Goal: Task Accomplishment & Management: Use online tool/utility

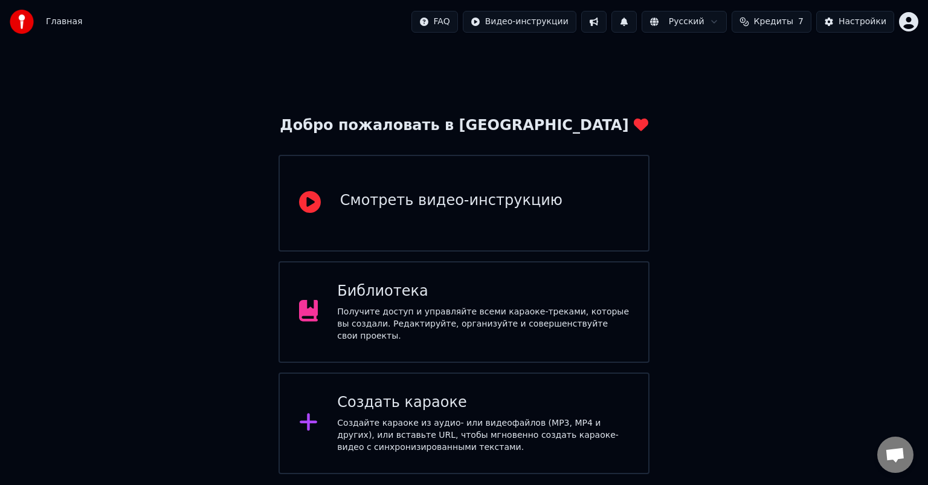
click at [442, 417] on div "Создайте караоке из аудио- или видеофайлов (MP3, MP4 и других), или вставьте UR…" at bounding box center [483, 435] width 292 height 36
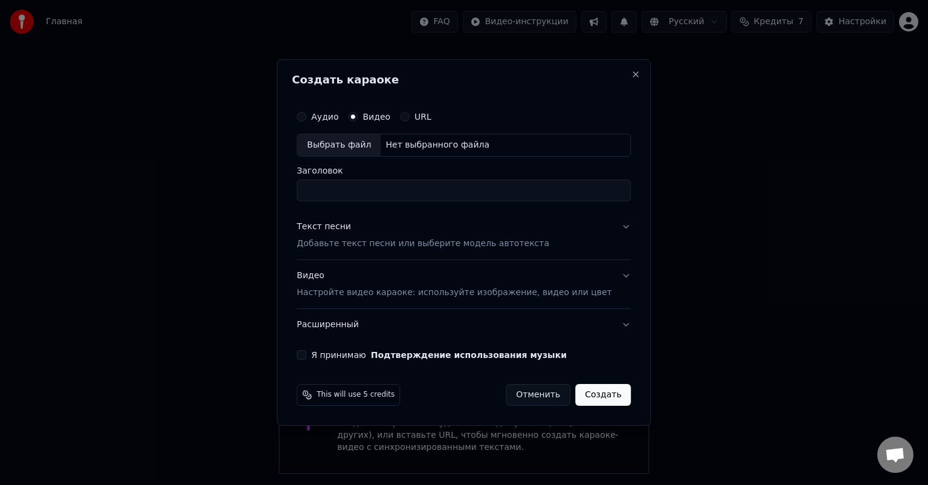
click at [358, 143] on div "Выбрать файл" at bounding box center [338, 145] width 83 height 22
click at [317, 110] on div "Аудио Видео URL" at bounding box center [464, 117] width 334 height 24
click at [306, 117] on button "Аудио" at bounding box center [302, 117] width 10 height 10
click at [368, 140] on div "Выбрать файл" at bounding box center [338, 145] width 83 height 22
type input "*******"
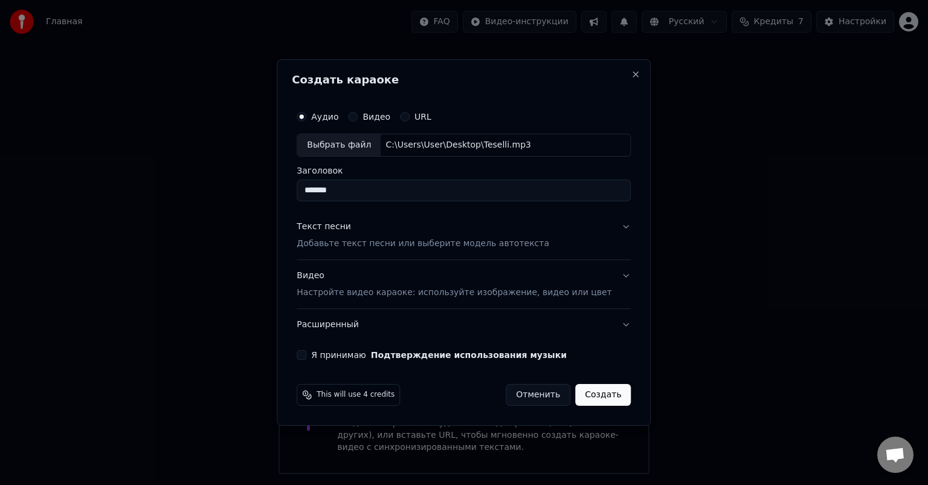
click at [317, 364] on form "Аудио Видео URL Выбрать файл C:\Users\User\Desktop\Teselli.mp3 Заголовок ******…" at bounding box center [464, 255] width 344 height 311
click at [306, 356] on button "Я принимаю Подтверждение использования музыки" at bounding box center [302, 355] width 10 height 10
click at [398, 239] on p "Добавьте текст песни или выберите модель автотекста" at bounding box center [423, 244] width 253 height 12
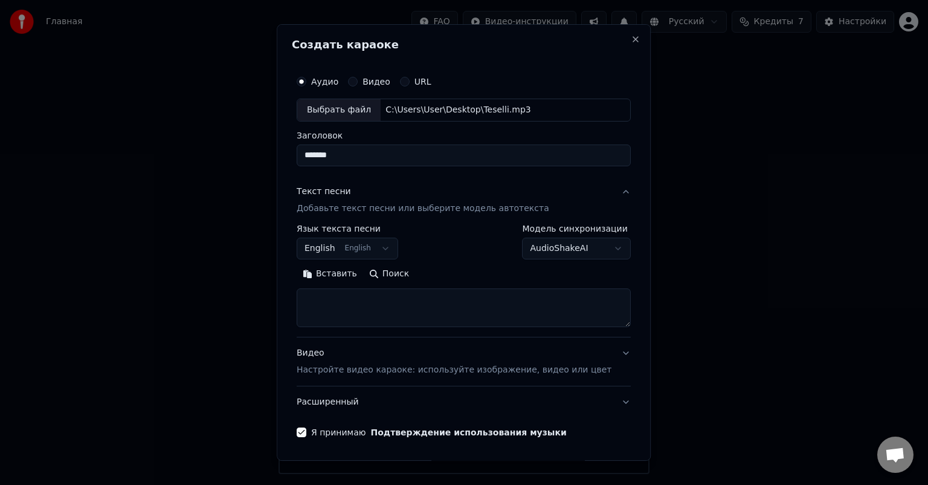
click at [368, 292] on textarea at bounding box center [464, 307] width 334 height 39
paste textarea "**********"
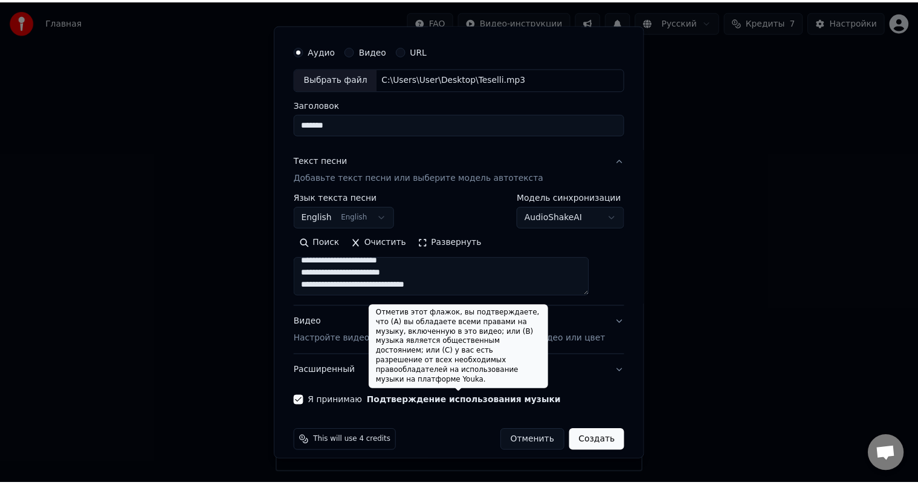
scroll to position [41, 0]
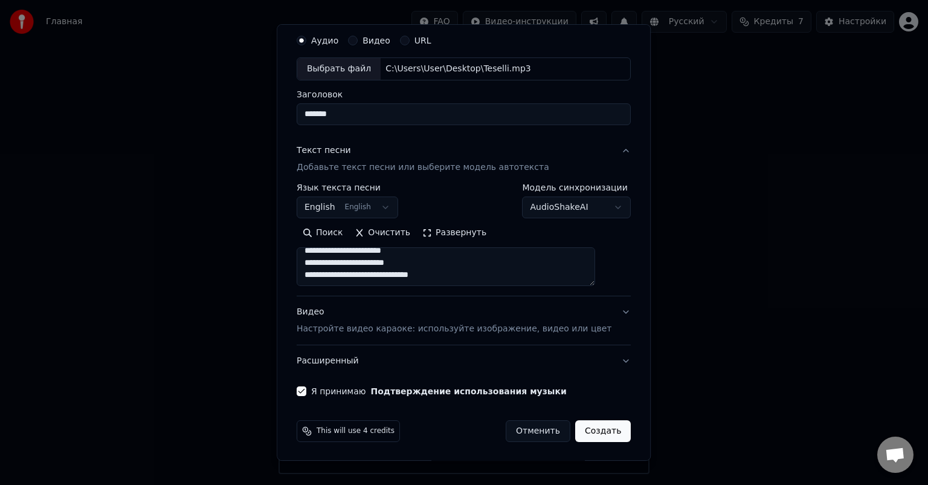
type textarea "**********"
drag, startPoint x: 349, startPoint y: 111, endPoint x: 239, endPoint y: 114, distance: 109.4
click at [243, 114] on body "Главная FAQ Видео-инструкции Русский Кредиты 7 Настройки Добро пожаловать в You…" at bounding box center [464, 237] width 928 height 474
type input "**********"
click at [576, 428] on button "Создать" at bounding box center [603, 431] width 56 height 22
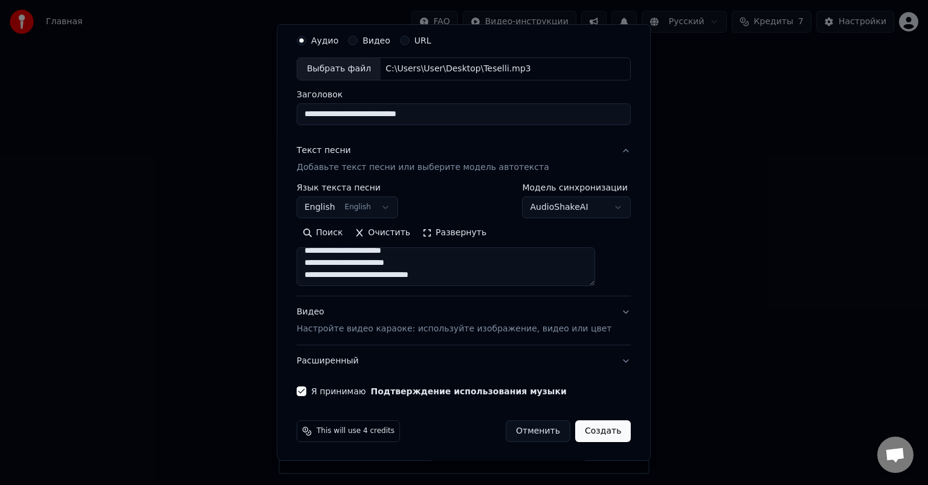
select select
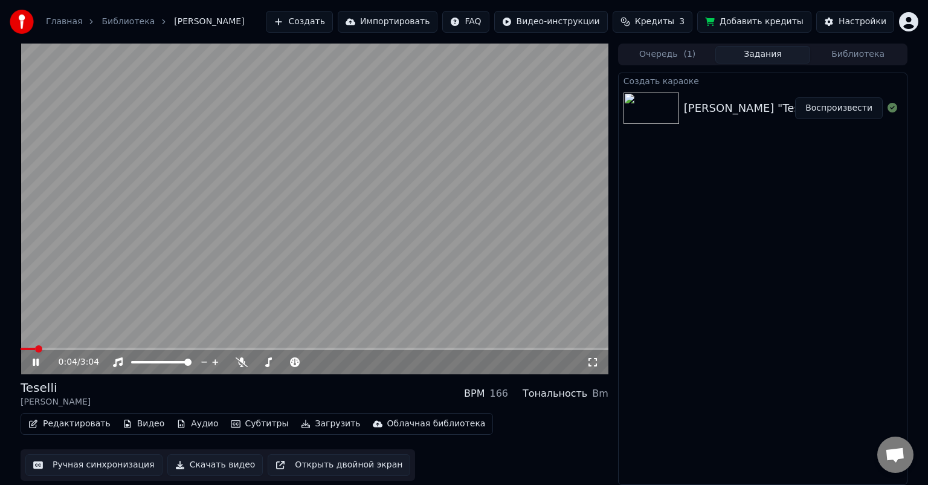
click at [375, 247] on video at bounding box center [315, 209] width 588 height 331
click at [24, 348] on span at bounding box center [22, 348] width 3 height 2
click at [21, 346] on span at bounding box center [24, 348] width 7 height 7
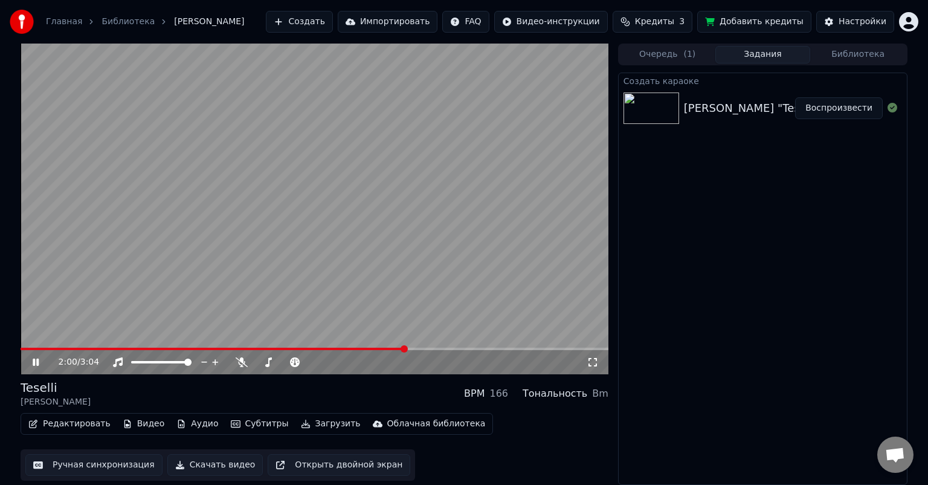
click at [435, 351] on div "2:00 / 3:04" at bounding box center [315, 362] width 588 height 24
click at [442, 346] on video at bounding box center [315, 209] width 588 height 331
click at [445, 350] on span at bounding box center [315, 348] width 588 height 2
click at [459, 247] on video at bounding box center [315, 209] width 588 height 331
click at [457, 349] on span at bounding box center [315, 348] width 588 height 2
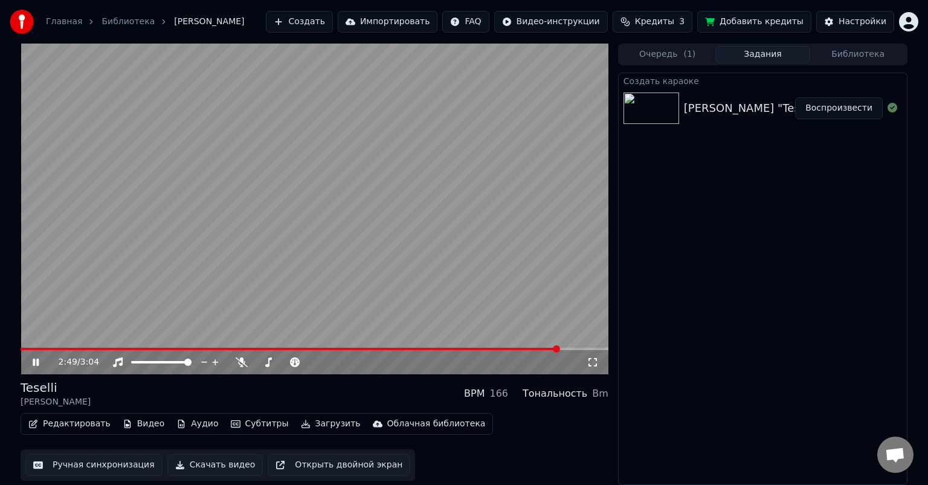
click at [256, 176] on video at bounding box center [315, 209] width 588 height 331
click at [33, 348] on span at bounding box center [291, 348] width 540 height 2
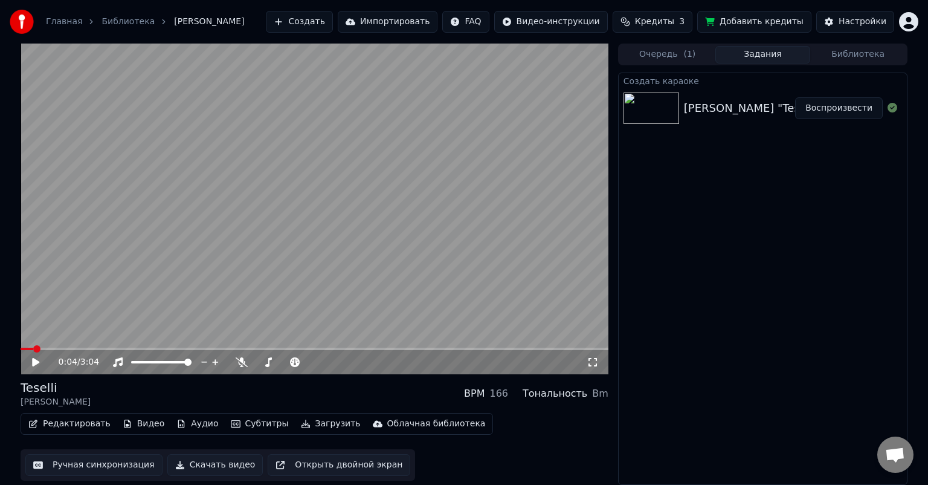
click at [36, 362] on icon at bounding box center [35, 362] width 7 height 8
click at [333, 152] on video at bounding box center [315, 209] width 588 height 331
click at [33, 348] on span at bounding box center [27, 348] width 13 height 2
click at [21, 347] on span at bounding box center [21, 348] width 0 height 2
click at [238, 358] on icon at bounding box center [242, 362] width 12 height 10
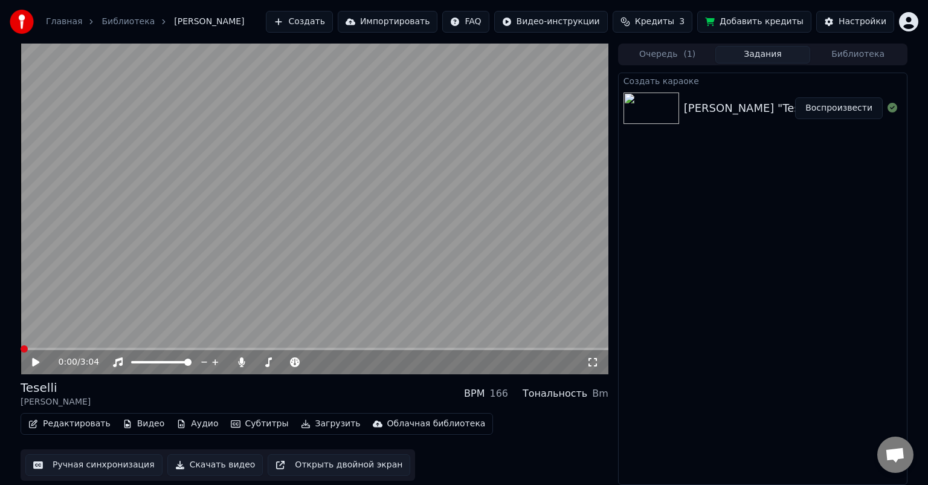
click at [29, 361] on div "0:00 / 3:04" at bounding box center [314, 362] width 578 height 12
click at [34, 360] on icon at bounding box center [35, 362] width 7 height 8
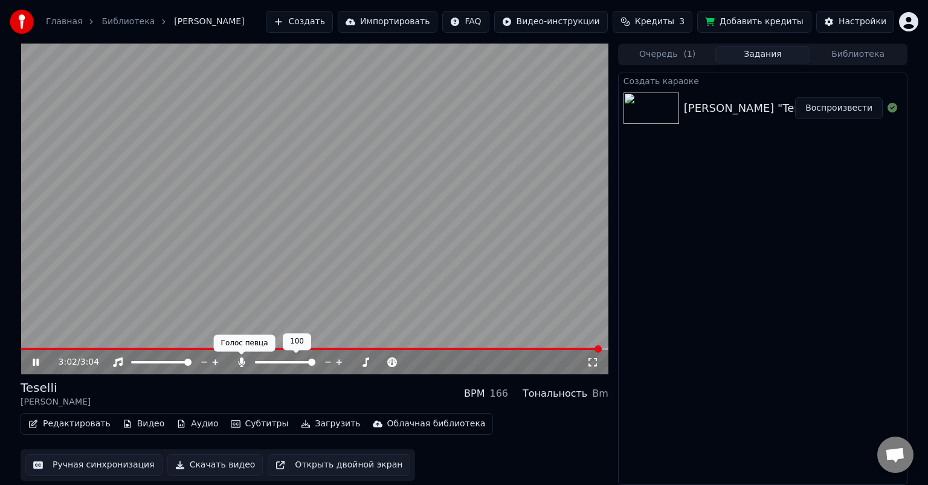
click at [241, 361] on icon at bounding box center [241, 362] width 7 height 10
click at [34, 361] on icon at bounding box center [35, 362] width 7 height 8
click at [38, 361] on icon at bounding box center [35, 362] width 7 height 8
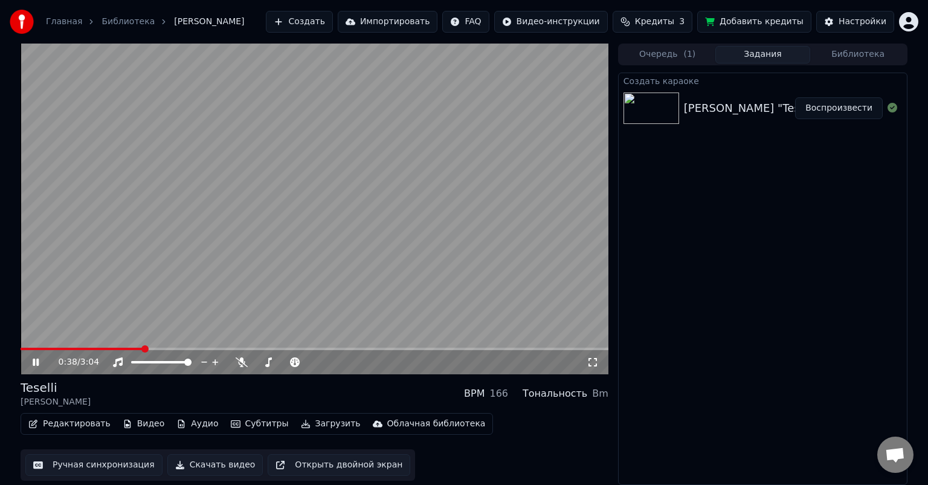
click at [205, 261] on video at bounding box center [315, 209] width 588 height 331
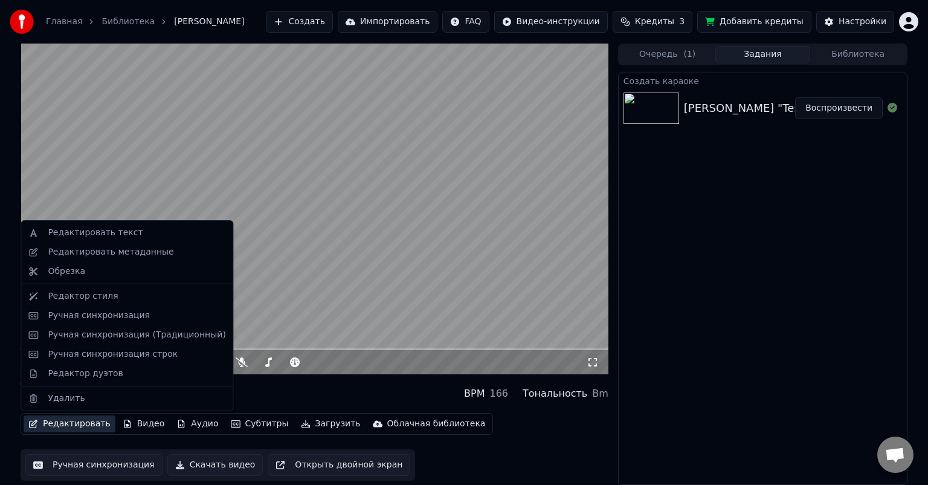
click at [70, 428] on button "Редактировать" at bounding box center [70, 423] width 92 height 17
click at [131, 246] on div "Редактировать метаданные" at bounding box center [111, 252] width 126 height 12
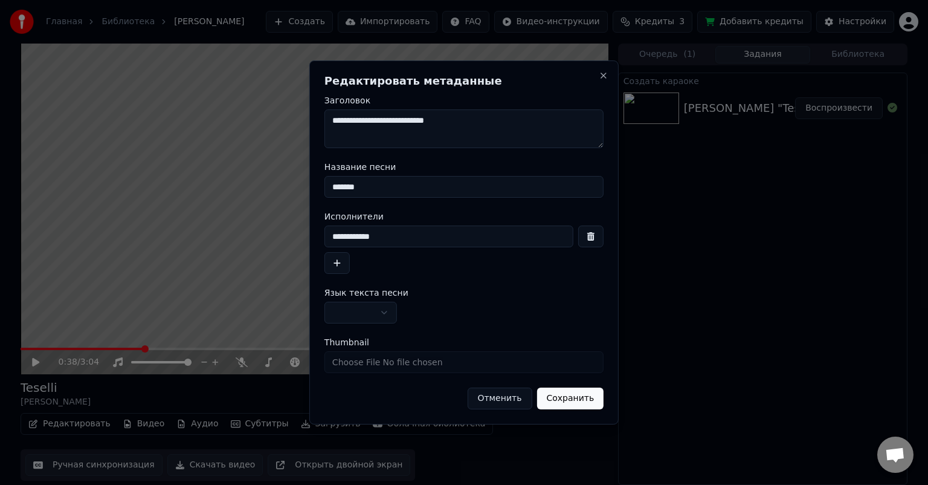
click at [384, 184] on input "*******" at bounding box center [464, 187] width 279 height 22
type input "**********"
click at [394, 238] on input "**********" at bounding box center [449, 236] width 249 height 22
type input "**********"
click at [568, 396] on button "Сохранить" at bounding box center [570, 398] width 67 height 22
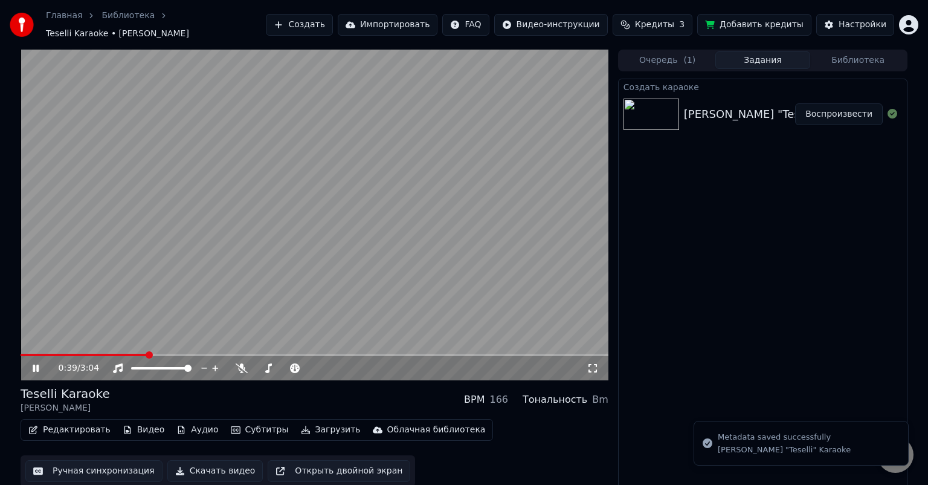
click at [27, 354] on span at bounding box center [84, 355] width 126 height 2
click at [22, 354] on span at bounding box center [22, 355] width 3 height 2
click at [21, 351] on span at bounding box center [24, 354] width 7 height 7
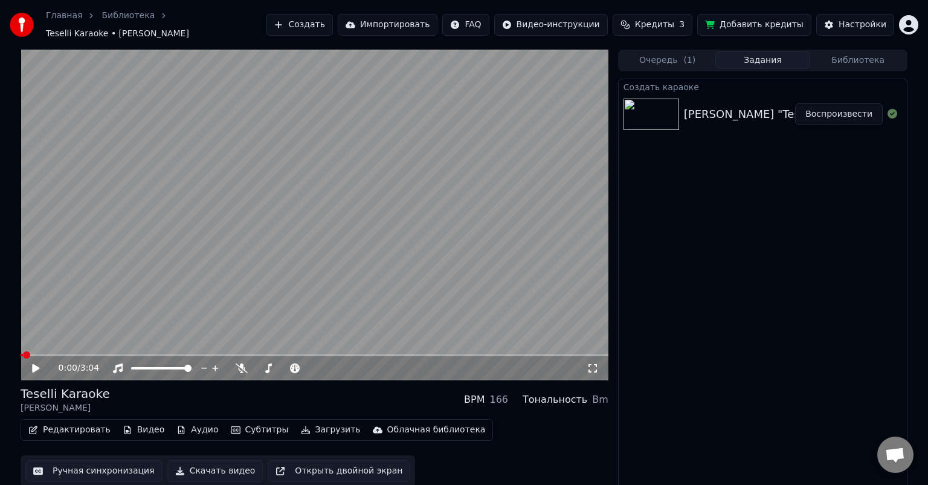
click at [75, 424] on button "Редактировать" at bounding box center [70, 429] width 92 height 17
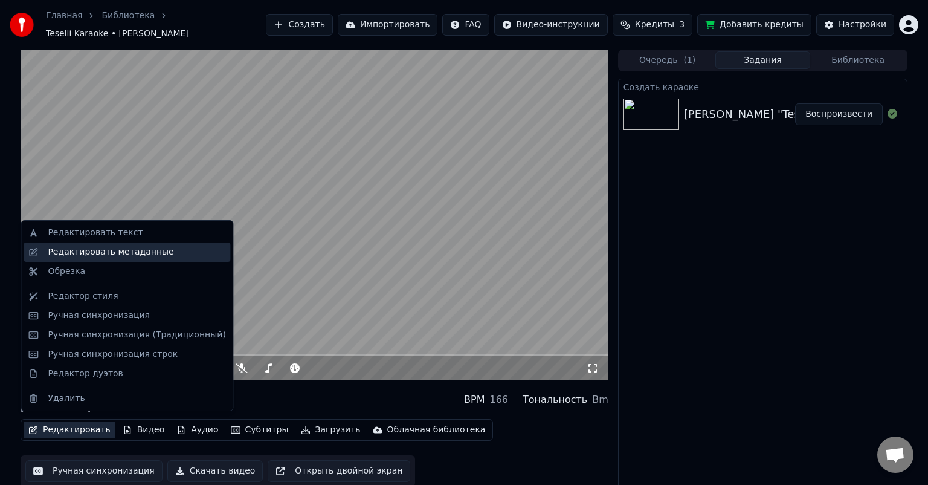
click at [179, 246] on div "Редактировать метаданные" at bounding box center [137, 252] width 178 height 12
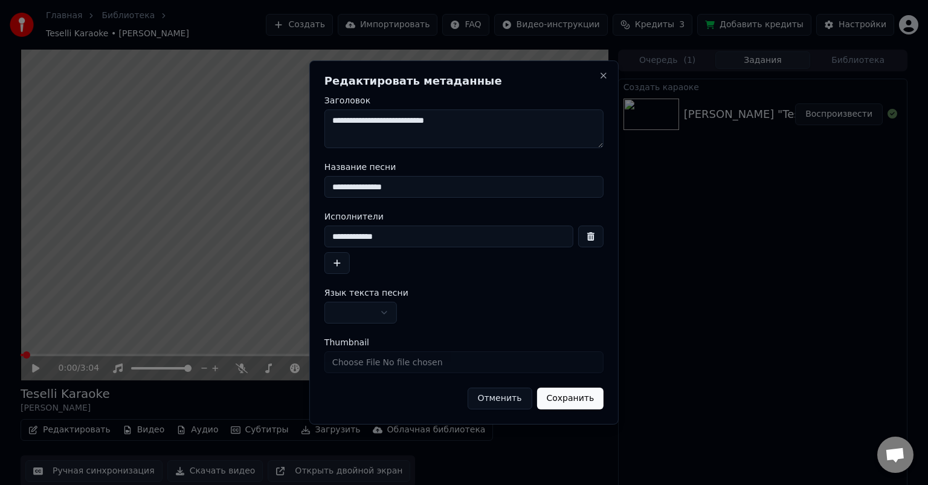
click at [331, 187] on input "**********" at bounding box center [464, 187] width 279 height 22
type input "**********"
click at [583, 406] on button "Сохранить" at bounding box center [570, 398] width 67 height 22
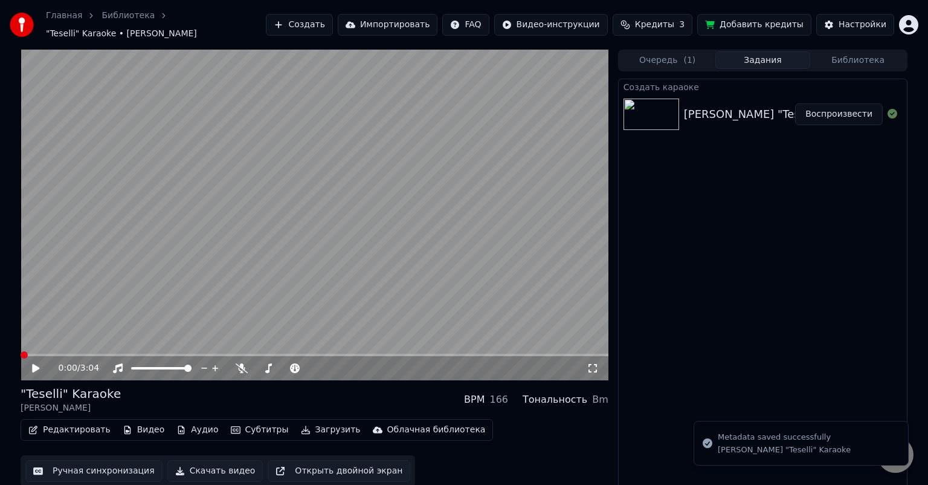
click at [21, 351] on span at bounding box center [24, 354] width 7 height 7
click at [34, 364] on icon at bounding box center [35, 368] width 7 height 8
click at [36, 363] on icon at bounding box center [44, 368] width 28 height 10
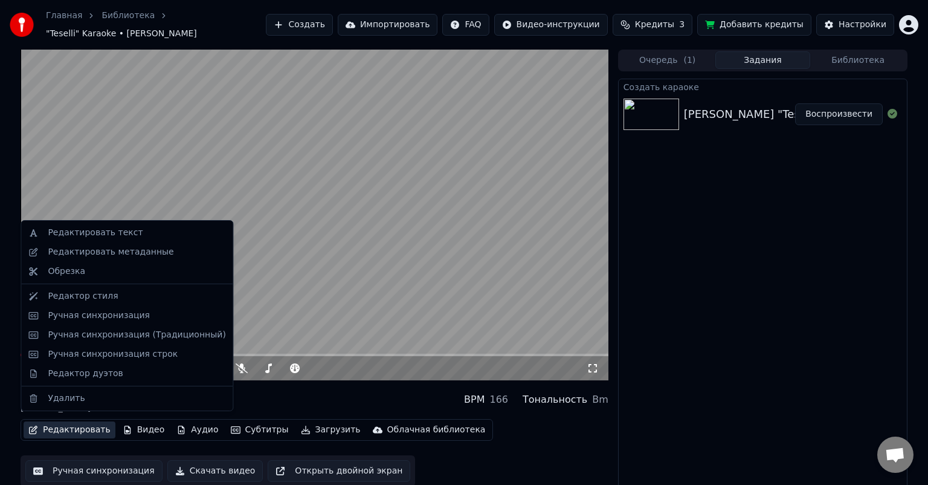
click at [82, 425] on button "Редактировать" at bounding box center [70, 429] width 92 height 17
click at [83, 424] on button "Редактировать" at bounding box center [70, 429] width 92 height 17
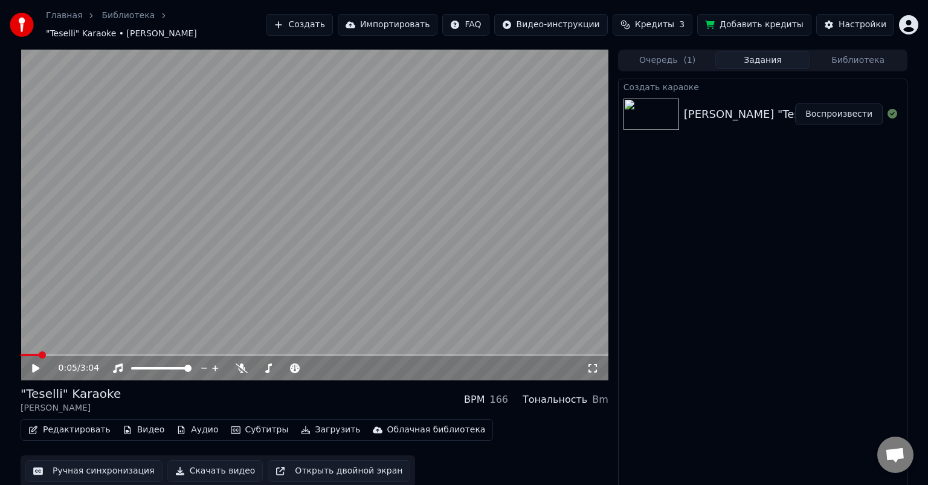
click at [103, 462] on button "Ручная синхронизация" at bounding box center [93, 471] width 137 height 22
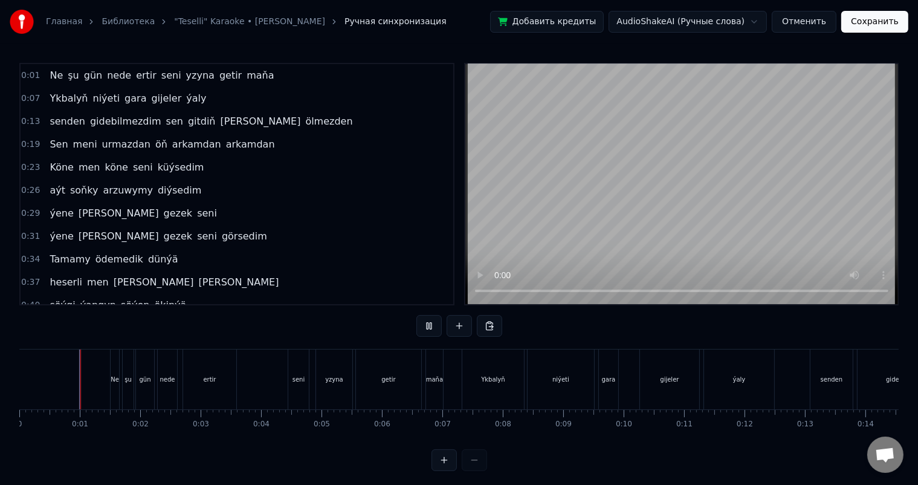
scroll to position [16, 0]
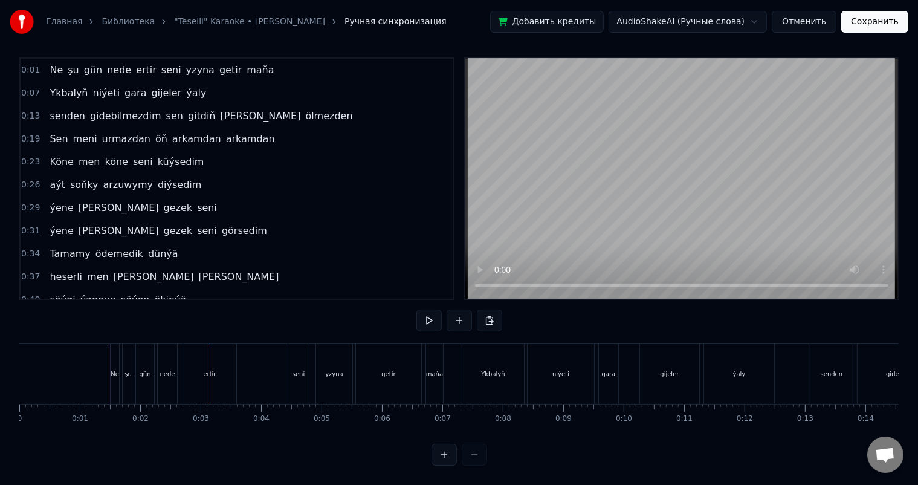
click at [112, 369] on div "Ne" at bounding box center [115, 373] width 8 height 9
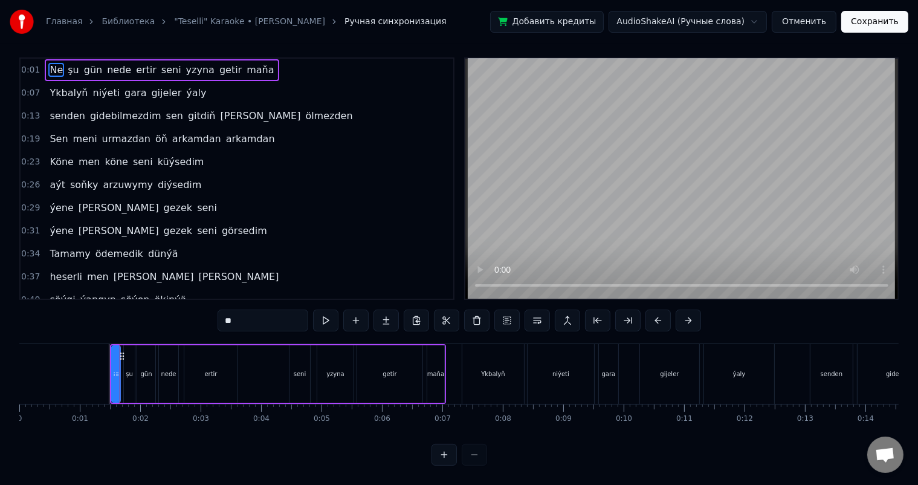
click at [130, 369] on div "şu" at bounding box center [129, 373] width 7 height 9
click at [147, 369] on div "gün" at bounding box center [145, 373] width 11 height 9
click at [171, 369] on div "nede" at bounding box center [168, 373] width 15 height 9
type input "****"
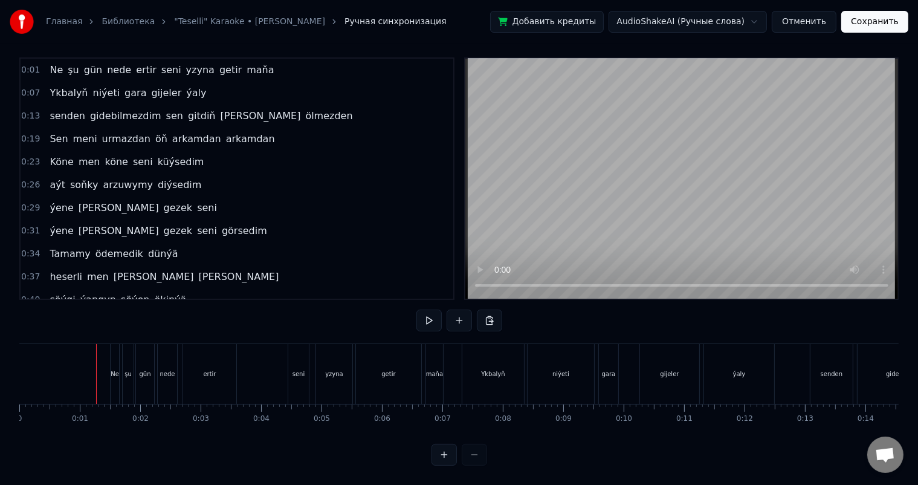
click at [167, 369] on div "nede" at bounding box center [167, 373] width 15 height 9
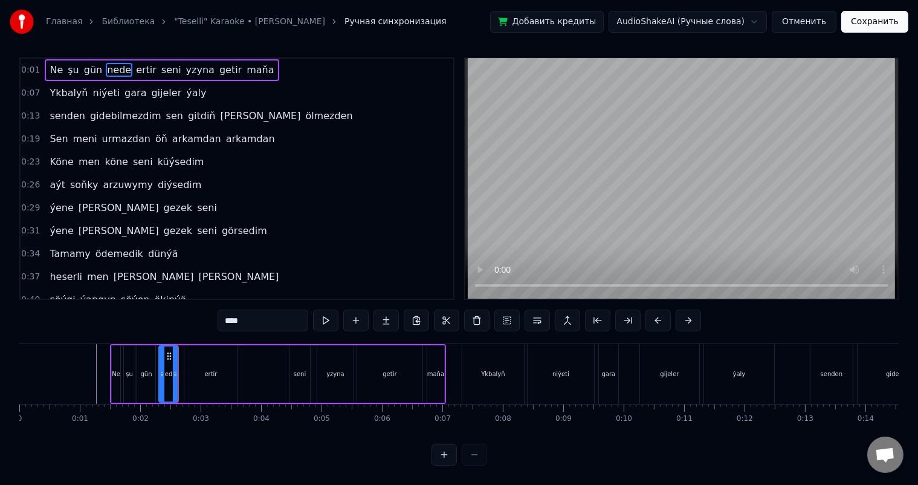
click at [192, 360] on div "ertir" at bounding box center [210, 373] width 53 height 57
type input "*****"
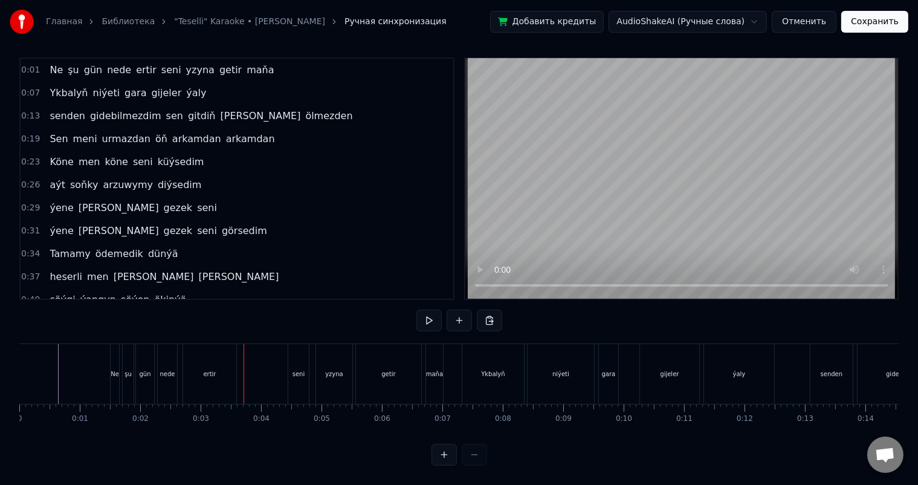
click at [118, 358] on div "Ne" at bounding box center [115, 374] width 10 height 60
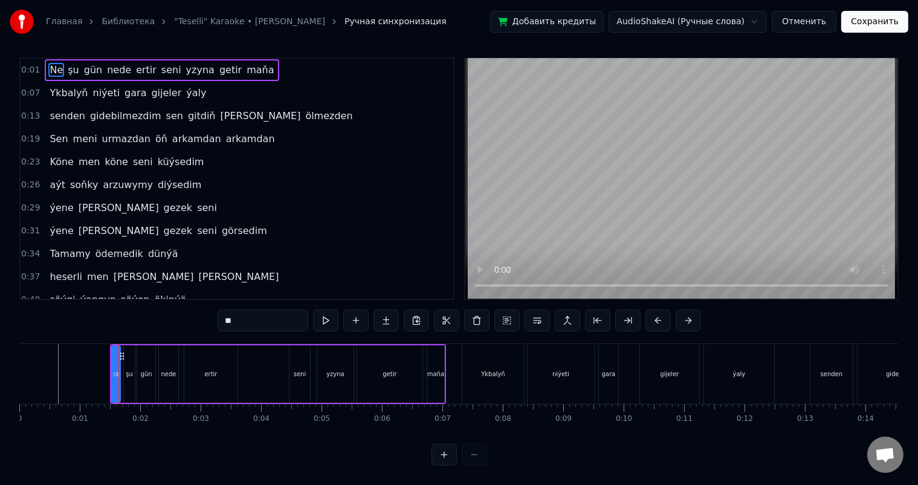
scroll to position [0, 0]
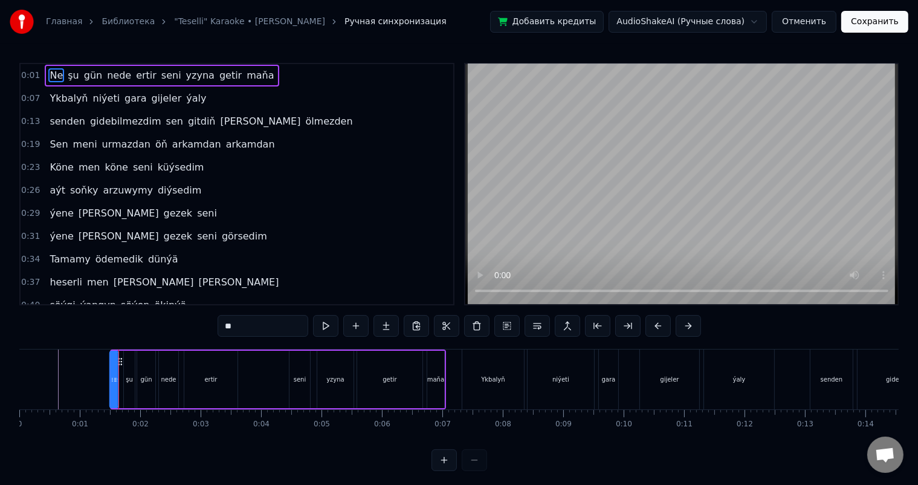
click at [120, 358] on icon at bounding box center [120, 362] width 10 height 10
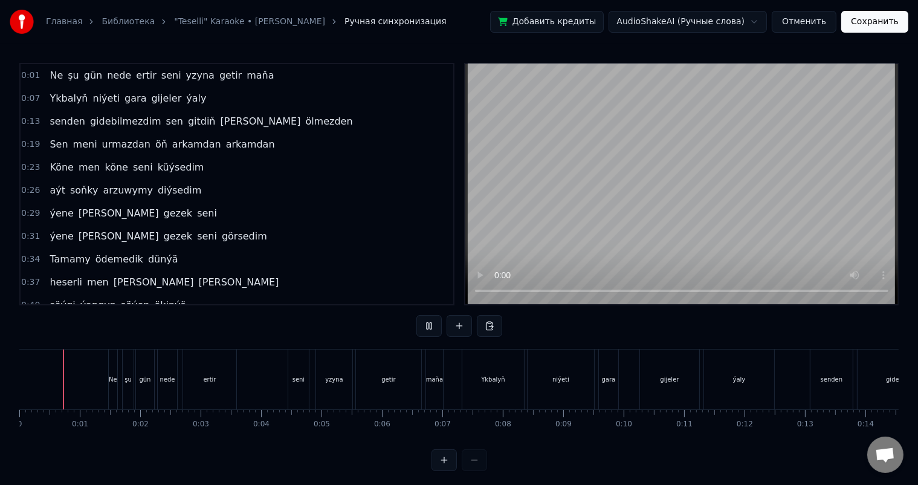
scroll to position [16, 0]
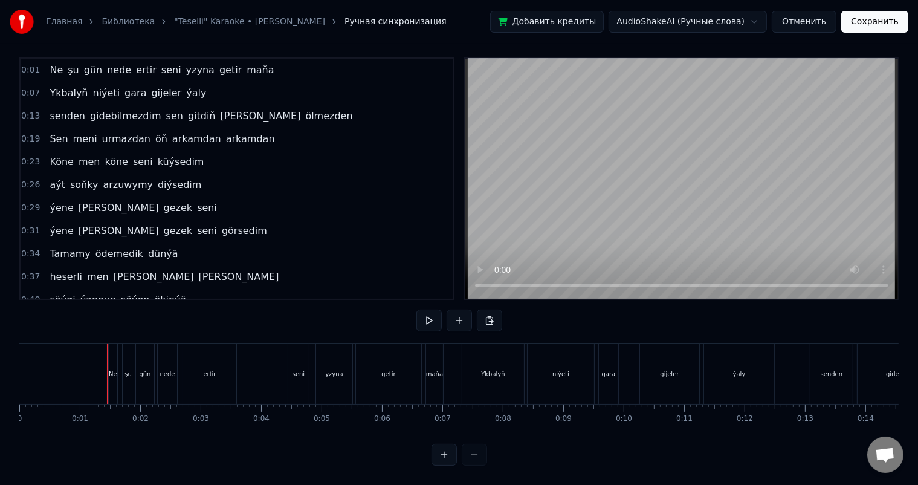
click at [111, 355] on div "Ne" at bounding box center [113, 374] width 8 height 60
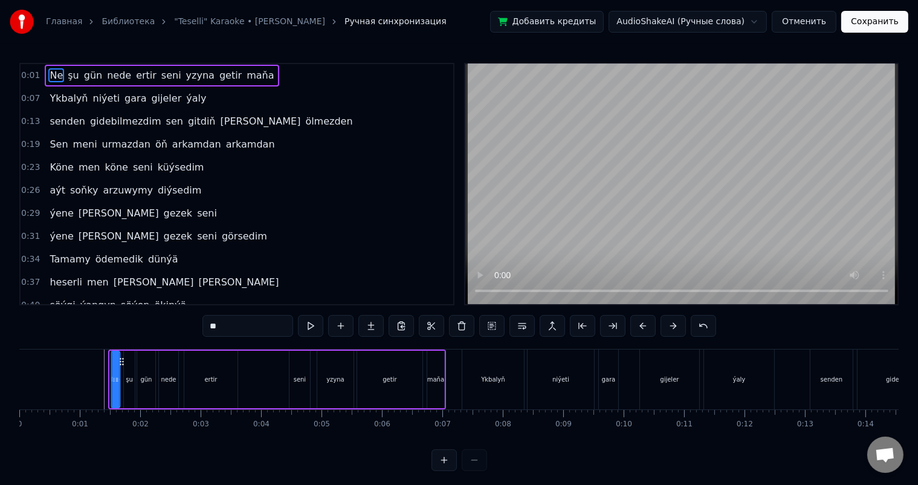
click at [121, 359] on icon at bounding box center [122, 362] width 10 height 10
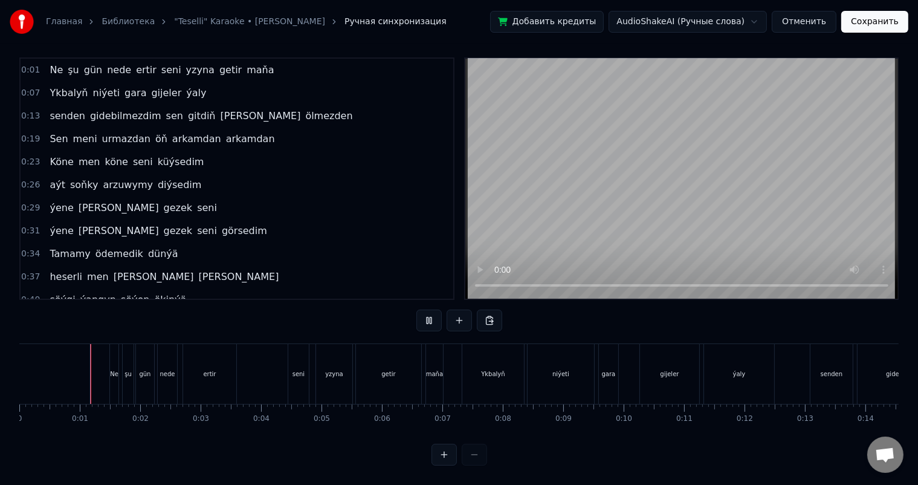
scroll to position [16, 0]
click at [109, 357] on div "Ne" at bounding box center [114, 374] width 10 height 60
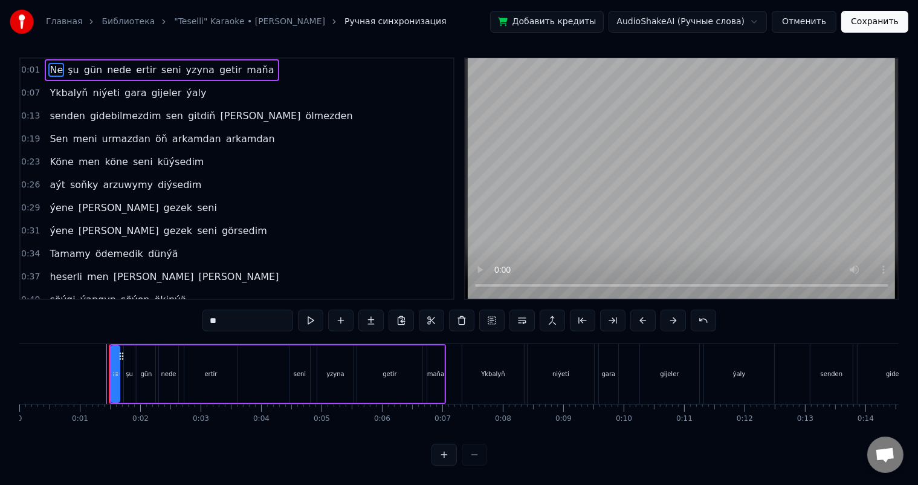
scroll to position [0, 0]
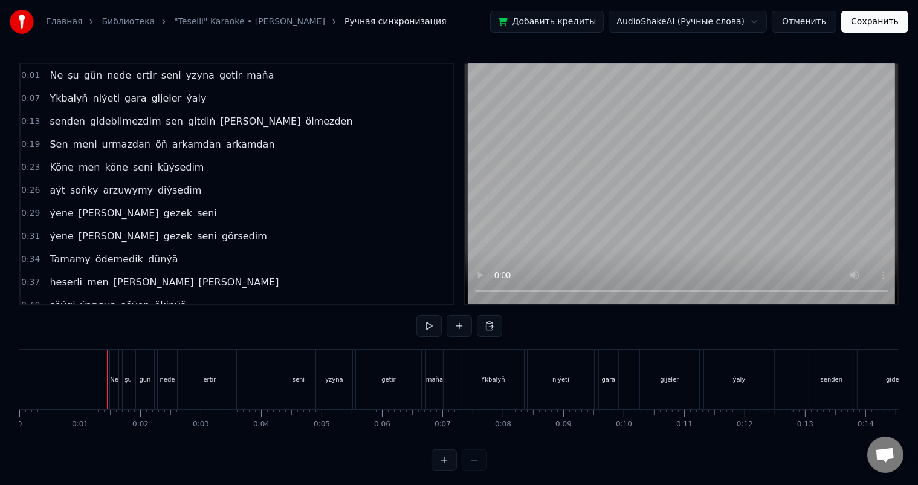
click at [109, 373] on div "Ne" at bounding box center [114, 379] width 10 height 60
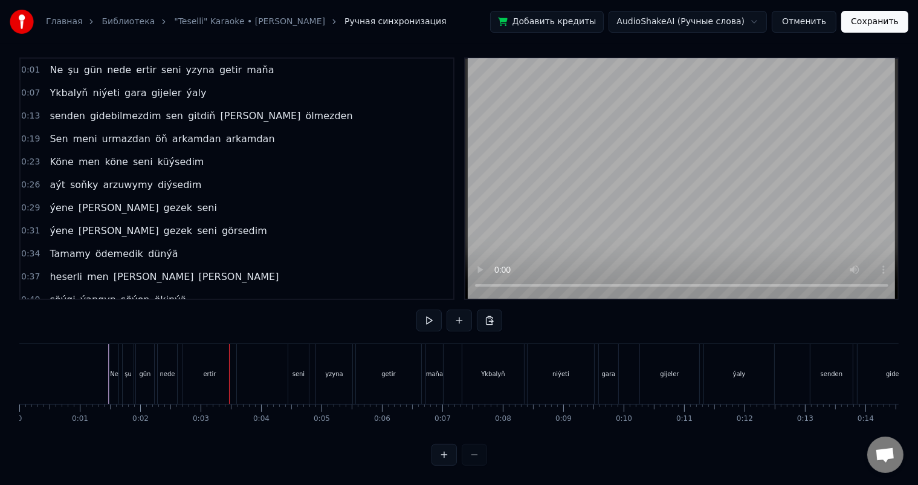
click at [112, 369] on div "Ne" at bounding box center [114, 373] width 8 height 9
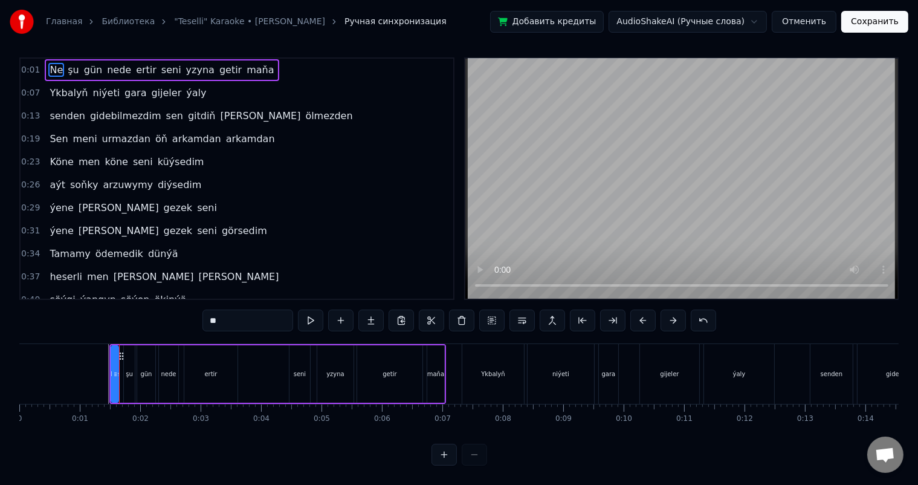
click at [117, 369] on icon at bounding box center [115, 374] width 5 height 10
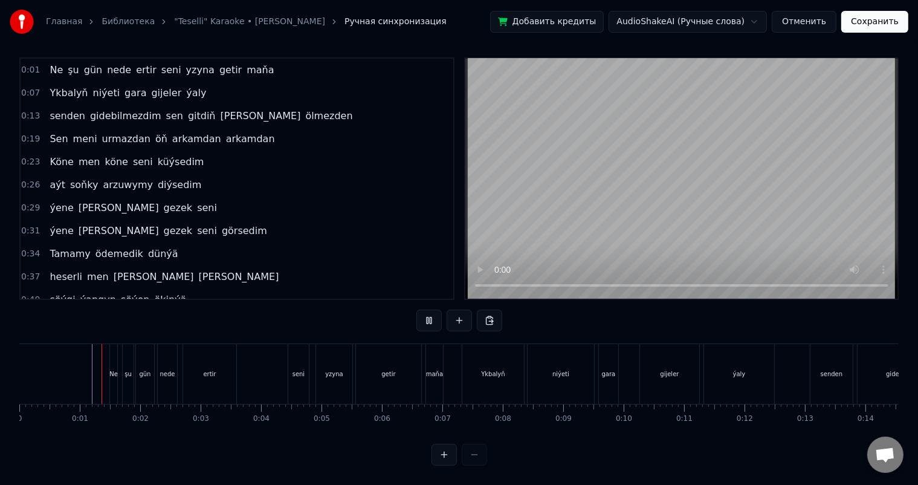
scroll to position [16, 0]
click at [126, 357] on div "şu" at bounding box center [128, 374] width 11 height 60
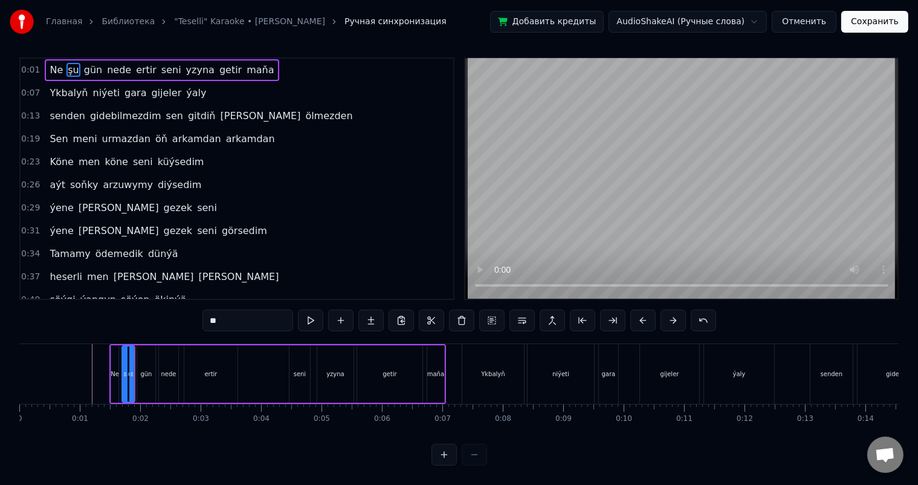
click at [126, 369] on icon at bounding box center [125, 374] width 5 height 10
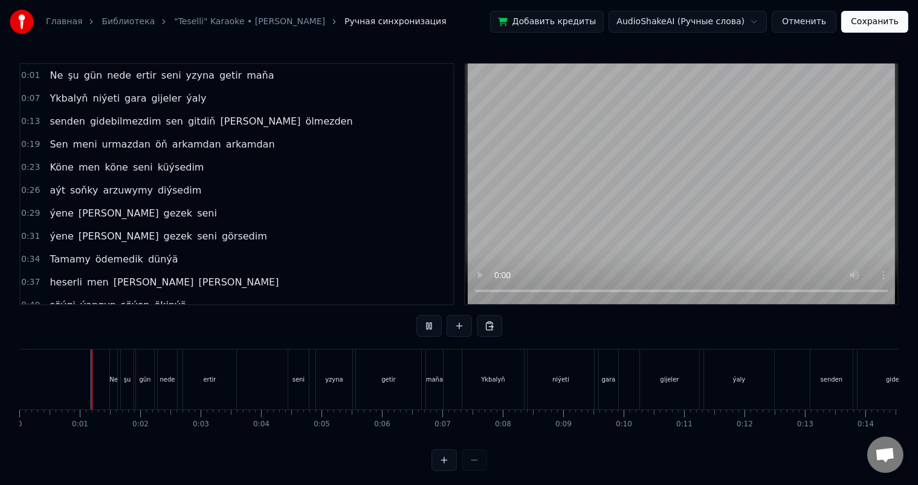
scroll to position [16, 0]
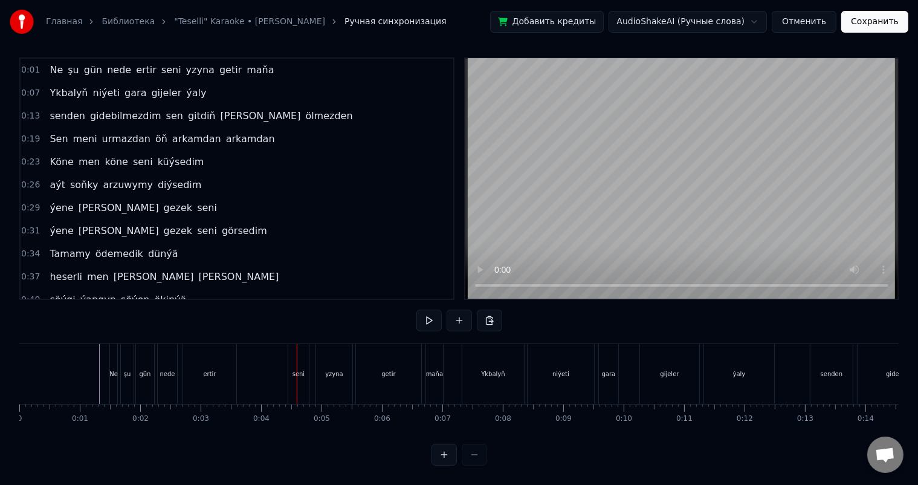
click at [280, 361] on div "Ne şu gün nede ertir seni yzyna getir maňa" at bounding box center [277, 374] width 337 height 60
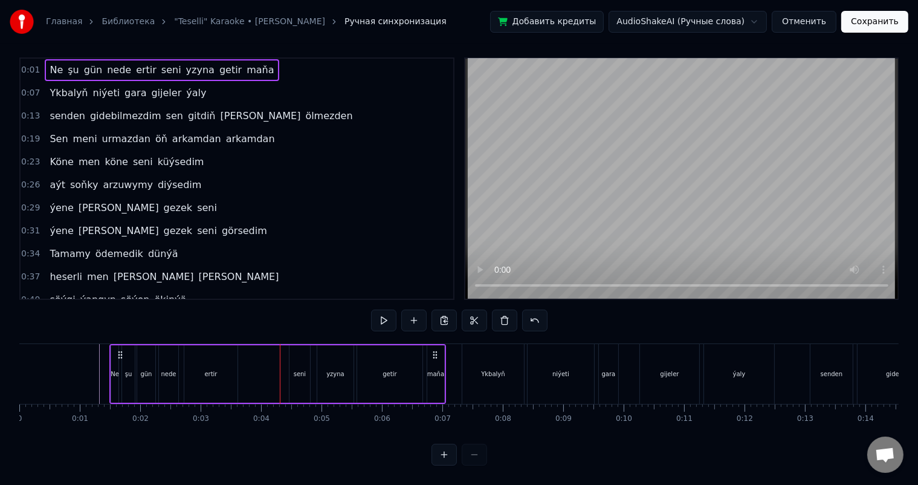
click at [300, 369] on div "seni" at bounding box center [300, 373] width 12 height 9
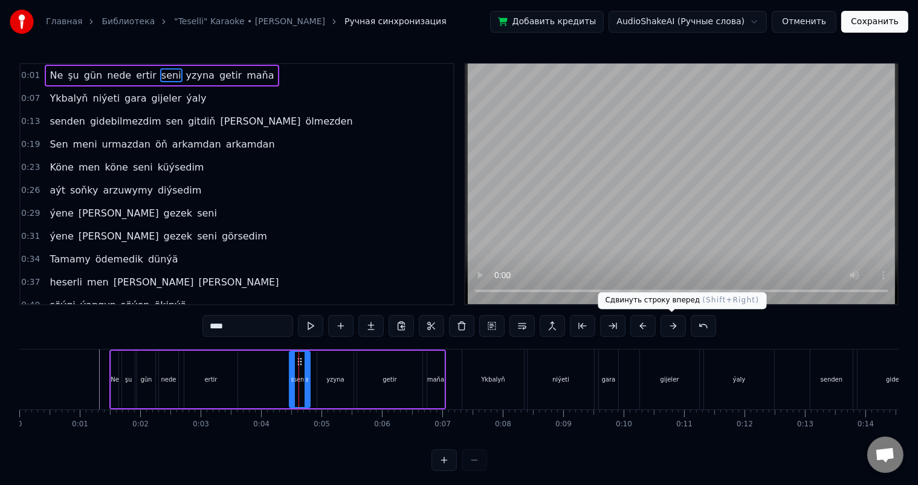
click at [667, 323] on button at bounding box center [673, 326] width 25 height 22
click at [647, 326] on button at bounding box center [642, 326] width 25 height 22
click at [259, 379] on div "Ne şu gün nede ertir seni yzyna getir maňa" at bounding box center [277, 379] width 337 height 60
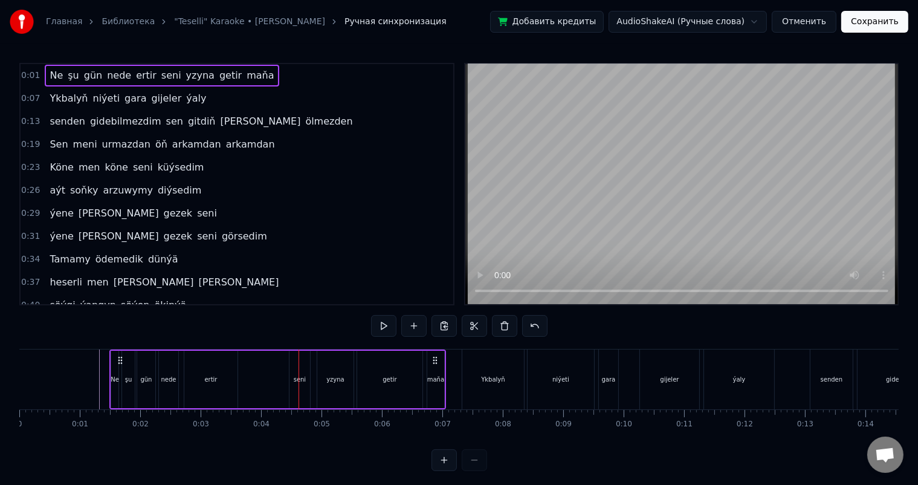
click at [305, 367] on div "seni" at bounding box center [299, 379] width 21 height 57
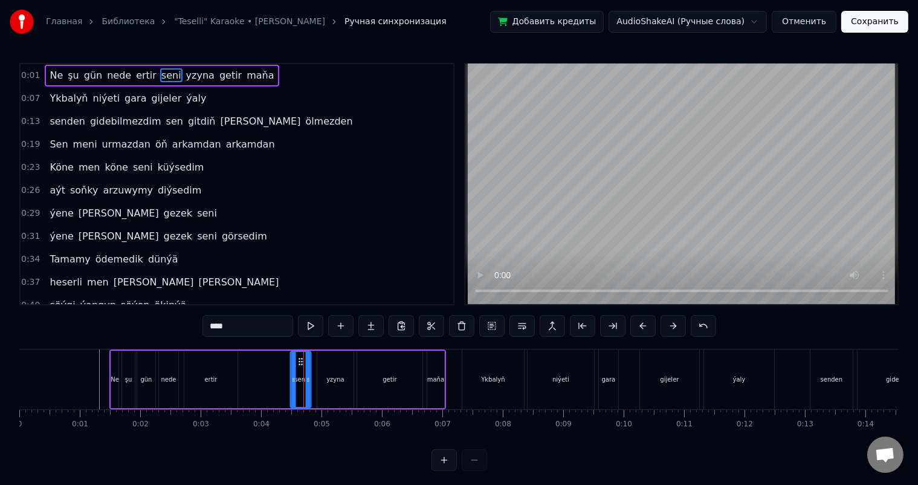
click at [299, 360] on icon at bounding box center [301, 362] width 10 height 10
click at [254, 381] on div "Ne şu gün nede ertir seni yzyna getir maňa" at bounding box center [277, 379] width 337 height 60
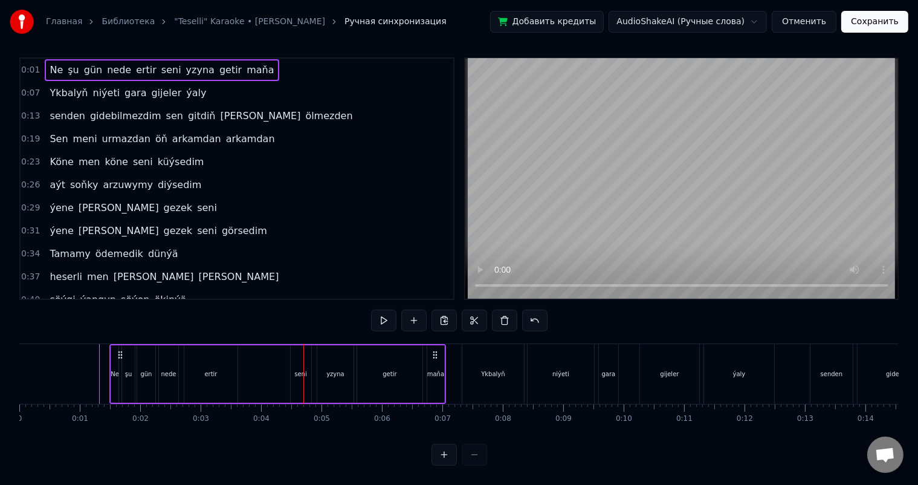
scroll to position [16, 0]
click at [303, 369] on div "seni" at bounding box center [300, 373] width 12 height 9
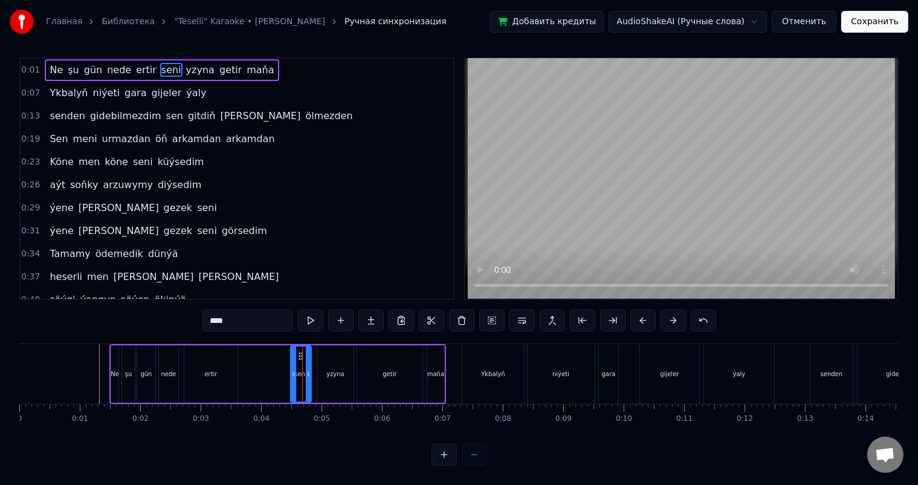
scroll to position [0, 0]
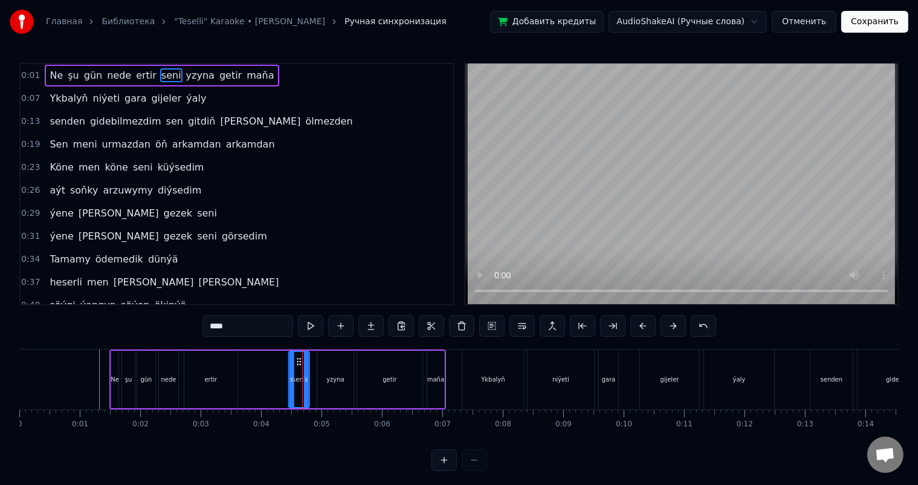
click at [297, 359] on icon at bounding box center [299, 362] width 10 height 10
click at [270, 372] on div "Ne şu gün nede ertir seni yzyna getir maňa" at bounding box center [277, 379] width 337 height 60
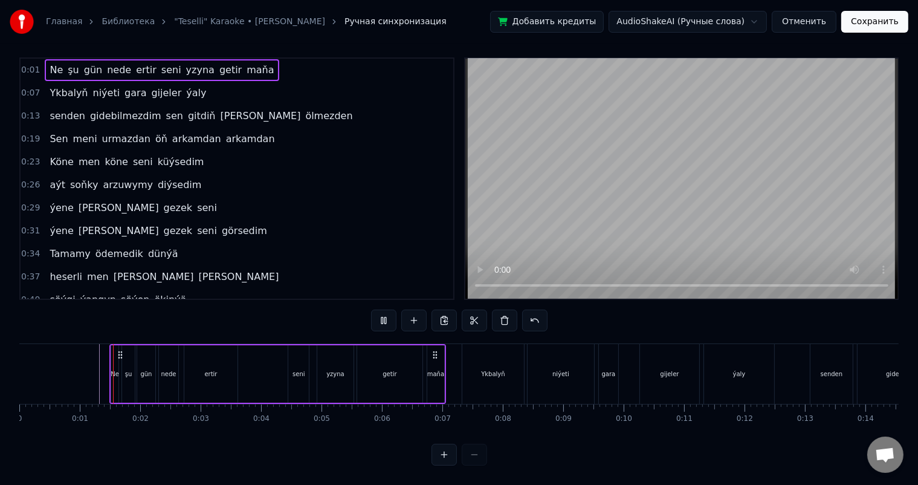
scroll to position [16, 0]
click at [405, 367] on div "getir" at bounding box center [389, 373] width 65 height 57
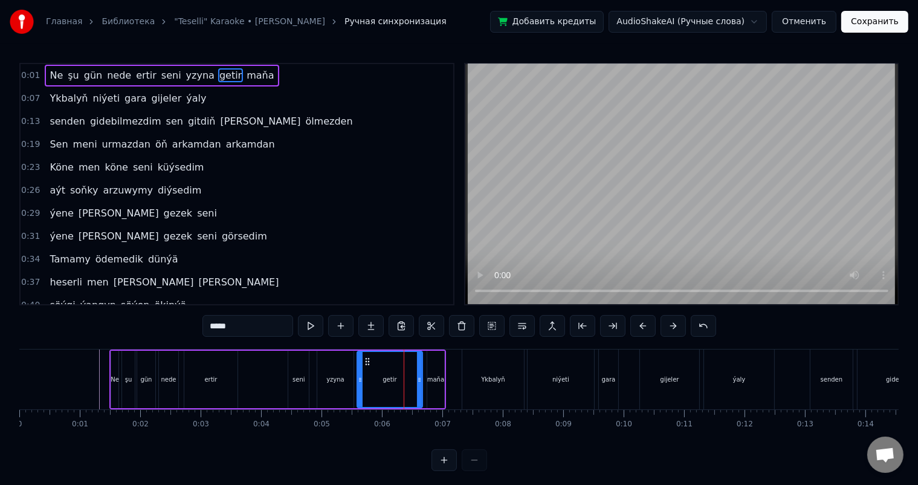
click at [266, 372] on div "Ne şu gün nede ertir seni yzyna getir maňa" at bounding box center [277, 379] width 337 height 60
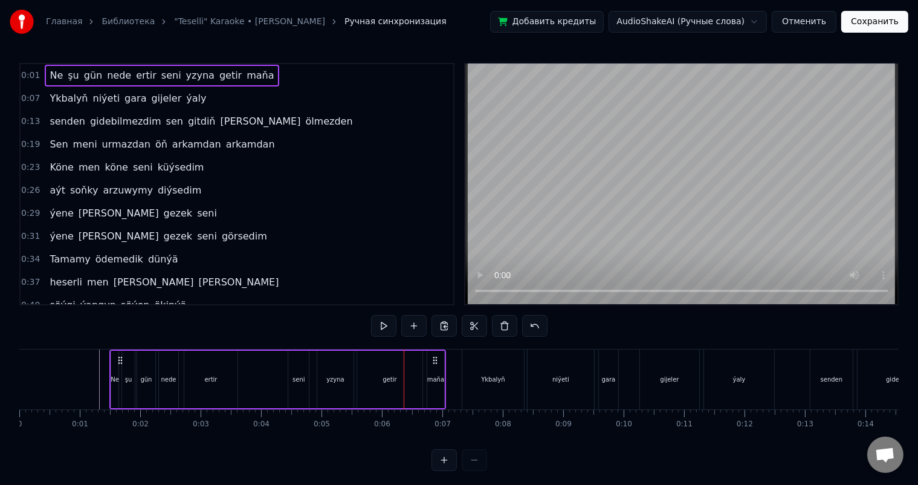
click at [227, 366] on div "ertir" at bounding box center [210, 379] width 53 height 57
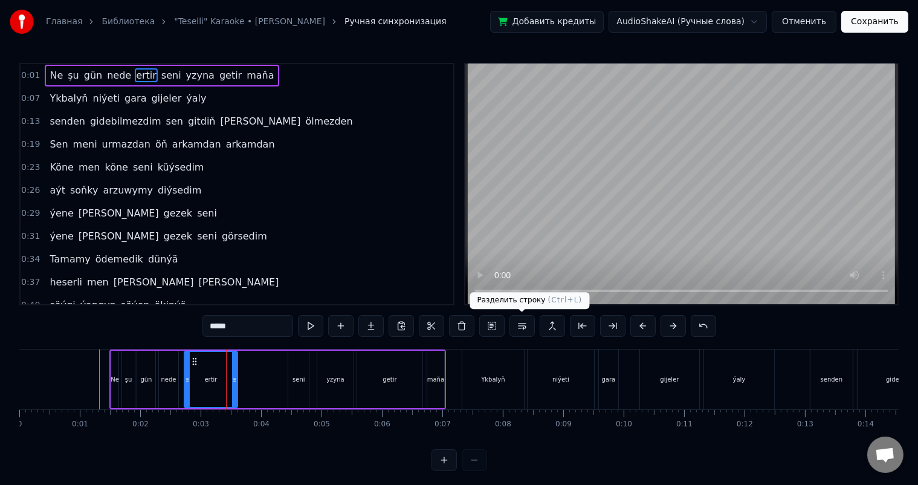
click at [526, 324] on button at bounding box center [521, 326] width 25 height 22
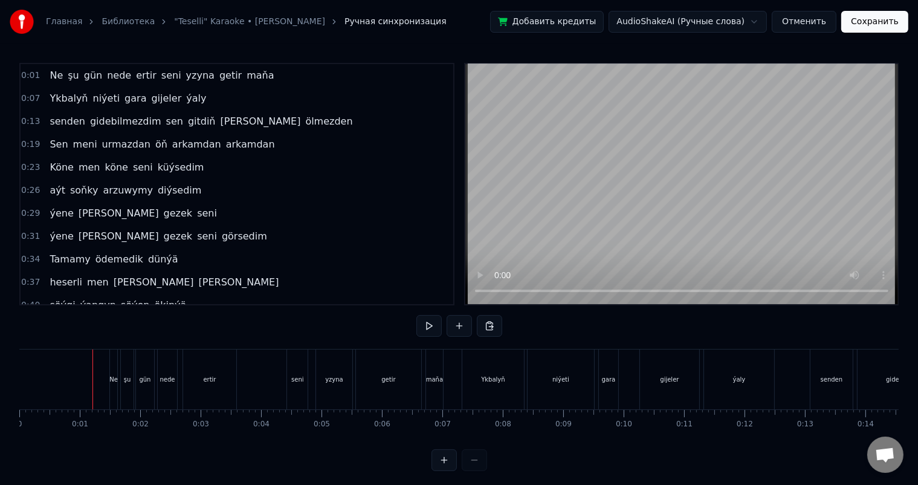
click at [109, 371] on div "Ne" at bounding box center [113, 379] width 8 height 60
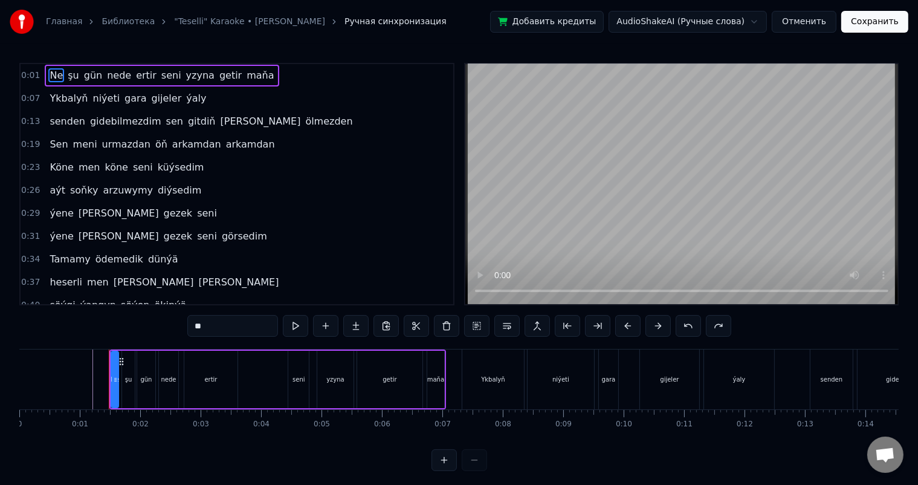
click at [225, 373] on div "ertir" at bounding box center [210, 379] width 53 height 57
type input "*****"
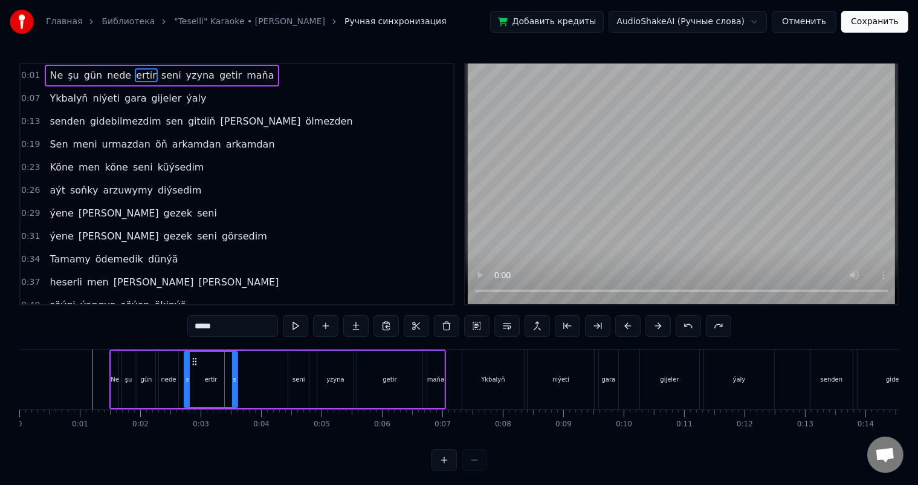
click at [283, 370] on div "Ne şu gün nede ertir seni yzyna getir maňa" at bounding box center [277, 379] width 337 height 60
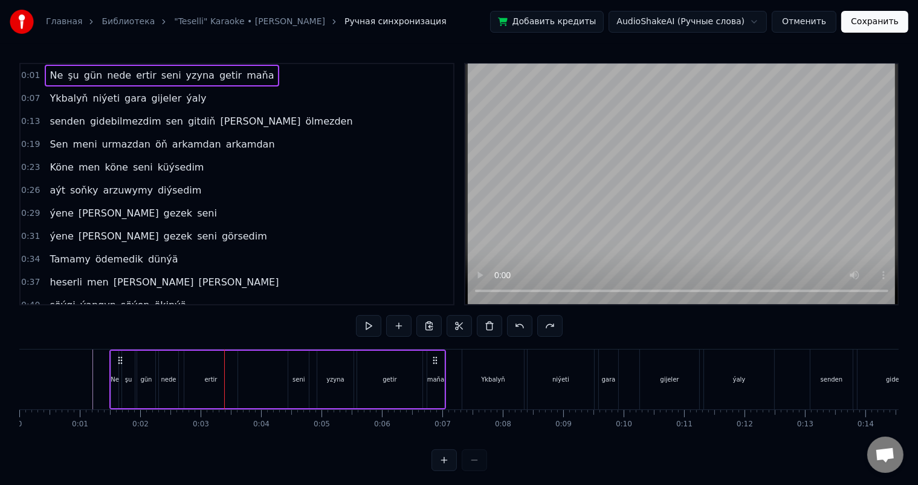
click at [298, 368] on div "seni" at bounding box center [298, 379] width 21 height 57
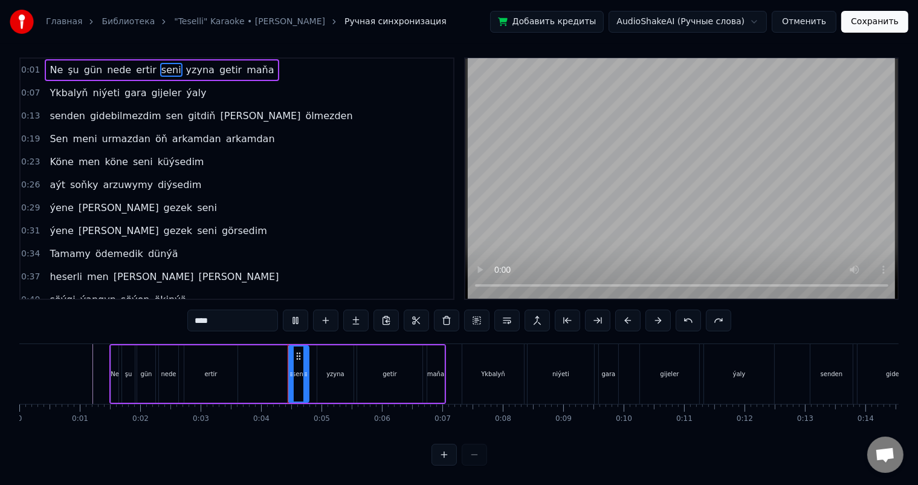
scroll to position [16, 0]
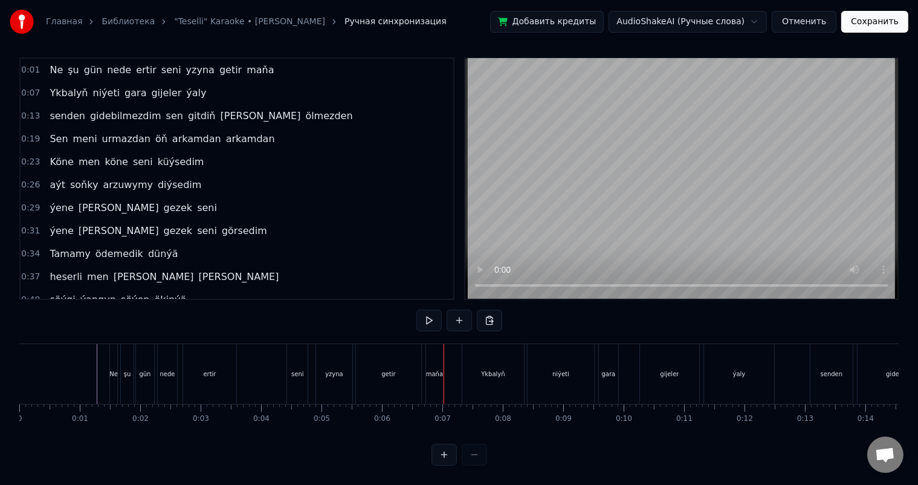
click at [433, 355] on div "maňa" at bounding box center [434, 374] width 17 height 60
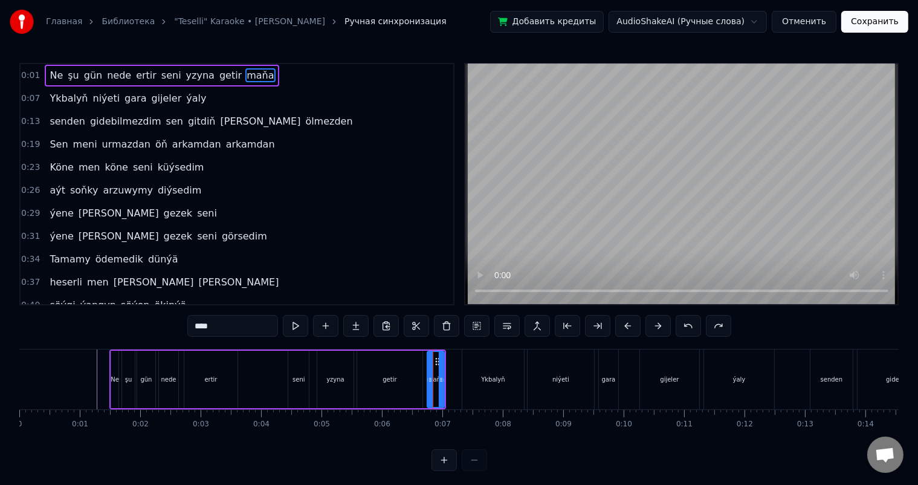
click at [389, 371] on div "getir" at bounding box center [389, 379] width 65 height 57
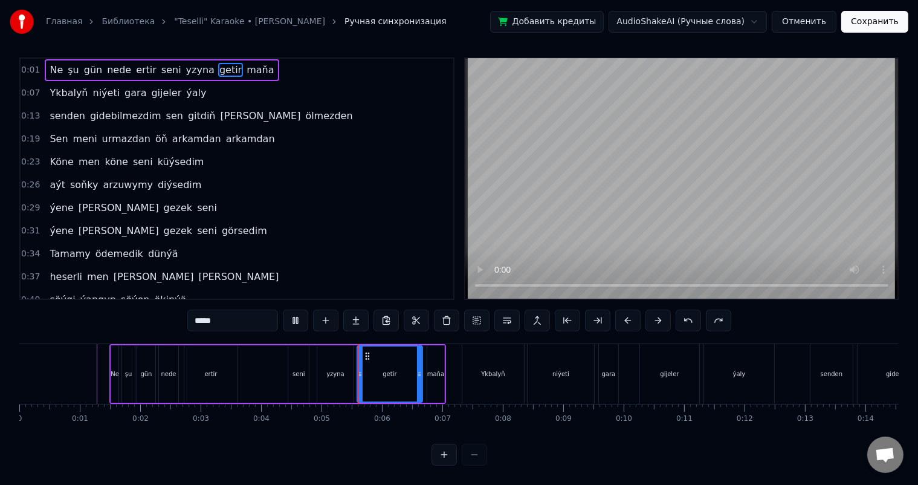
scroll to position [16, 0]
drag, startPoint x: 365, startPoint y: 343, endPoint x: 375, endPoint y: 344, distance: 10.3
click at [375, 351] on icon at bounding box center [378, 356] width 10 height 10
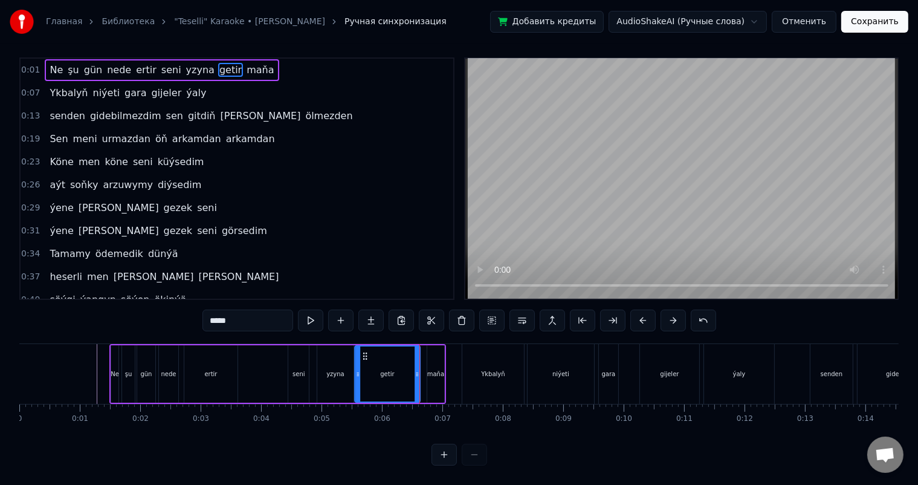
drag, startPoint x: 378, startPoint y: 344, endPoint x: 366, endPoint y: 344, distance: 12.1
click at [366, 355] on circle at bounding box center [366, 355] width 1 height 1
click at [339, 369] on div "yzyna" at bounding box center [335, 373] width 18 height 9
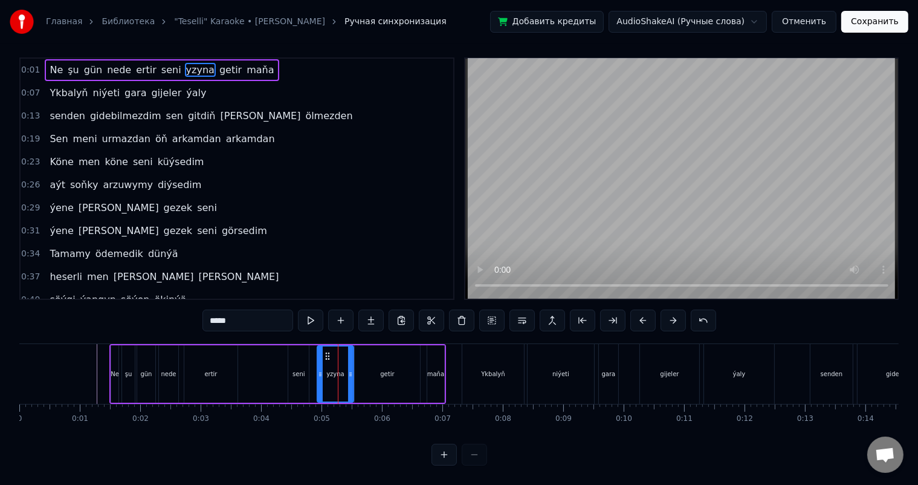
scroll to position [0, 0]
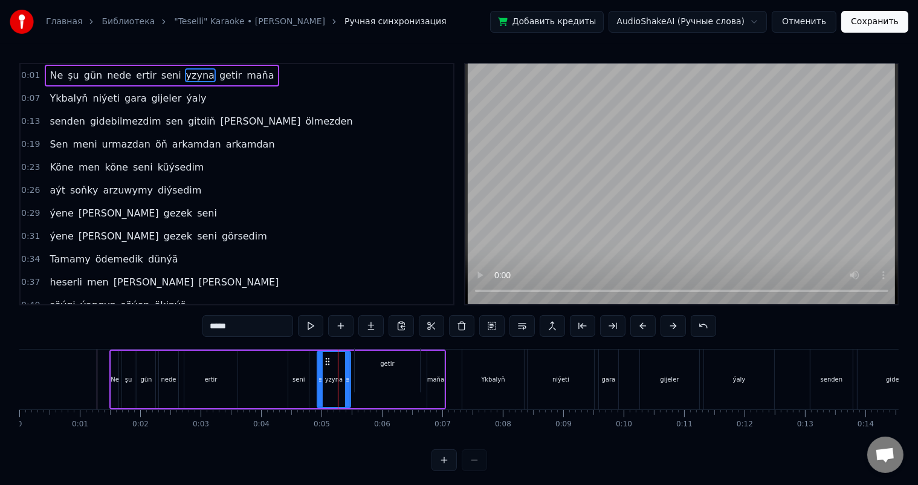
click at [346, 377] on icon at bounding box center [347, 380] width 5 height 10
click at [324, 358] on icon at bounding box center [328, 362] width 10 height 10
click at [325, 358] on icon at bounding box center [328, 362] width 10 height 10
click at [296, 368] on div "seni" at bounding box center [298, 379] width 21 height 57
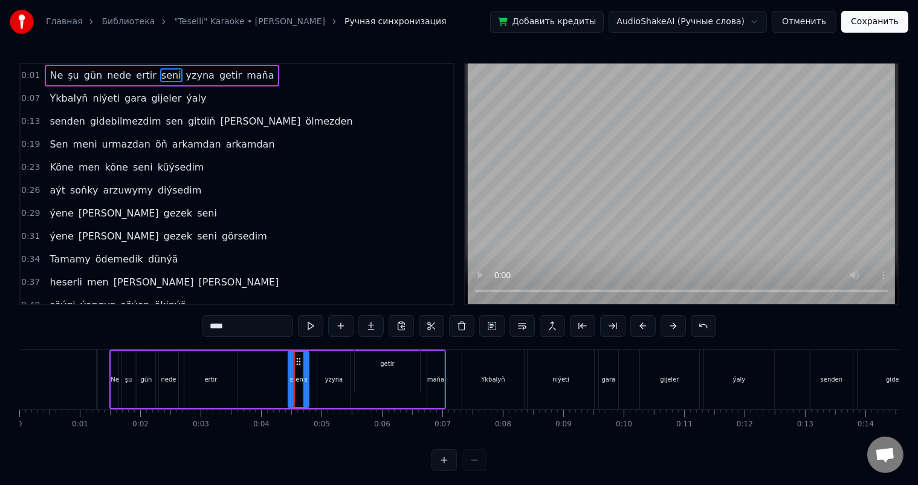
click at [336, 365] on div "yzyna" at bounding box center [333, 379] width 33 height 57
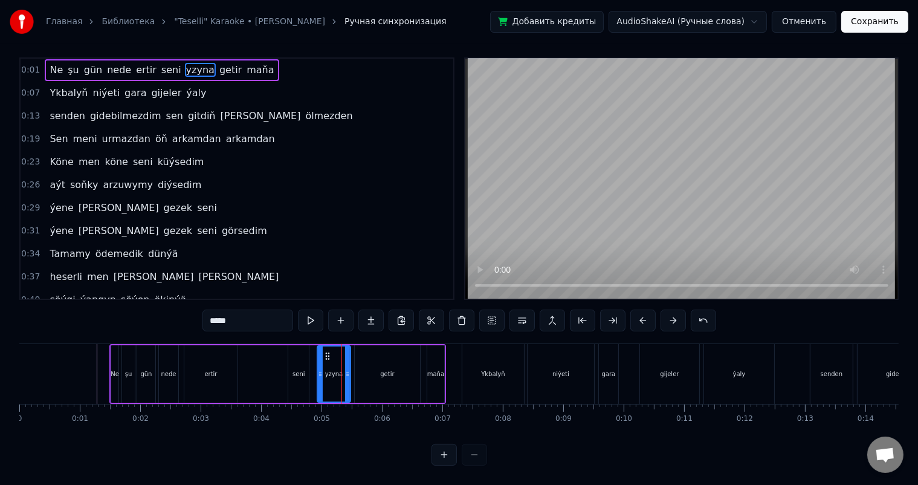
scroll to position [16, 0]
click at [326, 351] on icon at bounding box center [327, 356] width 10 height 10
click at [295, 349] on div "seni" at bounding box center [298, 373] width 21 height 57
type input "****"
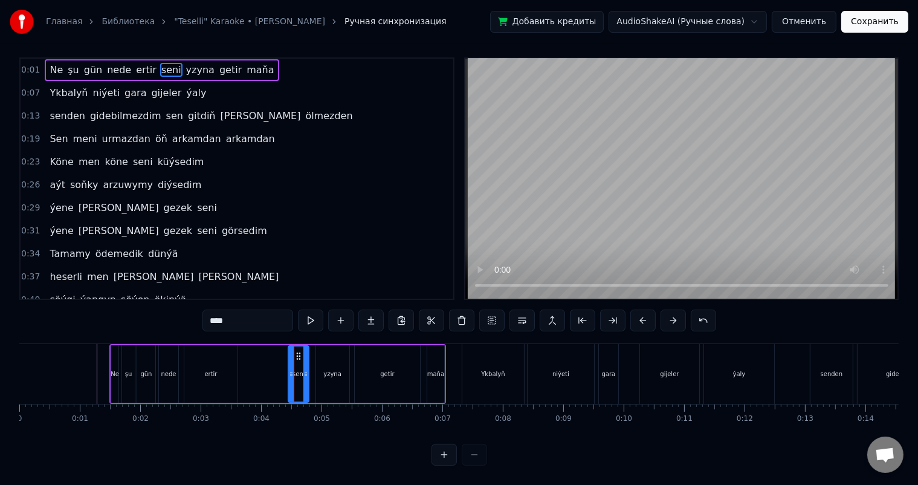
scroll to position [0, 0]
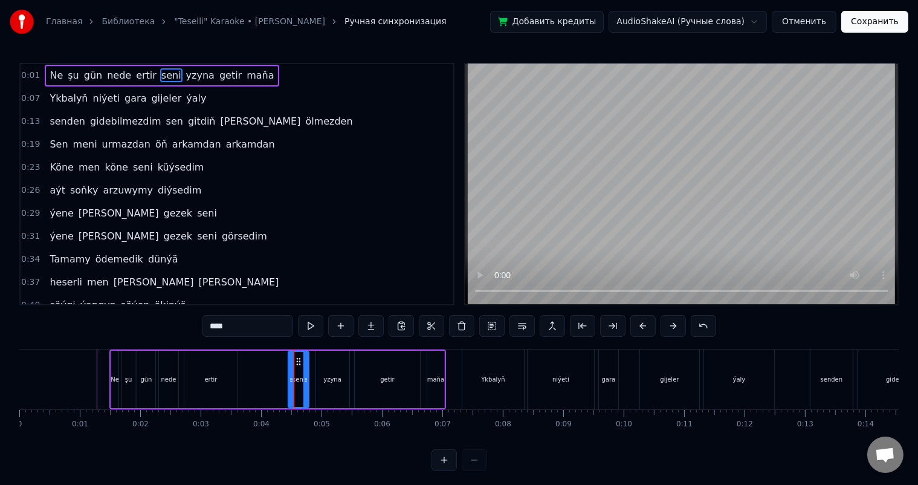
click at [270, 362] on div "Ne şu gün nede ertir seni yzyna getir maňa" at bounding box center [277, 379] width 337 height 60
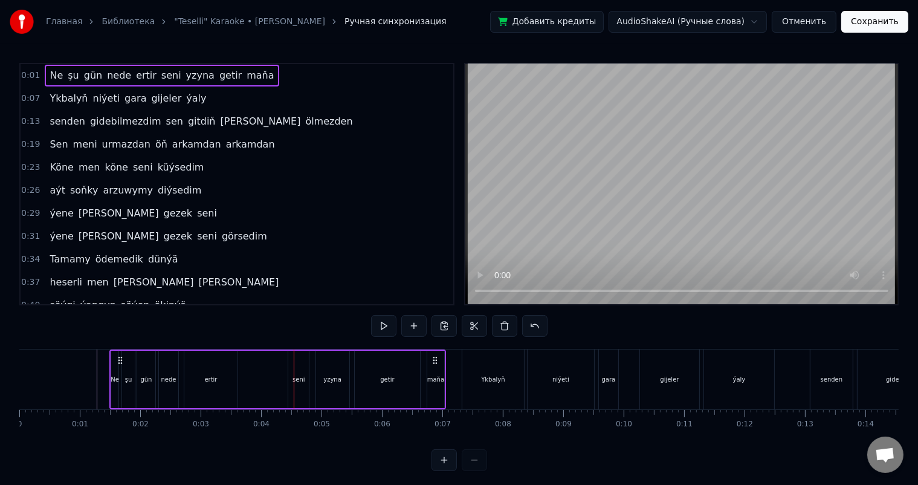
click at [297, 372] on div "seni" at bounding box center [298, 379] width 21 height 57
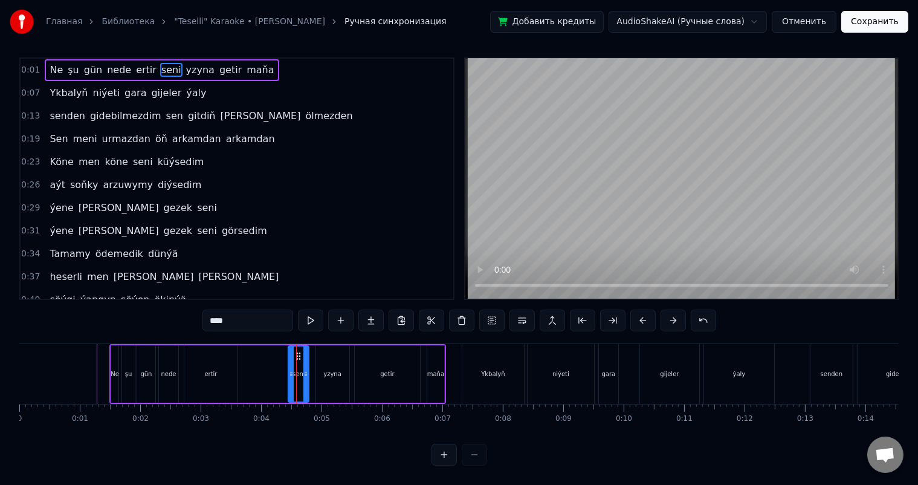
scroll to position [16, 0]
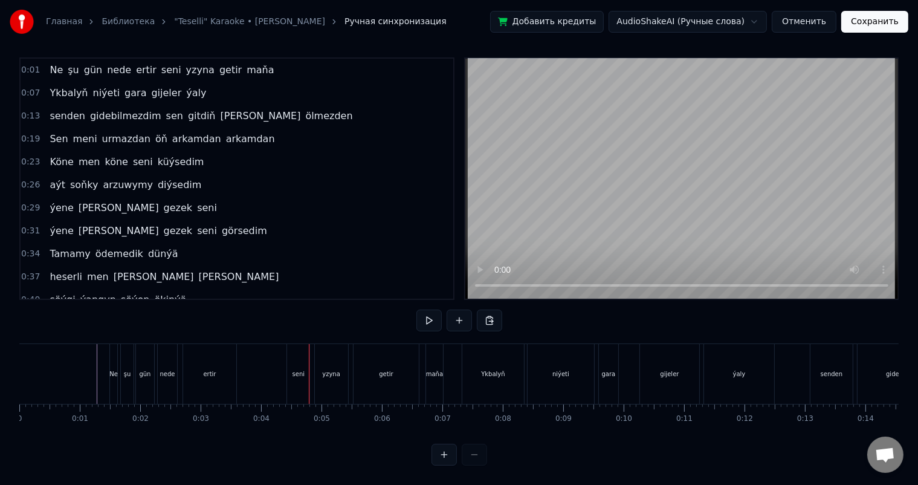
click at [299, 369] on div "seni" at bounding box center [298, 373] width 12 height 9
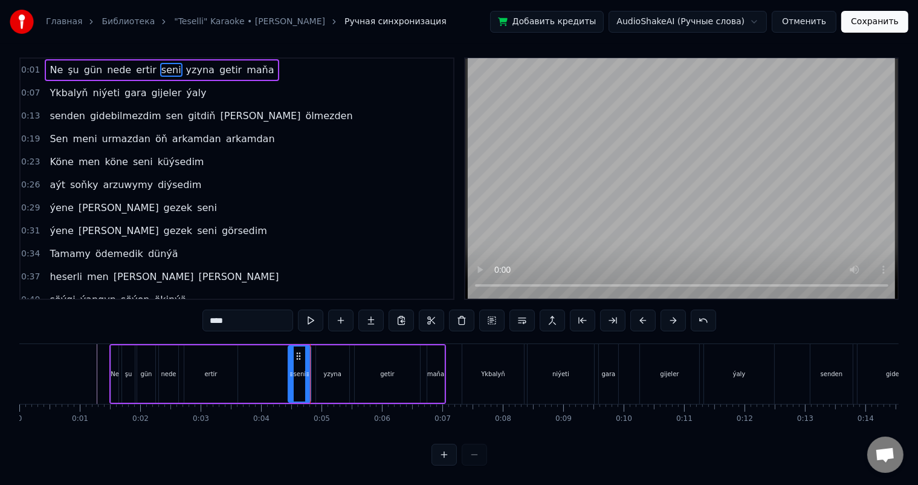
click at [320, 356] on div "yzyna" at bounding box center [332, 373] width 33 height 57
click at [361, 355] on div "getir" at bounding box center [387, 373] width 65 height 57
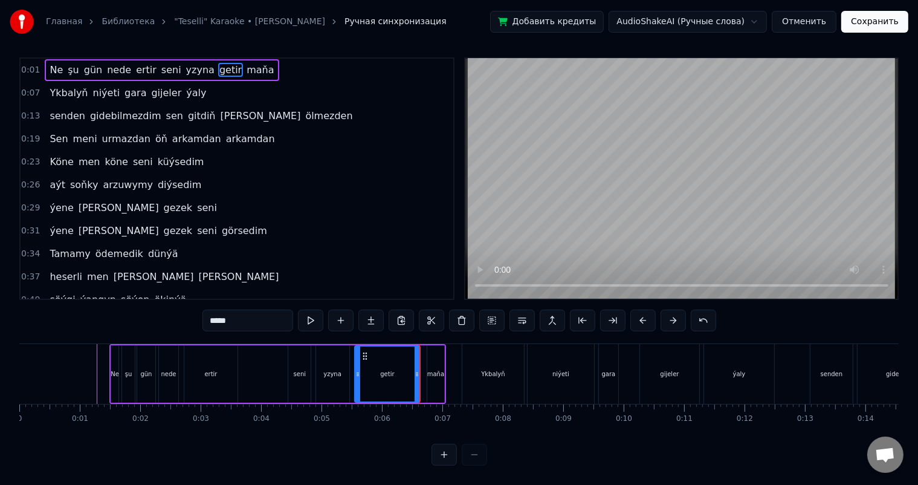
click at [431, 369] on div "maňa" at bounding box center [435, 373] width 17 height 9
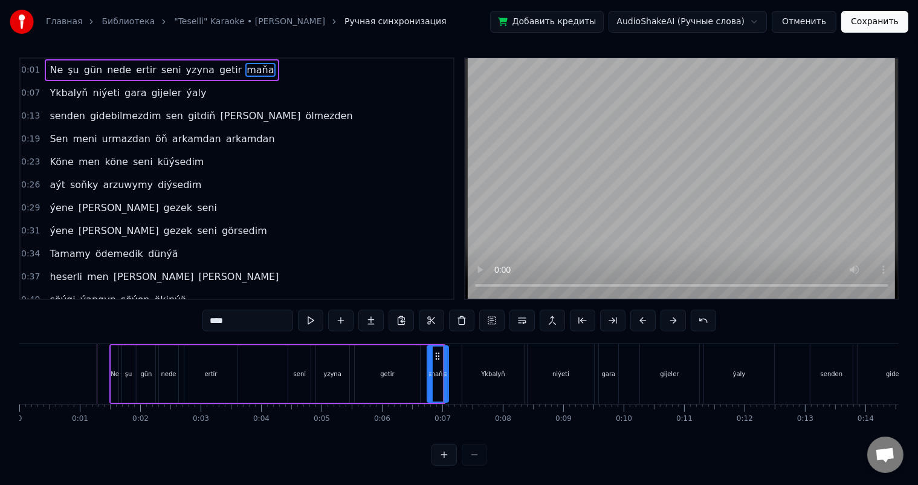
click at [447, 369] on icon at bounding box center [445, 374] width 5 height 10
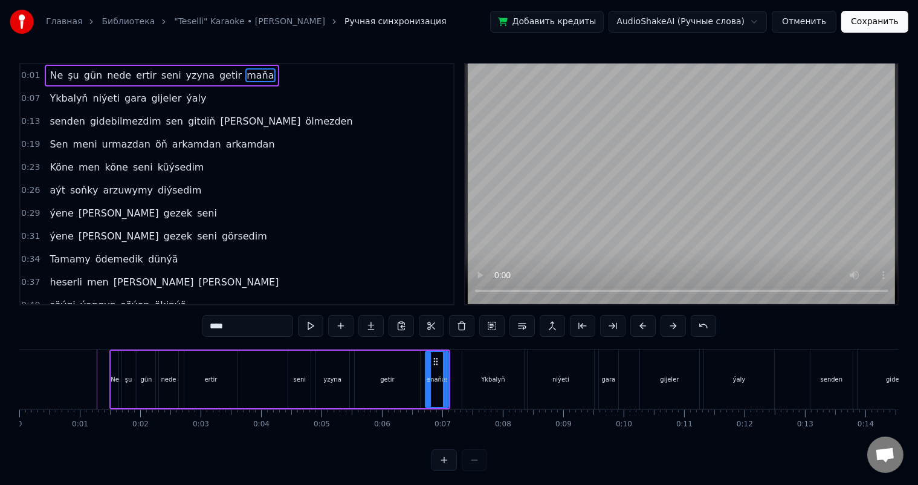
click at [426, 377] on icon at bounding box center [428, 380] width 5 height 10
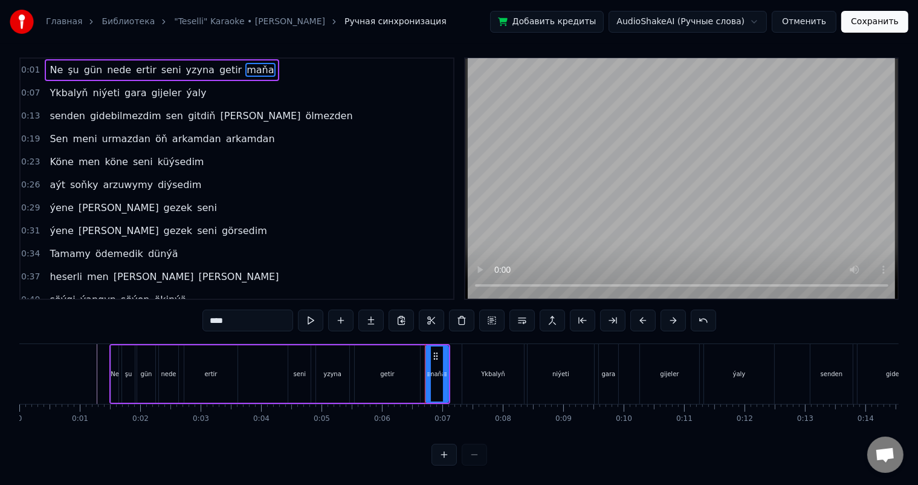
scroll to position [16, 0]
click at [425, 369] on icon at bounding box center [426, 374] width 5 height 10
click at [450, 369] on icon at bounding box center [447, 374] width 5 height 10
drag, startPoint x: 448, startPoint y: 361, endPoint x: 454, endPoint y: 363, distance: 6.2
click at [454, 369] on icon at bounding box center [454, 374] width 5 height 10
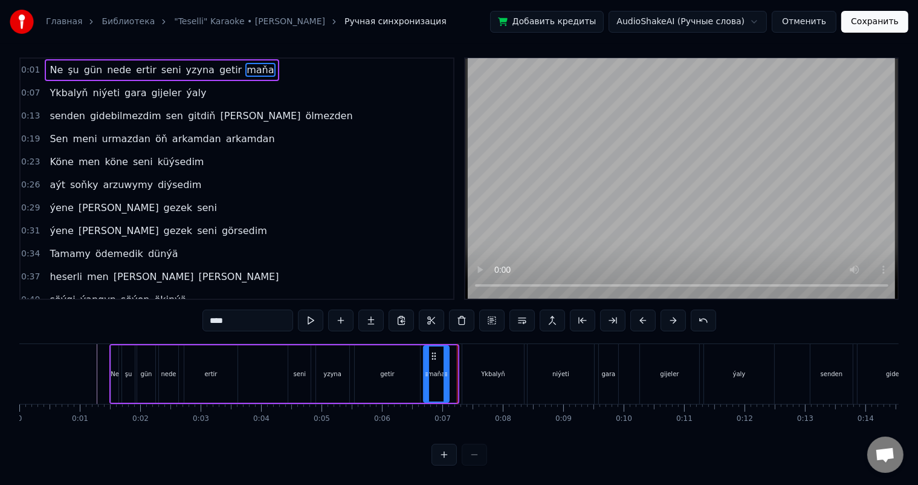
drag, startPoint x: 456, startPoint y: 364, endPoint x: 447, endPoint y: 364, distance: 9.1
click at [447, 369] on icon at bounding box center [446, 374] width 5 height 10
click at [417, 360] on div "getir" at bounding box center [387, 373] width 65 height 57
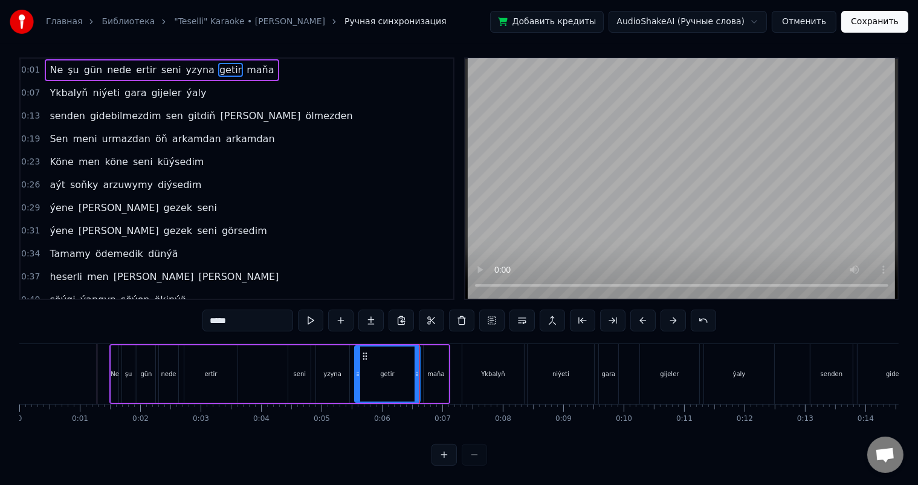
click at [407, 358] on div "getir" at bounding box center [387, 373] width 64 height 55
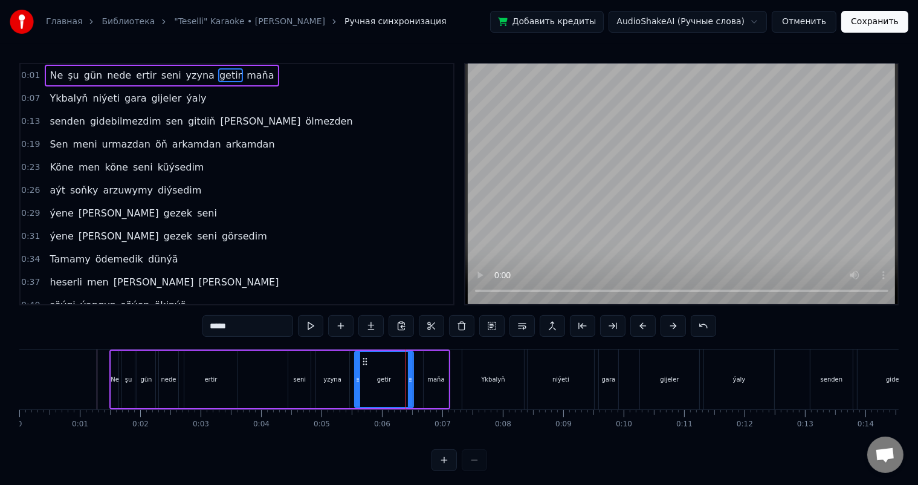
drag, startPoint x: 416, startPoint y: 375, endPoint x: 410, endPoint y: 375, distance: 6.6
click at [410, 375] on icon at bounding box center [410, 380] width 5 height 10
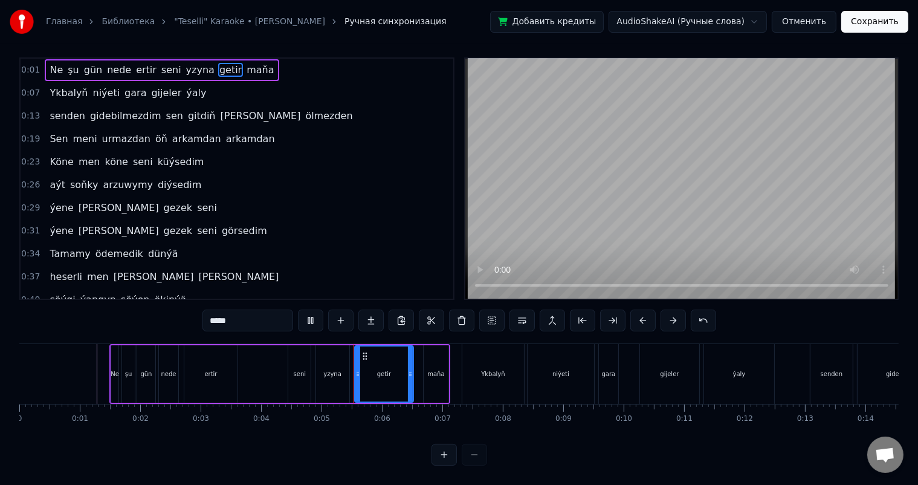
scroll to position [16, 0]
click at [433, 369] on div "maňa" at bounding box center [435, 373] width 17 height 9
type input "****"
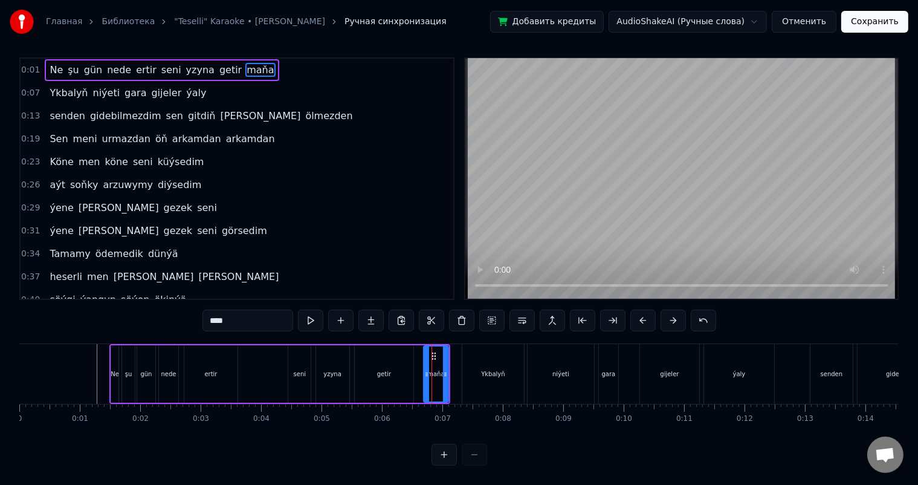
scroll to position [0, 0]
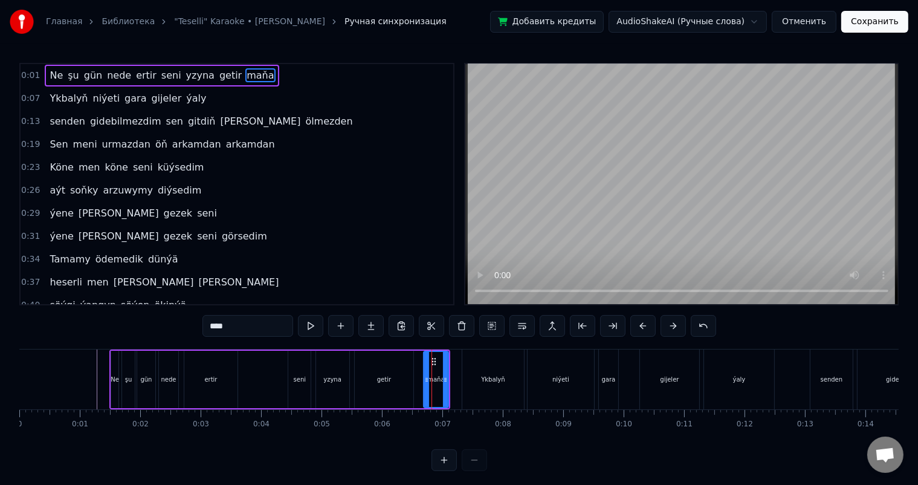
click at [421, 377] on div "Ne şu gün nede ertir seni yzyna getir maňa" at bounding box center [279, 379] width 341 height 60
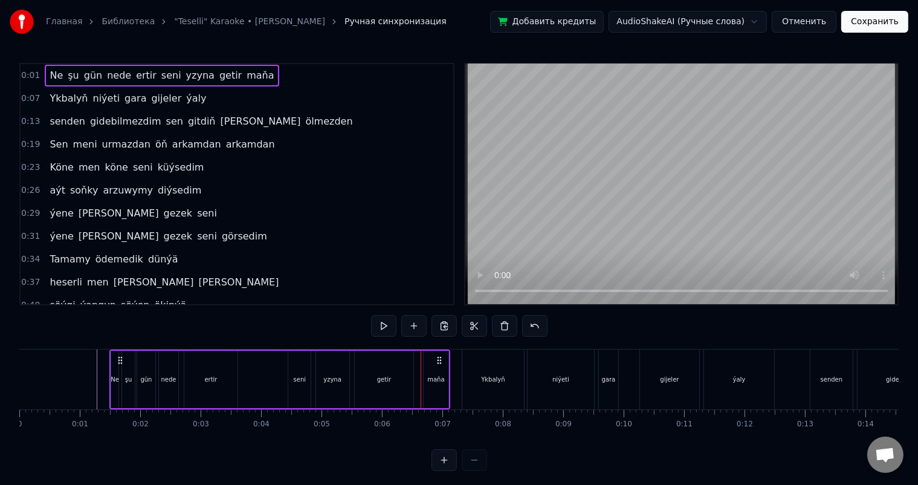
click at [427, 377] on div "maňa" at bounding box center [436, 379] width 25 height 57
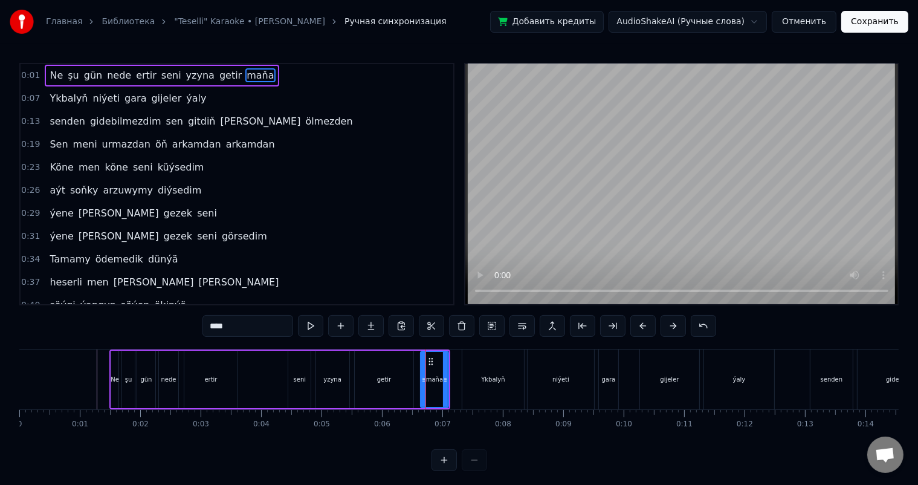
click at [422, 378] on icon at bounding box center [423, 380] width 5 height 10
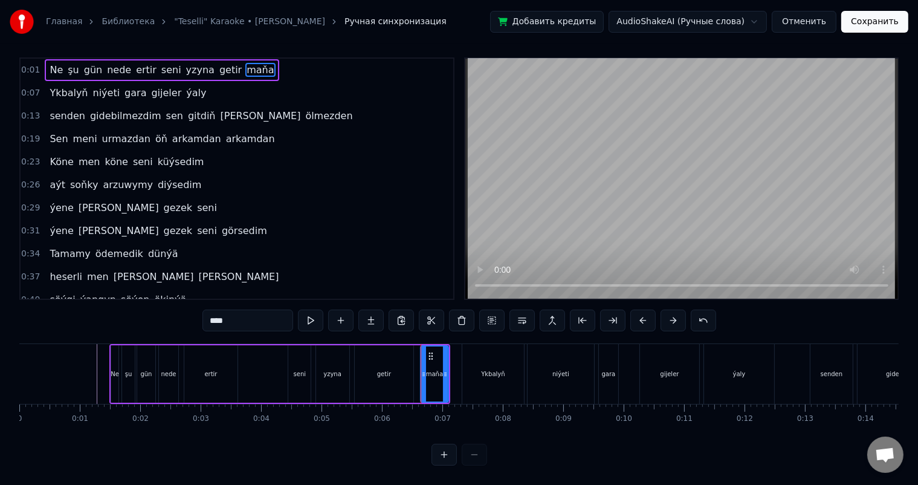
scroll to position [16, 0]
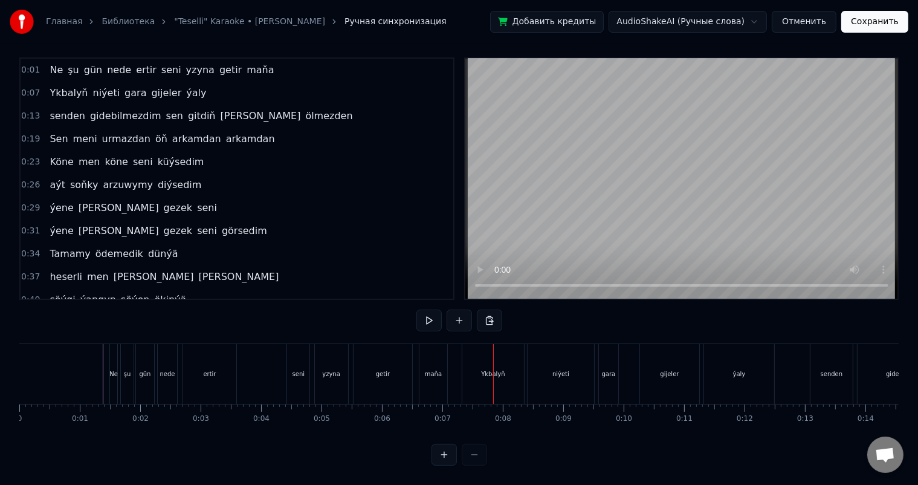
click at [470, 378] on div "Ykbalyň" at bounding box center [493, 374] width 62 height 60
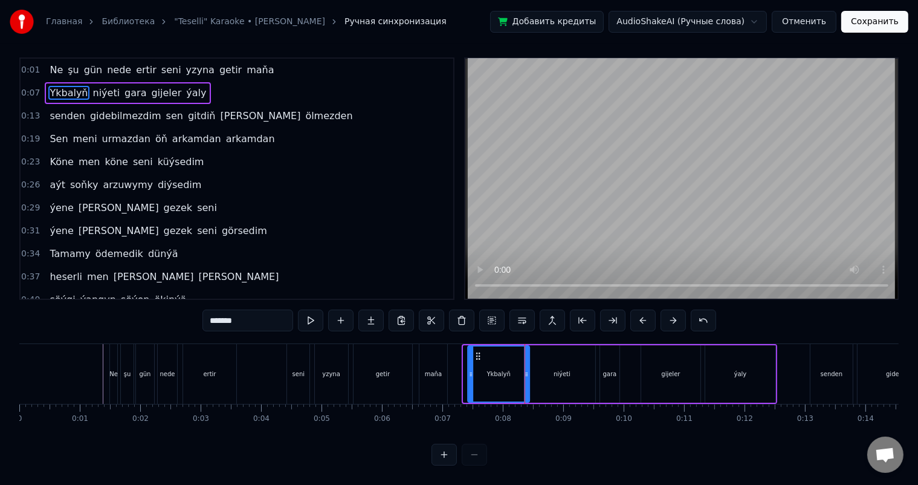
click at [477, 351] on icon at bounding box center [478, 356] width 10 height 10
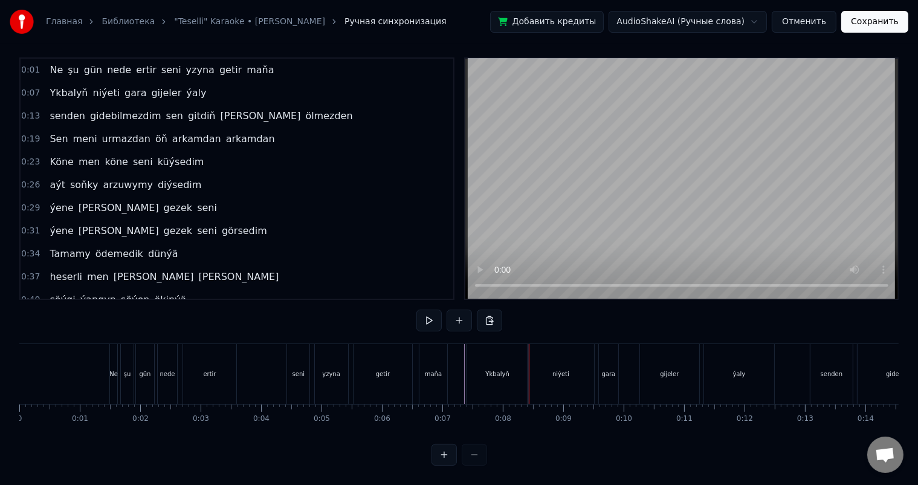
click at [479, 351] on div "Ykbalyň" at bounding box center [498, 374] width 62 height 60
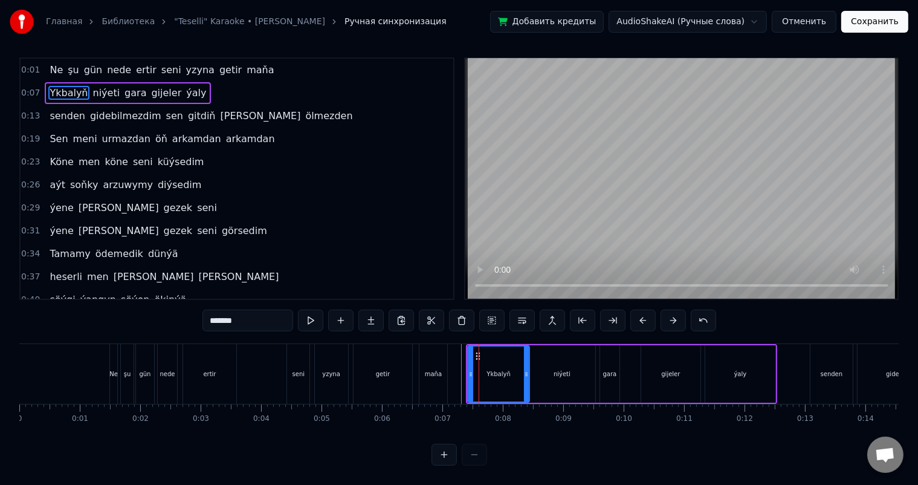
scroll to position [0, 0]
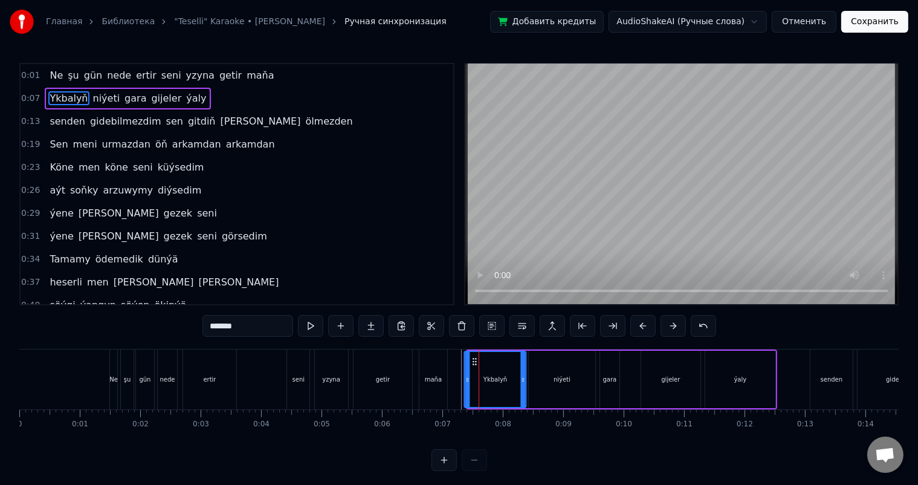
click at [473, 357] on icon at bounding box center [475, 362] width 10 height 10
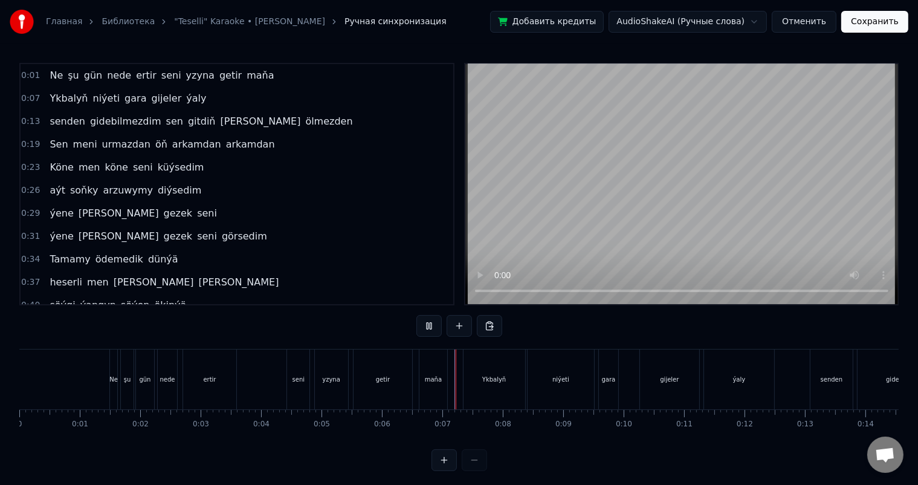
scroll to position [16, 0]
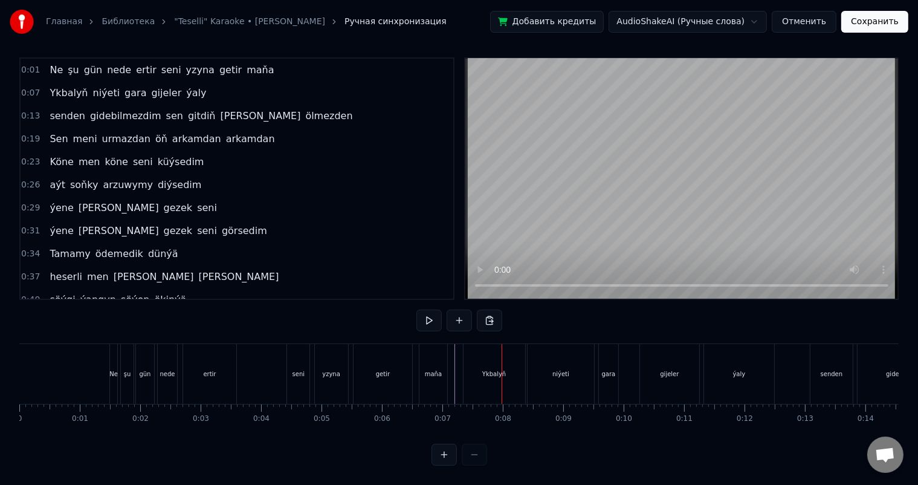
click at [480, 367] on div "Ykbalyň" at bounding box center [495, 374] width 62 height 60
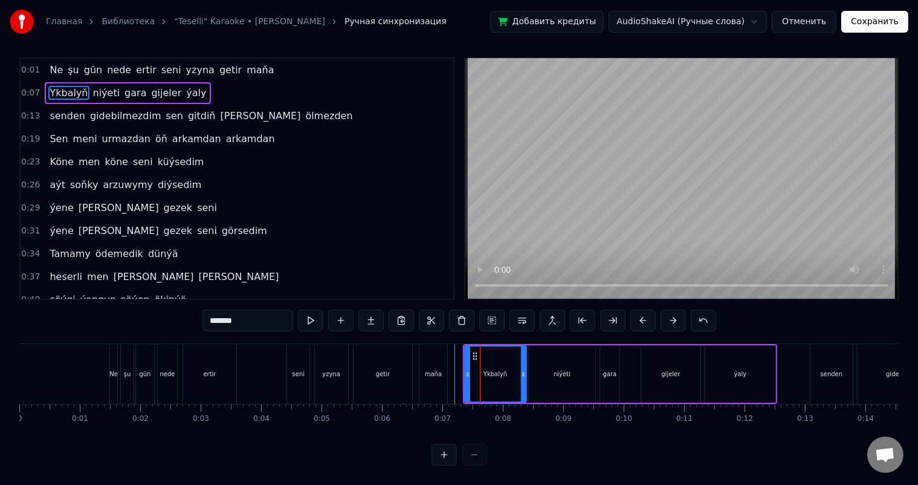
scroll to position [0, 0]
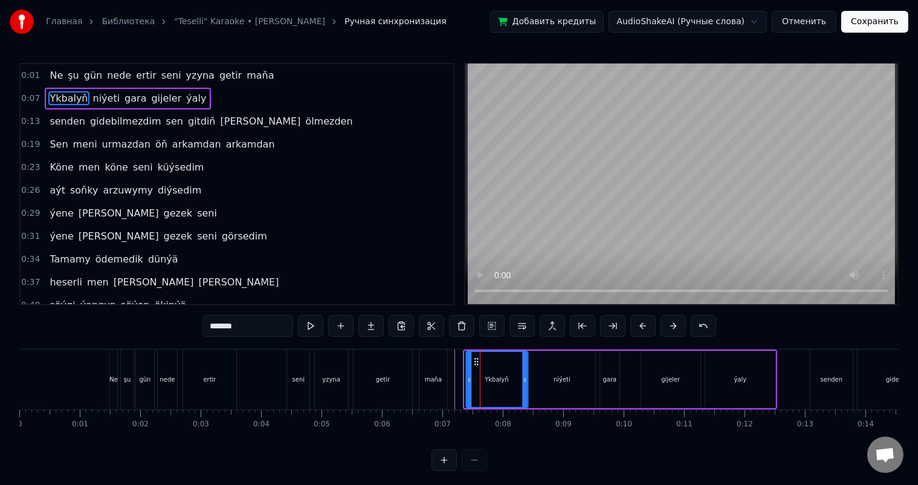
click at [475, 358] on icon at bounding box center [476, 362] width 10 height 10
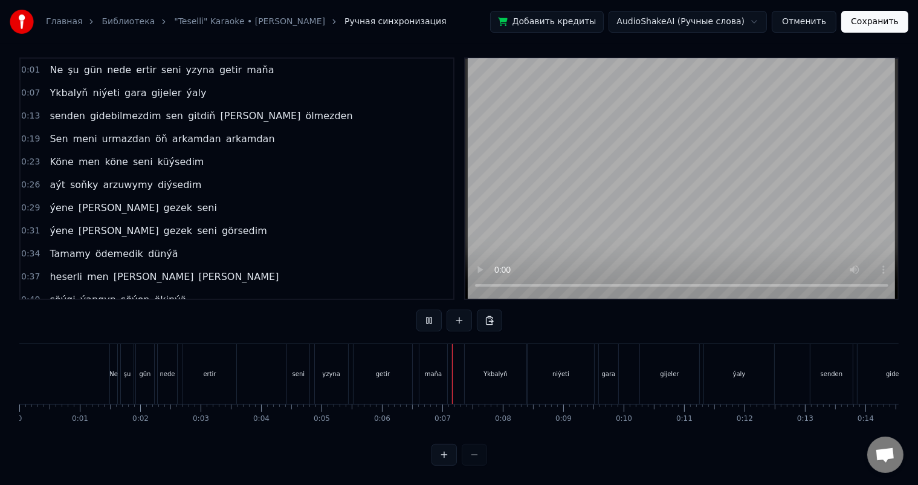
scroll to position [16, 0]
click at [560, 369] on div "niýeti" at bounding box center [560, 373] width 17 height 9
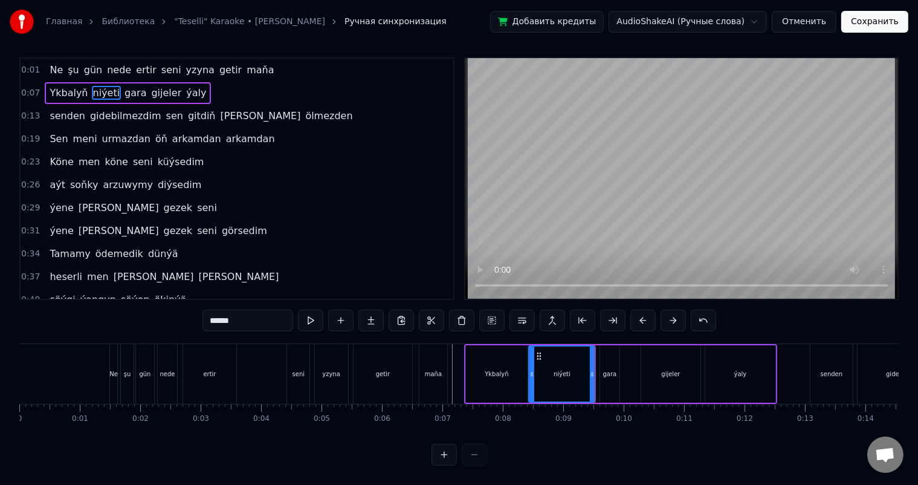
click at [610, 356] on div "gara" at bounding box center [609, 373] width 19 height 57
click at [507, 358] on div "Ykbalyň" at bounding box center [497, 373] width 62 height 57
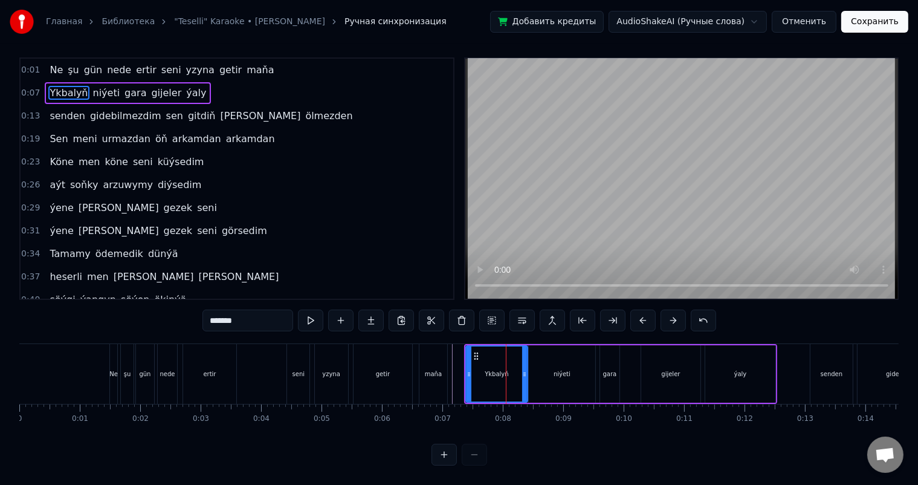
scroll to position [0, 0]
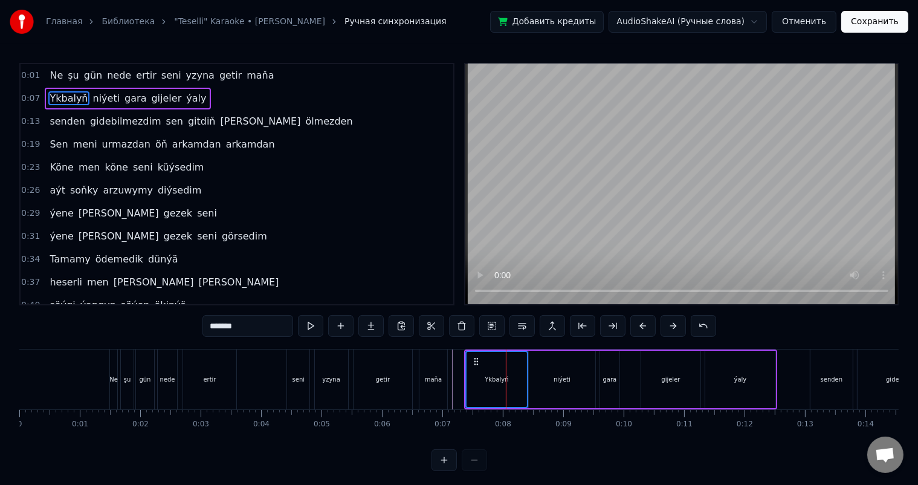
click at [555, 368] on div "niýeti" at bounding box center [562, 379] width 66 height 57
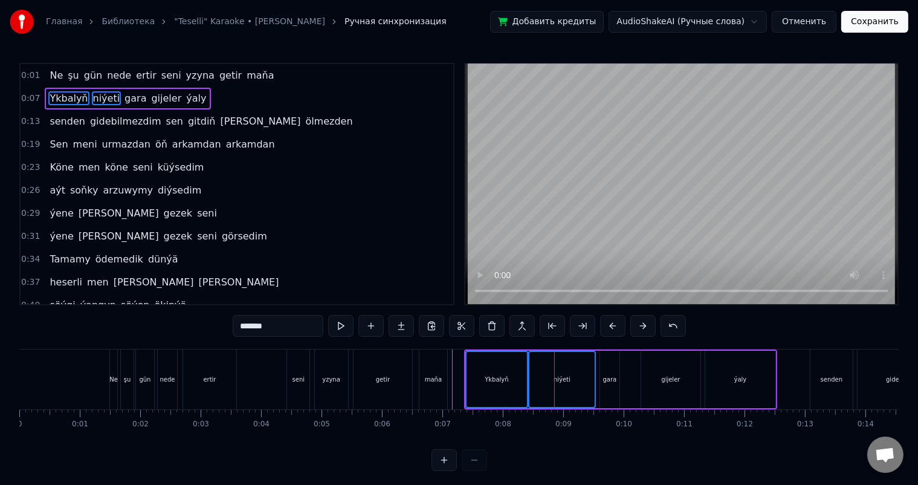
click at [611, 377] on div "gara" at bounding box center [610, 379] width 14 height 9
click at [604, 382] on div "gara" at bounding box center [610, 379] width 14 height 9
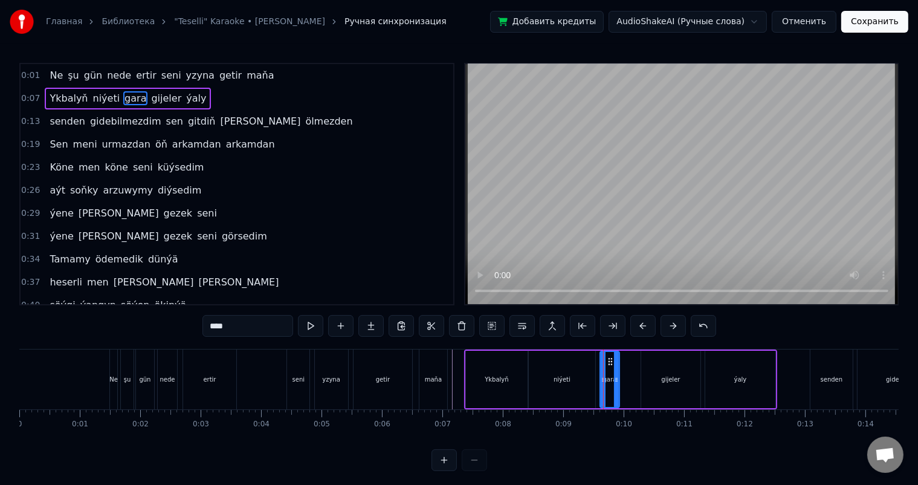
click at [494, 378] on div "Ykbalyň" at bounding box center [497, 379] width 24 height 9
type input "*******"
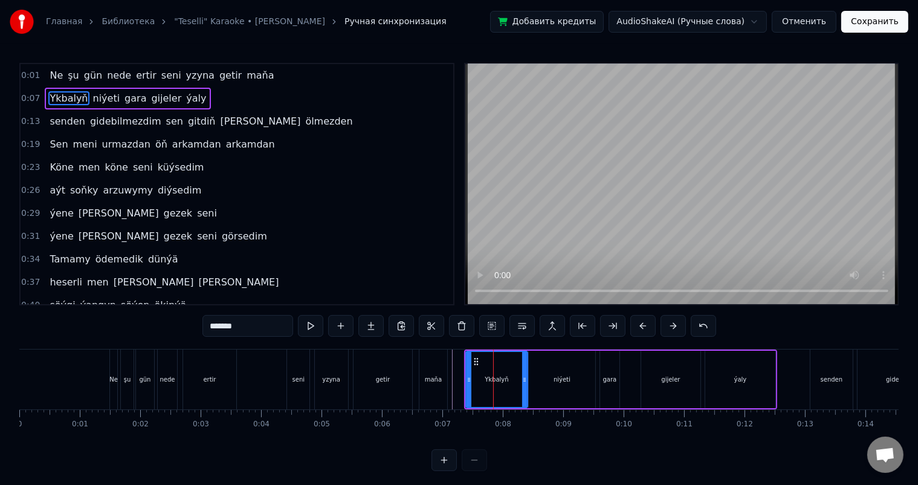
click at [500, 378] on div "Ykbalyň" at bounding box center [497, 379] width 24 height 9
click at [493, 328] on button at bounding box center [491, 326] width 25 height 22
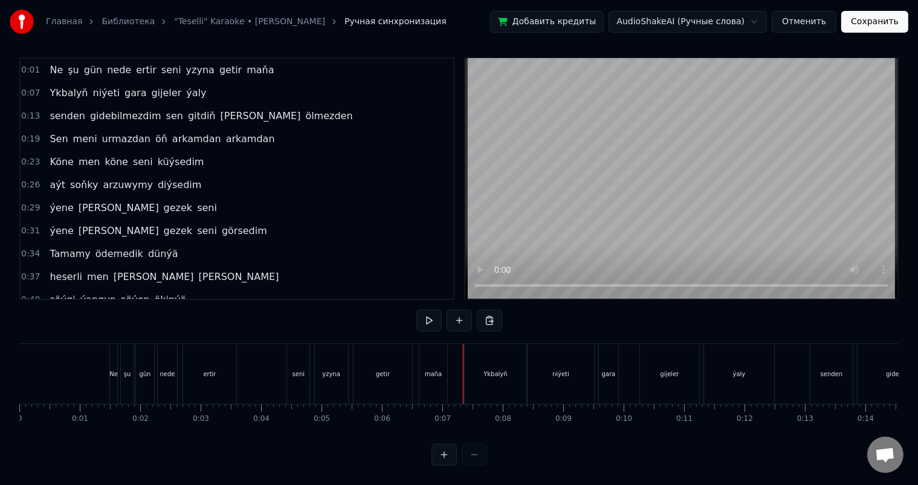
scroll to position [16, 0]
click at [581, 359] on div "niýeti" at bounding box center [561, 374] width 66 height 60
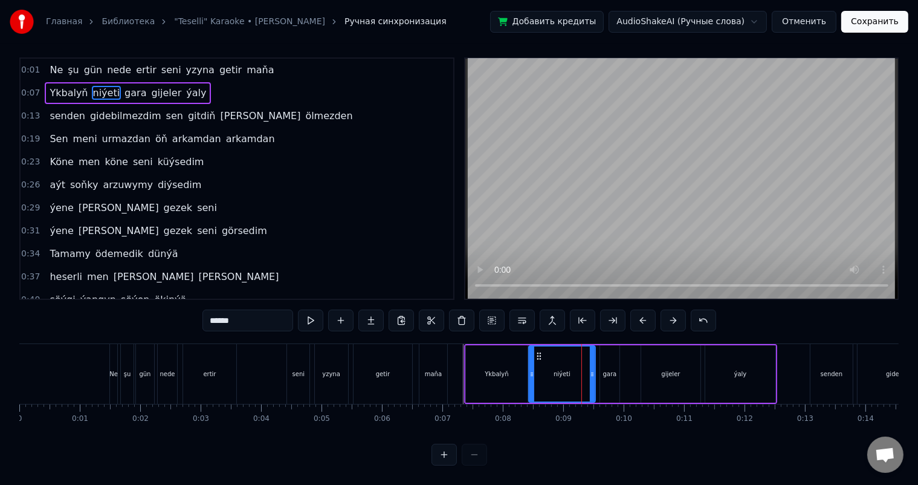
scroll to position [0, 0]
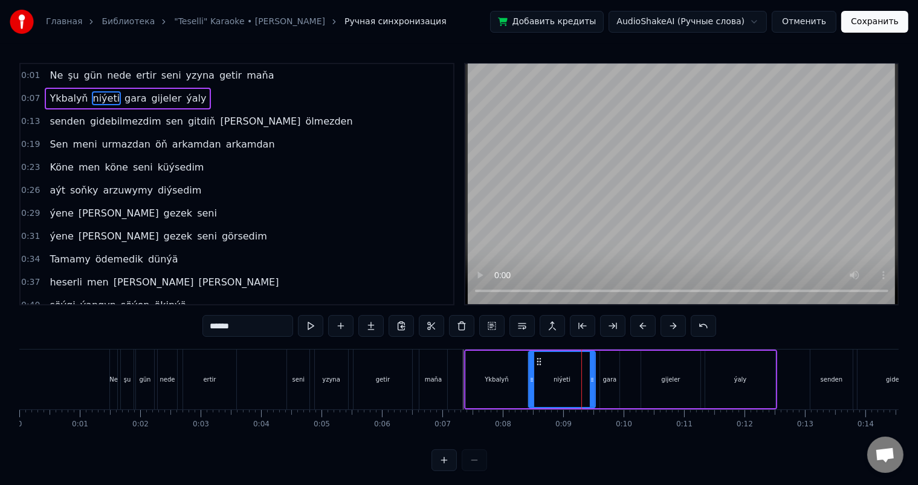
click at [613, 373] on div "gara" at bounding box center [609, 379] width 19 height 57
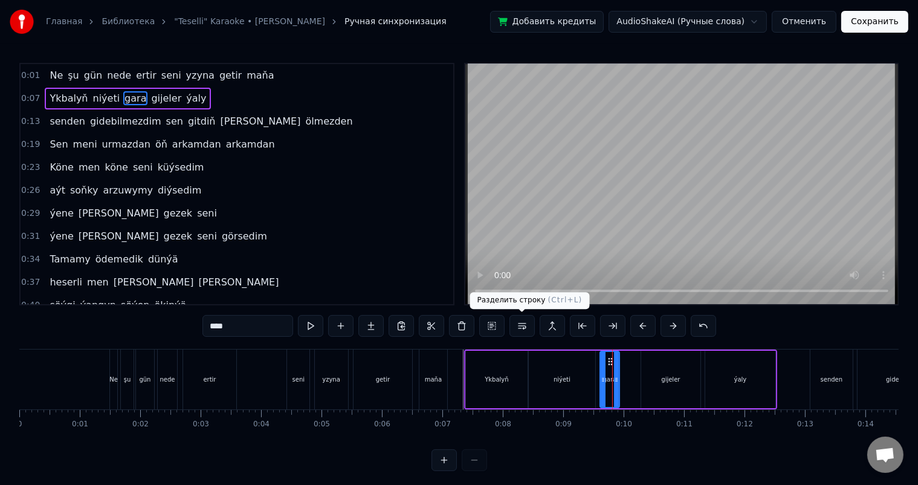
click at [528, 328] on button at bounding box center [521, 326] width 25 height 22
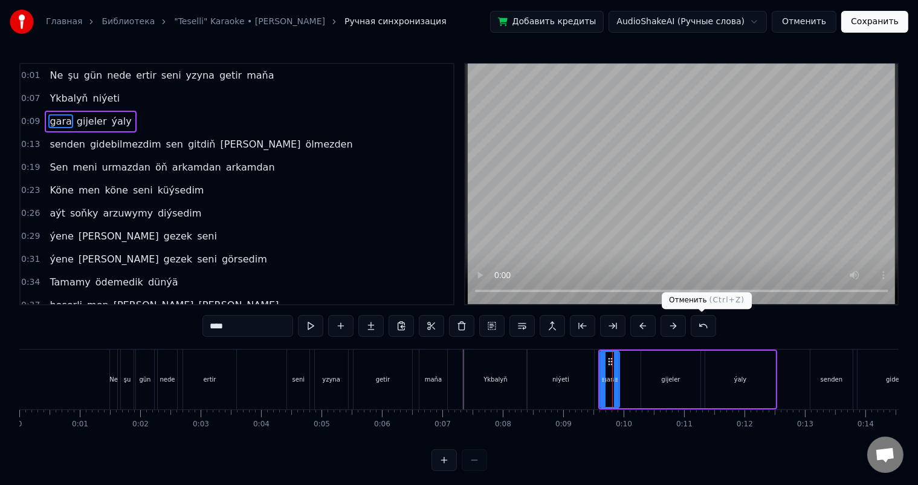
click at [698, 324] on button at bounding box center [703, 326] width 25 height 22
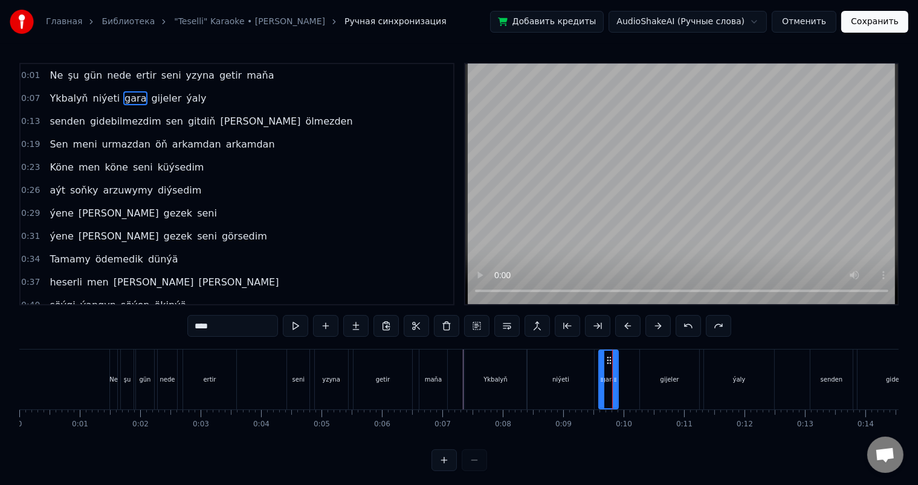
click at [608, 373] on div "gara" at bounding box center [609, 379] width 18 height 57
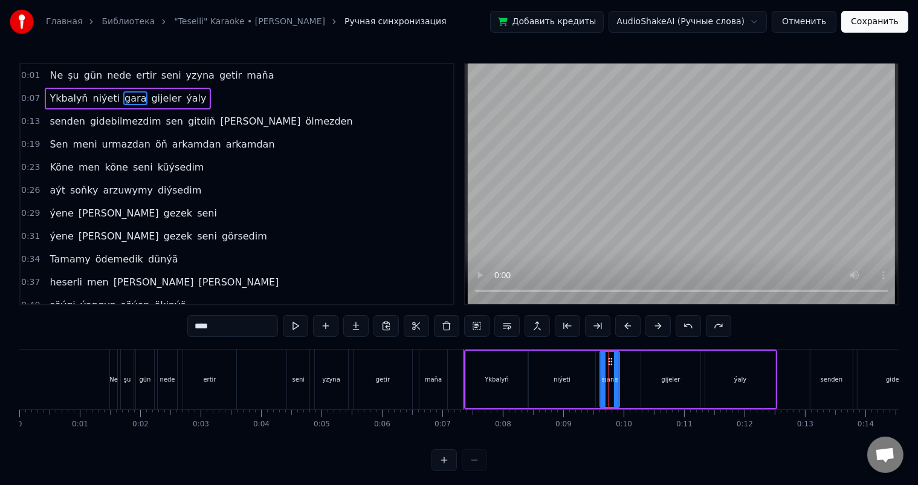
click at [660, 370] on div "gijeler" at bounding box center [670, 379] width 59 height 57
type input "*******"
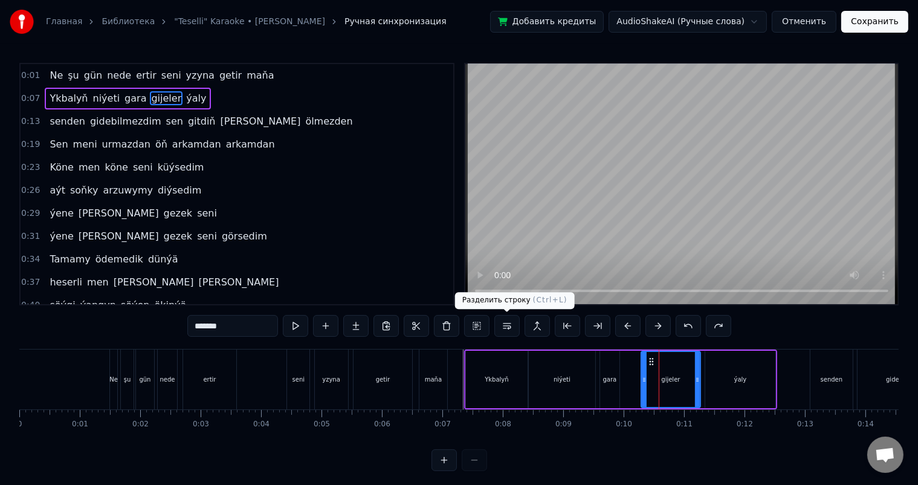
click at [511, 325] on button at bounding box center [506, 326] width 25 height 22
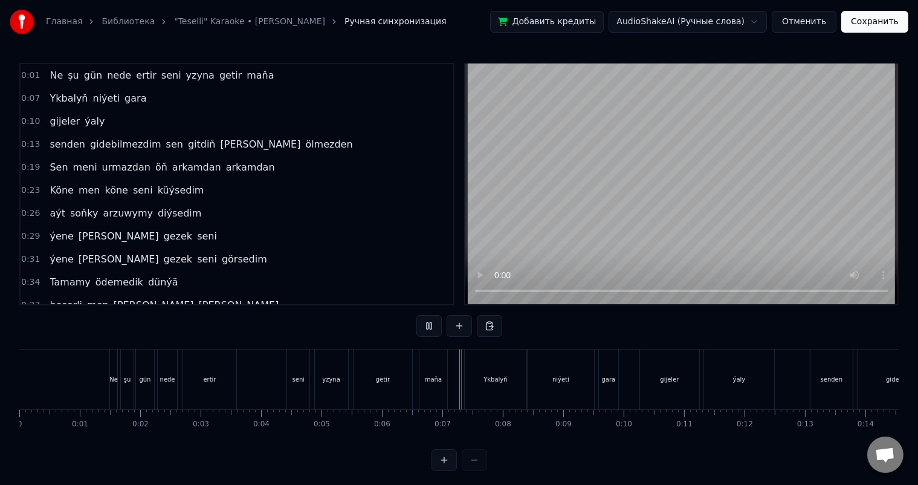
scroll to position [16, 0]
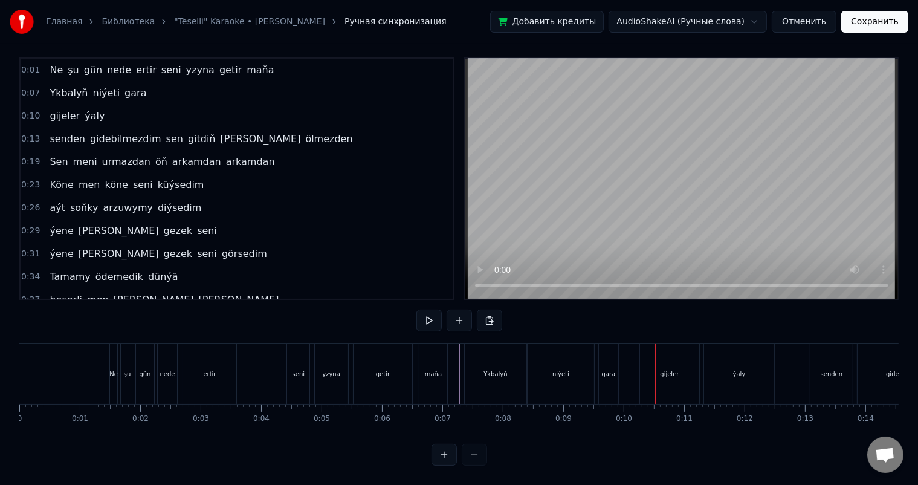
click at [602, 360] on div "gara" at bounding box center [608, 374] width 19 height 60
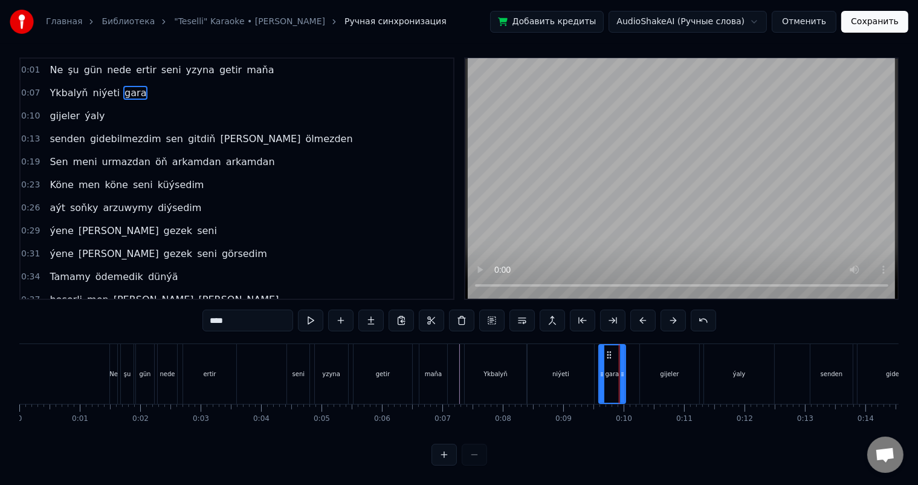
drag, startPoint x: 616, startPoint y: 361, endPoint x: 624, endPoint y: 361, distance: 7.3
click at [624, 372] on circle at bounding box center [623, 372] width 1 height 1
click at [630, 369] on icon at bounding box center [627, 374] width 5 height 10
click at [624, 369] on icon at bounding box center [623, 374] width 5 height 10
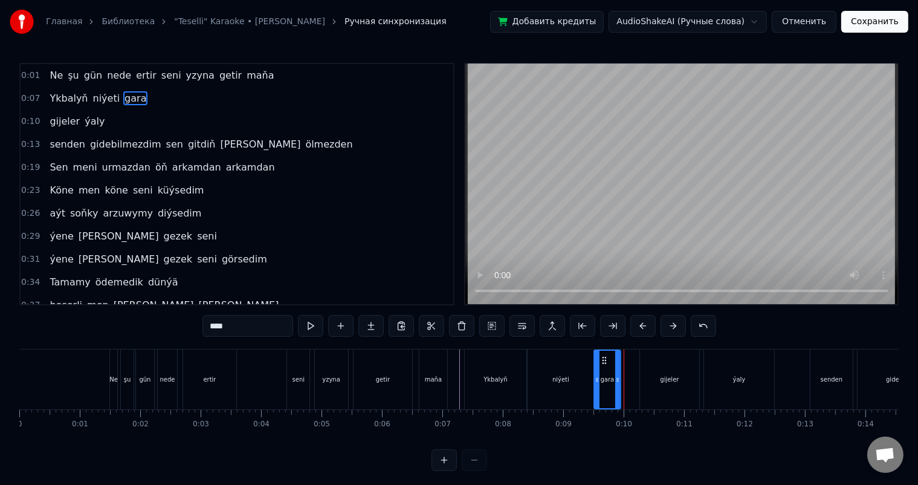
click at [603, 358] on icon at bounding box center [605, 360] width 10 height 10
click at [575, 373] on div "niýeti" at bounding box center [561, 379] width 66 height 60
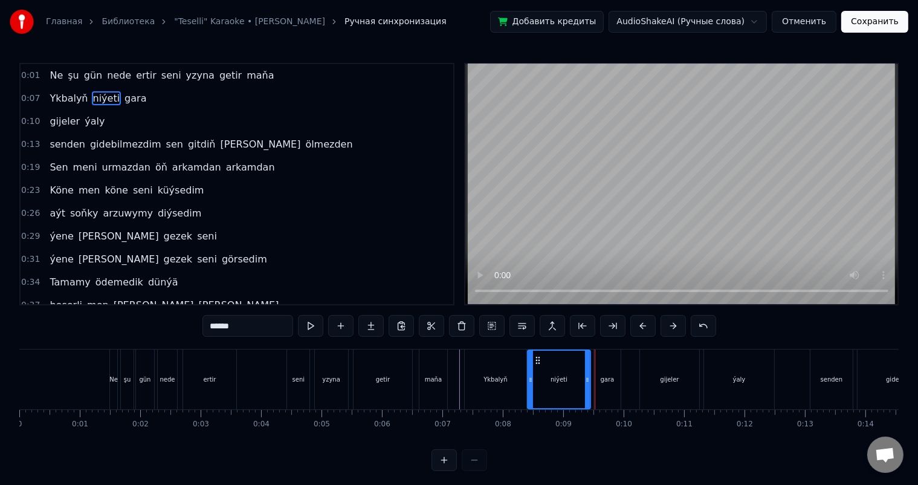
click at [586, 380] on icon at bounding box center [587, 380] width 5 height 10
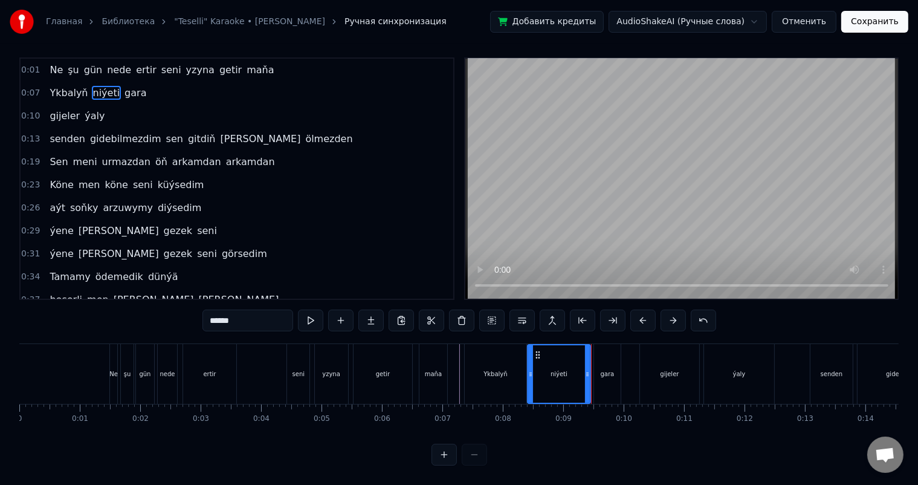
click at [603, 370] on div "gara" at bounding box center [607, 374] width 27 height 60
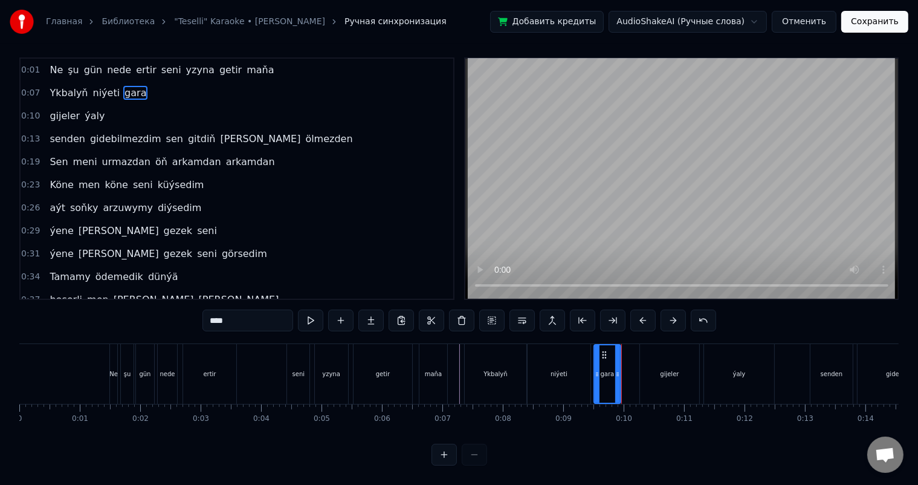
click at [539, 363] on div "niýeti" at bounding box center [559, 374] width 63 height 60
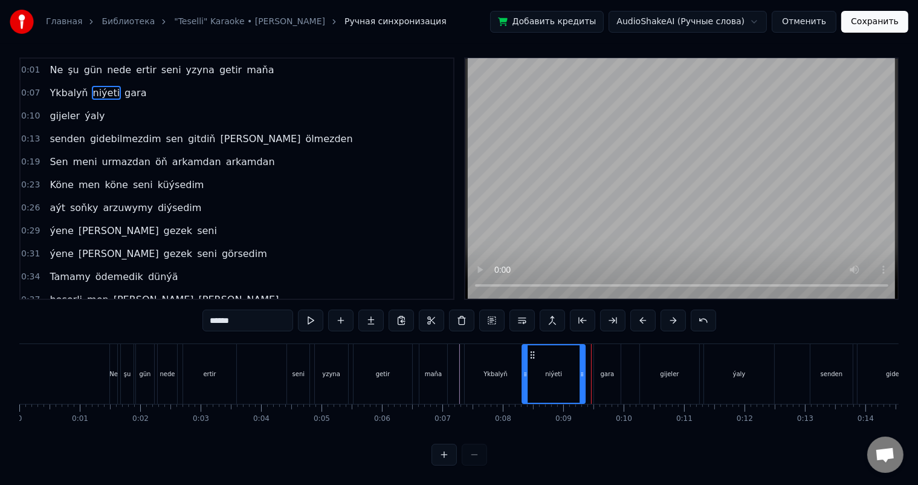
click at [533, 350] on icon at bounding box center [533, 355] width 10 height 10
click at [491, 355] on div "Ykbalyň" at bounding box center [496, 374] width 62 height 60
type input "*******"
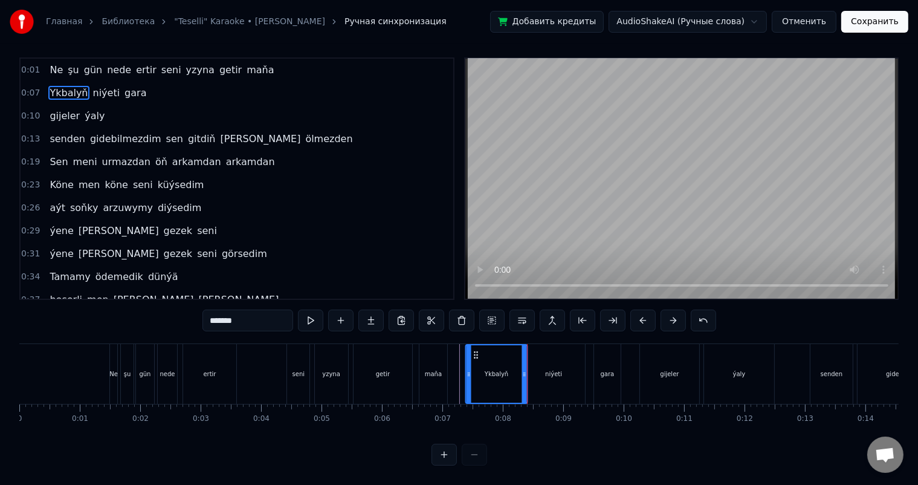
click at [474, 354] on circle at bounding box center [474, 354] width 1 height 1
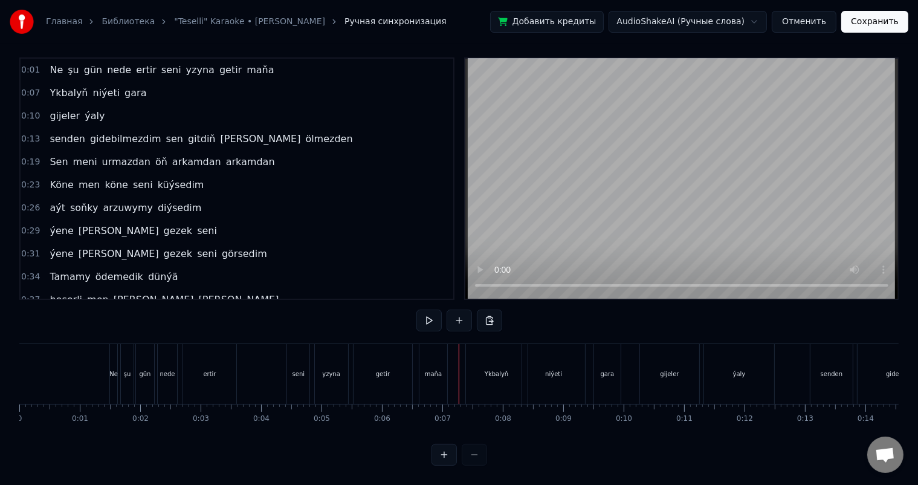
click at [459, 349] on div at bounding box center [459, 374] width 1 height 60
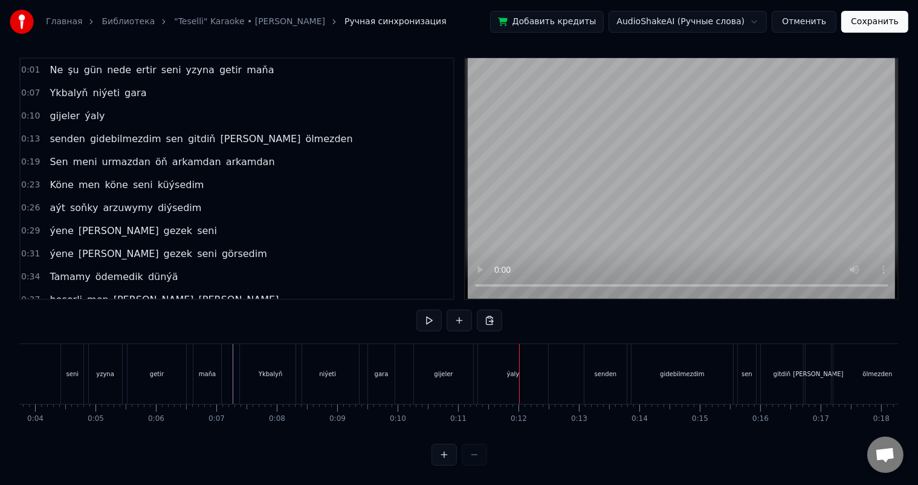
scroll to position [0, 245]
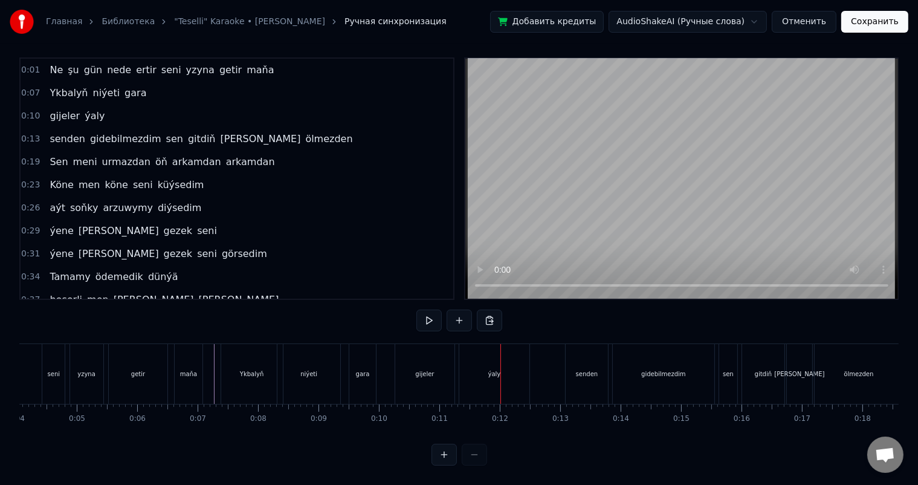
click at [425, 369] on div "gijeler" at bounding box center [424, 373] width 19 height 9
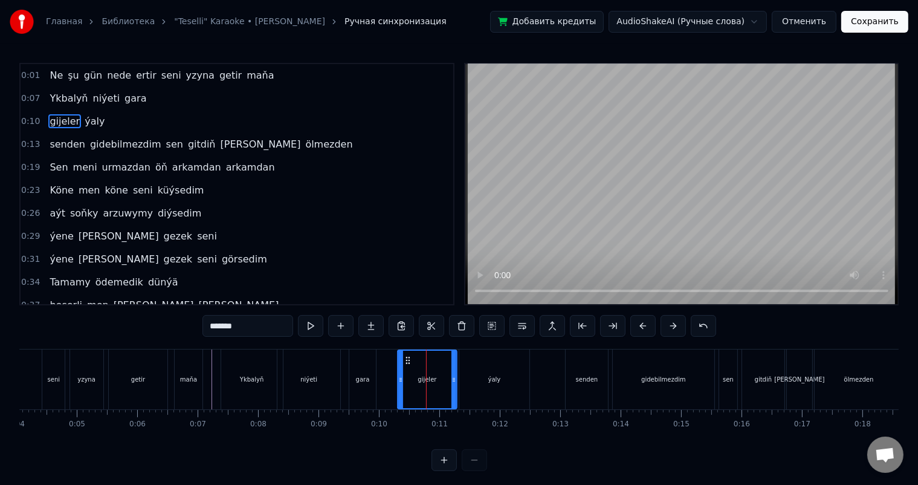
click at [406, 358] on icon at bounding box center [408, 360] width 10 height 10
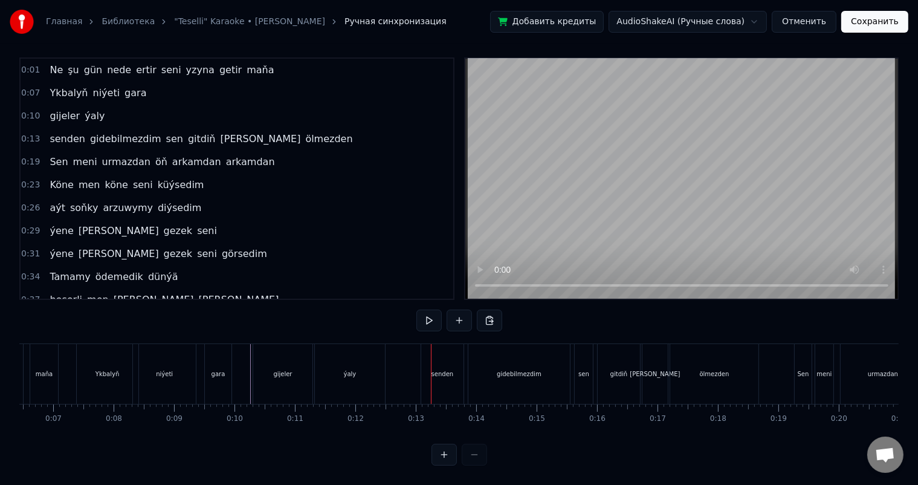
scroll to position [0, 396]
click at [424, 352] on div at bounding box center [424, 374] width 1 height 60
click at [422, 357] on div "senden" at bounding box center [436, 374] width 42 height 60
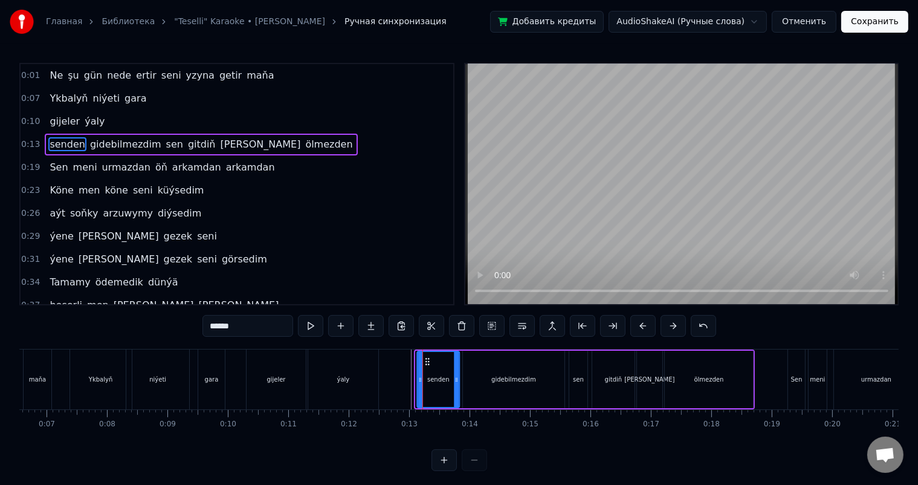
click at [427, 358] on icon at bounding box center [427, 362] width 10 height 10
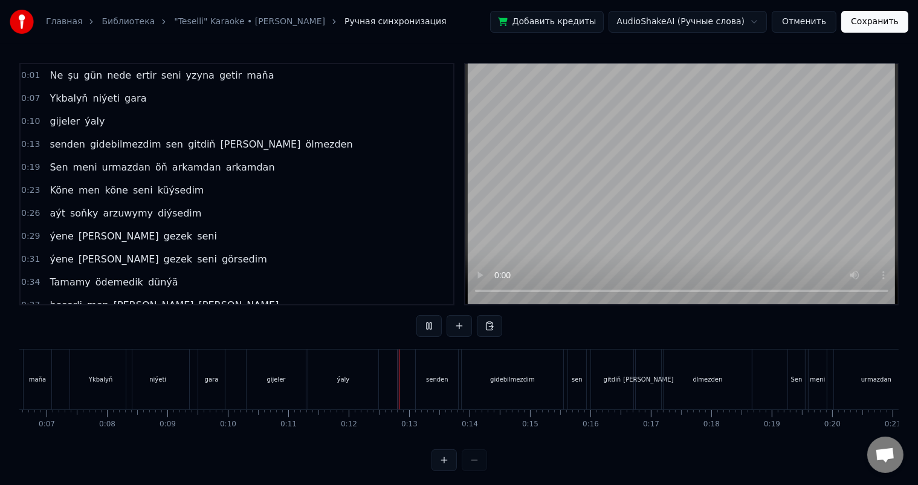
scroll to position [16, 0]
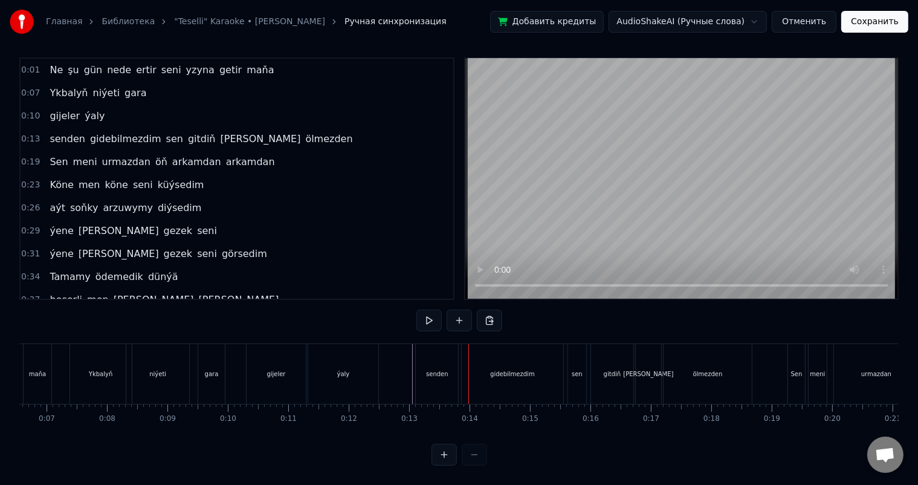
click at [435, 354] on div "senden" at bounding box center [437, 374] width 42 height 60
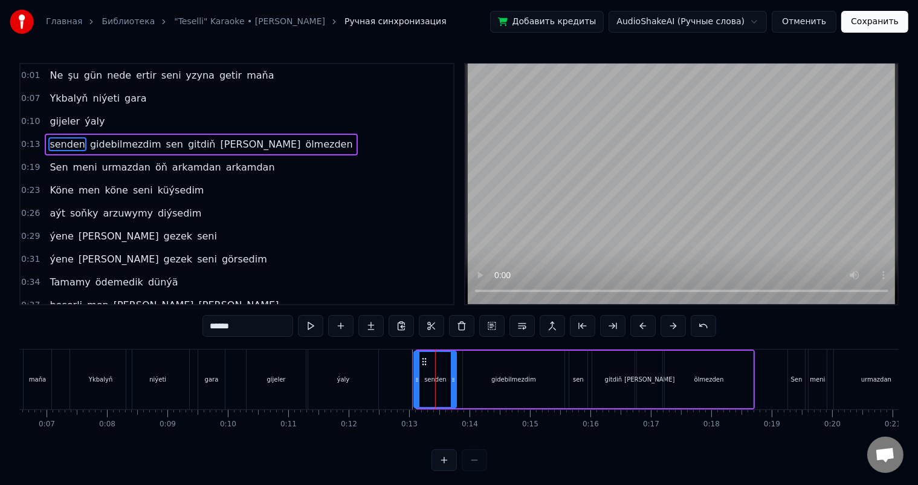
click at [423, 357] on icon at bounding box center [425, 362] width 10 height 10
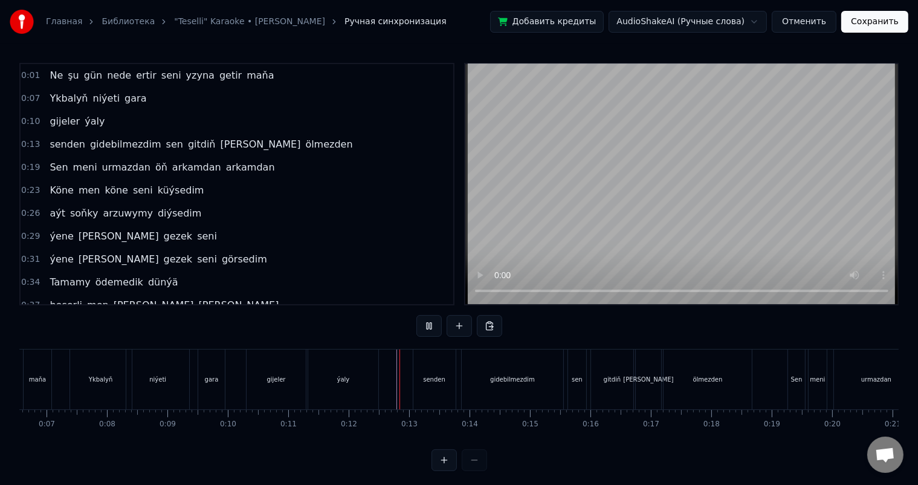
scroll to position [16, 0]
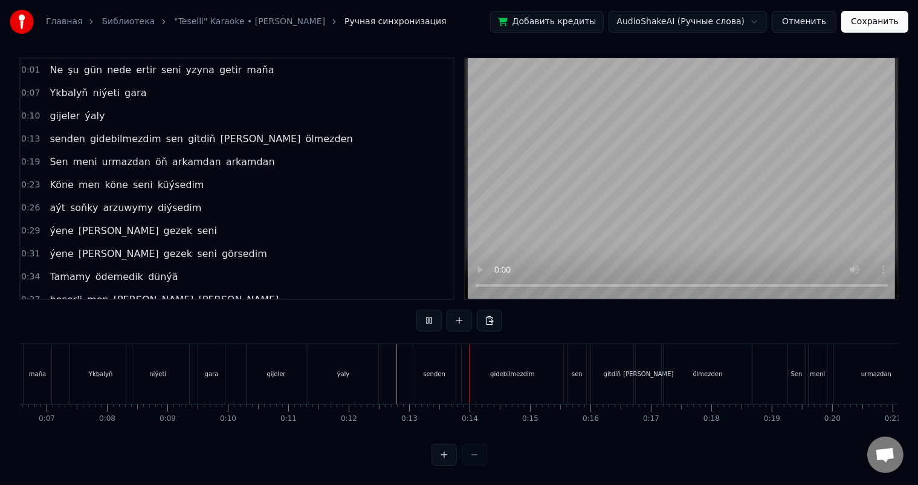
click at [575, 357] on div "sen" at bounding box center [577, 374] width 18 height 60
click at [574, 369] on div "sen" at bounding box center [577, 373] width 11 height 9
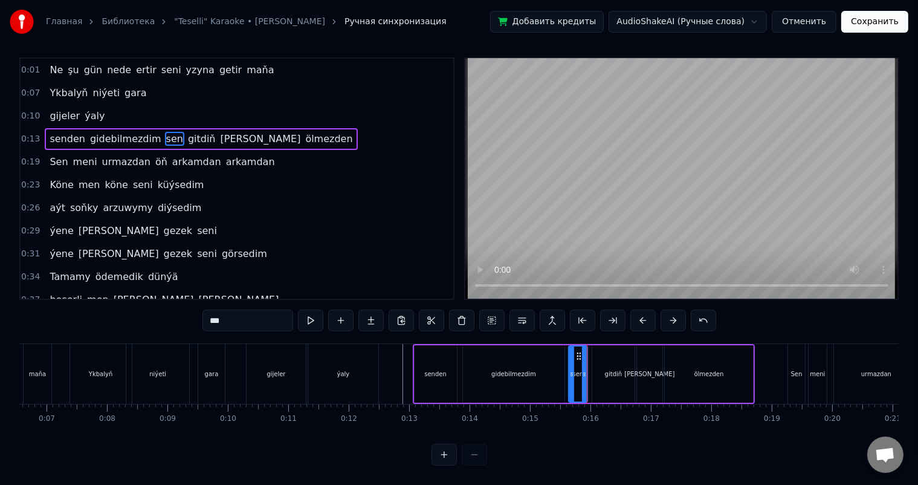
click at [568, 363] on div "sen" at bounding box center [578, 373] width 20 height 57
click at [584, 369] on icon at bounding box center [585, 374] width 5 height 10
click at [606, 369] on div "gitdiň" at bounding box center [614, 373] width 18 height 9
drag, startPoint x: 595, startPoint y: 365, endPoint x: 604, endPoint y: 365, distance: 9.1
click at [604, 369] on icon at bounding box center [603, 374] width 5 height 10
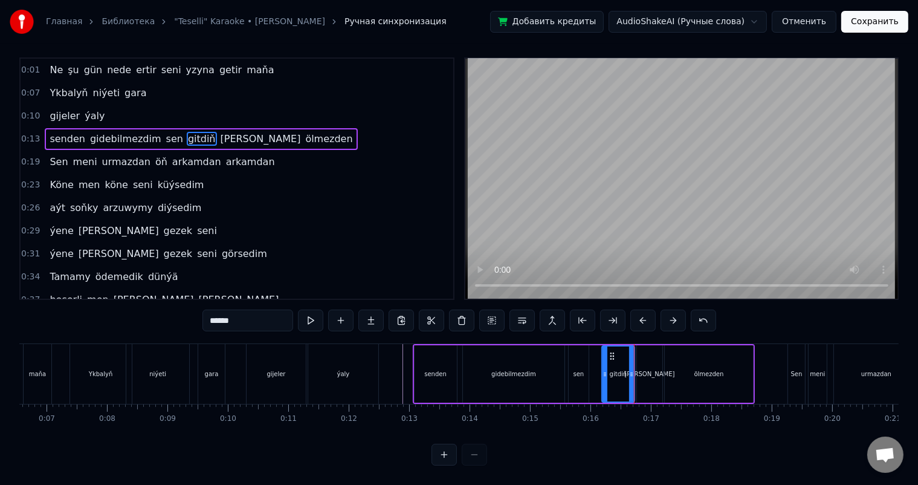
click at [604, 369] on icon at bounding box center [605, 374] width 5 height 10
click at [587, 359] on div "sen" at bounding box center [579, 373] width 20 height 57
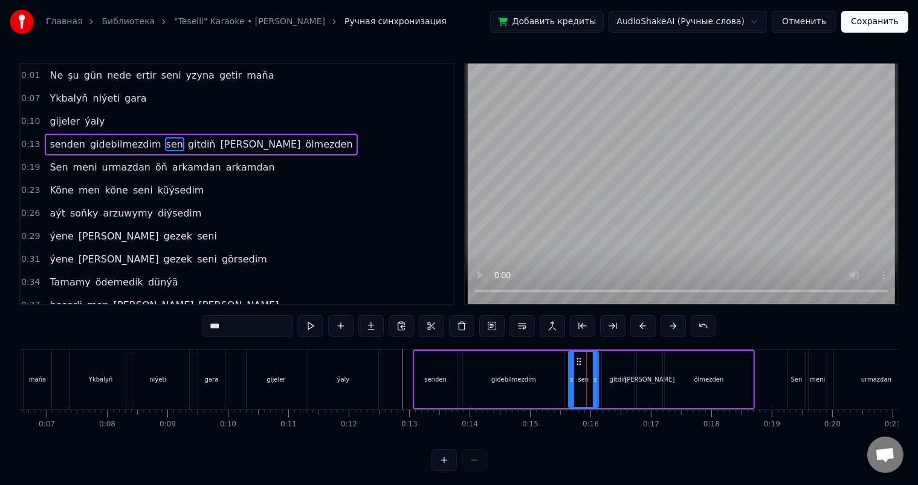
drag, startPoint x: 584, startPoint y: 375, endPoint x: 595, endPoint y: 375, distance: 10.3
click at [595, 375] on icon at bounding box center [595, 380] width 5 height 10
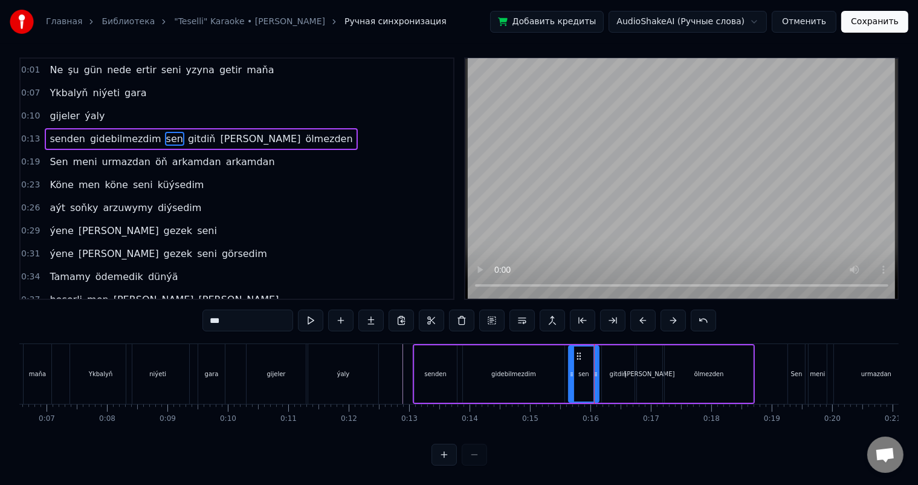
scroll to position [16, 0]
click at [592, 369] on icon at bounding box center [594, 374] width 5 height 10
click at [613, 369] on div "gitdiň" at bounding box center [619, 373] width 18 height 9
type input "******"
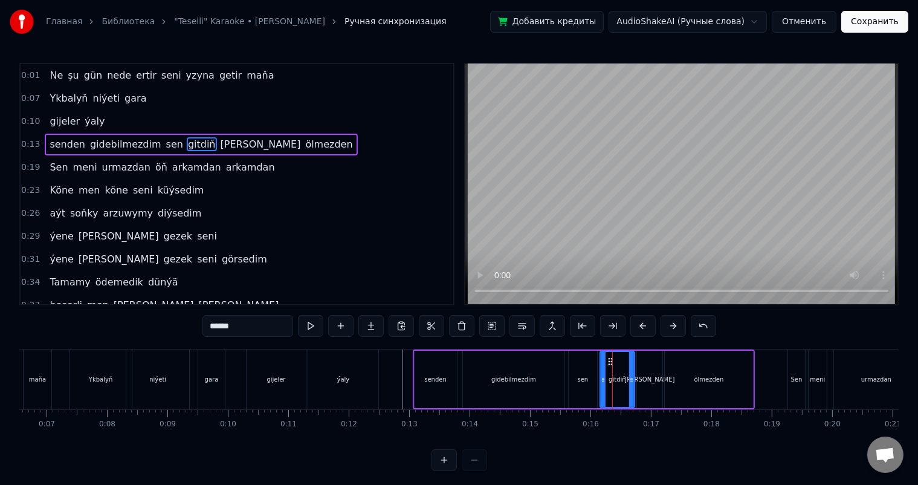
click at [603, 375] on icon at bounding box center [603, 380] width 5 height 10
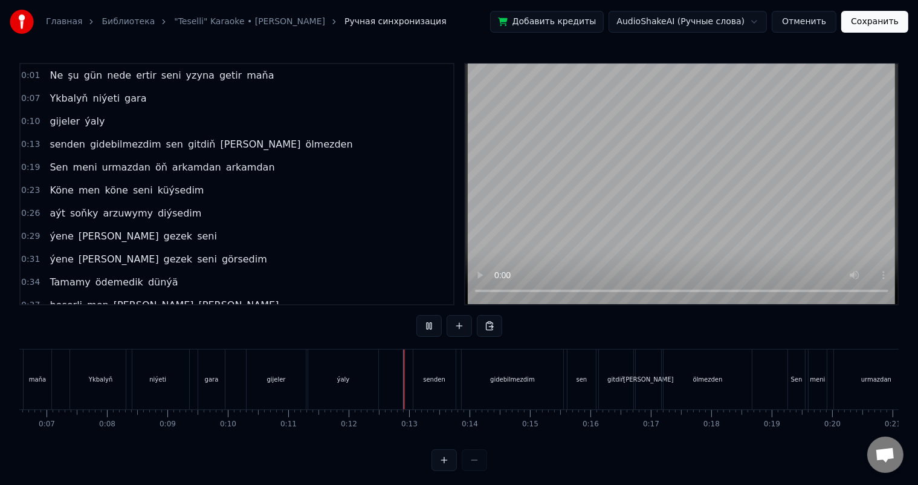
scroll to position [16, 0]
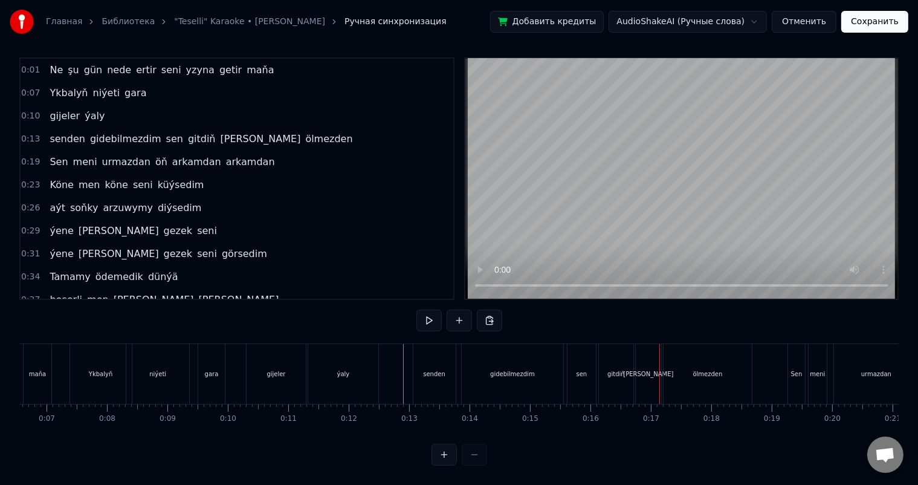
click at [535, 363] on div "gidebilmezdim" at bounding box center [513, 374] width 102 height 60
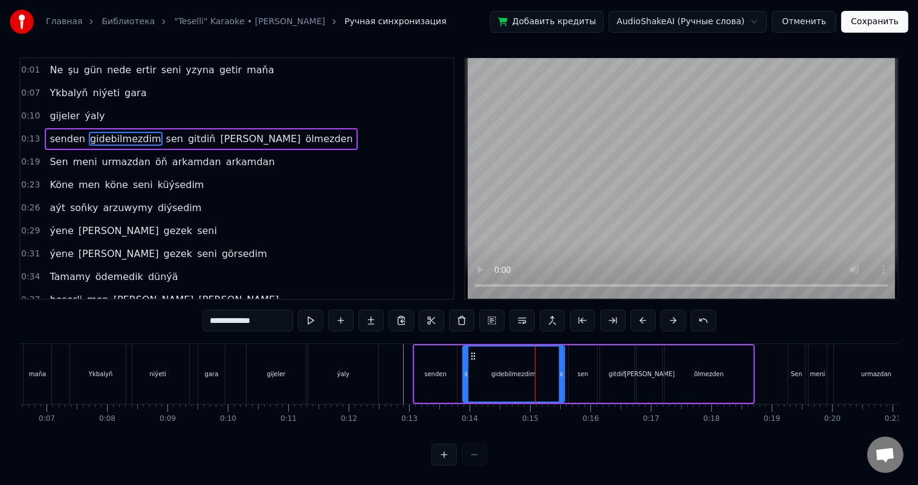
scroll to position [0, 0]
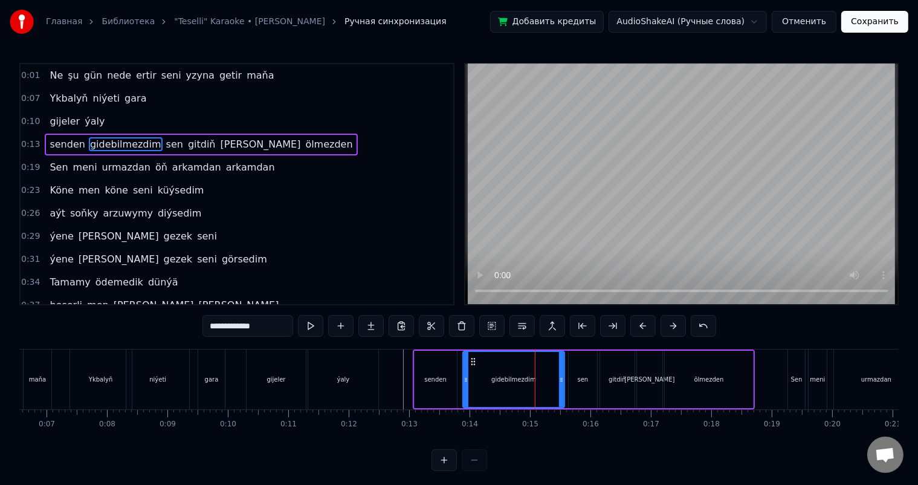
click at [579, 365] on div "sen" at bounding box center [583, 379] width 28 height 57
type input "***"
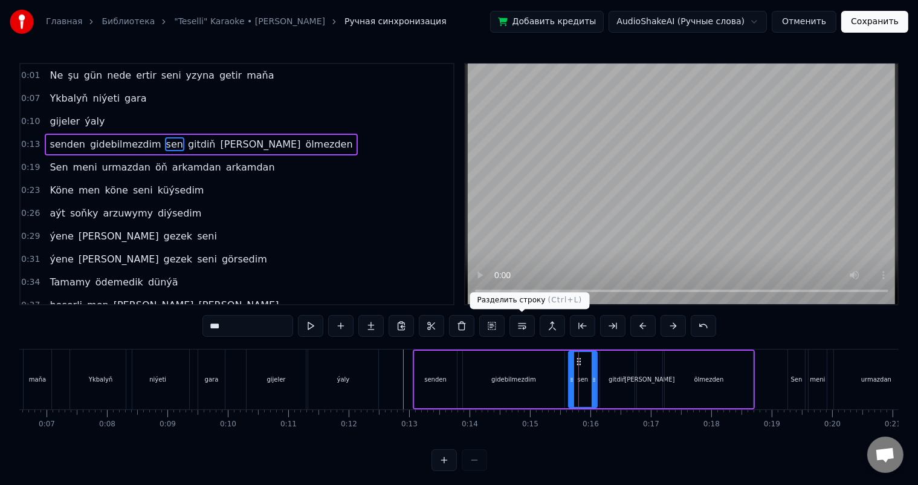
click at [527, 326] on button at bounding box center [521, 326] width 25 height 22
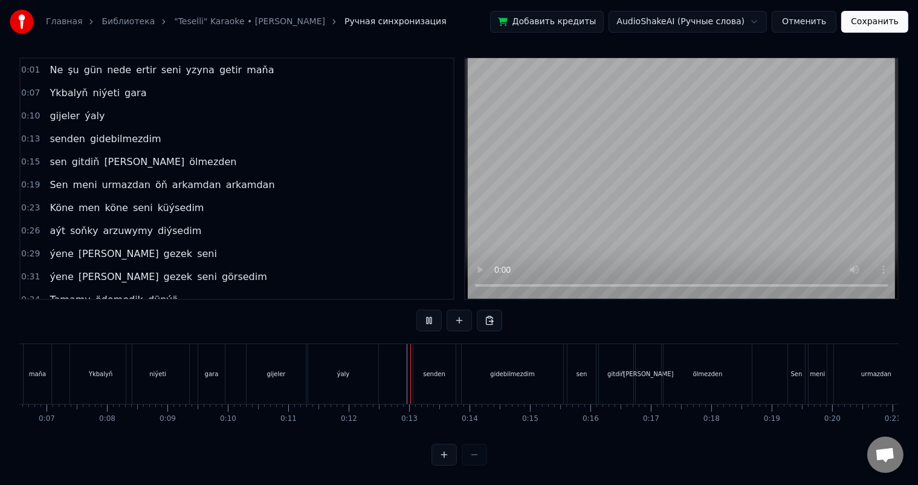
scroll to position [16, 0]
click at [580, 357] on div "sen" at bounding box center [581, 374] width 28 height 60
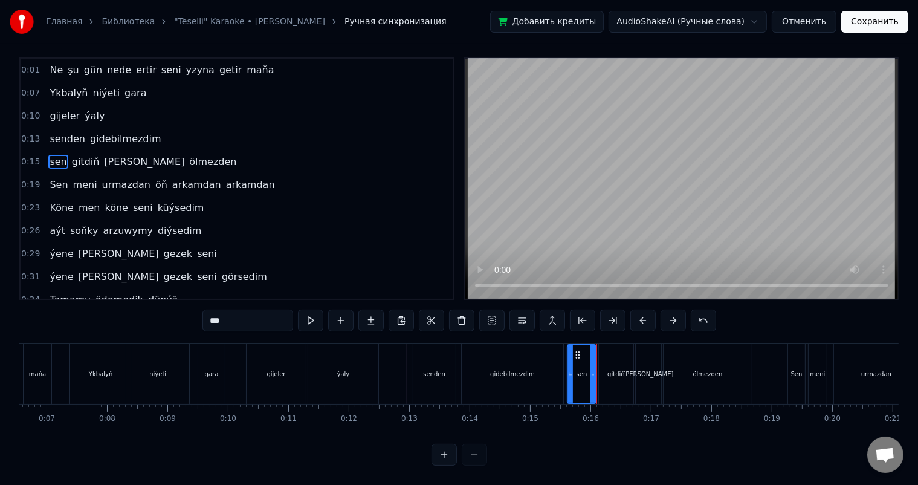
click at [566, 348] on div "senden gidebilmezdim" at bounding box center [490, 374] width 154 height 60
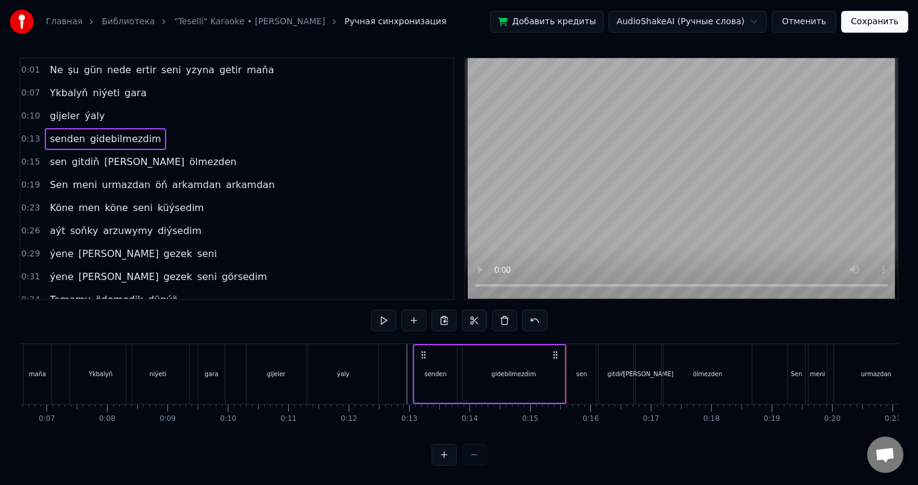
click at [567, 346] on div "sen" at bounding box center [582, 374] width 30 height 60
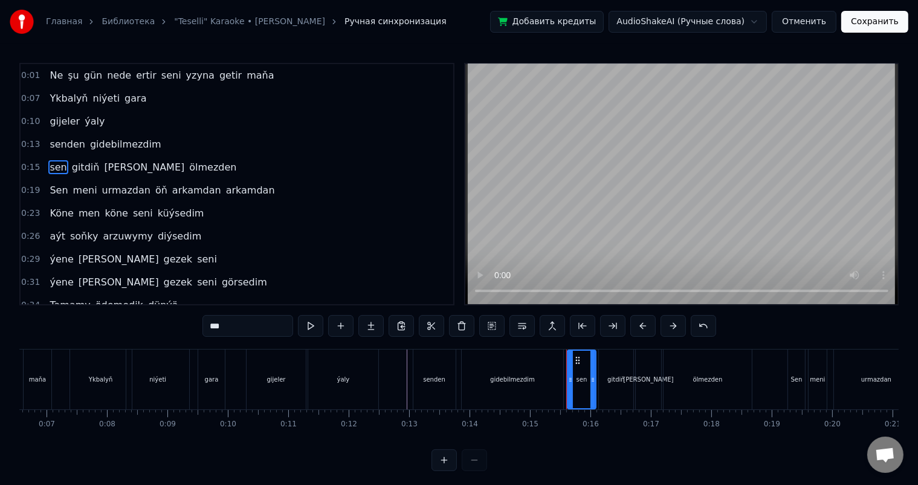
click at [564, 351] on div "senden gidebilmezdim" at bounding box center [490, 379] width 154 height 60
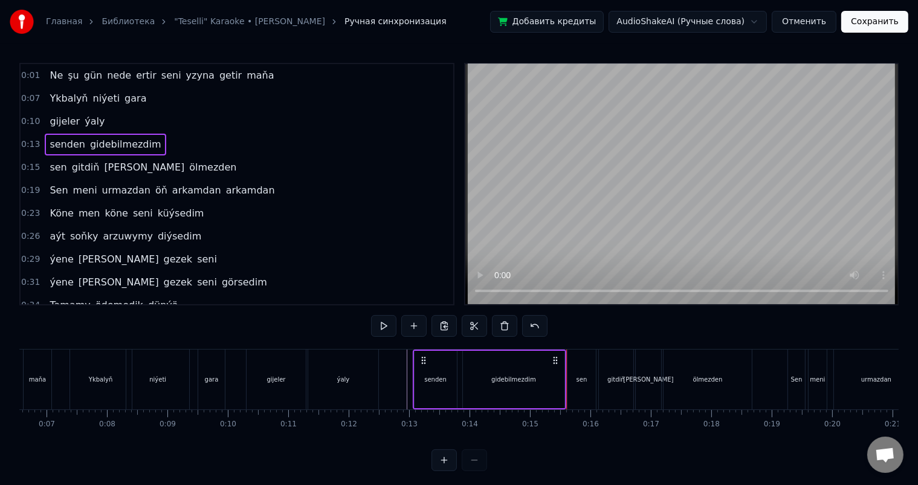
click at [566, 348] on div "0:01 Ne şu gün nede ertir seni yzyna getir maňa 0:07 Ykbalyň niýeti gara 0:10 g…" at bounding box center [458, 267] width 879 height 408
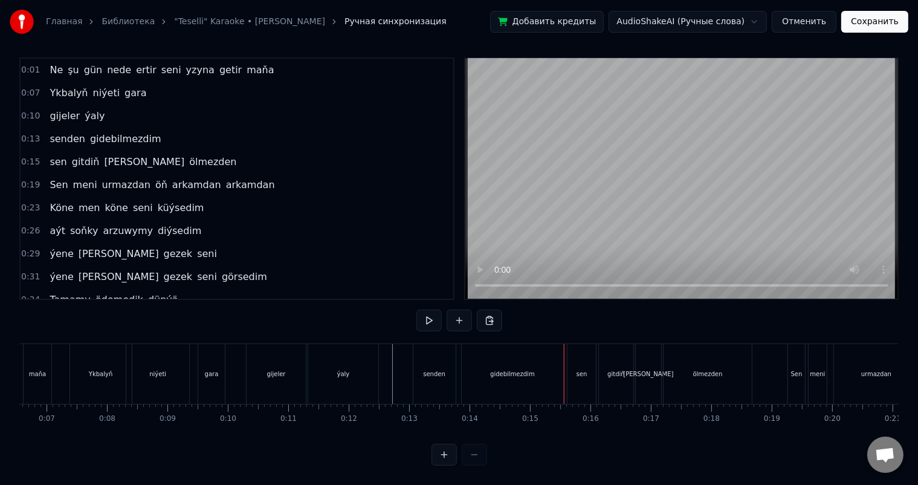
click at [544, 380] on div "gidebilmezdim" at bounding box center [513, 374] width 102 height 60
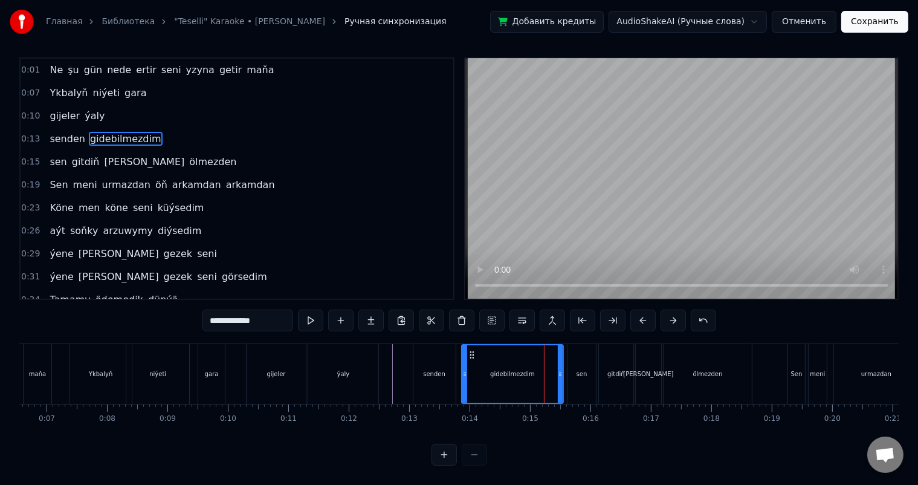
scroll to position [0, 0]
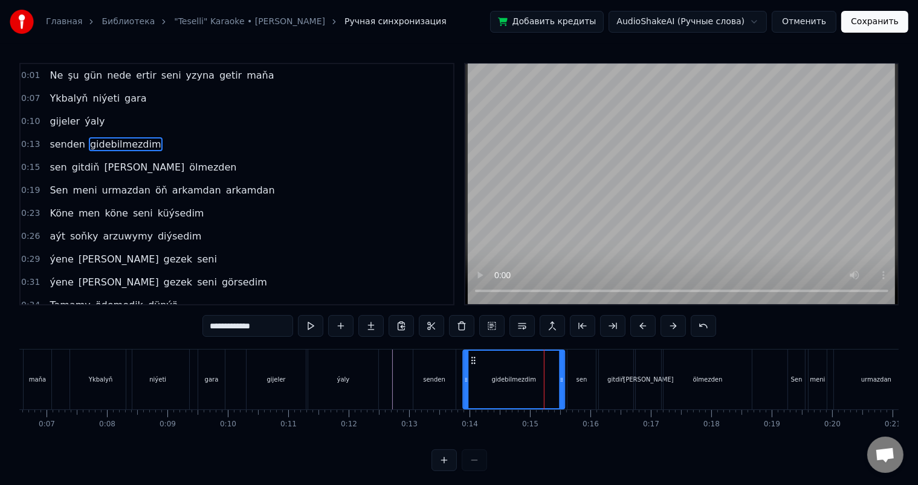
click at [474, 358] on icon at bounding box center [473, 360] width 10 height 10
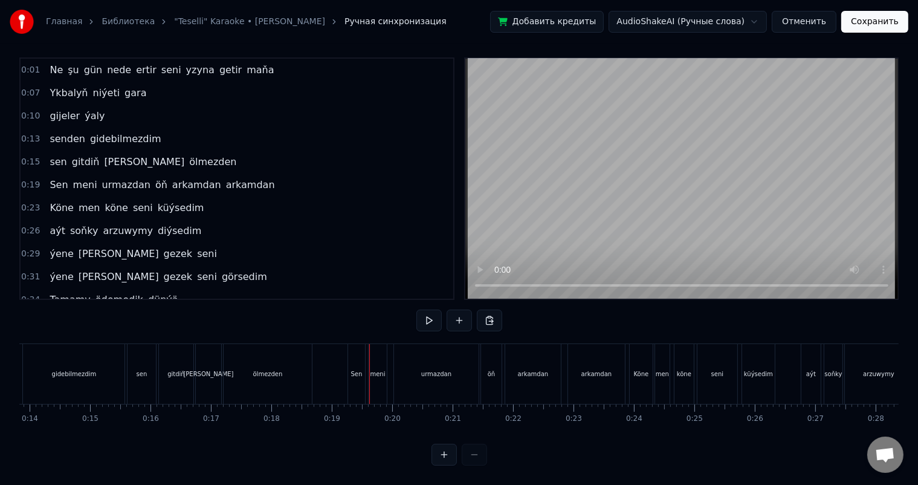
scroll to position [0, 873]
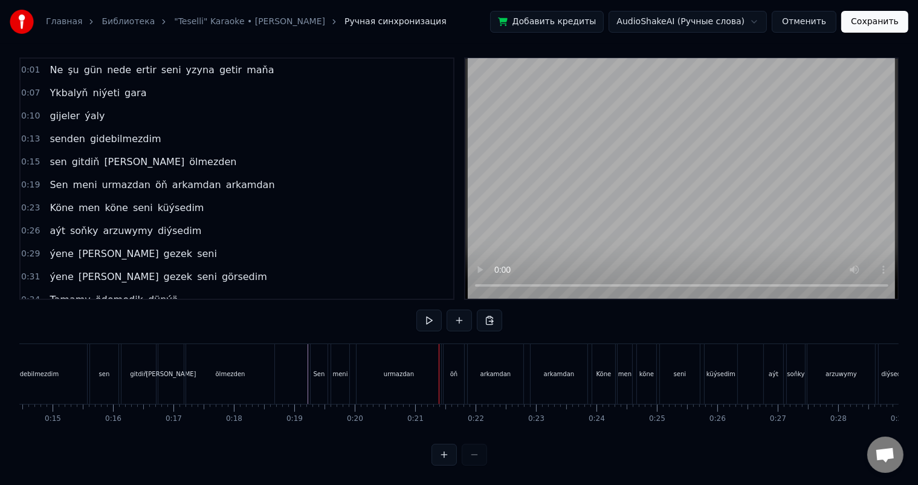
click at [448, 354] on div "öň" at bounding box center [454, 374] width 21 height 60
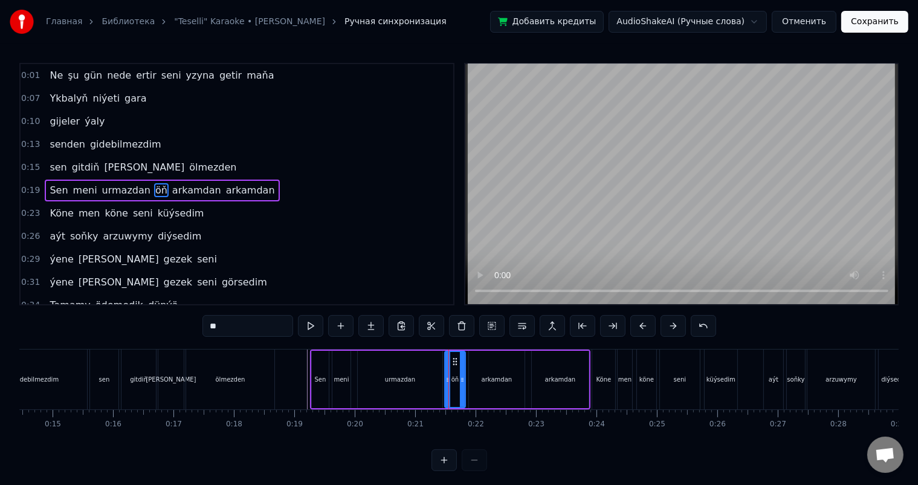
scroll to position [2, 0]
click at [521, 325] on button at bounding box center [521, 326] width 25 height 22
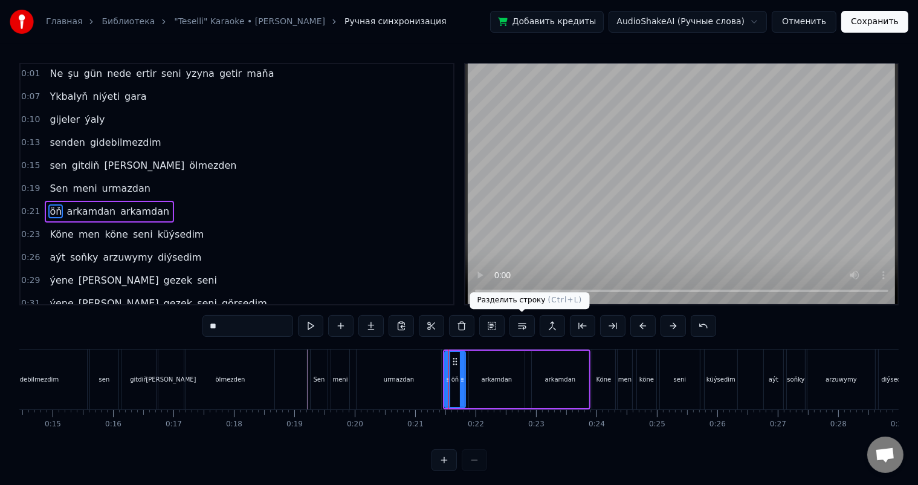
scroll to position [24, 0]
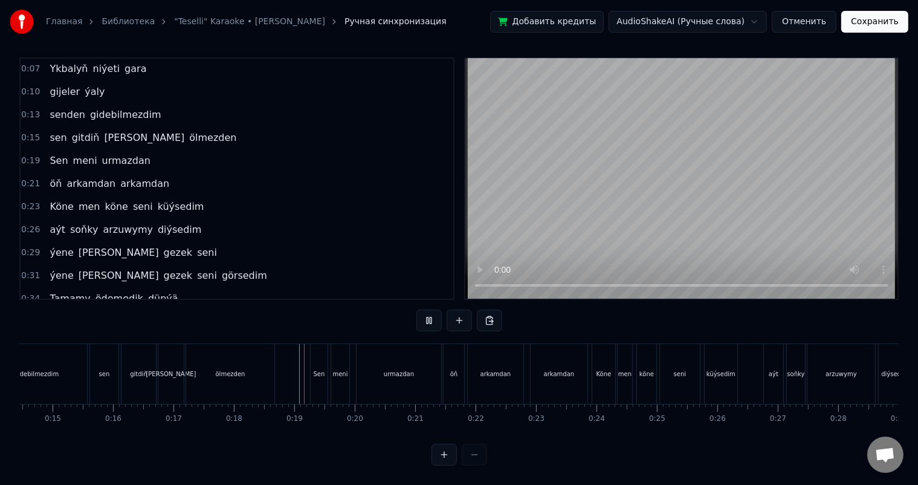
scroll to position [16, 0]
click at [390, 369] on div "urmazdan" at bounding box center [399, 373] width 30 height 9
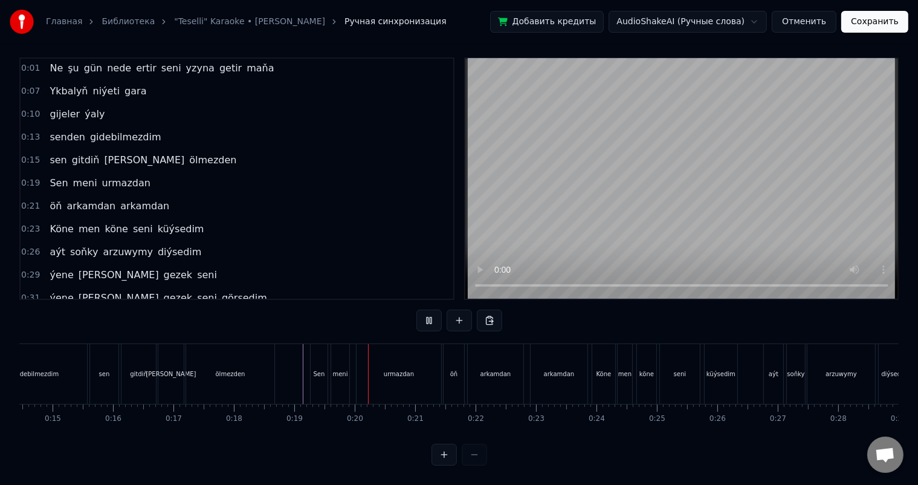
click at [319, 355] on div "Sen" at bounding box center [319, 374] width 17 height 60
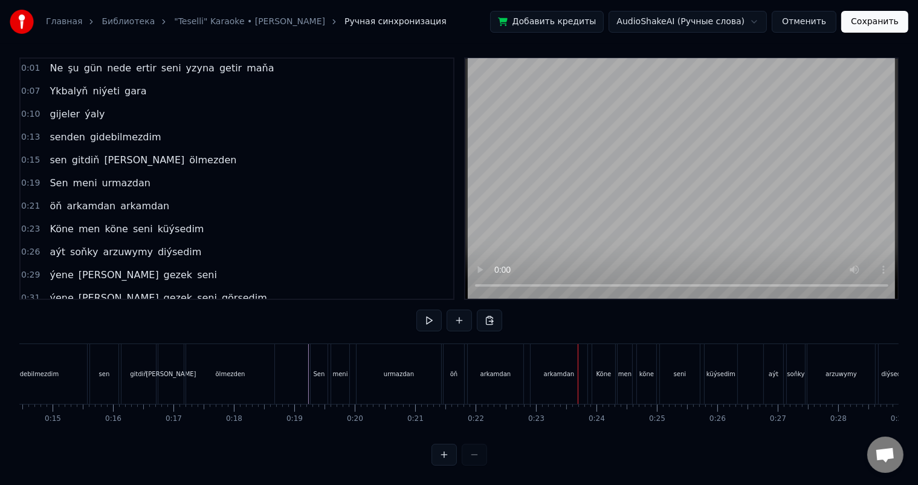
click at [456, 369] on div "öň" at bounding box center [453, 373] width 7 height 9
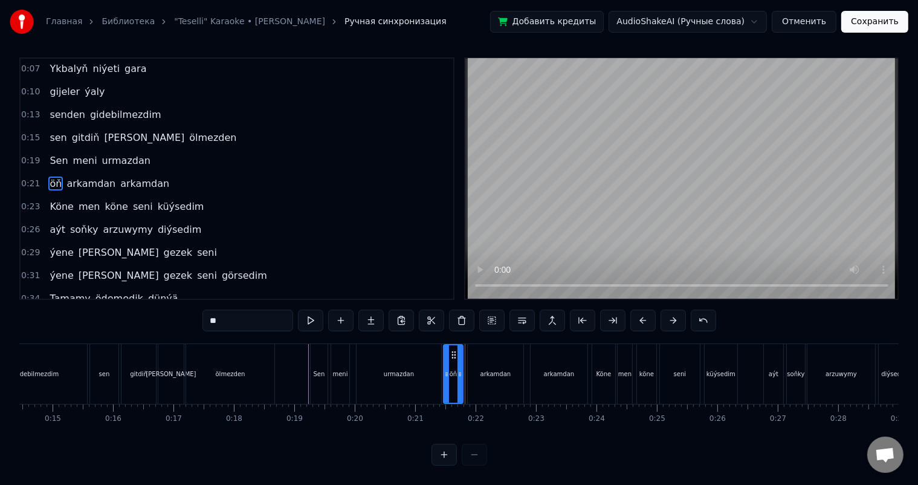
click at [459, 369] on icon at bounding box center [459, 374] width 5 height 10
click at [461, 369] on icon at bounding box center [460, 374] width 5 height 10
click at [491, 356] on div "arkamdan" at bounding box center [496, 374] width 56 height 60
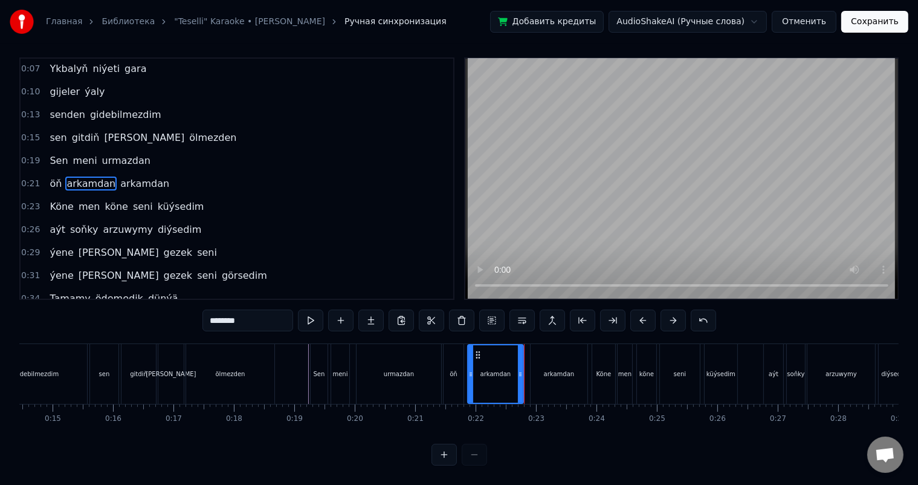
click at [537, 357] on div "arkamdan" at bounding box center [559, 374] width 57 height 60
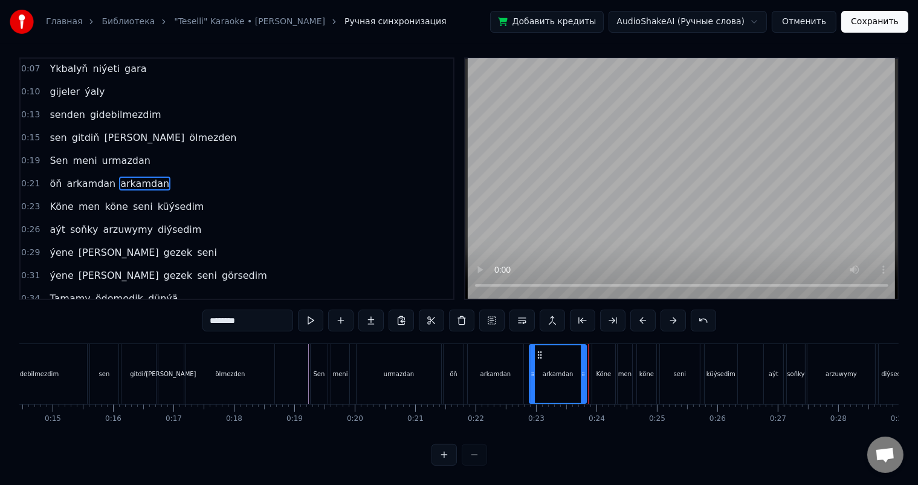
click at [540, 350] on icon at bounding box center [540, 355] width 10 height 10
click at [479, 357] on div "arkamdan" at bounding box center [496, 374] width 56 height 60
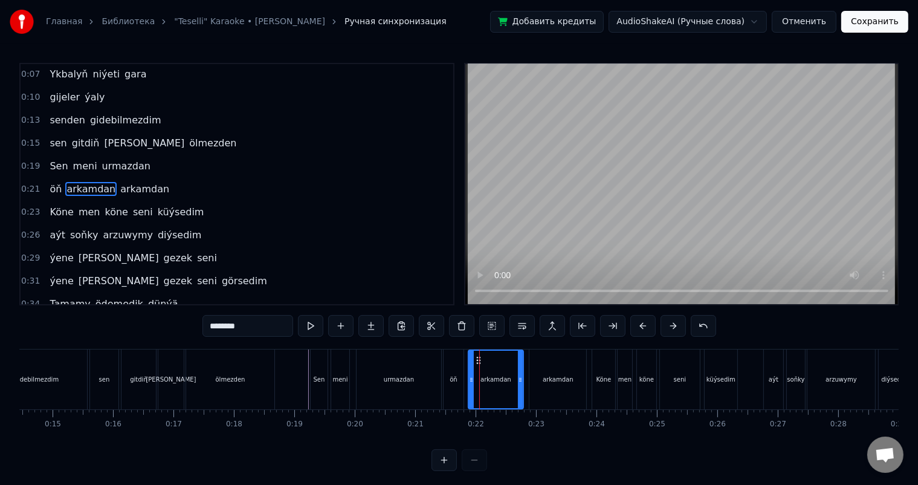
click at [471, 377] on icon at bounding box center [471, 380] width 5 height 10
click at [437, 365] on div "urmazdan" at bounding box center [399, 379] width 85 height 60
type input "********"
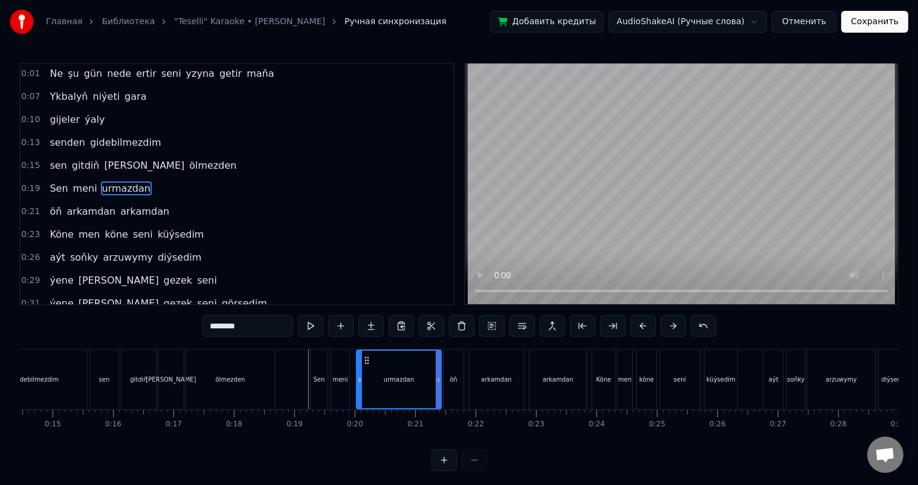
click at [441, 351] on div "urmazdan" at bounding box center [399, 379] width 86 height 60
click at [441, 349] on div "Sen meni urmazdan" at bounding box center [377, 379] width 134 height 60
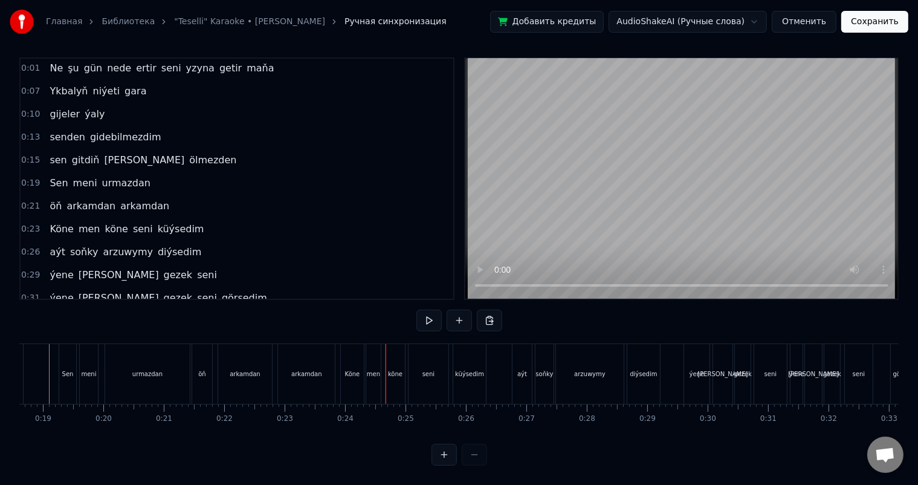
scroll to position [0, 1150]
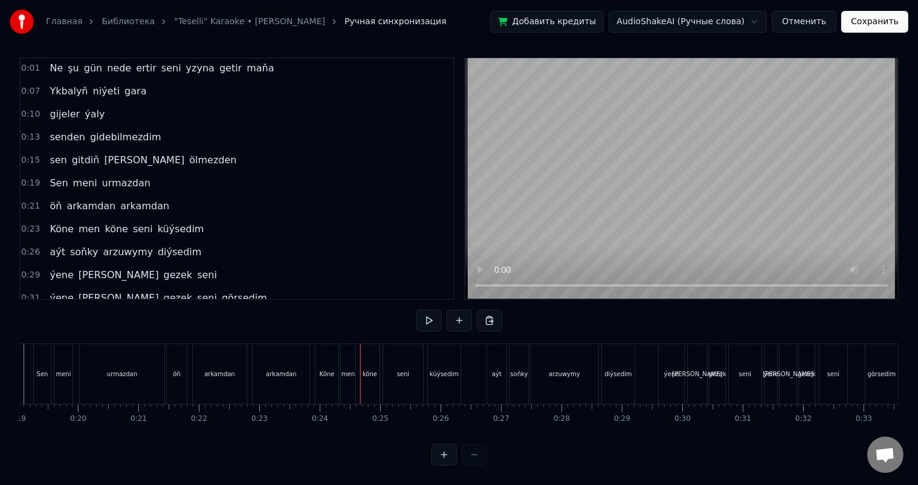
click at [330, 358] on div "Köne" at bounding box center [326, 374] width 23 height 60
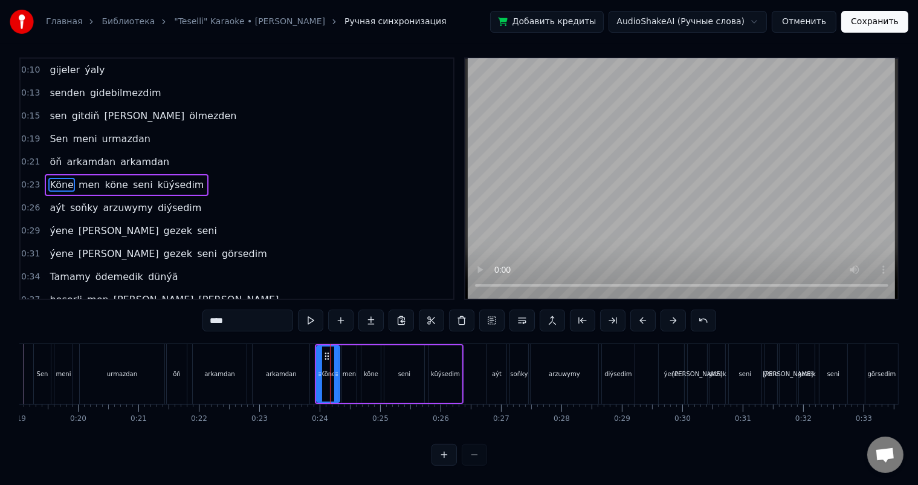
scroll to position [16, 0]
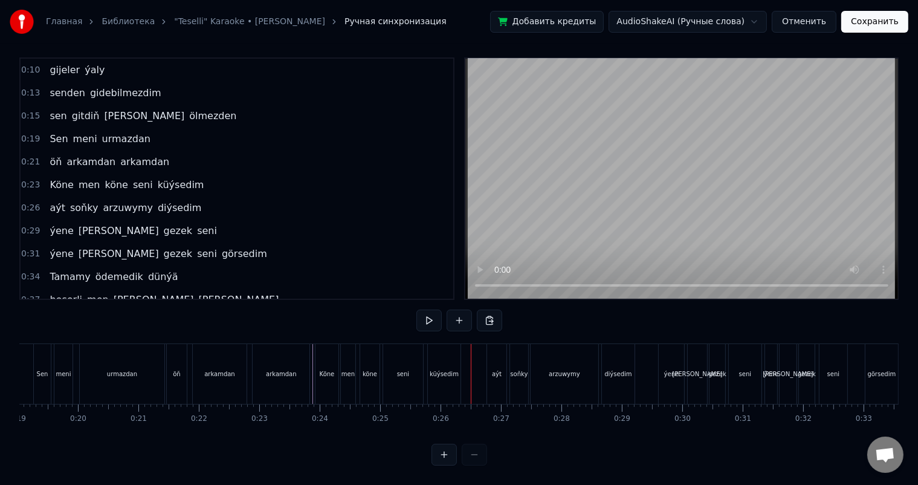
click at [318, 353] on div "Köne" at bounding box center [326, 374] width 23 height 60
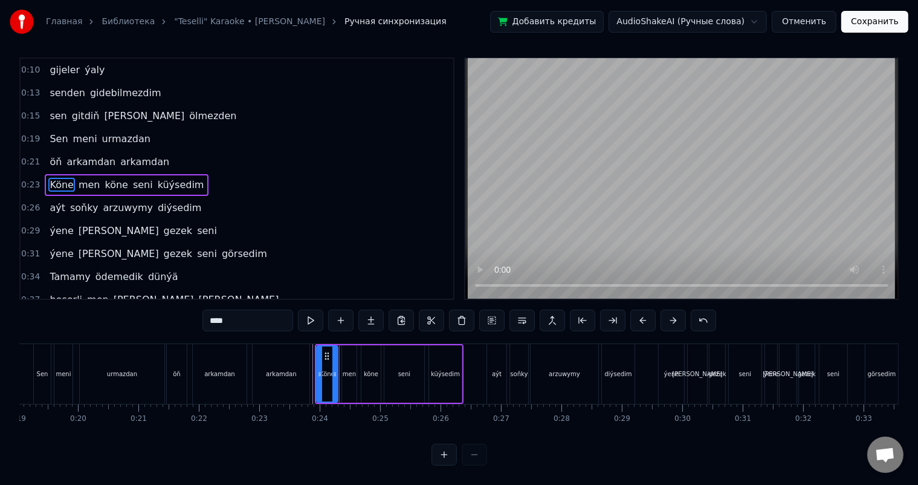
click at [335, 372] on circle at bounding box center [335, 372] width 1 height 1
click at [349, 369] on div "men" at bounding box center [349, 373] width 13 height 9
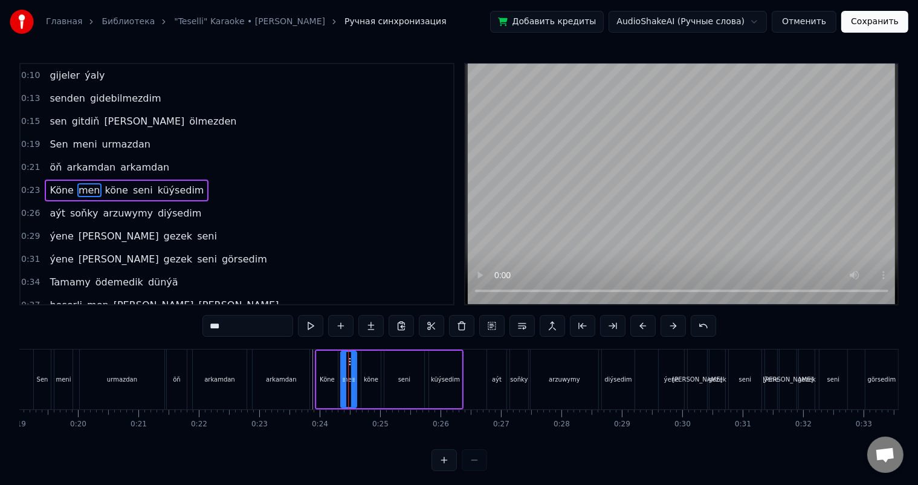
click at [342, 375] on icon at bounding box center [343, 380] width 5 height 10
click at [355, 377] on icon at bounding box center [354, 380] width 5 height 10
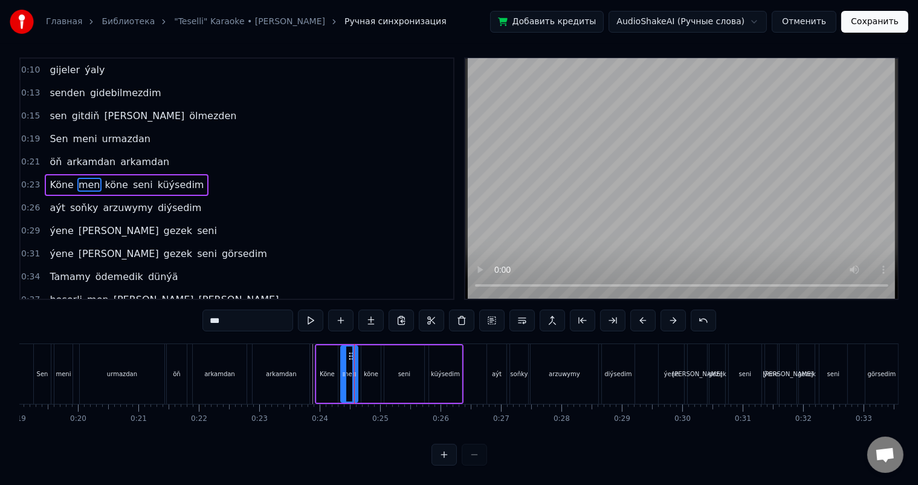
scroll to position [16, 0]
click at [365, 357] on div "köne" at bounding box center [370, 373] width 19 height 57
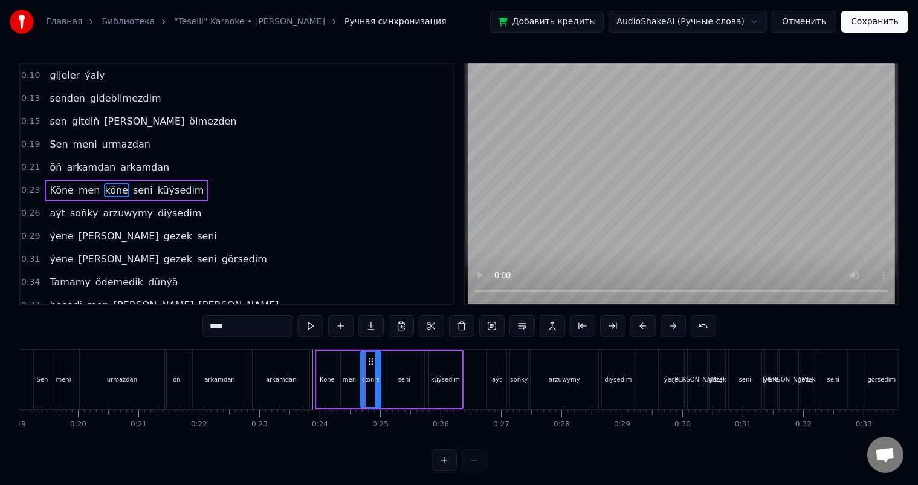
click at [360, 376] on div "köne" at bounding box center [370, 379] width 21 height 57
click at [352, 378] on div "men" at bounding box center [349, 379] width 13 height 9
click at [355, 378] on icon at bounding box center [354, 380] width 5 height 10
click at [372, 377] on div "köne" at bounding box center [370, 379] width 15 height 9
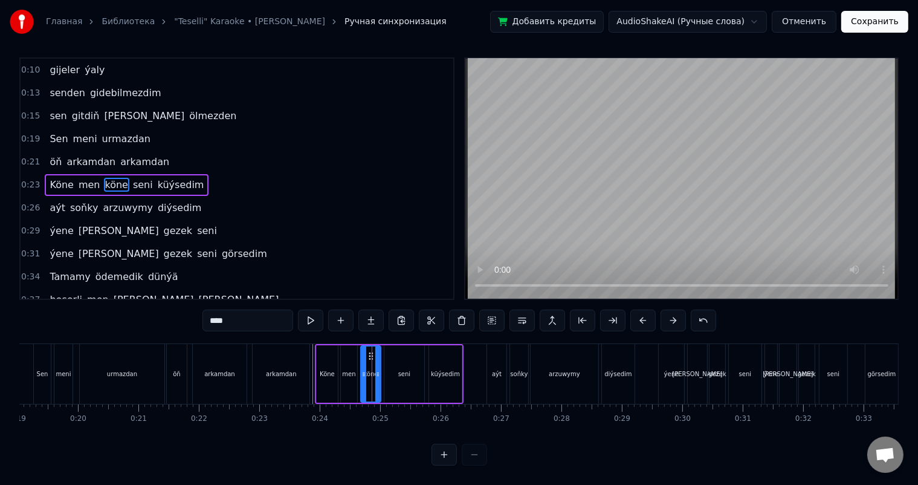
scroll to position [16, 0]
click at [378, 369] on icon at bounding box center [377, 374] width 5 height 10
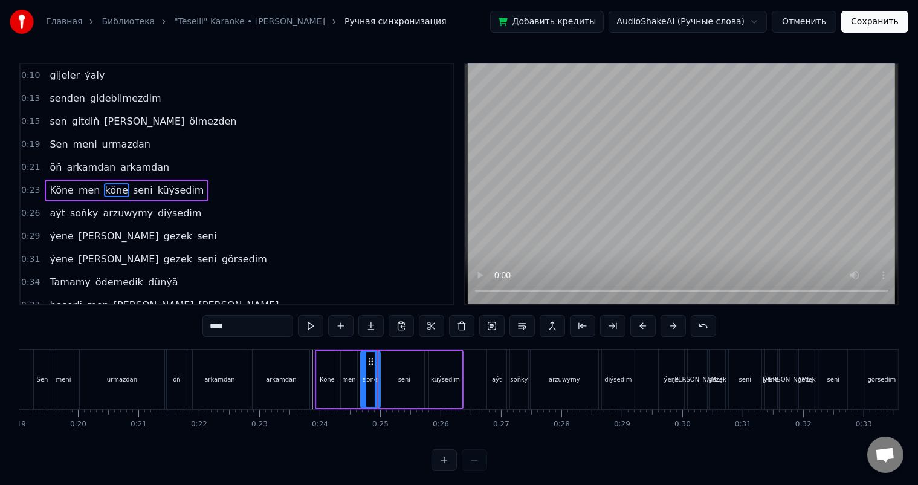
click at [386, 363] on div "seni" at bounding box center [404, 379] width 40 height 57
click at [385, 375] on icon at bounding box center [386, 380] width 5 height 10
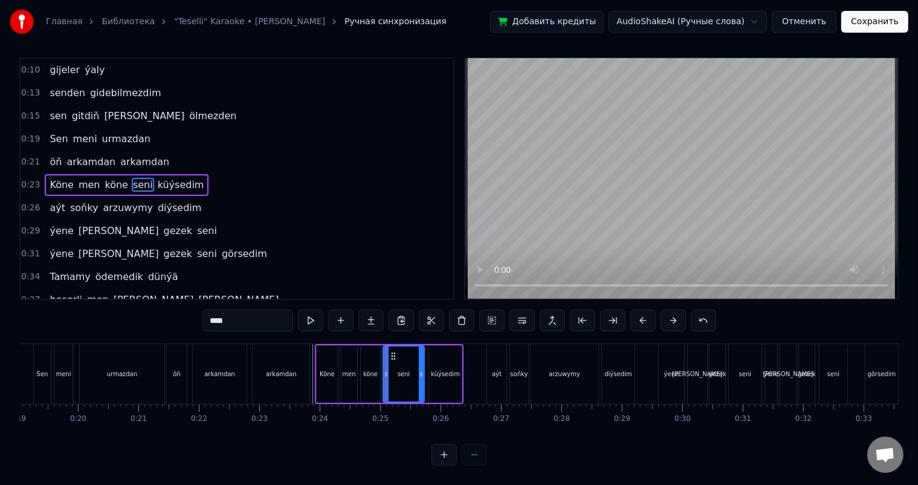
scroll to position [16, 0]
click at [433, 369] on div "küýsedim" at bounding box center [445, 373] width 29 height 9
type input "********"
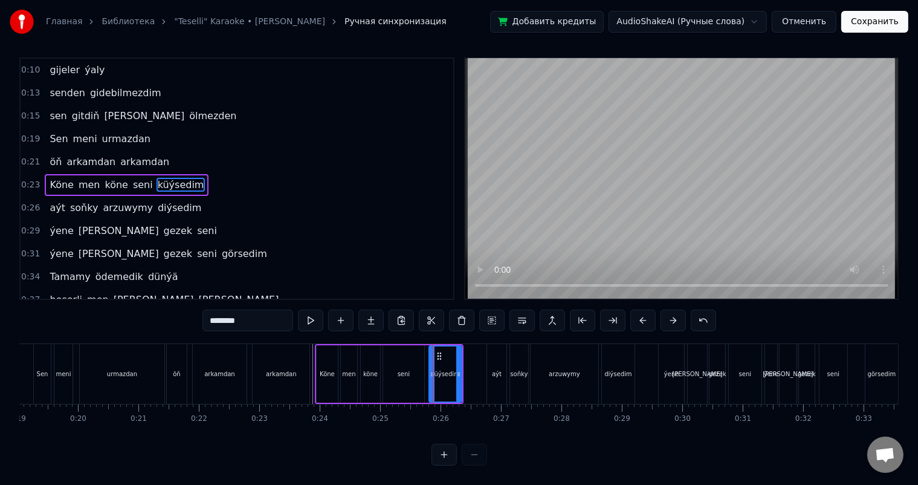
scroll to position [0, 0]
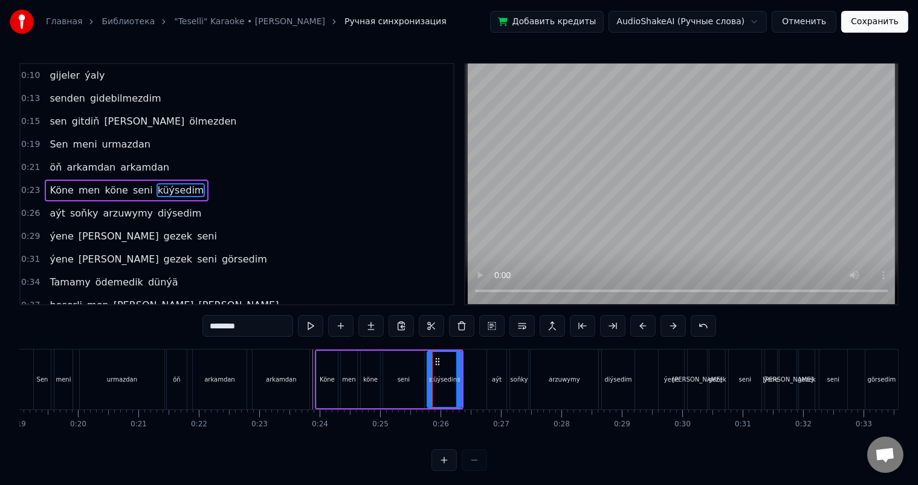
click at [428, 373] on div at bounding box center [430, 379] width 5 height 55
click at [312, 349] on div "öň arkamdan arkamdan" at bounding box center [239, 379] width 146 height 60
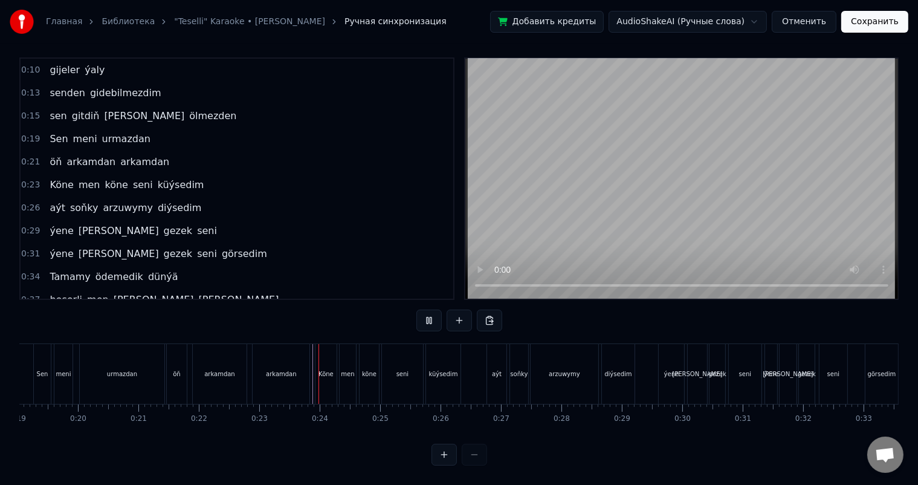
scroll to position [16, 0]
click at [443, 355] on div "küýsedim" at bounding box center [443, 374] width 34 height 60
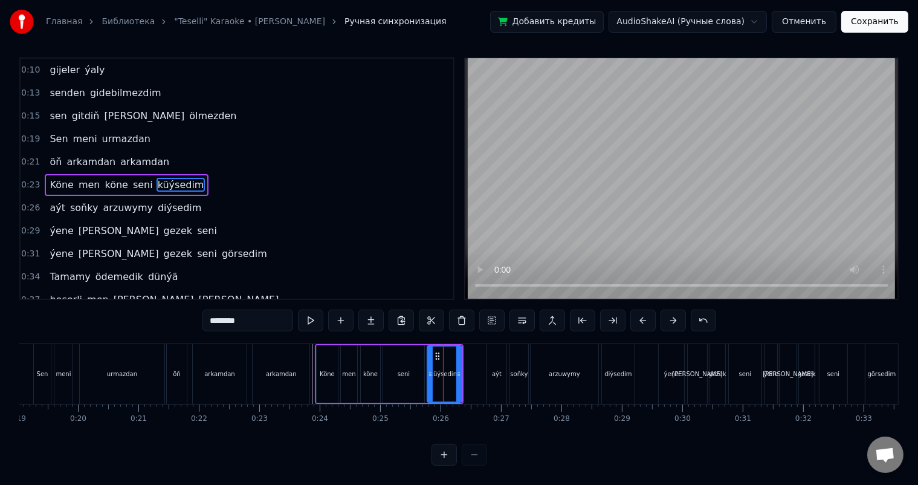
scroll to position [0, 0]
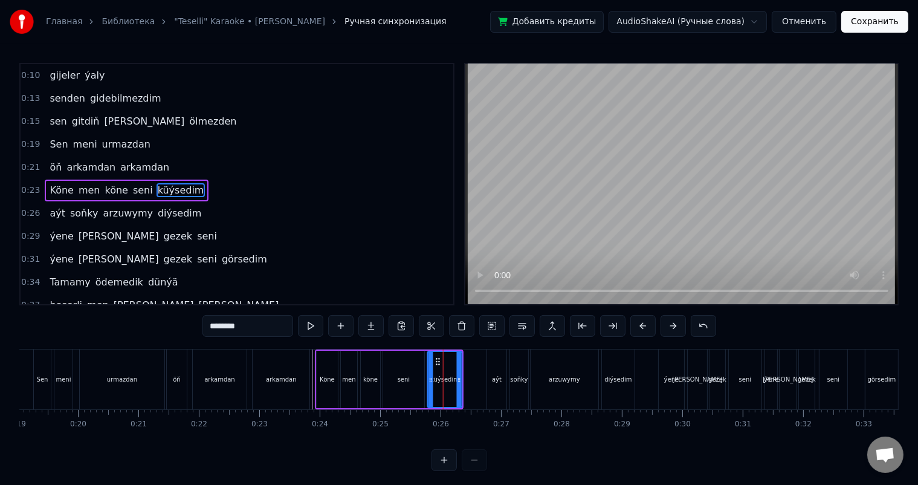
click at [437, 357] on icon at bounding box center [438, 362] width 10 height 10
click at [312, 348] on div "0:01 Ne şu gün nede ertir seni yzyna getir maňa 0:07 Ykbalyň niýeti gara 0:10 g…" at bounding box center [458, 267] width 879 height 408
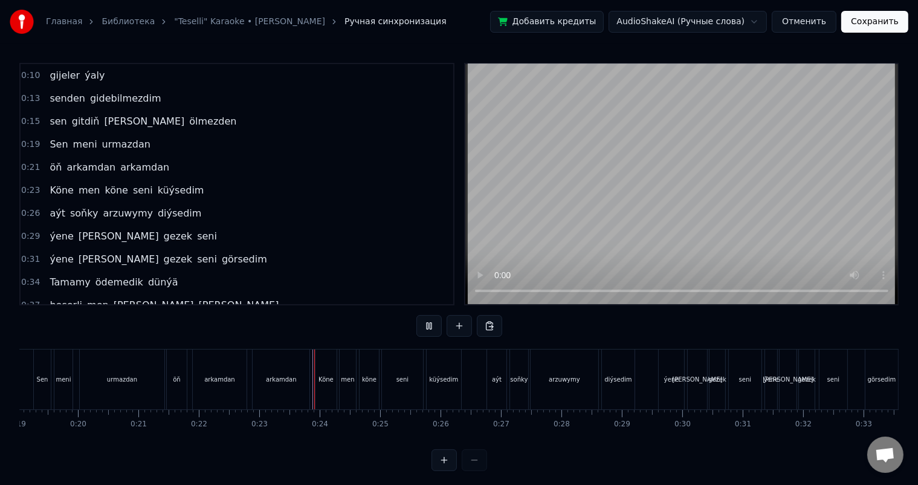
scroll to position [16, 0]
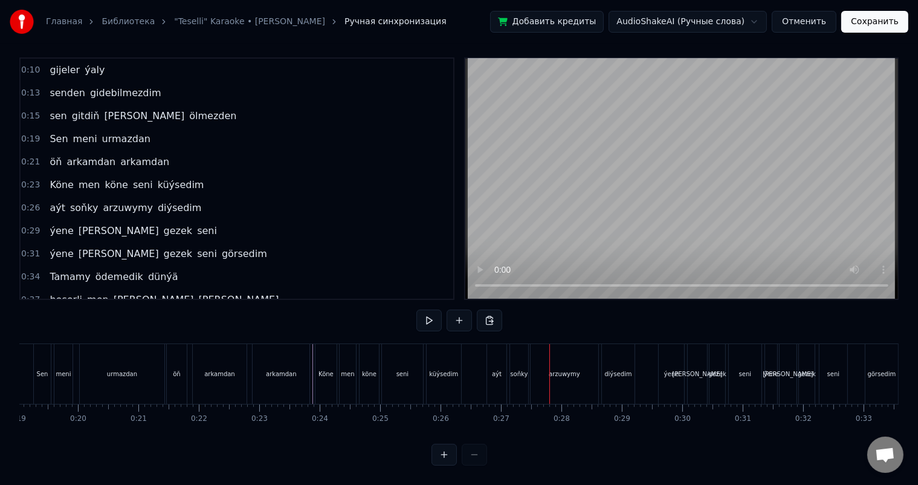
click at [496, 353] on div "aýt" at bounding box center [496, 374] width 19 height 60
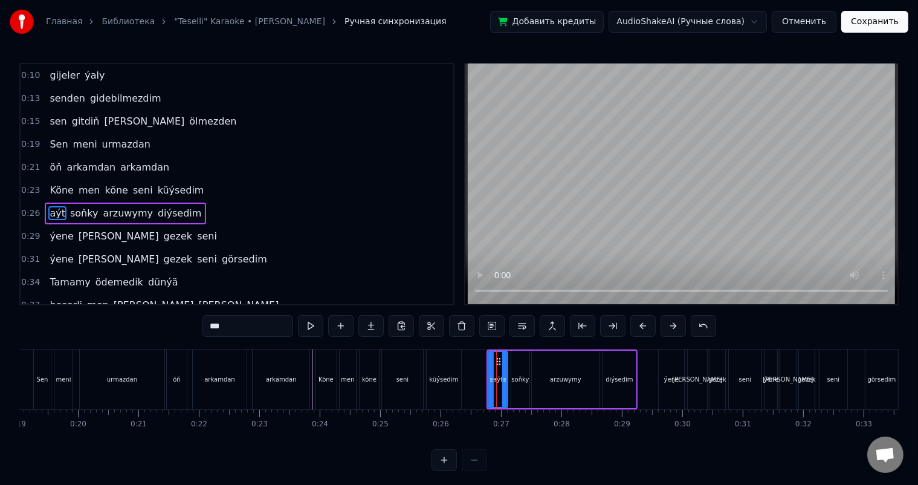
scroll to position [68, 0]
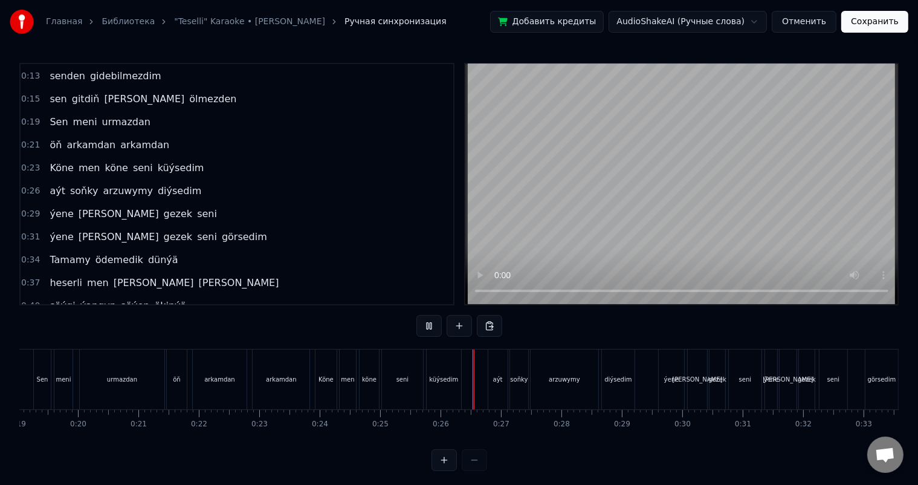
scroll to position [16, 0]
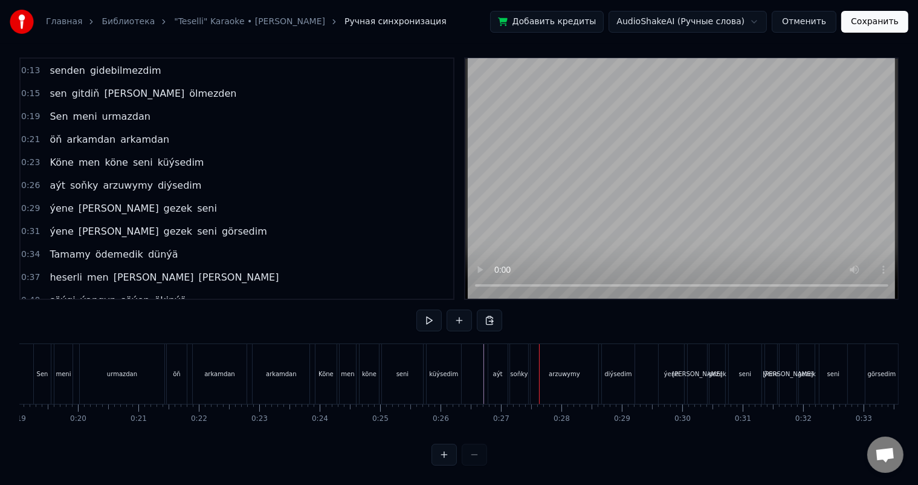
click at [497, 346] on div "aýt" at bounding box center [497, 374] width 19 height 60
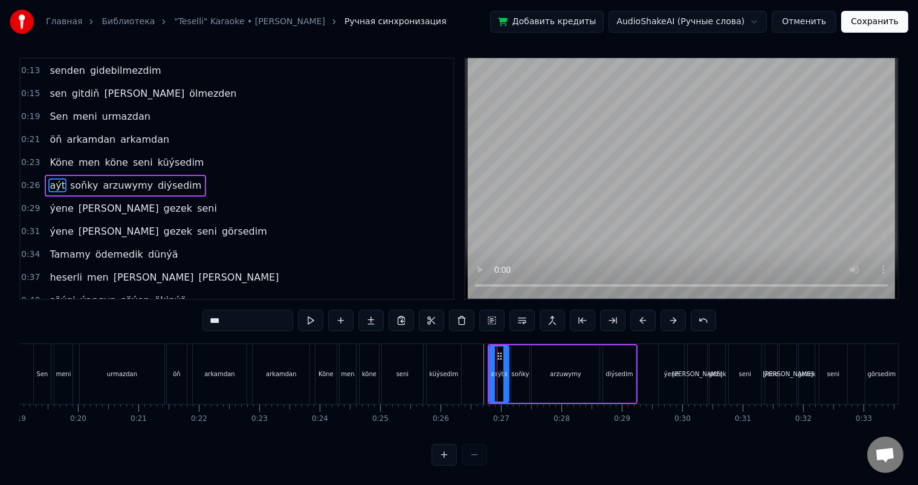
scroll to position [0, 0]
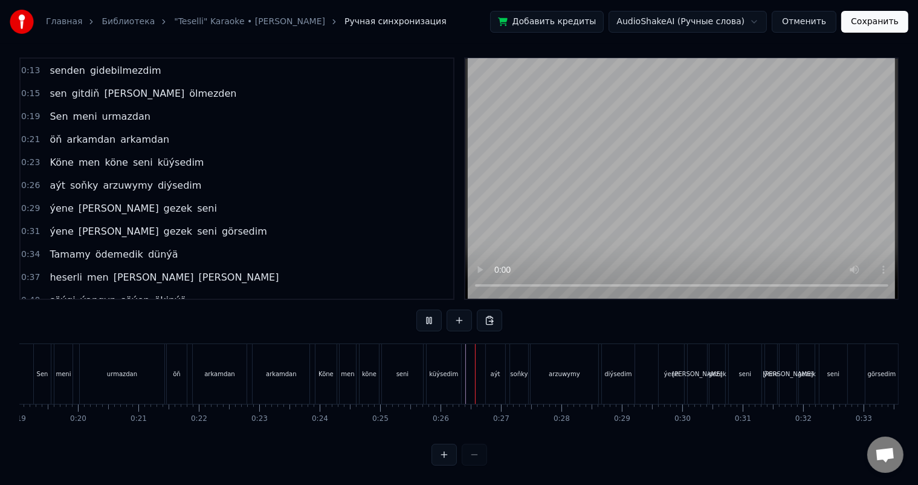
scroll to position [16, 0]
click at [545, 365] on div "arzuwymy" at bounding box center [565, 374] width 68 height 60
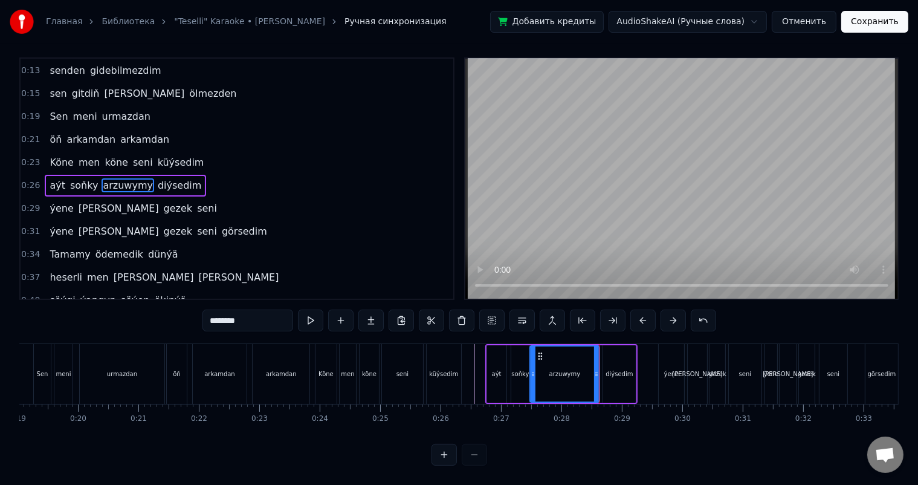
click at [531, 369] on icon at bounding box center [533, 374] width 5 height 10
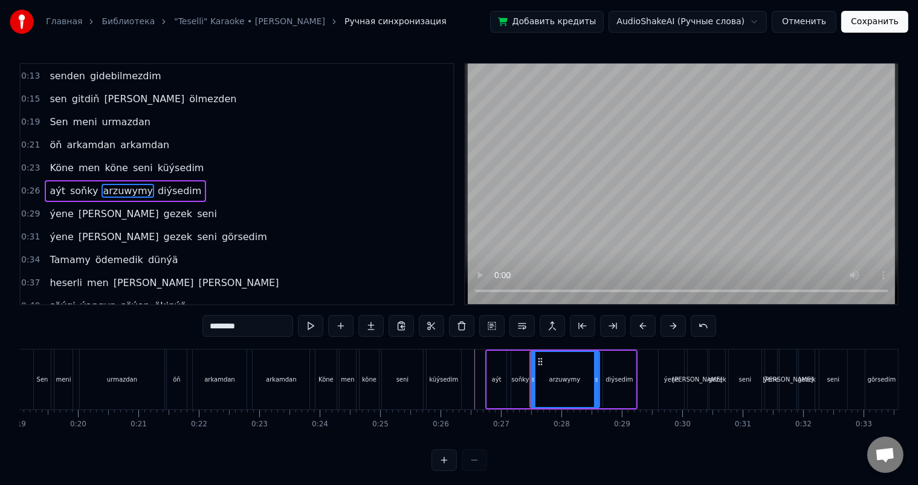
click at [516, 377] on div "soňky" at bounding box center [520, 379] width 18 height 9
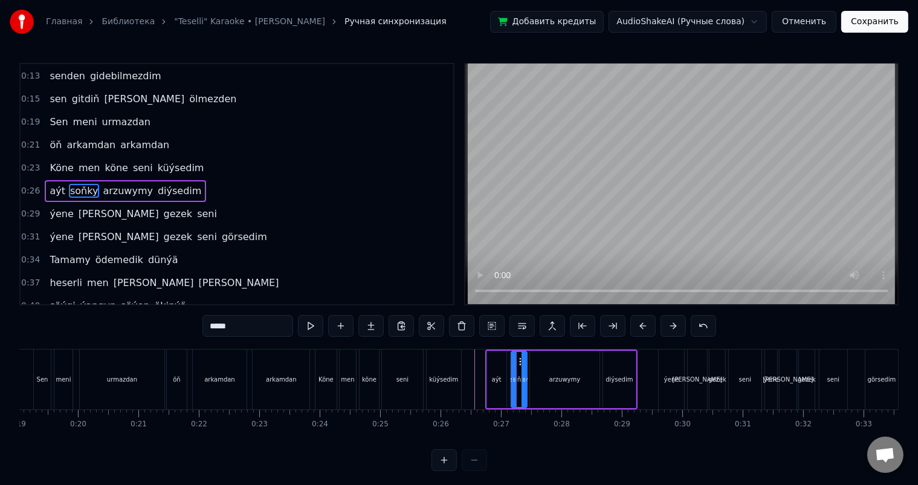
click at [525, 378] on icon at bounding box center [524, 380] width 5 height 10
click at [499, 381] on div "aýt" at bounding box center [497, 379] width 10 height 9
click at [503, 380] on icon at bounding box center [501, 380] width 5 height 10
click at [517, 377] on div "soňky" at bounding box center [519, 379] width 18 height 9
type input "*****"
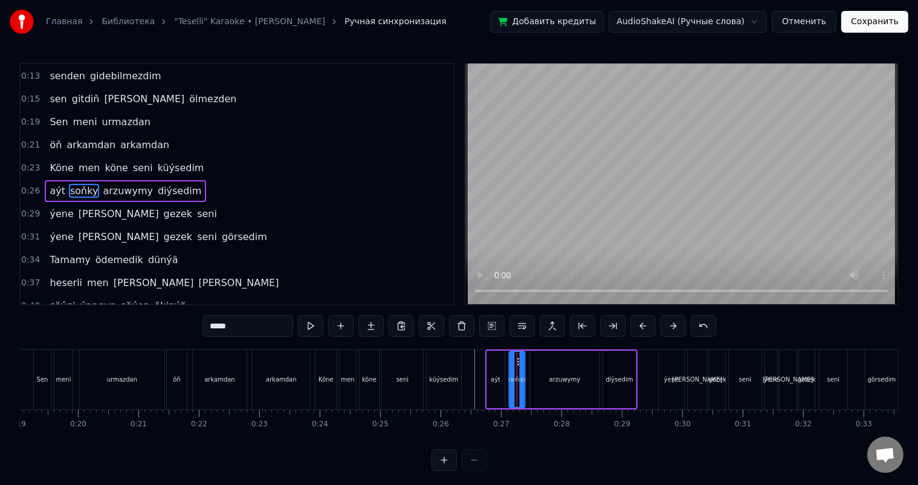
click at [517, 360] on icon at bounding box center [520, 362] width 10 height 10
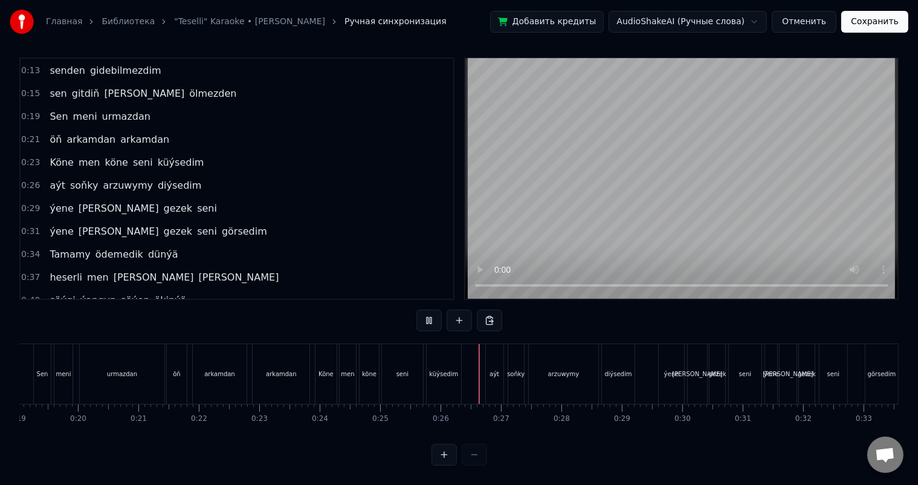
scroll to position [16, 0]
click at [496, 369] on div "aýt" at bounding box center [495, 373] width 10 height 9
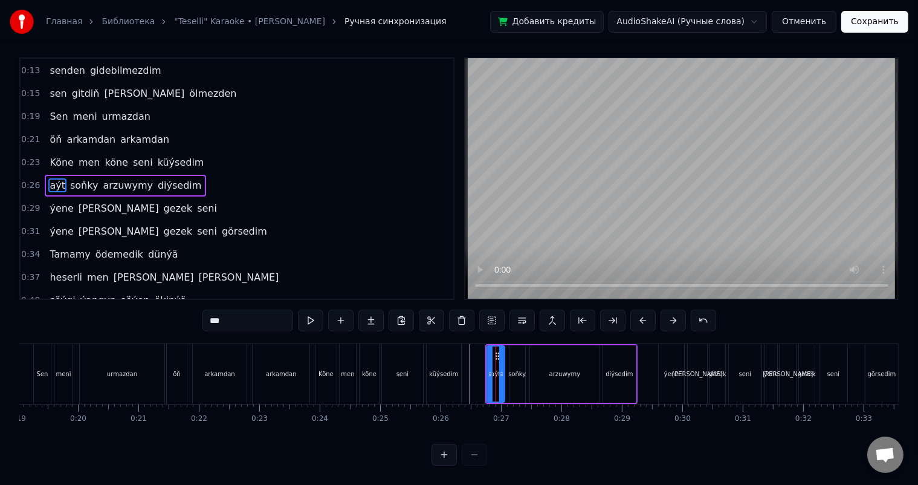
scroll to position [0, 0]
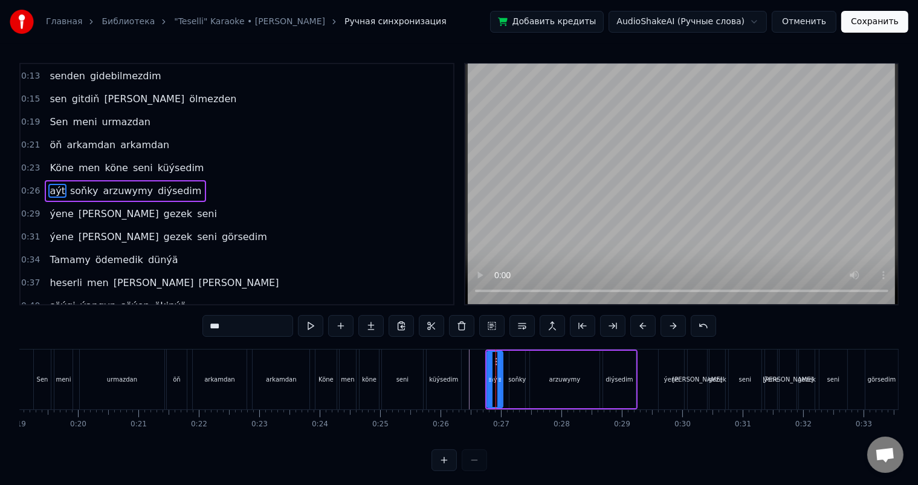
click at [498, 372] on div at bounding box center [499, 379] width 5 height 55
click at [514, 380] on div "soňky" at bounding box center [517, 379] width 18 height 9
type input "*****"
click at [508, 378] on icon at bounding box center [510, 380] width 5 height 10
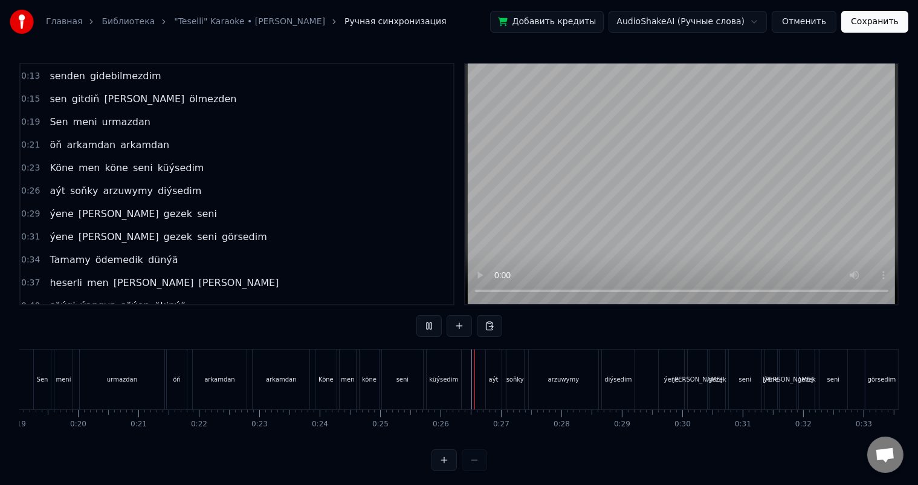
scroll to position [16, 0]
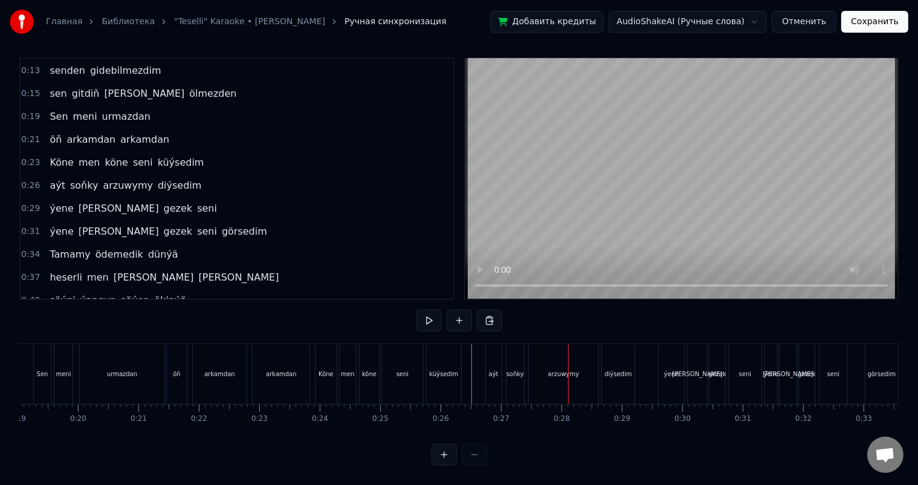
click at [520, 369] on div "soňky" at bounding box center [515, 373] width 18 height 9
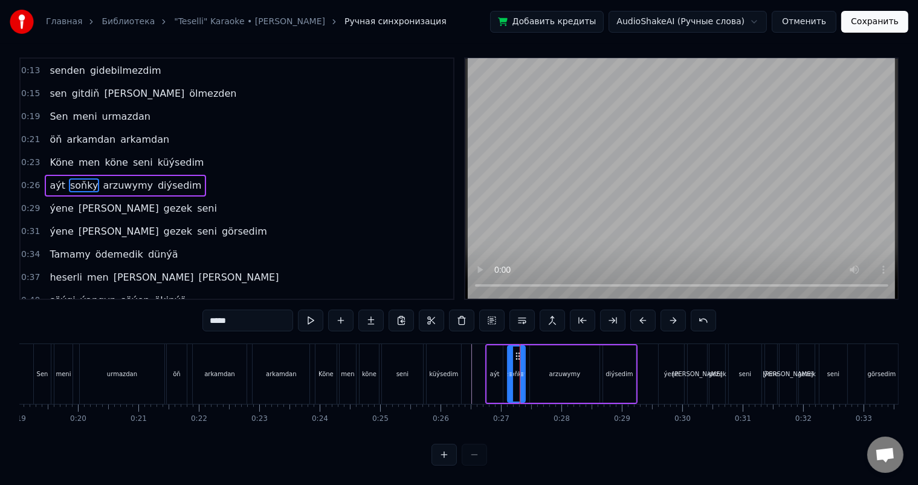
scroll to position [0, 0]
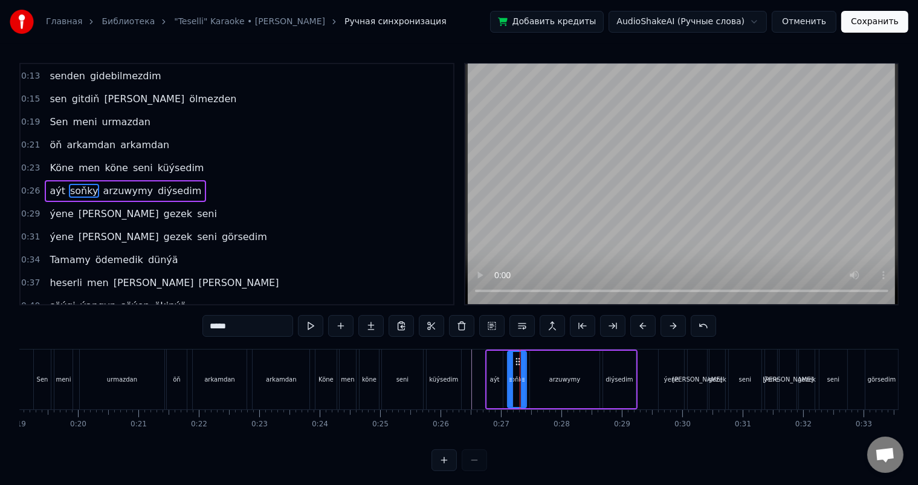
click at [522, 374] on div at bounding box center [523, 379] width 5 height 55
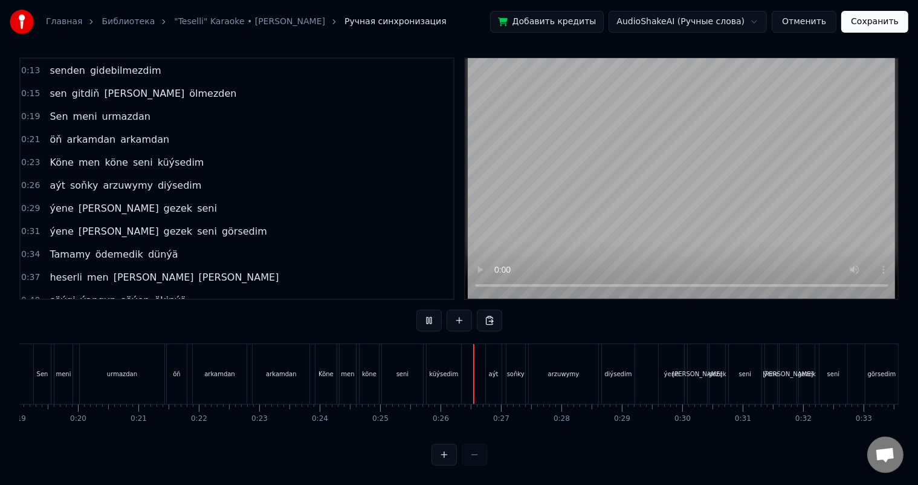
scroll to position [16, 0]
click at [621, 369] on div "diýsedim" at bounding box center [617, 373] width 27 height 9
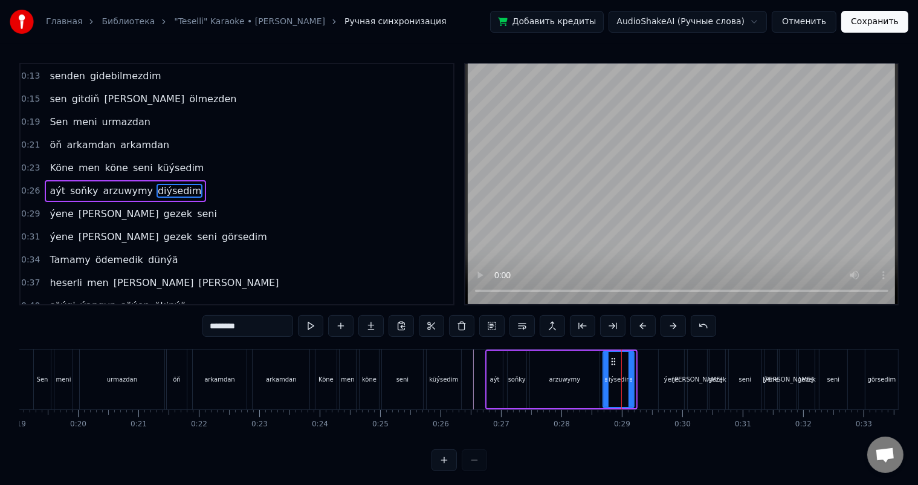
click at [631, 370] on div at bounding box center [631, 379] width 5 height 55
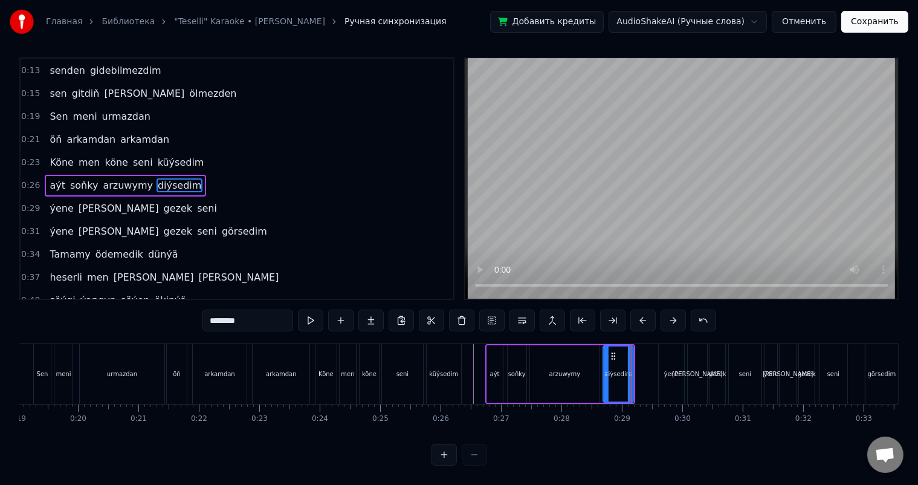
scroll to position [16, 0]
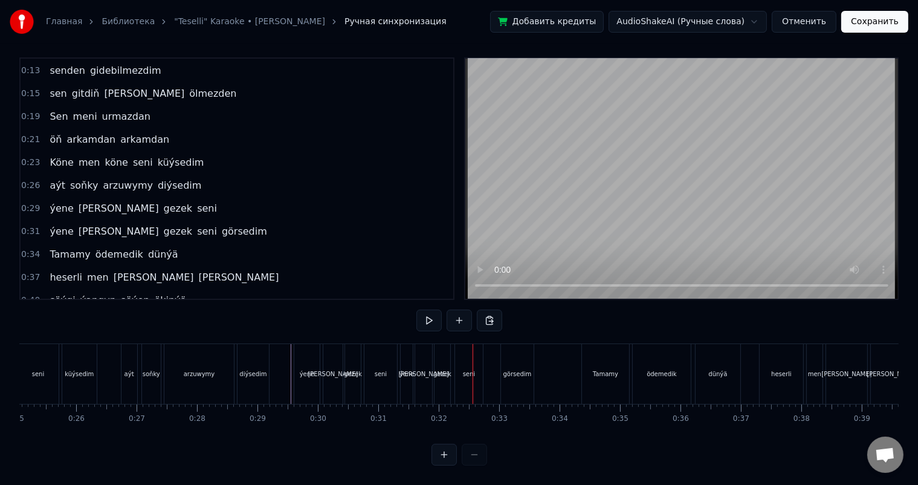
scroll to position [0, 1527]
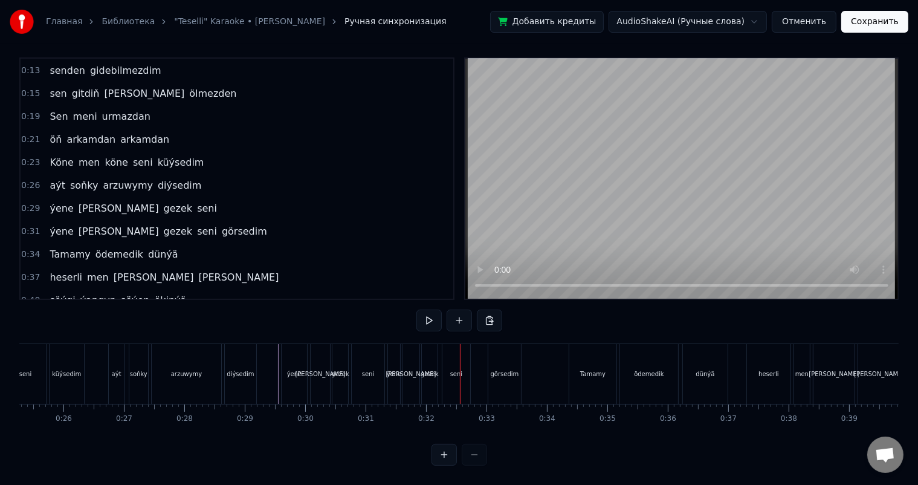
click at [363, 355] on div "seni" at bounding box center [368, 374] width 33 height 60
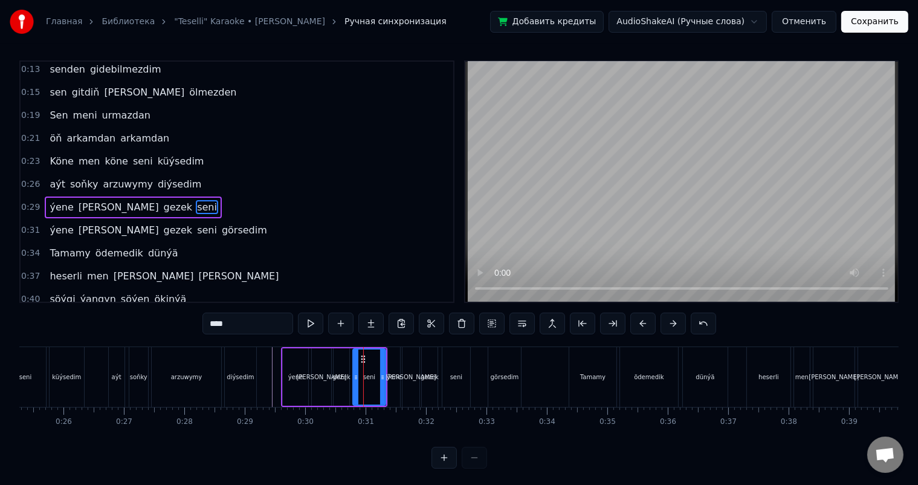
scroll to position [16, 0]
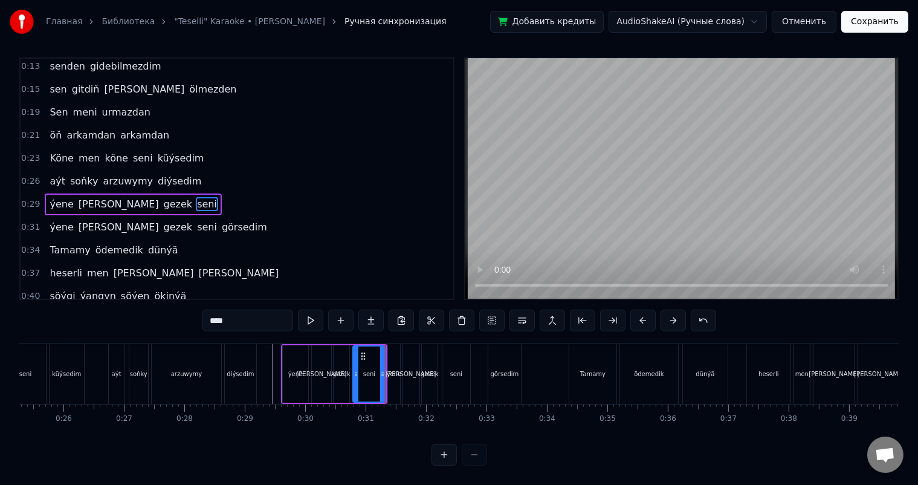
click at [393, 355] on div "ýene" at bounding box center [394, 374] width 12 height 60
type input "****"
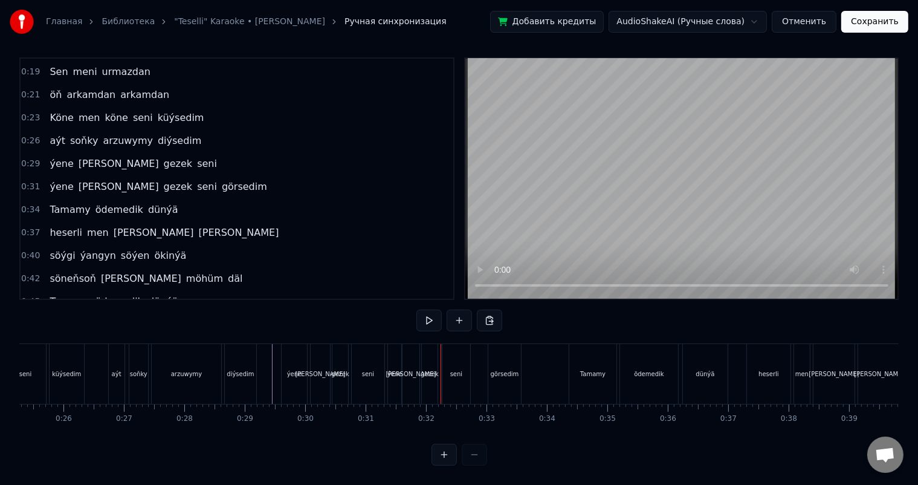
click at [409, 369] on div "[PERSON_NAME]" at bounding box center [411, 373] width 50 height 9
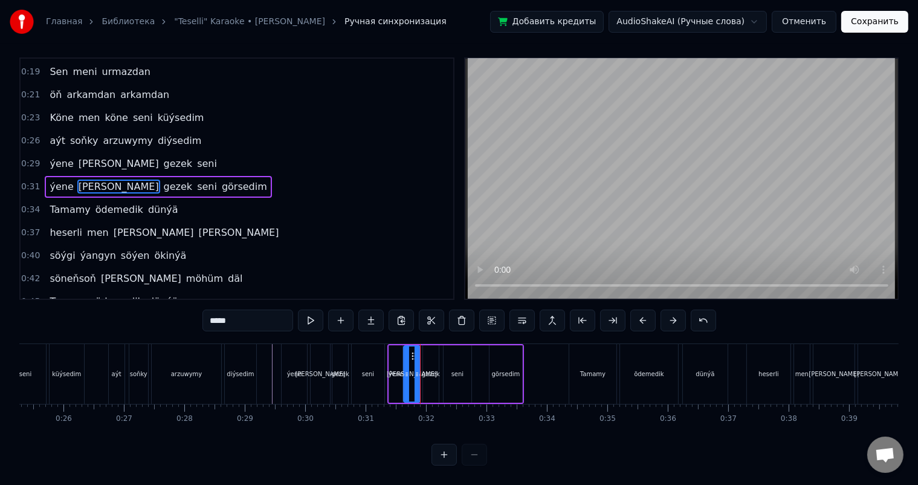
click at [418, 369] on icon at bounding box center [417, 374] width 5 height 10
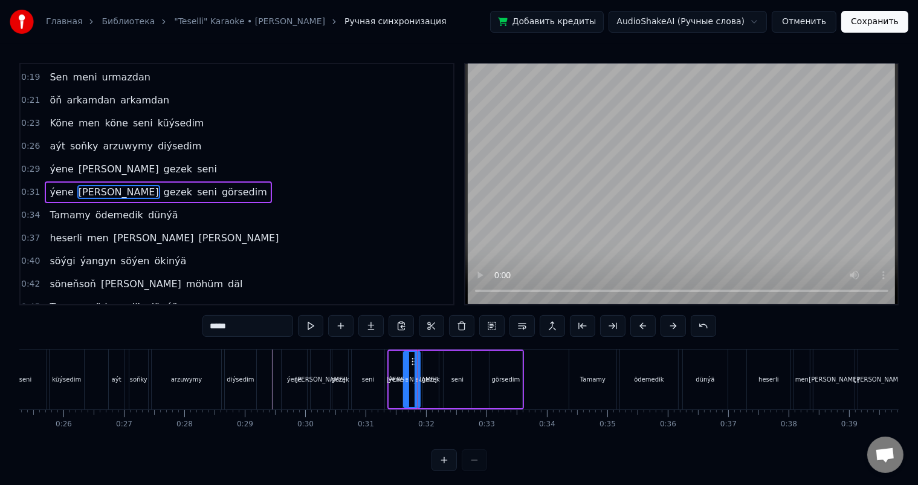
click at [431, 361] on div "gezek" at bounding box center [431, 379] width 16 height 57
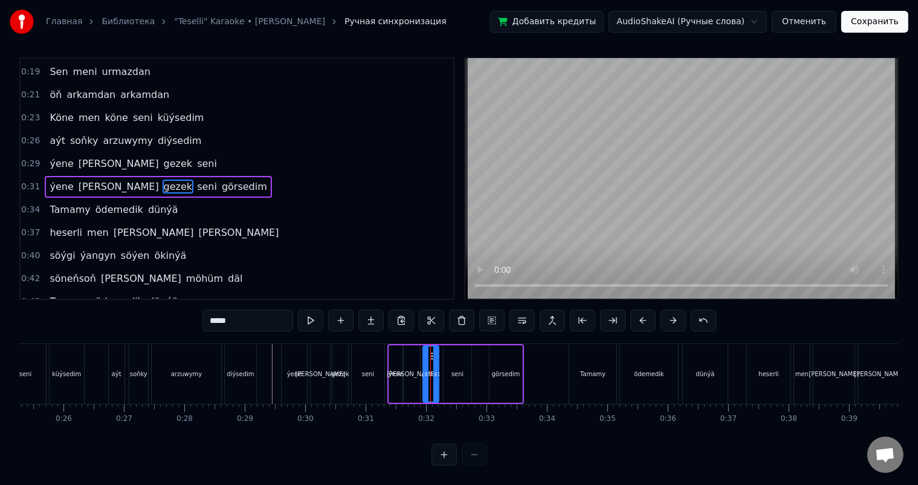
scroll to position [16, 0]
click at [438, 369] on icon at bounding box center [437, 374] width 5 height 10
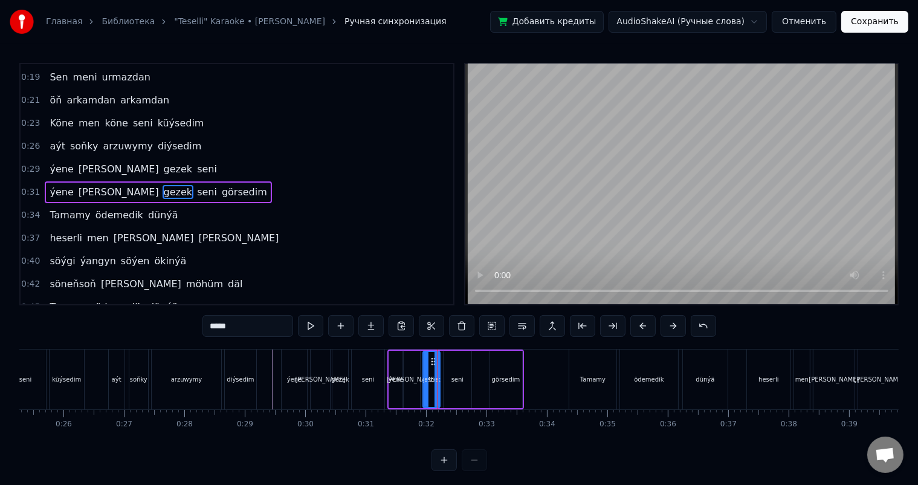
click at [450, 368] on div "seni" at bounding box center [458, 379] width 28 height 57
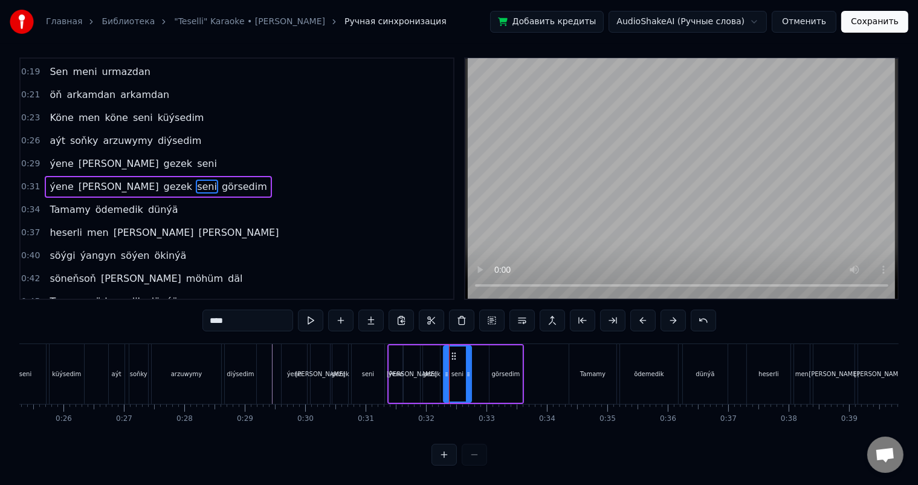
scroll to position [16, 0]
click at [396, 348] on div "ýene" at bounding box center [395, 373] width 13 height 57
type input "****"
click at [385, 344] on div "[PERSON_NAME] gezek seni" at bounding box center [334, 374] width 106 height 60
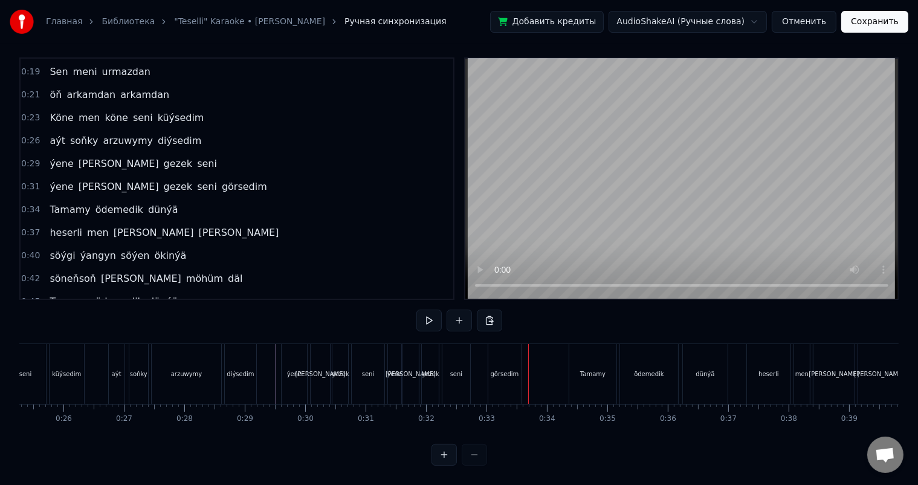
click at [460, 348] on div "seni" at bounding box center [456, 374] width 28 height 60
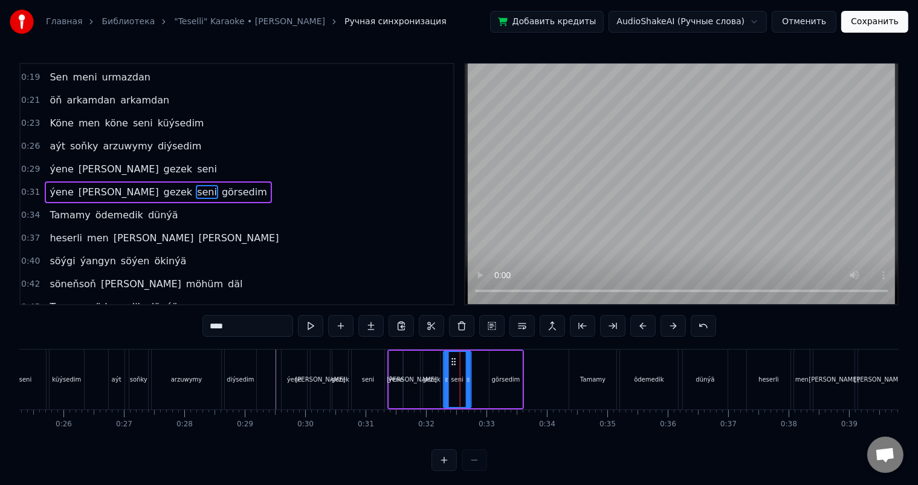
click at [453, 359] on icon at bounding box center [454, 362] width 10 height 10
click at [493, 326] on button at bounding box center [491, 326] width 25 height 22
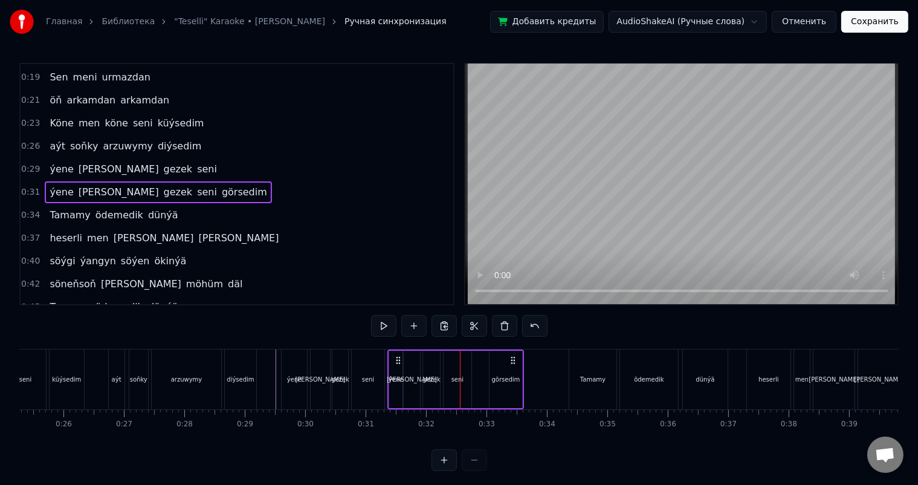
click at [398, 360] on icon at bounding box center [398, 360] width 10 height 10
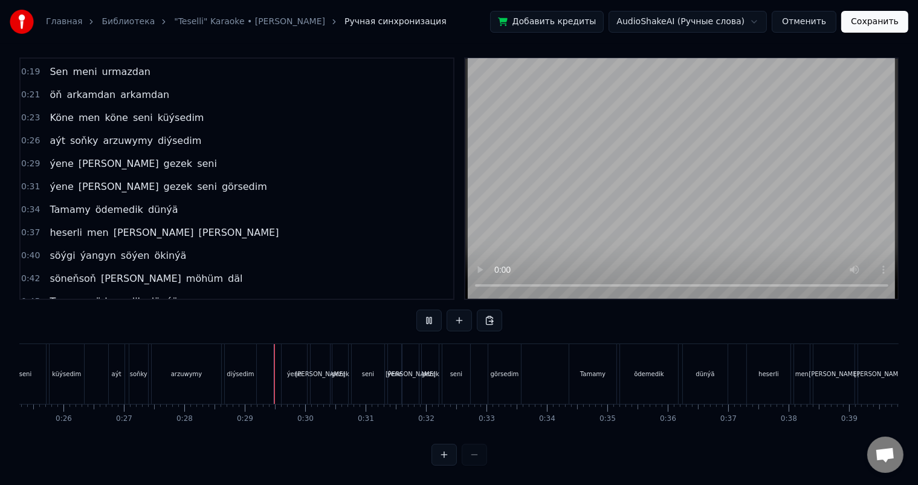
scroll to position [16, 0]
click at [436, 369] on div "gezek" at bounding box center [430, 373] width 18 height 9
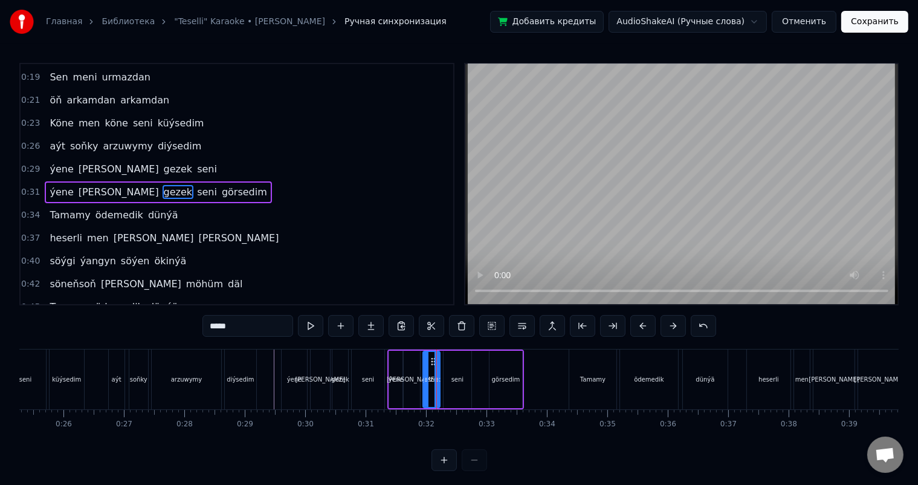
click at [457, 377] on div "seni" at bounding box center [457, 379] width 12 height 9
click at [435, 370] on div "gezek" at bounding box center [431, 379] width 17 height 57
click at [458, 370] on div "seni" at bounding box center [458, 379] width 28 height 57
click at [454, 357] on icon at bounding box center [454, 362] width 10 height 10
click at [459, 372] on div "seni" at bounding box center [457, 379] width 27 height 55
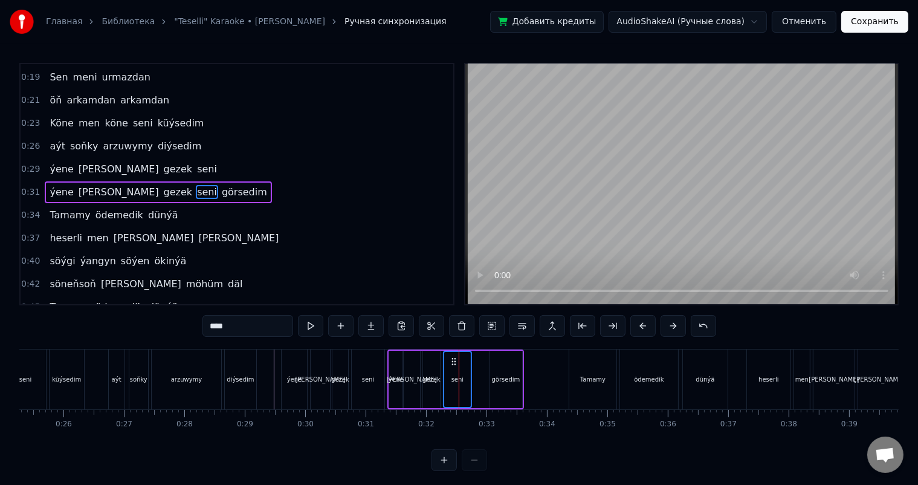
click at [502, 375] on div "görsedim" at bounding box center [506, 379] width 28 height 9
click at [505, 372] on div "görsedim" at bounding box center [505, 379] width 31 height 55
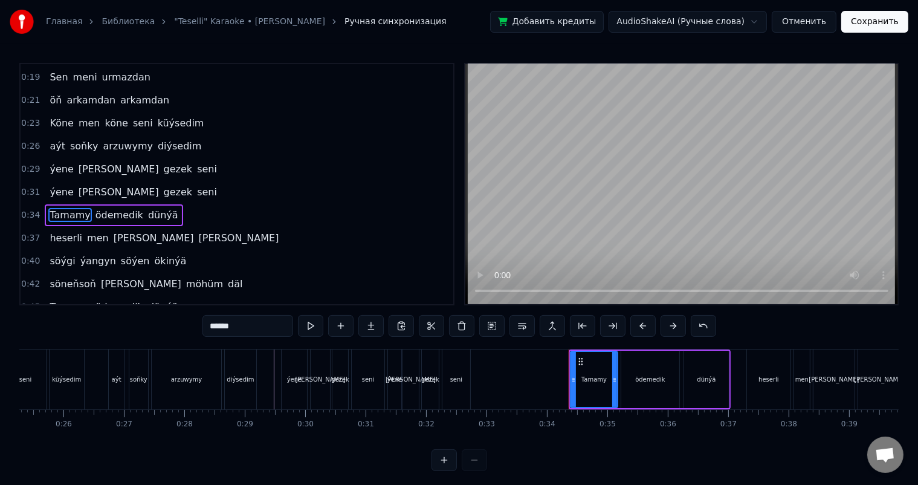
scroll to position [135, 0]
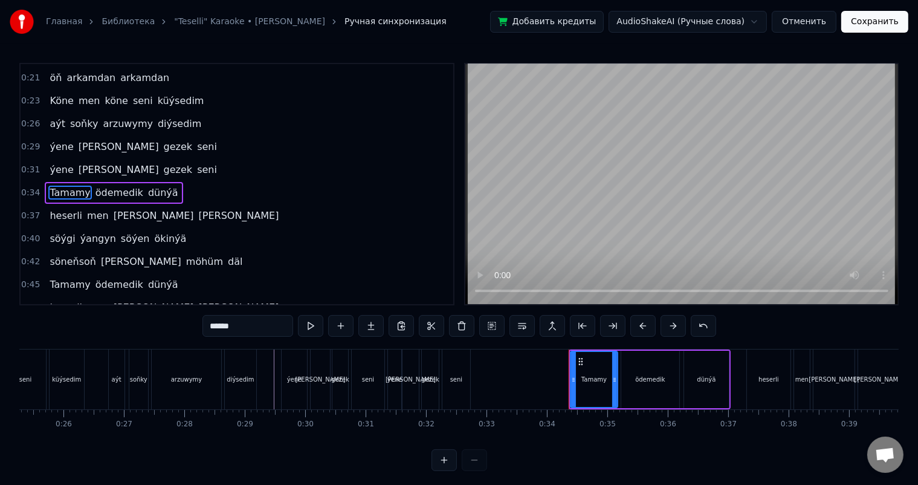
click at [457, 378] on div "seni" at bounding box center [456, 379] width 12 height 9
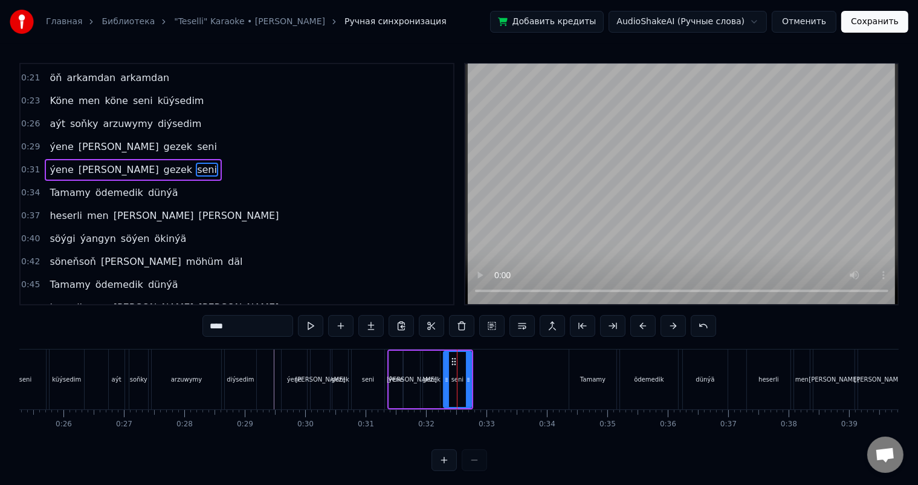
scroll to position [113, 0]
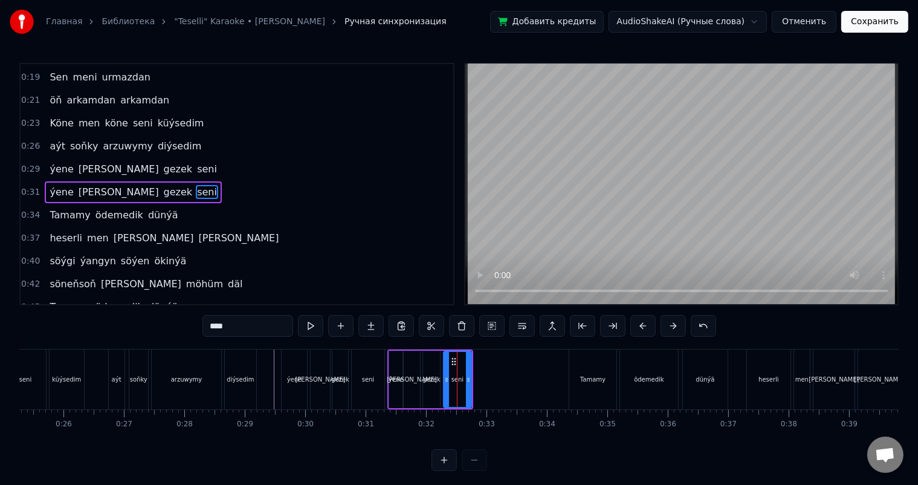
click at [453, 369] on div "seni" at bounding box center [457, 379] width 27 height 55
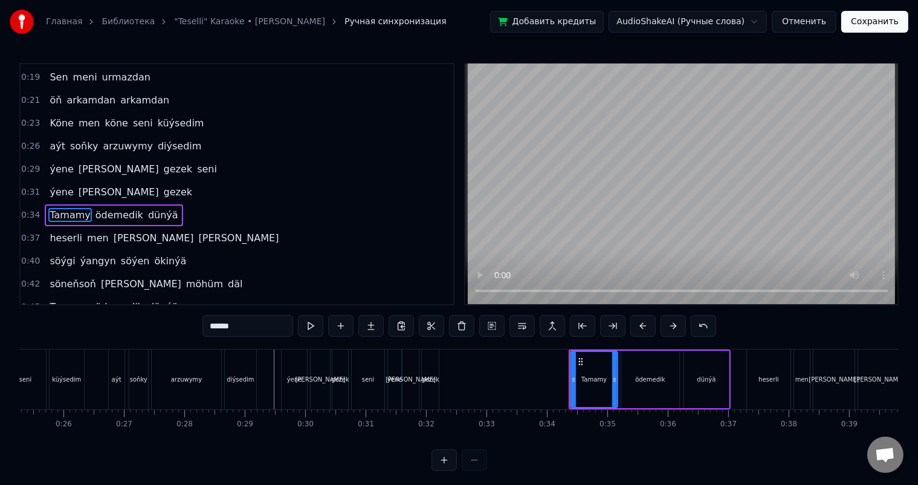
scroll to position [135, 0]
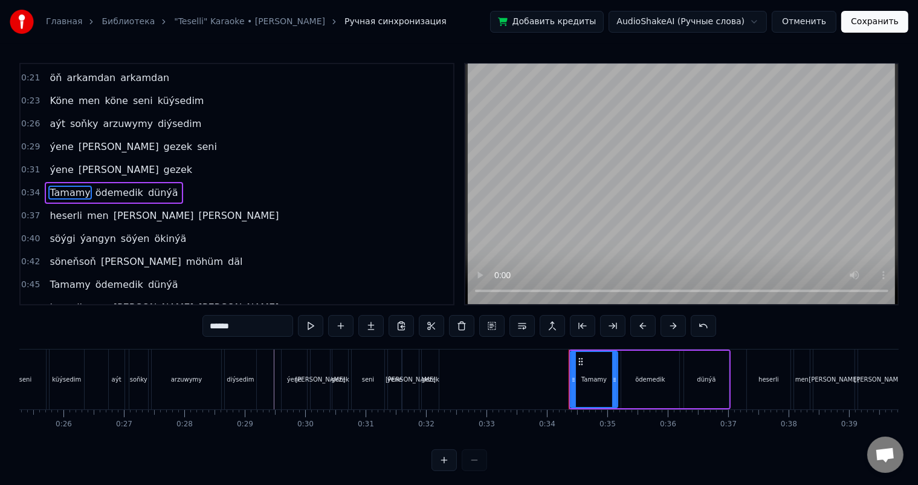
click at [433, 378] on div "gezek" at bounding box center [430, 379] width 18 height 9
type input "*****"
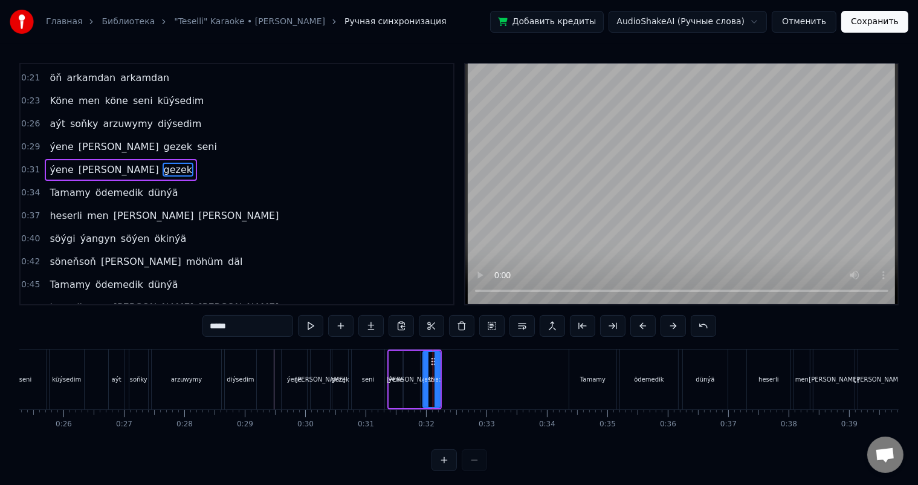
scroll to position [113, 0]
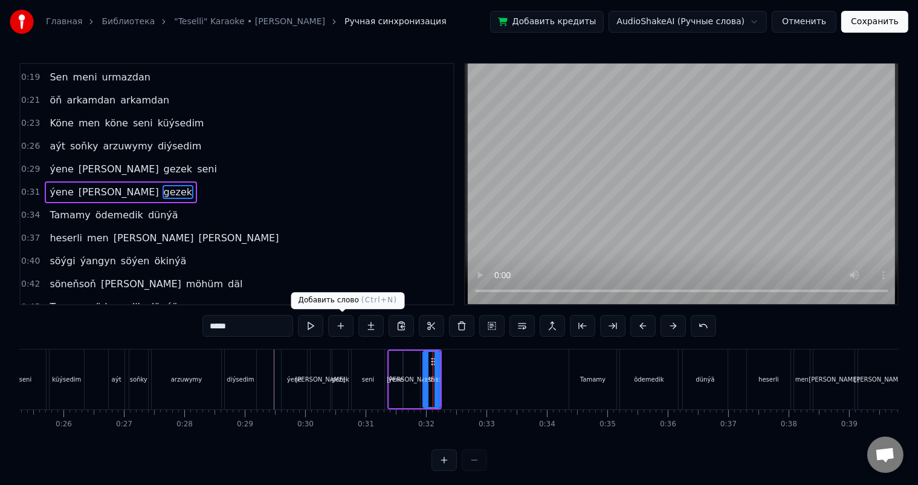
click at [346, 328] on button at bounding box center [340, 326] width 25 height 22
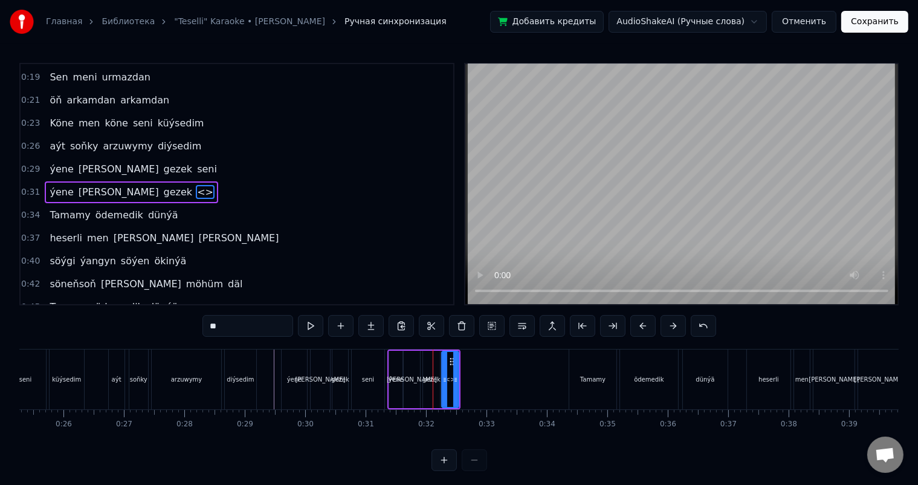
click at [449, 377] on div "<>" at bounding box center [450, 379] width 10 height 9
drag, startPoint x: 245, startPoint y: 328, endPoint x: 201, endPoint y: 326, distance: 43.6
click at [201, 326] on div "0:01 Ne şu gün nede ertir seni yzyna getir maňa 0:07 Ykbalyň niýeti gara 0:10 g…" at bounding box center [458, 267] width 879 height 408
type input "****"
click at [341, 326] on button at bounding box center [340, 326] width 25 height 22
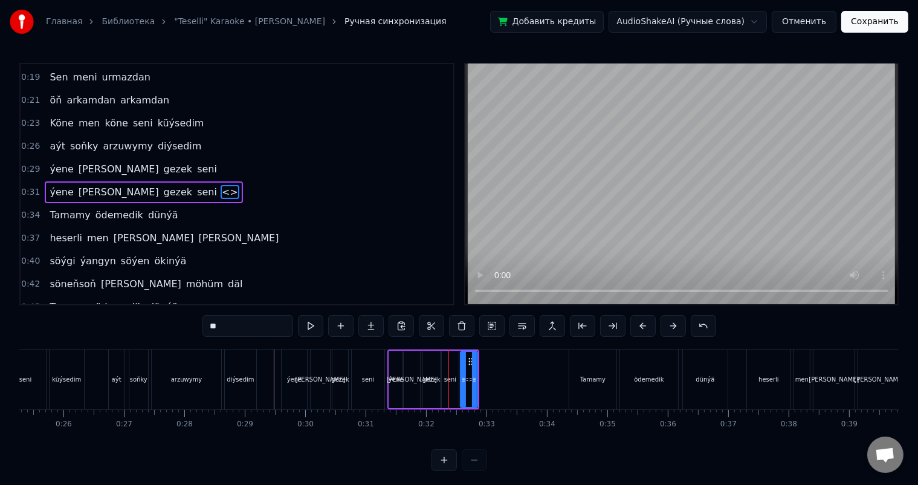
click at [467, 373] on div "<>" at bounding box center [469, 379] width 16 height 55
drag, startPoint x: 236, startPoint y: 322, endPoint x: 169, endPoint y: 324, distance: 67.1
click at [169, 324] on div "0:01 Ne şu gün nede ertir seni yzyna getir maňa 0:07 Ykbalyň niýeti gara 0:10 g…" at bounding box center [458, 267] width 879 height 408
type input "********"
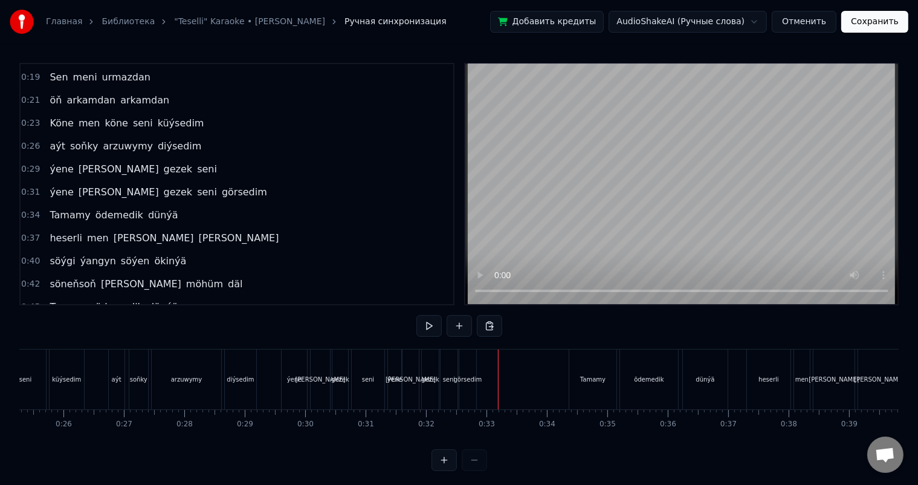
click at [449, 366] on div "seni" at bounding box center [449, 379] width 17 height 60
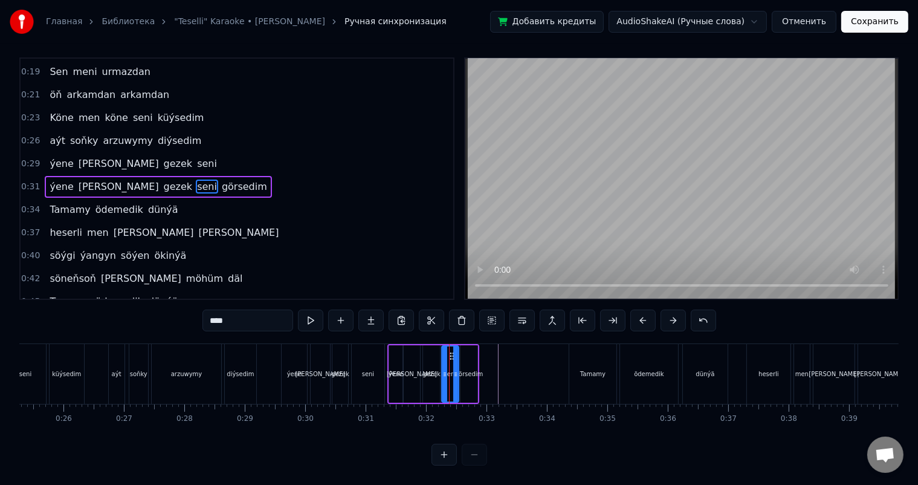
scroll to position [16, 0]
click at [456, 369] on icon at bounding box center [456, 374] width 5 height 10
click at [442, 369] on icon at bounding box center [444, 374] width 5 height 10
click at [470, 358] on div "görsedim" at bounding box center [469, 373] width 17 height 57
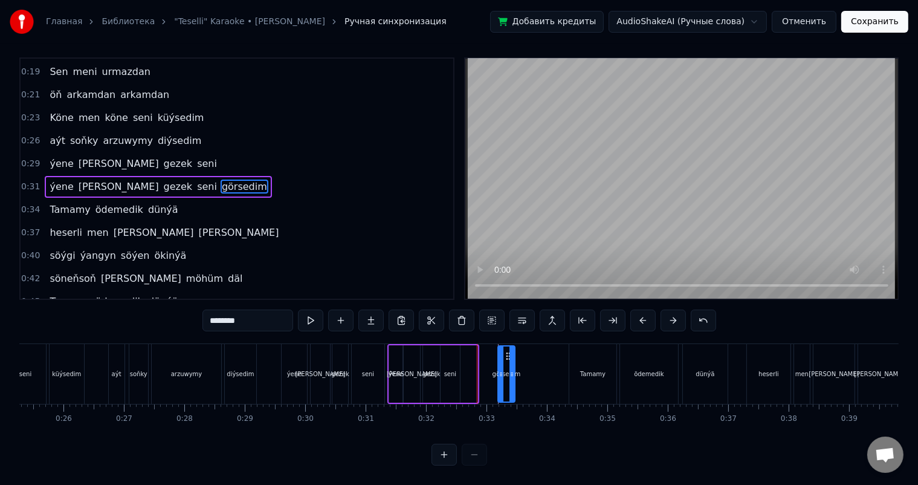
drag, startPoint x: 470, startPoint y: 343, endPoint x: 508, endPoint y: 343, distance: 38.1
click at [508, 351] on icon at bounding box center [508, 356] width 10 height 10
click at [451, 355] on div "seni" at bounding box center [450, 373] width 19 height 57
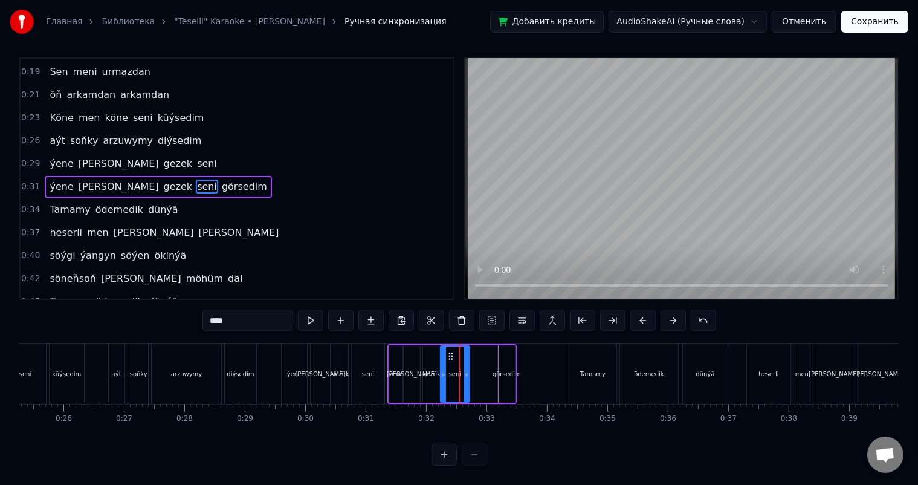
drag, startPoint x: 457, startPoint y: 361, endPoint x: 467, endPoint y: 361, distance: 9.7
click at [467, 369] on icon at bounding box center [466, 374] width 5 height 10
drag, startPoint x: 466, startPoint y: 361, endPoint x: 483, endPoint y: 361, distance: 17.5
click at [483, 369] on icon at bounding box center [484, 374] width 5 height 10
click at [479, 369] on icon at bounding box center [480, 374] width 5 height 10
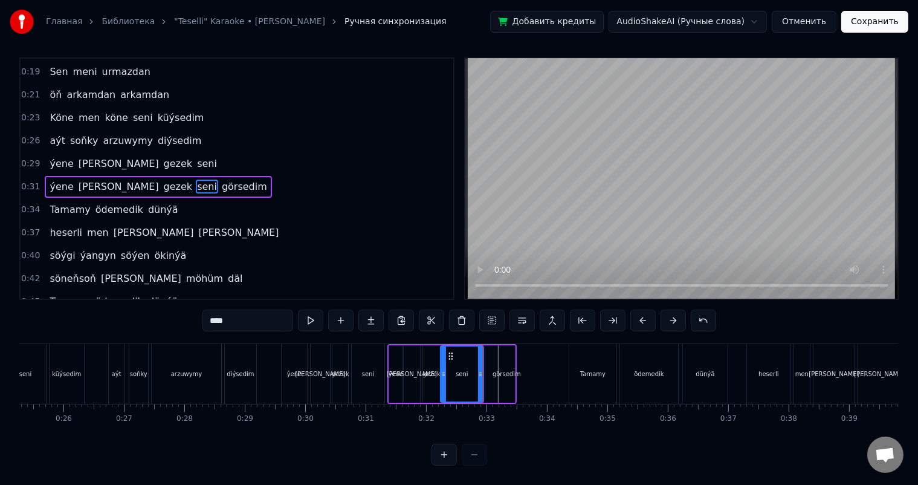
click at [510, 369] on div "görsedim" at bounding box center [507, 373] width 28 height 9
type input "********"
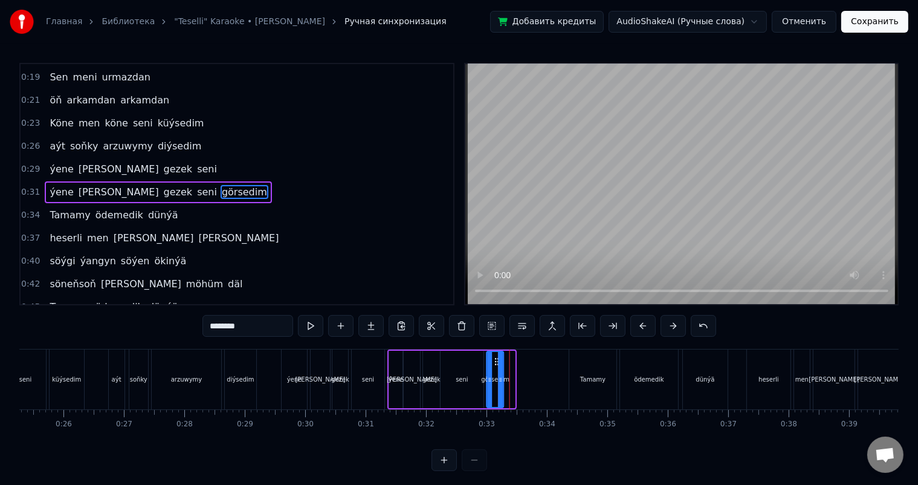
drag, startPoint x: 506, startPoint y: 358, endPoint x: 496, endPoint y: 358, distance: 10.9
click at [496, 358] on circle at bounding box center [496, 358] width 1 height 1
click at [503, 380] on div "görsedim" at bounding box center [496, 379] width 28 height 9
click at [496, 370] on div "görsedim" at bounding box center [496, 379] width 16 height 55
drag, startPoint x: 503, startPoint y: 377, endPoint x: 516, endPoint y: 376, distance: 13.3
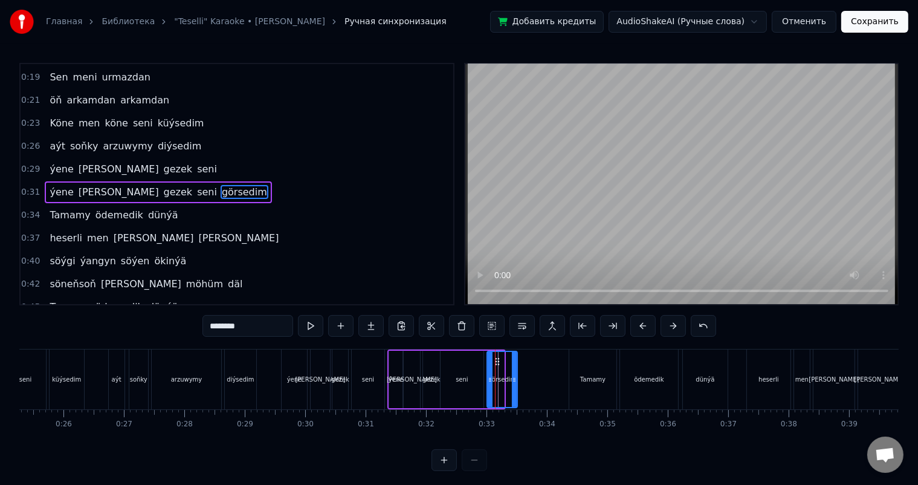
click at [516, 376] on icon at bounding box center [514, 380] width 5 height 10
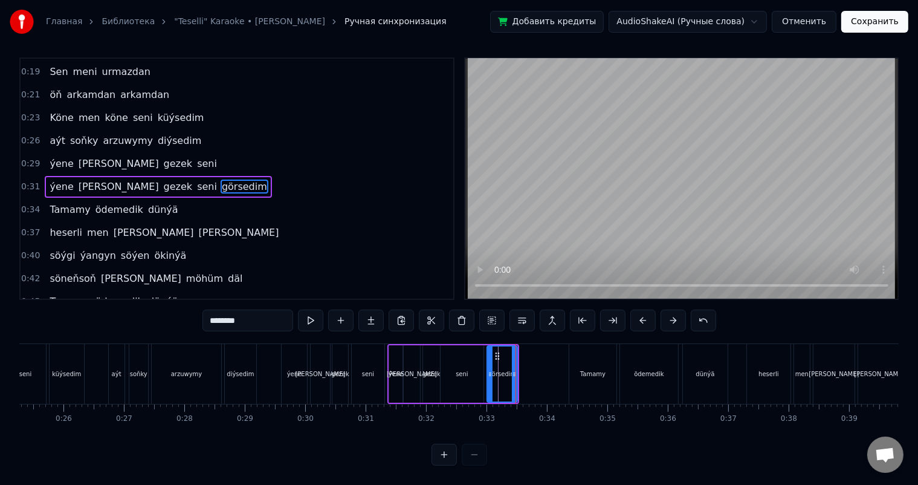
scroll to position [16, 0]
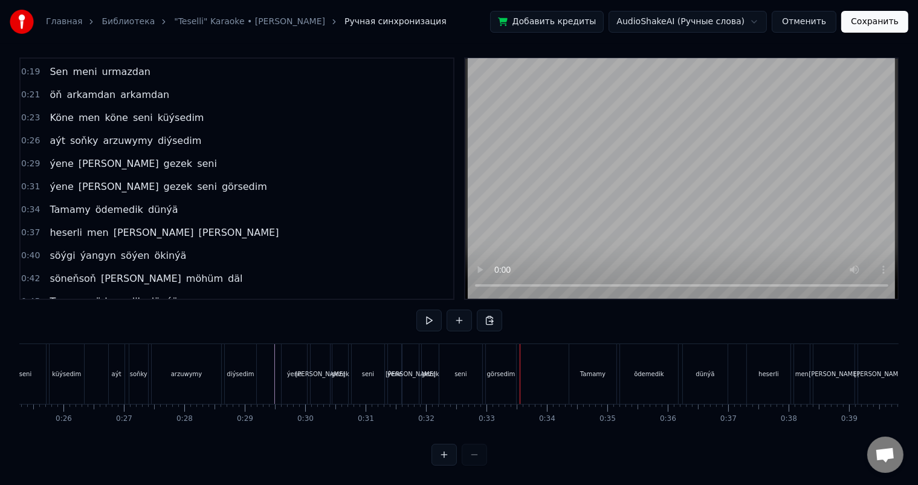
click at [393, 369] on div "ýene" at bounding box center [394, 373] width 15 height 9
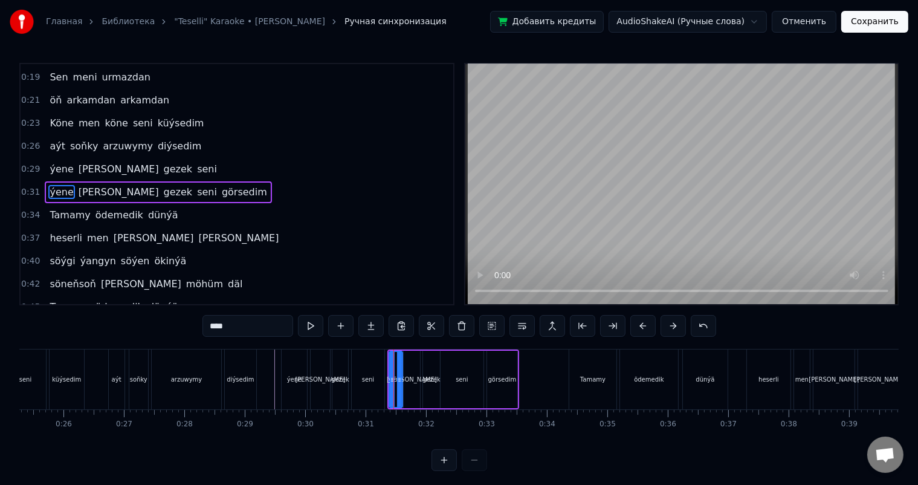
click at [407, 368] on div "[PERSON_NAME]" at bounding box center [412, 379] width 16 height 57
click at [435, 377] on div "gezek" at bounding box center [431, 379] width 18 height 9
click at [447, 375] on div "seni" at bounding box center [462, 379] width 43 height 57
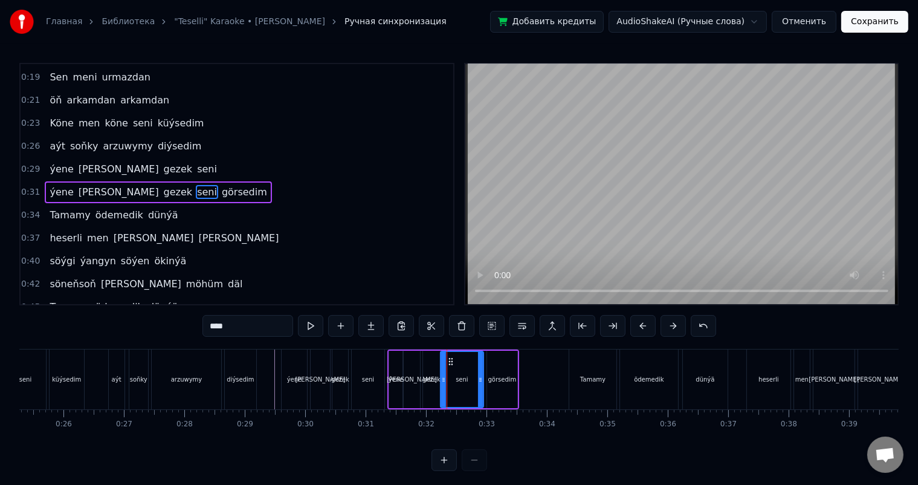
click at [430, 369] on div "gezek" at bounding box center [431, 379] width 17 height 57
click at [415, 377] on div "[PERSON_NAME]" at bounding box center [412, 379] width 50 height 9
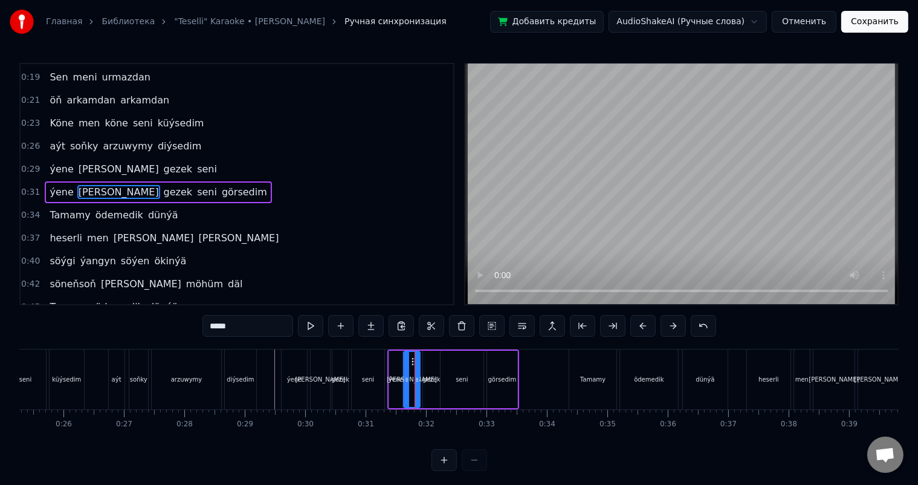
click at [460, 379] on div "seni" at bounding box center [462, 379] width 12 height 9
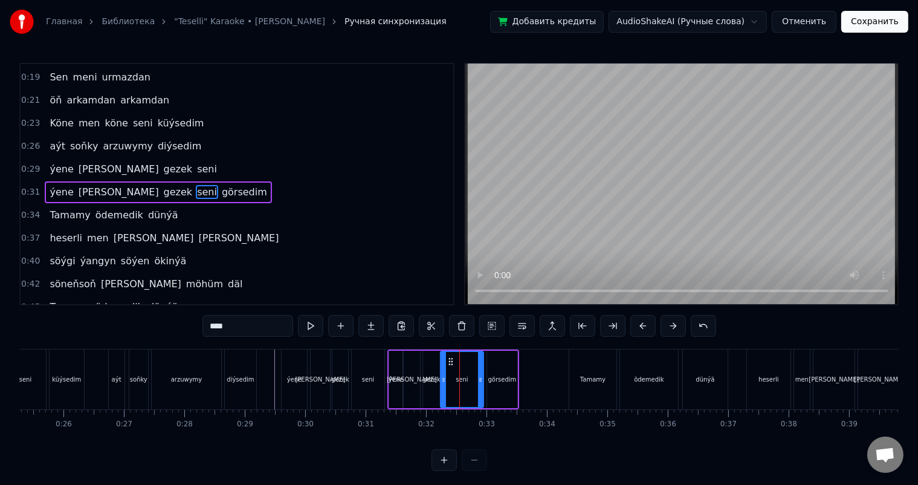
click at [500, 376] on div "görsedim" at bounding box center [502, 379] width 28 height 9
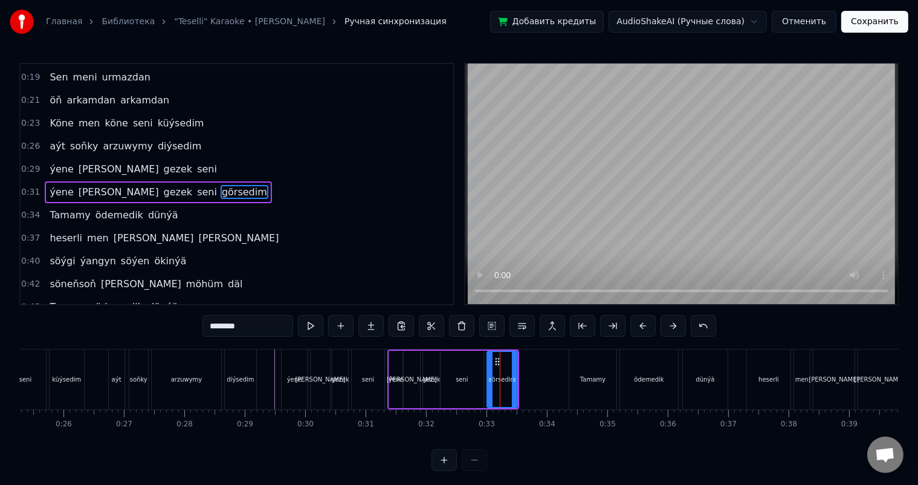
click at [467, 382] on div "seni" at bounding box center [462, 379] width 43 height 57
type input "****"
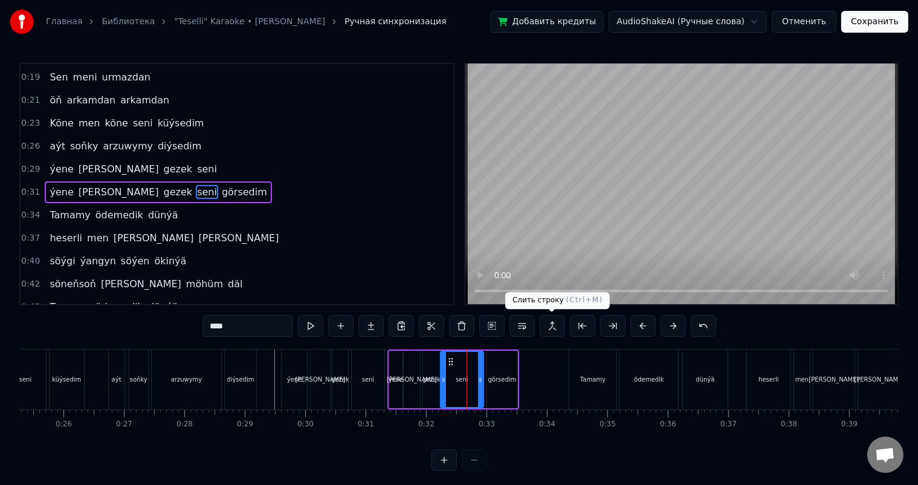
click at [551, 323] on button at bounding box center [552, 326] width 25 height 22
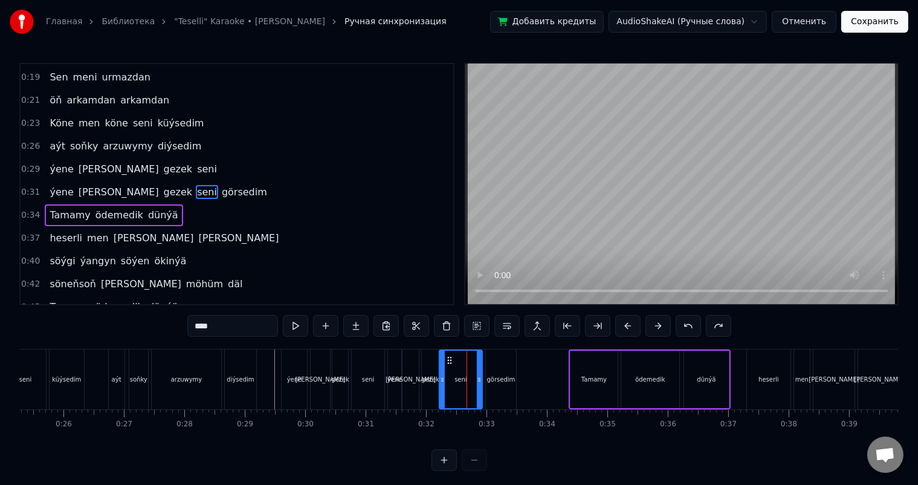
click at [453, 375] on div "seni" at bounding box center [461, 379] width 42 height 57
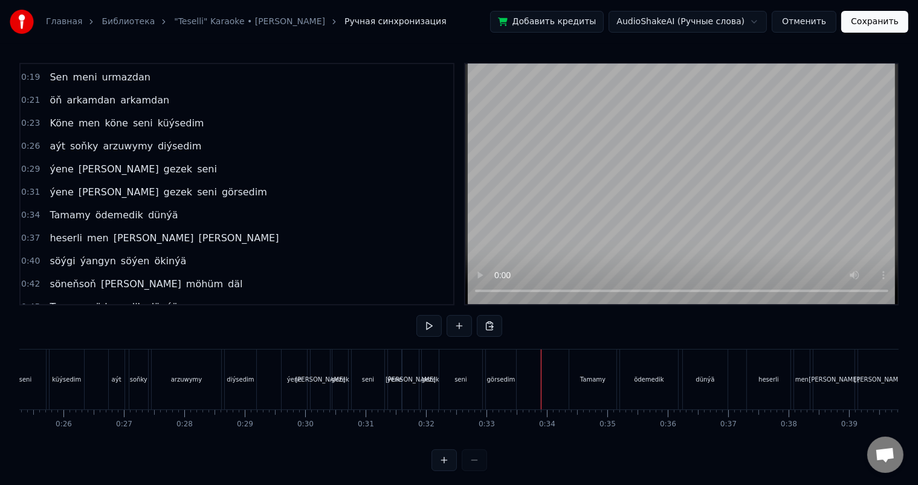
click at [375, 362] on div "seni" at bounding box center [368, 379] width 33 height 60
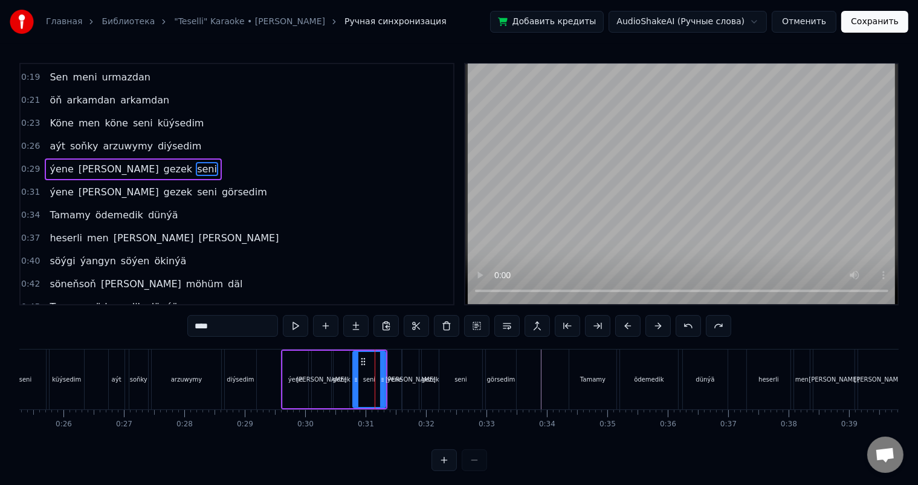
scroll to position [91, 0]
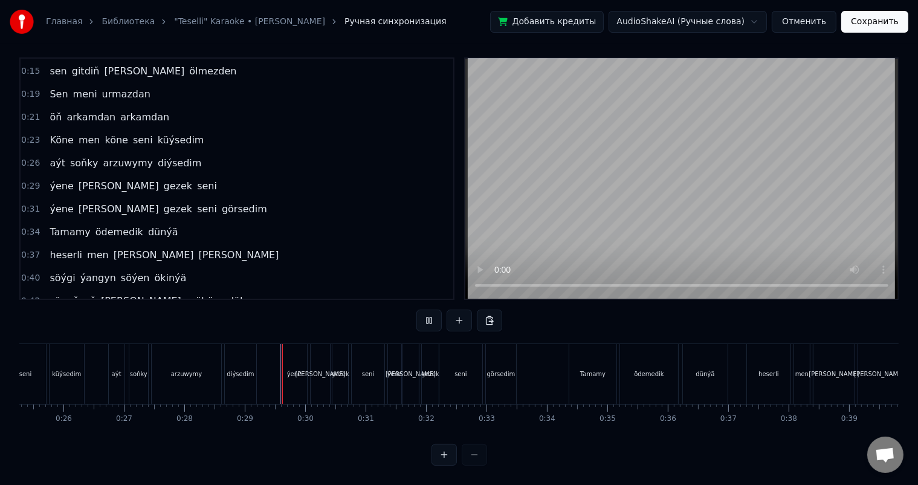
scroll to position [16, 0]
click at [396, 354] on div "ýene" at bounding box center [394, 374] width 13 height 60
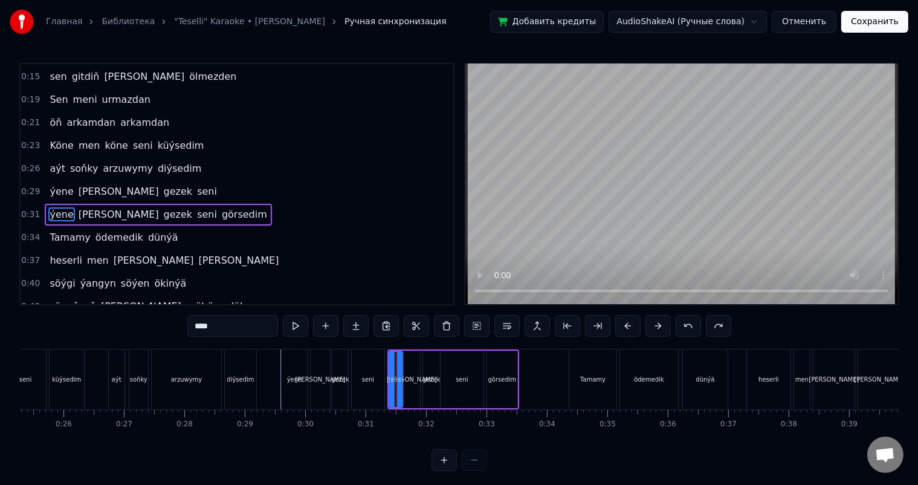
scroll to position [113, 0]
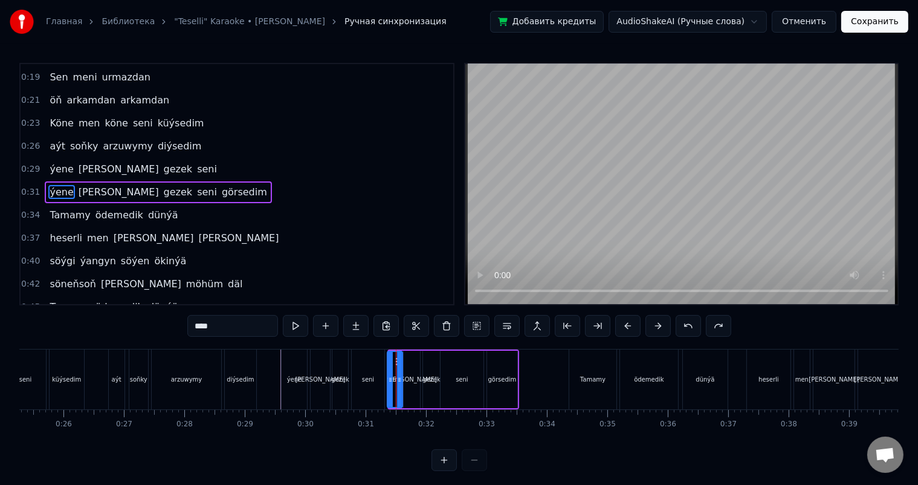
click at [388, 375] on icon at bounding box center [390, 380] width 5 height 10
click at [434, 378] on div "gezek" at bounding box center [431, 379] width 18 height 9
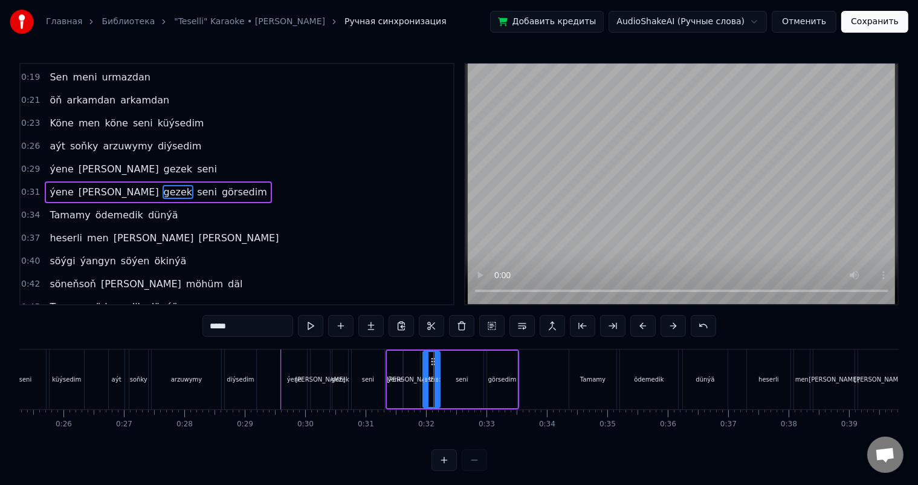
click at [394, 360] on div "ýene" at bounding box center [394, 379] width 15 height 57
click at [387, 351] on div "ýene" at bounding box center [395, 379] width 16 height 57
click at [394, 369] on div "ýene" at bounding box center [395, 379] width 14 height 55
click at [395, 368] on div "ýene" at bounding box center [395, 379] width 14 height 55
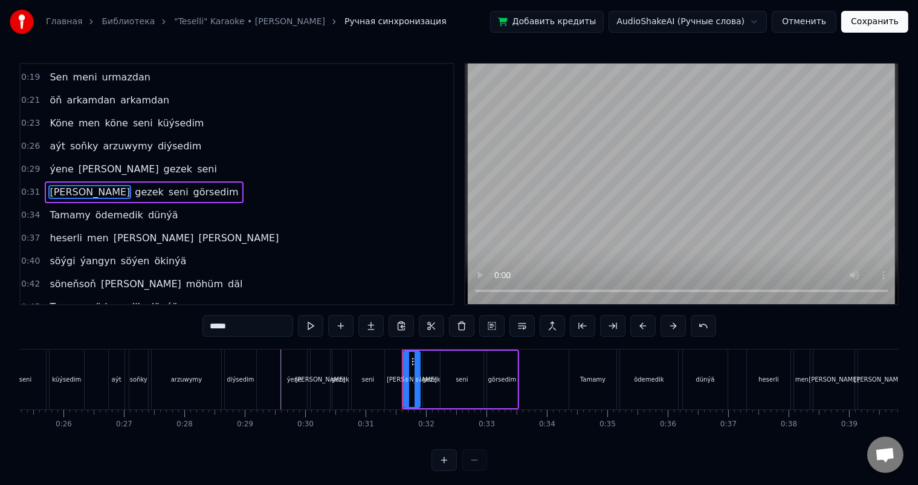
click at [413, 369] on div "[PERSON_NAME]" at bounding box center [411, 379] width 15 height 55
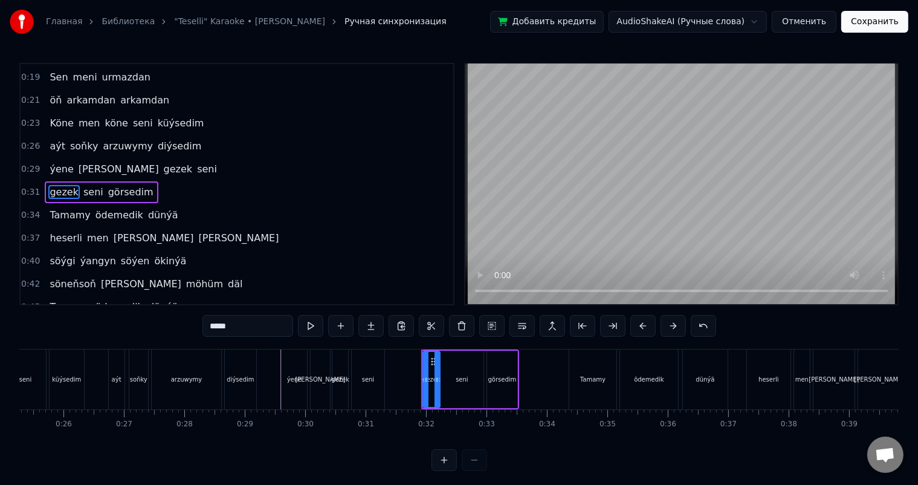
click at [432, 371] on div "gezek" at bounding box center [432, 379] width 16 height 55
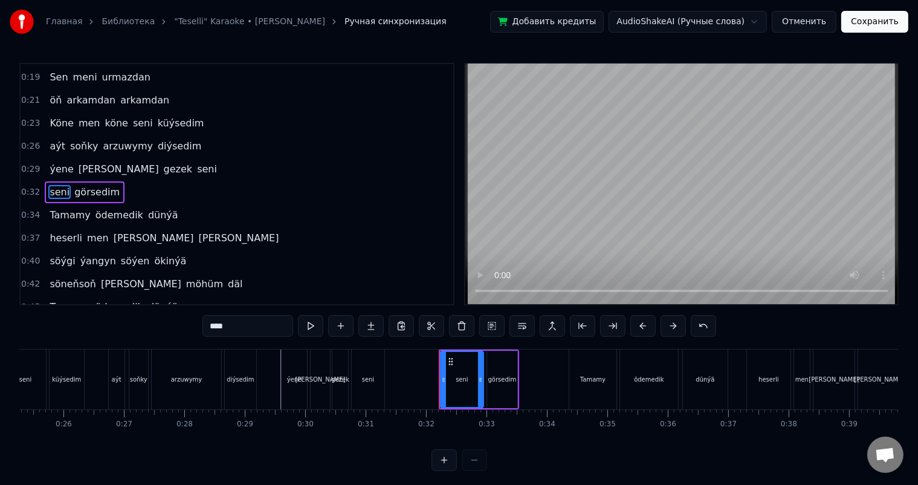
click at [459, 369] on div "seni" at bounding box center [462, 379] width 42 height 55
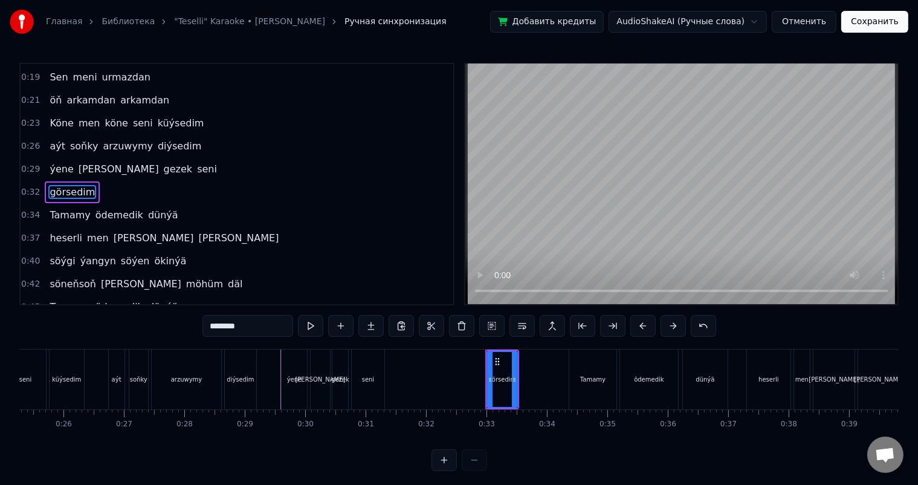
click at [498, 372] on div "görsedim" at bounding box center [502, 379] width 29 height 55
type input "******"
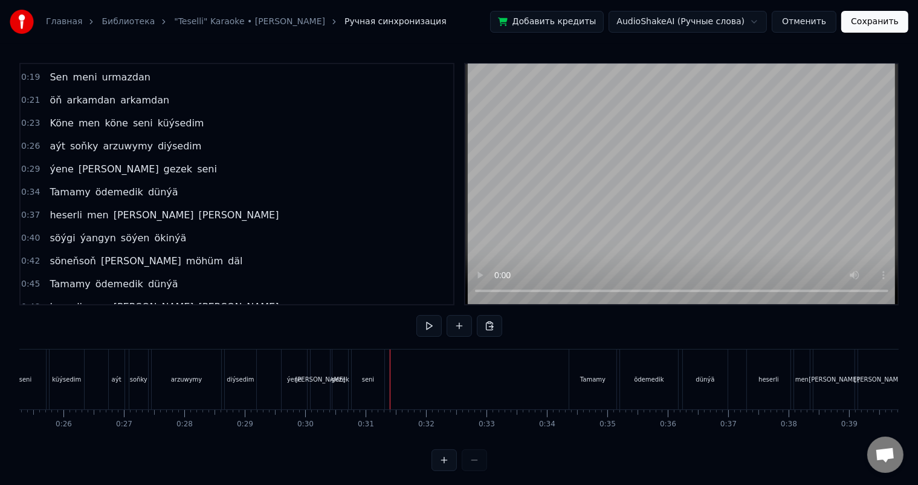
click at [387, 365] on div "[PERSON_NAME] gezek seni" at bounding box center [334, 379] width 106 height 60
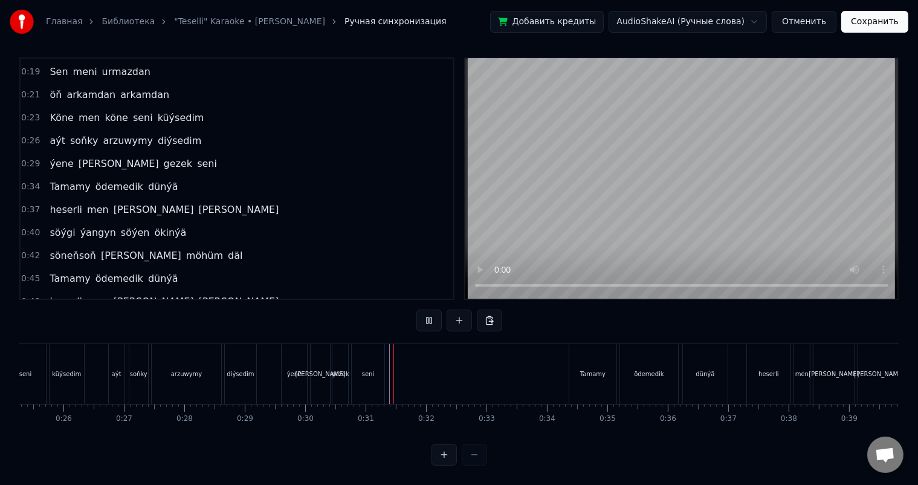
scroll to position [16, 0]
click at [458, 309] on button at bounding box center [459, 320] width 25 height 22
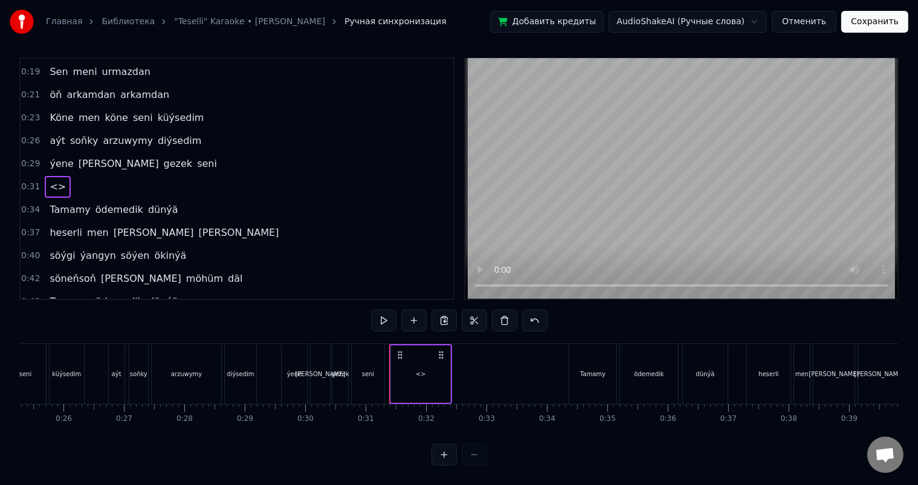
click at [424, 369] on div "<>" at bounding box center [421, 373] width 10 height 9
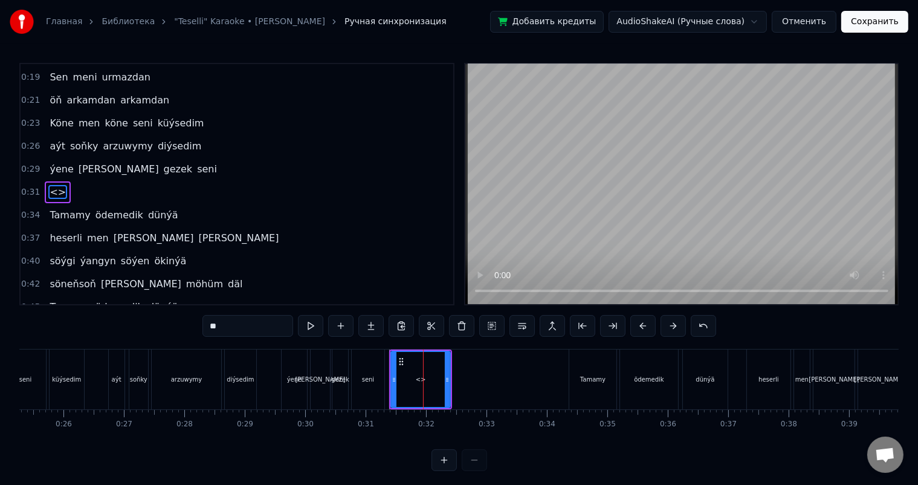
drag, startPoint x: 205, startPoint y: 326, endPoint x: 165, endPoint y: 326, distance: 40.5
click at [165, 326] on div "0:01 Ne şu gün nede ertir seni yzyna getir maňa 0:07 Ykbalyň niýeti gara 0:10 g…" at bounding box center [458, 267] width 879 height 408
drag, startPoint x: 441, startPoint y: 377, endPoint x: 415, endPoint y: 375, distance: 26.0
click at [415, 375] on icon at bounding box center [414, 380] width 5 height 10
type input "****"
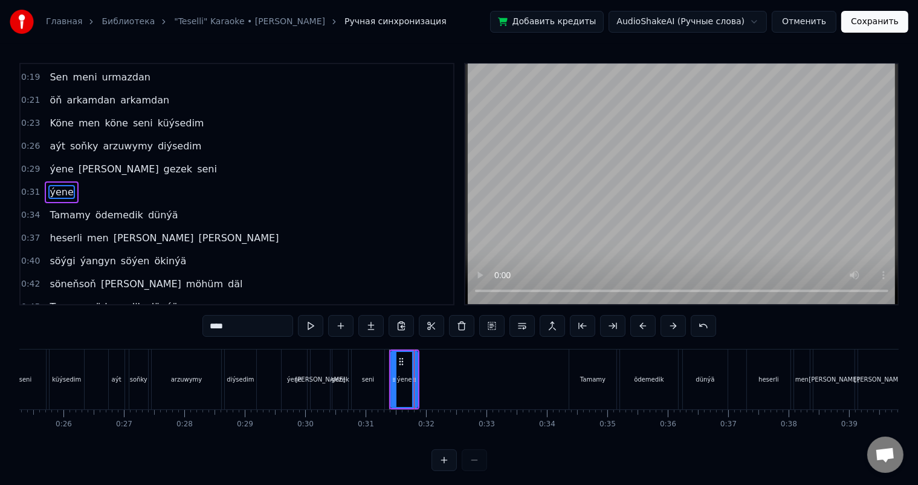
click at [400, 380] on div "ýene" at bounding box center [404, 379] width 15 height 9
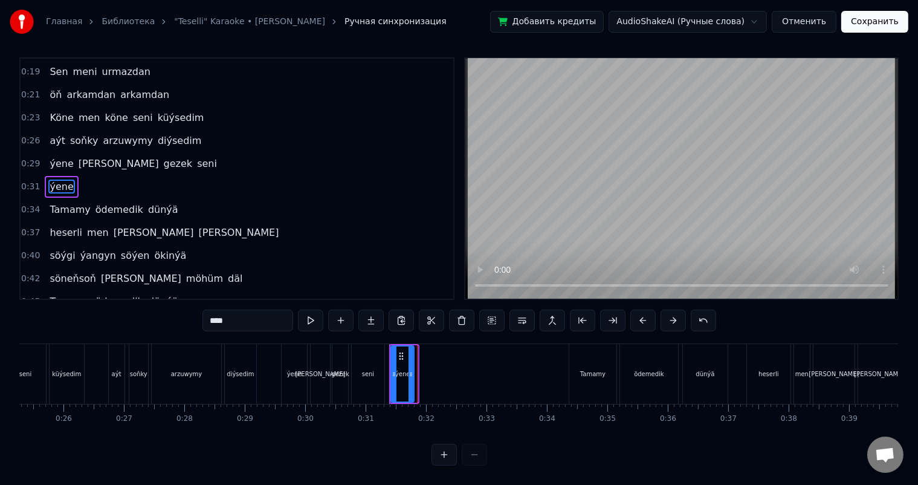
click at [412, 369] on icon at bounding box center [411, 374] width 5 height 10
click at [409, 369] on icon at bounding box center [409, 374] width 5 height 10
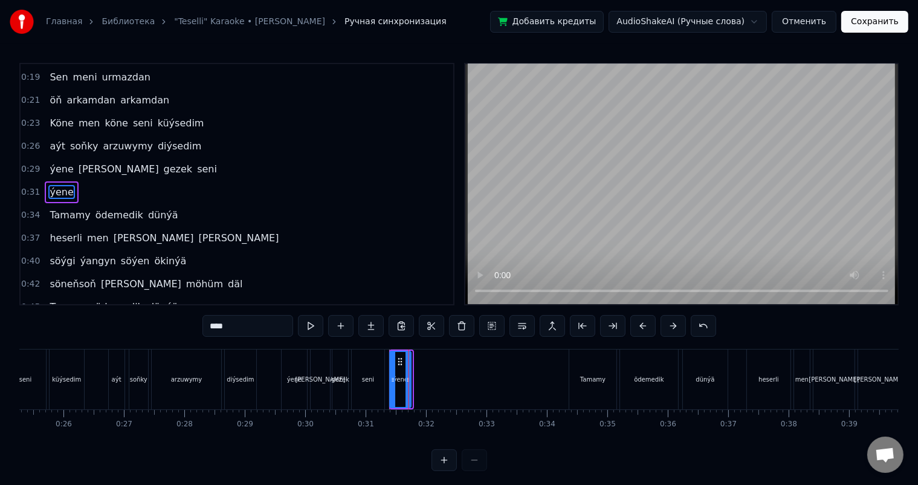
click at [398, 360] on icon at bounding box center [401, 362] width 10 height 10
click at [405, 378] on icon at bounding box center [406, 380] width 5 height 10
click at [402, 378] on icon at bounding box center [403, 380] width 5 height 10
click at [404, 378] on icon at bounding box center [404, 380] width 5 height 10
click at [394, 360] on icon at bounding box center [398, 362] width 10 height 10
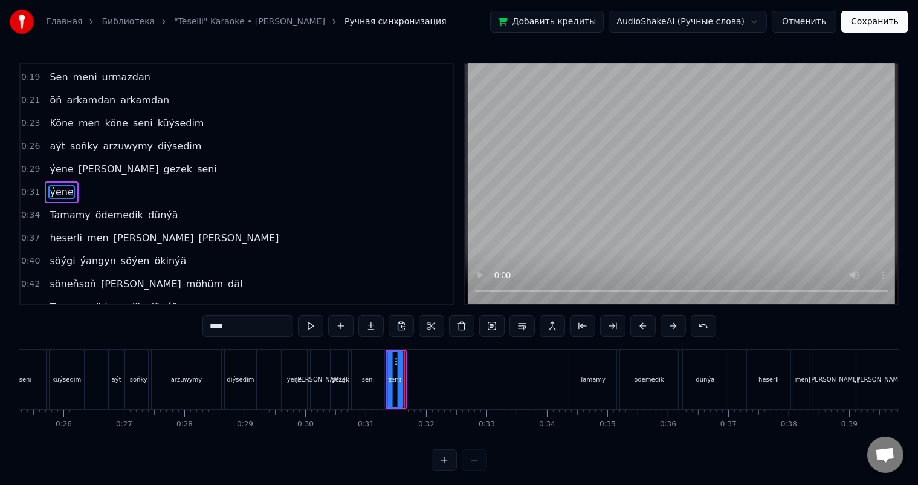
click at [401, 370] on div at bounding box center [400, 379] width 5 height 55
click at [366, 325] on button at bounding box center [370, 326] width 25 height 22
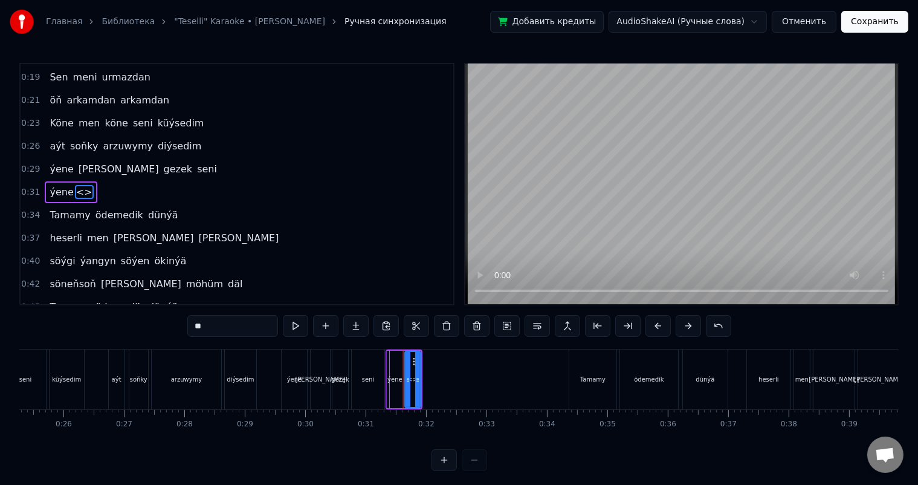
drag, startPoint x: 226, startPoint y: 326, endPoint x: 144, endPoint y: 326, distance: 81.6
click at [146, 326] on div "0:01 Ne şu gün nede ertir seni yzyna getir maňa 0:07 Ykbalyň niýeti gara 0:10 g…" at bounding box center [458, 267] width 879 height 408
type input "*****"
click at [412, 360] on icon at bounding box center [415, 362] width 10 height 10
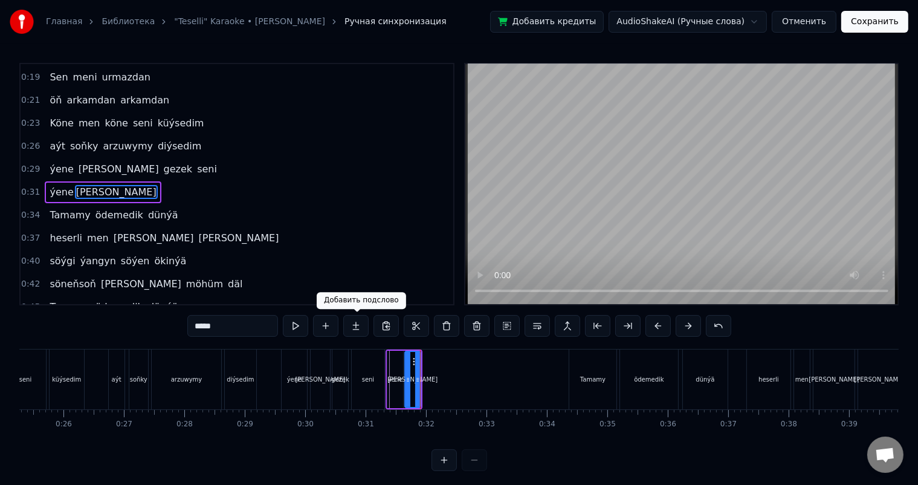
click at [355, 324] on button at bounding box center [355, 326] width 25 height 22
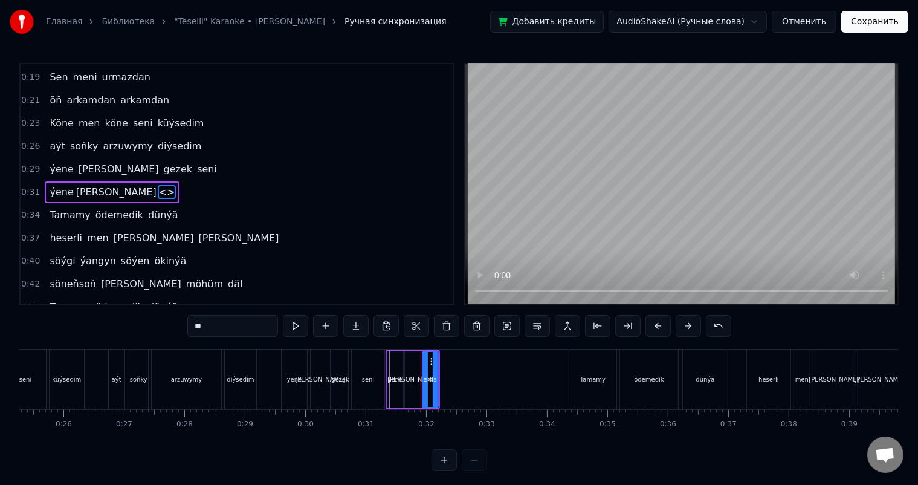
drag, startPoint x: 224, startPoint y: 324, endPoint x: 163, endPoint y: 324, distance: 60.4
click at [164, 324] on div "0:01 Ne şu gün nede ertir seni yzyna getir maňa 0:07 Ykbalyň niýeti gara 0:10 g…" at bounding box center [458, 267] width 879 height 408
type input "*****"
click at [360, 324] on button at bounding box center [355, 326] width 25 height 22
drag, startPoint x: 215, startPoint y: 321, endPoint x: 185, endPoint y: 322, distance: 29.6
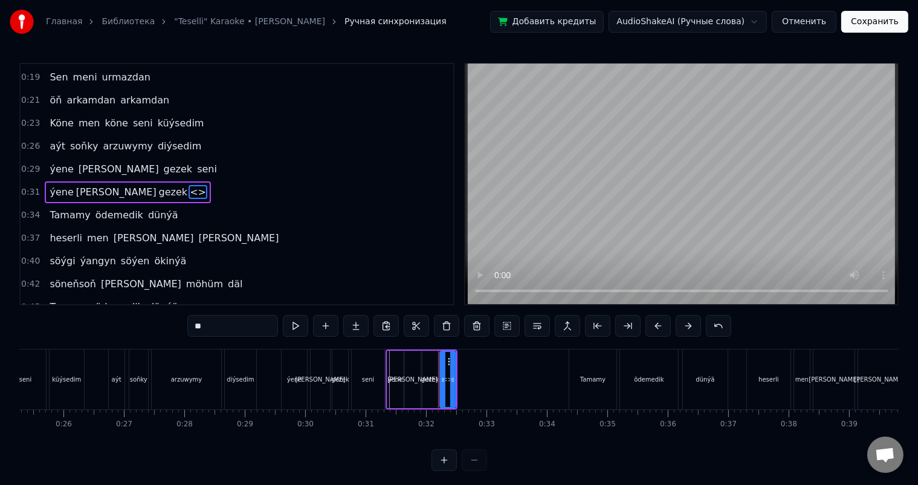
click at [185, 322] on div "0:01 Ne şu gün nede ertir seni yzyna getir maňa 0:07 Ykbalyň niýeti gara 0:10 g…" at bounding box center [458, 267] width 879 height 408
type input "****"
click at [358, 323] on button at bounding box center [355, 326] width 25 height 22
drag, startPoint x: 228, startPoint y: 329, endPoint x: 134, endPoint y: 328, distance: 94.3
click at [134, 328] on div "0:01 Ne şu gün nede ertir seni yzyna getir maňa 0:07 Ykbalyň niýeti gara 0:10 g…" at bounding box center [458, 267] width 879 height 408
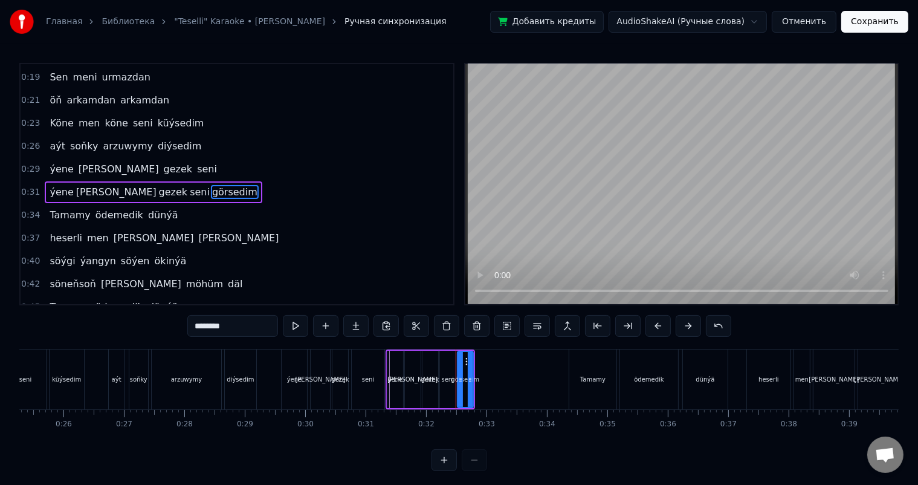
type input "********"
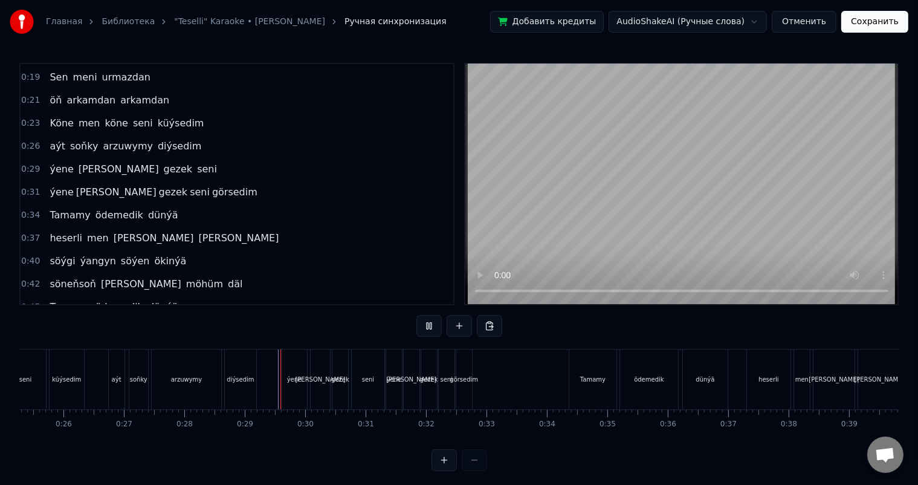
scroll to position [16, 0]
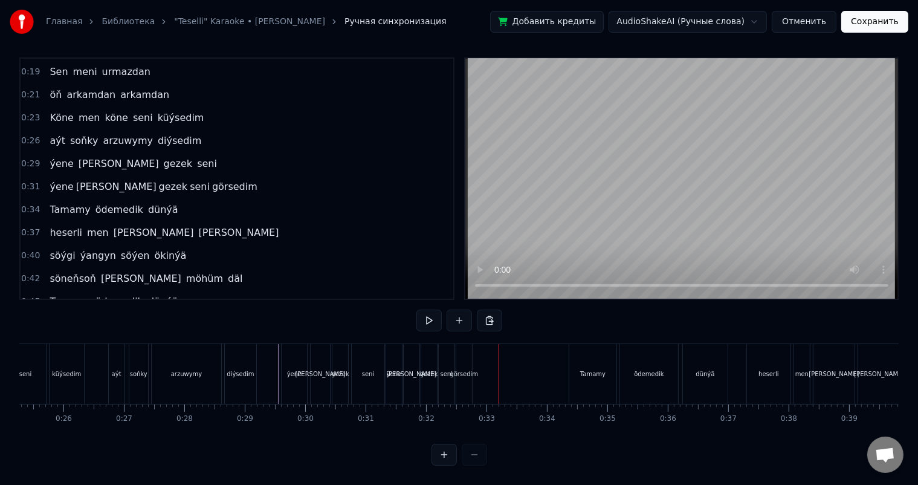
click at [466, 369] on div "görsedim" at bounding box center [464, 373] width 28 height 9
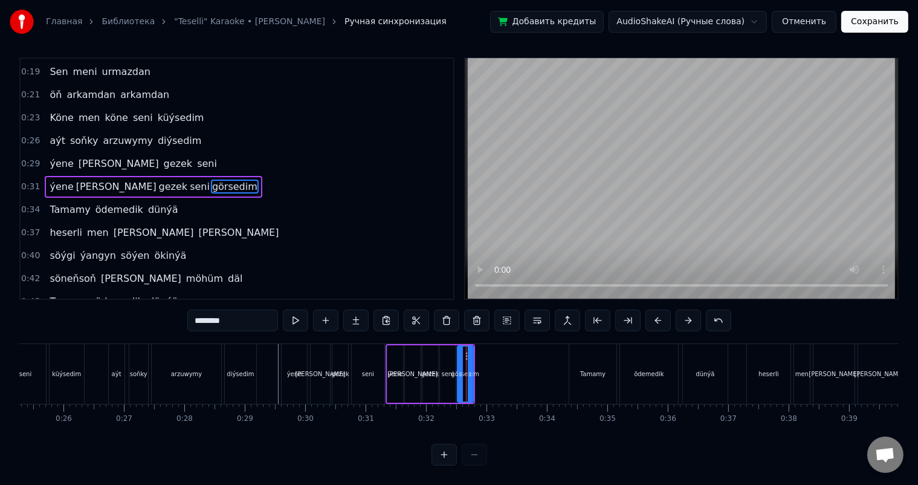
scroll to position [0, 0]
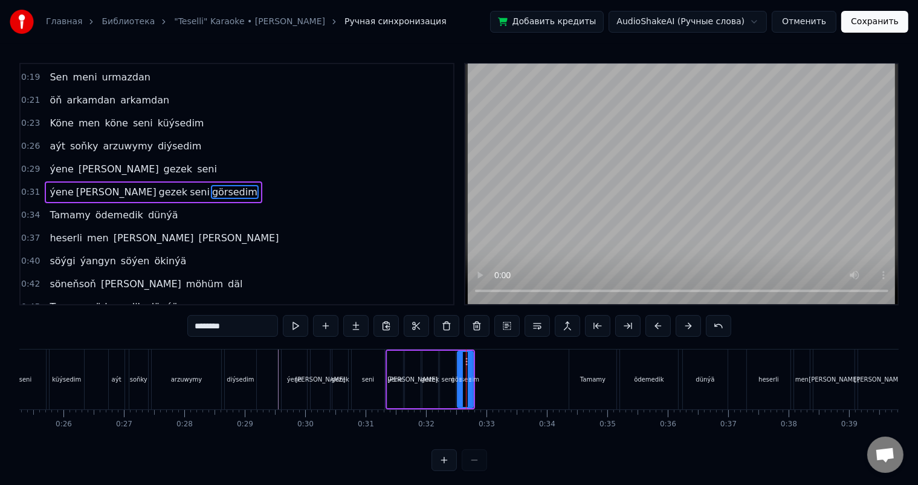
click at [392, 360] on div "ýene" at bounding box center [395, 379] width 16 height 57
click at [371, 369] on div "seni" at bounding box center [368, 379] width 33 height 60
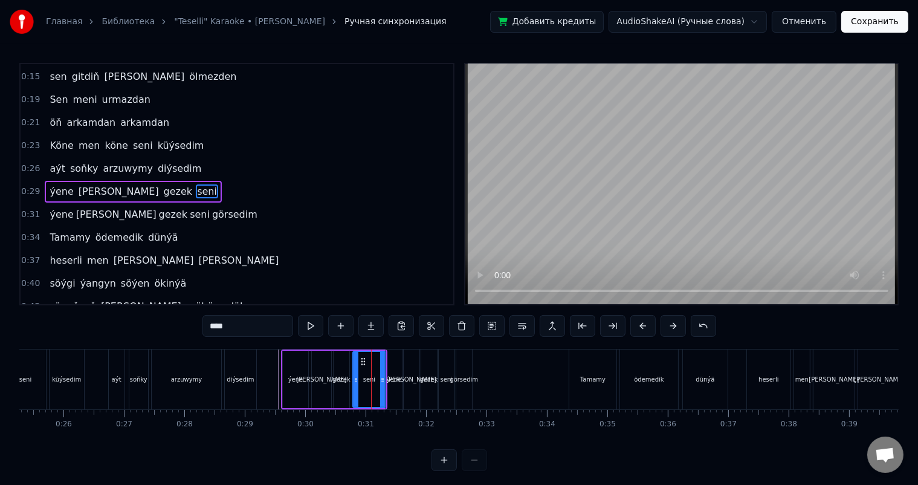
click at [393, 365] on div "ýene" at bounding box center [394, 379] width 16 height 60
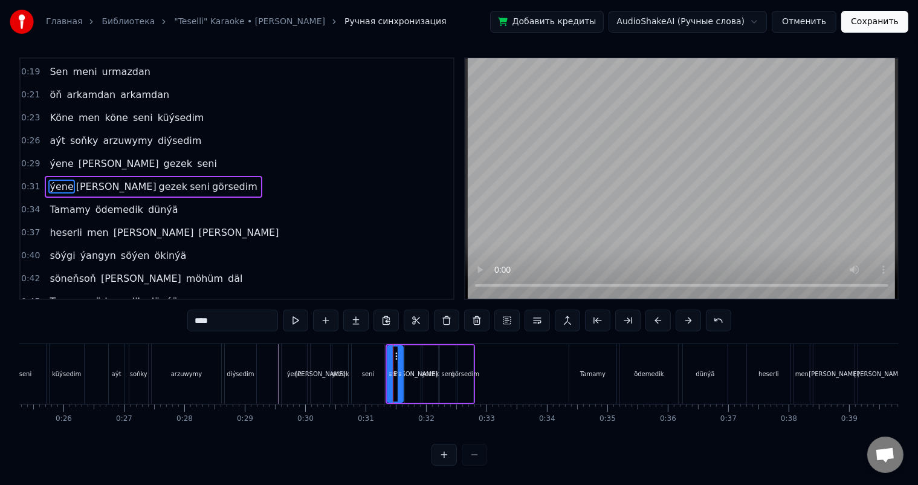
scroll to position [16, 0]
click at [411, 357] on div "[PERSON_NAME]" at bounding box center [413, 373] width 16 height 57
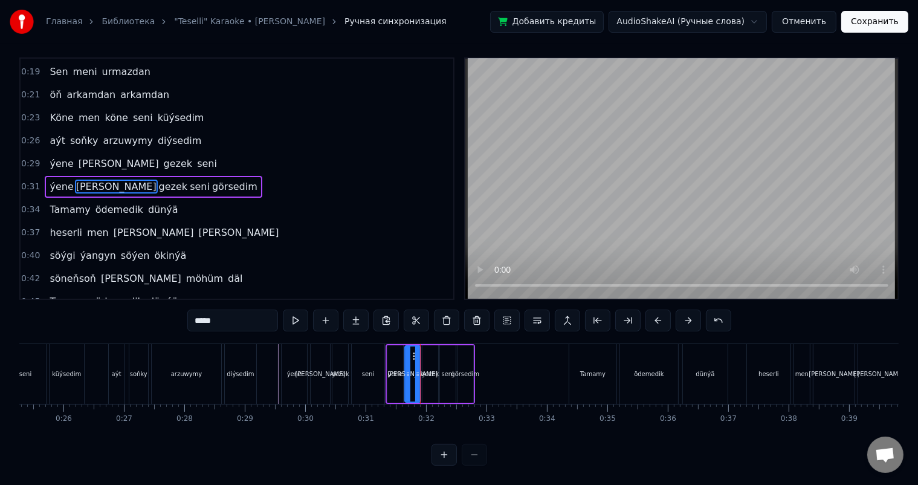
click at [425, 369] on div "gezek" at bounding box center [430, 373] width 18 height 9
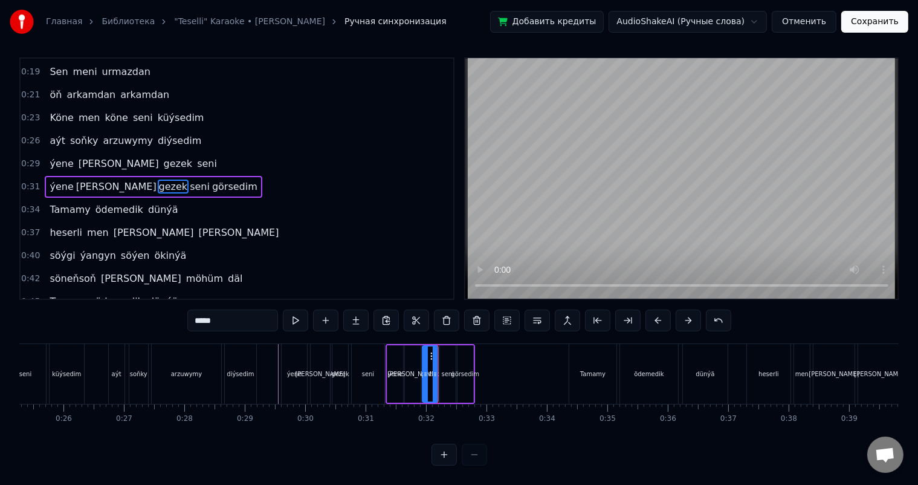
click at [445, 369] on div "seni" at bounding box center [448, 373] width 12 height 9
click at [462, 369] on div "görsedim" at bounding box center [465, 373] width 28 height 9
type input "********"
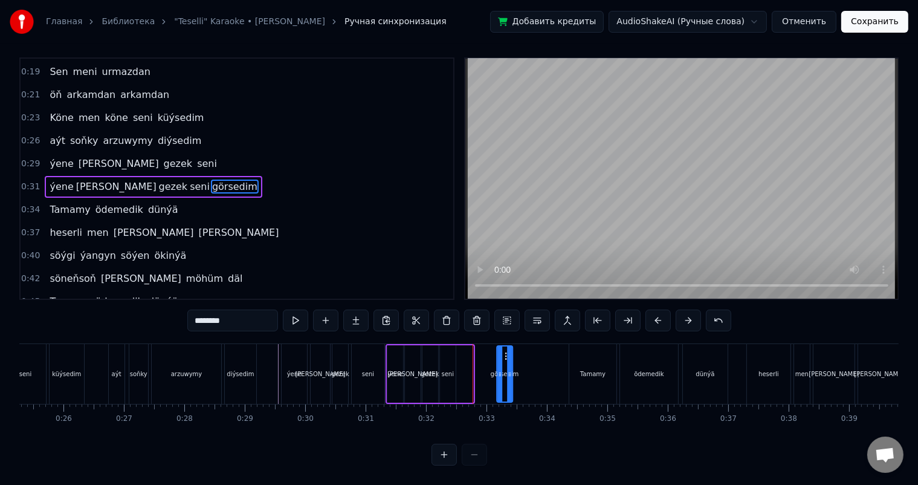
drag, startPoint x: 465, startPoint y: 343, endPoint x: 505, endPoint y: 346, distance: 40.0
click at [505, 351] on icon at bounding box center [507, 356] width 10 height 10
drag, startPoint x: 497, startPoint y: 365, endPoint x: 482, endPoint y: 364, distance: 15.2
click at [482, 369] on icon at bounding box center [484, 374] width 5 height 10
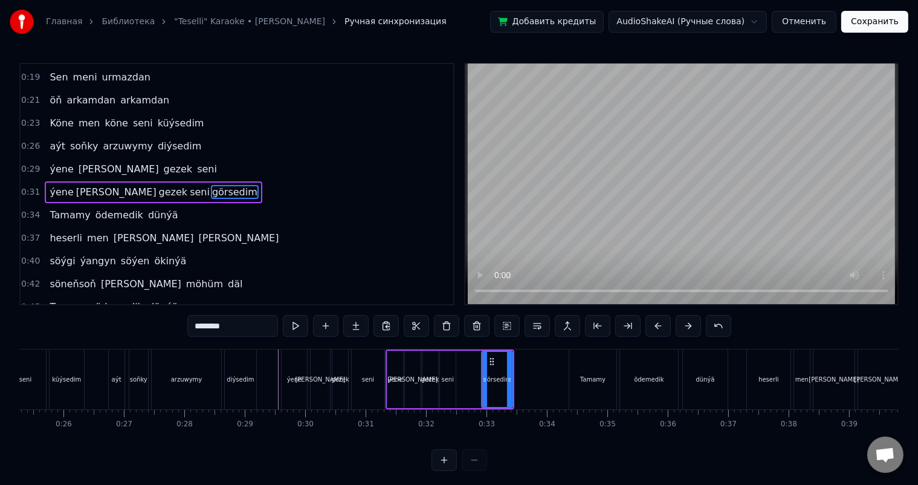
click at [492, 370] on div "görsedim" at bounding box center [497, 379] width 30 height 55
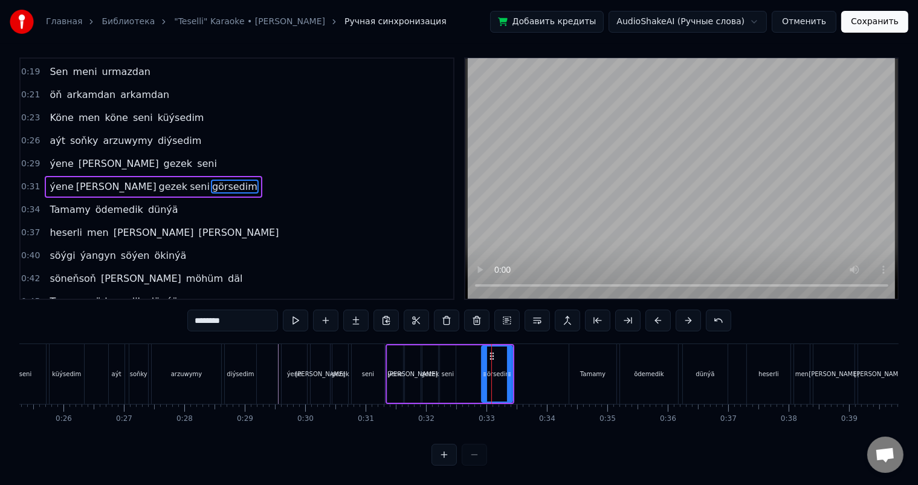
scroll to position [16, 0]
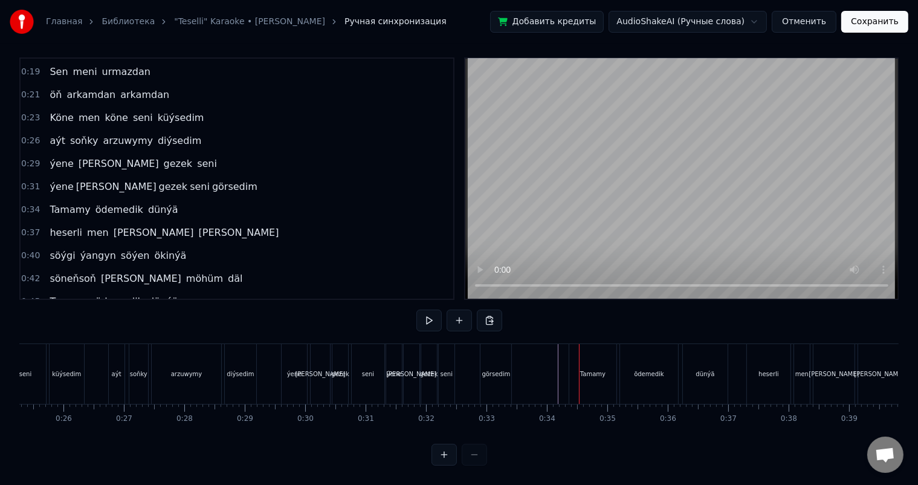
click at [447, 369] on div "seni" at bounding box center [447, 373] width 12 height 9
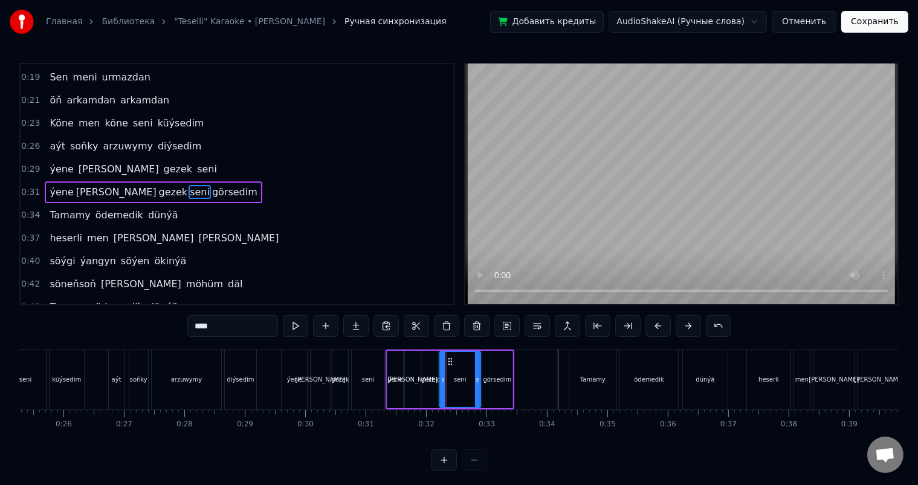
drag, startPoint x: 454, startPoint y: 377, endPoint x: 479, endPoint y: 375, distance: 24.8
click at [479, 375] on div "seni" at bounding box center [460, 379] width 42 height 57
click at [389, 365] on div "ýene" at bounding box center [395, 379] width 16 height 57
type input "****"
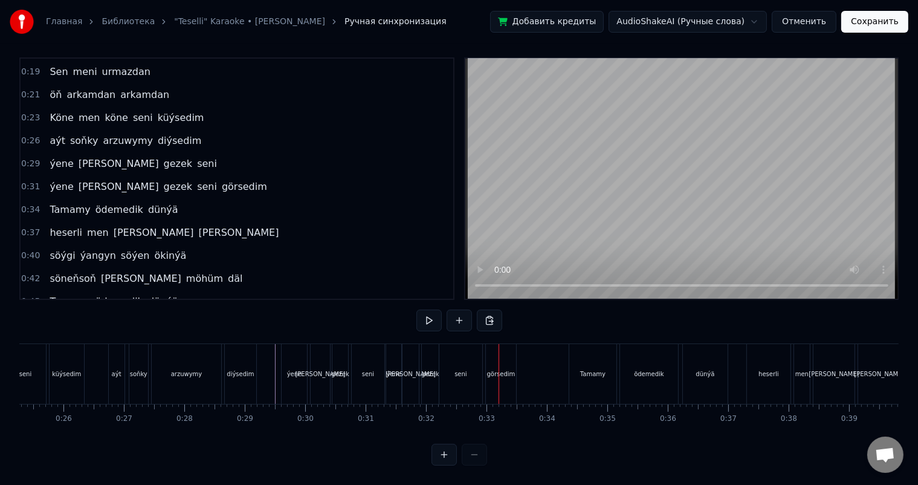
click at [454, 355] on div "seni" at bounding box center [460, 374] width 43 height 60
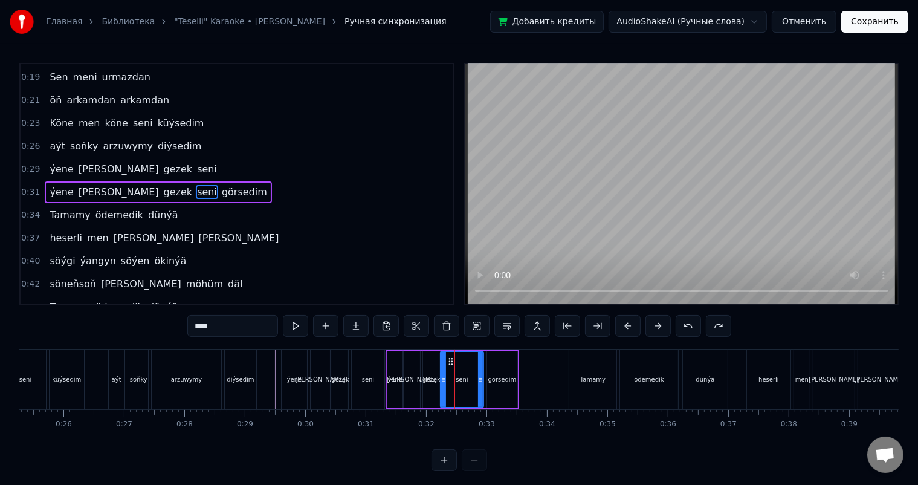
click at [433, 379] on div "gezek" at bounding box center [431, 379] width 18 height 9
click at [238, 325] on input "*****" at bounding box center [232, 326] width 91 height 22
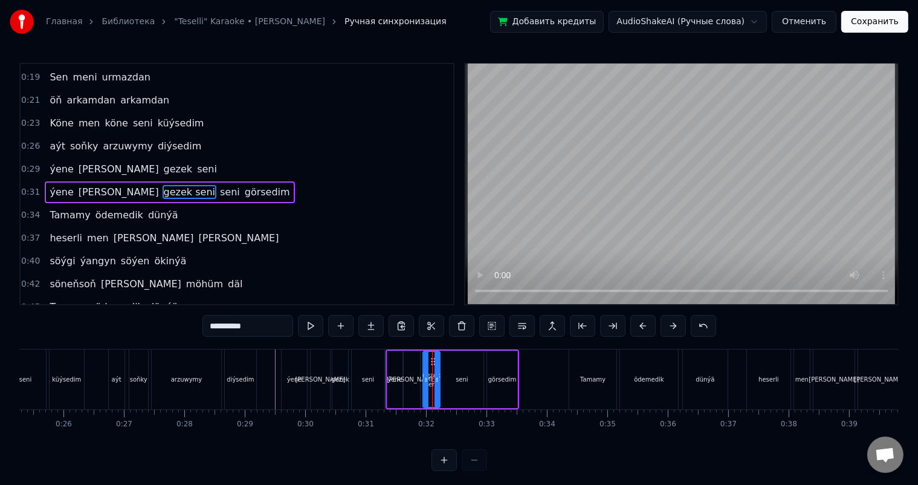
type input "**********"
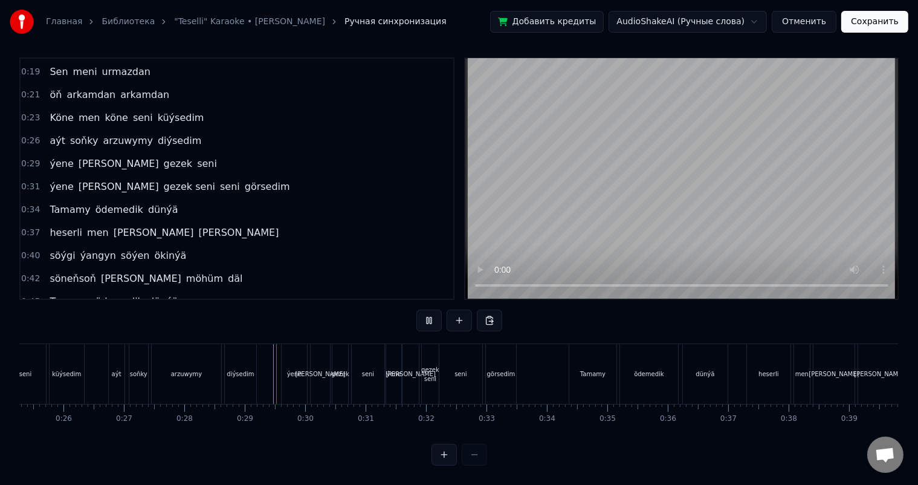
scroll to position [16, 0]
click at [467, 358] on div "seni" at bounding box center [460, 374] width 43 height 60
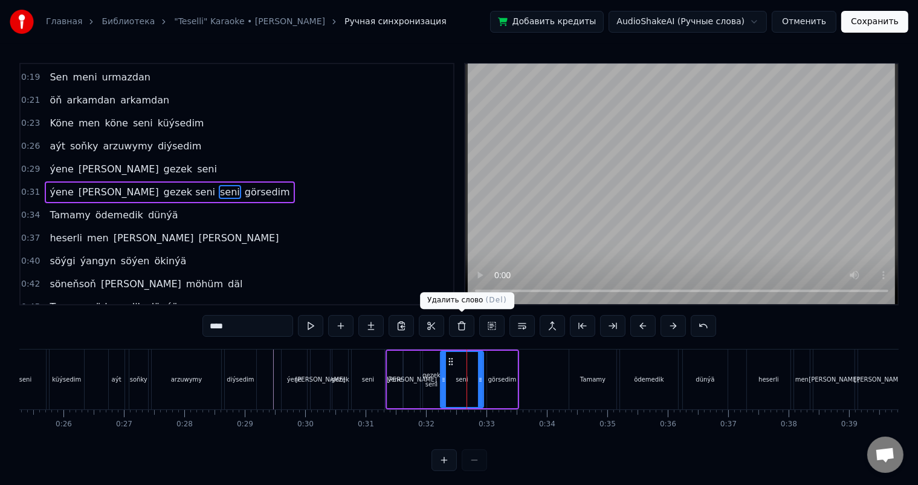
click at [464, 324] on button at bounding box center [461, 326] width 25 height 22
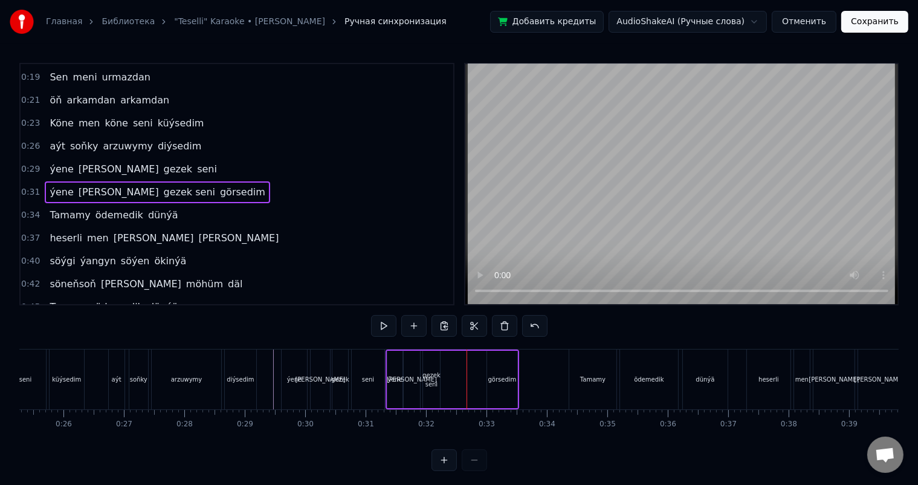
click at [431, 374] on div "gezek seni" at bounding box center [431, 379] width 18 height 18
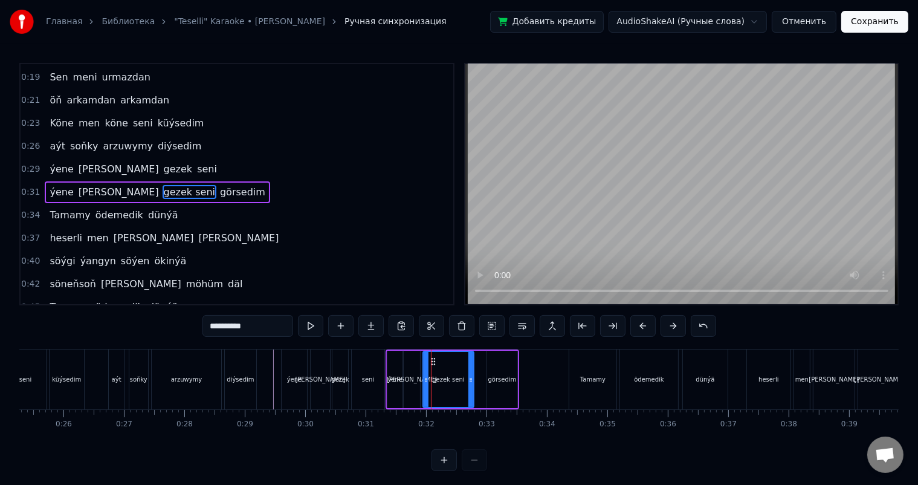
drag, startPoint x: 438, startPoint y: 379, endPoint x: 471, endPoint y: 379, distance: 33.8
click at [471, 379] on icon at bounding box center [470, 380] width 5 height 10
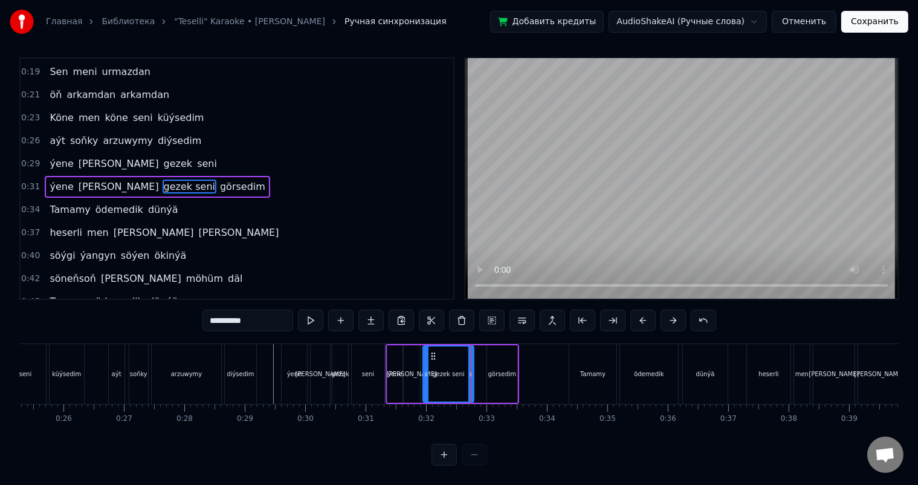
scroll to position [16, 0]
click at [493, 355] on div "görsedim" at bounding box center [502, 373] width 30 height 57
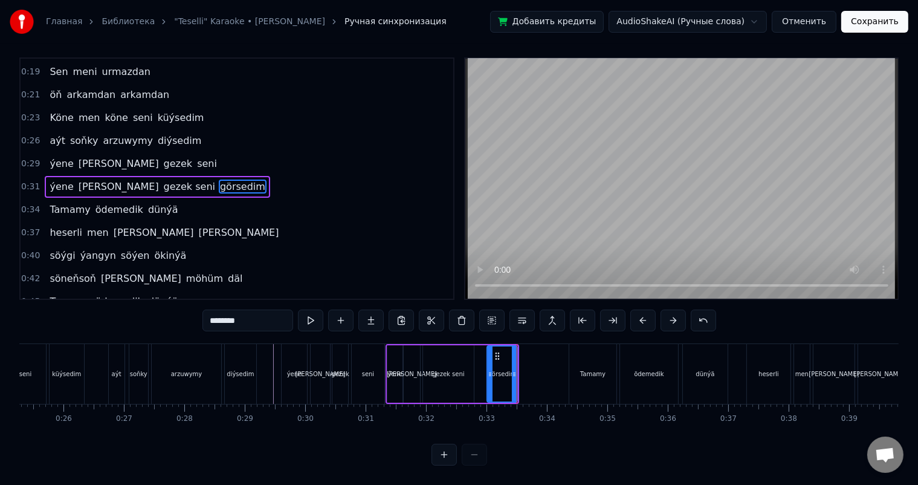
click at [459, 369] on div "gezek seni" at bounding box center [448, 373] width 32 height 9
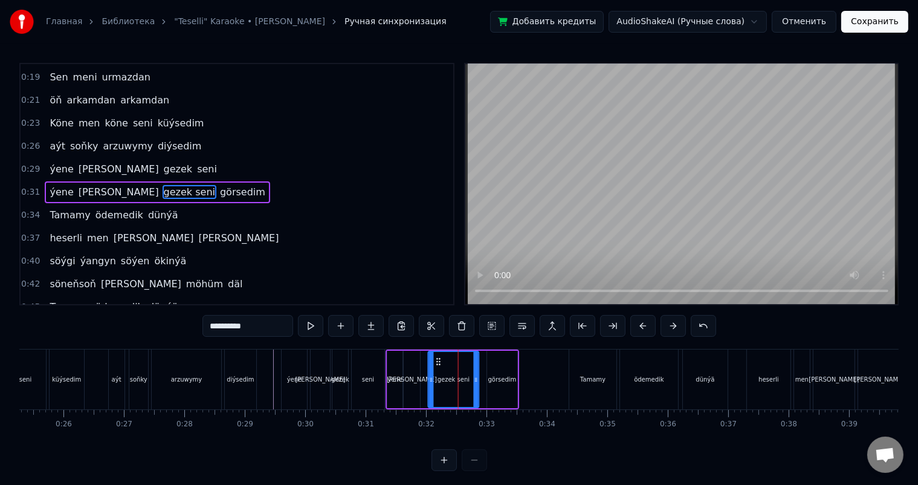
click at [436, 358] on icon at bounding box center [439, 362] width 10 height 10
click at [434, 358] on icon at bounding box center [439, 362] width 10 height 10
click at [435, 359] on icon at bounding box center [439, 362] width 10 height 10
click at [409, 372] on div "[PERSON_NAME]" at bounding box center [412, 379] width 16 height 57
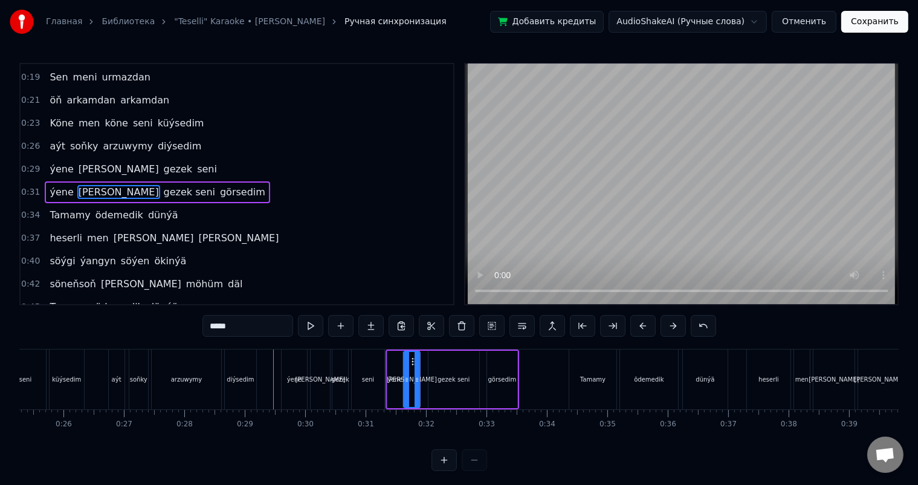
click at [433, 367] on div "gezek seni" at bounding box center [453, 379] width 51 height 57
type input "**********"
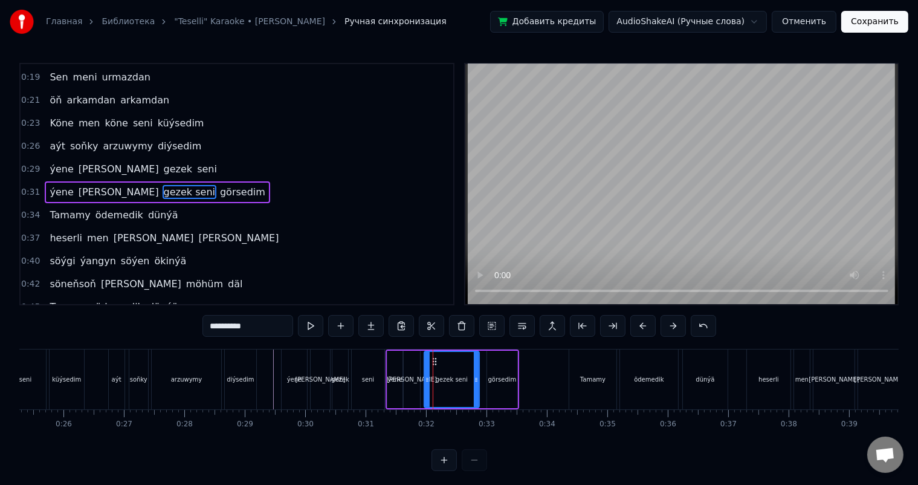
click at [425, 375] on icon at bounding box center [427, 380] width 5 height 10
click at [476, 377] on icon at bounding box center [478, 380] width 5 height 10
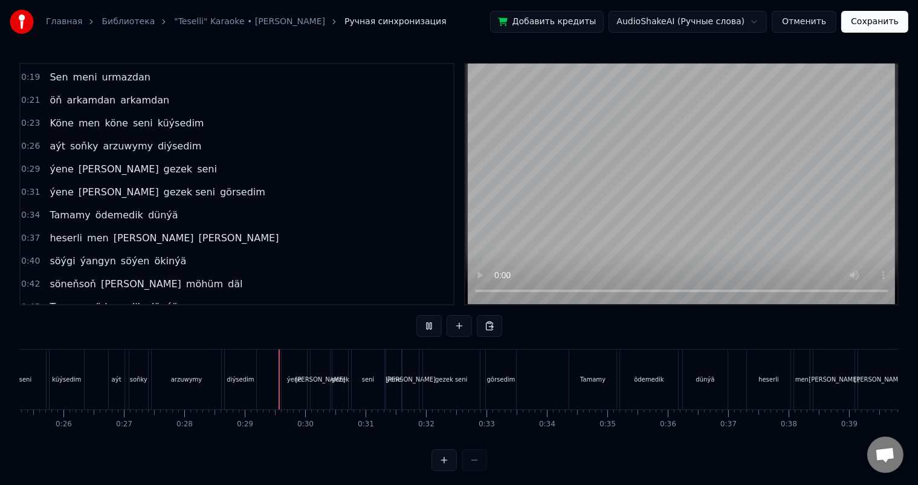
scroll to position [16, 0]
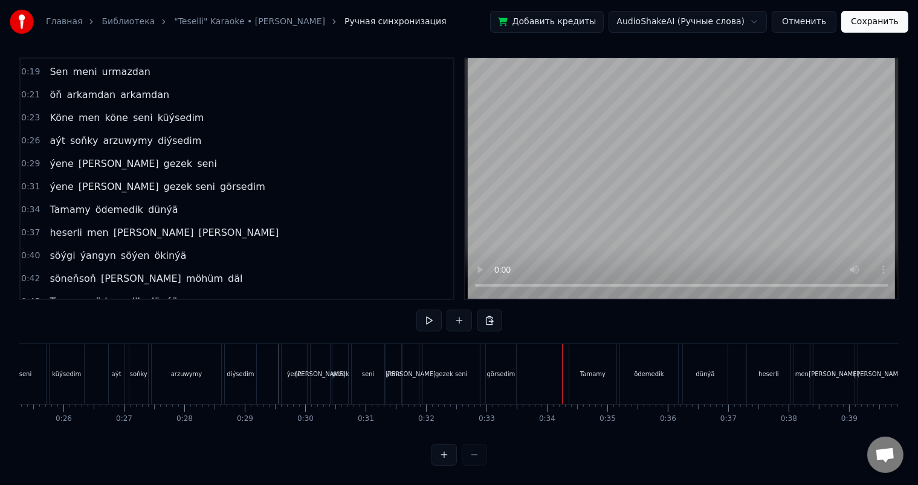
click at [372, 369] on div "seni" at bounding box center [368, 373] width 12 height 9
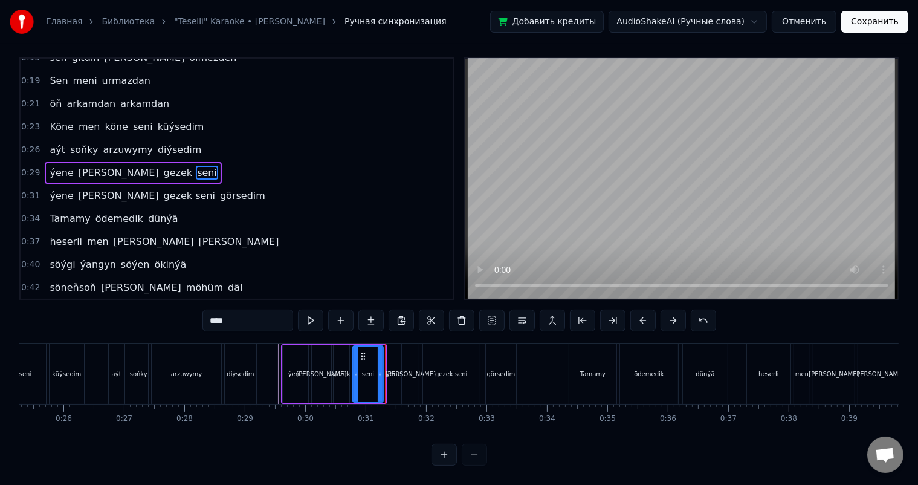
click at [382, 369] on icon at bounding box center [380, 374] width 5 height 10
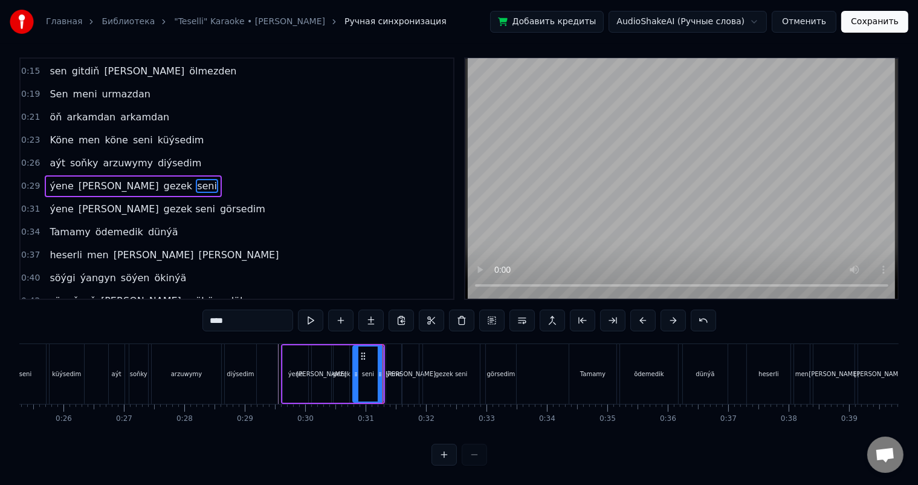
click at [390, 369] on div "ýene" at bounding box center [393, 373] width 15 height 9
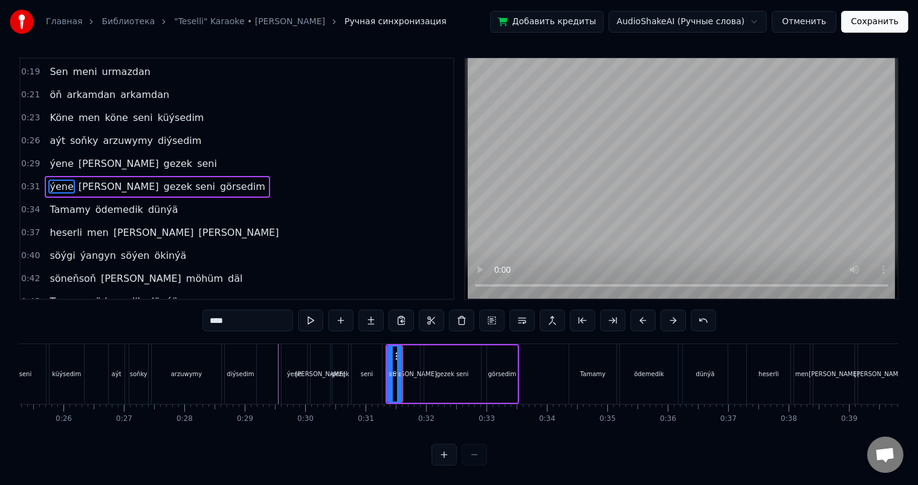
click at [410, 369] on div "[PERSON_NAME]" at bounding box center [412, 373] width 50 height 9
click at [430, 360] on div "gezek seni" at bounding box center [452, 373] width 57 height 57
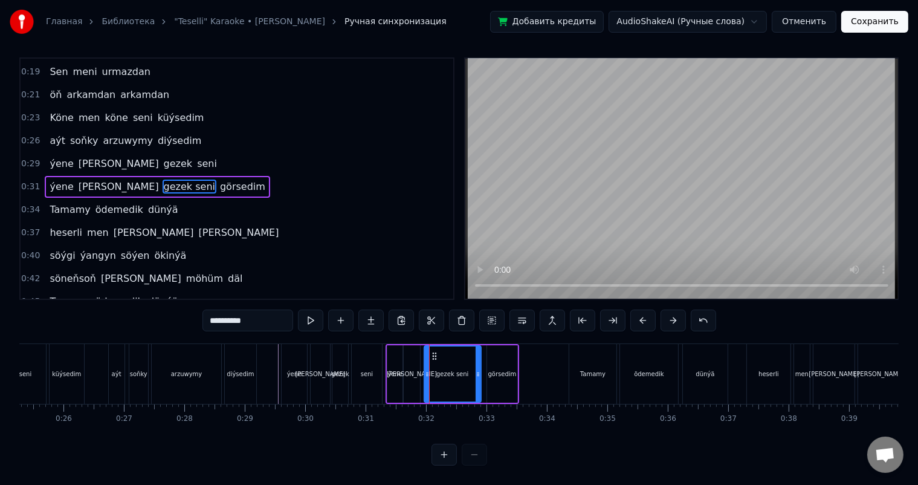
scroll to position [0, 0]
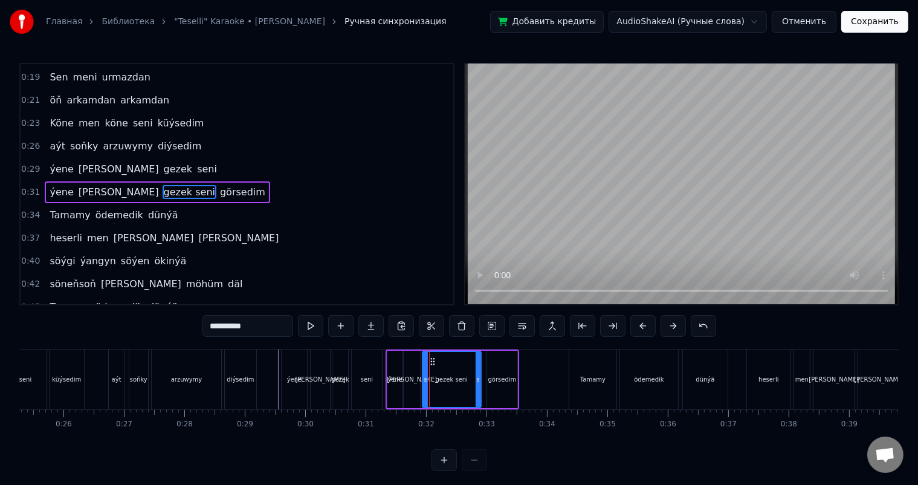
click at [424, 372] on div at bounding box center [425, 379] width 5 height 55
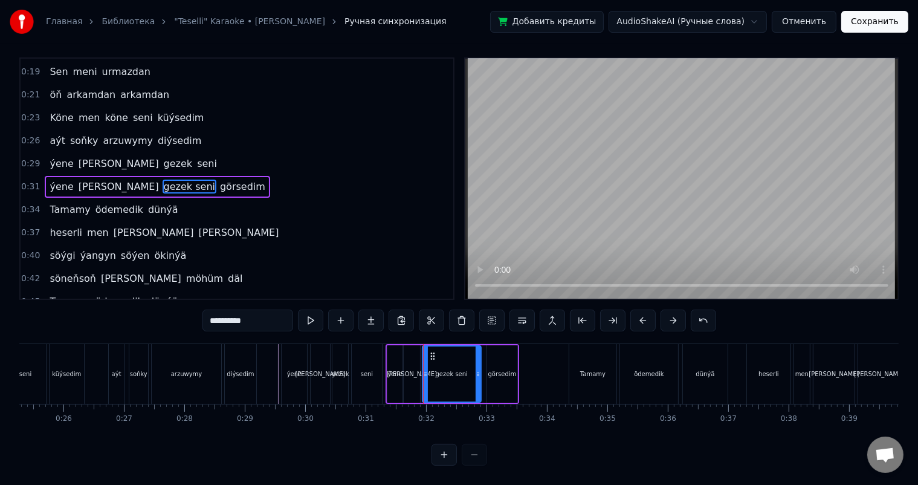
scroll to position [16, 0]
click at [464, 369] on div "gezek seni" at bounding box center [452, 373] width 32 height 9
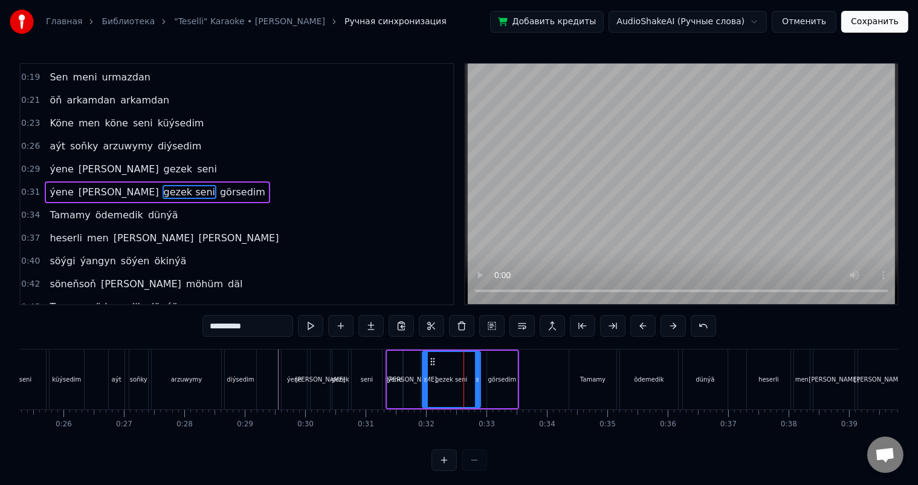
click at [476, 378] on icon at bounding box center [477, 380] width 5 height 10
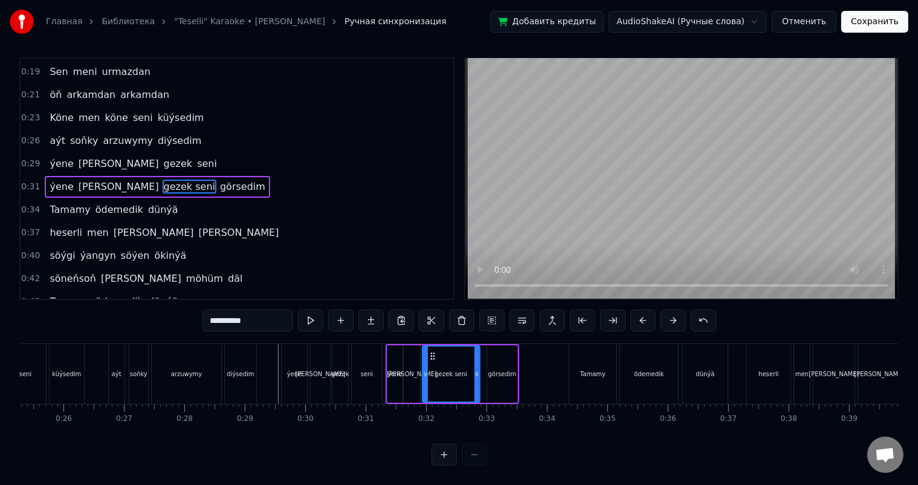
click at [496, 369] on div "görsedim" at bounding box center [502, 373] width 28 height 9
type input "********"
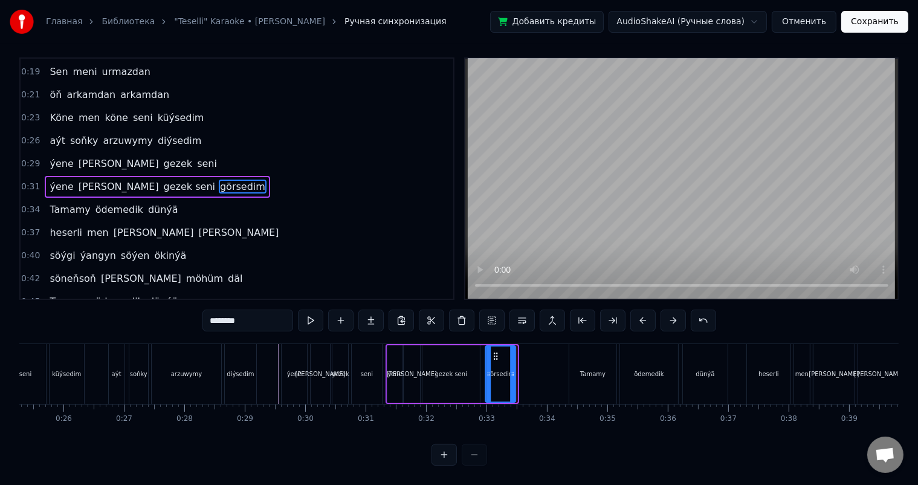
click at [494, 351] on icon at bounding box center [496, 356] width 10 height 10
click at [517, 369] on icon at bounding box center [514, 374] width 5 height 10
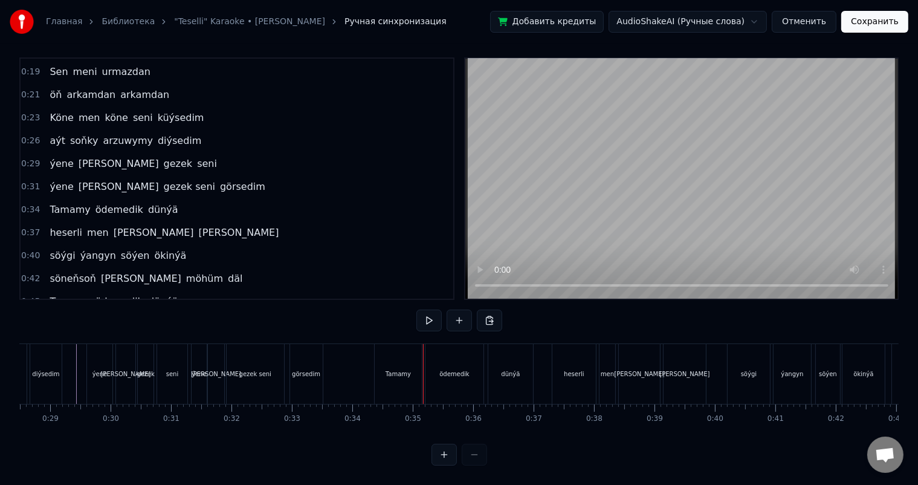
scroll to position [0, 1766]
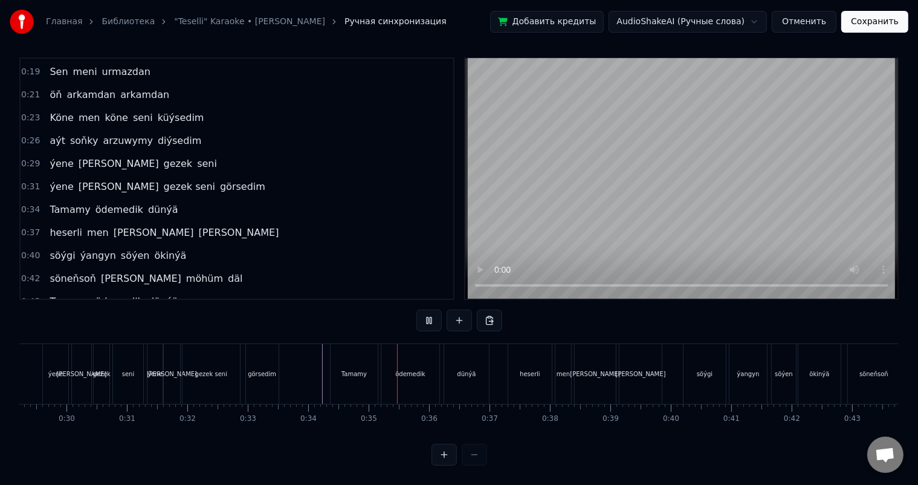
click at [515, 357] on div "heserli" at bounding box center [530, 374] width 44 height 60
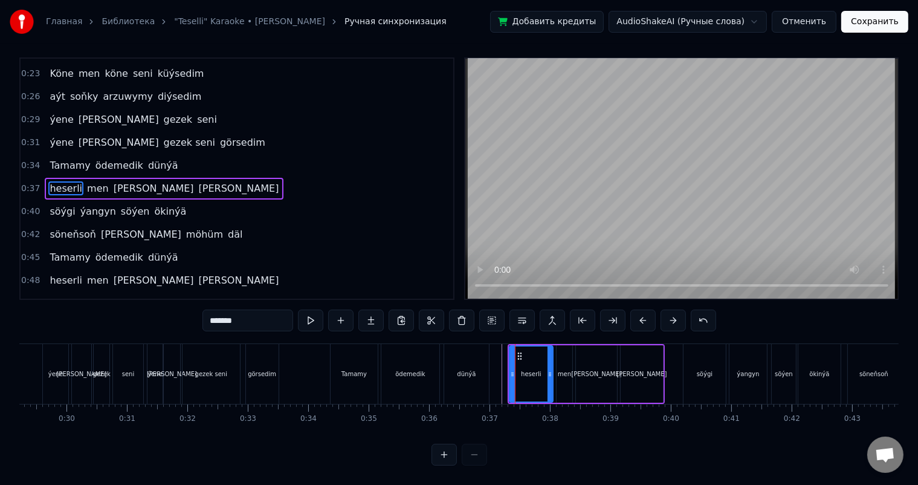
scroll to position [16, 0]
click at [516, 351] on icon at bounding box center [517, 356] width 10 height 10
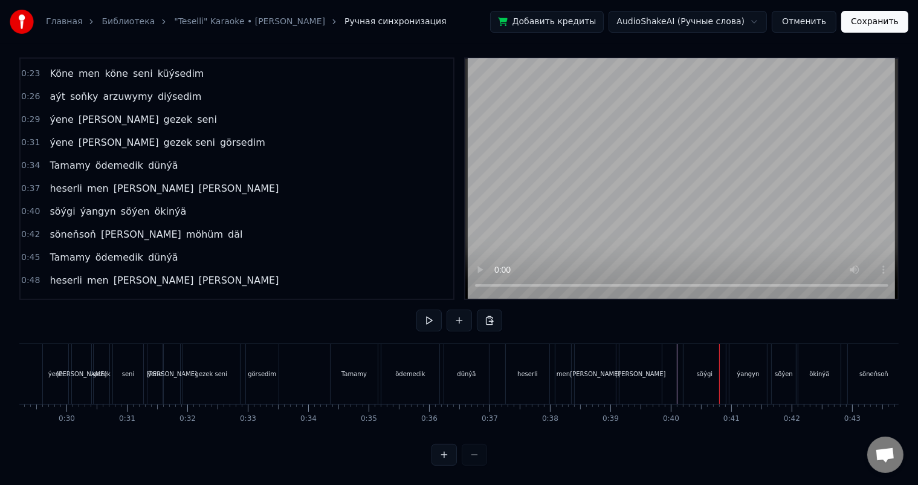
click at [699, 369] on div "söýgi" at bounding box center [705, 373] width 16 height 9
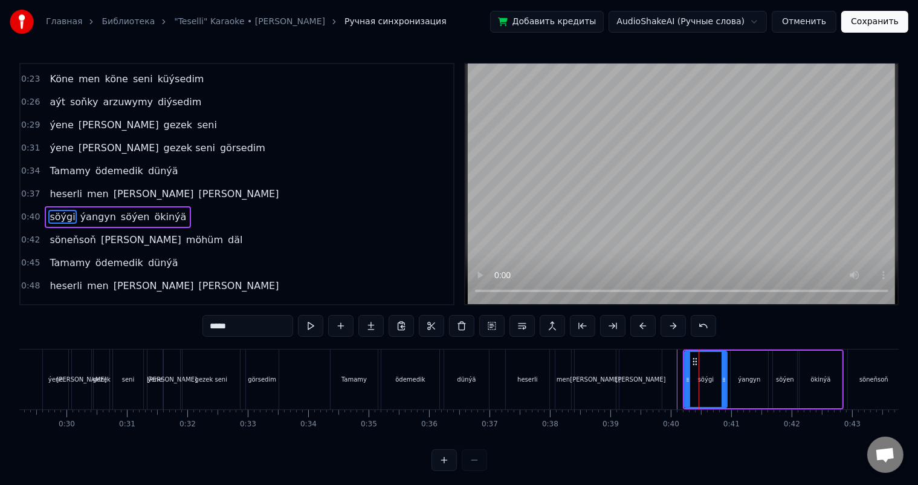
scroll to position [179, 0]
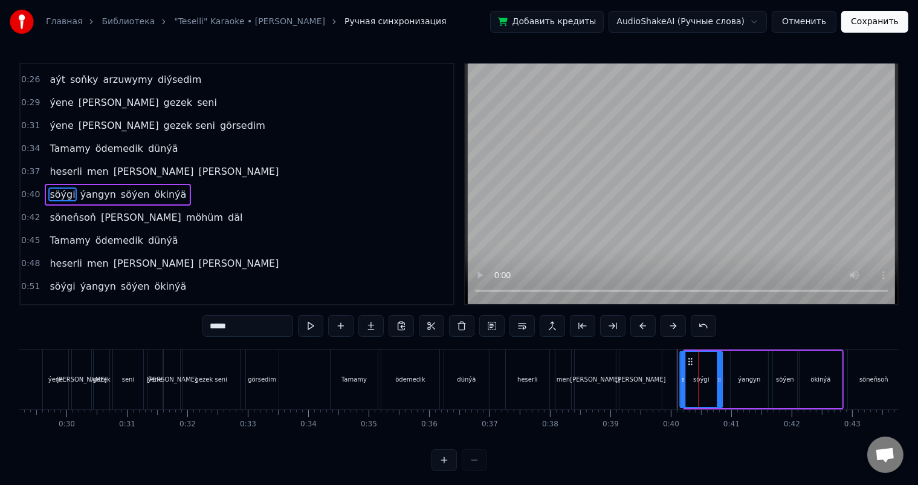
click at [687, 358] on icon at bounding box center [691, 362] width 10 height 10
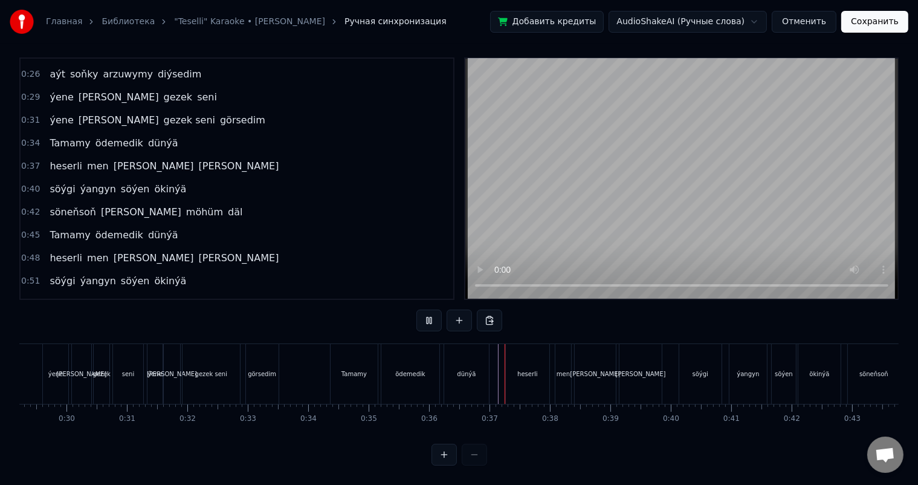
scroll to position [16, 0]
click at [520, 355] on div "heserli" at bounding box center [528, 374] width 44 height 60
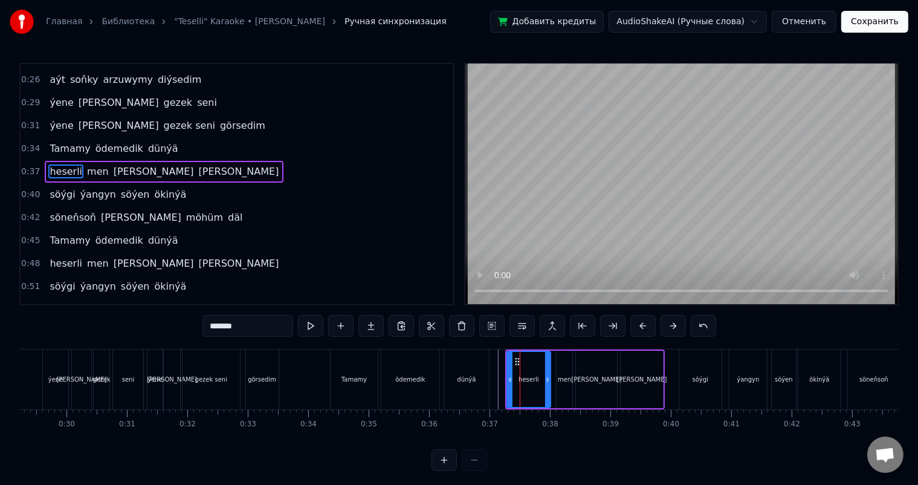
scroll to position [157, 0]
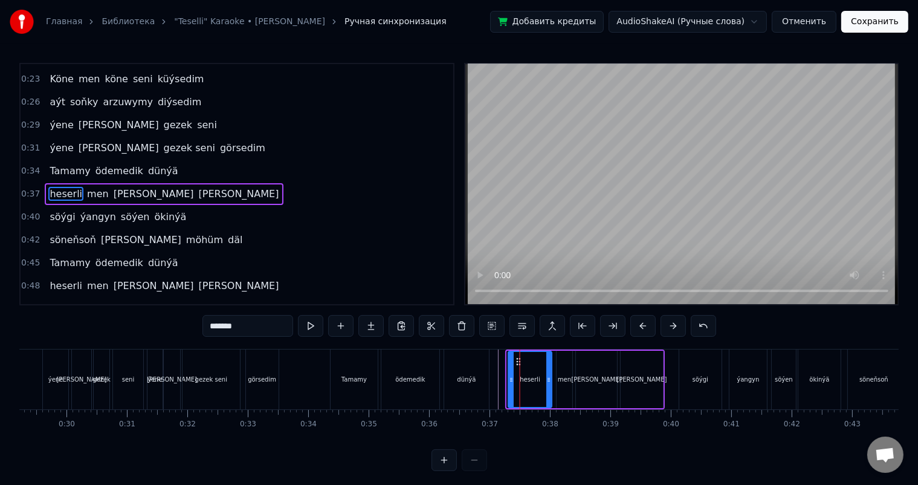
click at [517, 358] on circle at bounding box center [517, 358] width 1 height 1
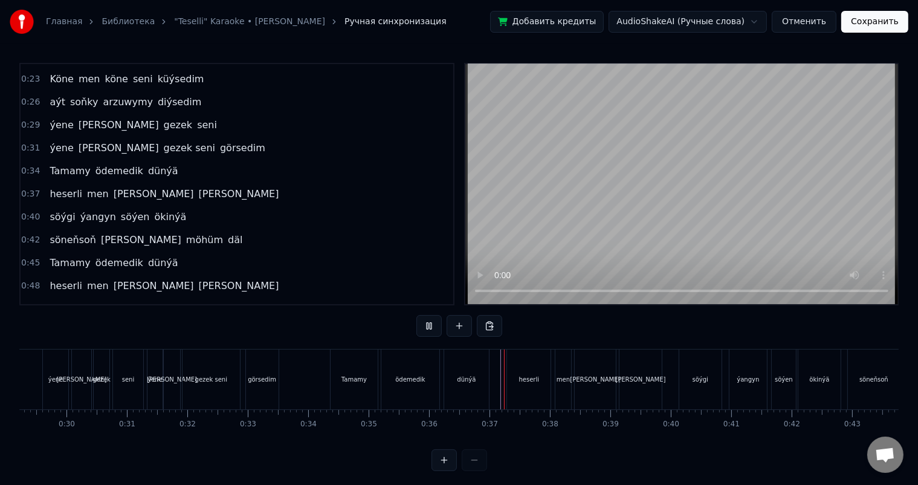
scroll to position [16, 0]
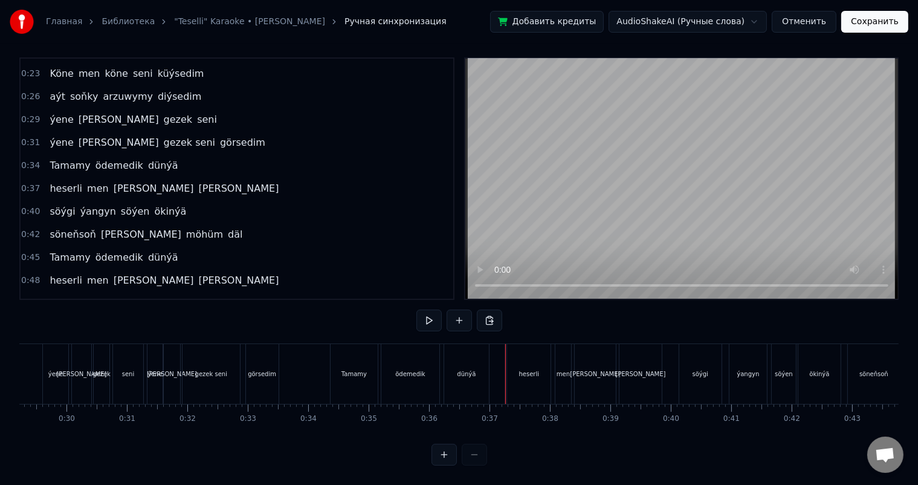
click at [506, 358] on div "heserli" at bounding box center [528, 374] width 45 height 60
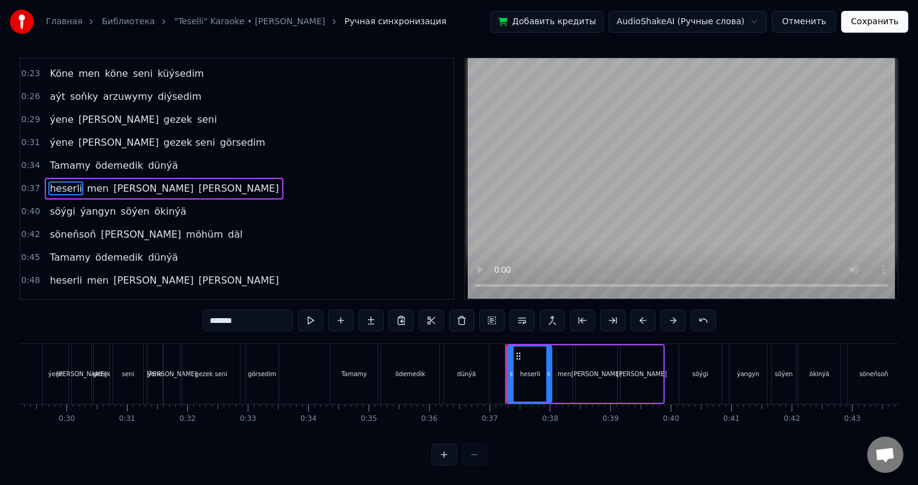
scroll to position [0, 0]
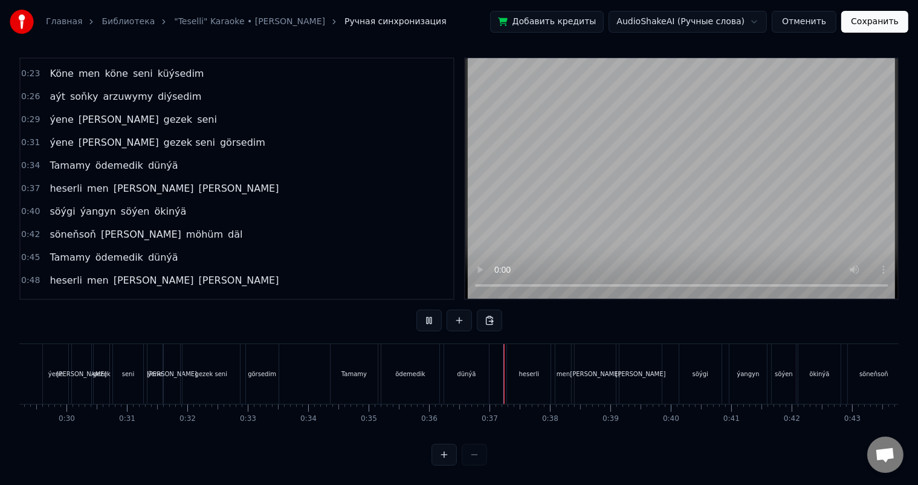
scroll to position [16, 0]
click at [656, 363] on div "[PERSON_NAME]" at bounding box center [640, 374] width 42 height 60
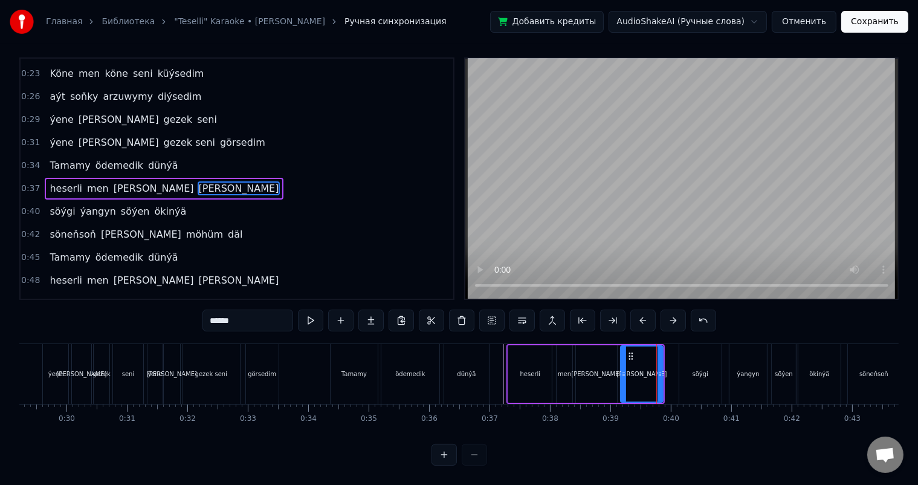
scroll to position [0, 0]
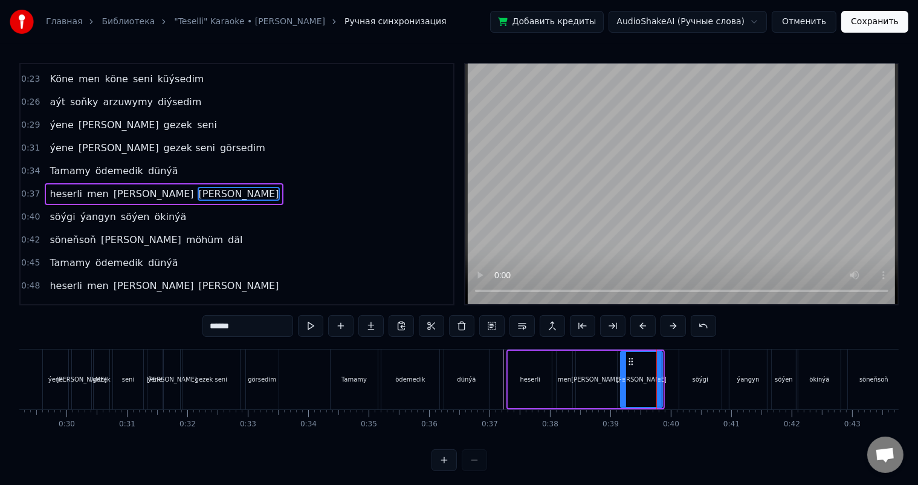
click at [659, 377] on icon at bounding box center [659, 380] width 5 height 10
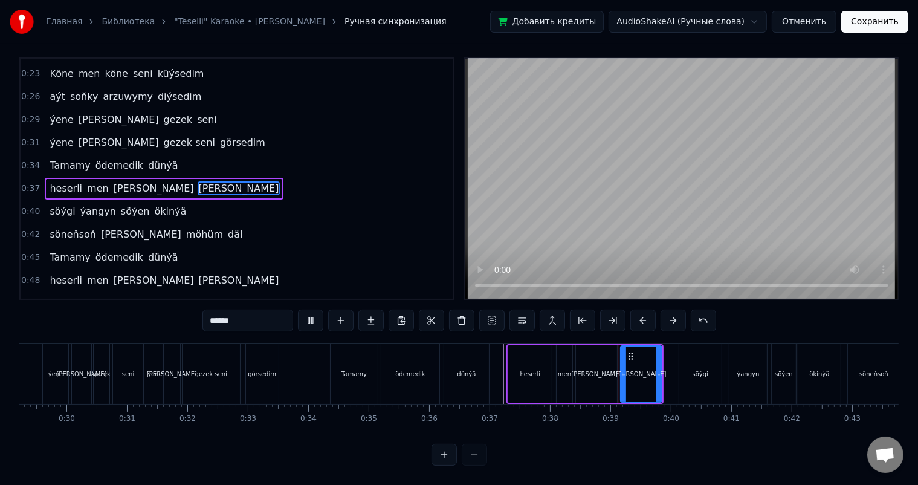
scroll to position [16, 0]
click at [630, 351] on icon at bounding box center [632, 356] width 10 height 10
click at [627, 351] on icon at bounding box center [632, 356] width 10 height 10
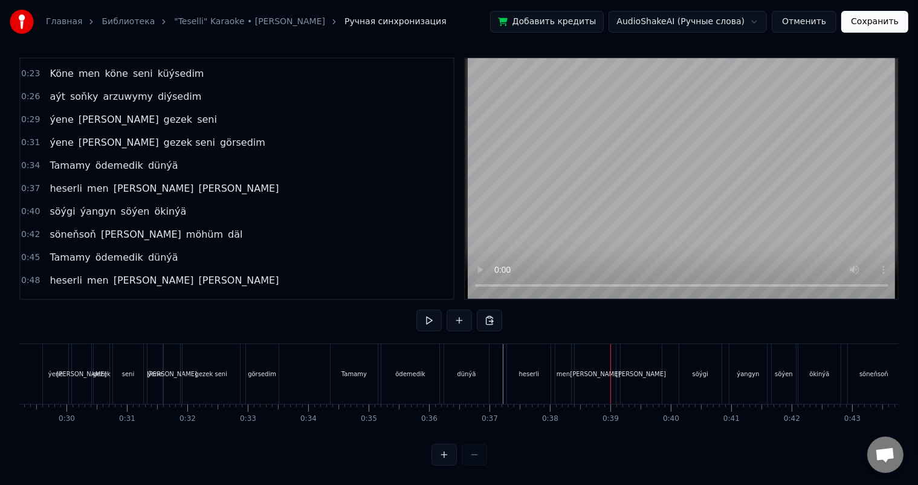
scroll to position [16, 0]
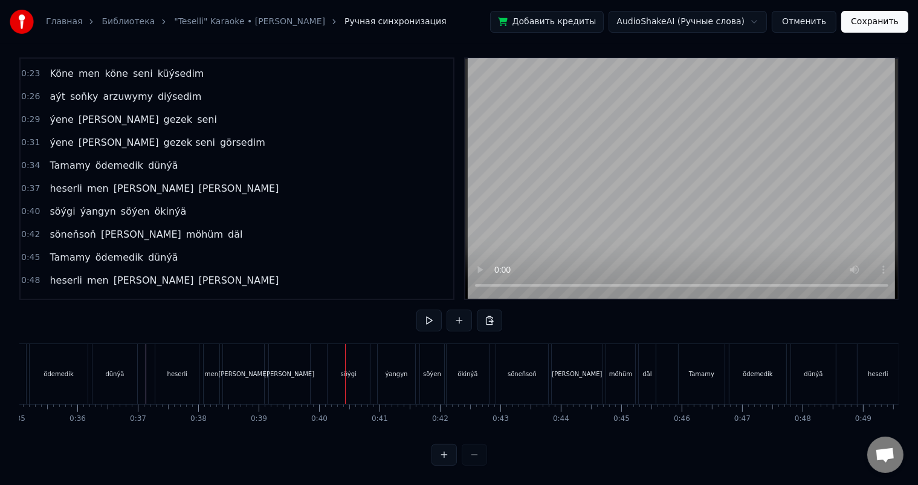
scroll to position [0, 2162]
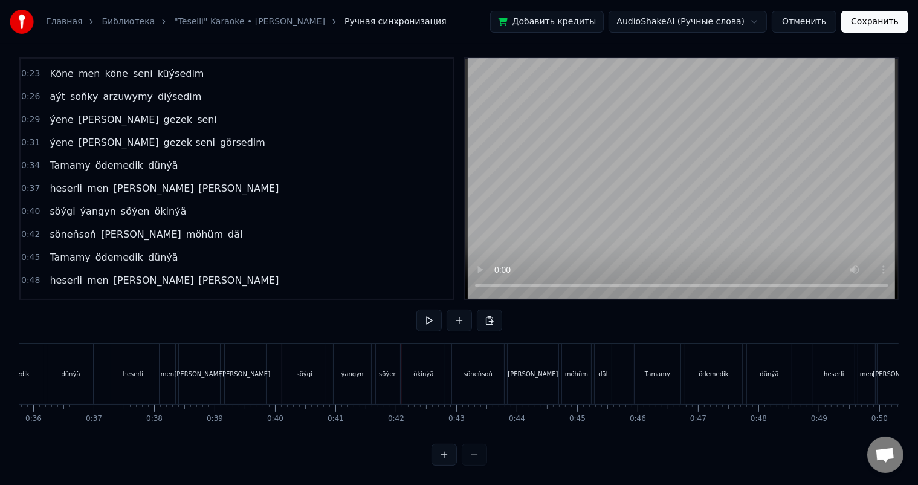
click at [303, 356] on div "söýgi" at bounding box center [304, 374] width 42 height 60
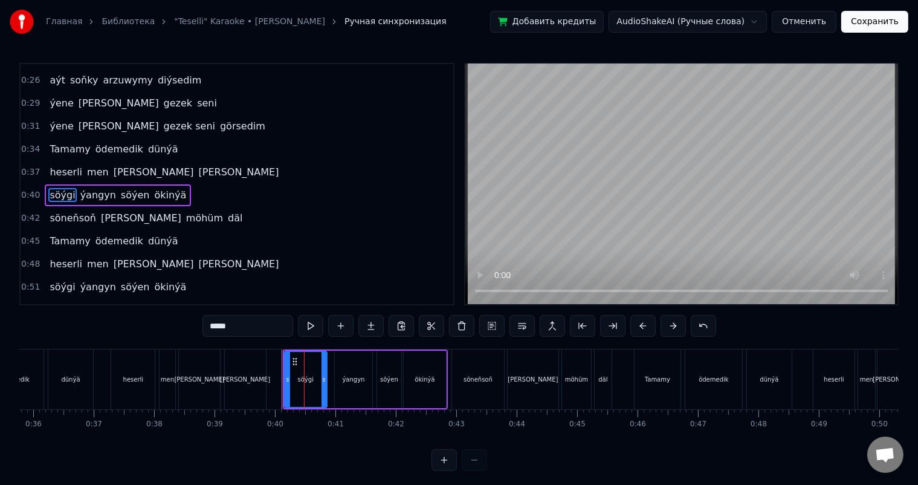
scroll to position [16, 0]
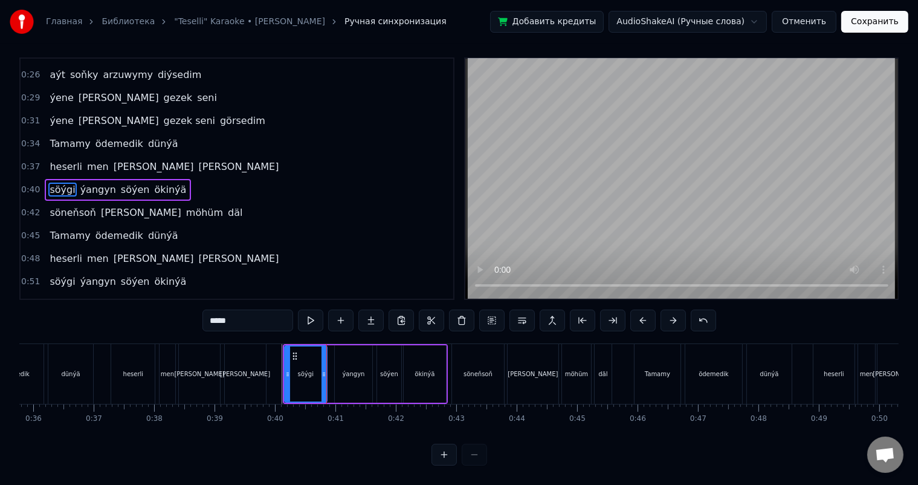
click at [356, 357] on div "ýangyn" at bounding box center [353, 373] width 37 height 57
type input "******"
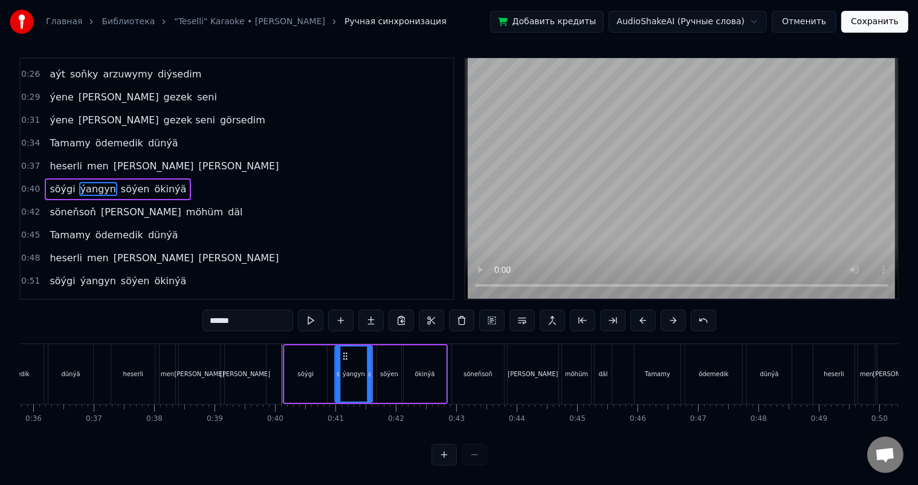
click at [343, 351] on icon at bounding box center [346, 356] width 10 height 10
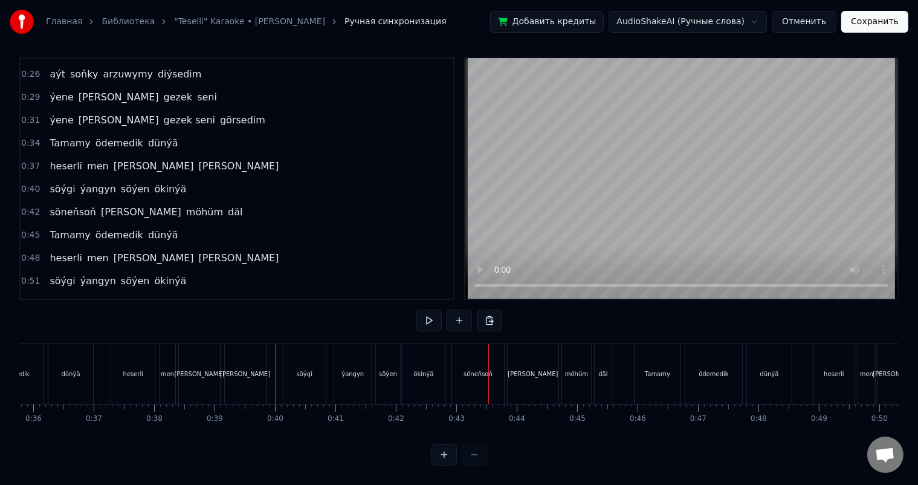
click at [393, 357] on div "söýen" at bounding box center [388, 374] width 24 height 60
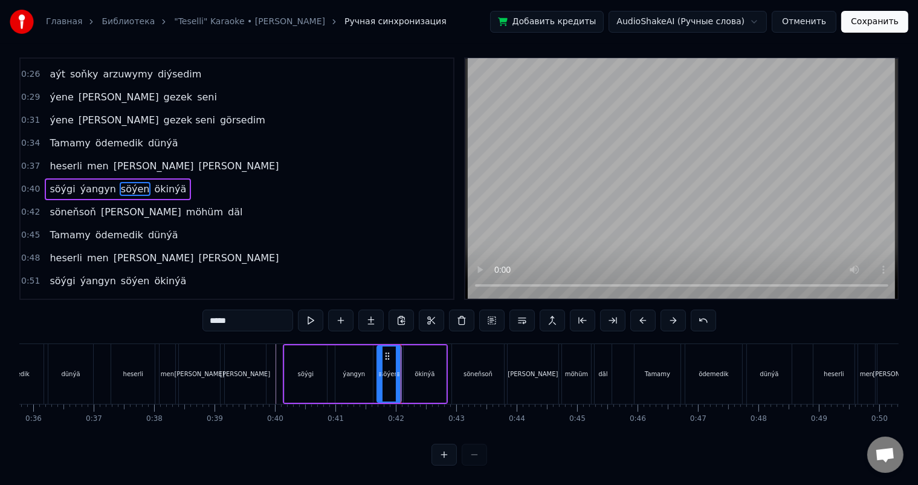
click at [419, 369] on div "ökinýä" at bounding box center [425, 373] width 20 height 9
type input "******"
click at [442, 369] on icon at bounding box center [441, 374] width 5 height 10
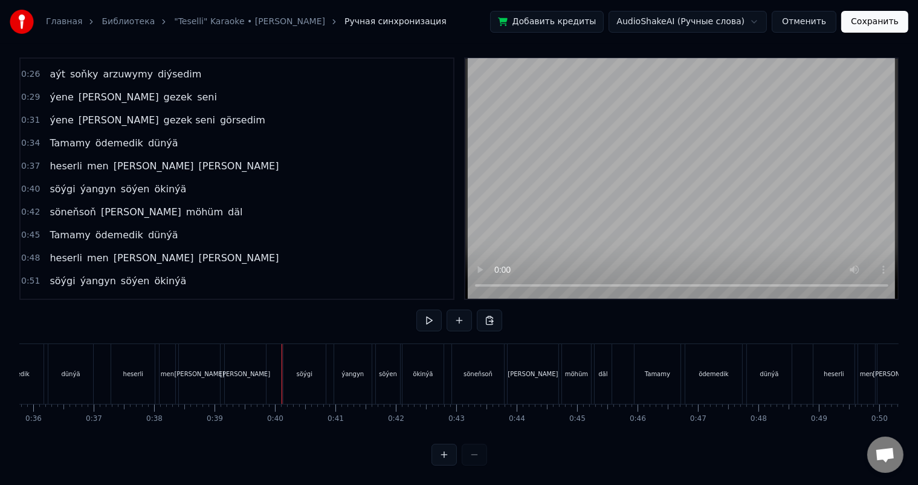
click at [534, 369] on div "[PERSON_NAME]" at bounding box center [533, 373] width 50 height 9
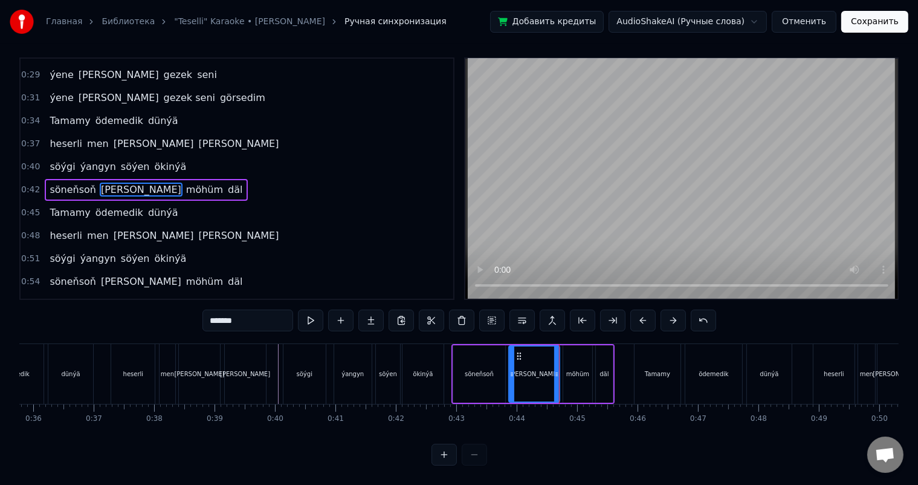
click at [574, 369] on div "möhüm" at bounding box center [577, 373] width 23 height 9
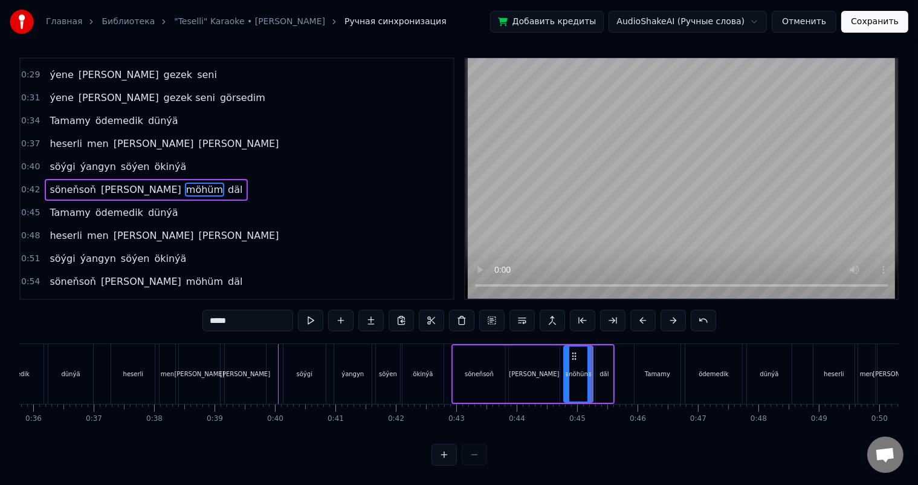
click at [573, 351] on icon at bounding box center [575, 356] width 10 height 10
click at [606, 369] on div "däl" at bounding box center [604, 373] width 9 height 9
type input "***"
click at [613, 369] on icon at bounding box center [613, 374] width 5 height 10
click at [613, 369] on icon at bounding box center [612, 374] width 5 height 10
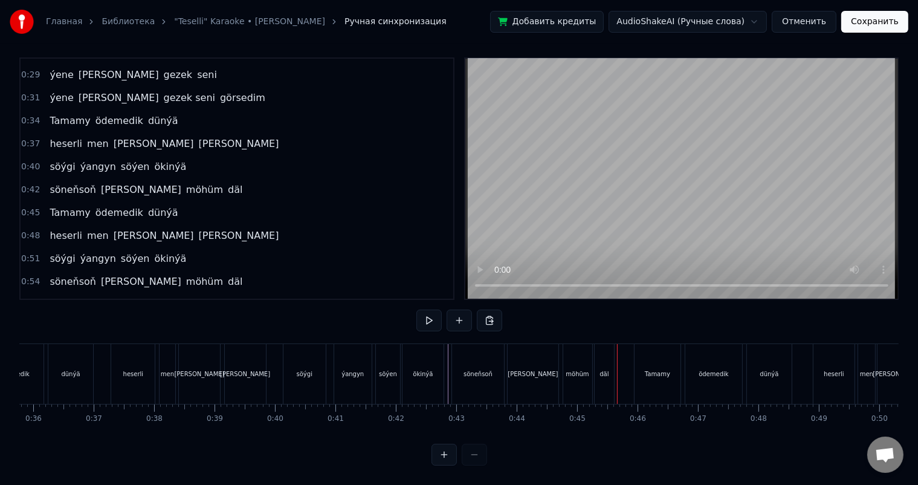
click at [576, 355] on div "möhüm" at bounding box center [577, 374] width 29 height 60
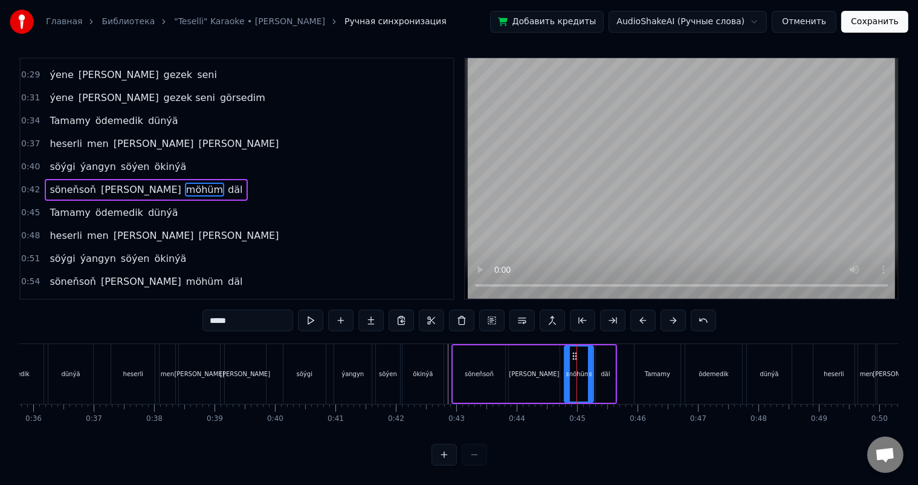
scroll to position [0, 0]
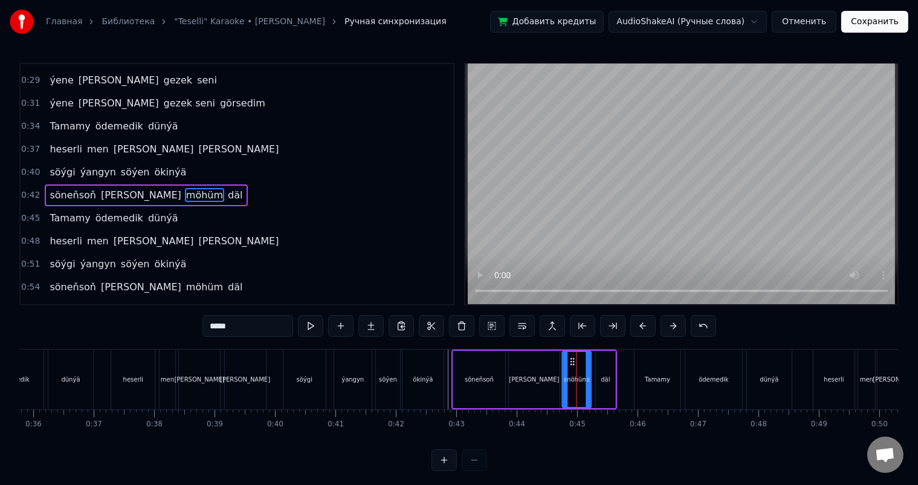
click at [569, 360] on icon at bounding box center [572, 362] width 10 height 10
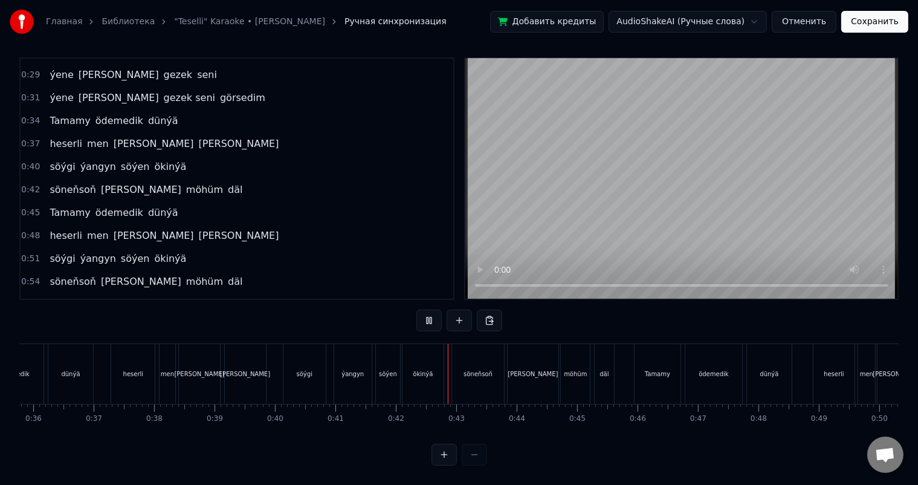
scroll to position [16, 0]
click at [577, 369] on div "möhüm" at bounding box center [575, 373] width 23 height 9
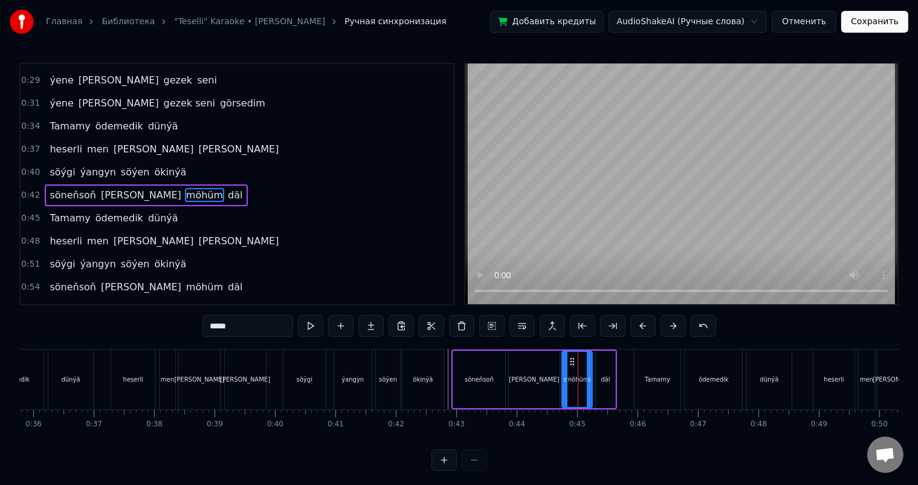
click at [589, 375] on icon at bounding box center [589, 380] width 5 height 10
click at [552, 375] on div "[PERSON_NAME]" at bounding box center [534, 379] width 51 height 57
type input "*******"
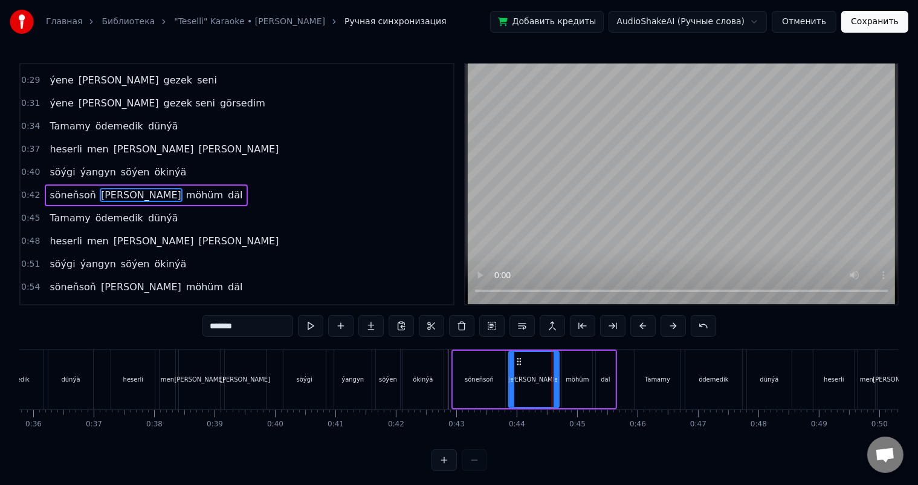
click at [556, 378] on icon at bounding box center [556, 380] width 5 height 10
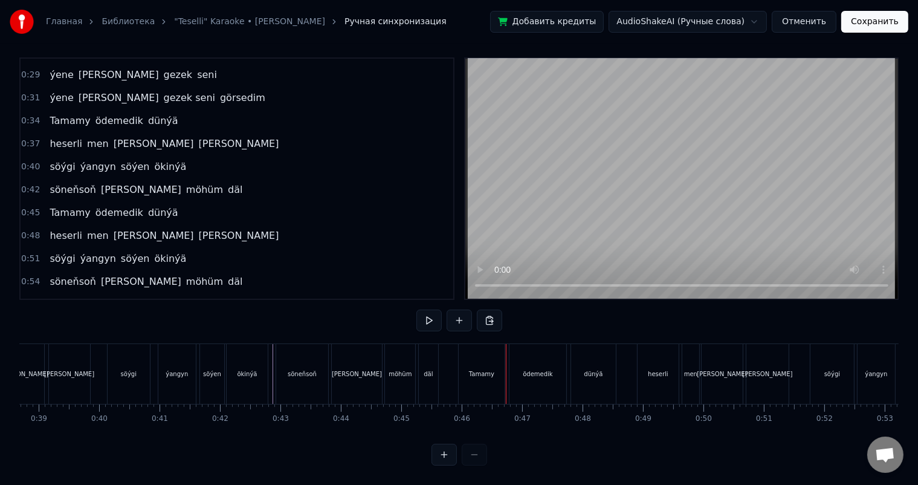
scroll to position [0, 2369]
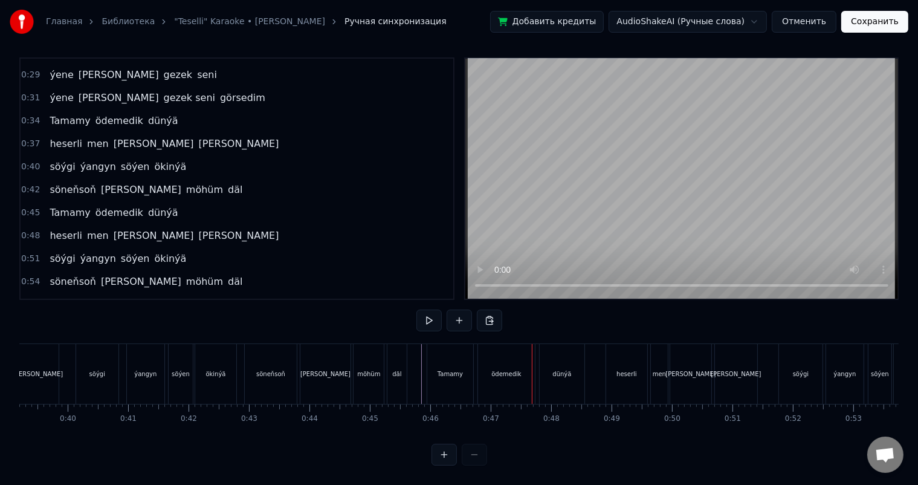
click at [445, 369] on div "Tamamy" at bounding box center [450, 373] width 25 height 9
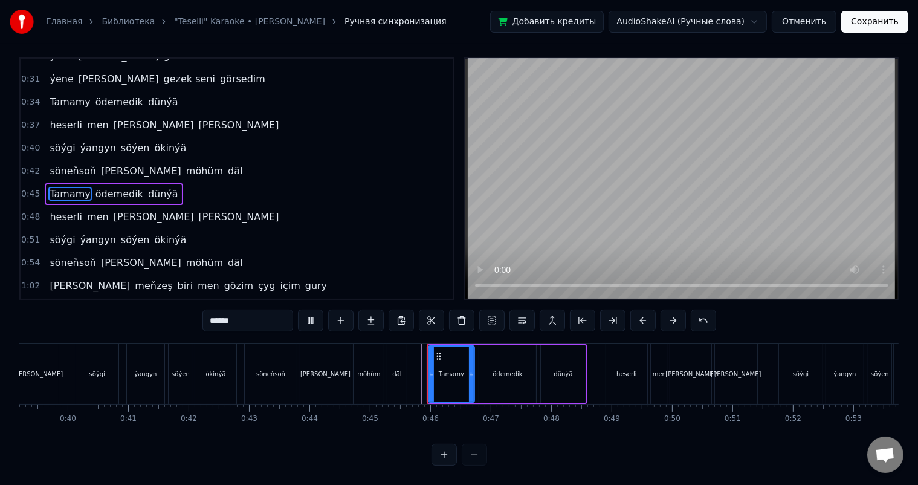
scroll to position [16, 0]
click at [468, 369] on icon at bounding box center [469, 374] width 5 height 10
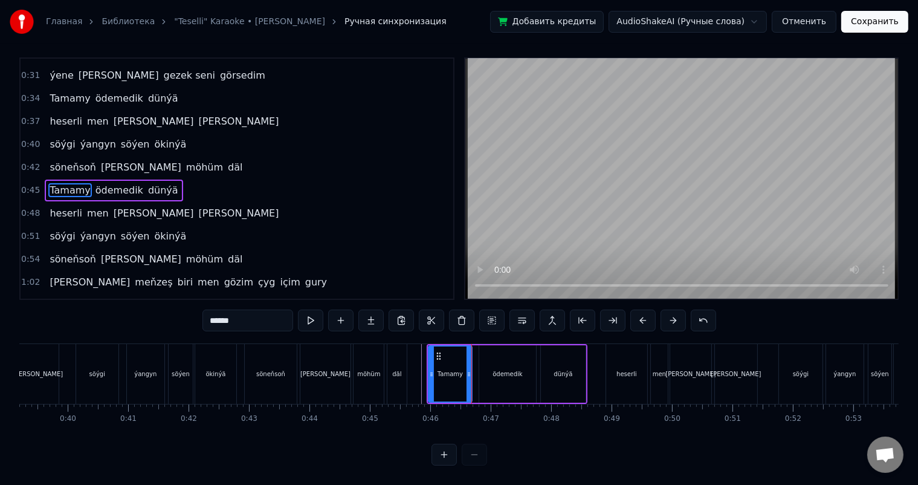
click at [494, 358] on div "ödemedik" at bounding box center [507, 373] width 57 height 57
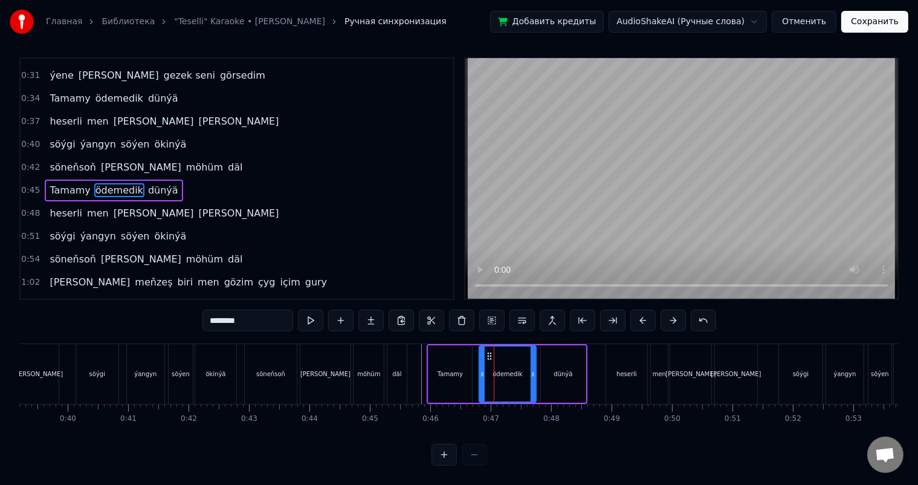
scroll to position [0, 0]
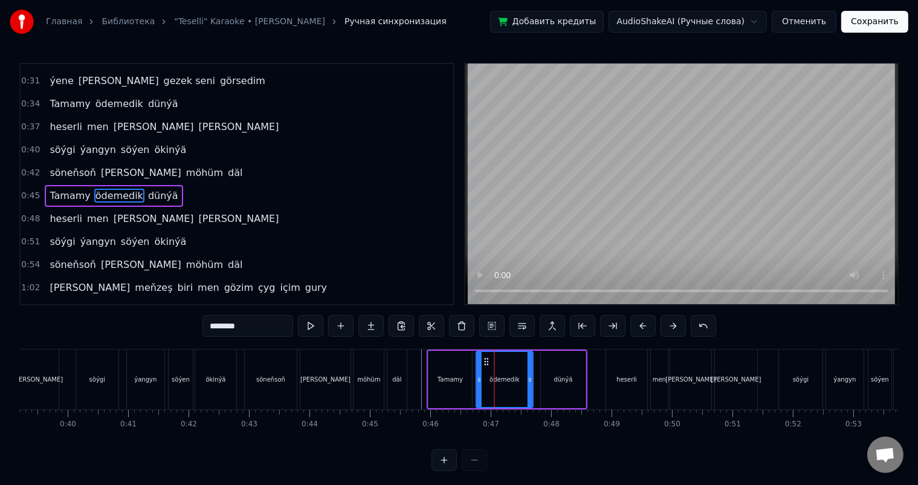
click at [483, 357] on icon at bounding box center [486, 362] width 10 height 10
click at [552, 375] on div "dünýä" at bounding box center [563, 379] width 45 height 57
type input "*****"
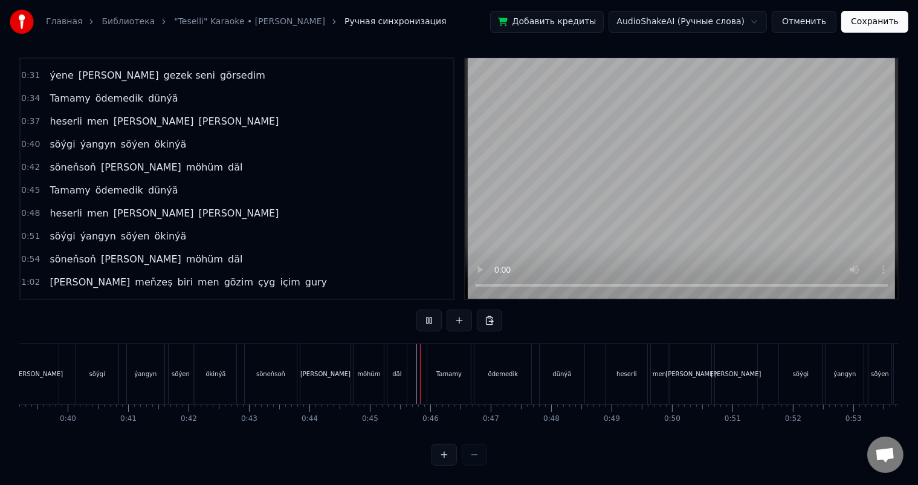
scroll to position [16, 0]
click at [614, 347] on div "heserli" at bounding box center [626, 374] width 41 height 60
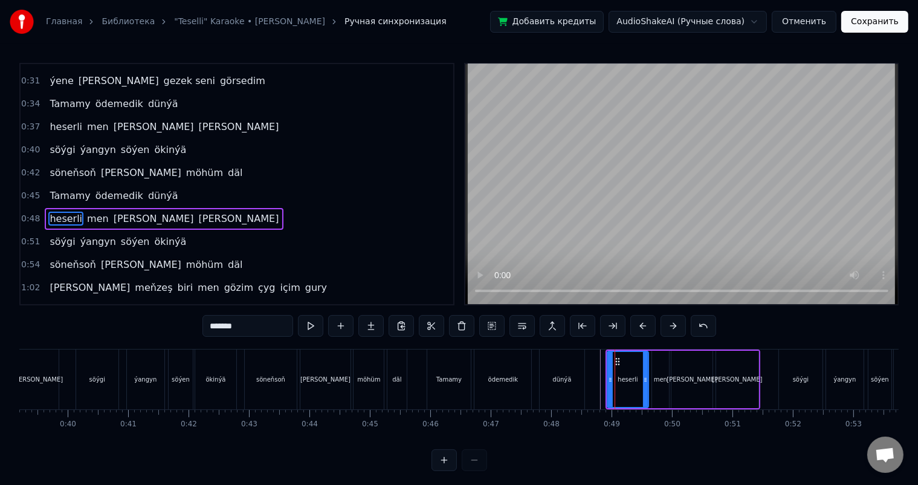
scroll to position [247, 0]
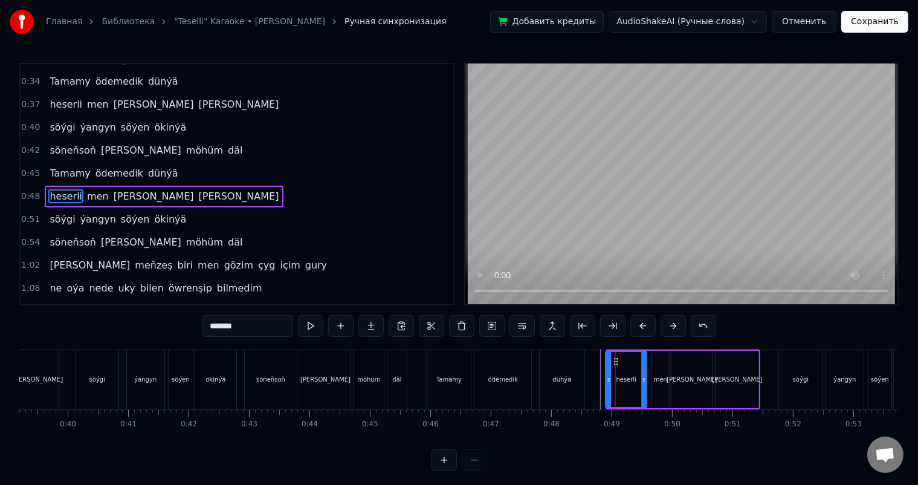
click at [614, 358] on circle at bounding box center [614, 358] width 1 height 1
click at [585, 375] on div "Tamamy ödemedik dünýä" at bounding box center [507, 379] width 161 height 60
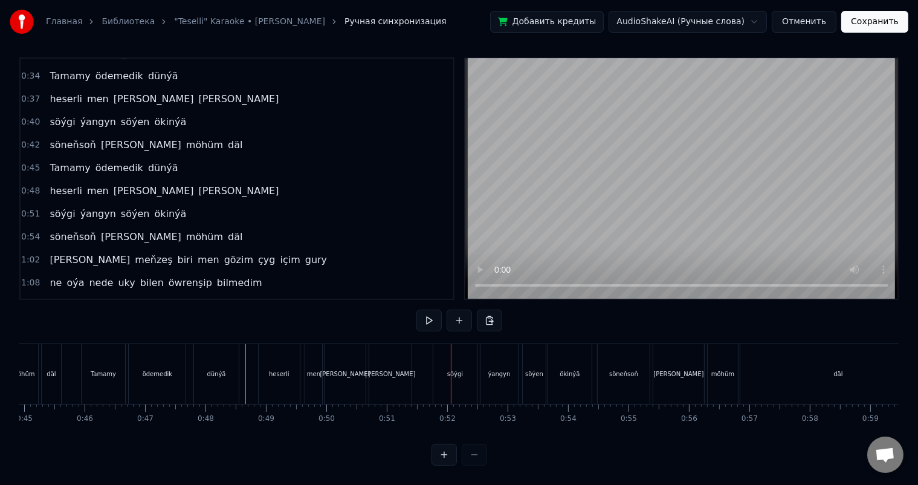
scroll to position [0, 2727]
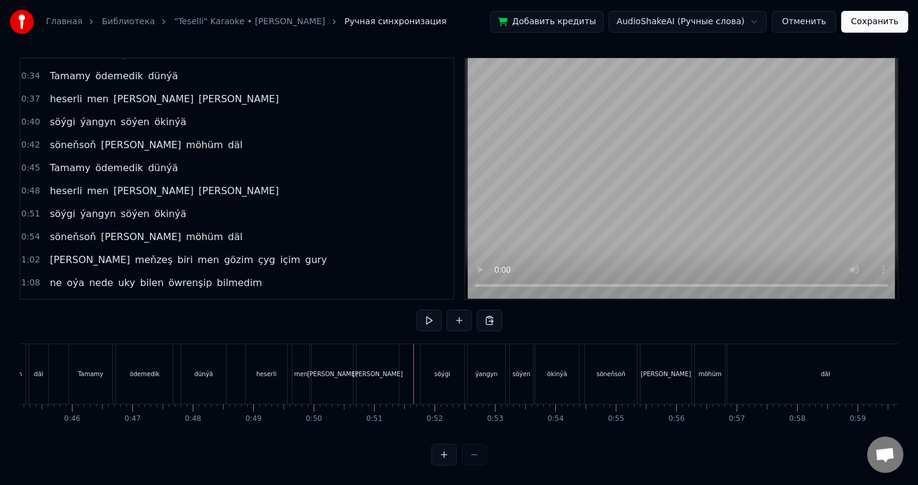
click at [430, 346] on div "söýgi" at bounding box center [443, 374] width 44 height 60
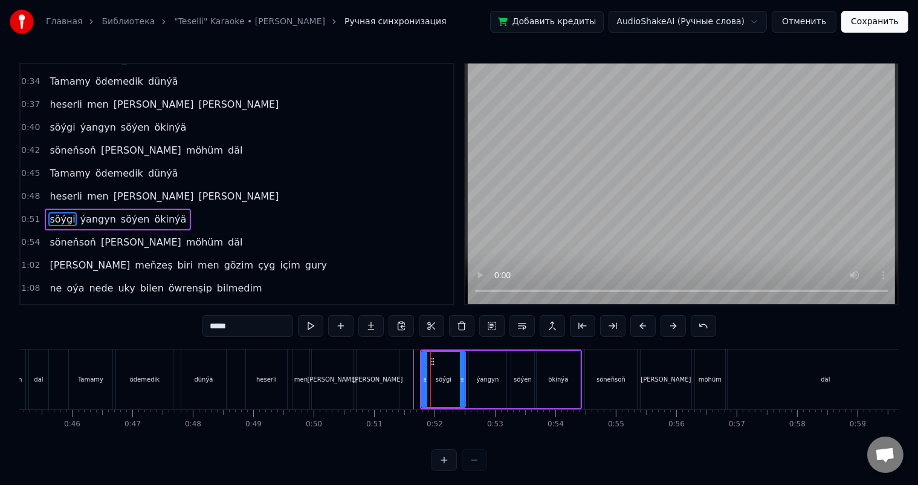
scroll to position [268, 0]
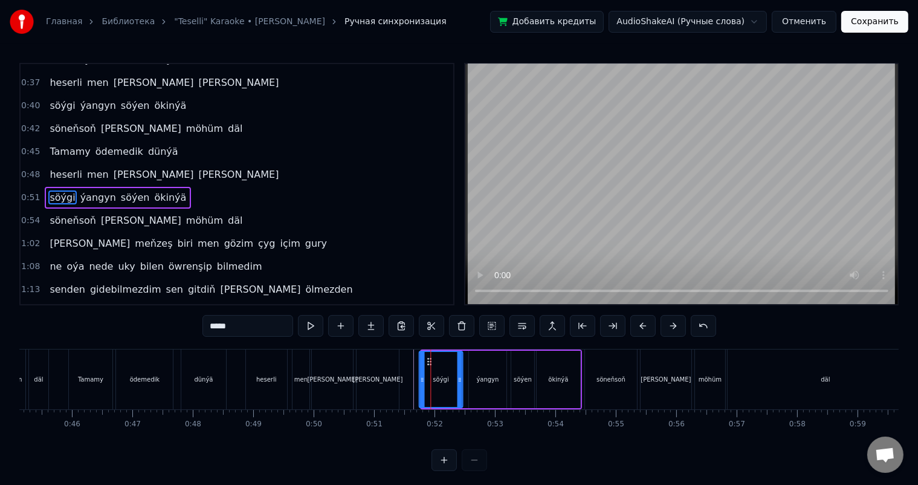
click at [428, 358] on circle at bounding box center [428, 358] width 1 height 1
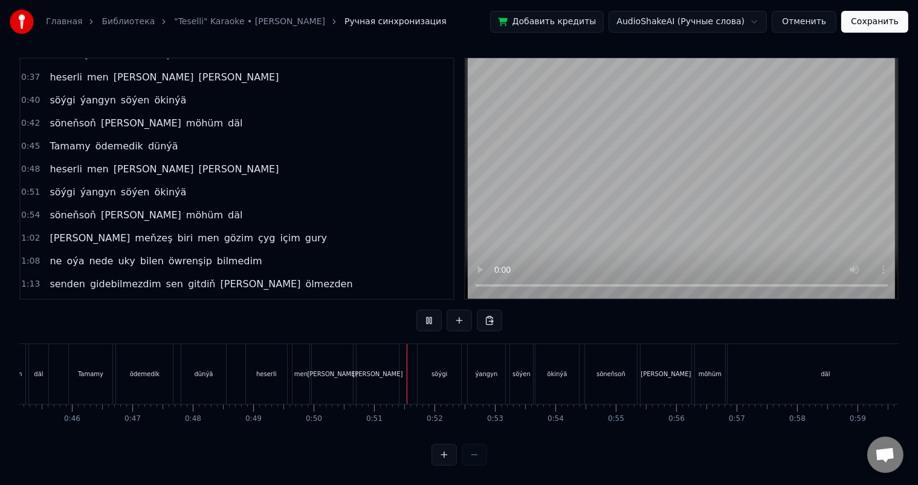
scroll to position [16, 0]
click at [606, 369] on div "söneňsoň" at bounding box center [610, 373] width 29 height 9
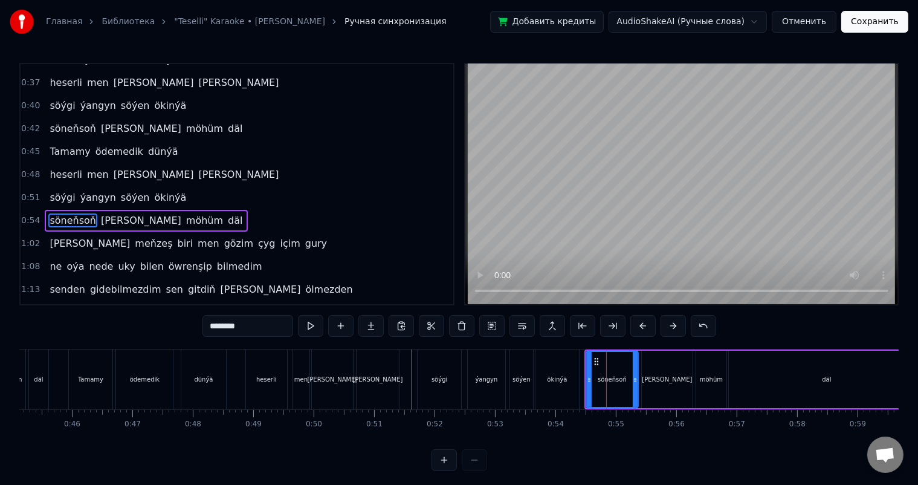
scroll to position [291, 0]
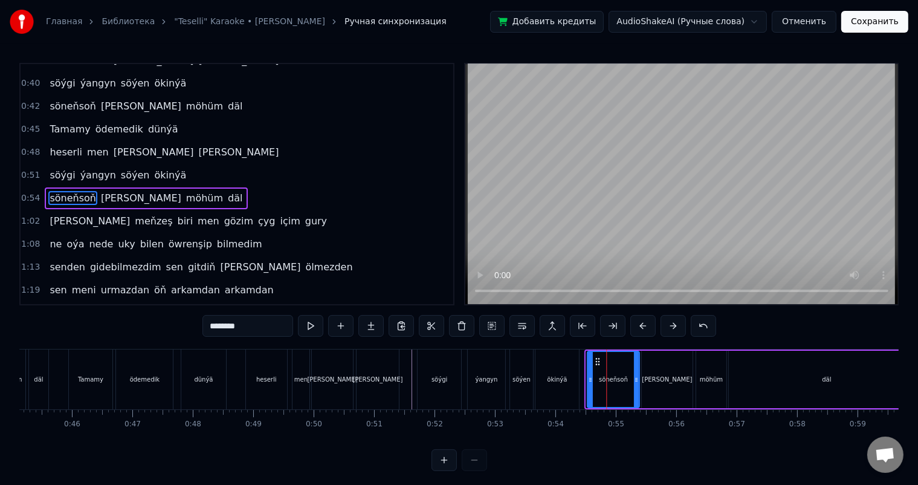
click at [595, 358] on icon at bounding box center [598, 362] width 10 height 10
click at [662, 378] on div "[PERSON_NAME]" at bounding box center [667, 379] width 50 height 9
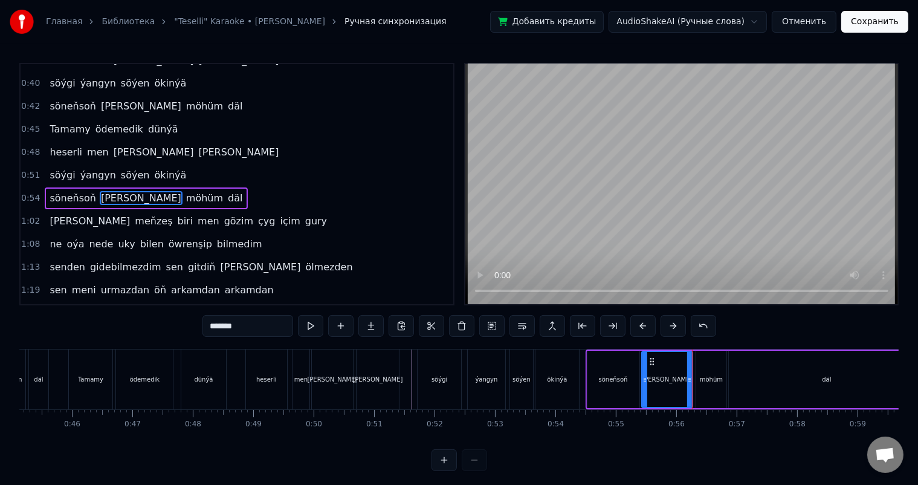
click at [703, 378] on div "möhüm" at bounding box center [711, 379] width 23 height 9
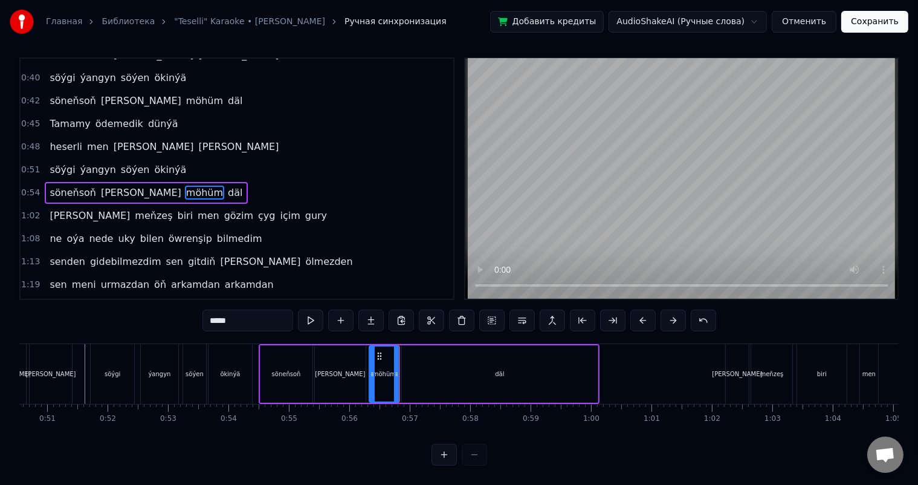
scroll to position [0, 3067]
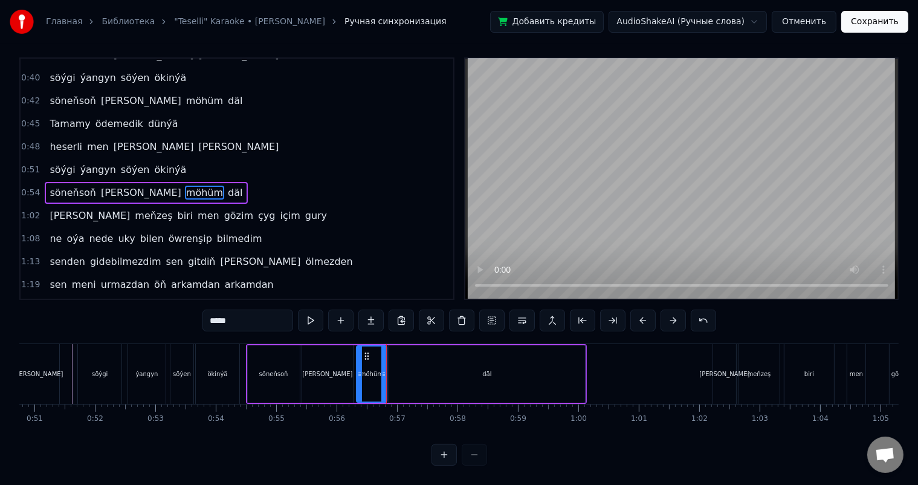
click at [451, 369] on div "däl" at bounding box center [487, 373] width 196 height 57
type input "***"
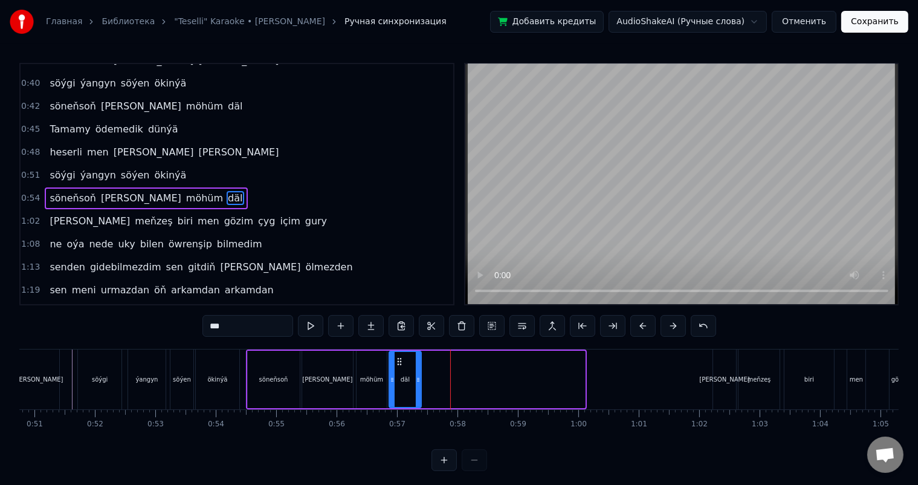
drag, startPoint x: 581, startPoint y: 377, endPoint x: 417, endPoint y: 375, distance: 164.4
click at [417, 375] on icon at bounding box center [418, 380] width 5 height 10
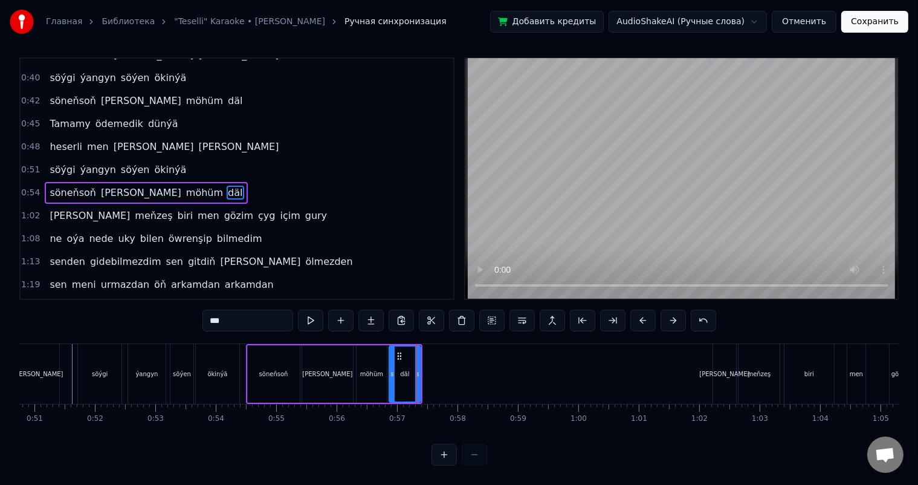
scroll to position [16, 0]
click at [414, 369] on icon at bounding box center [414, 374] width 5 height 10
click at [413, 369] on icon at bounding box center [412, 374] width 5 height 10
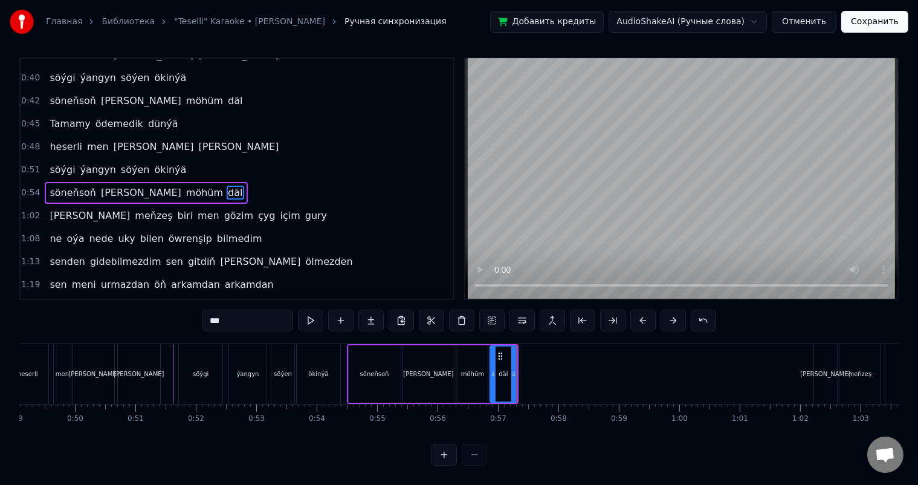
scroll to position [0, 2765]
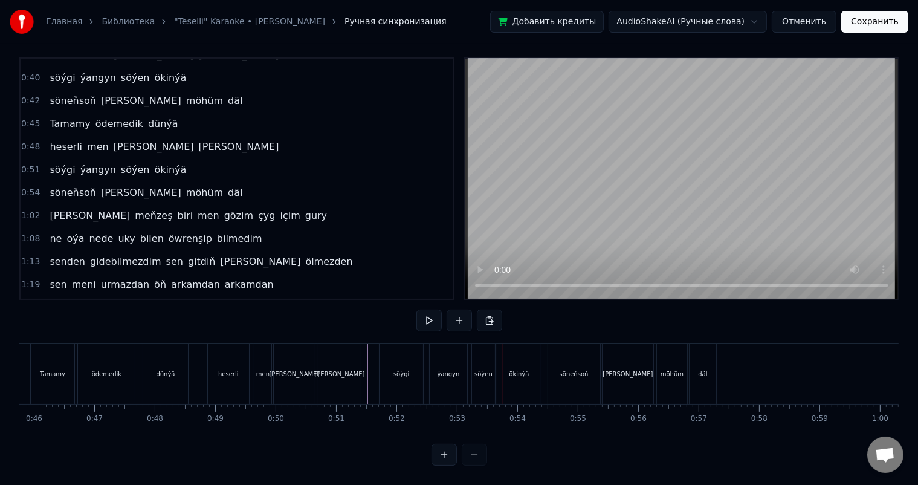
click at [450, 356] on div "ýangyn" at bounding box center [448, 374] width 37 height 60
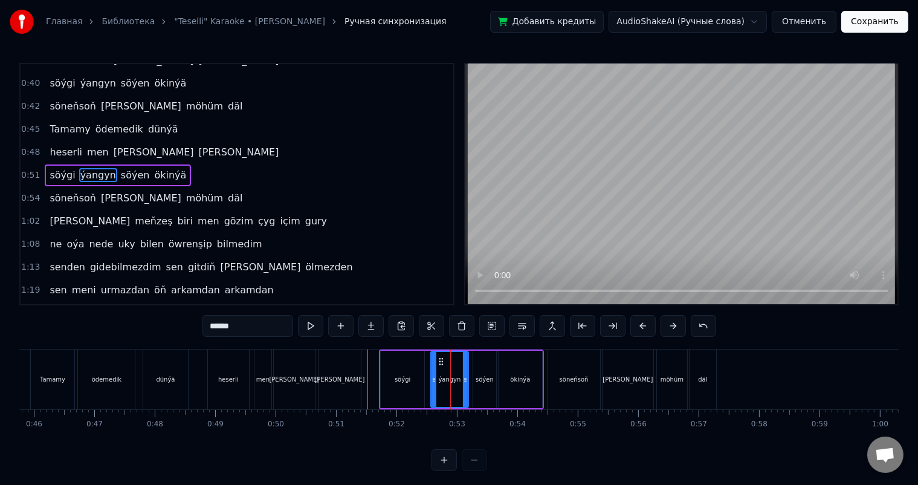
scroll to position [268, 0]
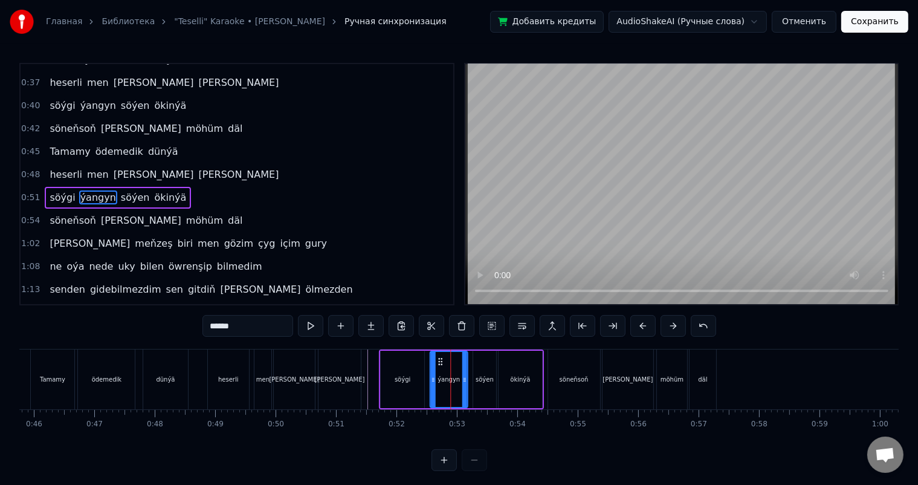
click at [436, 357] on icon at bounding box center [440, 362] width 10 height 10
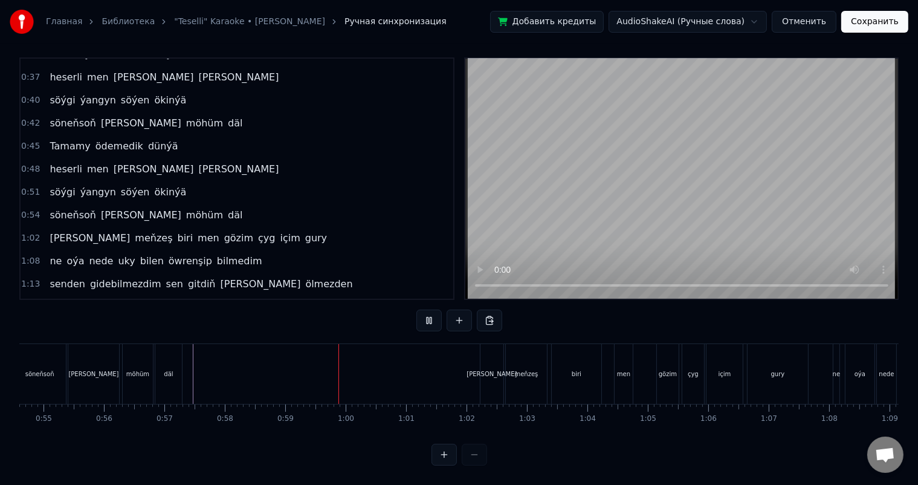
scroll to position [0, 3306]
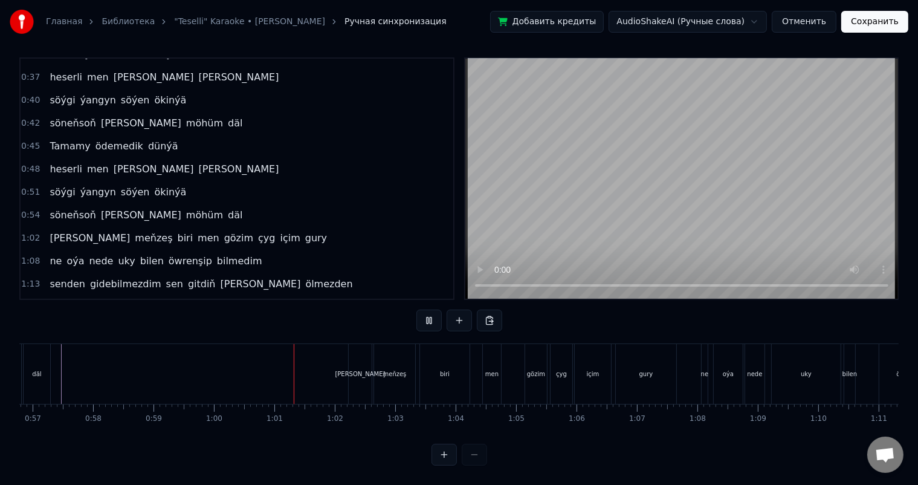
scroll to position [0, 3457]
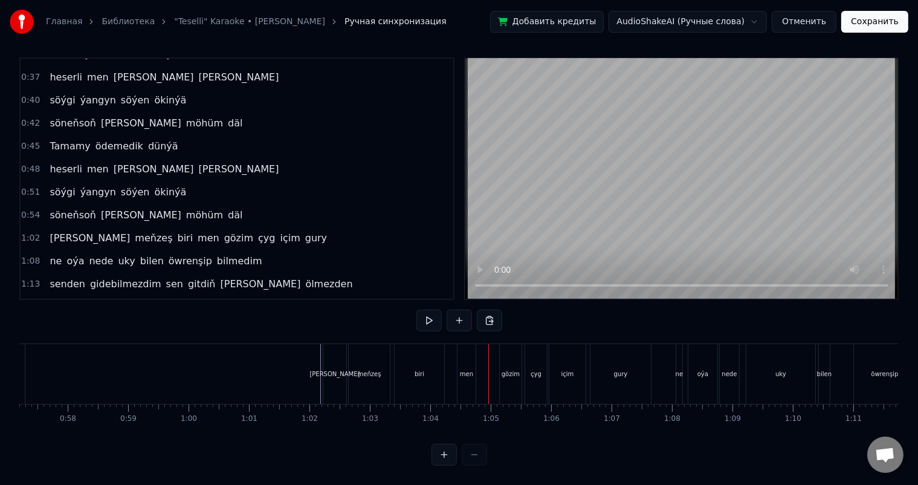
click at [372, 369] on div "meňzeş" at bounding box center [370, 373] width 24 height 9
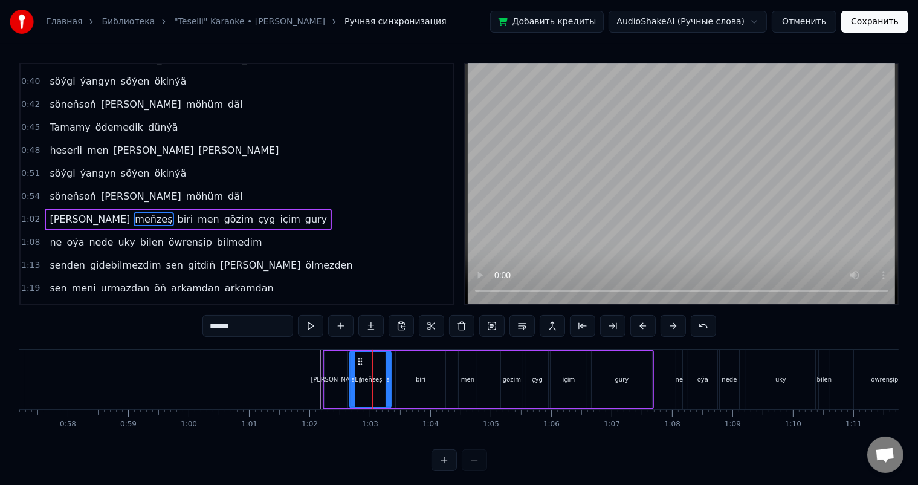
scroll to position [16, 0]
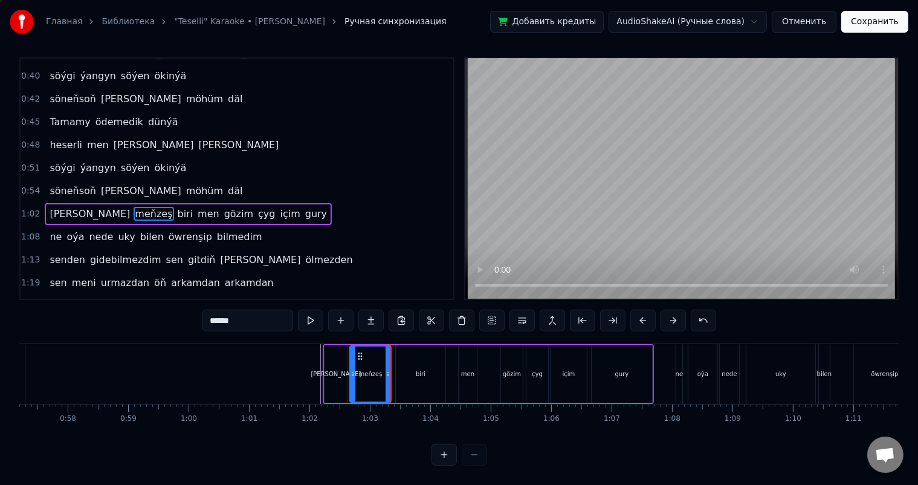
click at [415, 363] on div "biri" at bounding box center [421, 373] width 50 height 57
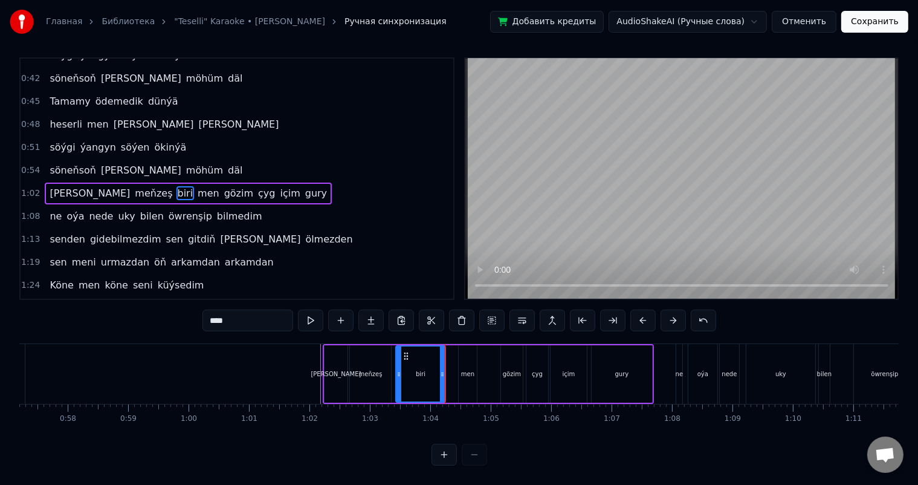
click at [465, 357] on div "men" at bounding box center [468, 373] width 18 height 57
type input "***"
click at [463, 355] on circle at bounding box center [463, 355] width 1 height 1
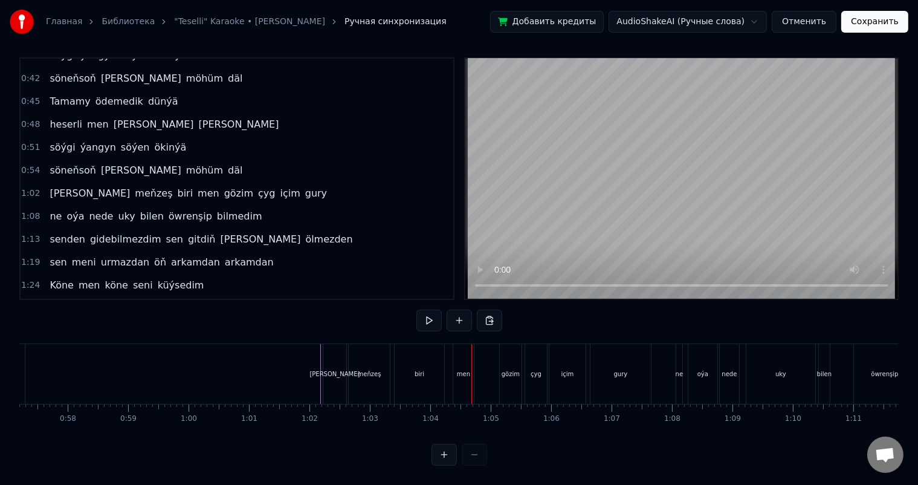
click at [471, 363] on div "men" at bounding box center [463, 374] width 21 height 60
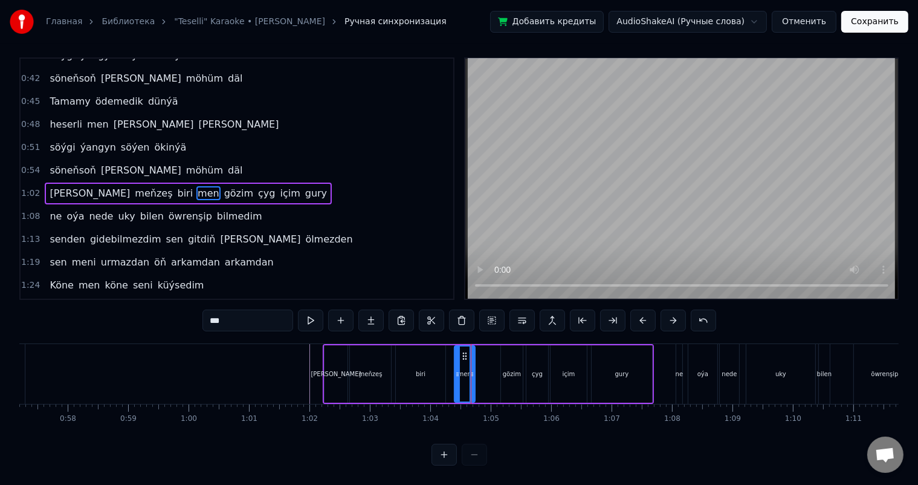
scroll to position [0, 0]
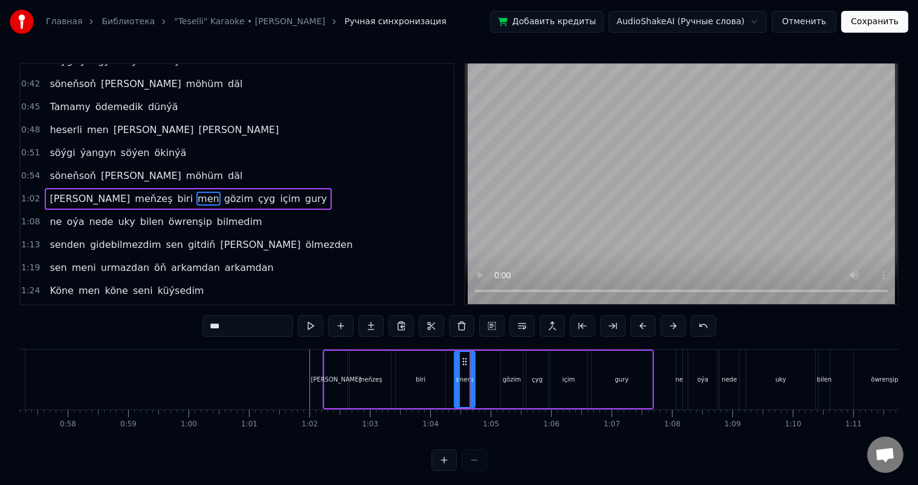
click at [468, 372] on div "men" at bounding box center [464, 379] width 19 height 55
click at [469, 376] on icon at bounding box center [469, 380] width 5 height 10
click at [482, 372] on div "[PERSON_NAME] biri men gözim çyg içim gury" at bounding box center [488, 379] width 331 height 60
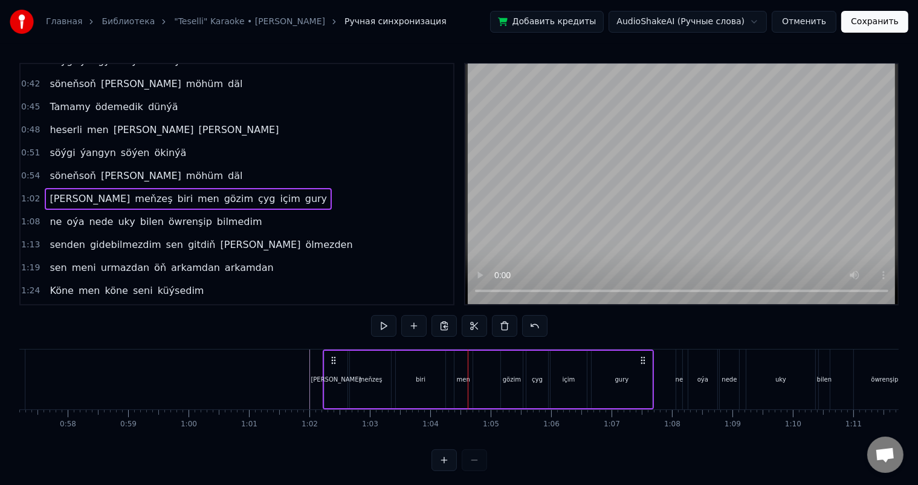
click at [490, 372] on div "[PERSON_NAME] biri men gözim çyg içim gury" at bounding box center [488, 379] width 331 height 60
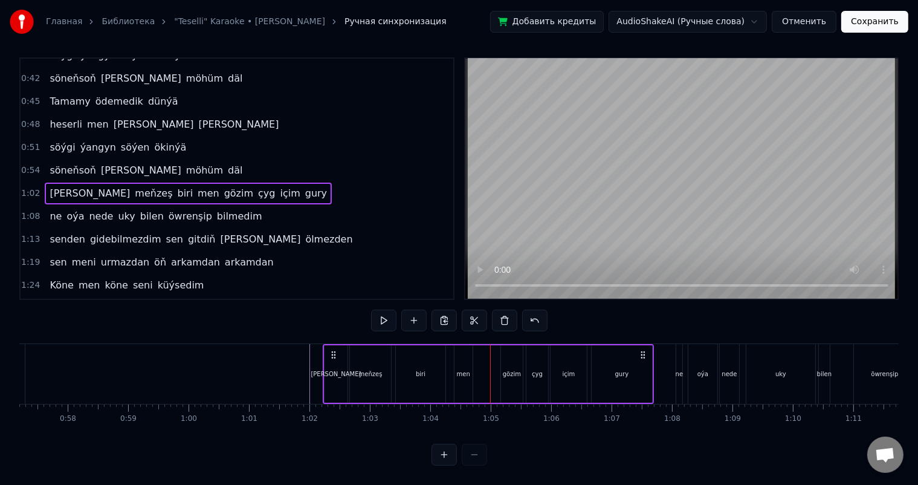
scroll to position [16, 0]
click at [515, 357] on div "gözim" at bounding box center [512, 373] width 22 height 57
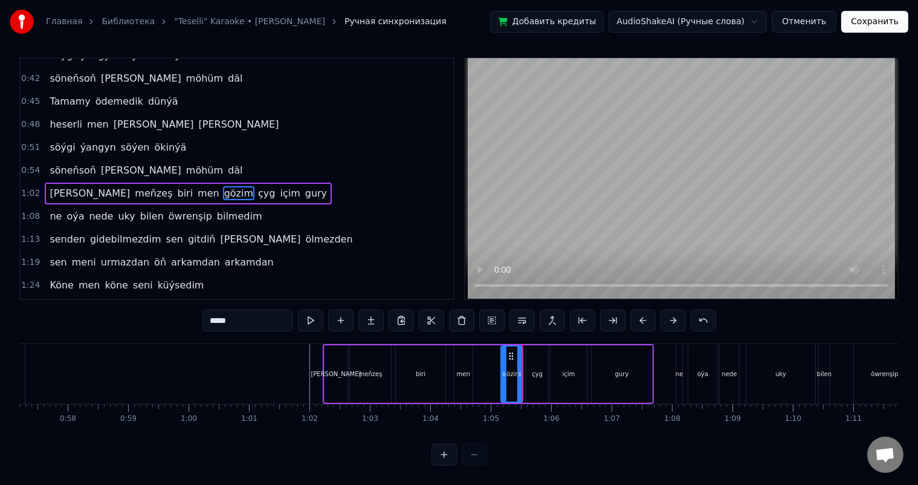
click at [534, 369] on div "çyg" at bounding box center [537, 373] width 11 height 9
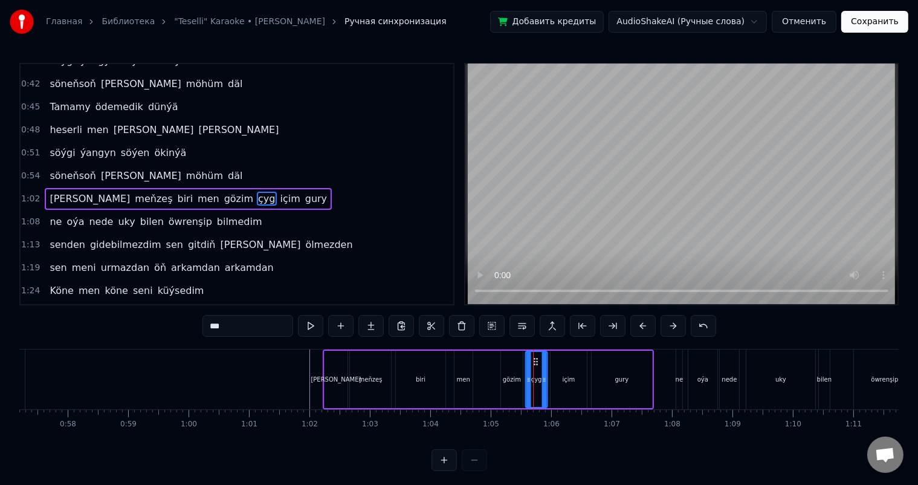
click at [564, 372] on div "içim" at bounding box center [569, 379] width 36 height 57
click at [558, 359] on icon at bounding box center [560, 362] width 10 height 10
click at [600, 369] on div "gury" at bounding box center [622, 379] width 60 height 57
type input "****"
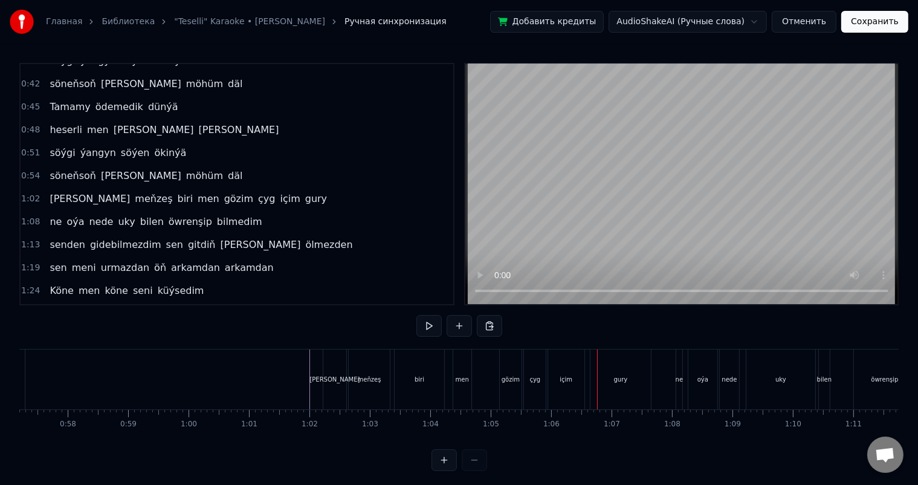
click at [610, 372] on div "gury" at bounding box center [620, 379] width 60 height 60
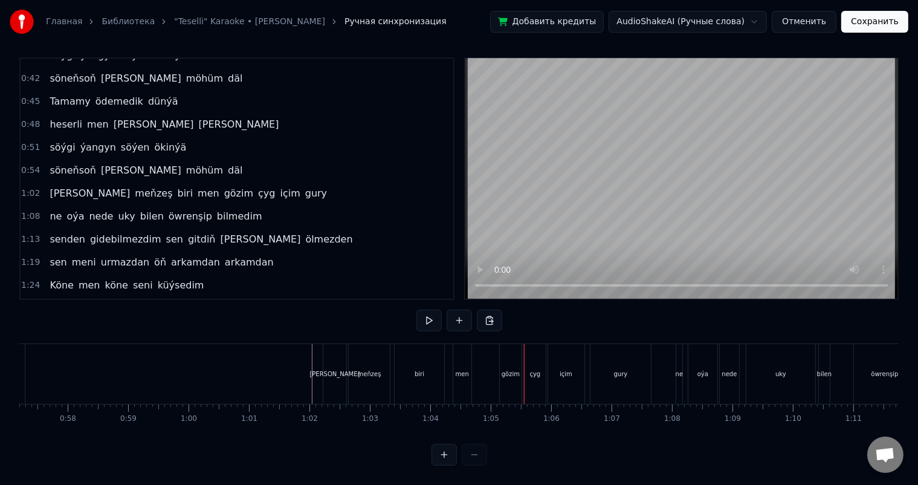
click at [435, 370] on div "biri" at bounding box center [420, 374] width 50 height 60
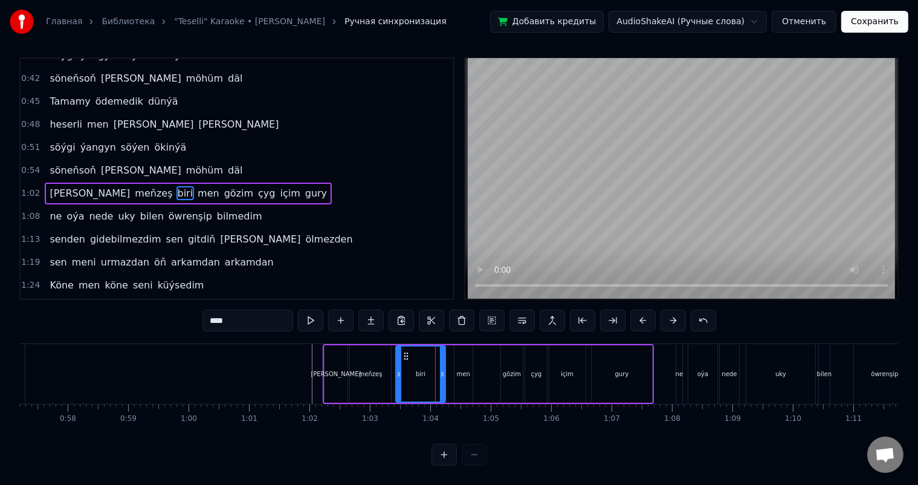
scroll to position [0, 0]
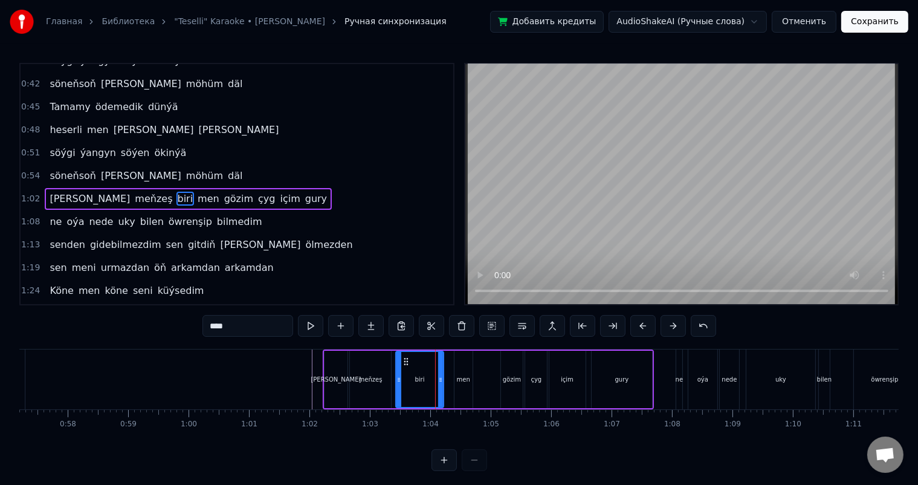
click at [439, 376] on icon at bounding box center [440, 380] width 5 height 10
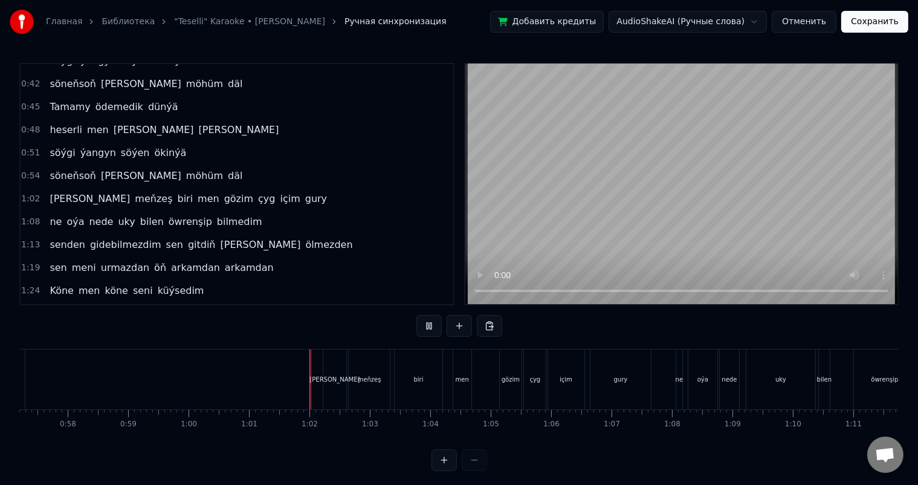
scroll to position [16, 0]
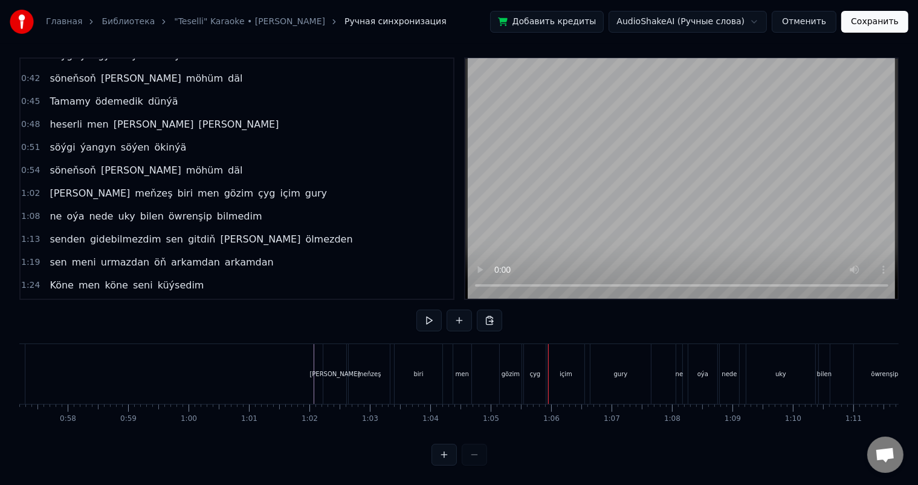
click at [509, 354] on div "gözim" at bounding box center [511, 374] width 22 height 60
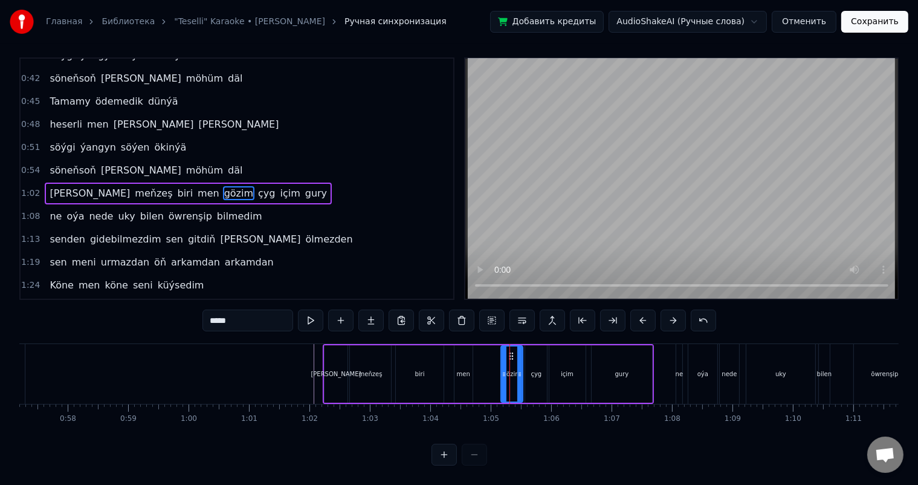
scroll to position [0, 0]
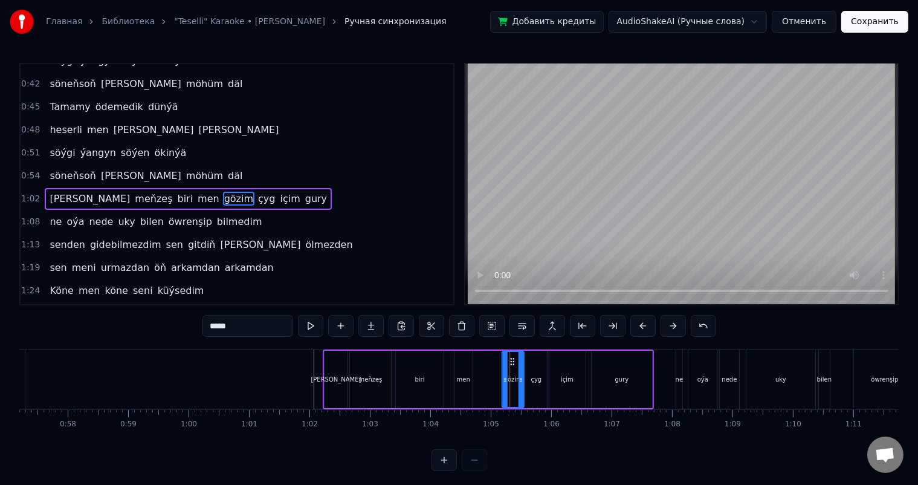
click at [511, 358] on icon at bounding box center [513, 362] width 10 height 10
click at [489, 370] on div "[PERSON_NAME] biri men gözim çyg içim gury" at bounding box center [488, 379] width 331 height 60
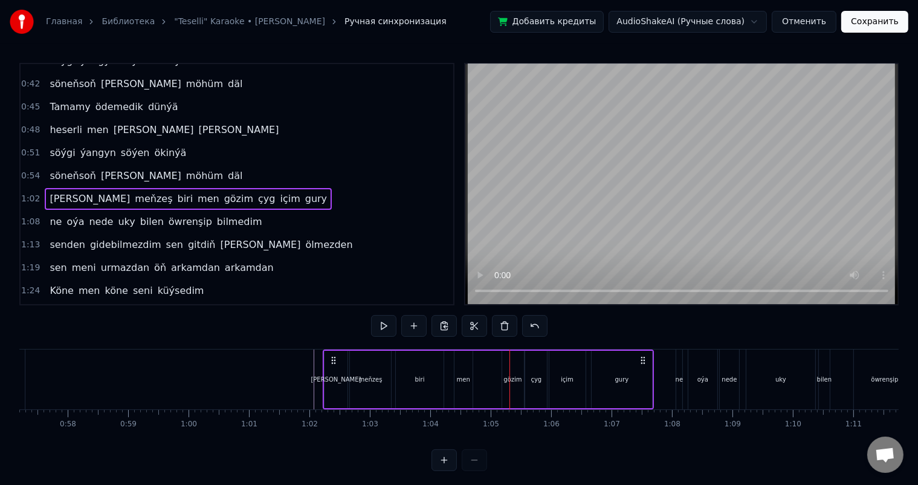
click at [505, 367] on div "gözim" at bounding box center [513, 379] width 22 height 57
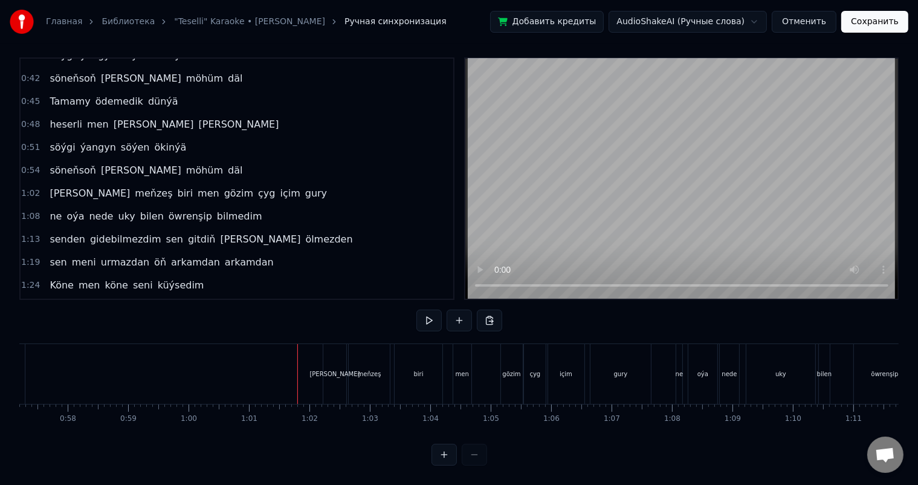
scroll to position [16, 0]
click at [680, 354] on div "ne" at bounding box center [679, 374] width 6 height 60
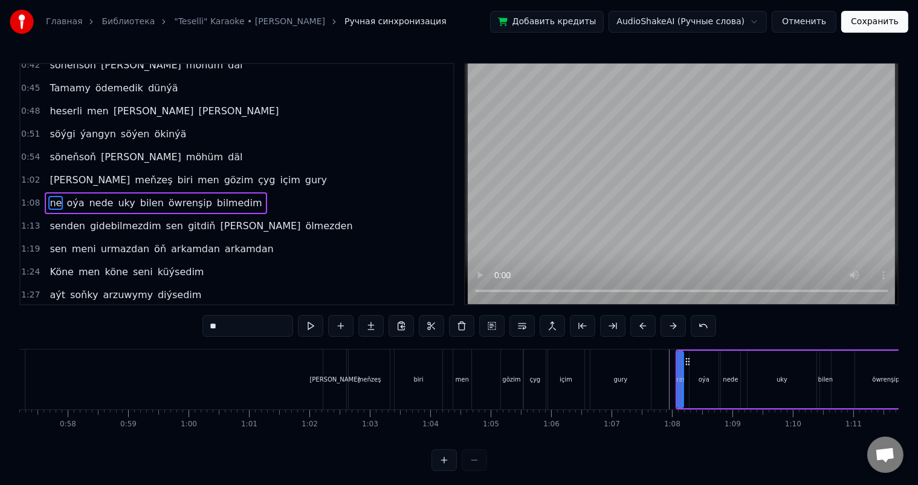
scroll to position [335, 0]
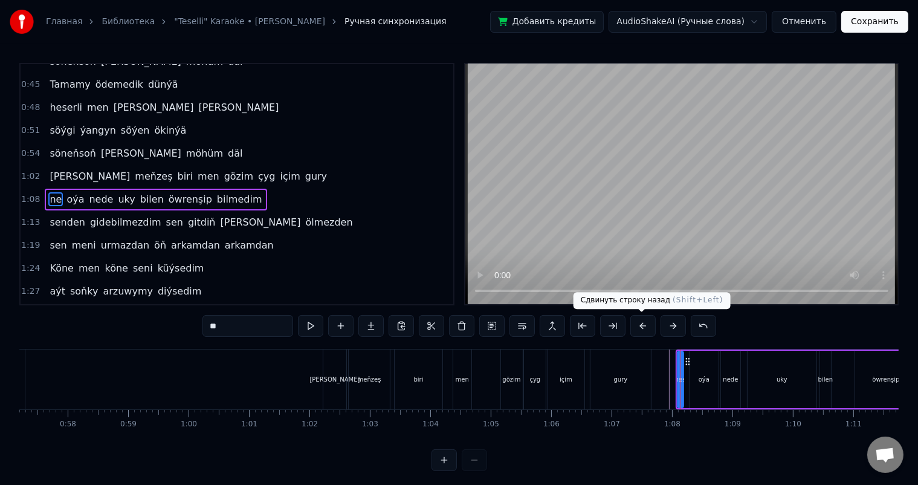
click at [639, 326] on button at bounding box center [642, 326] width 25 height 22
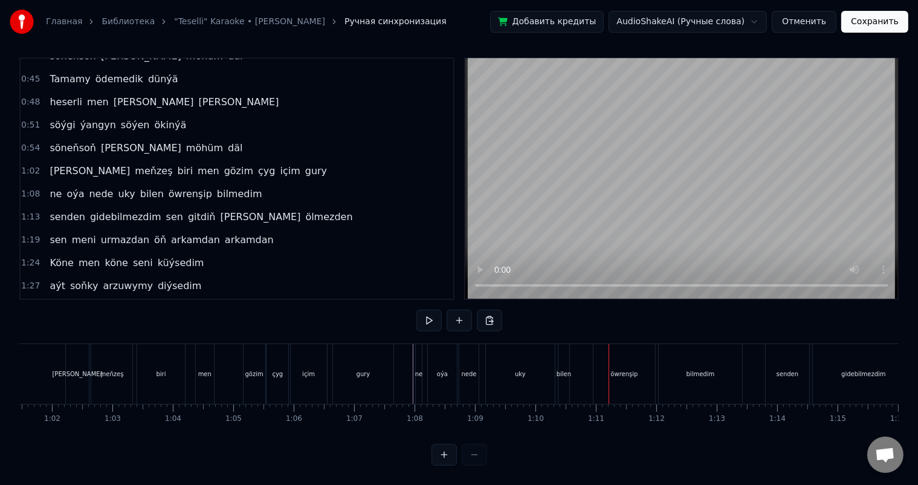
scroll to position [0, 3645]
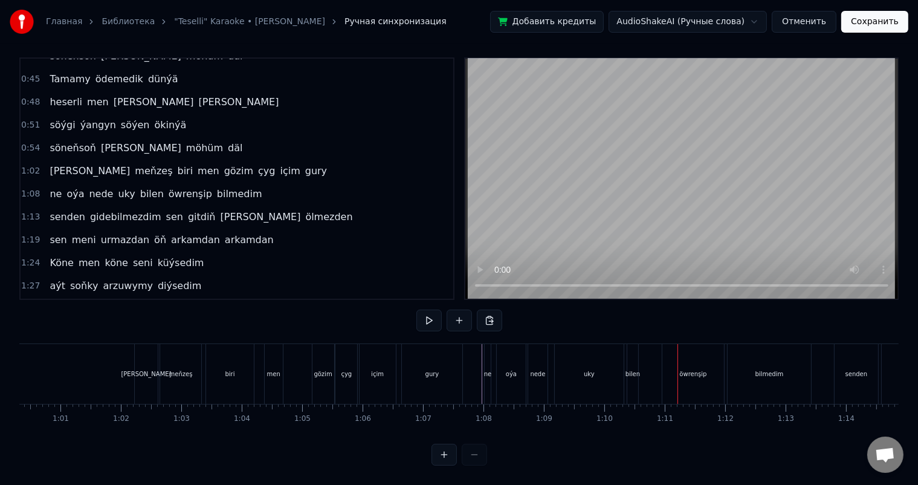
click at [632, 369] on div "bilen" at bounding box center [632, 373] width 15 height 9
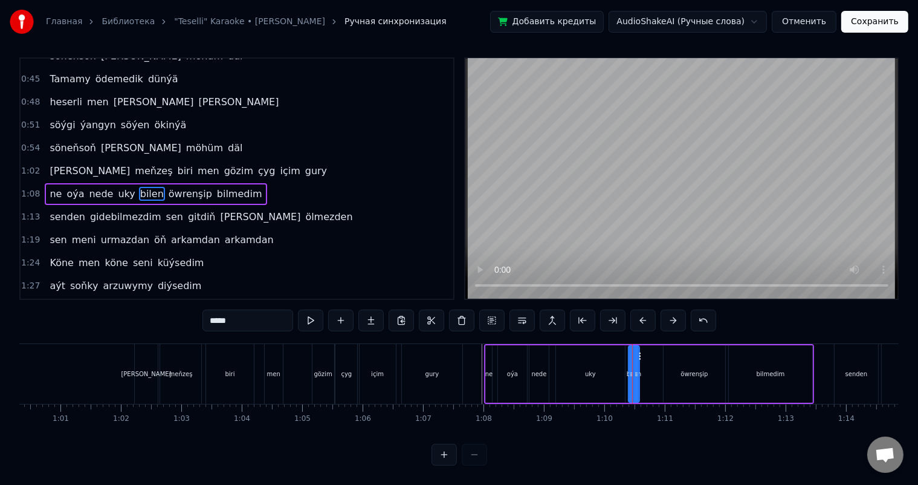
scroll to position [0, 0]
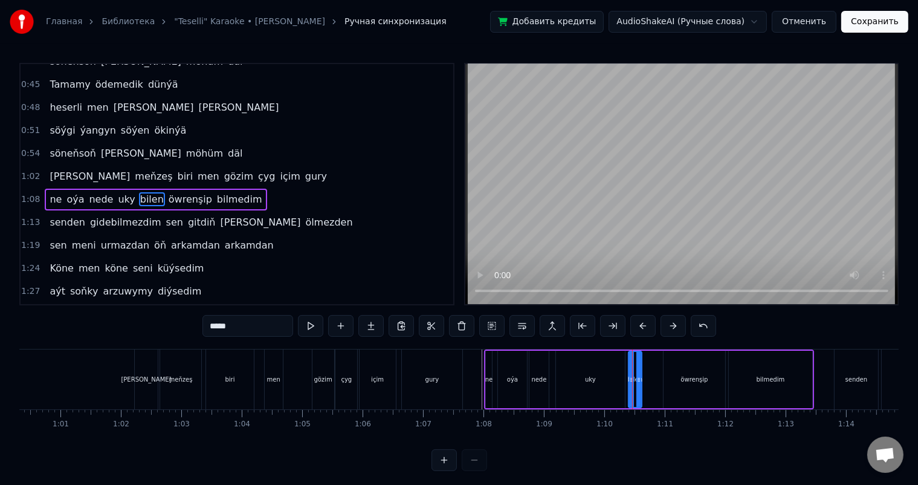
click at [640, 378] on icon at bounding box center [638, 380] width 5 height 10
click at [628, 380] on icon at bounding box center [630, 380] width 5 height 10
click at [606, 386] on div "uky" at bounding box center [590, 379] width 69 height 57
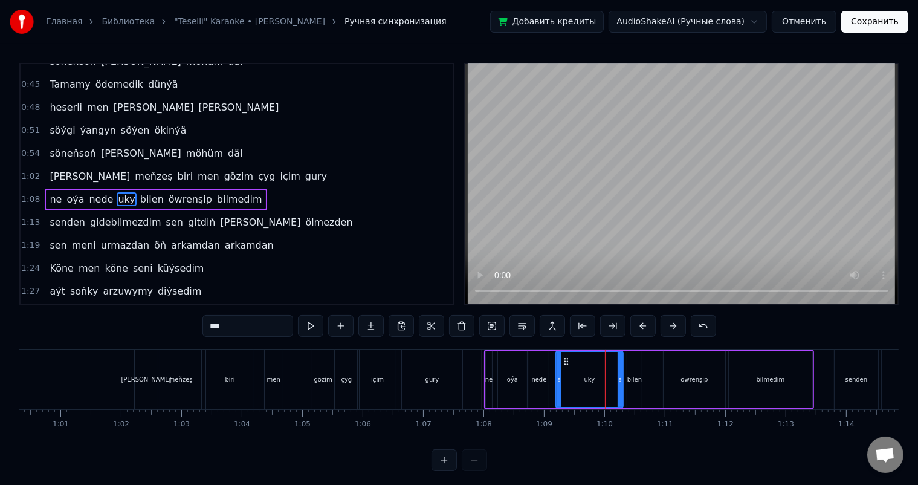
click at [619, 380] on icon at bounding box center [620, 380] width 5 height 10
click at [560, 376] on icon at bounding box center [560, 380] width 5 height 10
click at [534, 378] on div "nede" at bounding box center [539, 379] width 15 height 9
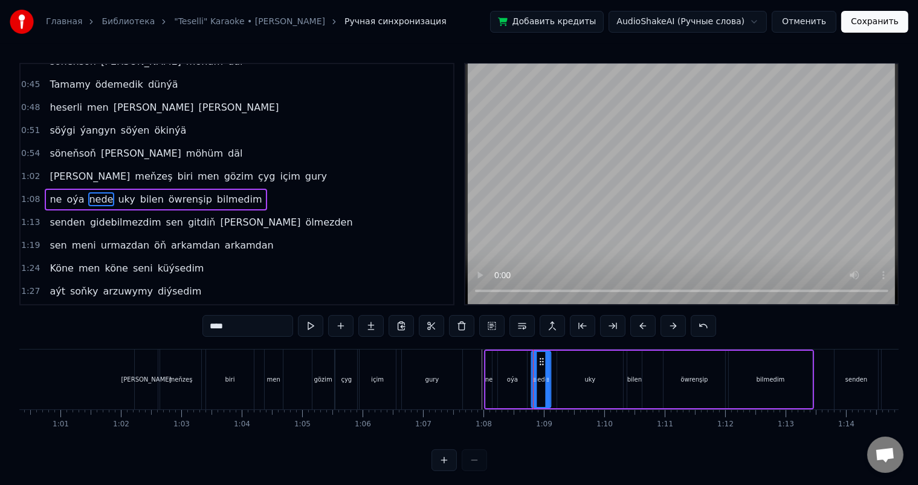
click at [540, 358] on icon at bounding box center [542, 362] width 10 height 10
click at [512, 361] on div "oýa" at bounding box center [512, 379] width 29 height 57
type input "***"
click at [509, 360] on icon at bounding box center [511, 362] width 10 height 10
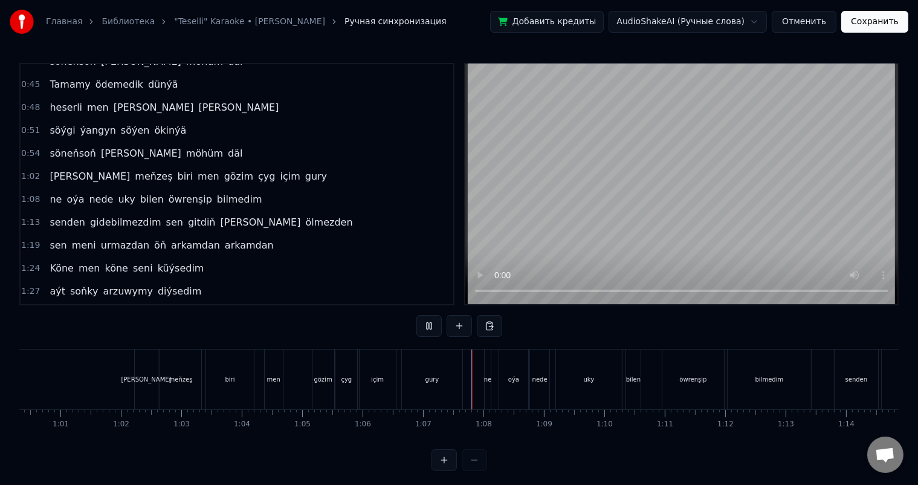
scroll to position [16, 0]
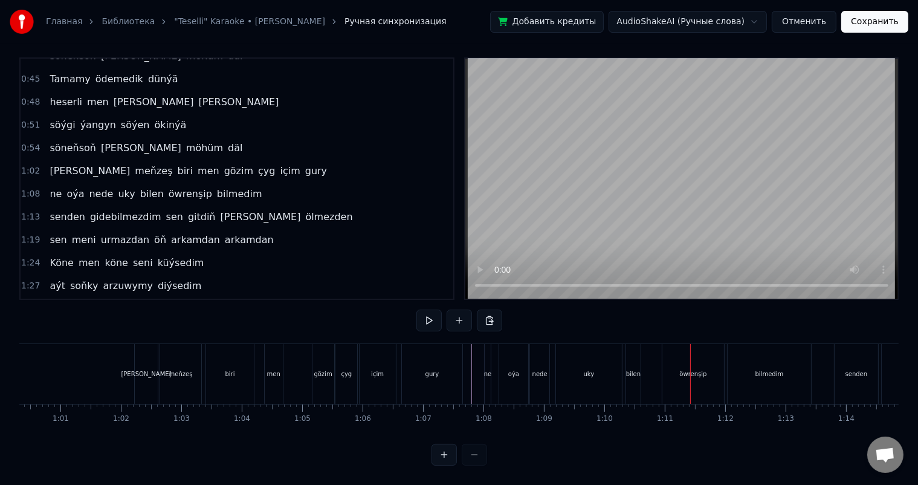
click at [627, 369] on div "bilen" at bounding box center [633, 373] width 15 height 9
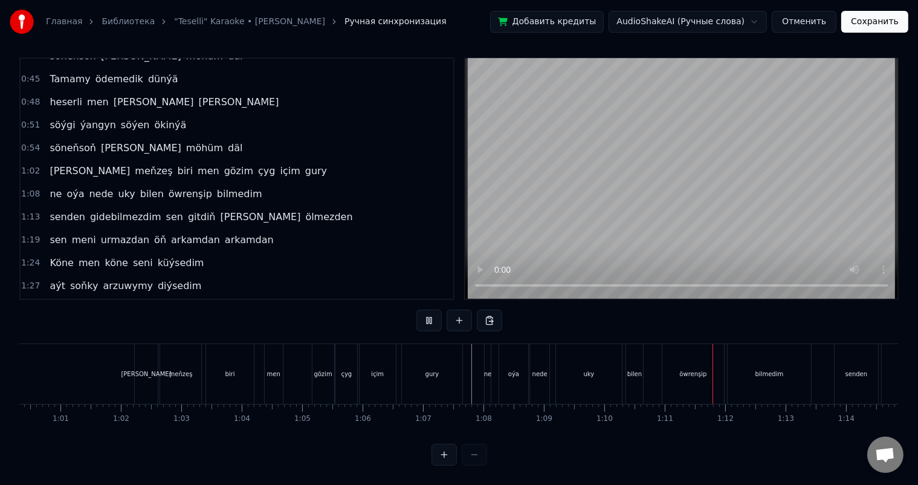
drag, startPoint x: 364, startPoint y: 423, endPoint x: 382, endPoint y: 425, distance: 18.2
click at [382, 425] on div "Ne şu gün nede ertir seni yzyna getir maňa Ykbalyň niýeti gara gijeler ýaly sen…" at bounding box center [458, 388] width 879 height 91
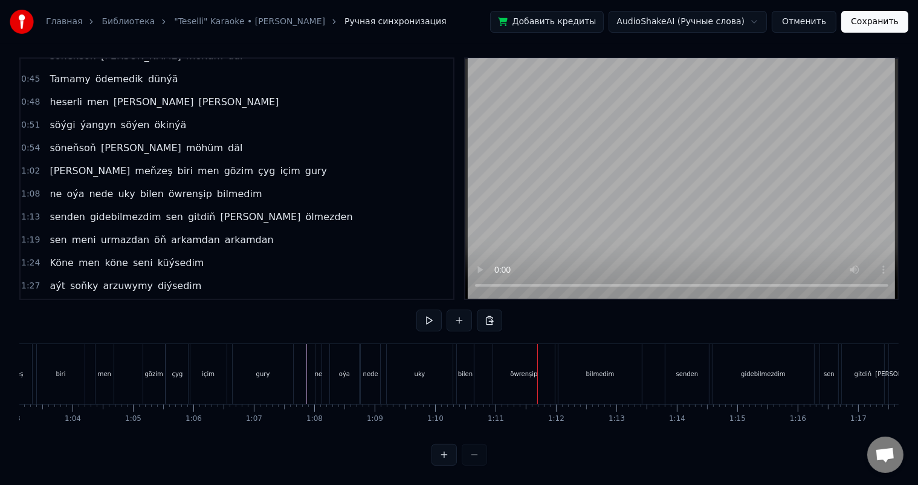
scroll to position [0, 3903]
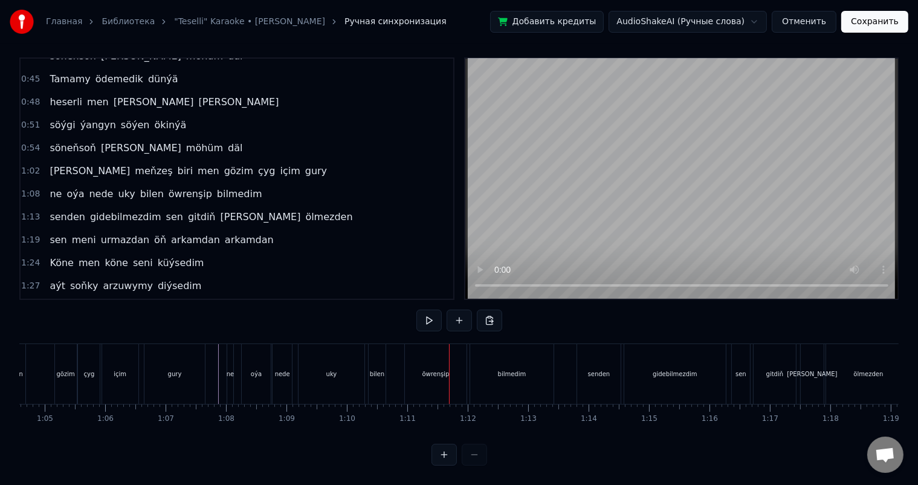
click at [419, 363] on div "öwrenşip" at bounding box center [436, 374] width 62 height 60
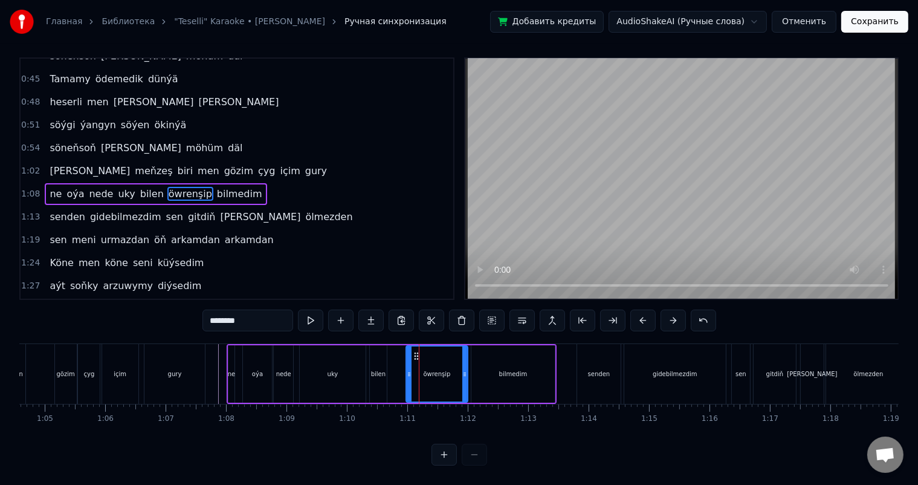
scroll to position [0, 0]
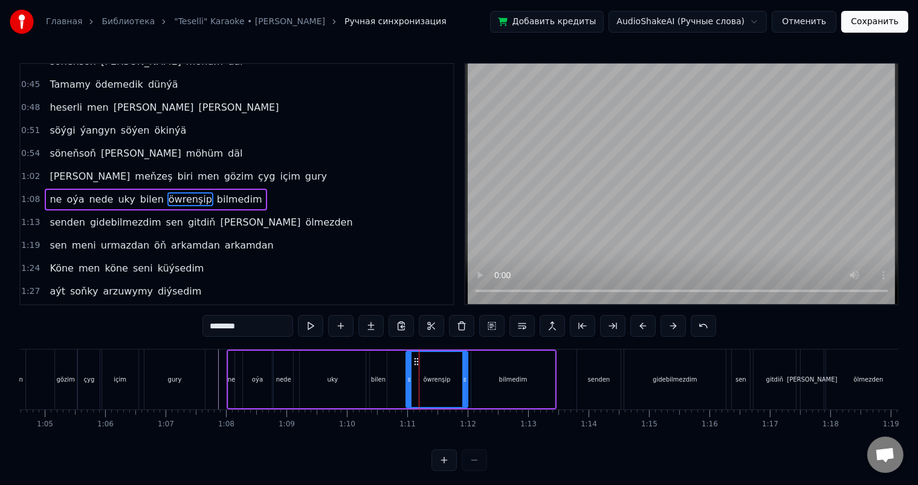
click at [413, 373] on div "öwrenşip" at bounding box center [437, 379] width 60 height 55
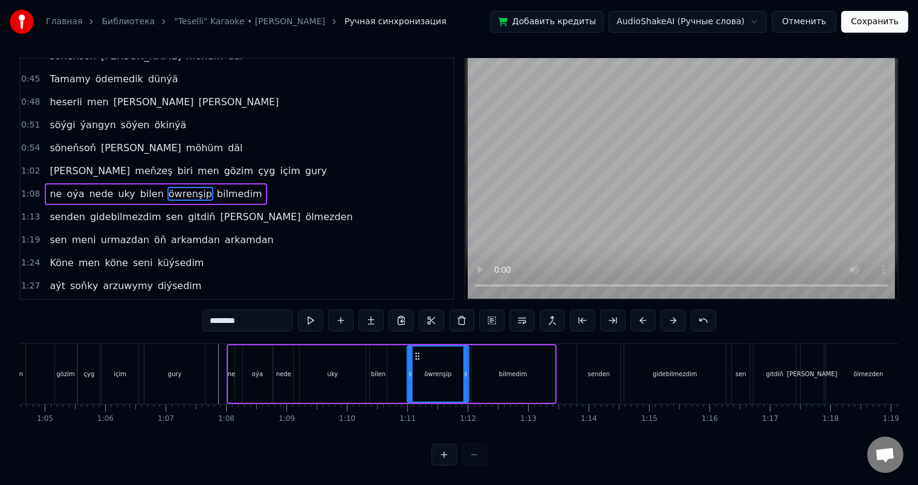
click at [416, 351] on icon at bounding box center [418, 356] width 10 height 10
click at [480, 358] on div "bilmedim" at bounding box center [512, 373] width 83 height 57
type input "********"
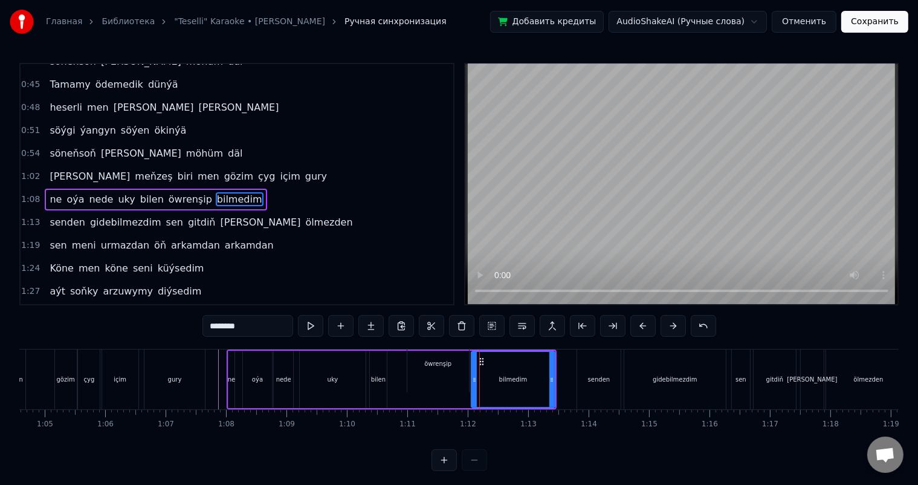
click at [486, 360] on div "bilmedim" at bounding box center [513, 379] width 82 height 55
click at [482, 357] on icon at bounding box center [482, 362] width 10 height 10
drag, startPoint x: 480, startPoint y: 359, endPoint x: 487, endPoint y: 358, distance: 7.3
click at [487, 358] on div "bilmedim" at bounding box center [513, 379] width 82 height 55
click at [485, 360] on icon at bounding box center [482, 362] width 10 height 10
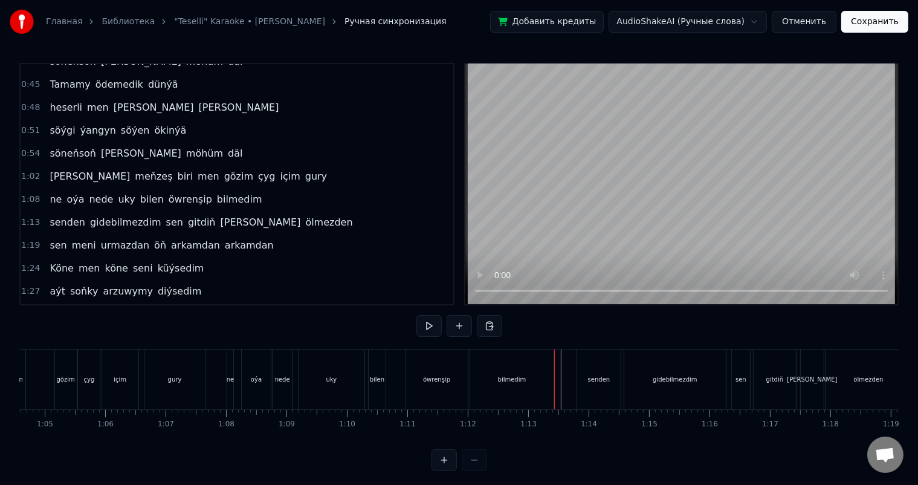
click at [502, 368] on div "bilmedim" at bounding box center [511, 379] width 83 height 60
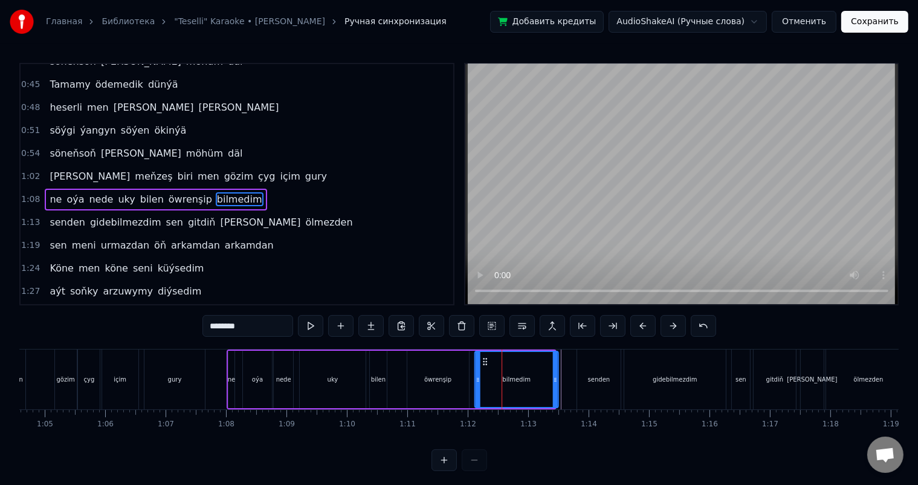
click at [483, 360] on icon at bounding box center [485, 362] width 10 height 10
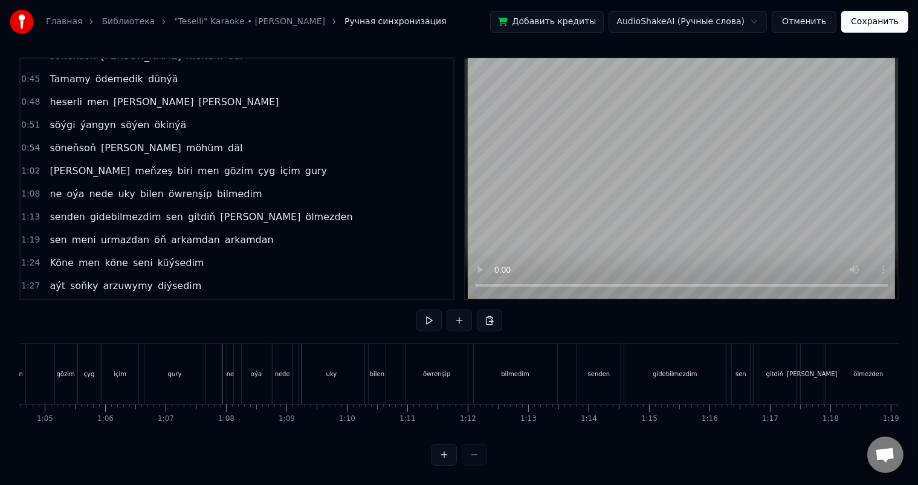
scroll to position [16, 0]
click at [535, 352] on div "bilmedim" at bounding box center [515, 374] width 83 height 60
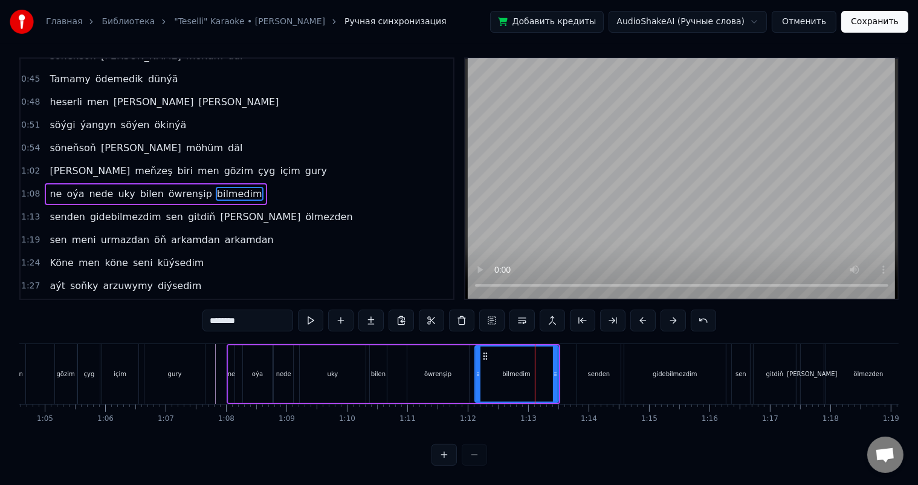
scroll to position [0, 0]
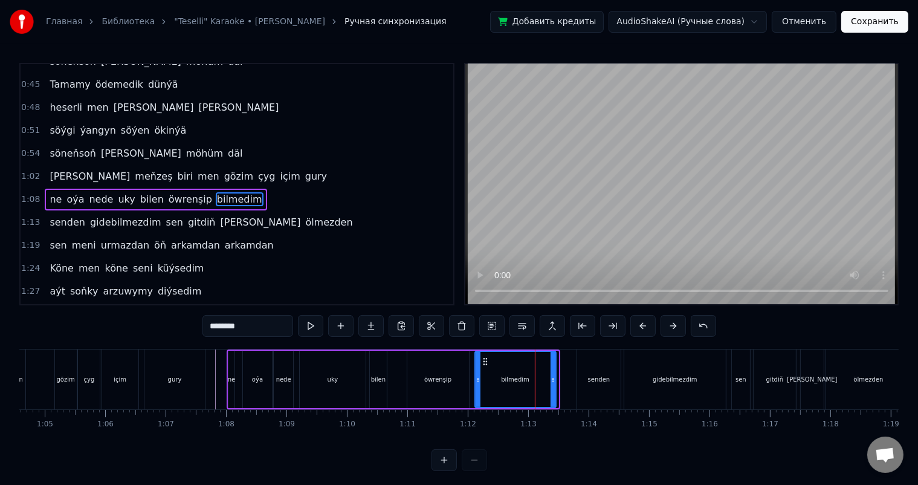
click at [554, 375] on icon at bounding box center [553, 380] width 5 height 10
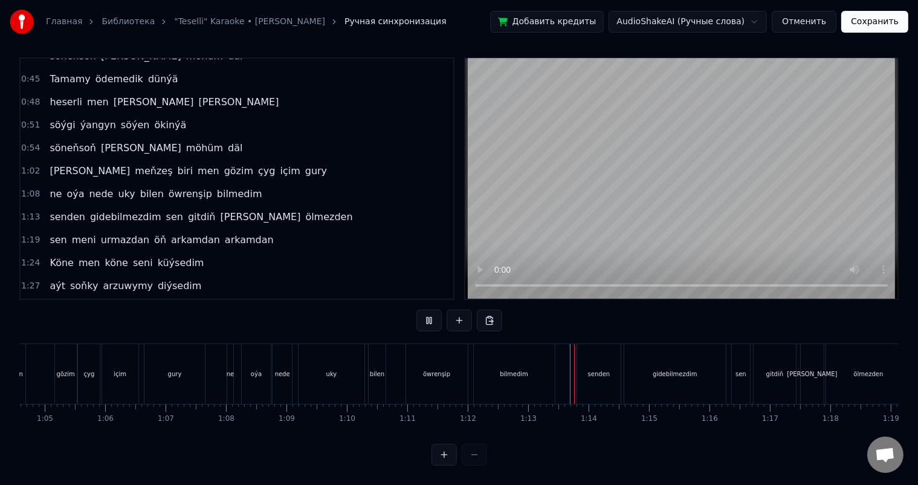
scroll to position [16, 0]
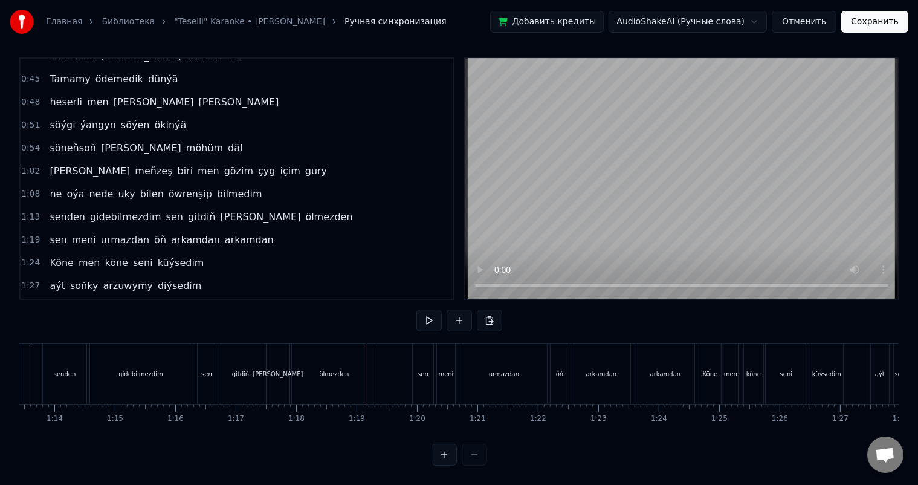
scroll to position [0, 4406]
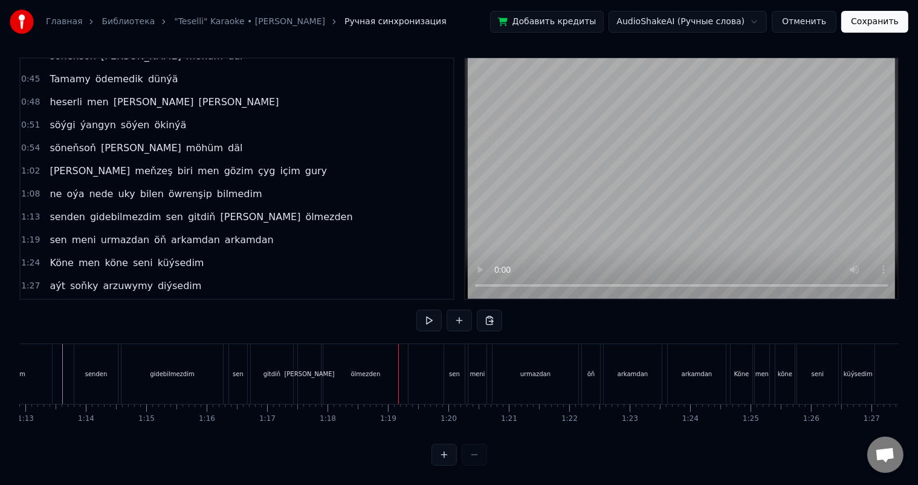
click at [380, 363] on div "ölmezden" at bounding box center [365, 374] width 85 height 60
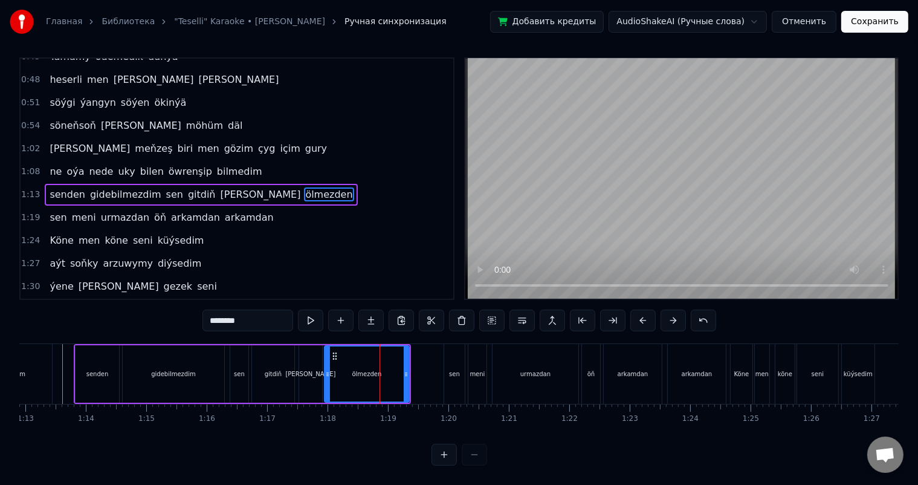
scroll to position [16, 0]
click at [334, 351] on icon at bounding box center [335, 356] width 10 height 10
click at [308, 352] on div "[PERSON_NAME]" at bounding box center [310, 373] width 23 height 57
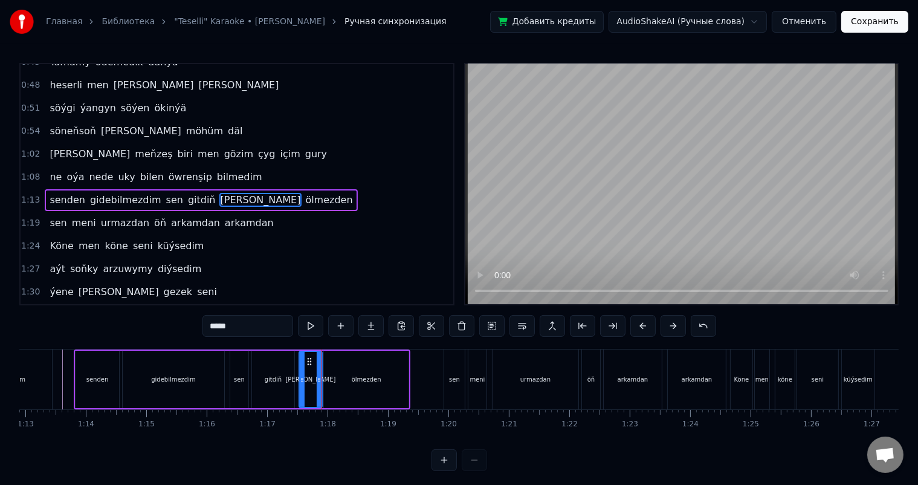
click at [338, 364] on div "ölmezden" at bounding box center [366, 379] width 85 height 57
type input "********"
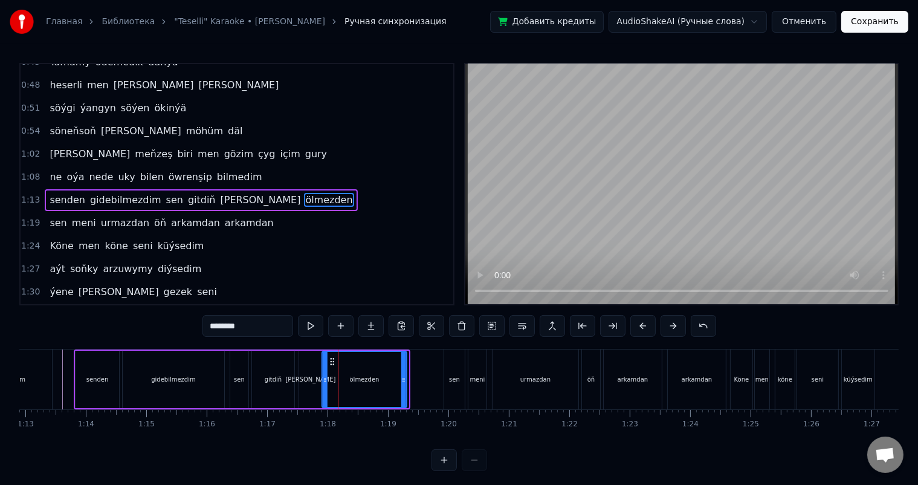
click at [331, 359] on icon at bounding box center [333, 362] width 10 height 10
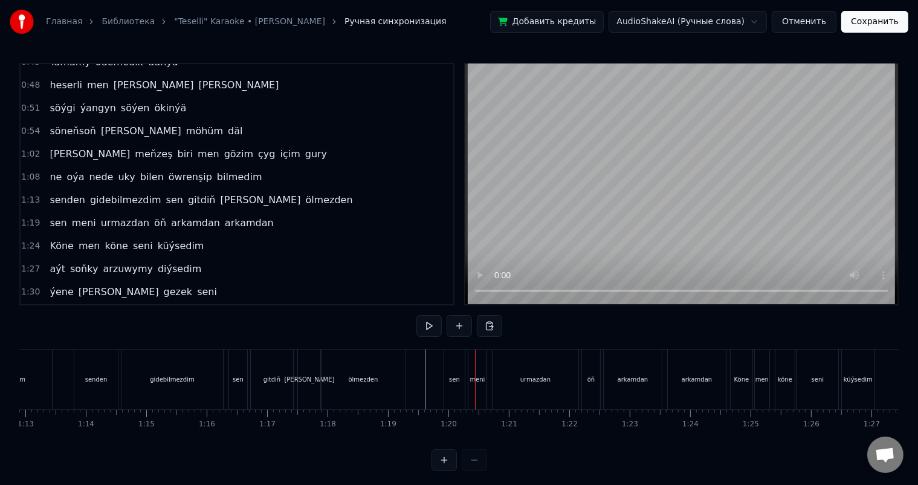
scroll to position [16, 0]
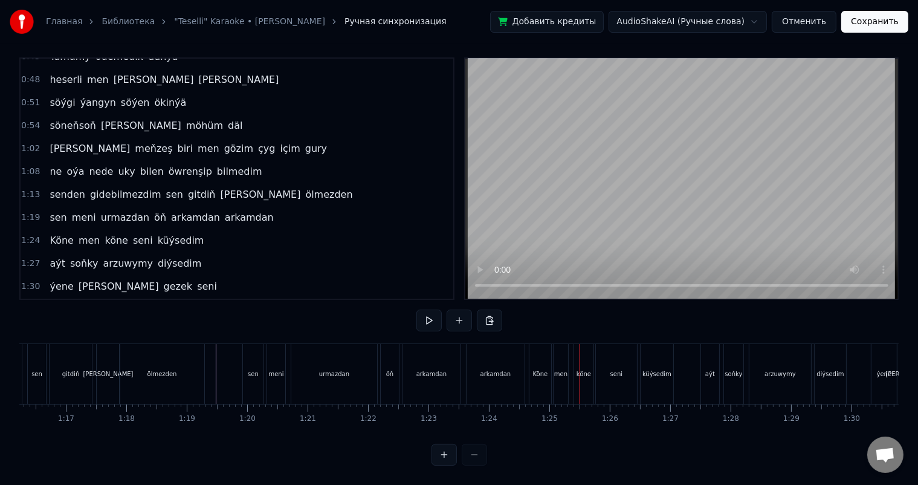
scroll to position [0, 4720]
click at [317, 369] on div "arkamdan" at bounding box center [318, 374] width 58 height 60
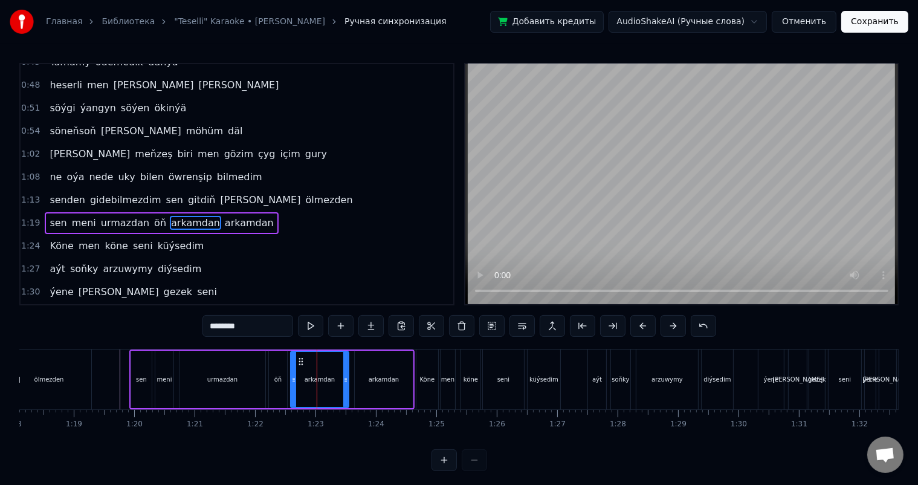
scroll to position [380, 0]
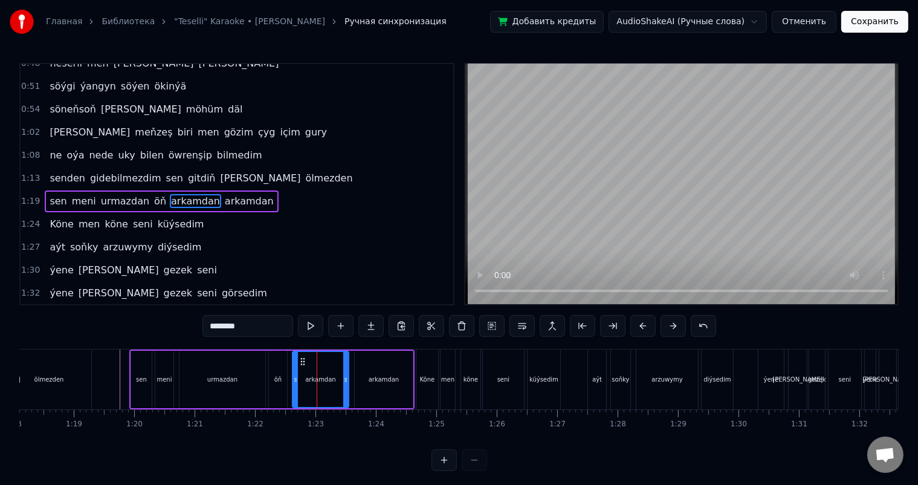
click at [294, 375] on icon at bounding box center [295, 380] width 5 height 10
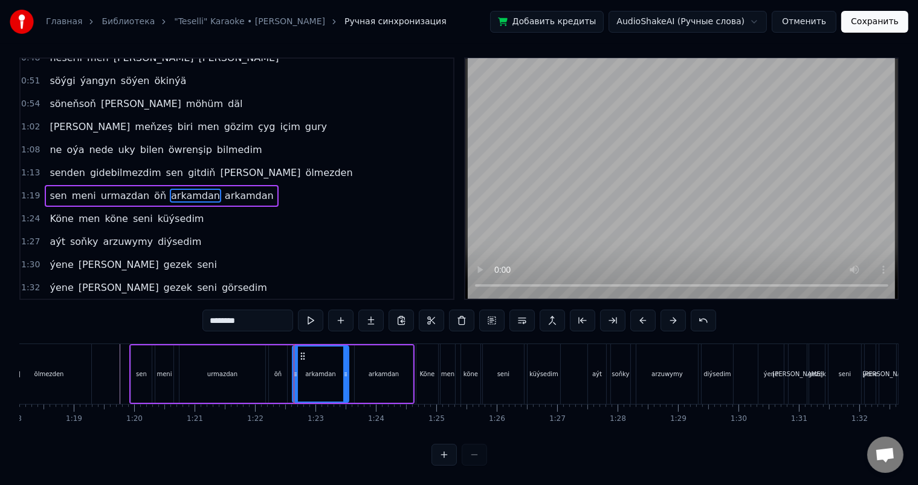
scroll to position [16, 0]
click at [358, 361] on div "arkamdan" at bounding box center [384, 373] width 58 height 57
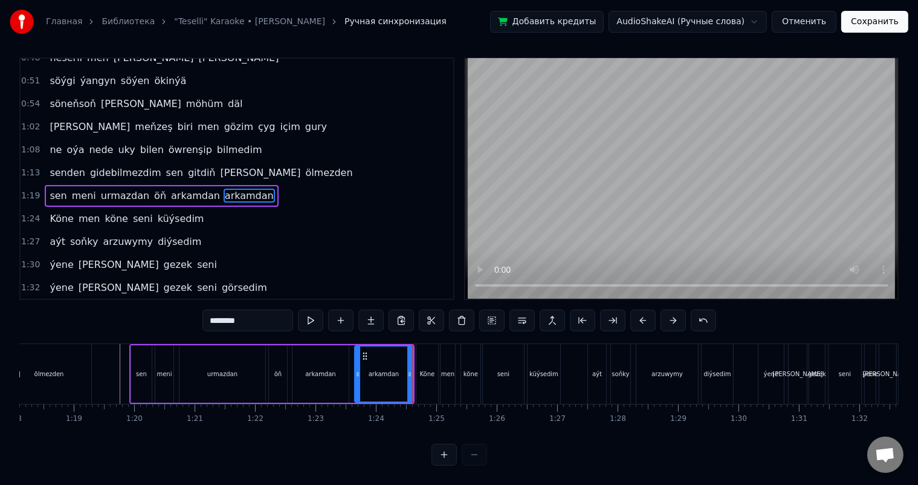
click at [424, 369] on div "Köne" at bounding box center [427, 373] width 15 height 9
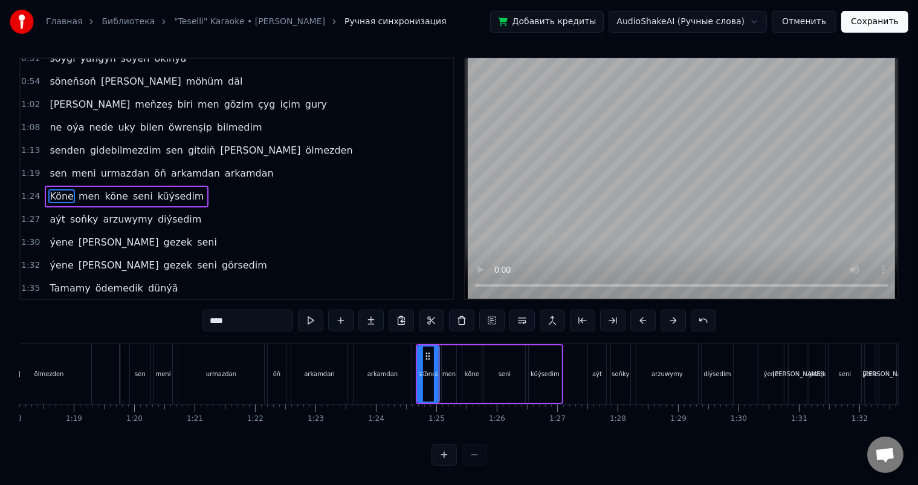
click at [450, 369] on div "men" at bounding box center [448, 373] width 13 height 9
click at [473, 369] on div "köne" at bounding box center [472, 373] width 15 height 9
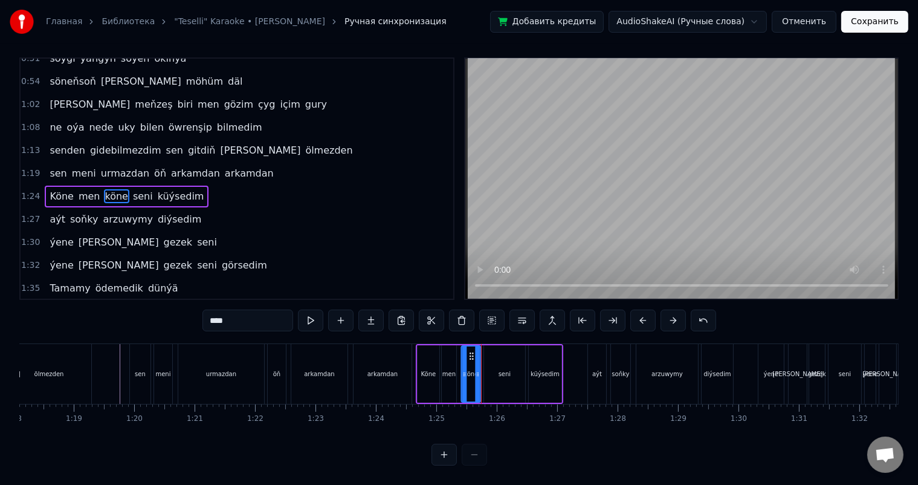
click at [470, 355] on circle at bounding box center [470, 355] width 1 height 1
click at [500, 369] on div "seni" at bounding box center [505, 373] width 12 height 9
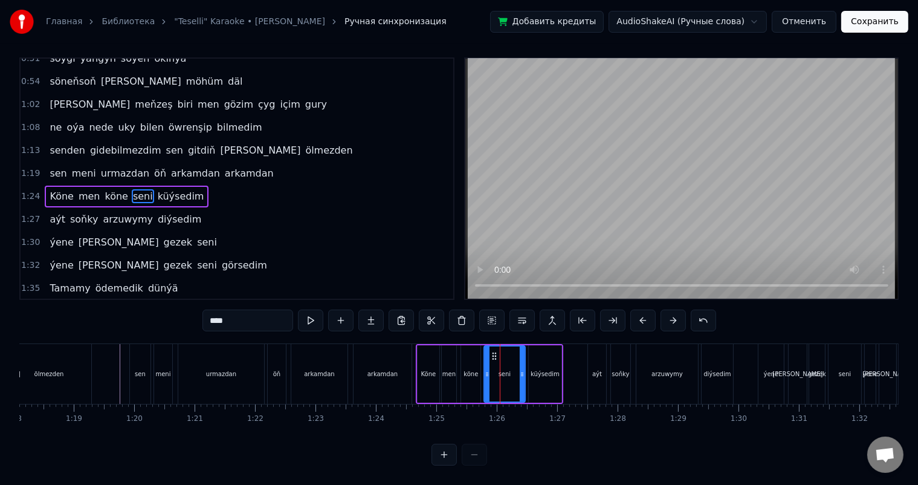
scroll to position [0, 0]
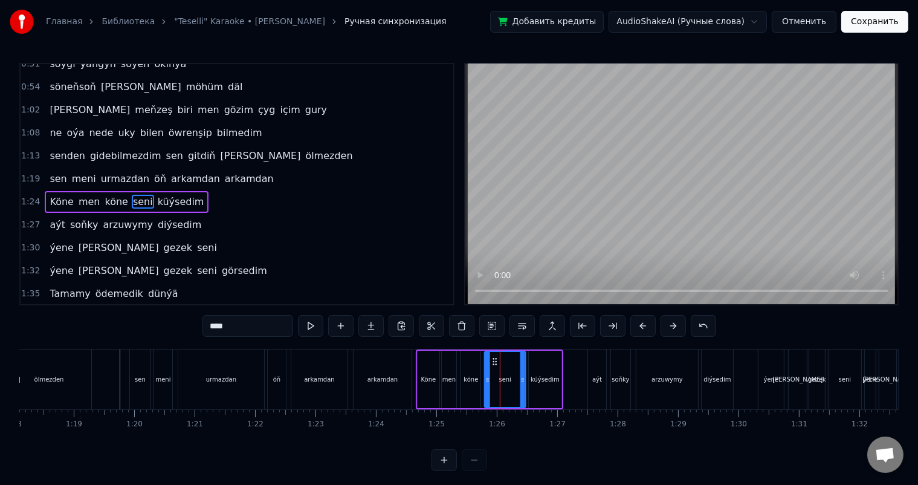
click at [493, 358] on circle at bounding box center [493, 358] width 1 height 1
click at [541, 366] on div "küýsedim" at bounding box center [545, 379] width 33 height 57
type input "********"
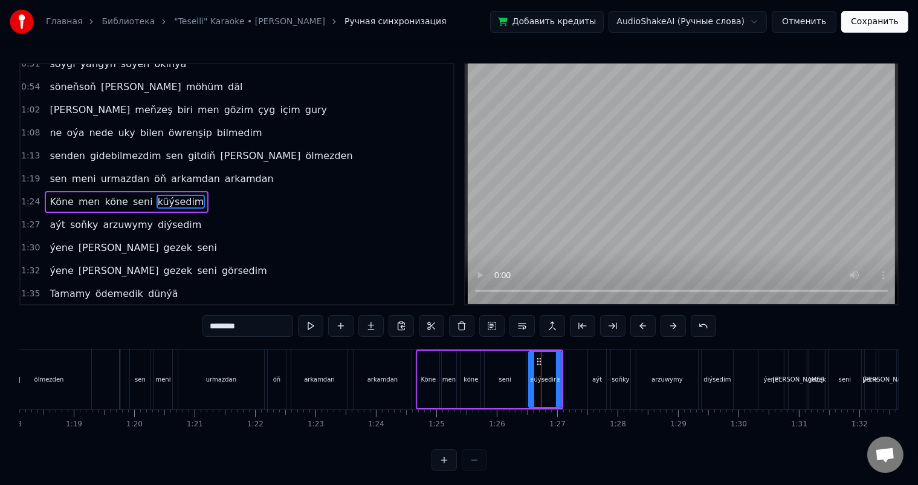
click at [413, 353] on div "sen meni urmazdan öň arkamdan arkamdan" at bounding box center [271, 379] width 285 height 60
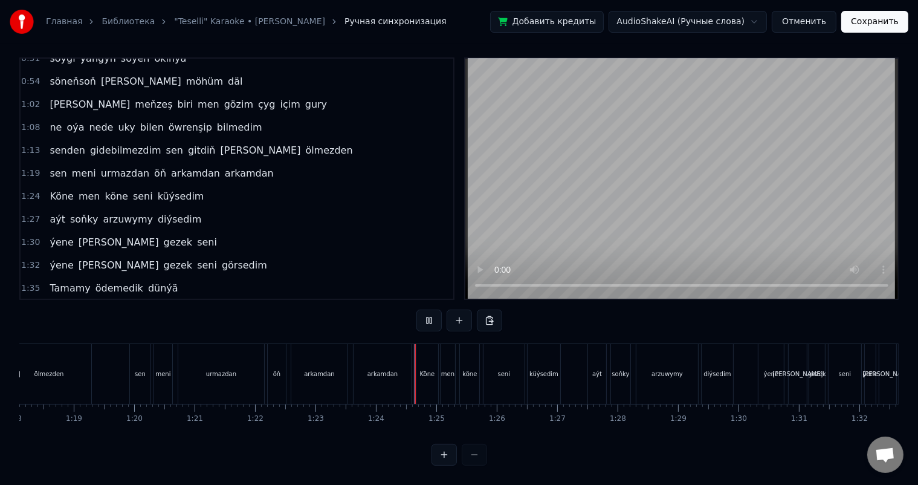
scroll to position [16, 0]
click at [596, 369] on div "aýt" at bounding box center [597, 373] width 10 height 9
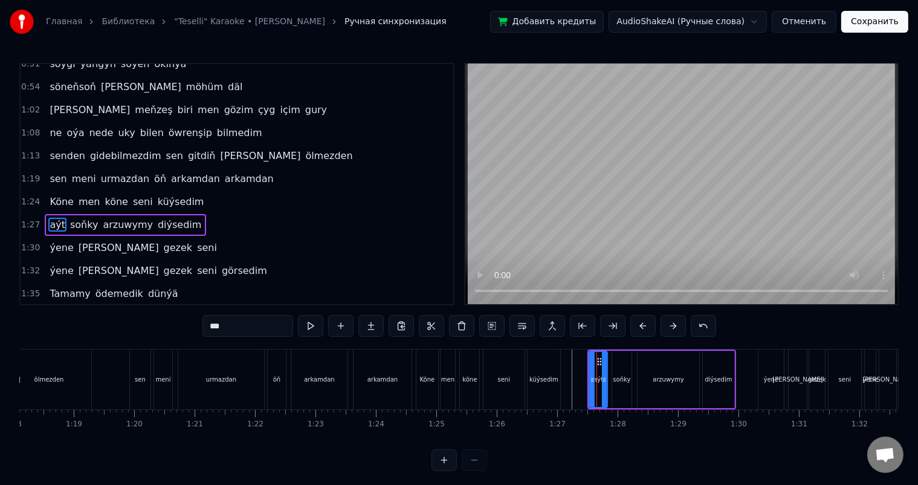
scroll to position [424, 0]
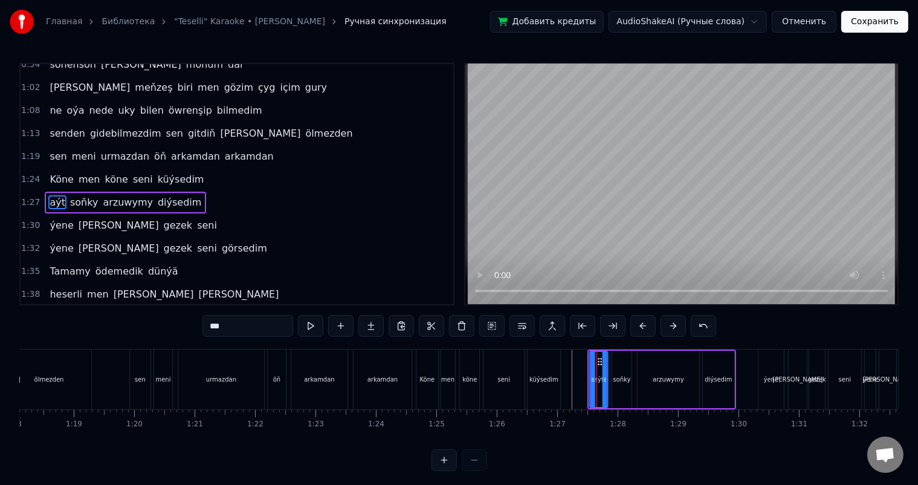
click at [600, 358] on icon at bounding box center [600, 362] width 10 height 10
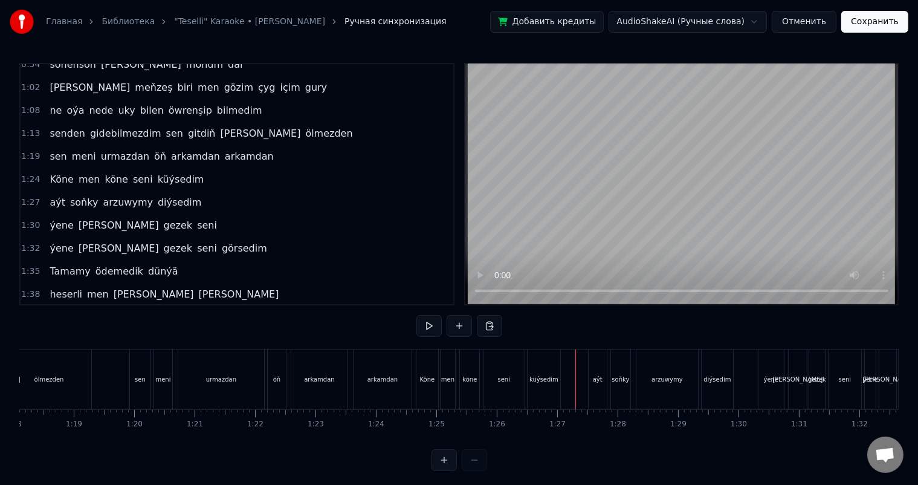
click at [570, 382] on div at bounding box center [883, 379] width 11168 height 60
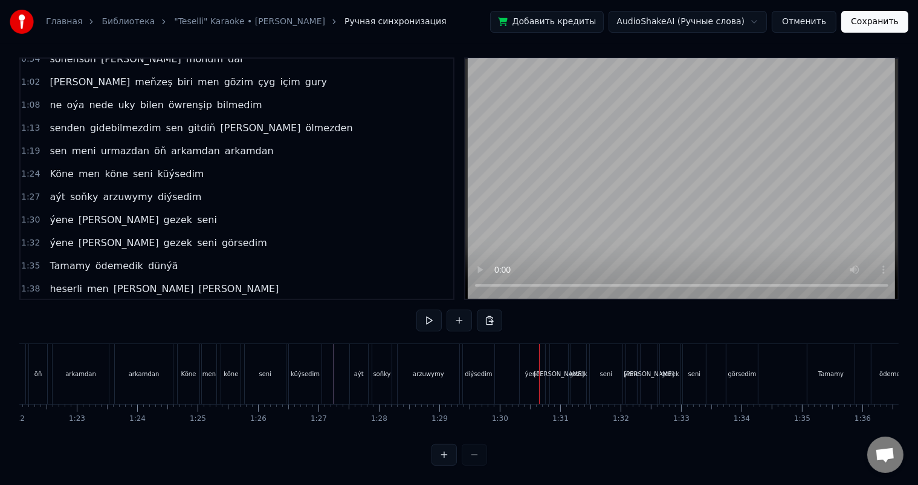
scroll to position [0, 4977]
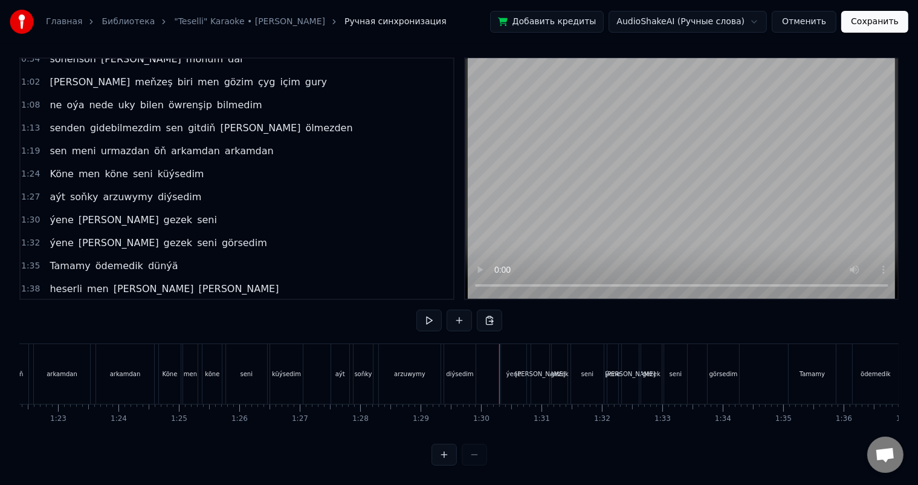
click at [490, 362] on div at bounding box center [626, 374] width 11168 height 60
click at [488, 354] on div at bounding box center [626, 374] width 11168 height 60
click at [477, 361] on div "aýt soňky arzuwymy diýsedim" at bounding box center [405, 374] width 148 height 60
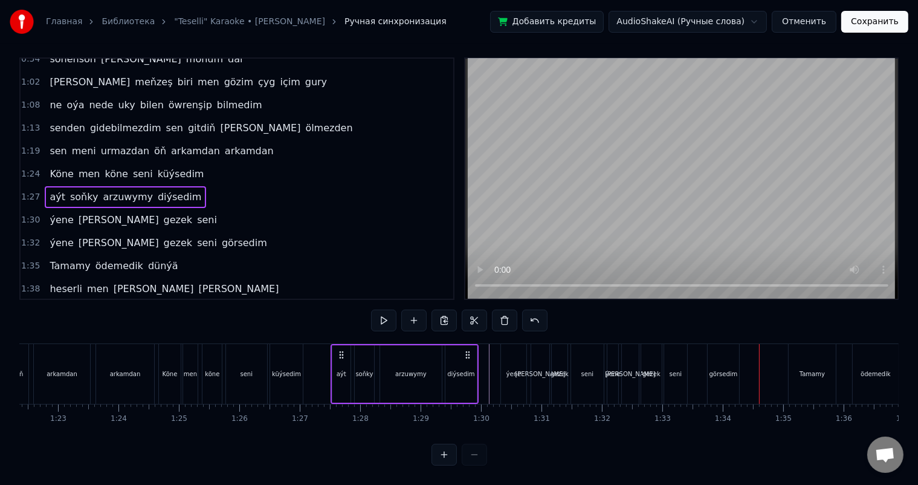
click at [483, 358] on div at bounding box center [626, 374] width 11168 height 60
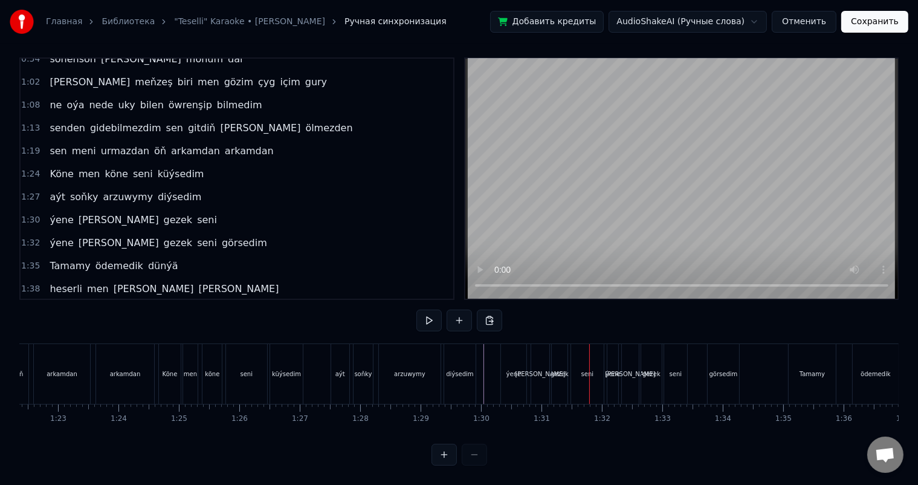
click at [513, 369] on div "ýene" at bounding box center [513, 373] width 15 height 9
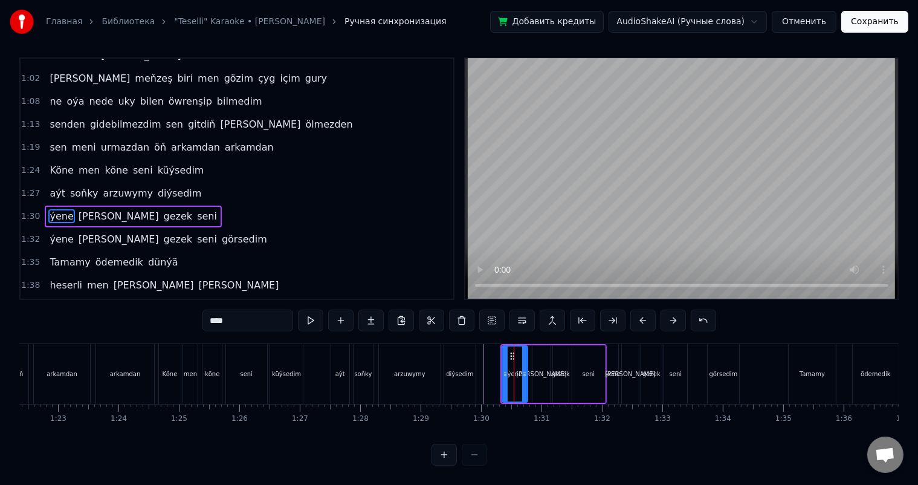
scroll to position [16, 0]
click at [522, 369] on icon at bounding box center [523, 374] width 5 height 10
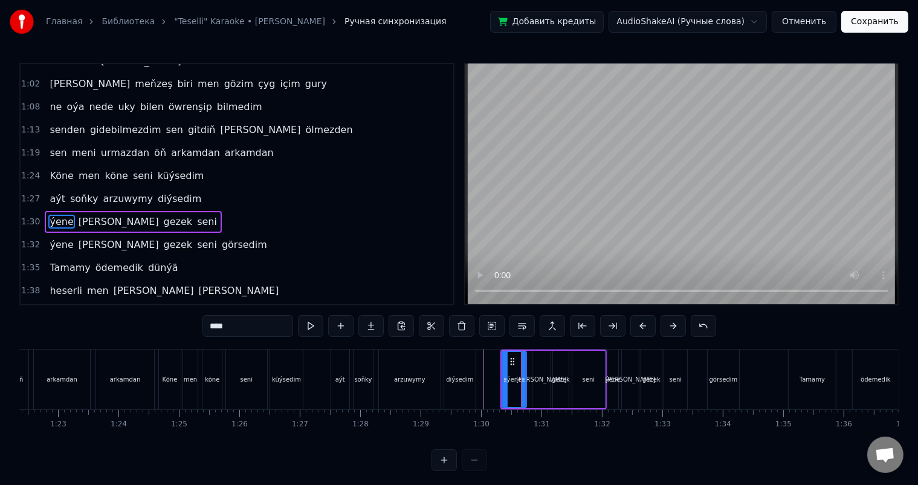
scroll to position [447, 0]
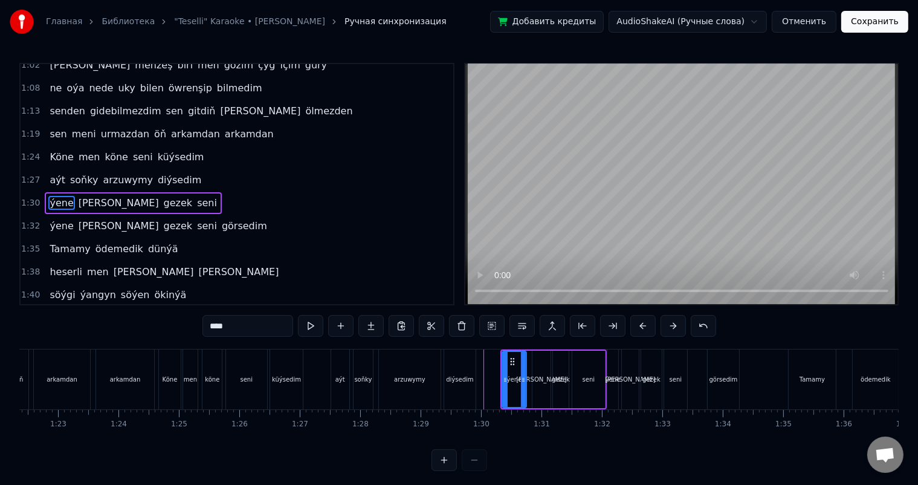
click at [539, 369] on div "[PERSON_NAME]" at bounding box center [541, 379] width 18 height 57
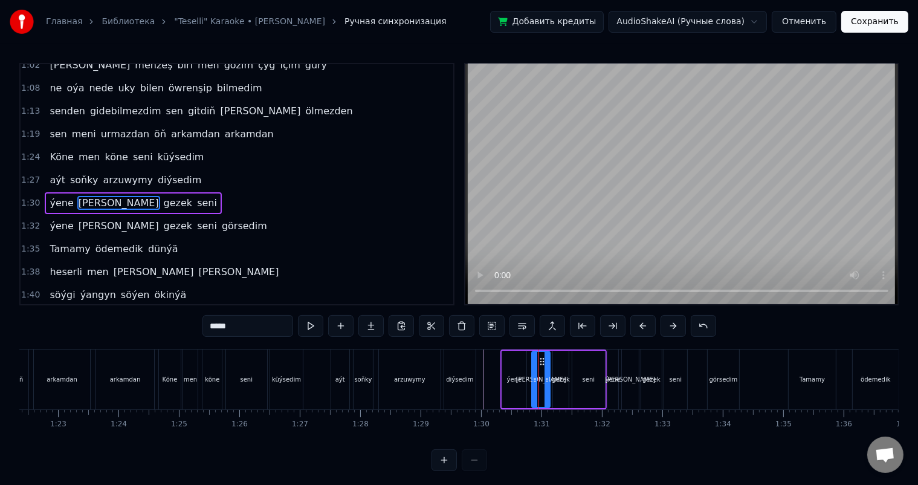
click at [541, 358] on icon at bounding box center [542, 362] width 10 height 10
click at [539, 360] on icon at bounding box center [540, 362] width 10 height 10
click at [544, 376] on icon at bounding box center [544, 380] width 5 height 10
click at [560, 367] on div "gezek" at bounding box center [561, 379] width 16 height 57
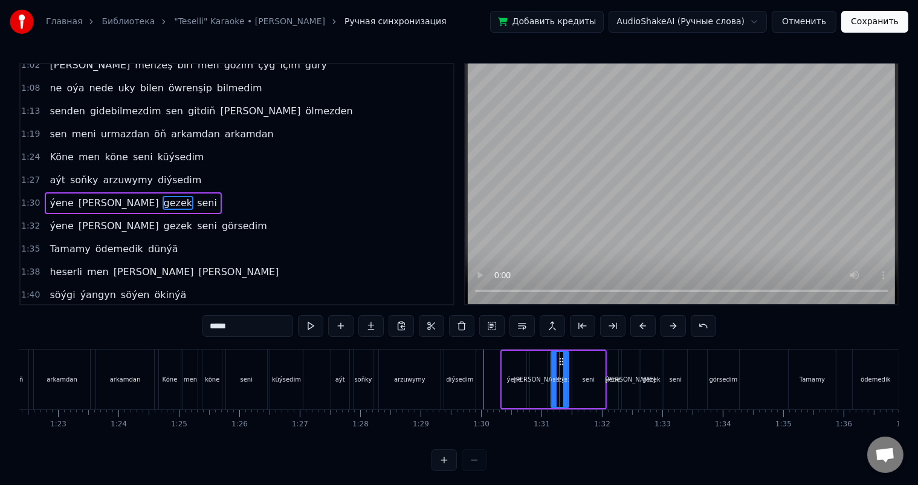
click at [552, 378] on icon at bounding box center [554, 380] width 5 height 10
click at [566, 380] on icon at bounding box center [566, 380] width 5 height 10
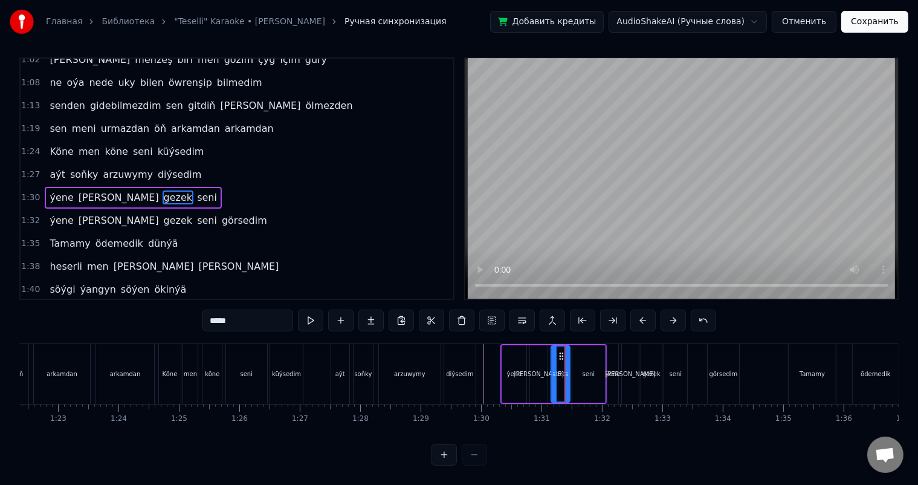
scroll to position [16, 0]
click at [572, 357] on div "seni" at bounding box center [588, 373] width 33 height 57
type input "****"
click at [575, 369] on icon at bounding box center [576, 374] width 5 height 10
click at [600, 369] on icon at bounding box center [600, 374] width 5 height 10
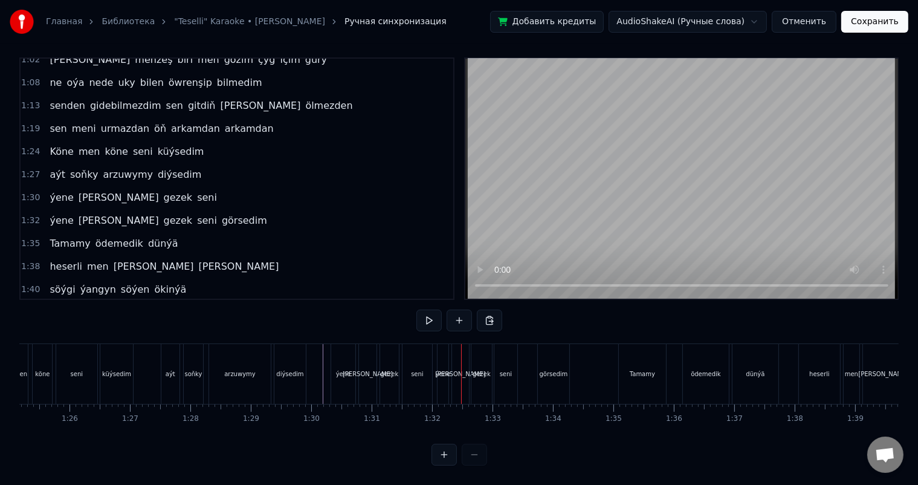
scroll to position [0, 5154]
click at [437, 349] on div "ýene" at bounding box center [436, 374] width 11 height 60
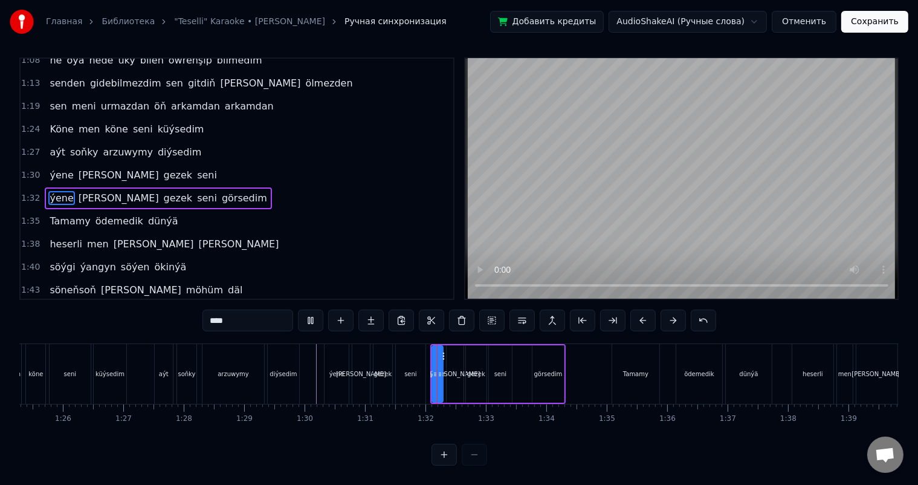
scroll to position [16, 0]
click at [451, 369] on div "[PERSON_NAME]" at bounding box center [455, 373] width 50 height 9
click at [460, 369] on icon at bounding box center [459, 374] width 5 height 10
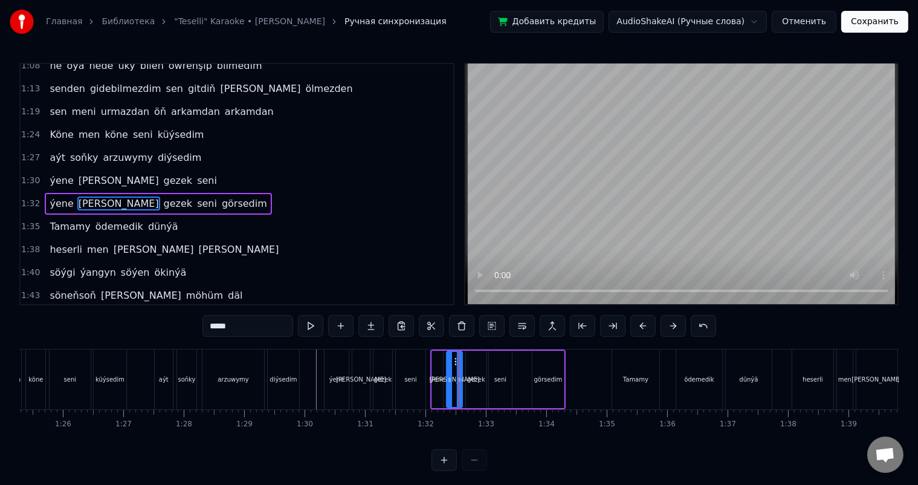
click at [476, 375] on div "gezek" at bounding box center [476, 379] width 18 height 9
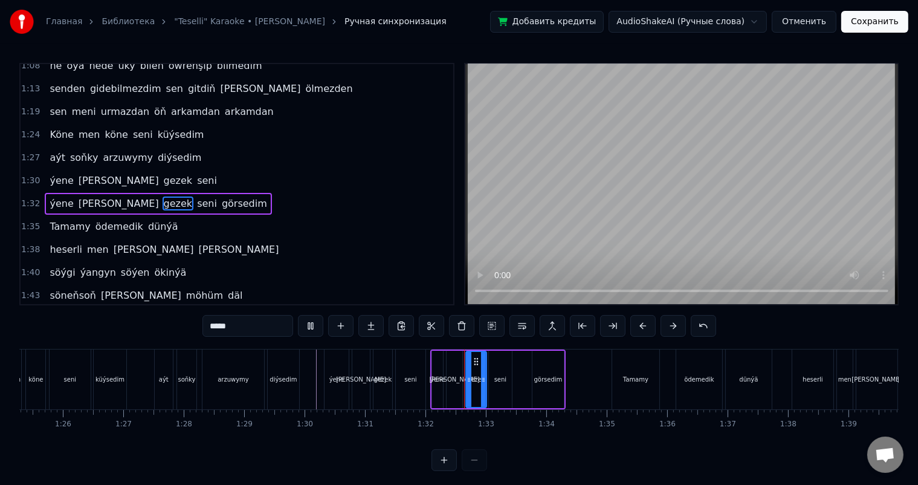
scroll to position [16, 0]
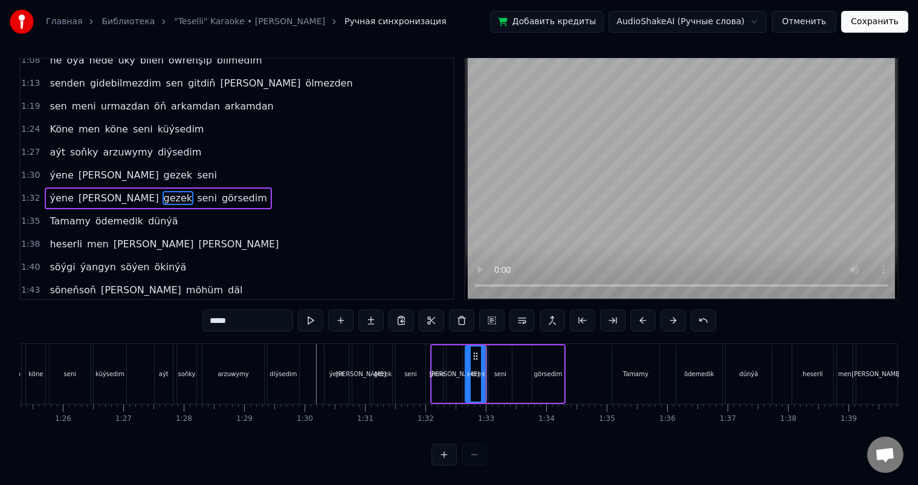
click at [468, 369] on icon at bounding box center [468, 374] width 5 height 10
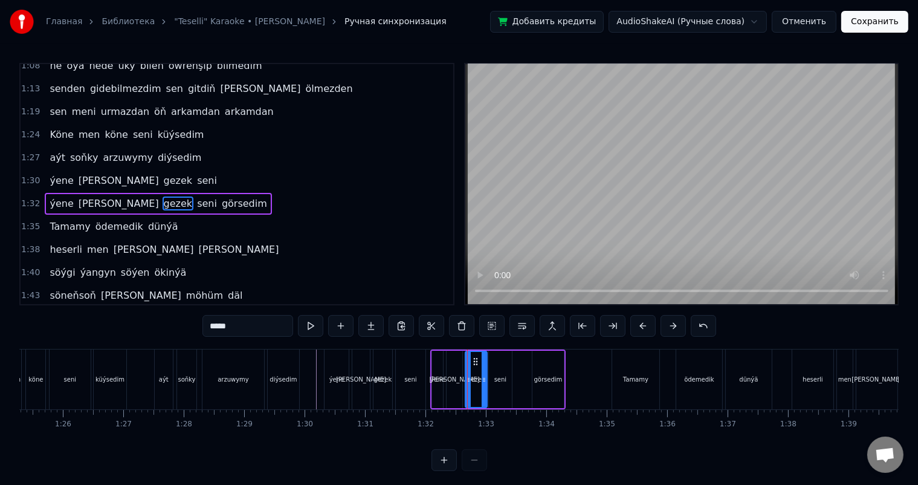
click at [484, 375] on icon at bounding box center [484, 380] width 5 height 10
click at [500, 379] on div "seni" at bounding box center [500, 379] width 12 height 9
type input "****"
click at [493, 377] on icon at bounding box center [492, 380] width 5 height 10
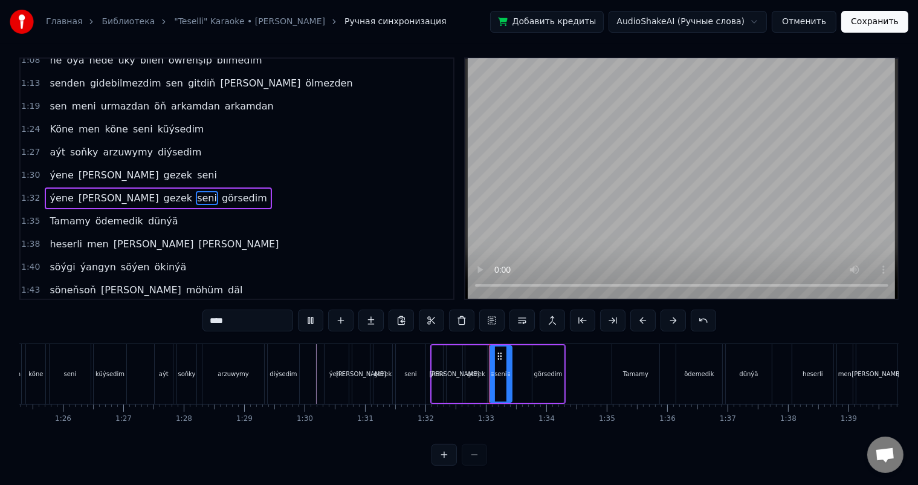
scroll to position [16, 0]
click at [525, 365] on div "[PERSON_NAME] gezek seni görsedim" at bounding box center [497, 374] width 135 height 60
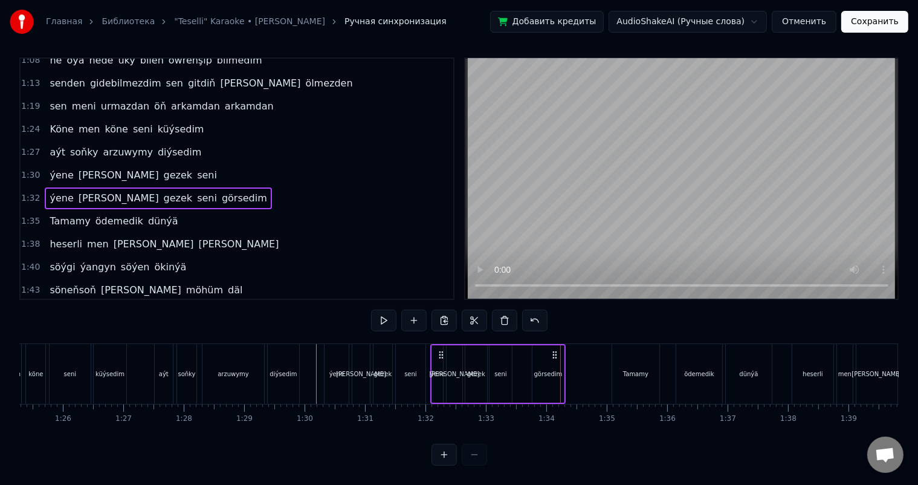
click at [534, 358] on div "görsedim" at bounding box center [547, 373] width 31 height 57
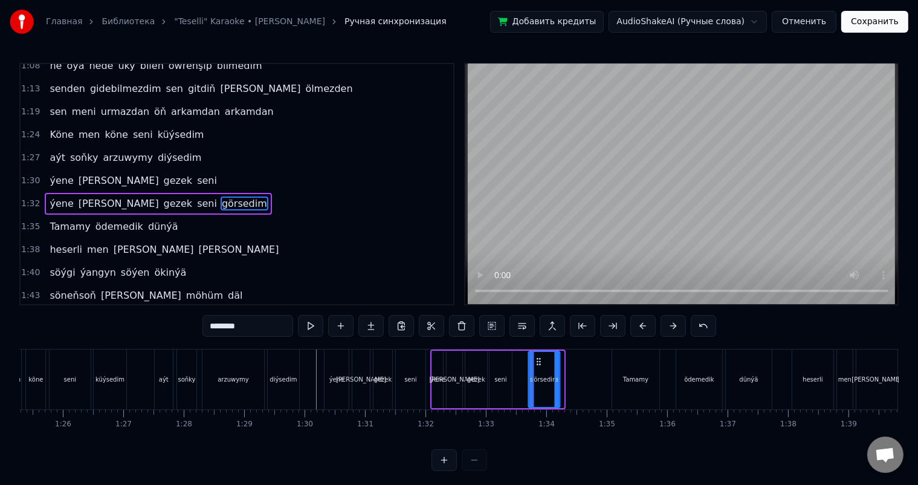
click at [537, 358] on circle at bounding box center [537, 358] width 1 height 1
click at [509, 376] on div "seni" at bounding box center [501, 379] width 22 height 57
type input "****"
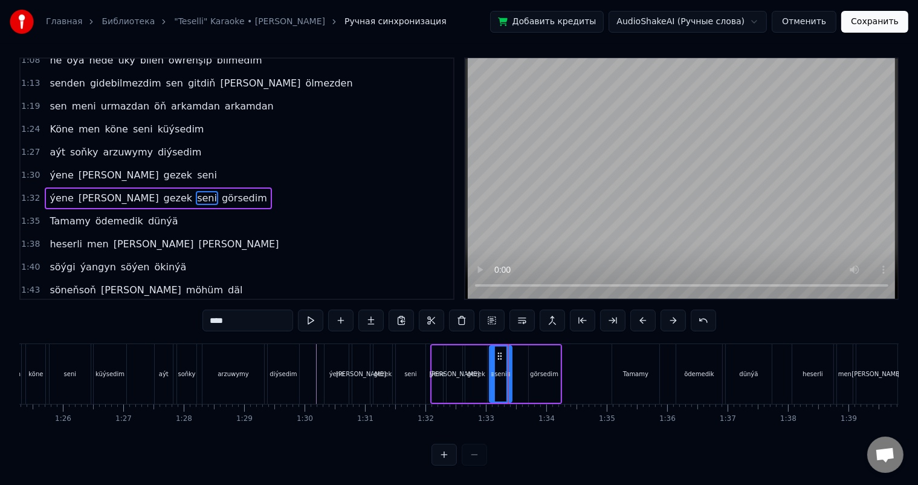
scroll to position [16, 0]
click at [516, 353] on div "[PERSON_NAME] gezek seni görsedim" at bounding box center [496, 374] width 132 height 60
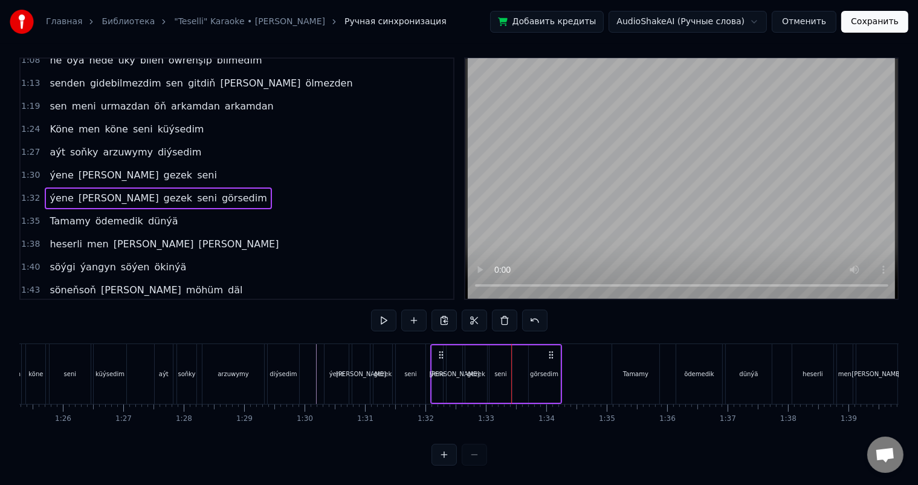
click at [543, 345] on div "görsedim" at bounding box center [544, 373] width 31 height 57
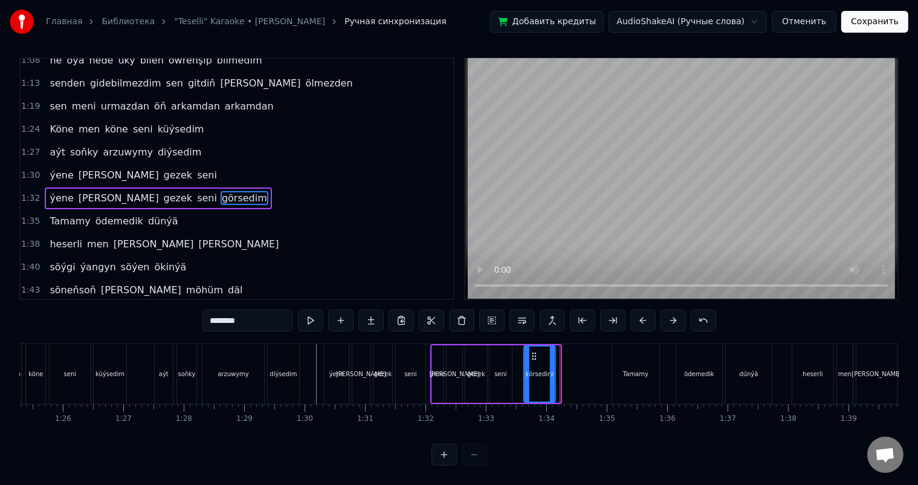
drag, startPoint x: 537, startPoint y: 346, endPoint x: 531, endPoint y: 344, distance: 6.2
click at [531, 351] on icon at bounding box center [534, 356] width 10 height 10
click at [510, 359] on div "seni" at bounding box center [501, 373] width 22 height 57
type input "****"
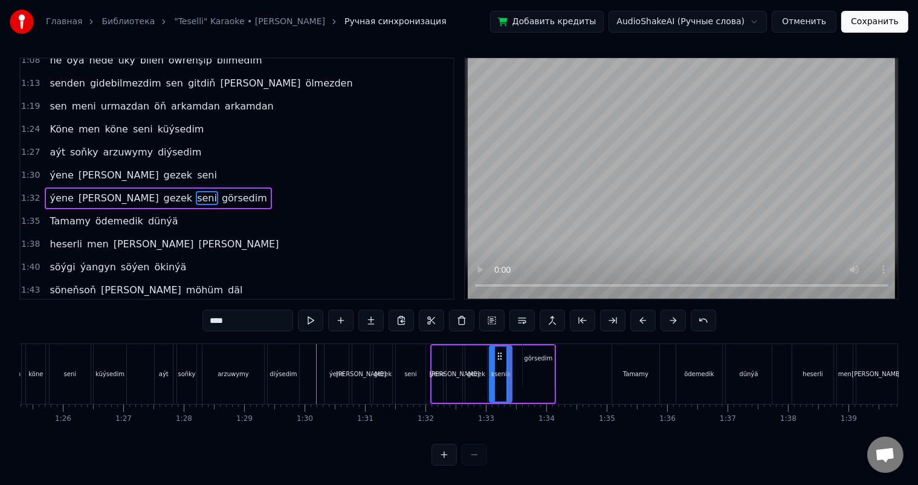
scroll to position [0, 0]
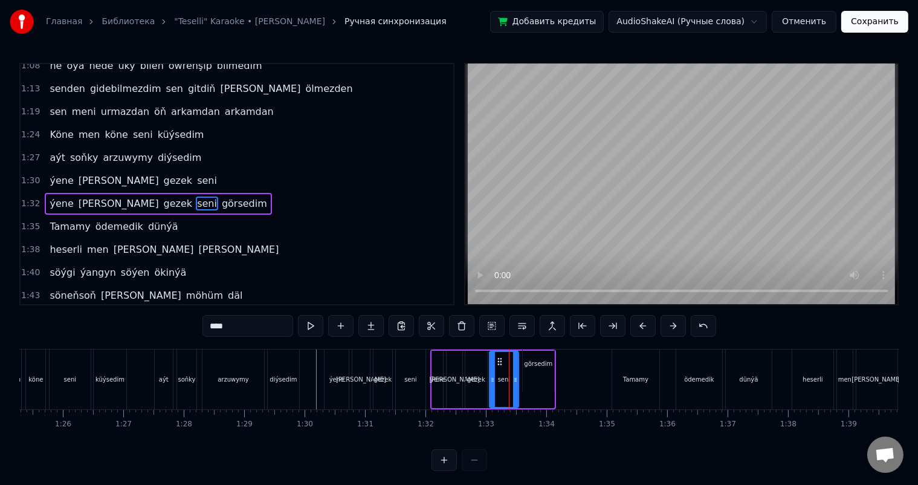
drag, startPoint x: 508, startPoint y: 378, endPoint x: 515, endPoint y: 378, distance: 7.3
click at [515, 378] on icon at bounding box center [515, 380] width 5 height 10
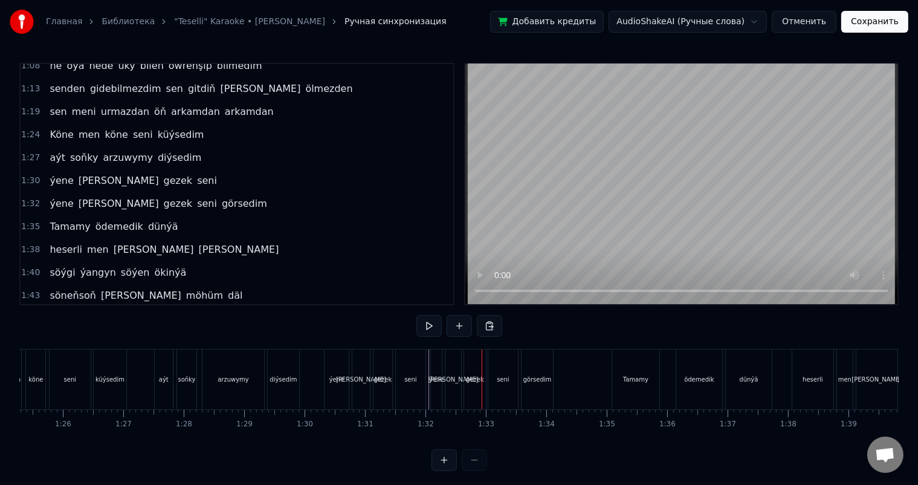
scroll to position [16, 0]
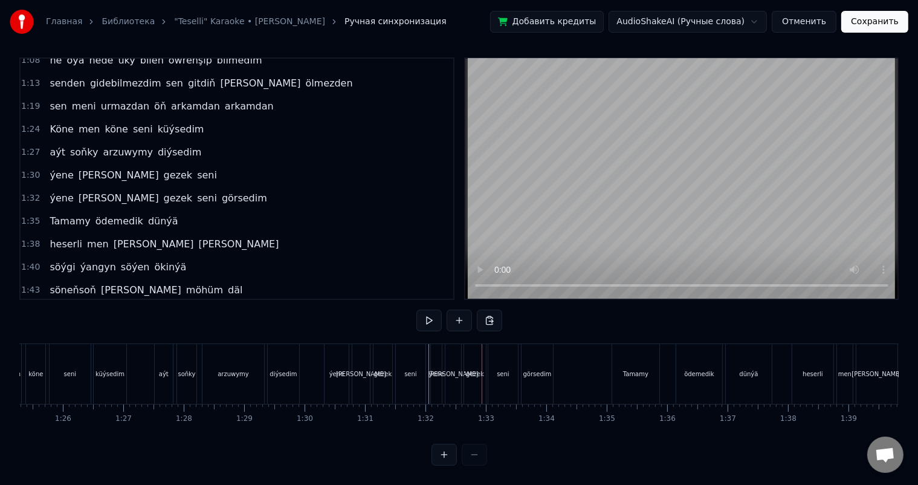
click at [428, 352] on div "[PERSON_NAME] gezek seni" at bounding box center [376, 374] width 105 height 60
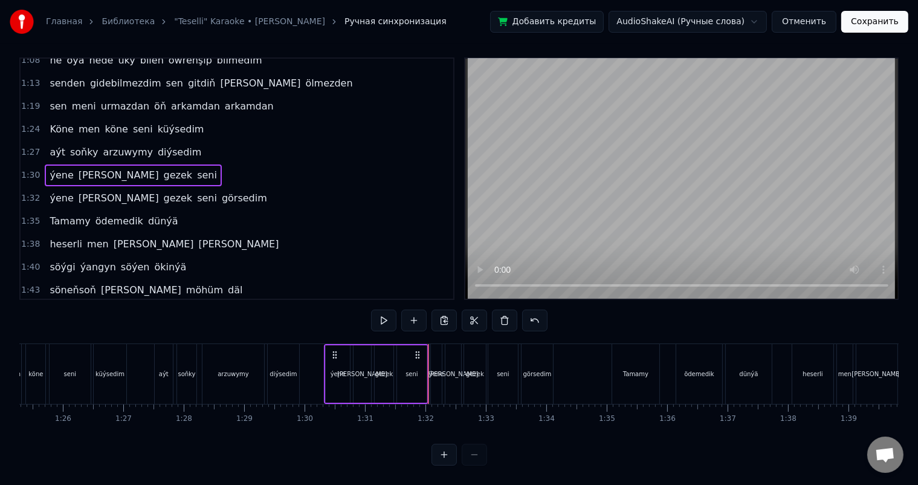
click at [430, 350] on div "ýene" at bounding box center [436, 374] width 12 height 60
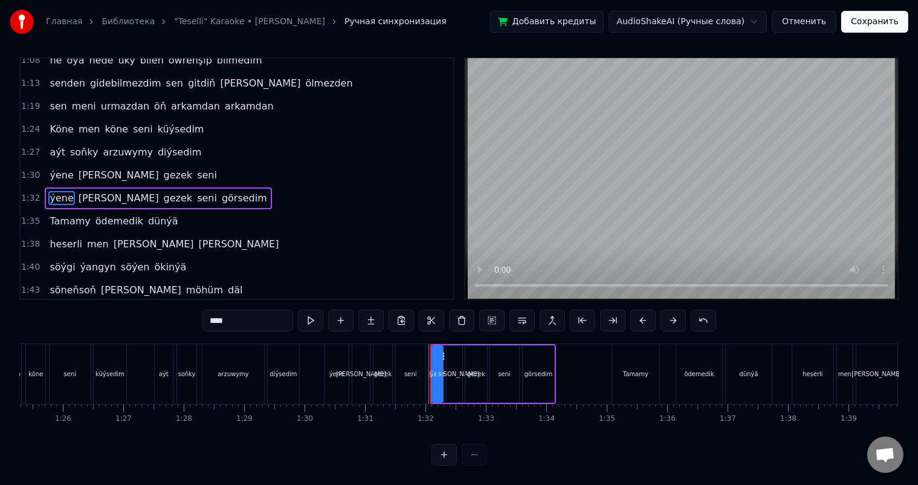
scroll to position [0, 0]
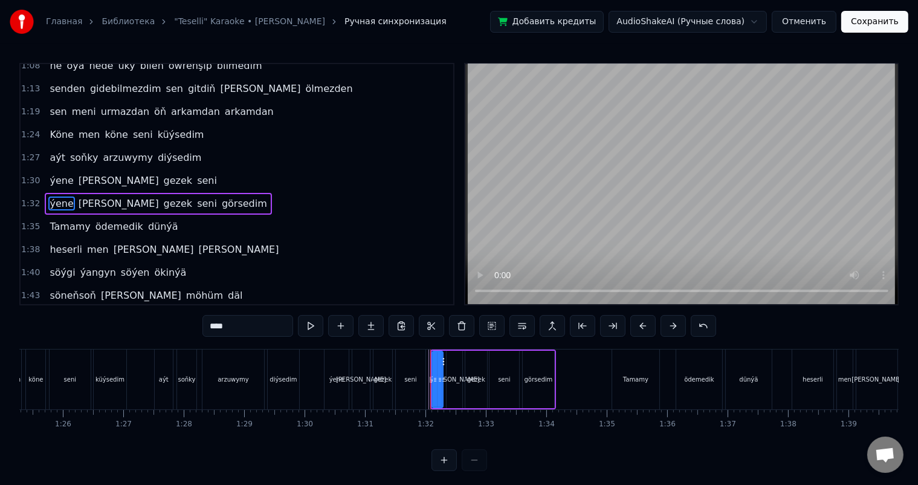
click at [305, 380] on div at bounding box center [450, 379] width 11168 height 60
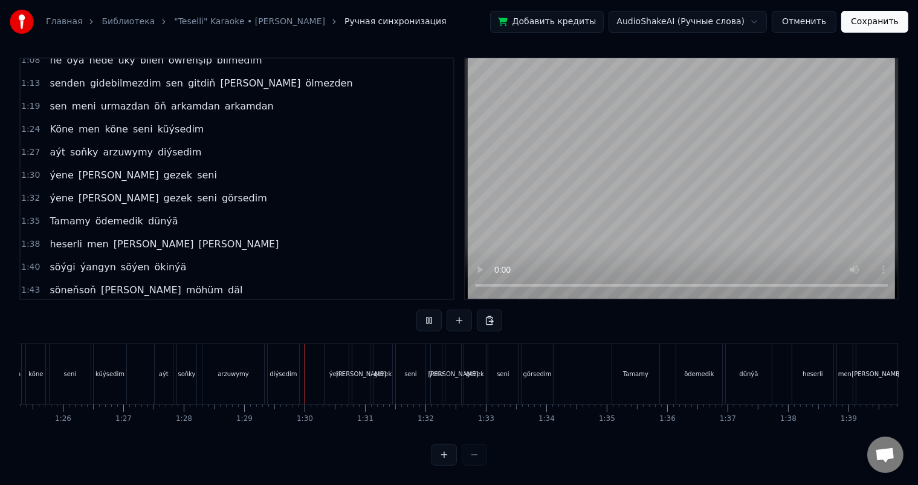
scroll to position [16, 0]
click at [514, 363] on div "seni" at bounding box center [503, 374] width 30 height 60
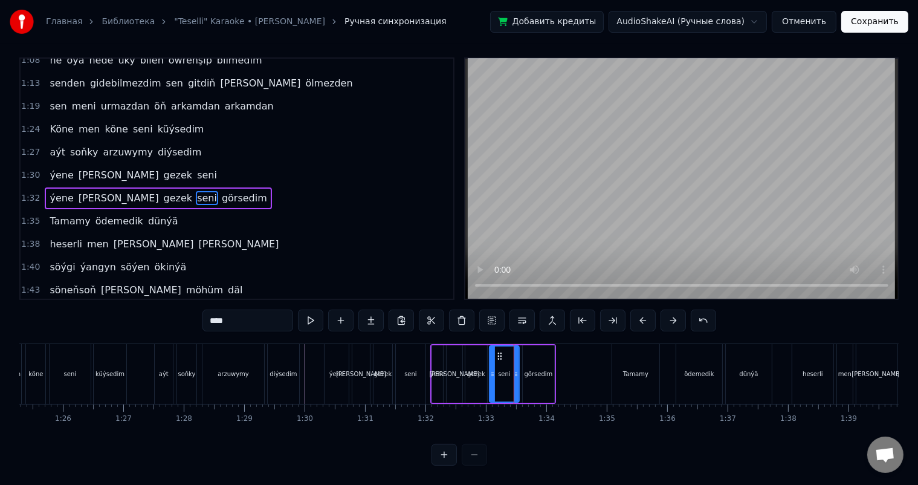
scroll to position [0, 0]
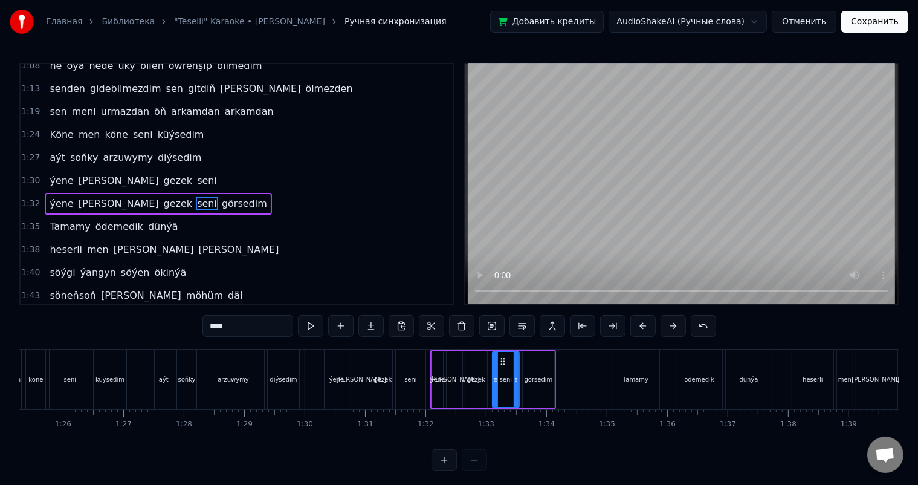
click at [496, 378] on circle at bounding box center [496, 378] width 1 height 1
click at [427, 351] on div "[PERSON_NAME] gezek seni" at bounding box center [376, 379] width 105 height 60
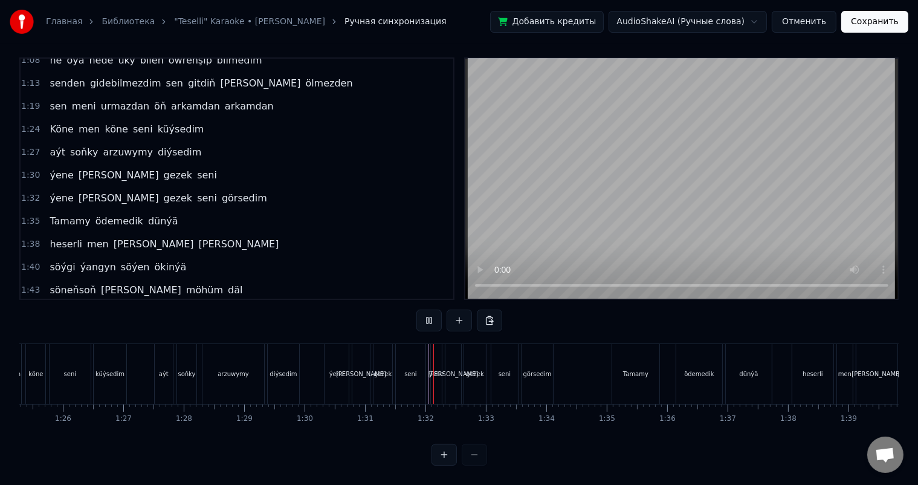
scroll to position [16, 0]
click at [471, 352] on div "gezek" at bounding box center [475, 374] width 22 height 60
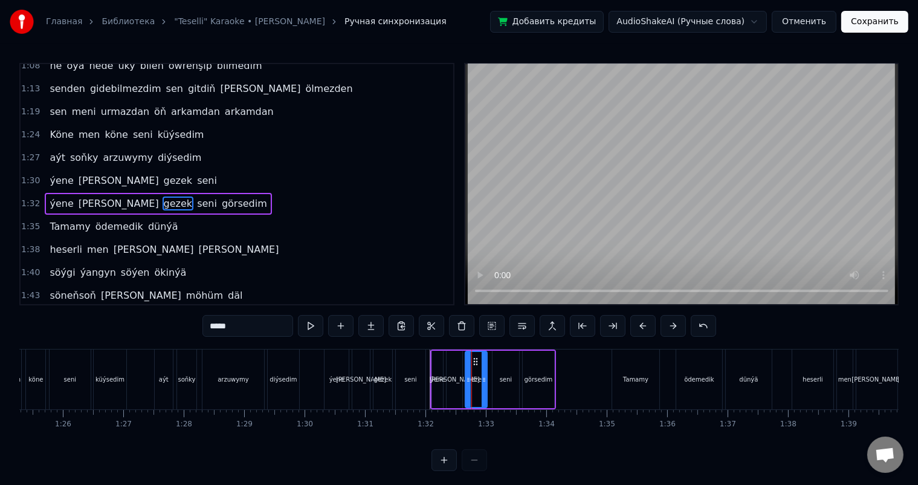
click at [506, 377] on div "seni" at bounding box center [506, 379] width 12 height 9
type input "****"
click at [479, 370] on div "gezek" at bounding box center [476, 379] width 22 height 57
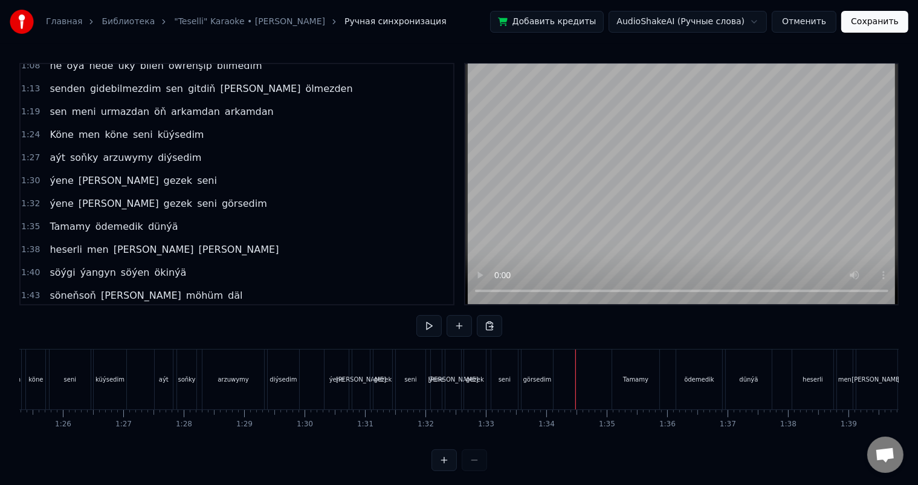
click at [476, 375] on div "gezek" at bounding box center [475, 379] width 18 height 9
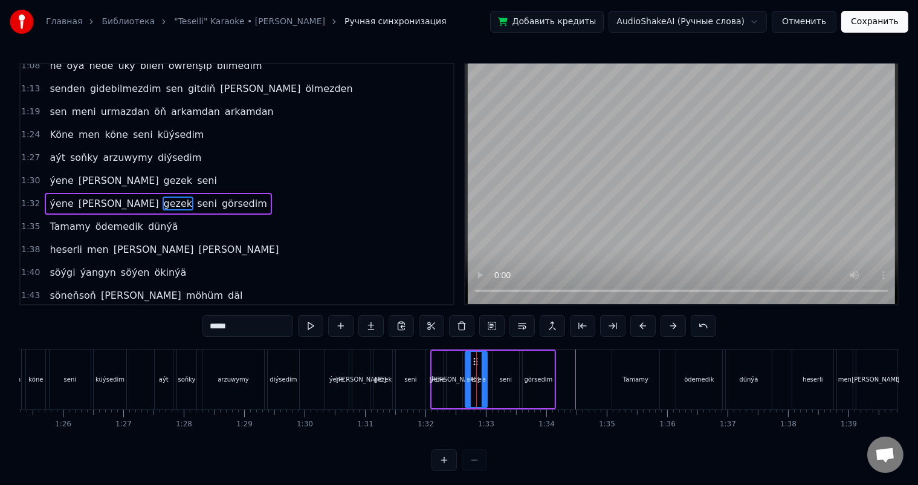
click at [503, 372] on div "seni" at bounding box center [506, 379] width 27 height 57
click at [530, 370] on div "görsedim" at bounding box center [538, 379] width 31 height 57
type input "********"
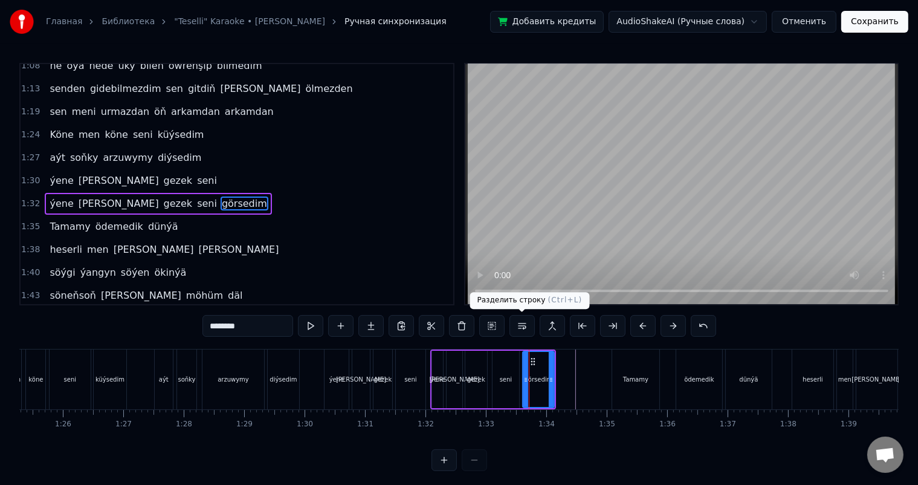
click at [524, 323] on button at bounding box center [521, 326] width 25 height 22
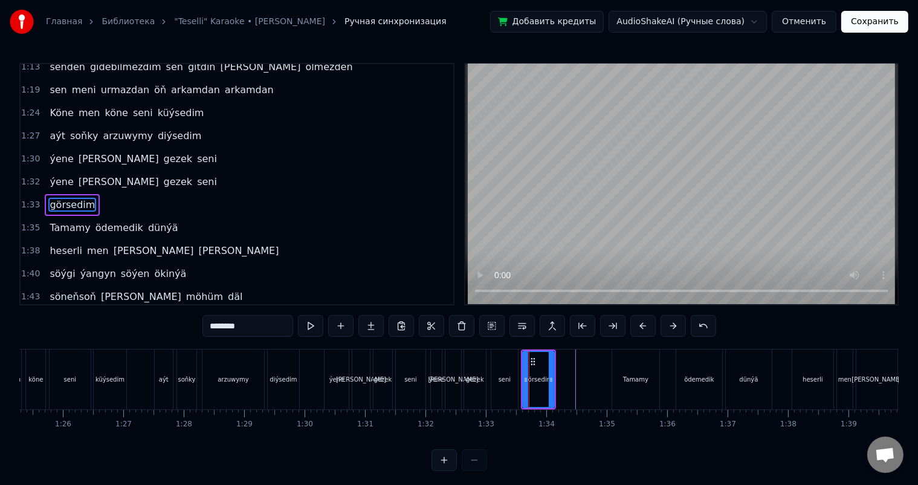
click at [426, 353] on div "[PERSON_NAME] gezek seni" at bounding box center [376, 379] width 105 height 60
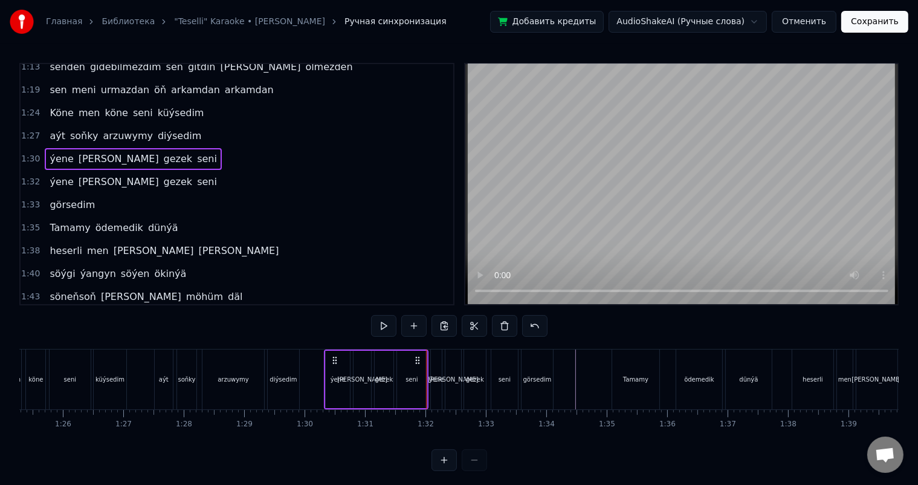
click at [427, 352] on div "[PERSON_NAME] gezek seni" at bounding box center [376, 379] width 105 height 60
click at [312, 357] on div at bounding box center [450, 379] width 11168 height 60
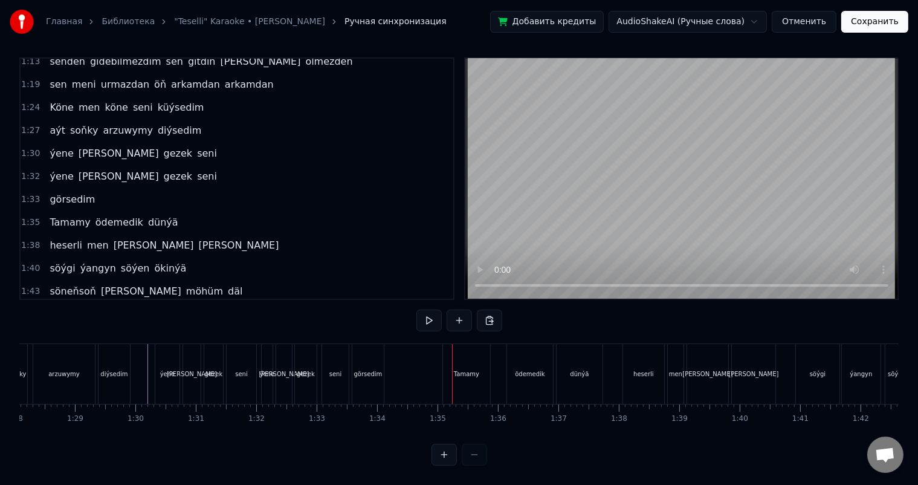
scroll to position [0, 5417]
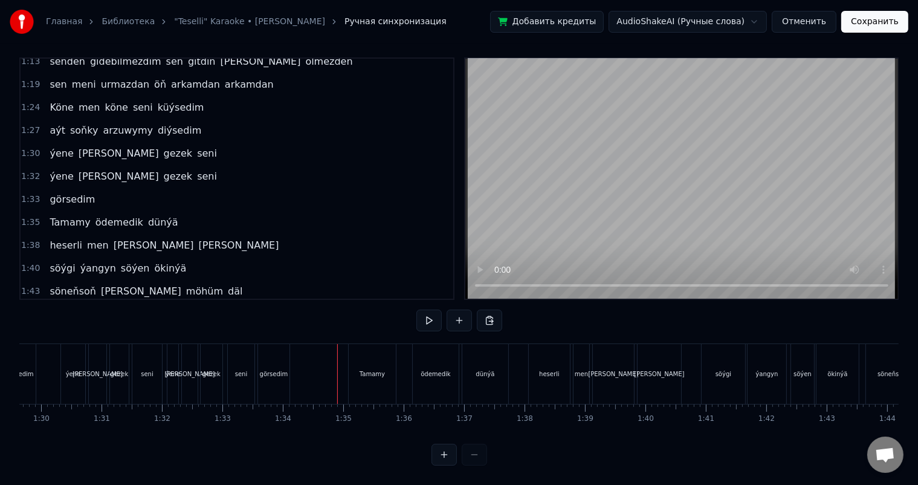
click at [360, 357] on div "Tamamy" at bounding box center [372, 374] width 47 height 60
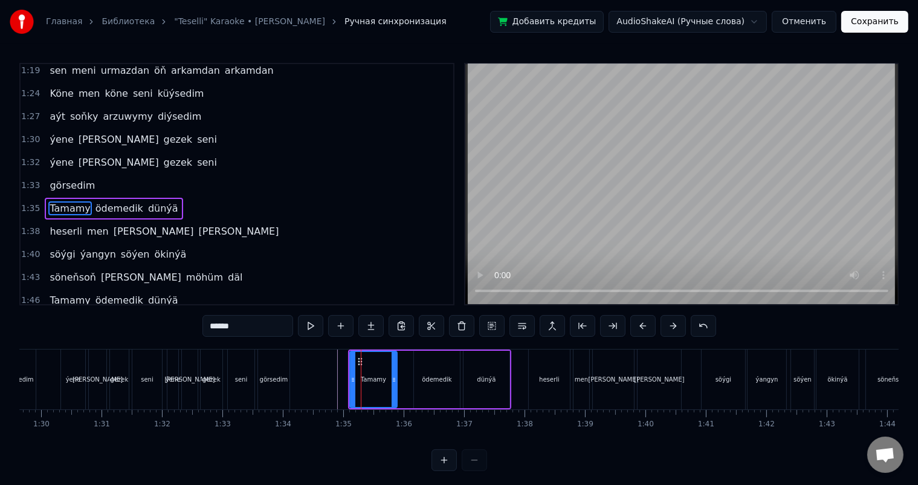
scroll to position [513, 0]
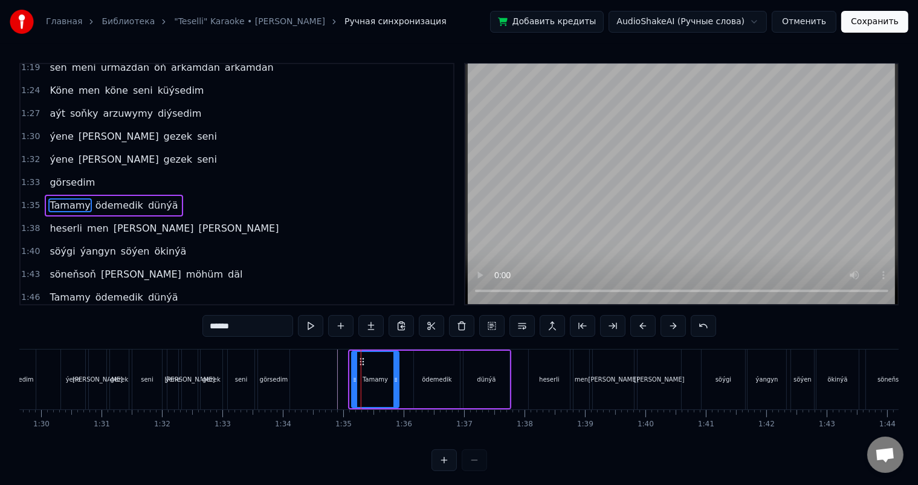
click at [360, 358] on icon at bounding box center [362, 362] width 10 height 10
click at [358, 358] on icon at bounding box center [361, 362] width 10 height 10
click at [322, 373] on div at bounding box center [186, 379] width 11168 height 60
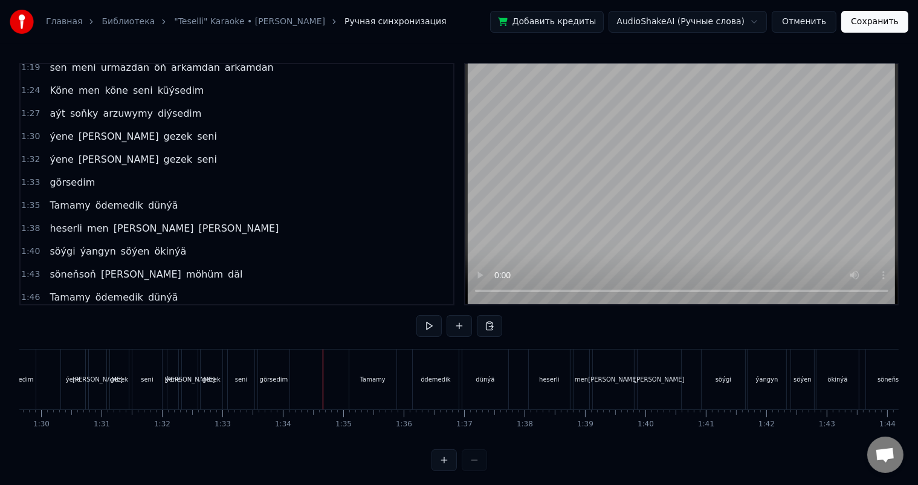
click at [314, 375] on div at bounding box center [186, 379] width 11168 height 60
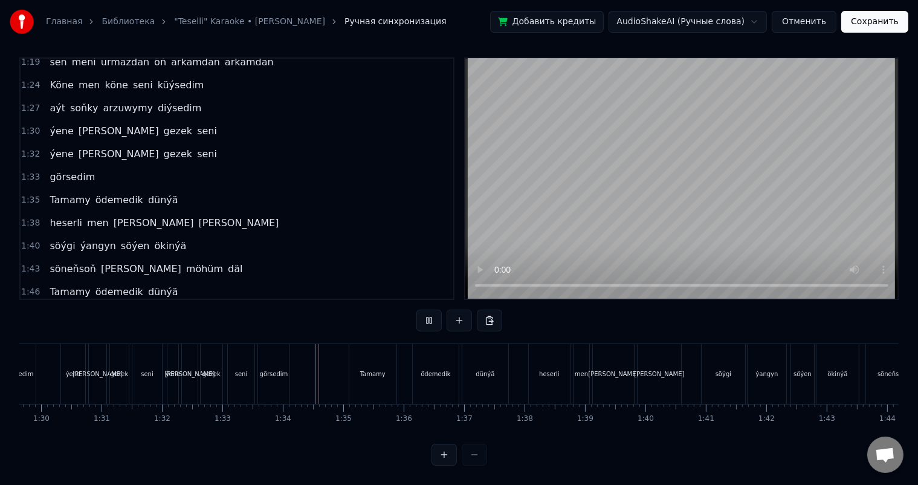
scroll to position [16, 0]
click at [433, 369] on div "ödemedik" at bounding box center [436, 373] width 30 height 9
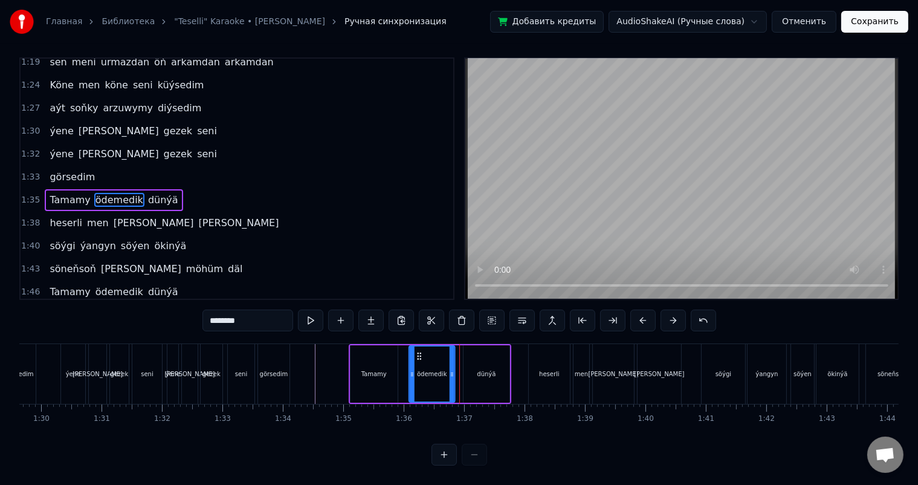
click at [418, 353] on circle at bounding box center [418, 353] width 1 height 1
click at [415, 351] on icon at bounding box center [420, 356] width 10 height 10
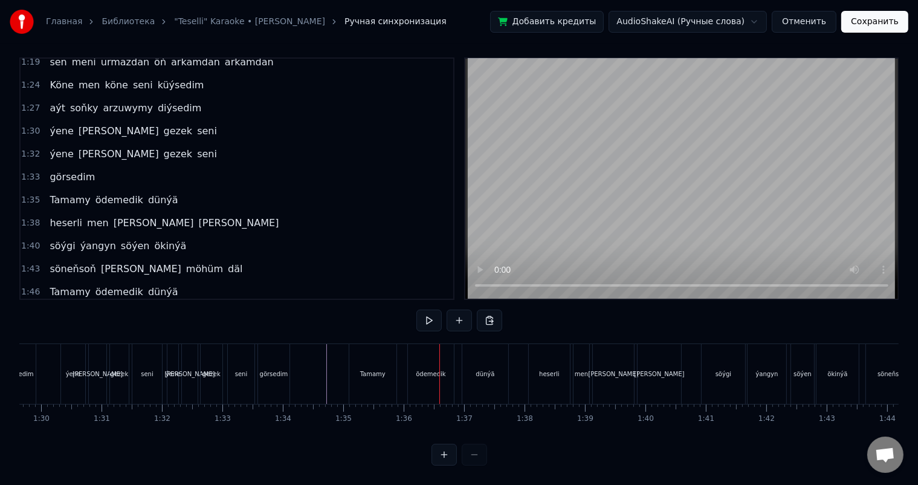
click at [421, 354] on div "ödemedik" at bounding box center [431, 374] width 46 height 60
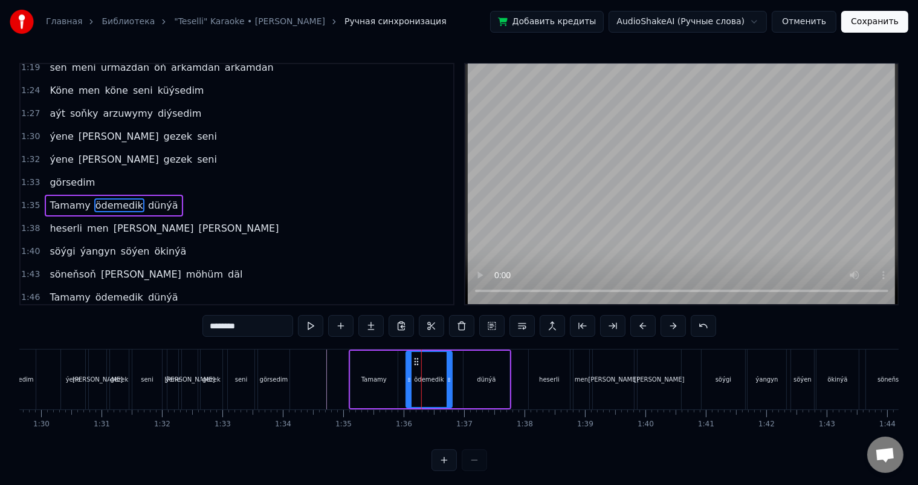
click at [413, 360] on icon at bounding box center [417, 362] width 10 height 10
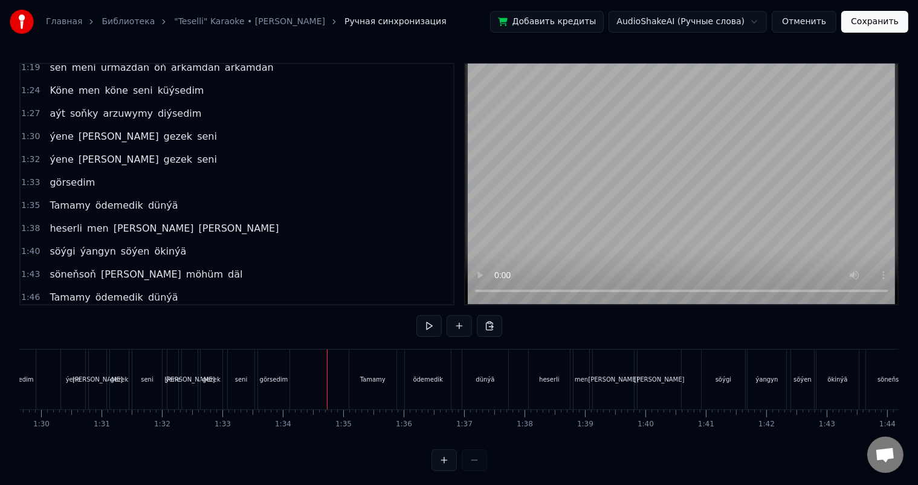
scroll to position [16, 0]
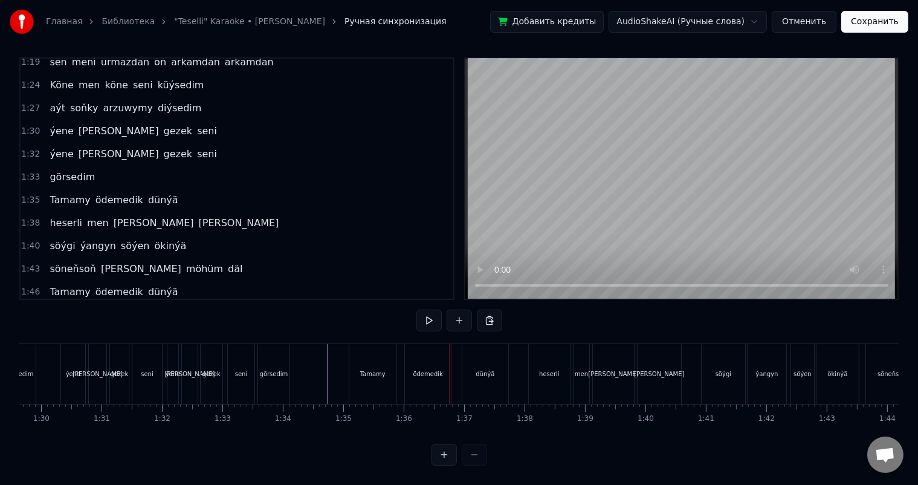
click at [416, 350] on div "ödemedik" at bounding box center [428, 374] width 46 height 60
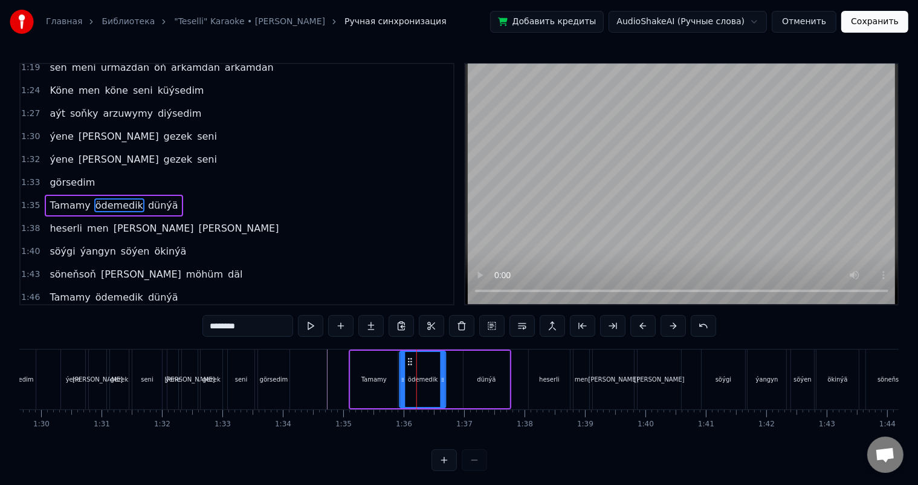
drag, startPoint x: 413, startPoint y: 358, endPoint x: 407, endPoint y: 358, distance: 6.1
click at [407, 358] on icon at bounding box center [411, 362] width 10 height 10
click at [325, 368] on div at bounding box center [186, 379] width 11168 height 60
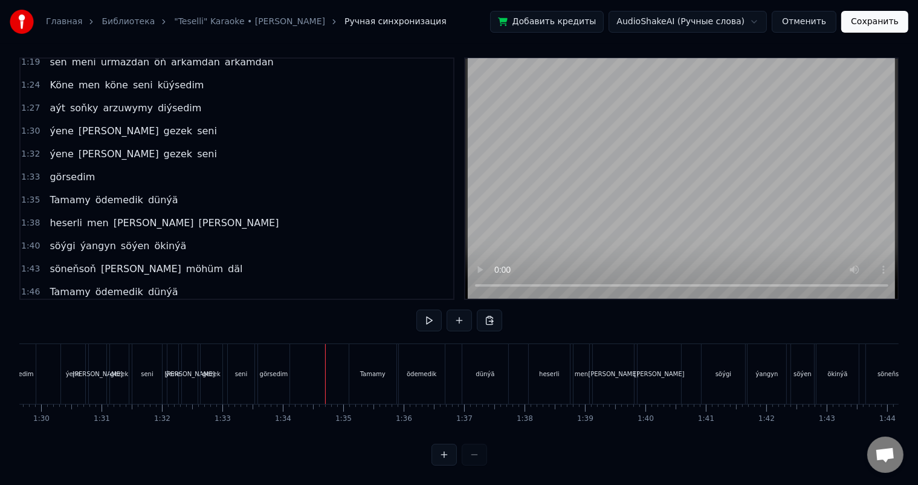
scroll to position [16, 0]
click at [380, 369] on div "Tamamy" at bounding box center [372, 373] width 25 height 9
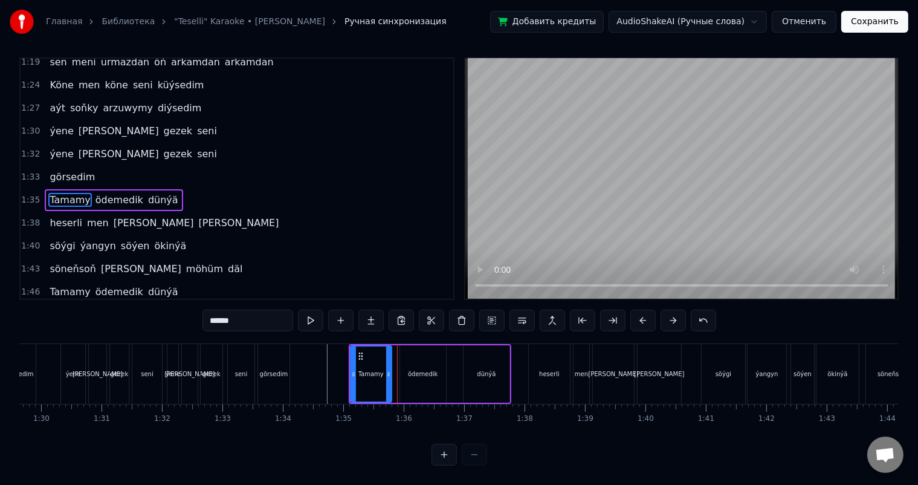
click at [389, 373] on circle at bounding box center [389, 373] width 1 height 1
click at [409, 355] on div "ödemedik" at bounding box center [423, 373] width 46 height 57
type input "********"
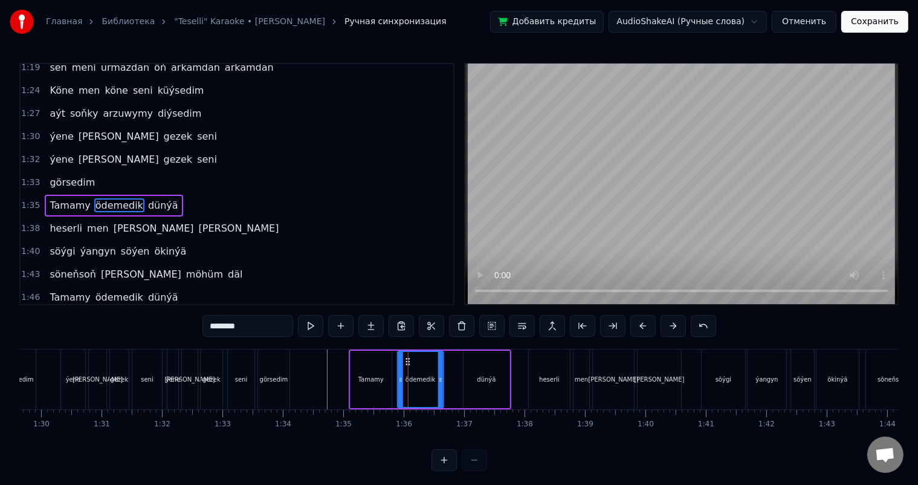
click at [408, 360] on div "Ne şu gün nede ertir seni yzyna getir maňa Ykbalyň niýeti gara gijeler ýaly sen…" at bounding box center [186, 379] width 11168 height 60
drag, startPoint x: 438, startPoint y: 377, endPoint x: 445, endPoint y: 377, distance: 6.6
click at [445, 377] on icon at bounding box center [446, 380] width 5 height 10
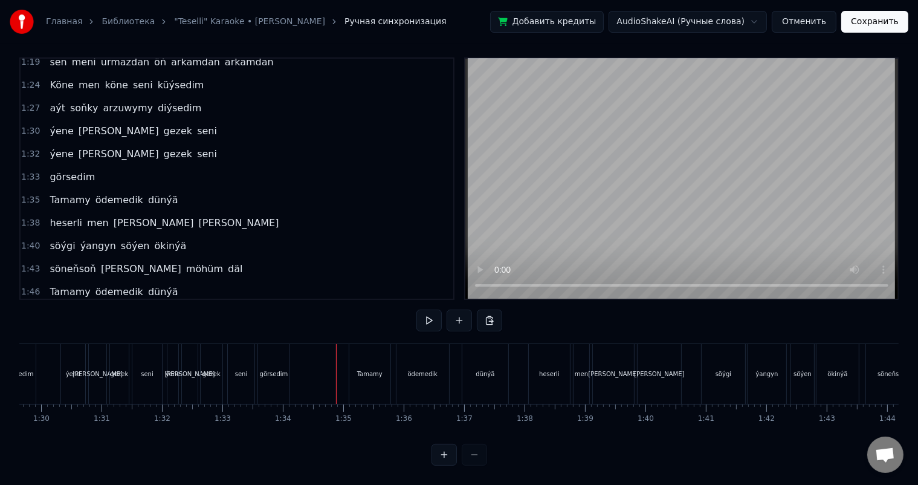
scroll to position [16, 0]
click at [487, 369] on div "dünýä" at bounding box center [485, 373] width 19 height 9
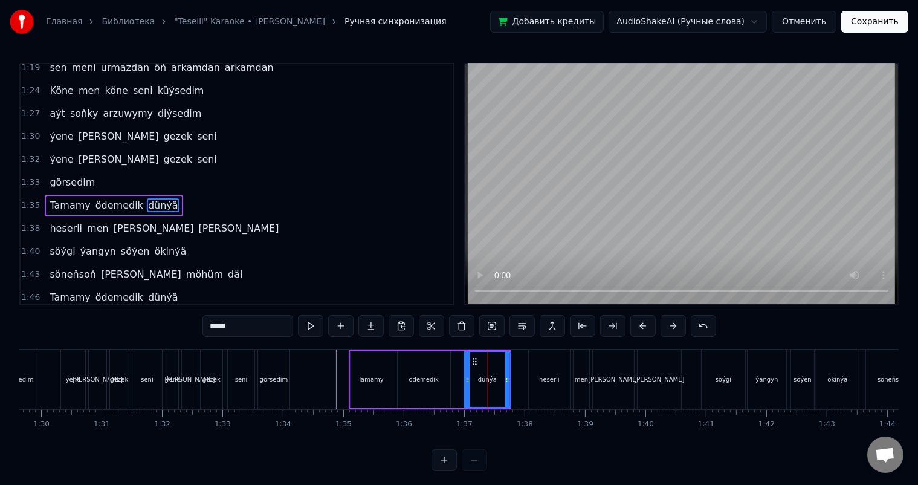
click at [473, 359] on icon at bounding box center [475, 362] width 10 height 10
click at [505, 377] on icon at bounding box center [505, 380] width 5 height 10
click at [326, 367] on div at bounding box center [186, 379] width 11168 height 60
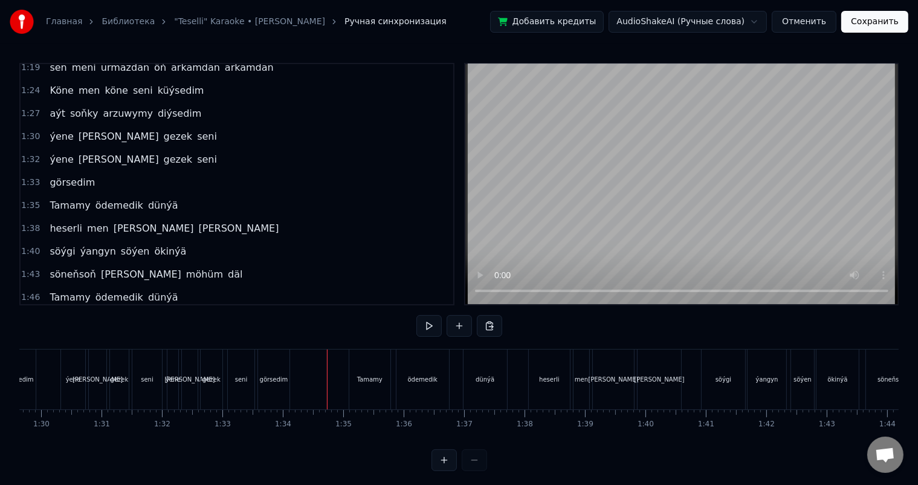
scroll to position [16, 0]
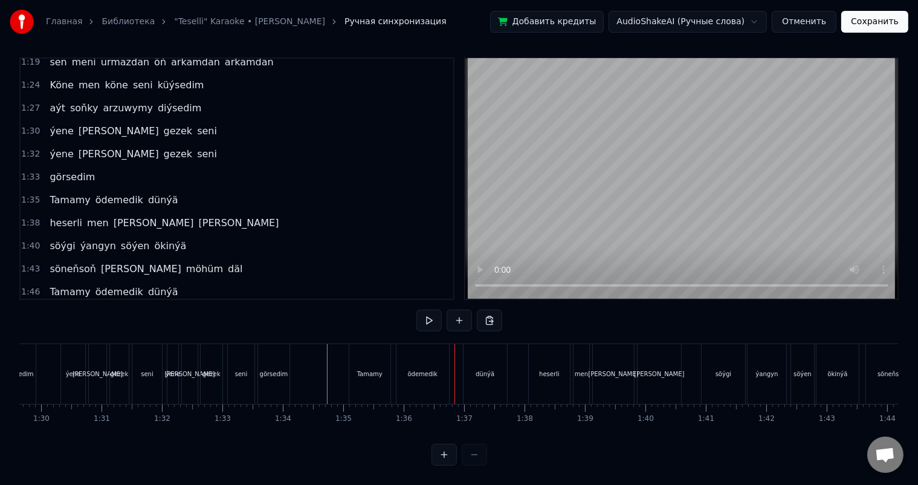
click at [380, 369] on div "Tamamy" at bounding box center [369, 373] width 25 height 9
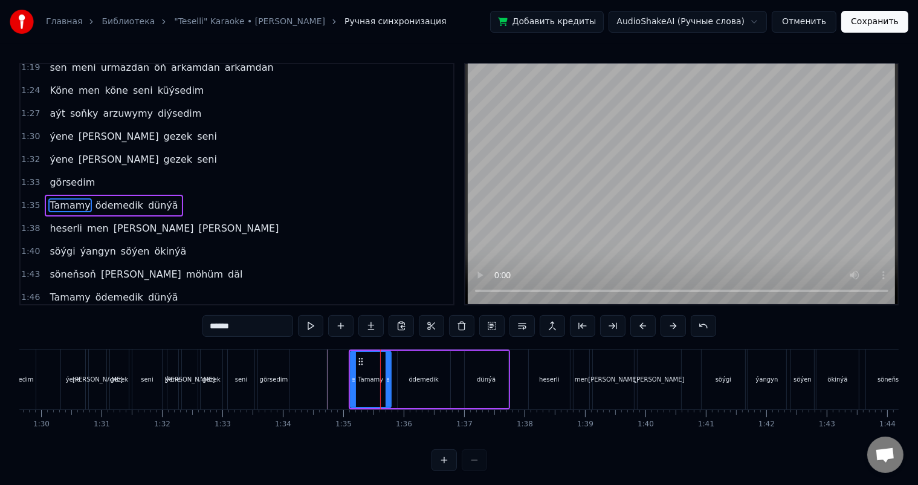
click at [387, 375] on icon at bounding box center [388, 380] width 5 height 10
click at [404, 381] on div "ödemedik" at bounding box center [424, 379] width 53 height 57
type input "********"
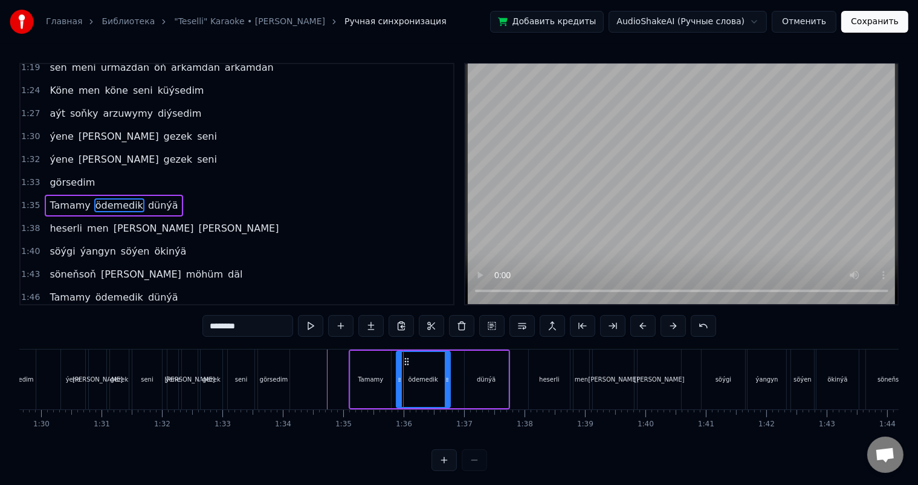
click at [399, 377] on icon at bounding box center [399, 380] width 5 height 10
click at [402, 377] on icon at bounding box center [402, 380] width 5 height 10
click at [325, 376] on div at bounding box center [186, 379] width 11168 height 60
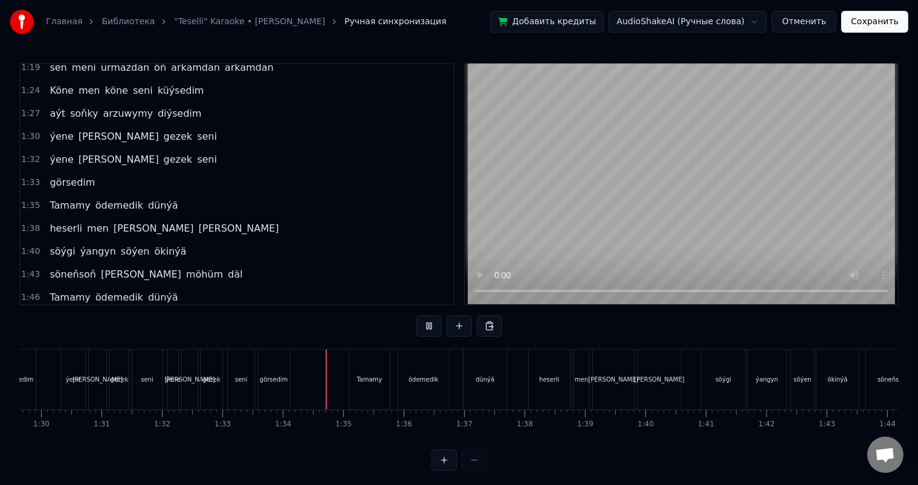
scroll to position [16, 0]
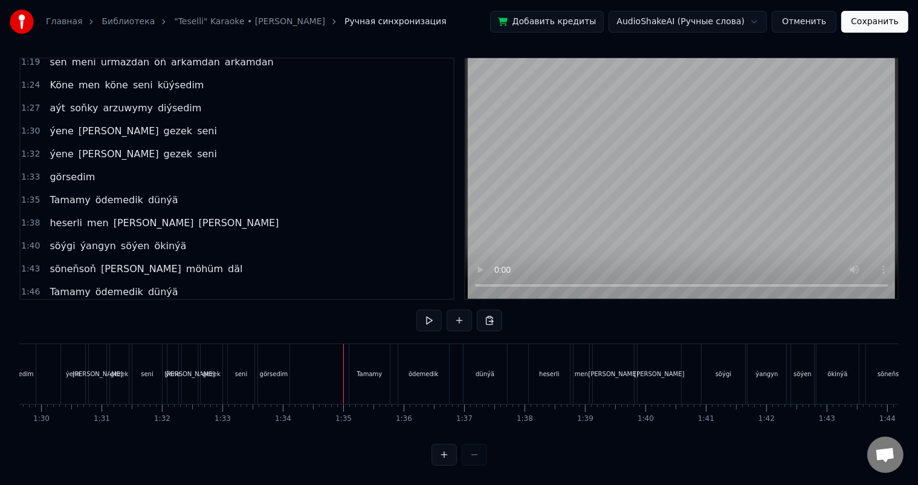
click at [331, 363] on div at bounding box center [186, 374] width 11168 height 60
click at [409, 363] on div "ödemedik" at bounding box center [423, 374] width 51 height 60
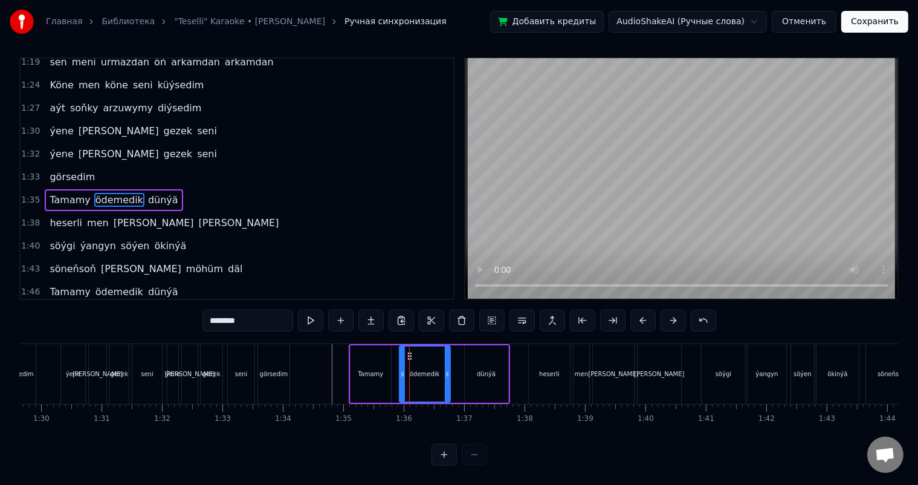
scroll to position [0, 0]
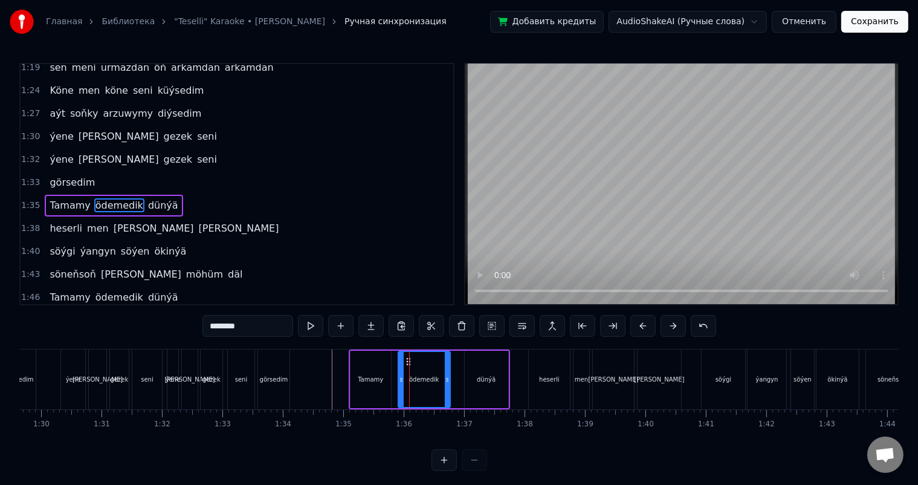
click at [399, 373] on div at bounding box center [401, 379] width 5 height 55
click at [319, 375] on div at bounding box center [186, 379] width 11168 height 60
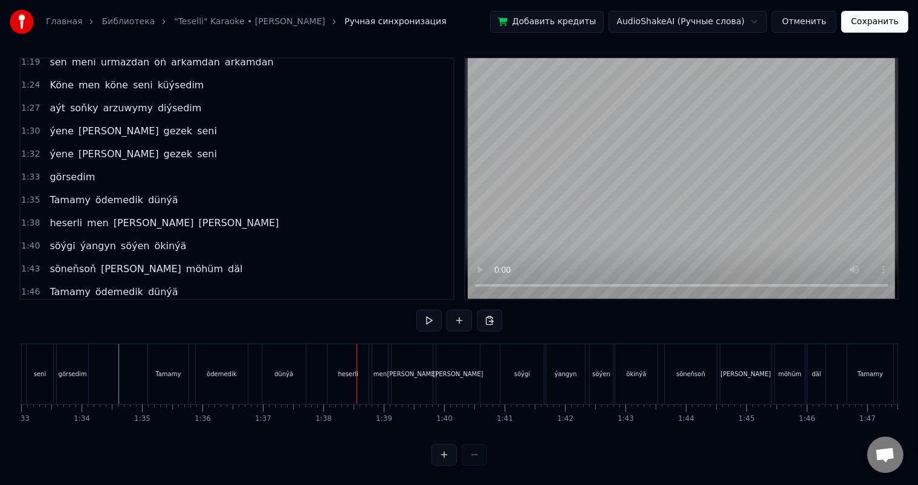
scroll to position [0, 5625]
click at [335, 353] on div "heserli" at bounding box center [341, 374] width 41 height 60
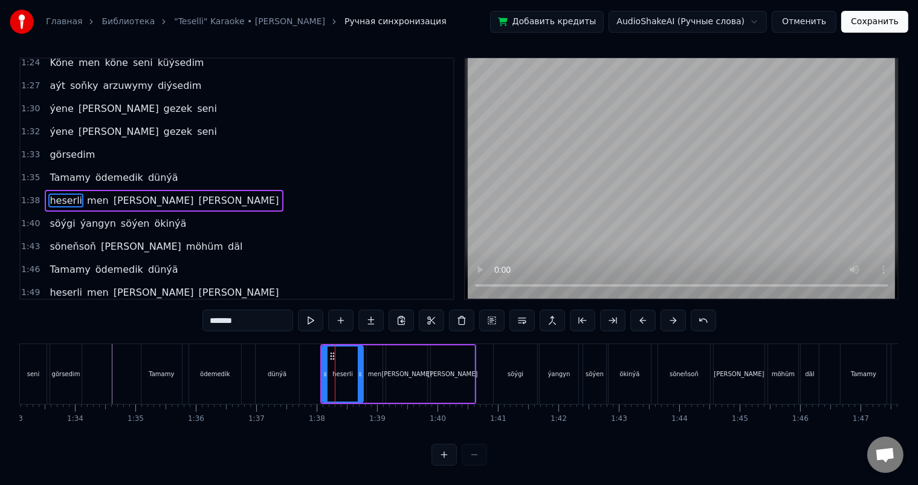
scroll to position [16, 0]
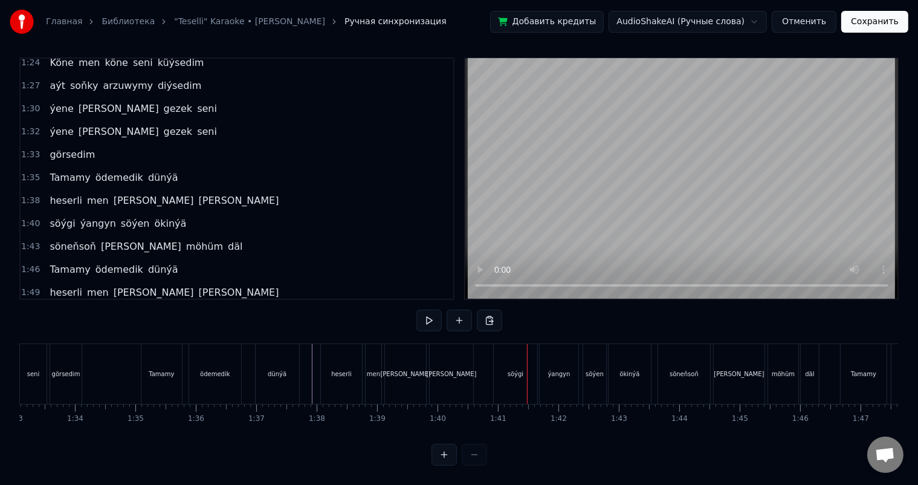
click at [512, 354] on div "söýgi" at bounding box center [516, 374] width 44 height 60
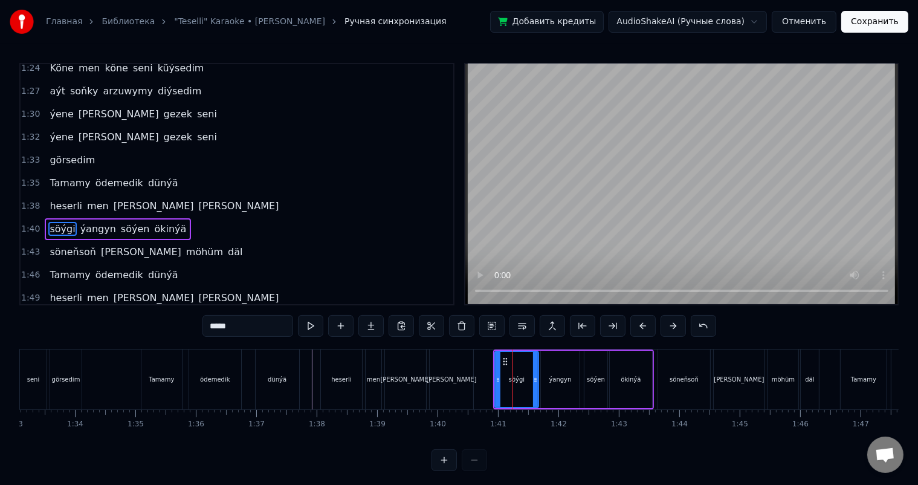
scroll to position [558, 0]
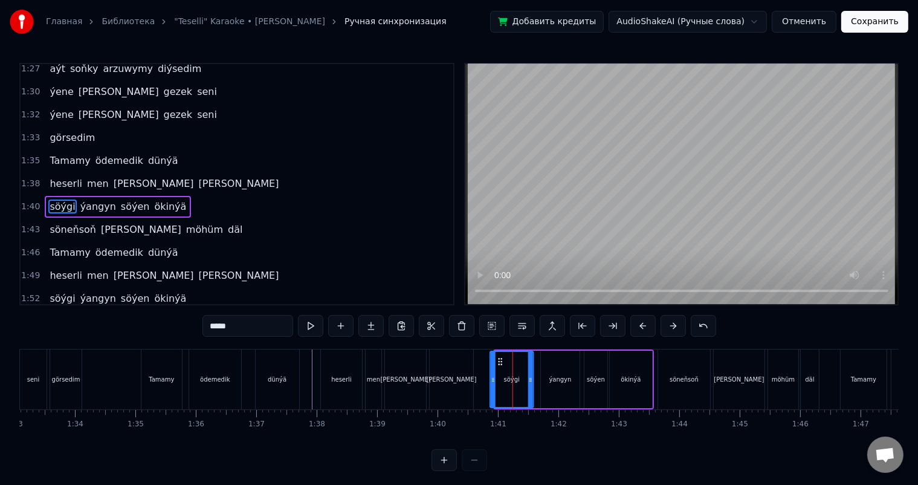
click at [497, 359] on icon at bounding box center [501, 362] width 10 height 10
click at [474, 375] on div "[PERSON_NAME] men [PERSON_NAME] [PERSON_NAME]" at bounding box center [398, 379] width 156 height 60
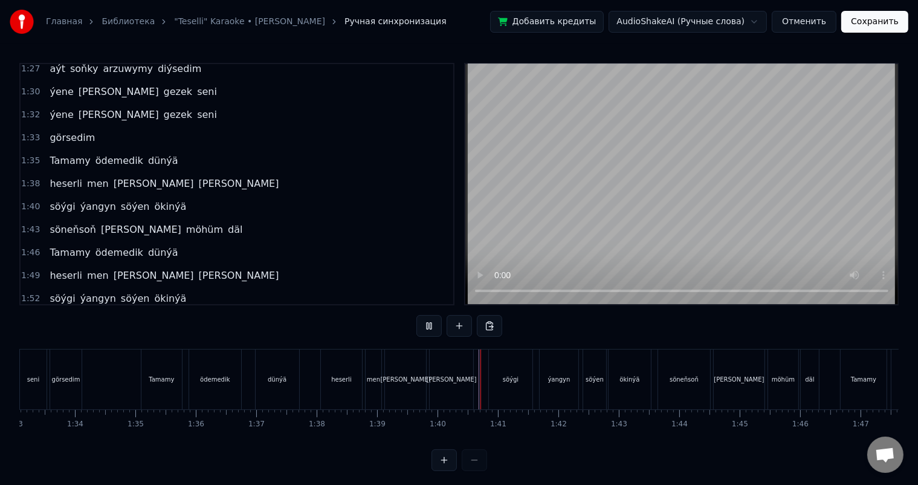
scroll to position [16, 0]
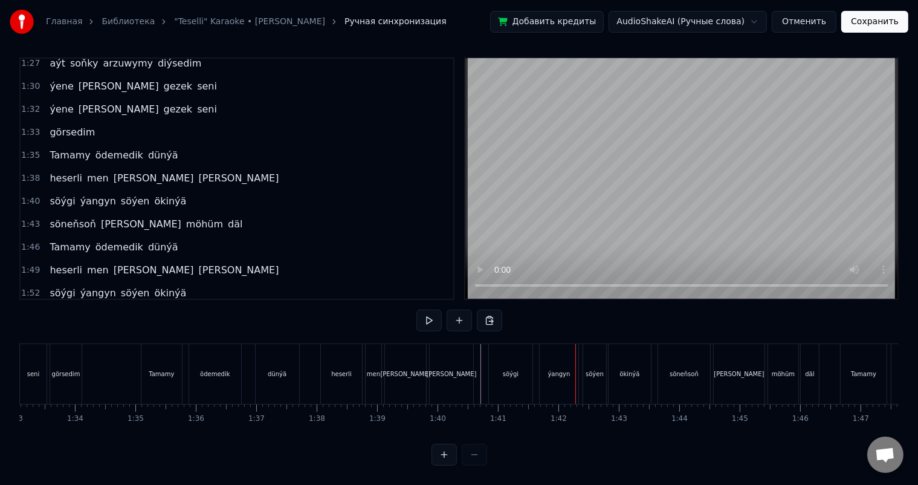
click at [556, 369] on div "ýangyn" at bounding box center [559, 373] width 22 height 9
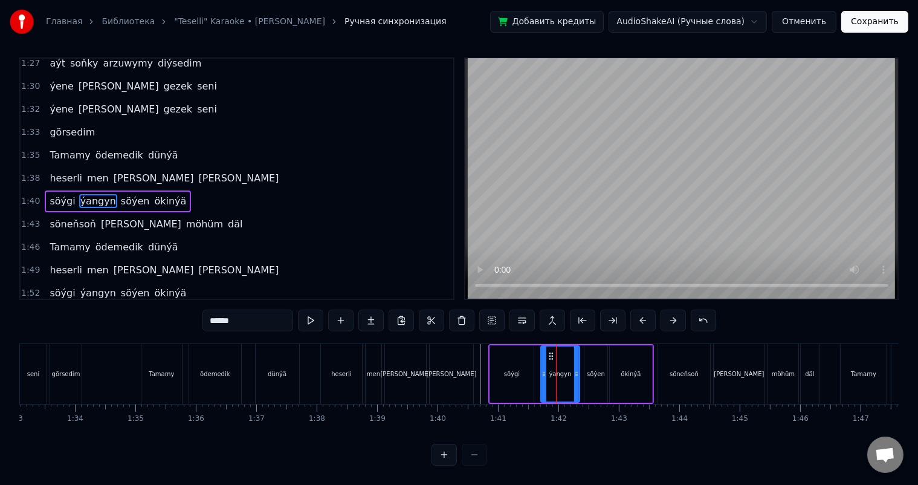
scroll to position [0, 0]
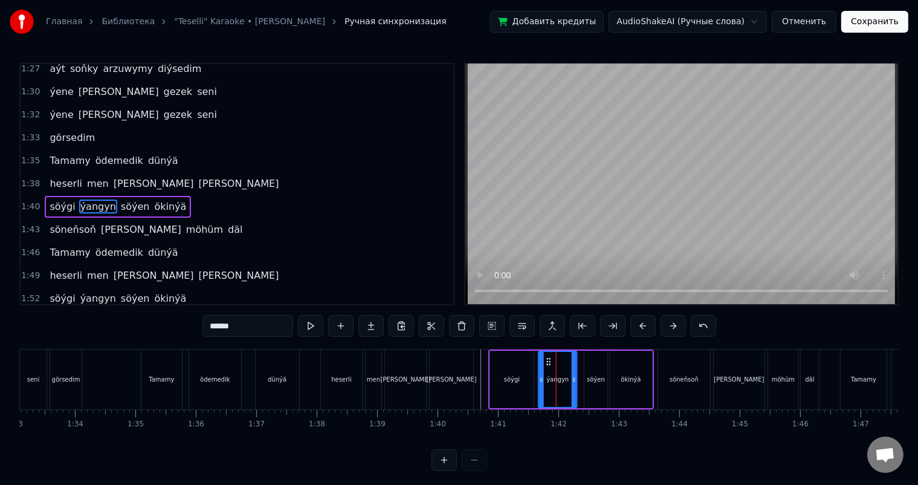
click at [547, 358] on icon at bounding box center [549, 362] width 10 height 10
click at [586, 363] on div "söýen" at bounding box center [595, 379] width 23 height 57
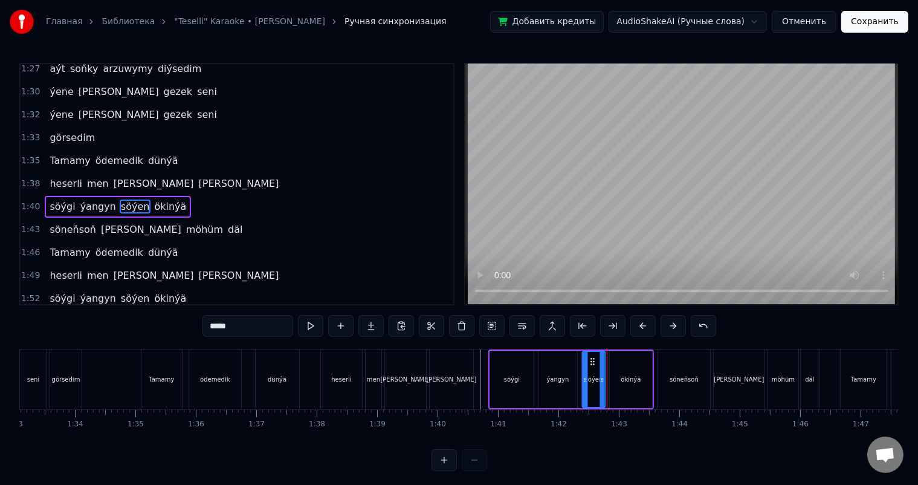
click at [592, 359] on icon at bounding box center [593, 362] width 10 height 10
click at [627, 370] on div "ökinýä" at bounding box center [631, 379] width 42 height 57
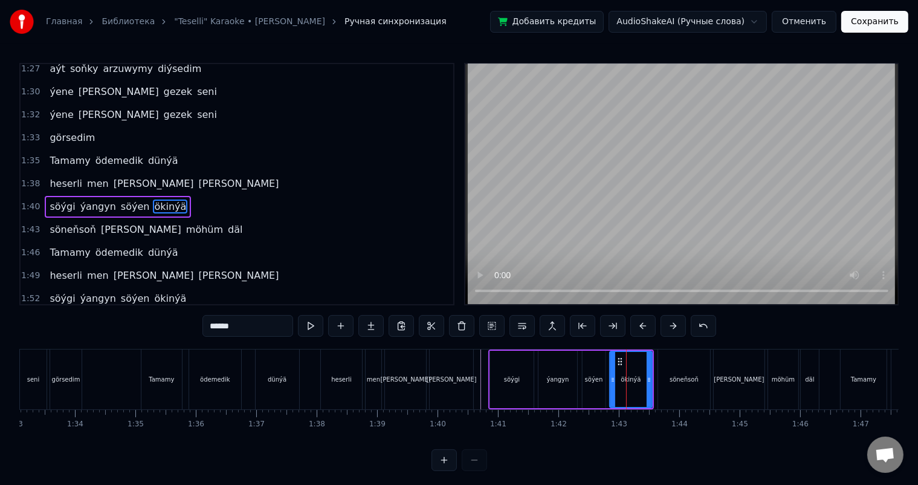
click at [618, 358] on icon at bounding box center [620, 362] width 10 height 10
click at [619, 359] on icon at bounding box center [620, 362] width 10 height 10
click at [617, 360] on icon at bounding box center [620, 362] width 10 height 10
click at [592, 375] on div "söýen" at bounding box center [594, 379] width 18 height 9
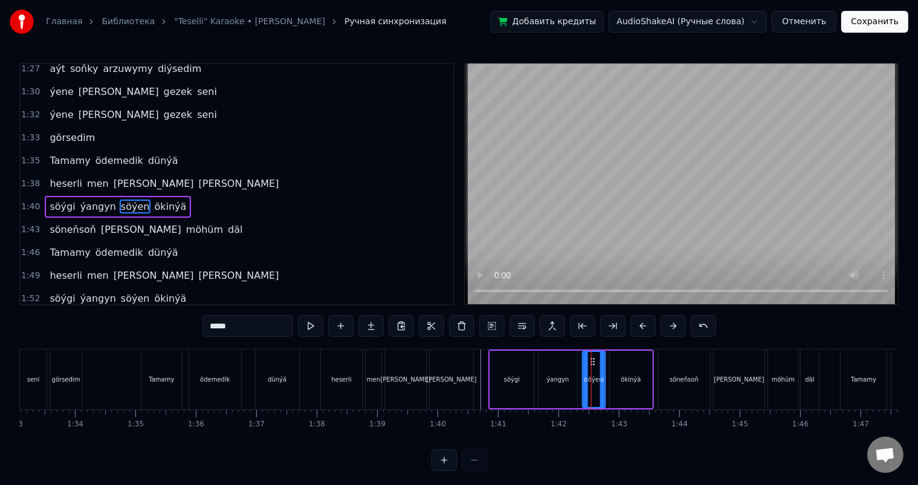
click at [619, 376] on div "ökinýä" at bounding box center [631, 379] width 42 height 57
type input "******"
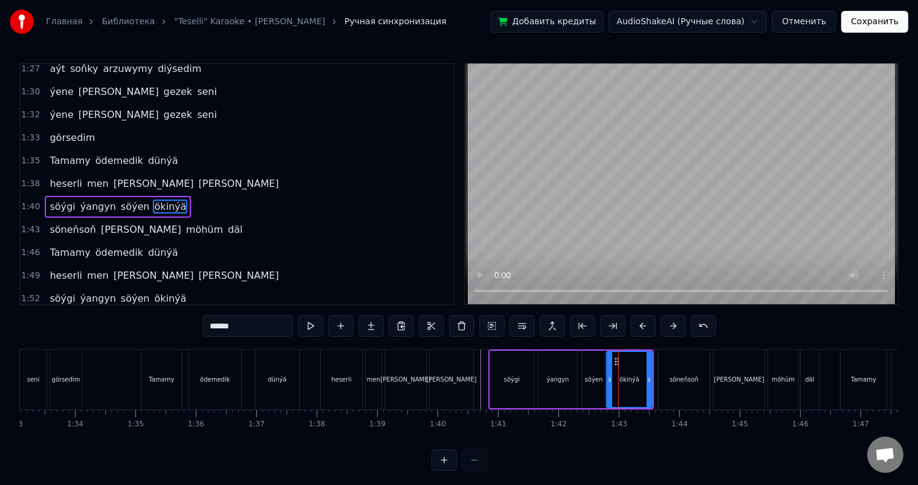
click at [610, 375] on icon at bounding box center [609, 380] width 5 height 10
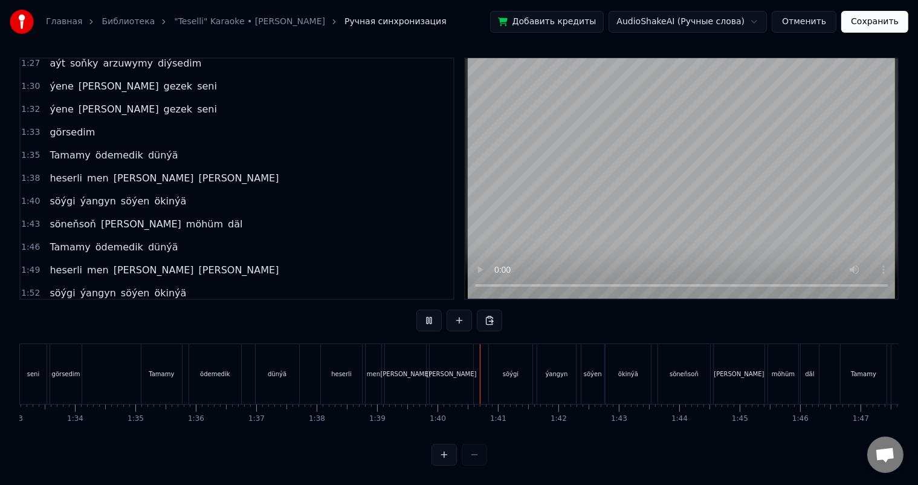
scroll to position [16, 0]
click at [627, 369] on div "ökinýä" at bounding box center [628, 373] width 20 height 9
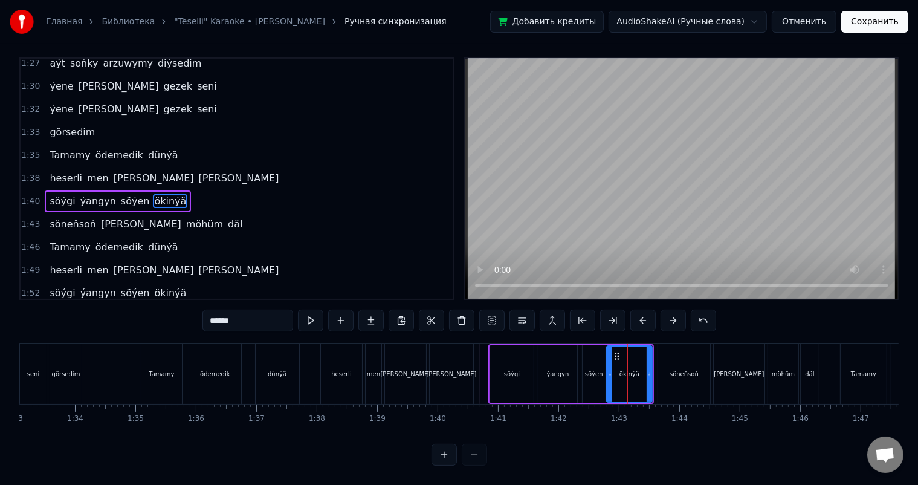
scroll to position [0, 0]
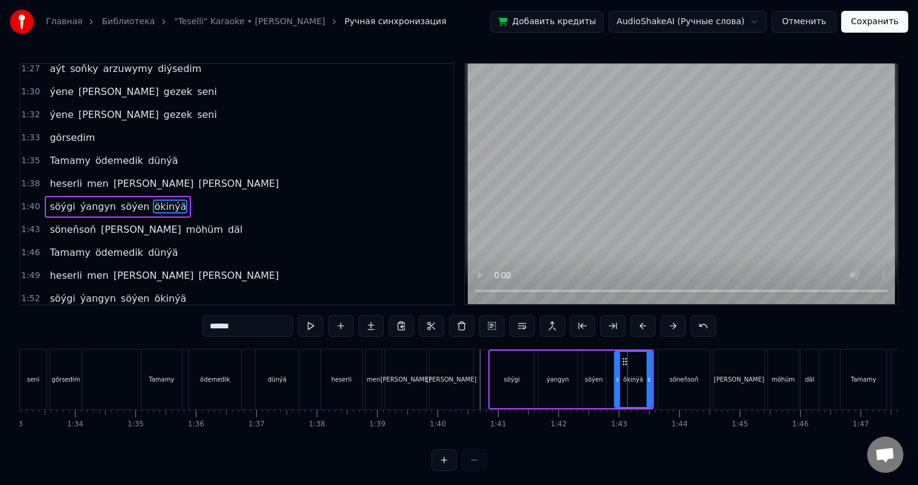
drag, startPoint x: 609, startPoint y: 377, endPoint x: 616, endPoint y: 377, distance: 7.9
click at [616, 377] on icon at bounding box center [617, 380] width 5 height 10
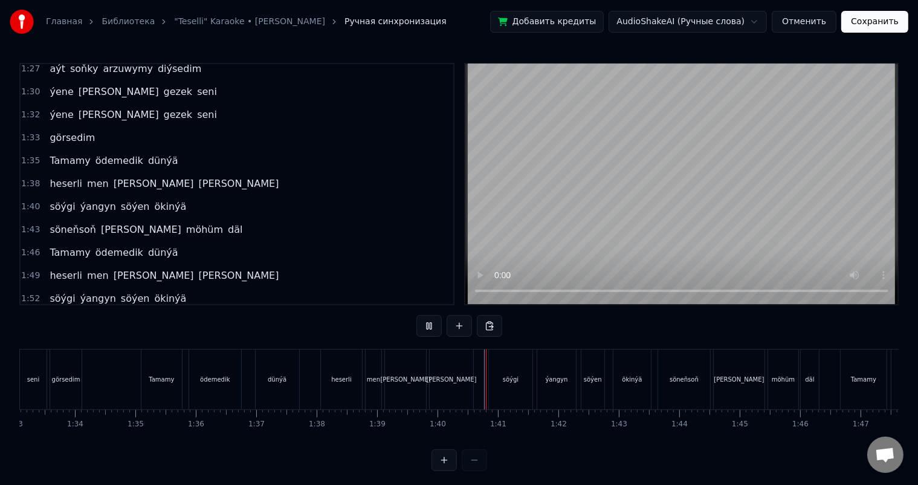
scroll to position [16, 0]
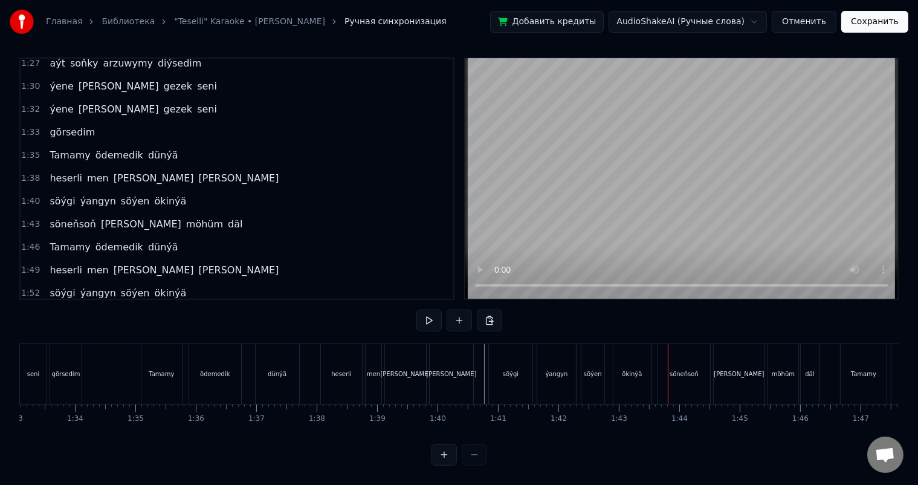
click at [513, 358] on div "söýgi" at bounding box center [511, 374] width 44 height 60
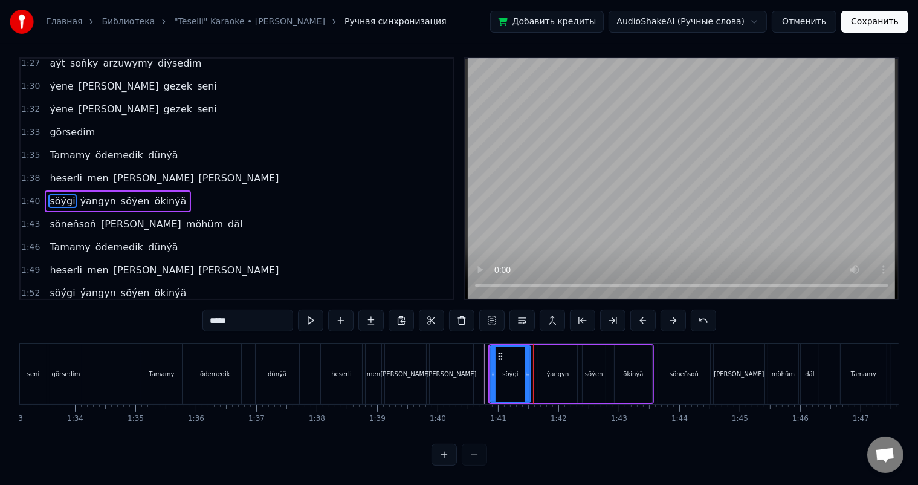
click at [527, 369] on icon at bounding box center [527, 374] width 5 height 10
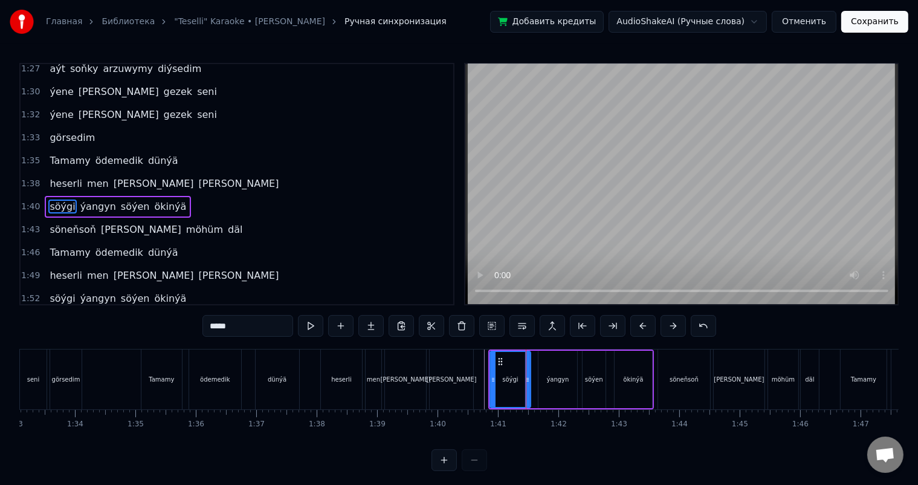
click at [544, 377] on div "ýangyn" at bounding box center [557, 379] width 39 height 57
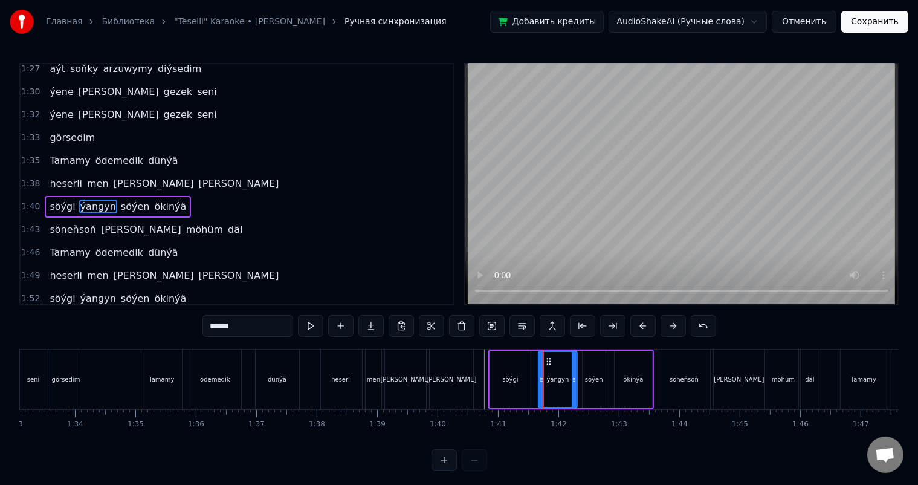
scroll to position [16, 0]
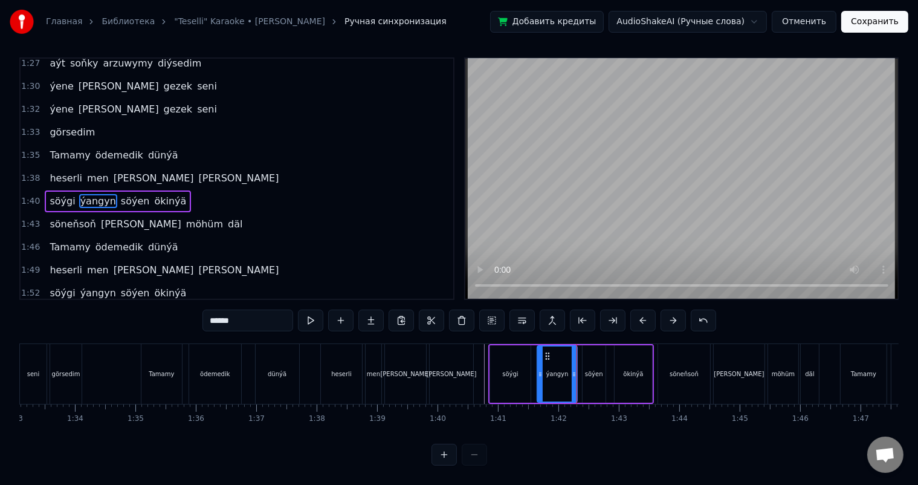
click at [539, 369] on icon at bounding box center [540, 374] width 5 height 10
click at [572, 373] on circle at bounding box center [572, 373] width 1 height 1
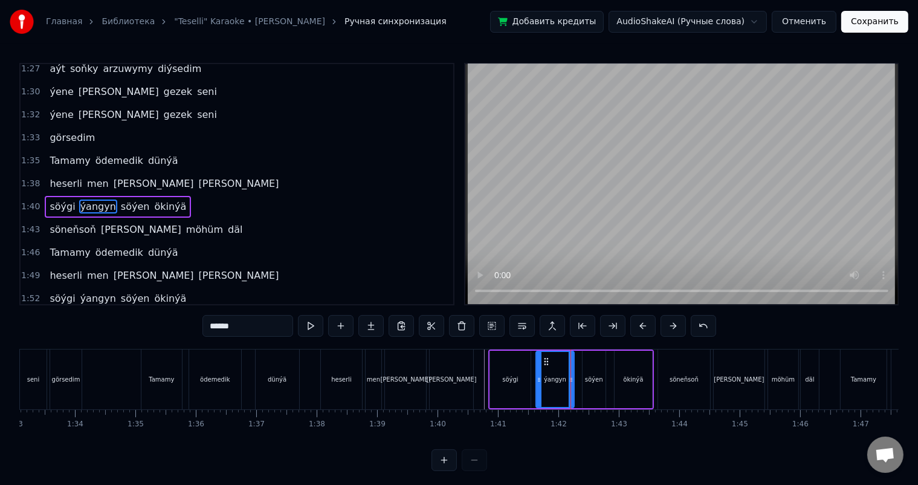
click at [592, 365] on div "söýen" at bounding box center [594, 379] width 23 height 57
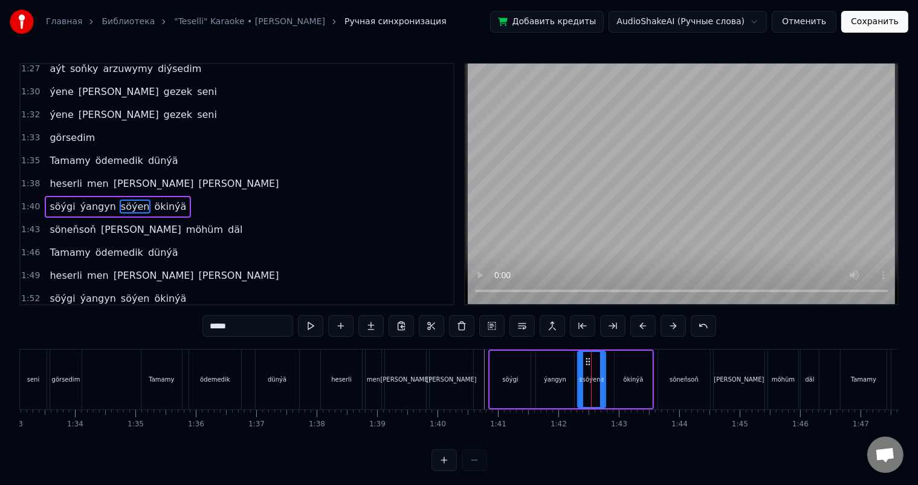
click at [580, 377] on icon at bounding box center [580, 380] width 5 height 10
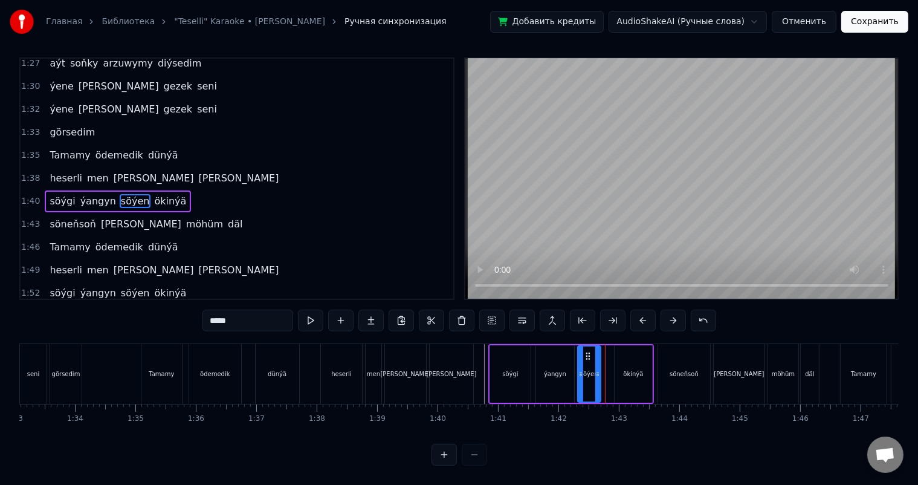
click at [599, 369] on icon at bounding box center [597, 374] width 5 height 10
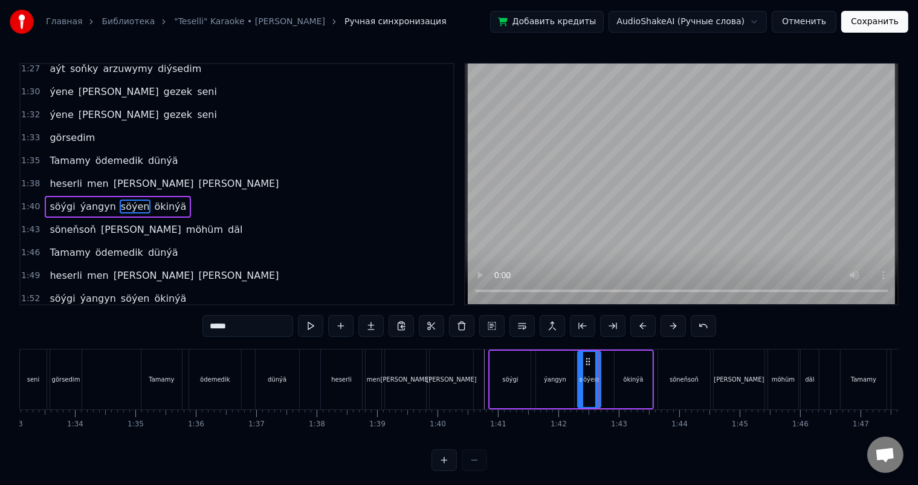
click at [622, 376] on div "ökinýä" at bounding box center [633, 379] width 37 height 57
type input "******"
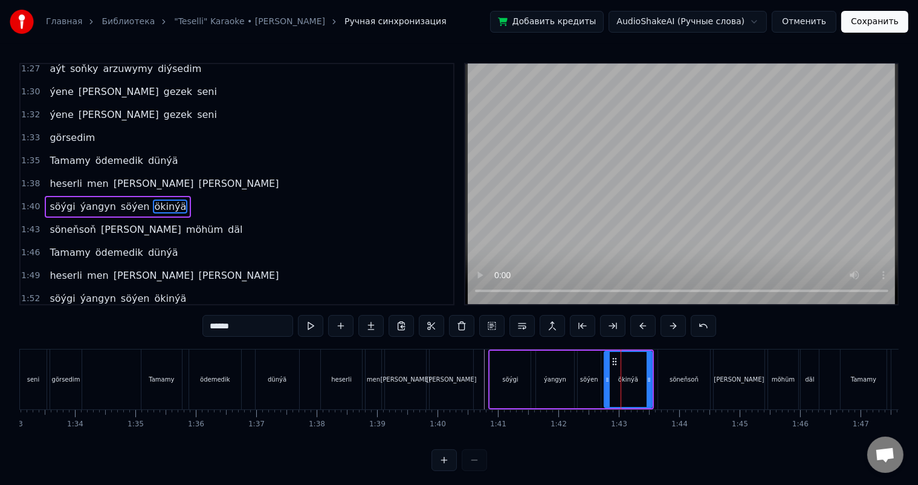
drag, startPoint x: 616, startPoint y: 377, endPoint x: 606, endPoint y: 376, distance: 10.9
click at [606, 376] on icon at bounding box center [607, 380] width 5 height 10
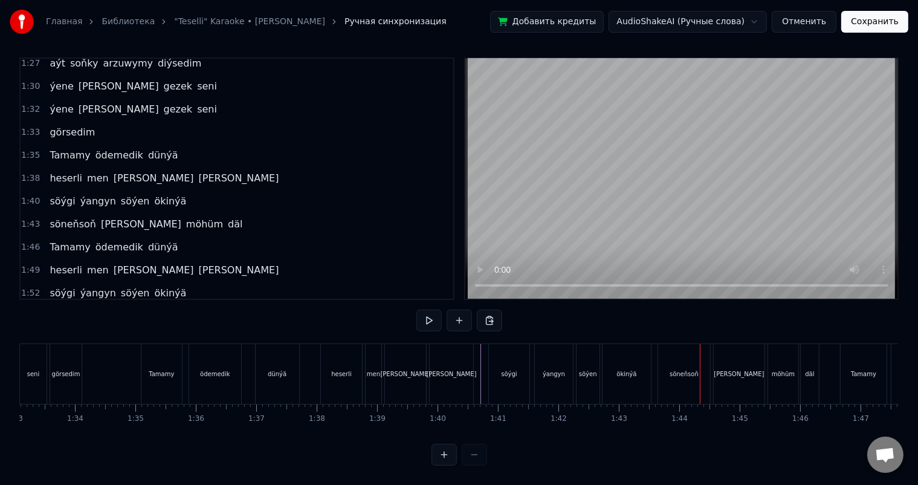
scroll to position [0, 5820]
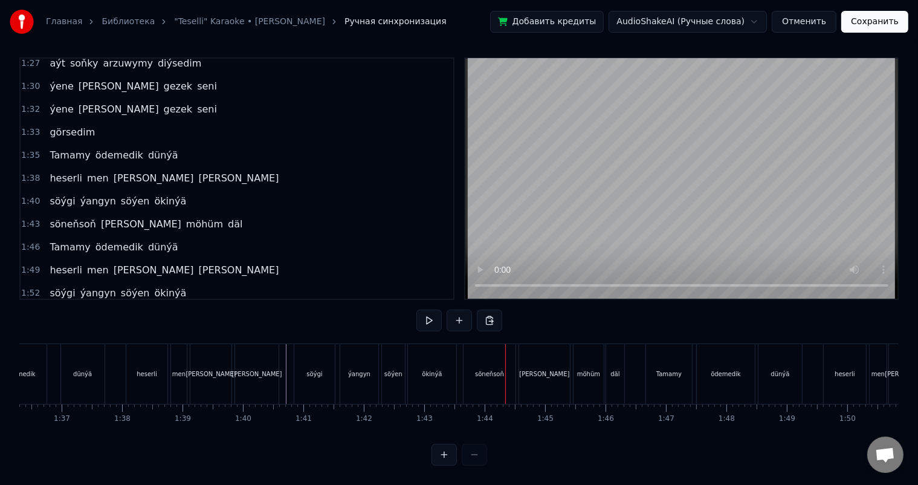
click at [481, 370] on div "söneňsoň" at bounding box center [490, 374] width 52 height 60
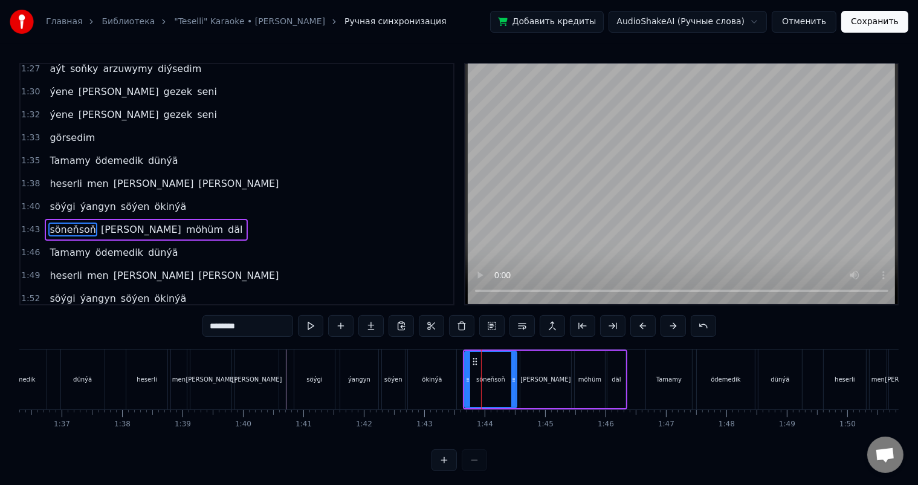
scroll to position [580, 0]
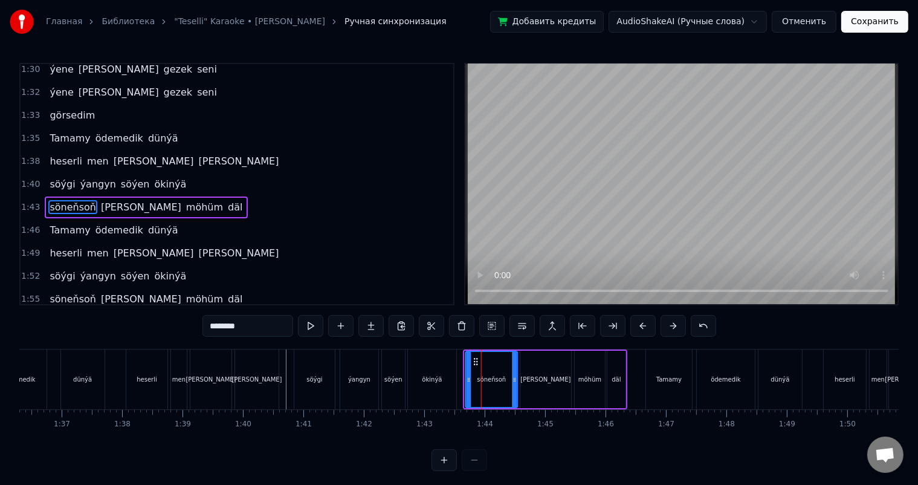
click at [474, 358] on icon at bounding box center [476, 362] width 10 height 10
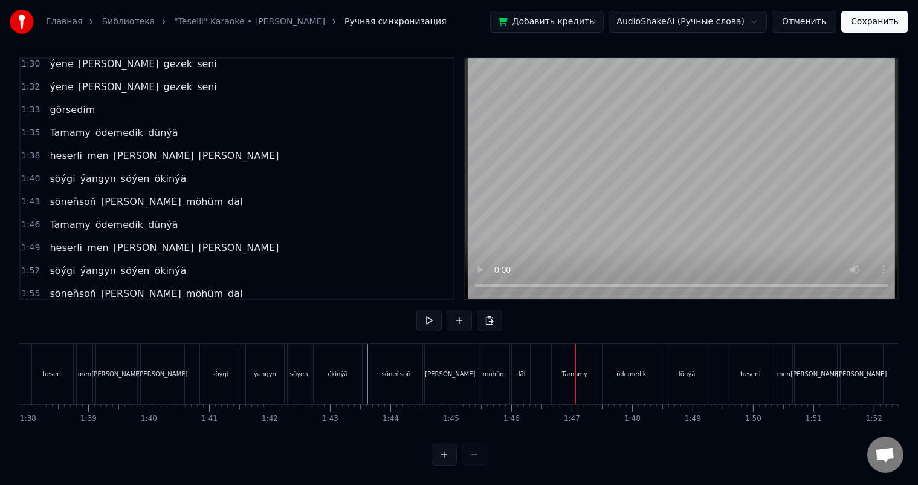
scroll to position [0, 5977]
click at [497, 364] on div "Tamamy" at bounding box center [512, 374] width 46 height 60
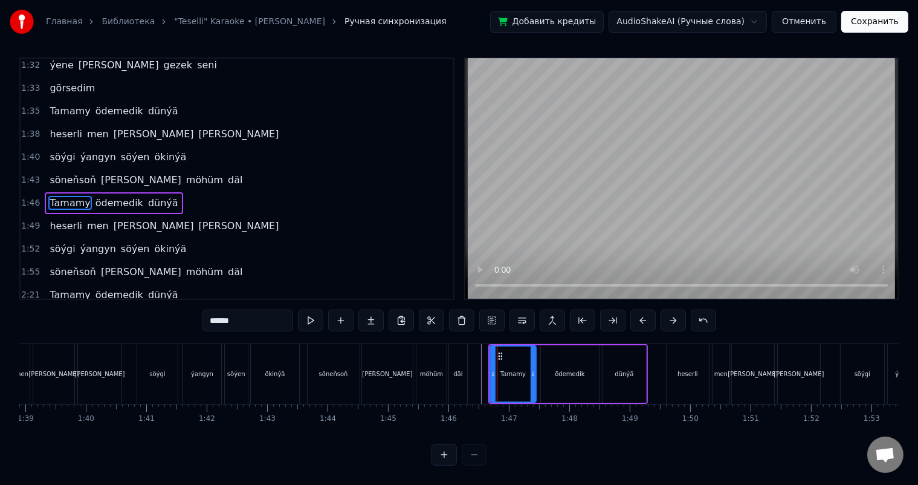
scroll to position [16, 0]
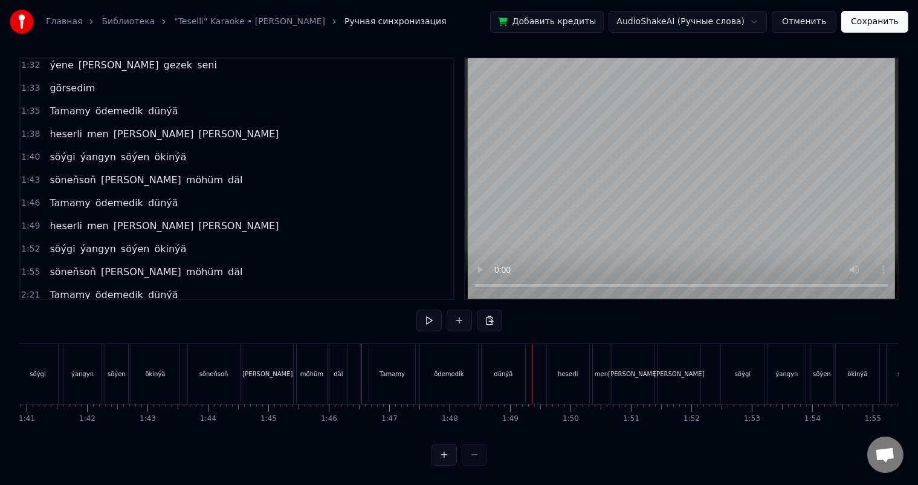
scroll to position [0, 6103]
click at [541, 351] on div "heserli" at bounding box center [562, 374] width 42 height 60
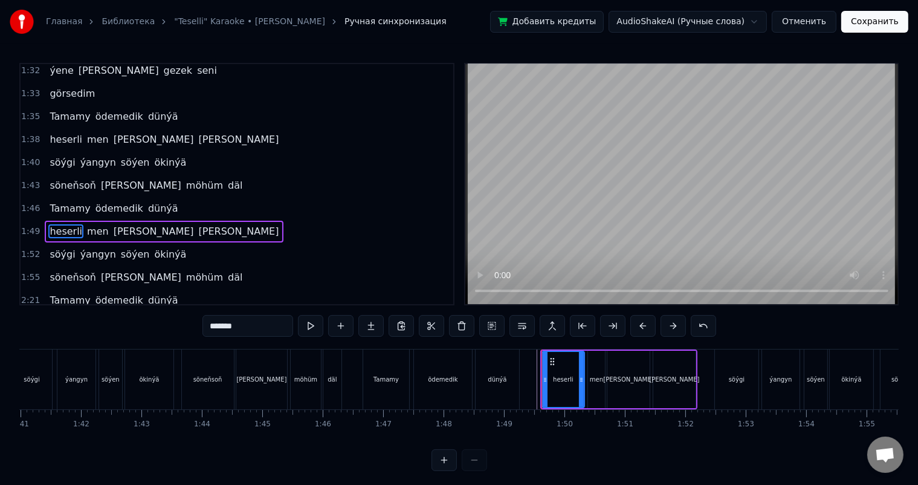
scroll to position [624, 0]
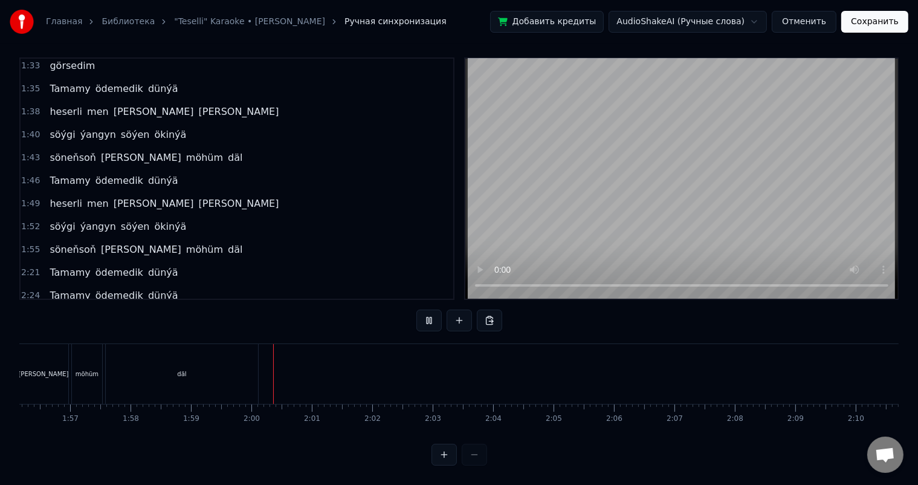
scroll to position [0, 6938]
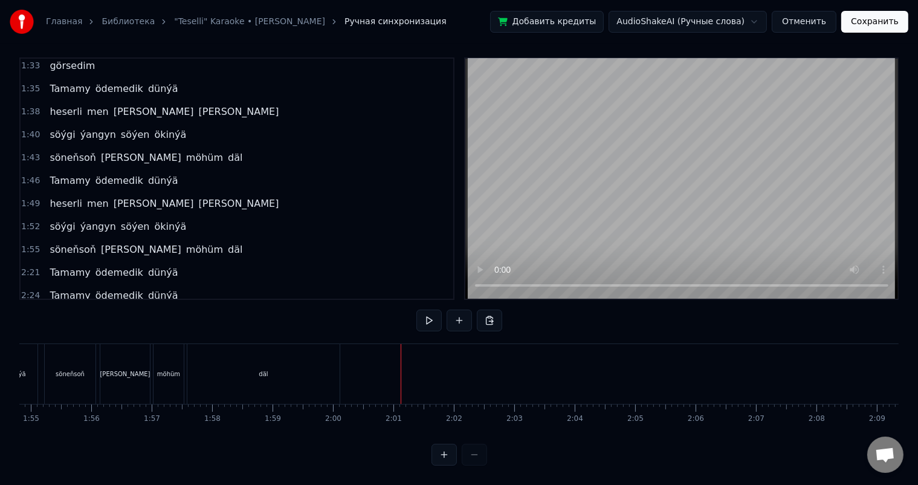
click at [296, 370] on div "däl" at bounding box center [263, 374] width 152 height 60
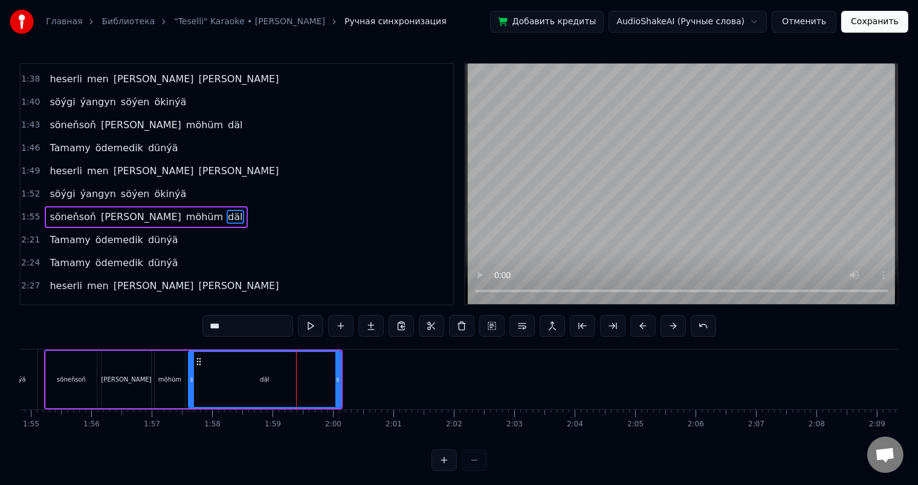
scroll to position [669, 0]
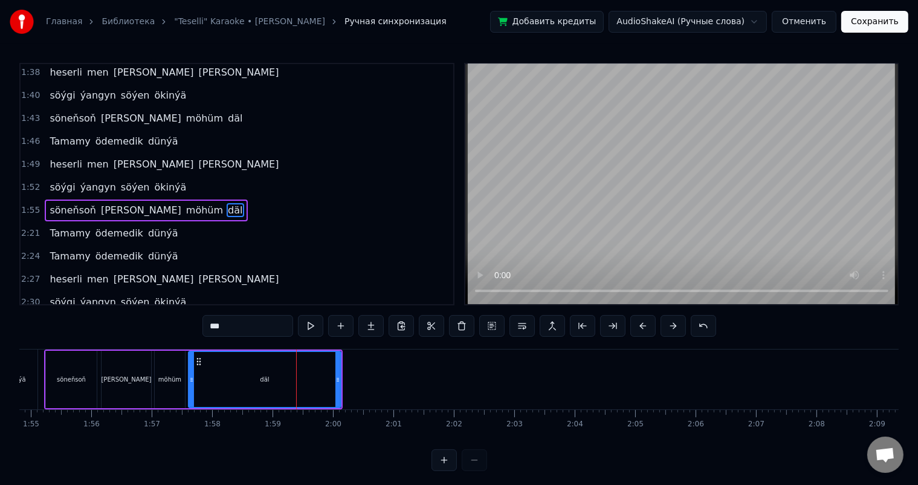
click at [338, 375] on icon at bounding box center [337, 380] width 5 height 10
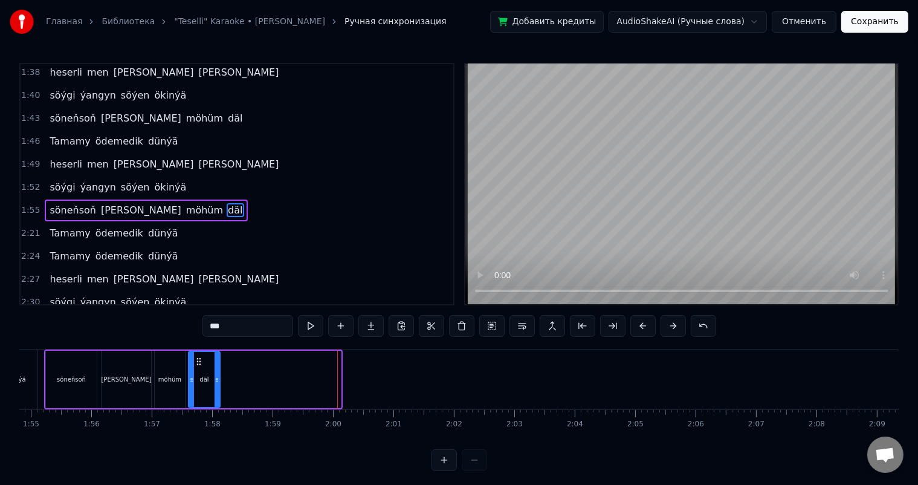
drag, startPoint x: 338, startPoint y: 378, endPoint x: 216, endPoint y: 371, distance: 122.3
click at [216, 371] on div at bounding box center [217, 379] width 5 height 55
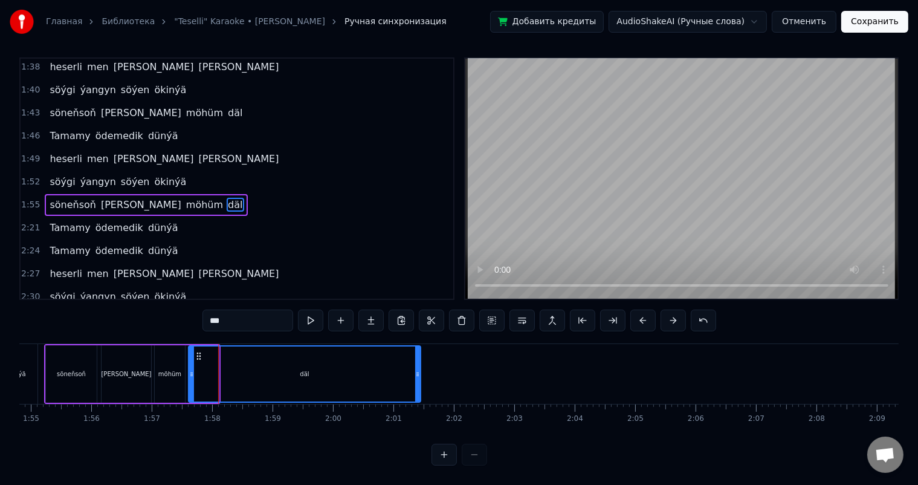
drag, startPoint x: 215, startPoint y: 363, endPoint x: 417, endPoint y: 360, distance: 201.9
click at [417, 369] on icon at bounding box center [417, 374] width 5 height 10
click at [418, 369] on icon at bounding box center [417, 374] width 5 height 10
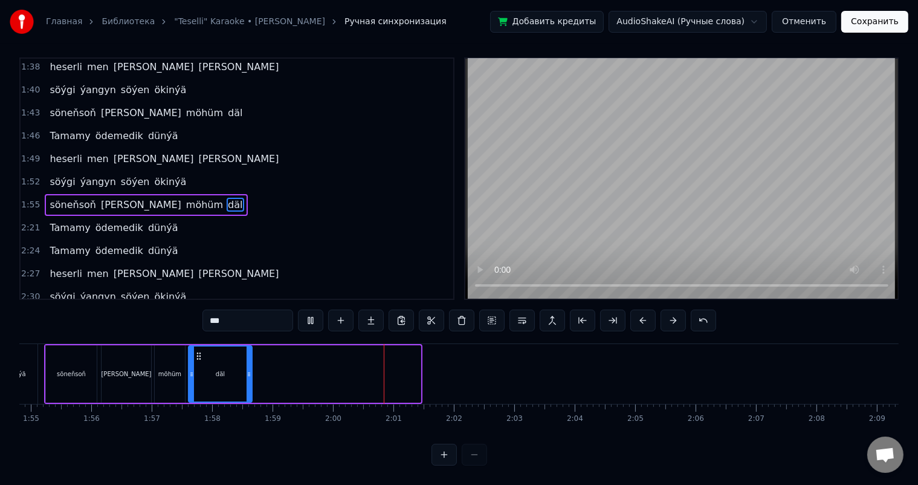
drag, startPoint x: 418, startPoint y: 361, endPoint x: 247, endPoint y: 364, distance: 171.0
click at [247, 369] on icon at bounding box center [249, 374] width 5 height 10
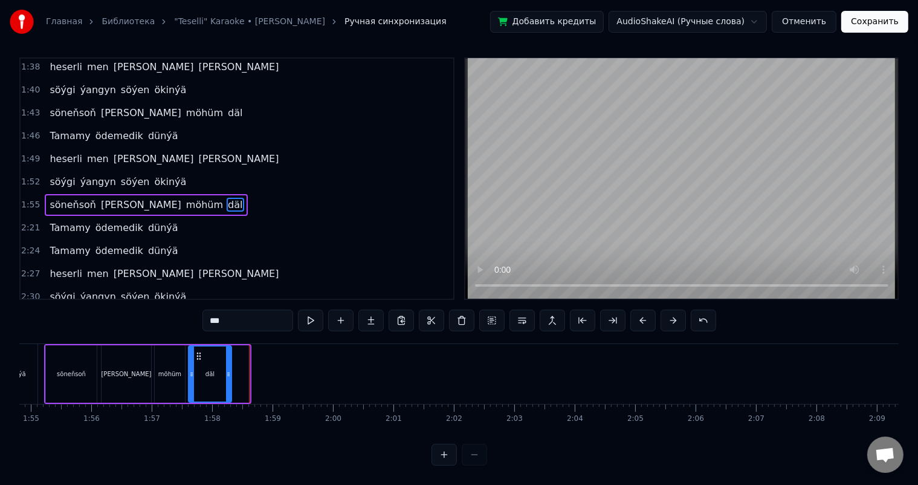
drag, startPoint x: 247, startPoint y: 363, endPoint x: 228, endPoint y: 362, distance: 18.1
click at [228, 369] on icon at bounding box center [228, 374] width 5 height 10
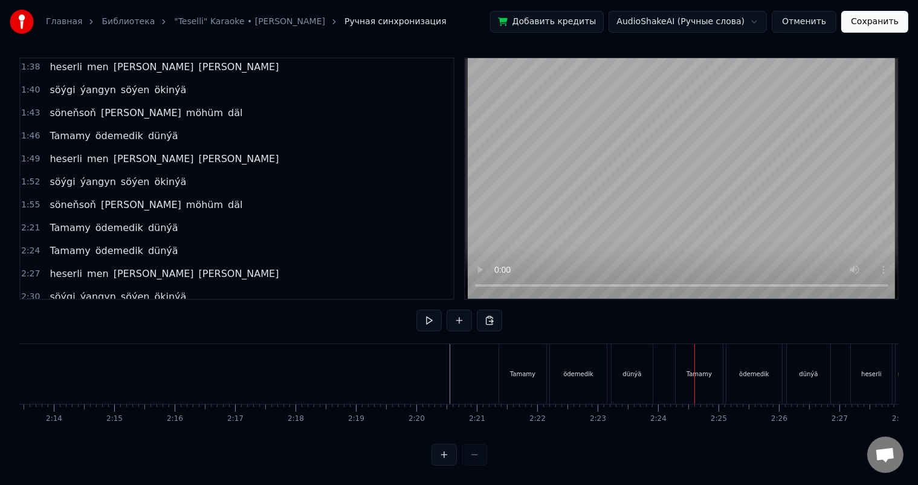
scroll to position [0, 8095]
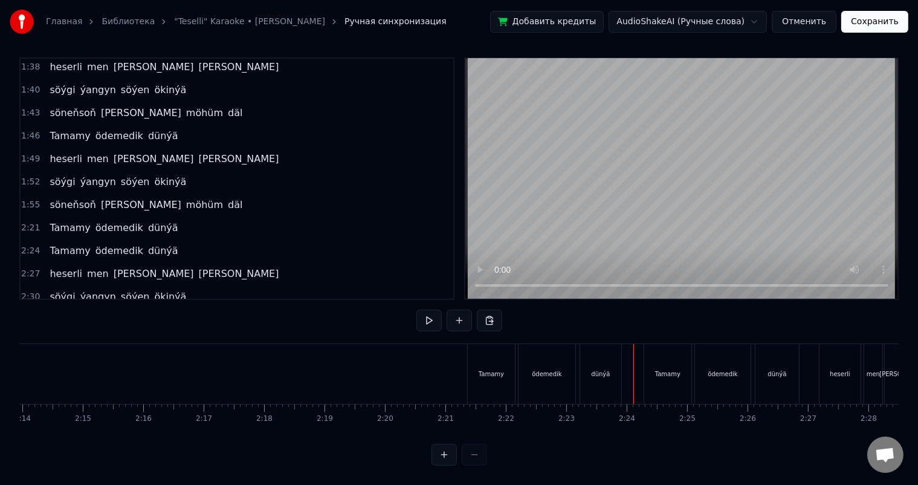
click at [651, 361] on div "Tamamy" at bounding box center [667, 374] width 47 height 60
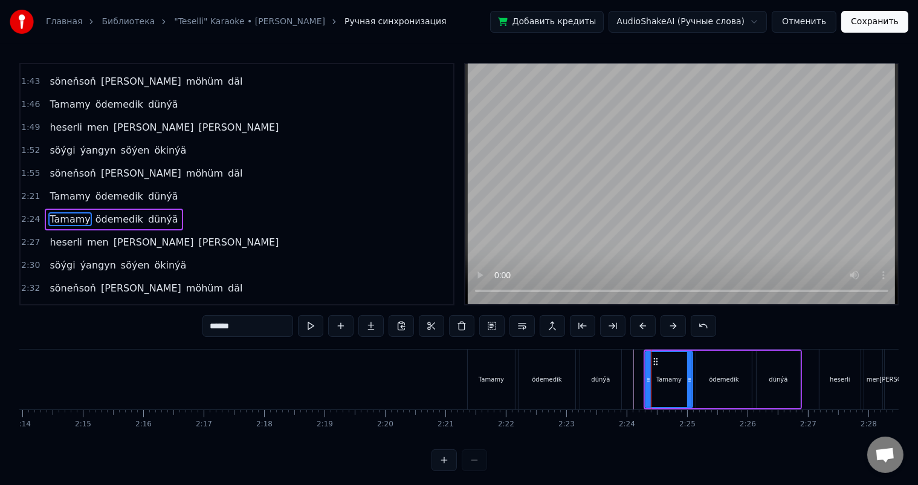
scroll to position [713, 0]
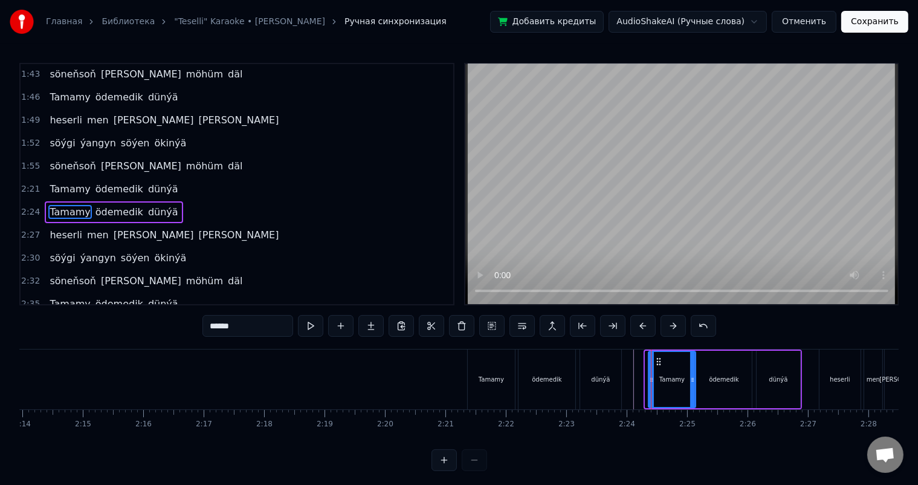
click at [656, 357] on icon at bounding box center [659, 362] width 10 height 10
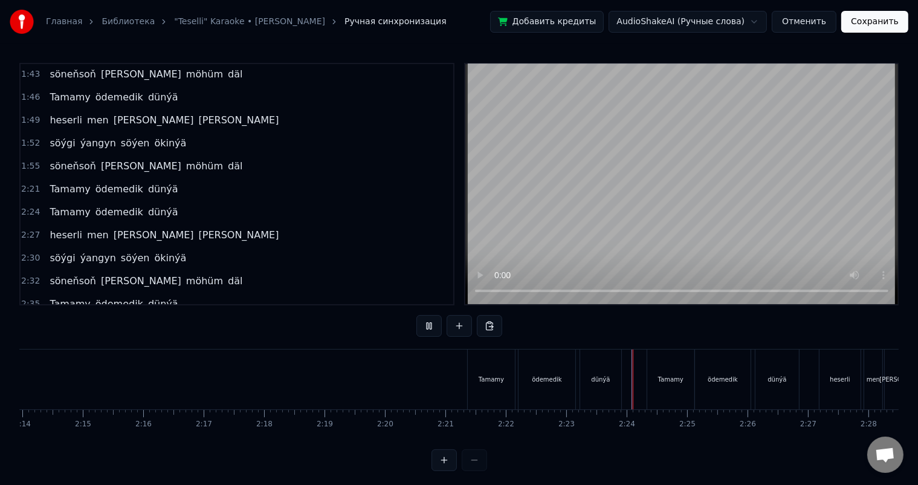
scroll to position [16, 0]
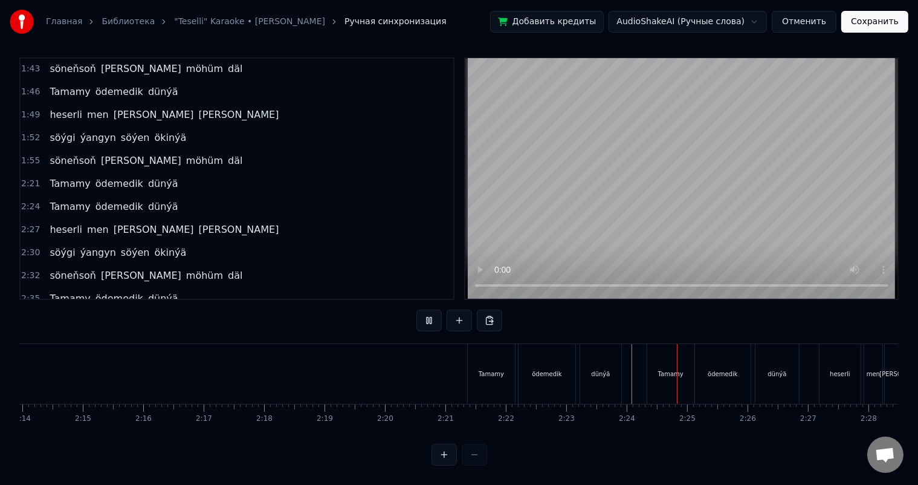
click at [650, 353] on div "Tamamy" at bounding box center [670, 374] width 47 height 60
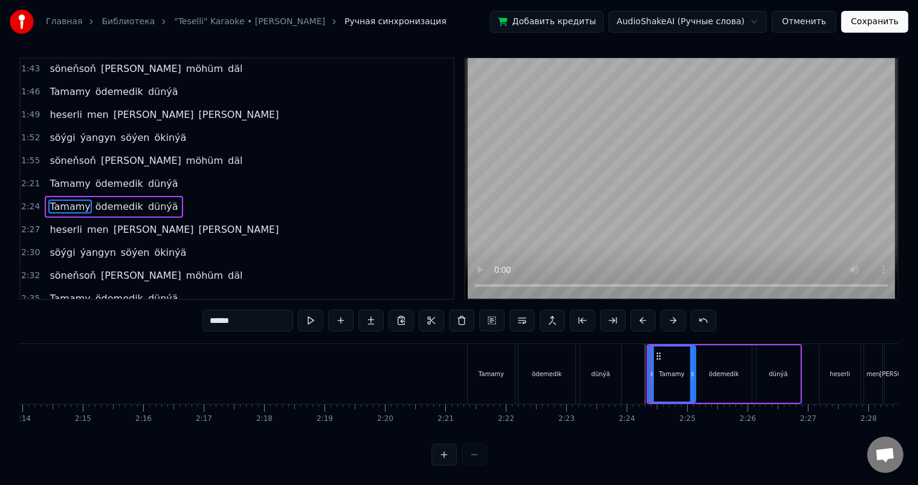
scroll to position [0, 0]
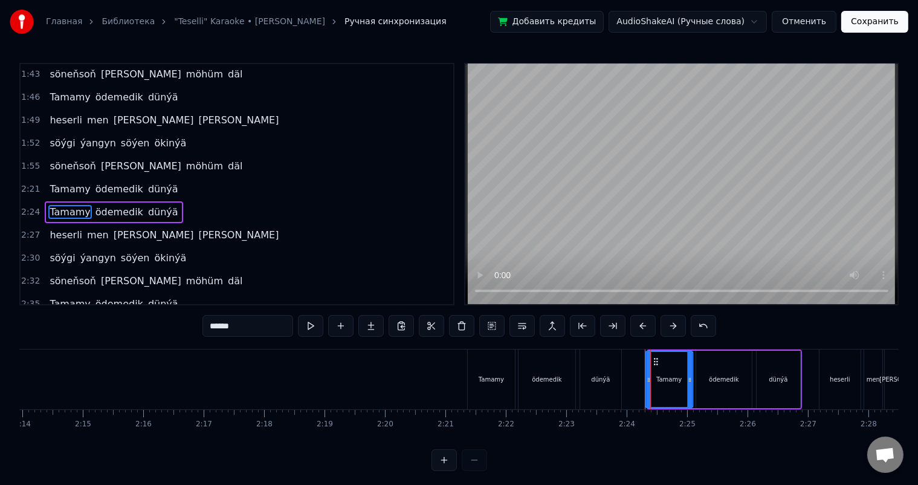
click at [654, 358] on circle at bounding box center [654, 358] width 1 height 1
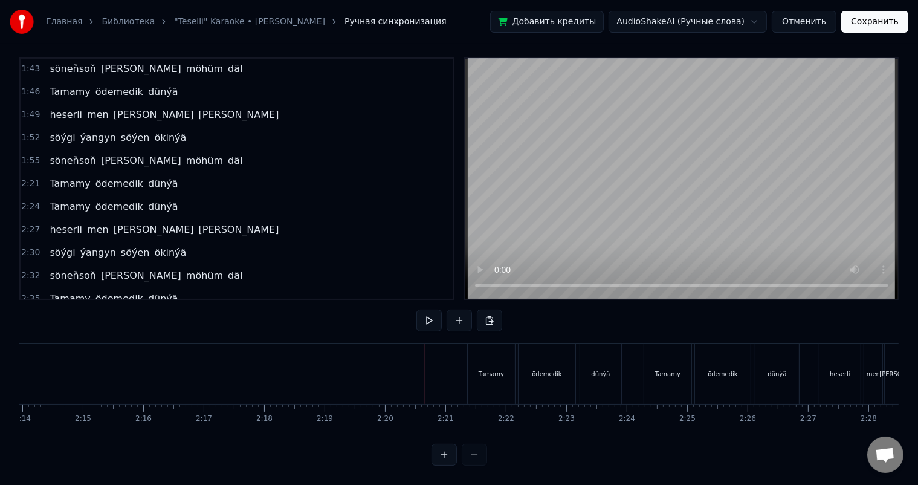
scroll to position [16, 0]
click at [613, 366] on div "dünýä" at bounding box center [600, 374] width 41 height 60
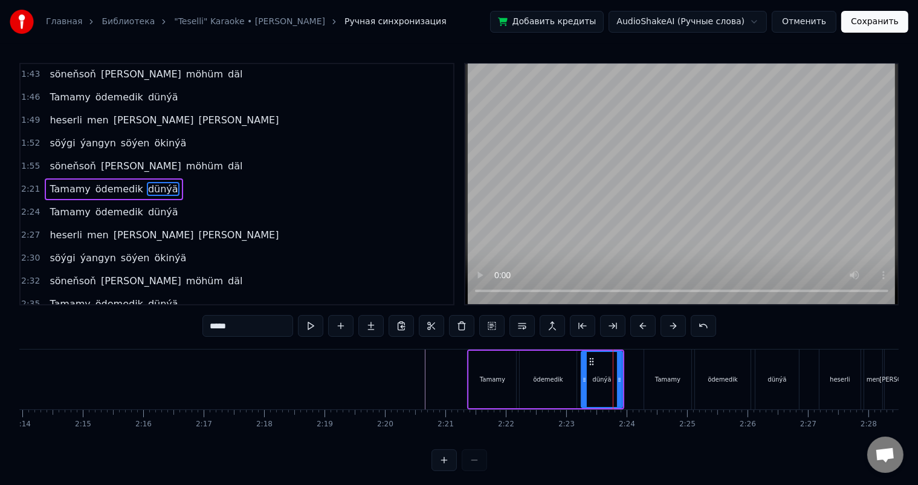
scroll to position [691, 0]
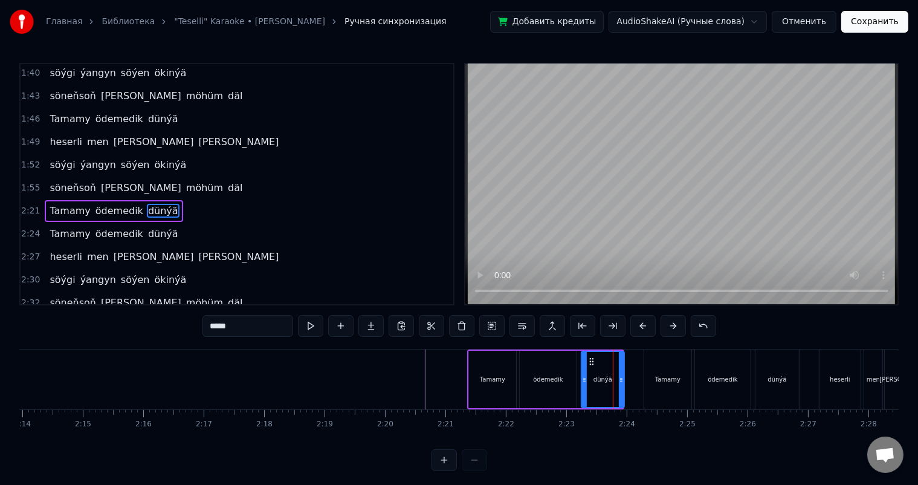
click at [622, 378] on icon at bounding box center [621, 380] width 5 height 10
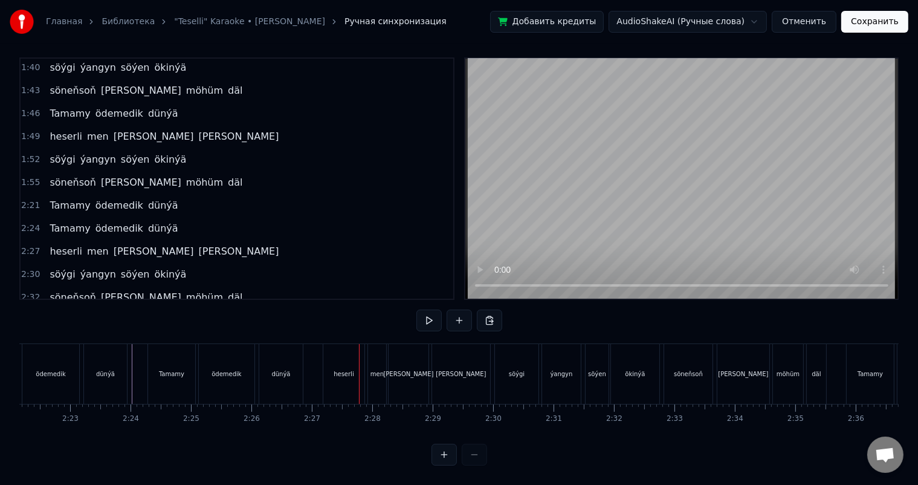
scroll to position [0, 8422]
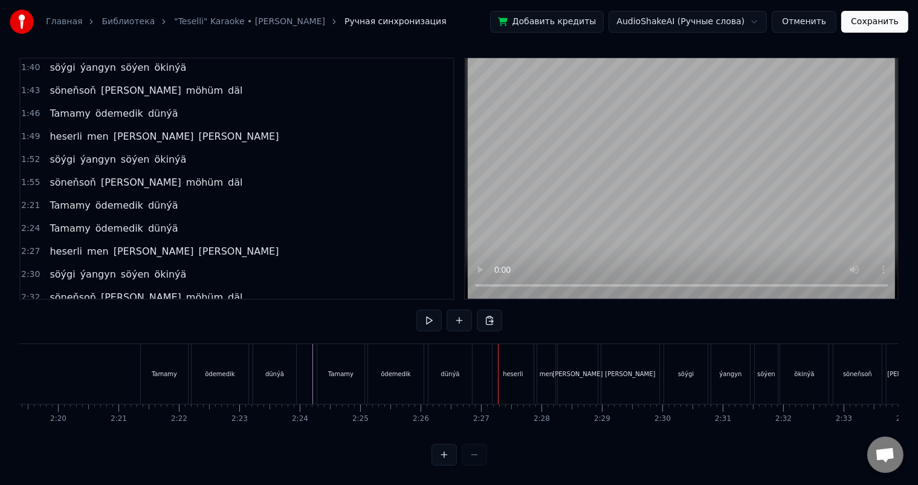
click at [514, 369] on div "heserli" at bounding box center [513, 373] width 21 height 9
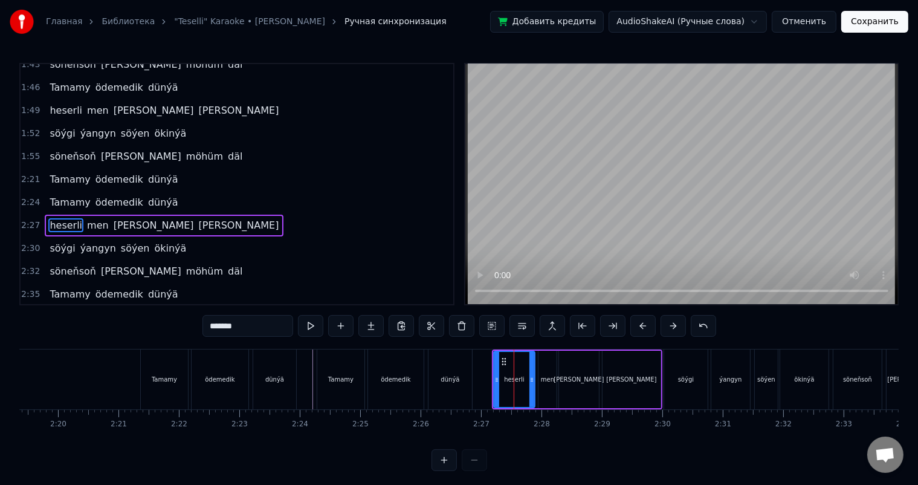
scroll to position [735, 0]
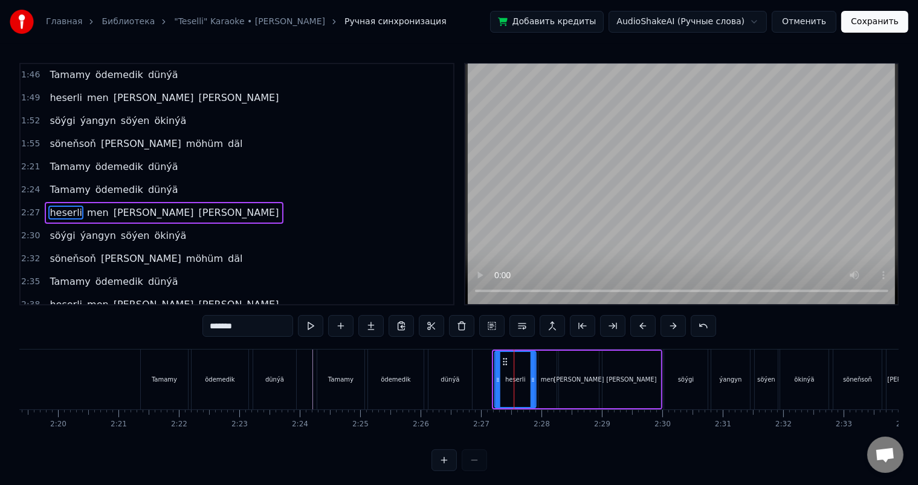
click at [504, 358] on icon at bounding box center [505, 362] width 10 height 10
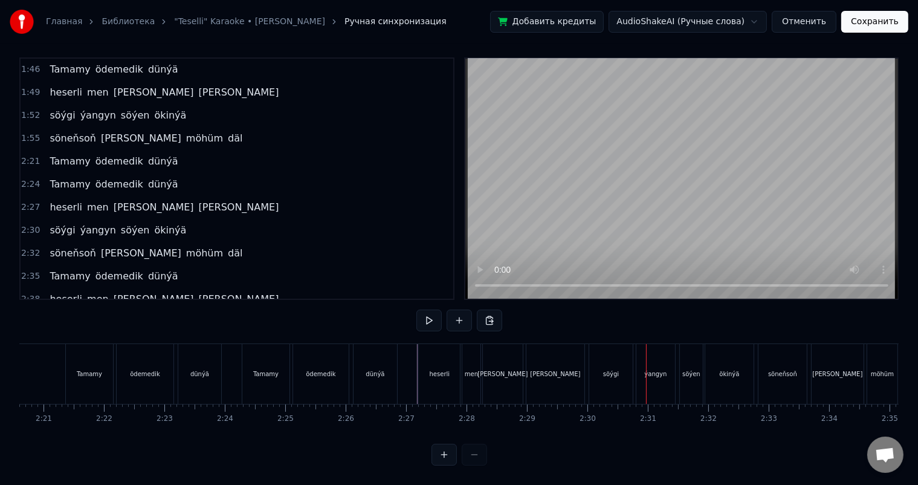
scroll to position [0, 8504]
click at [557, 369] on div "[PERSON_NAME]" at bounding box center [548, 373] width 50 height 9
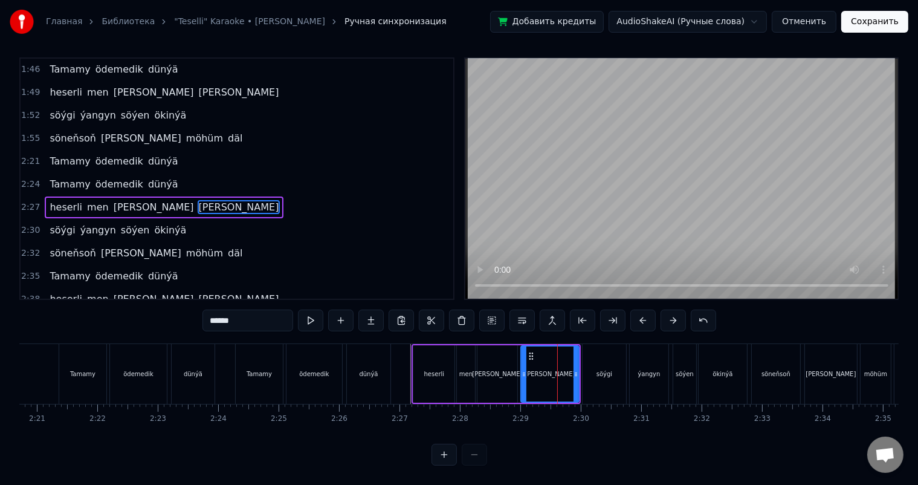
scroll to position [16, 0]
click at [595, 364] on div "söýgi" at bounding box center [605, 374] width 44 height 60
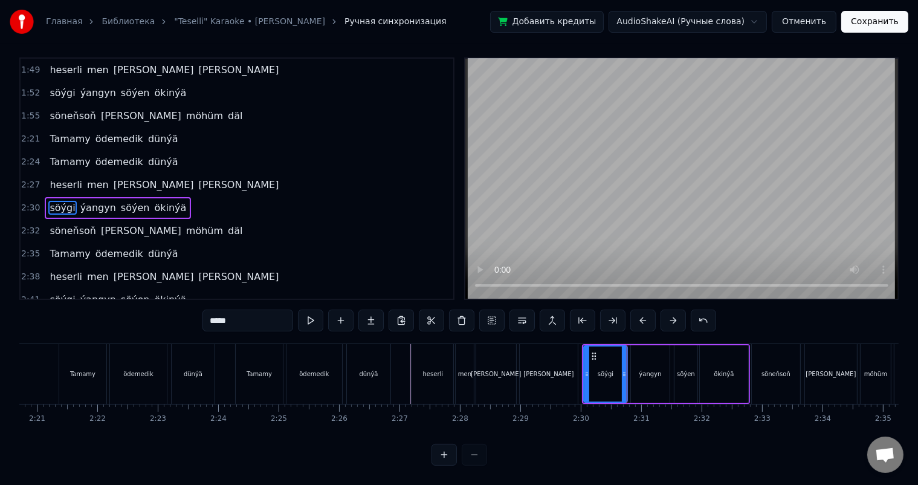
click at [649, 369] on div "ýangyn" at bounding box center [650, 373] width 39 height 57
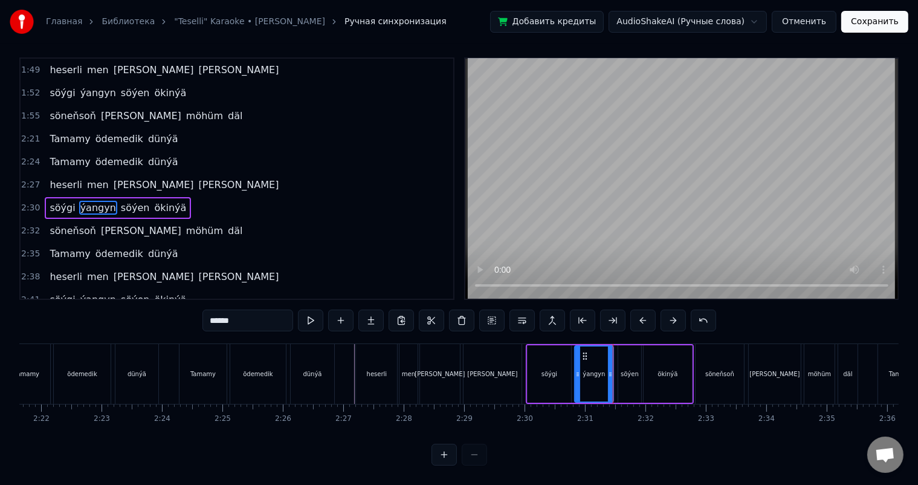
scroll to position [0, 8573]
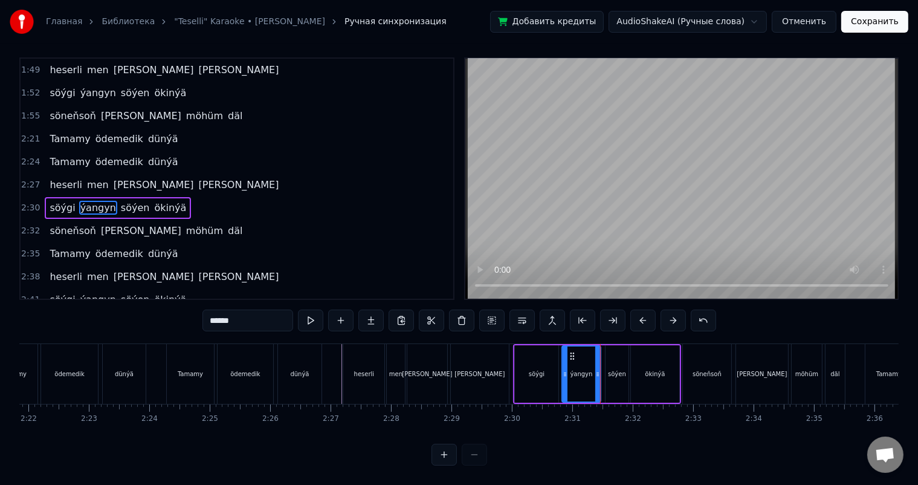
click at [616, 357] on div "söýen" at bounding box center [617, 373] width 23 height 57
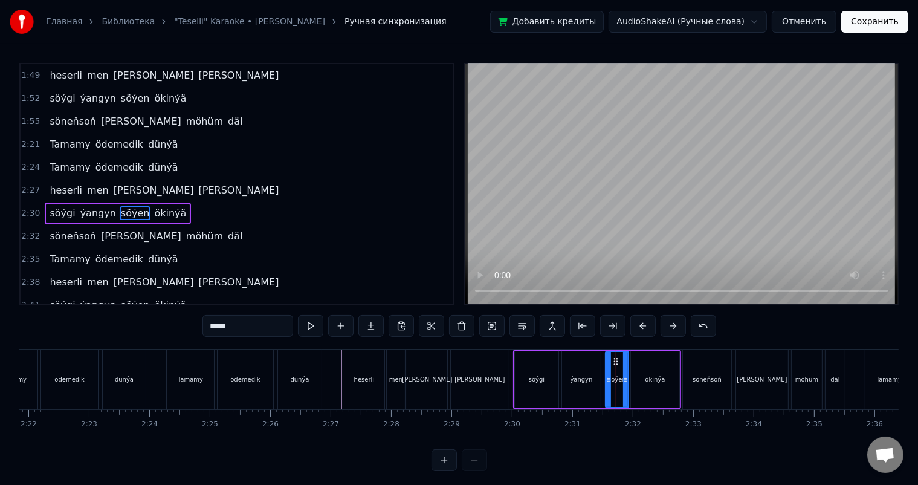
scroll to position [16, 0]
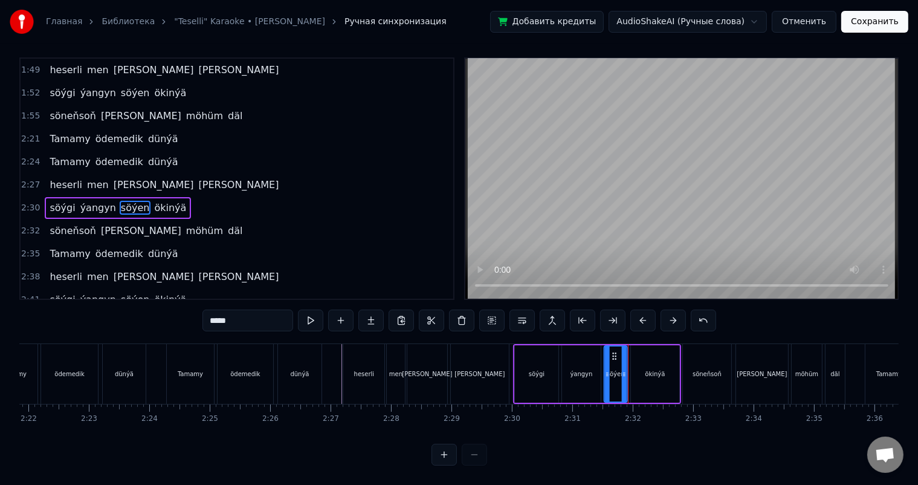
click at [613, 351] on icon at bounding box center [615, 356] width 10 height 10
click at [650, 369] on div "ökinýä" at bounding box center [655, 373] width 20 height 9
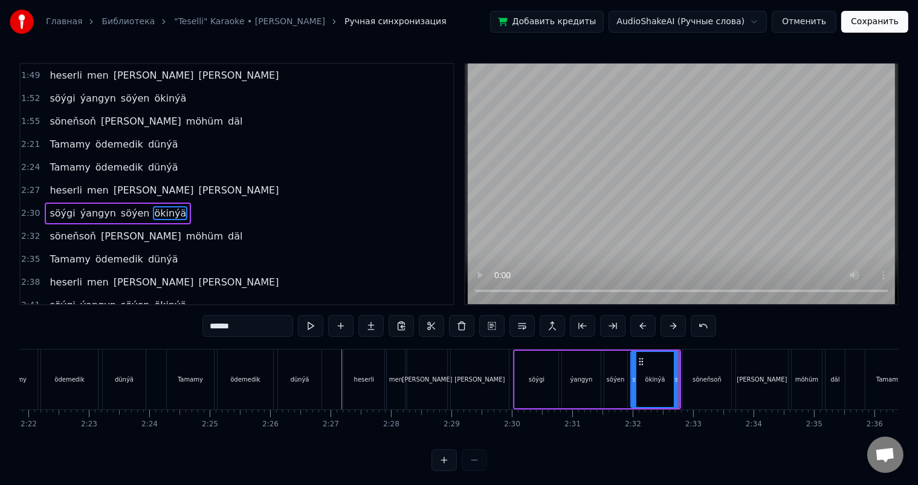
click at [703, 396] on div "söneňsoň" at bounding box center [707, 379] width 48 height 60
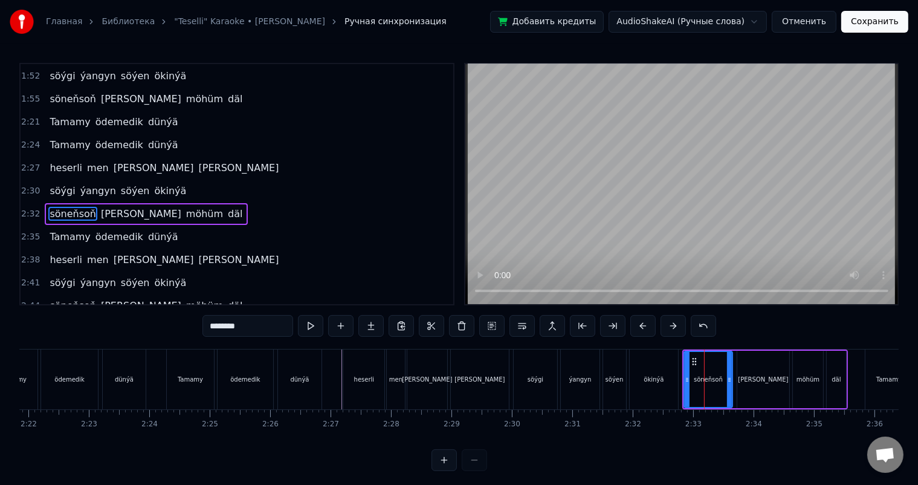
scroll to position [16, 0]
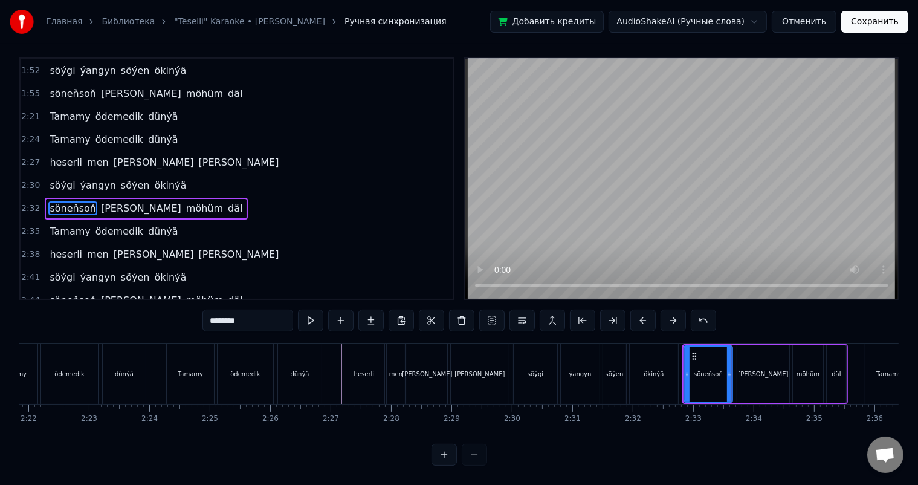
click at [744, 380] on div "[PERSON_NAME]" at bounding box center [763, 373] width 52 height 57
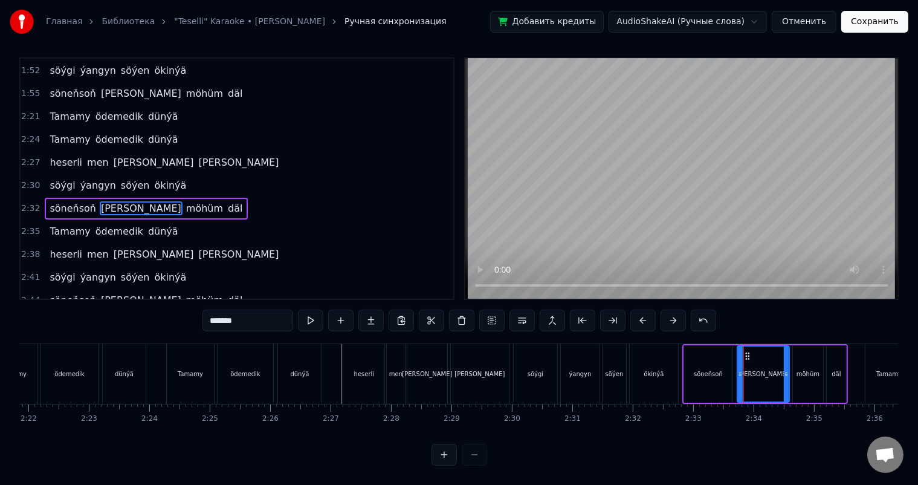
scroll to position [0, 0]
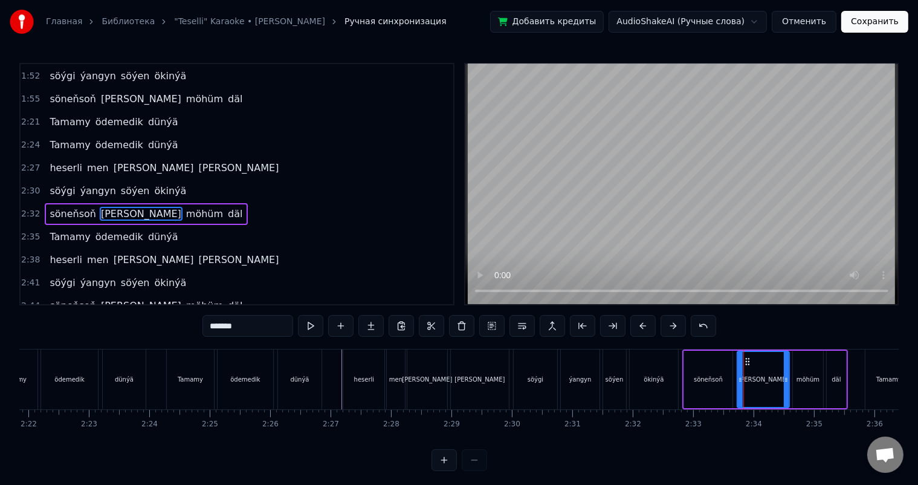
click at [728, 379] on div "söneňsoň" at bounding box center [708, 379] width 48 height 57
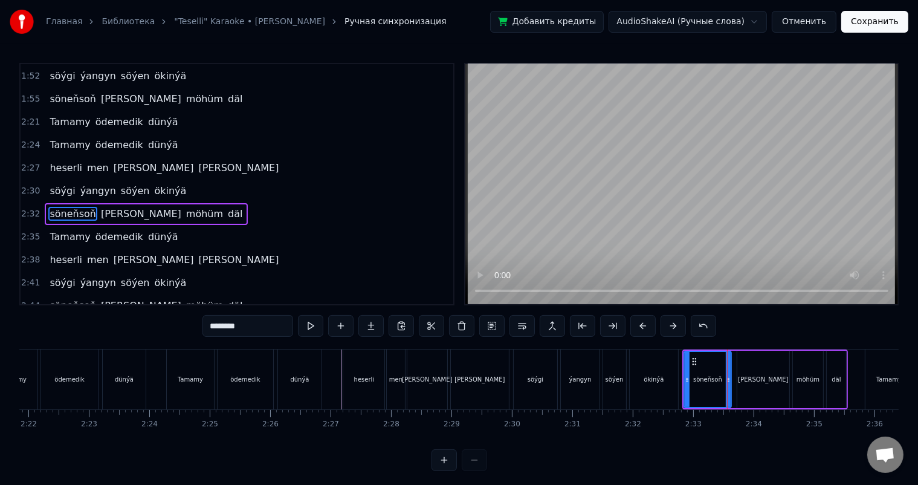
click at [729, 381] on icon at bounding box center [728, 380] width 5 height 10
click at [760, 384] on div "[PERSON_NAME]" at bounding box center [763, 379] width 52 height 57
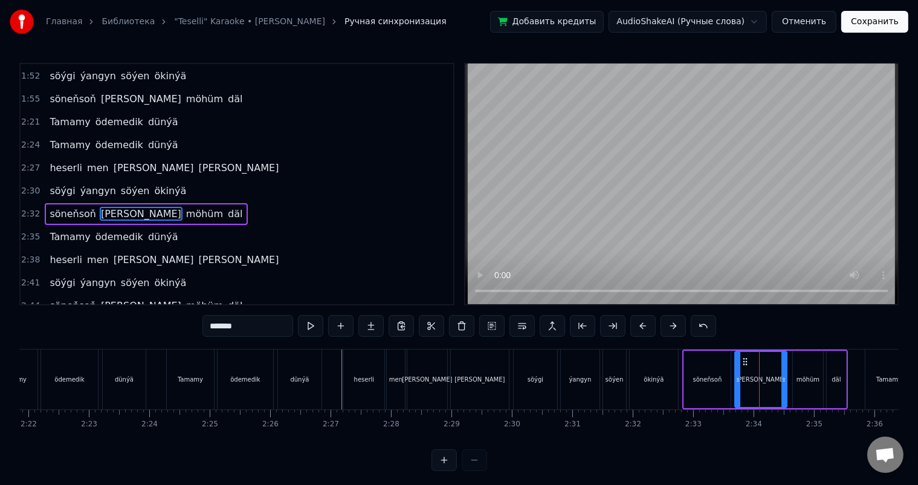
click at [745, 360] on icon at bounding box center [745, 362] width 10 height 10
click at [807, 366] on div "möhüm" at bounding box center [808, 379] width 30 height 57
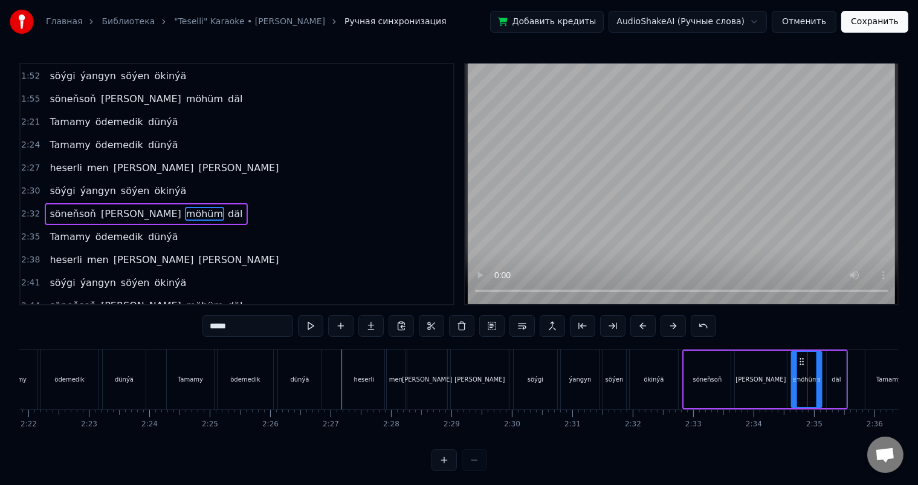
click at [798, 360] on icon at bounding box center [802, 362] width 10 height 10
click at [836, 370] on div "däl" at bounding box center [836, 379] width 19 height 57
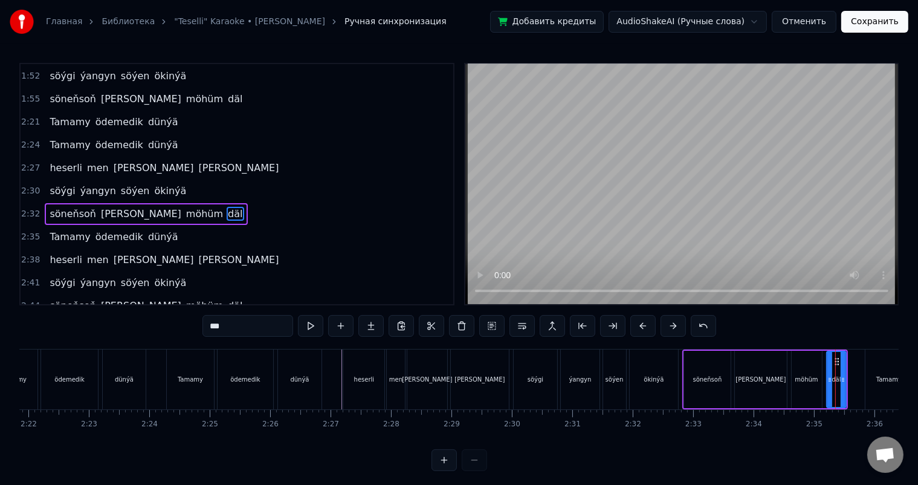
click at [798, 378] on div "möhüm" at bounding box center [806, 379] width 23 height 9
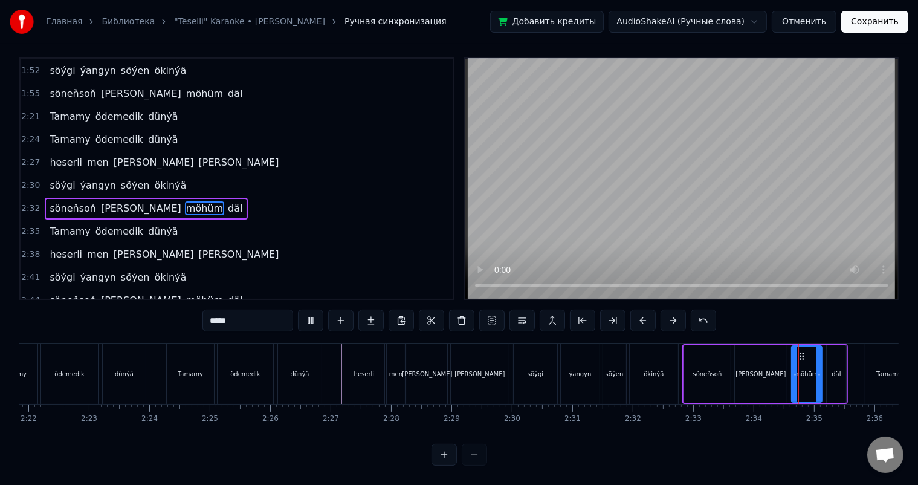
scroll to position [16, 0]
click at [826, 360] on div "däl" at bounding box center [836, 373] width 21 height 57
type input "***"
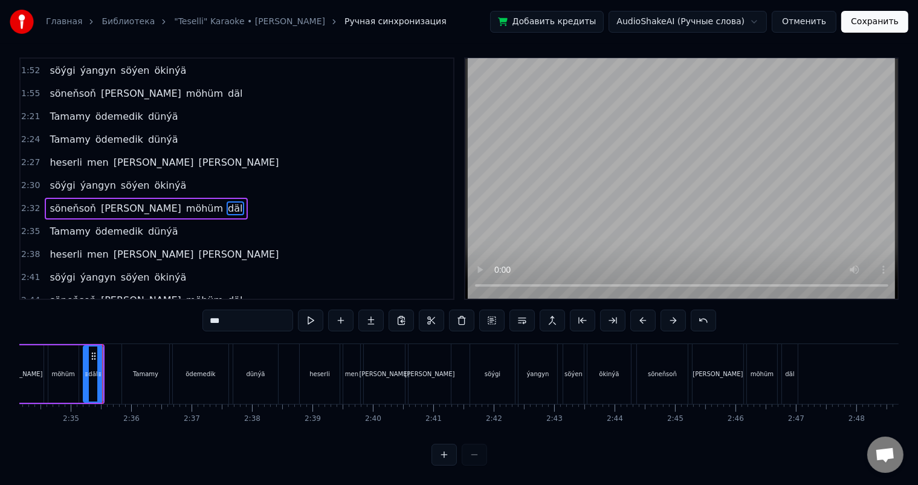
scroll to position [0, 9338]
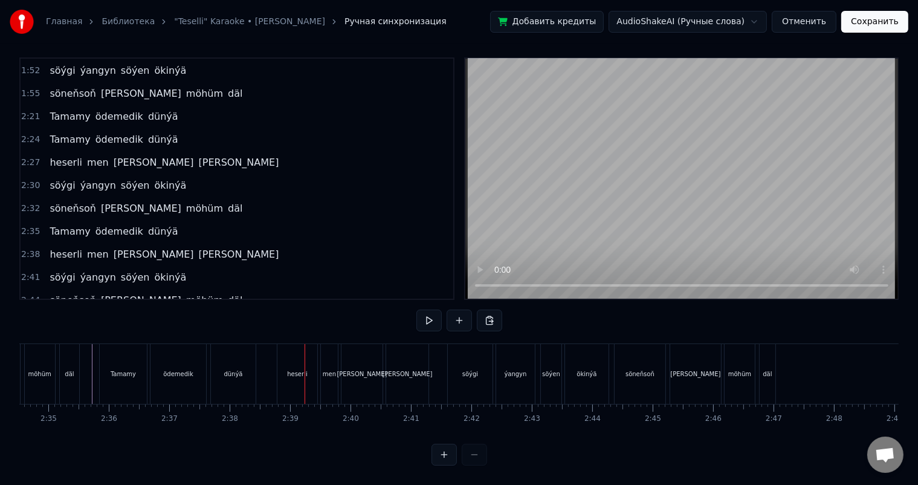
click at [285, 356] on div "heserli" at bounding box center [297, 374] width 40 height 60
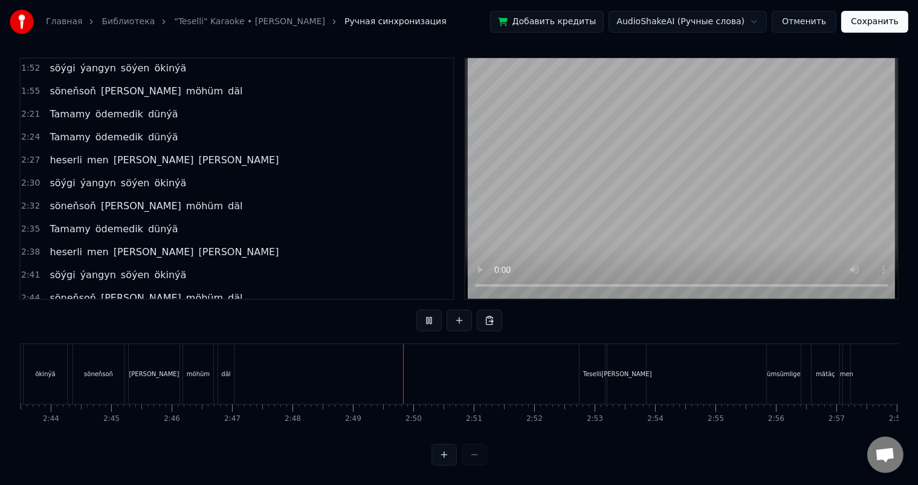
scroll to position [0, 9892]
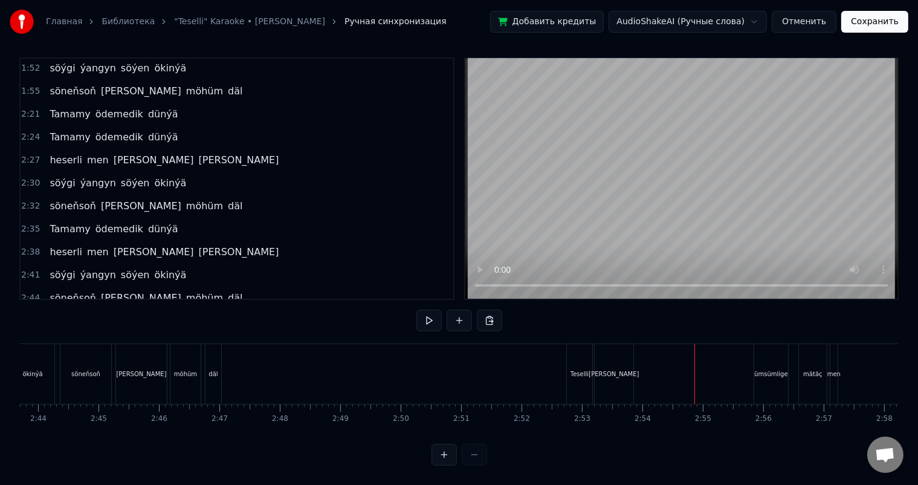
click at [604, 369] on div "[PERSON_NAME]" at bounding box center [614, 373] width 50 height 9
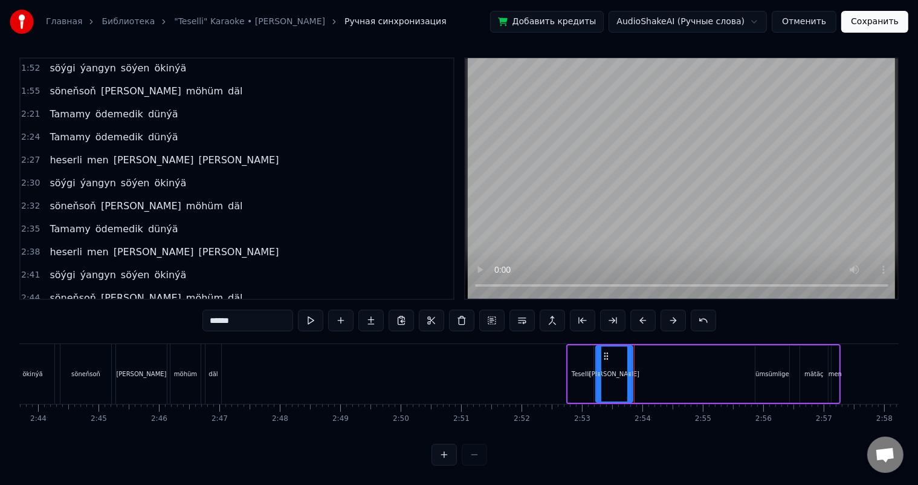
click at [629, 369] on icon at bounding box center [629, 374] width 5 height 10
click at [585, 369] on div "Teselli" at bounding box center [581, 373] width 18 height 9
type input "*******"
click at [589, 369] on icon at bounding box center [589, 374] width 5 height 10
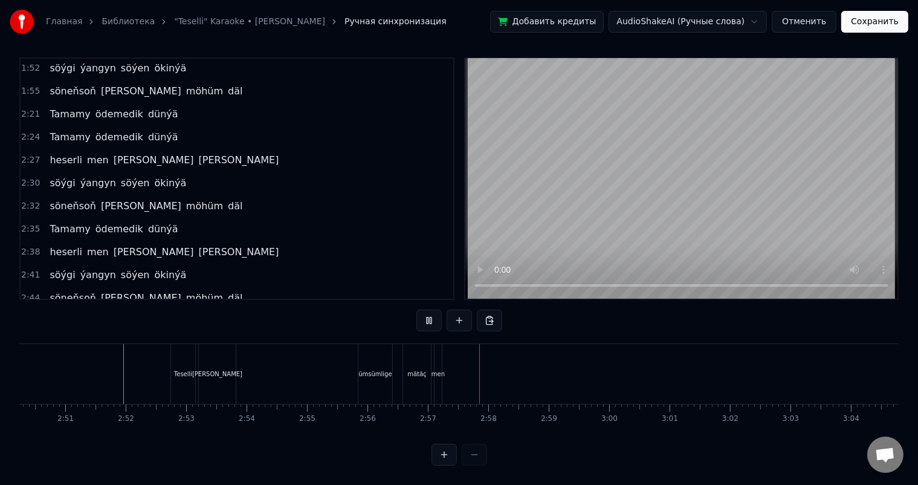
scroll to position [0, 10288]
click at [859, 24] on button "Сохранить" at bounding box center [874, 22] width 67 height 22
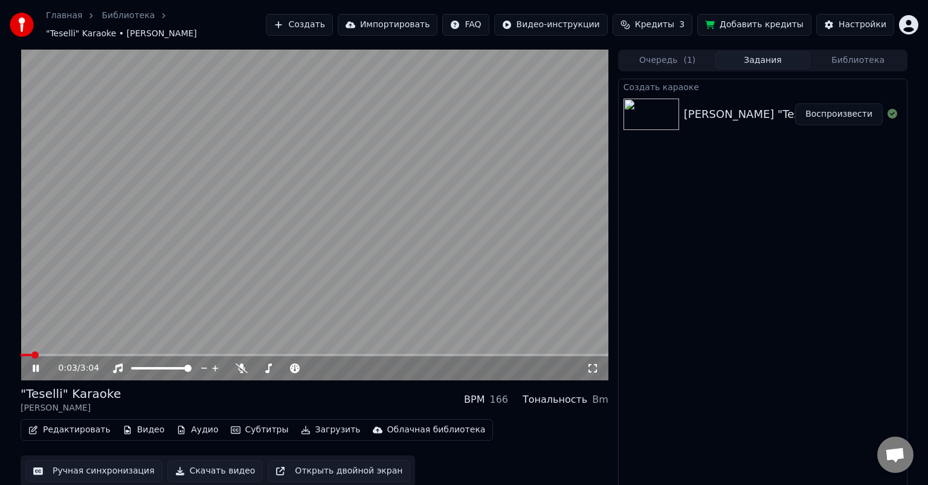
click at [24, 354] on span at bounding box center [26, 355] width 11 height 2
click at [35, 363] on icon at bounding box center [44, 368] width 28 height 10
click at [35, 364] on icon at bounding box center [35, 368] width 7 height 8
click at [31, 354] on span at bounding box center [30, 355] width 19 height 2
click at [37, 364] on icon at bounding box center [36, 367] width 6 height 7
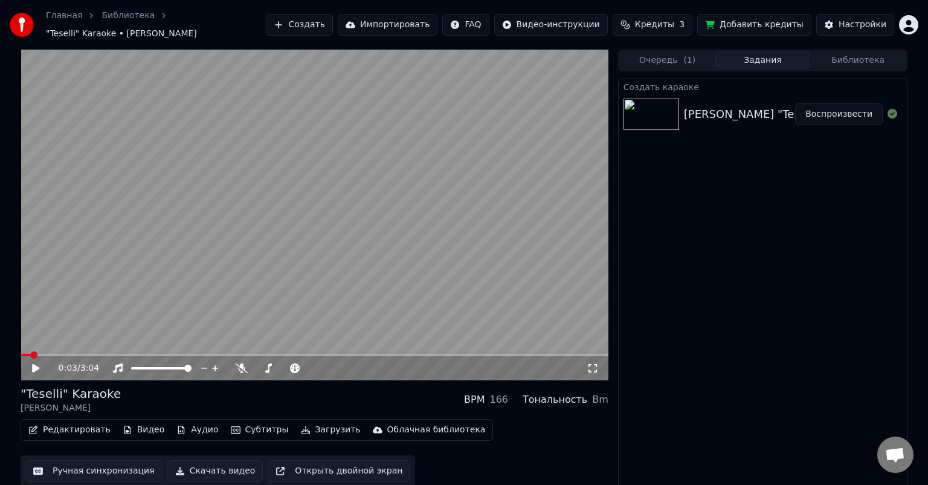
click at [215, 462] on button "Скачать видео" at bounding box center [215, 471] width 96 height 22
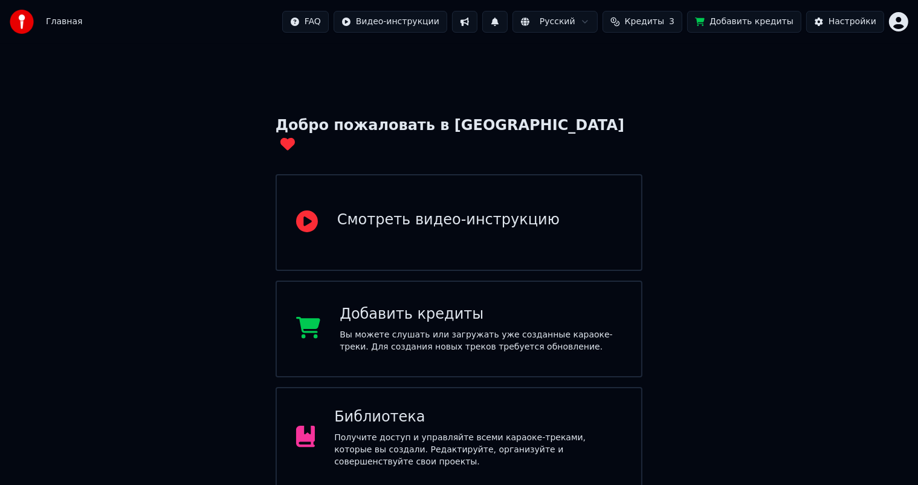
click at [445, 413] on div "Библиотека Получите доступ и управляйте всеми караоке-треками, которые вы созда…" at bounding box center [478, 437] width 288 height 60
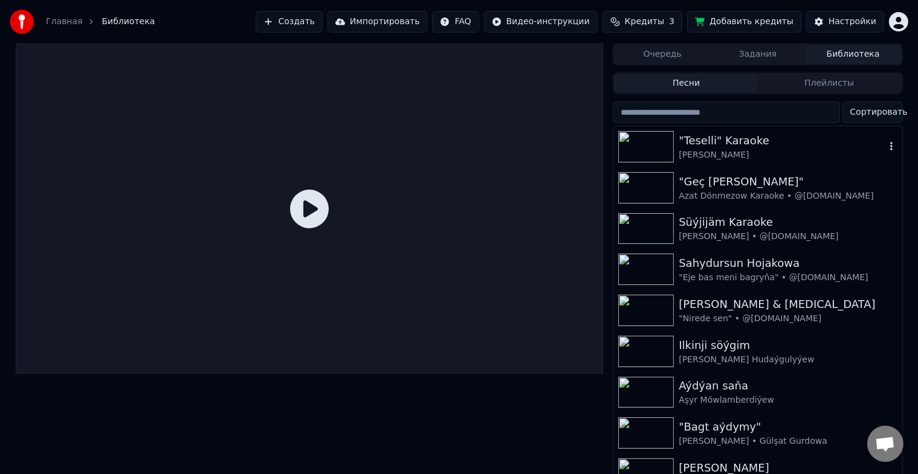
click at [650, 150] on img at bounding box center [646, 146] width 56 height 31
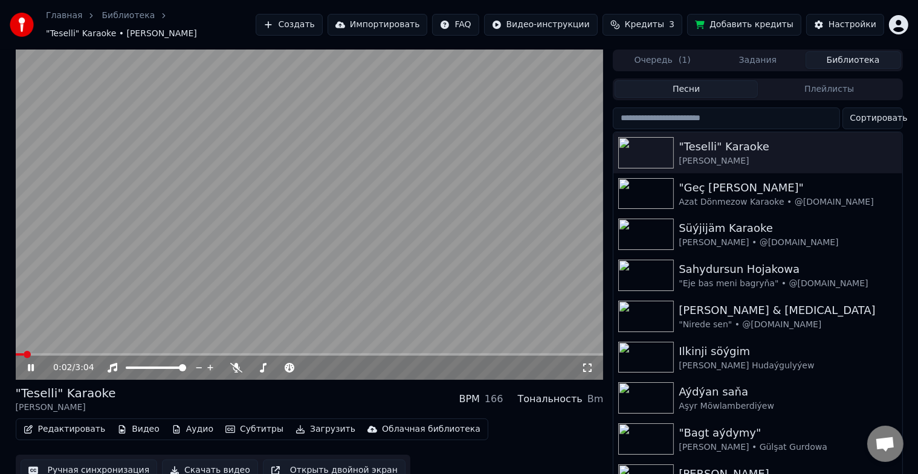
click at [28, 364] on icon at bounding box center [31, 367] width 6 height 7
click at [236, 363] on icon at bounding box center [236, 368] width 12 height 10
click at [16, 351] on span at bounding box center [19, 354] width 7 height 7
click at [31, 363] on icon at bounding box center [39, 368] width 28 height 10
click at [19, 354] on span at bounding box center [17, 355] width 3 height 2
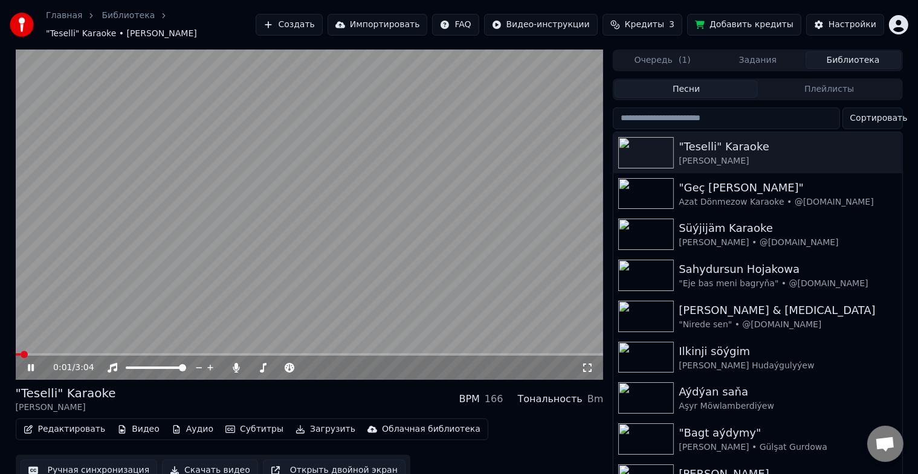
click at [16, 354] on span at bounding box center [18, 355] width 5 height 2
click at [16, 354] on span at bounding box center [16, 355] width 0 height 2
click at [31, 364] on icon at bounding box center [31, 367] width 6 height 7
click at [86, 460] on button "Ручная синхронизация" at bounding box center [89, 471] width 137 height 22
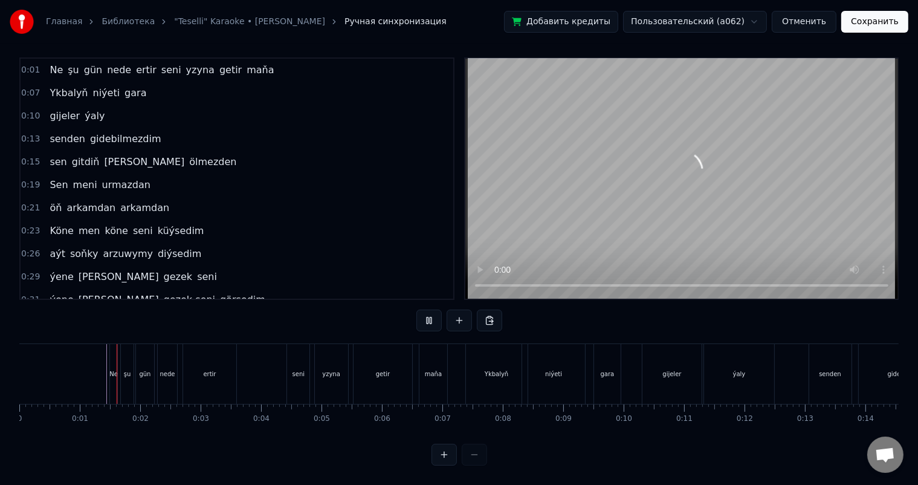
scroll to position [16, 0]
click at [108, 359] on div at bounding box center [108, 374] width 1 height 60
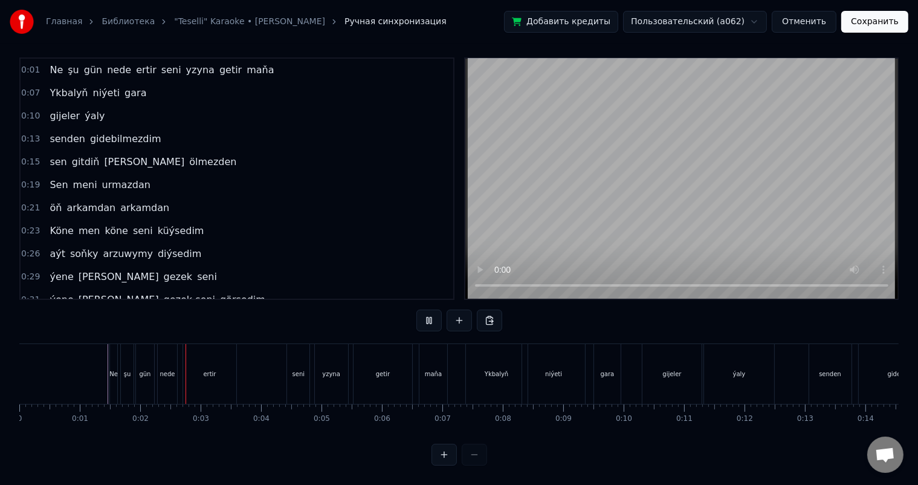
click at [115, 369] on div "Ne" at bounding box center [113, 373] width 8 height 9
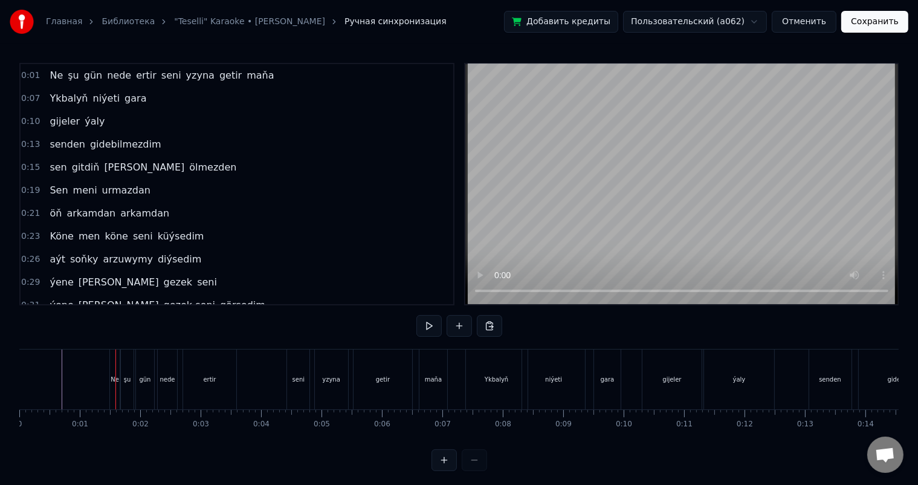
click at [110, 380] on div "Ne" at bounding box center [115, 379] width 10 height 60
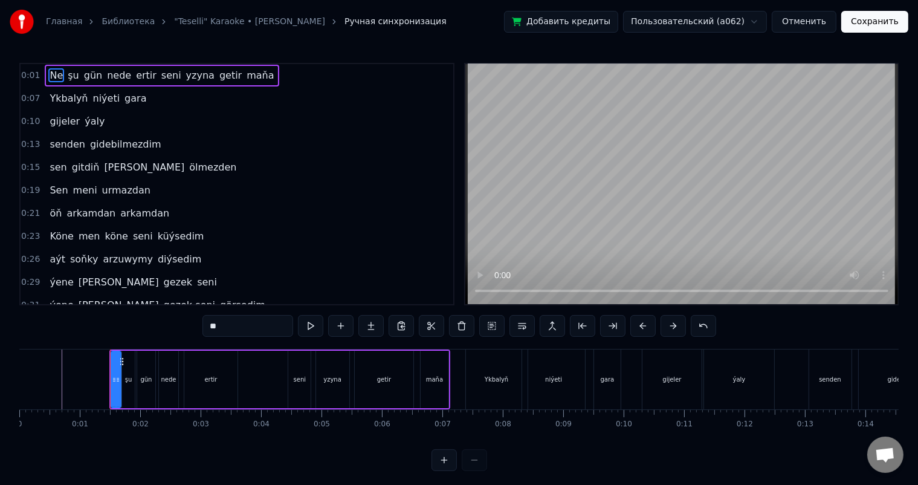
click at [112, 373] on div at bounding box center [114, 379] width 5 height 55
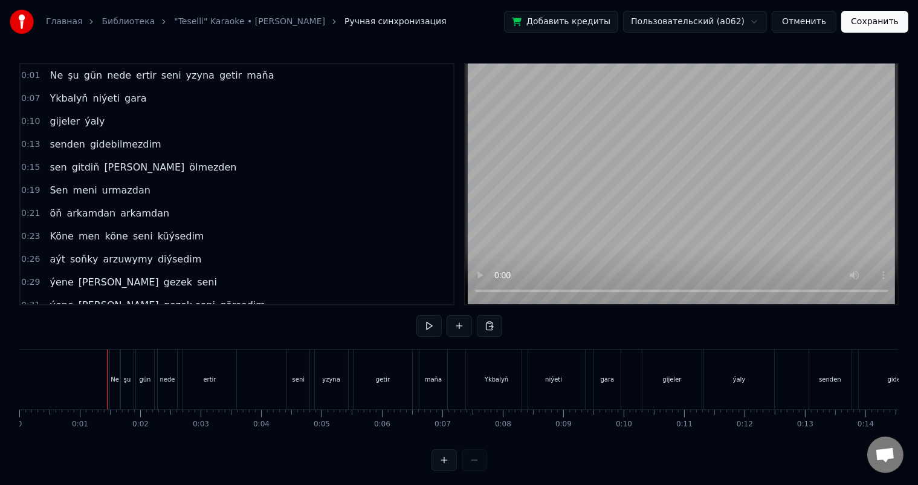
click at [115, 378] on div "Ne" at bounding box center [115, 379] width 8 height 9
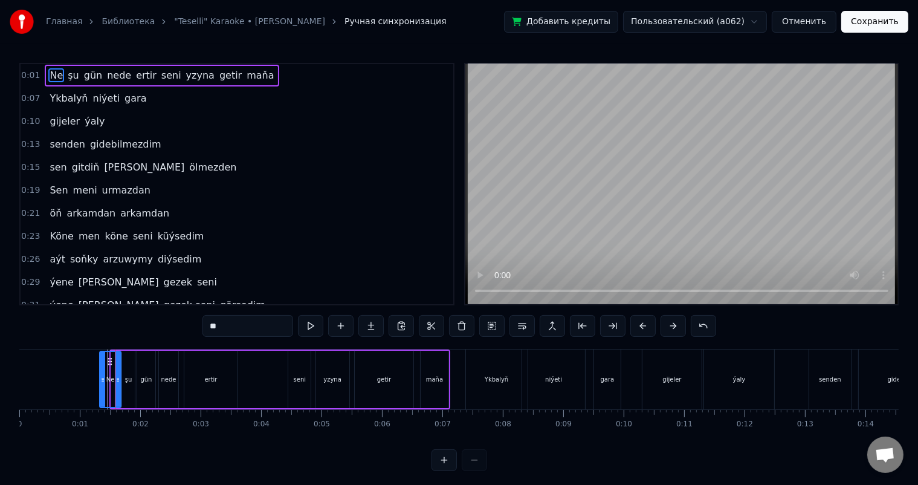
drag, startPoint x: 112, startPoint y: 378, endPoint x: 100, endPoint y: 383, distance: 12.5
click at [100, 383] on icon at bounding box center [102, 380] width 5 height 10
click at [106, 376] on icon at bounding box center [106, 380] width 5 height 10
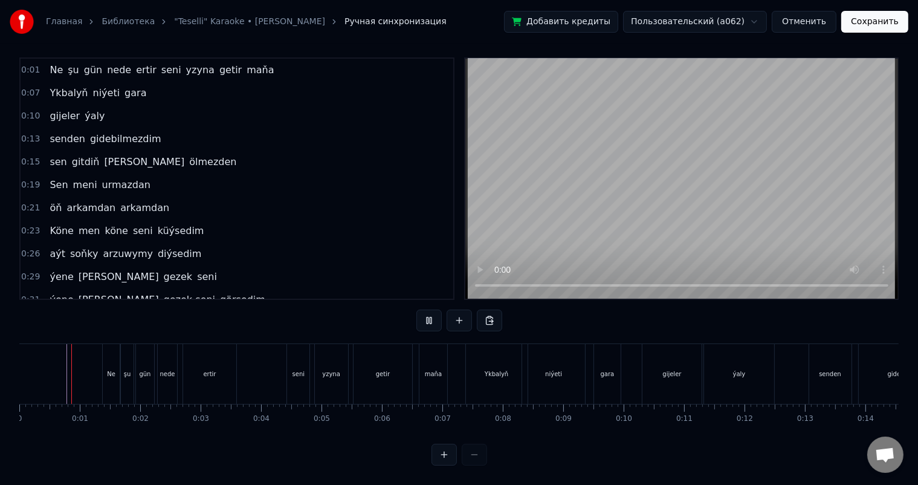
scroll to position [16, 0]
click at [114, 369] on div "Ne" at bounding box center [111, 373] width 8 height 9
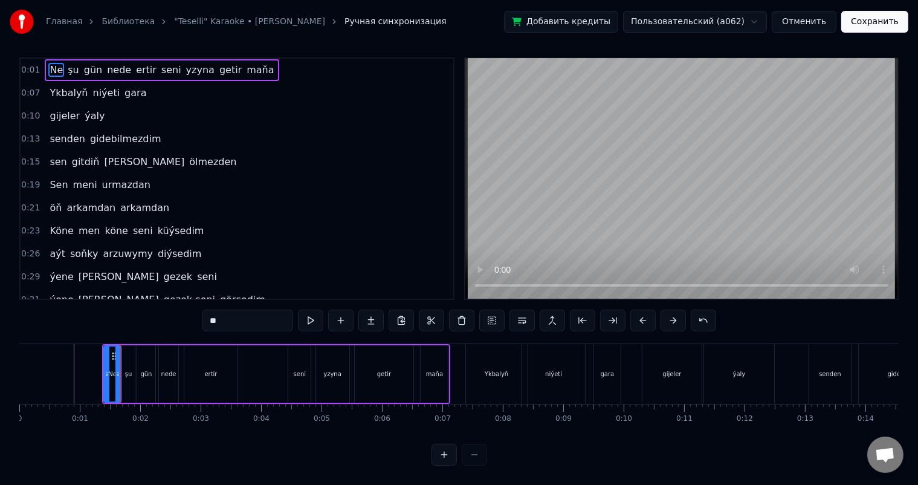
click at [127, 369] on div "şu" at bounding box center [128, 373] width 7 height 9
type input "**"
click at [134, 375] on circle at bounding box center [134, 375] width 1 height 1
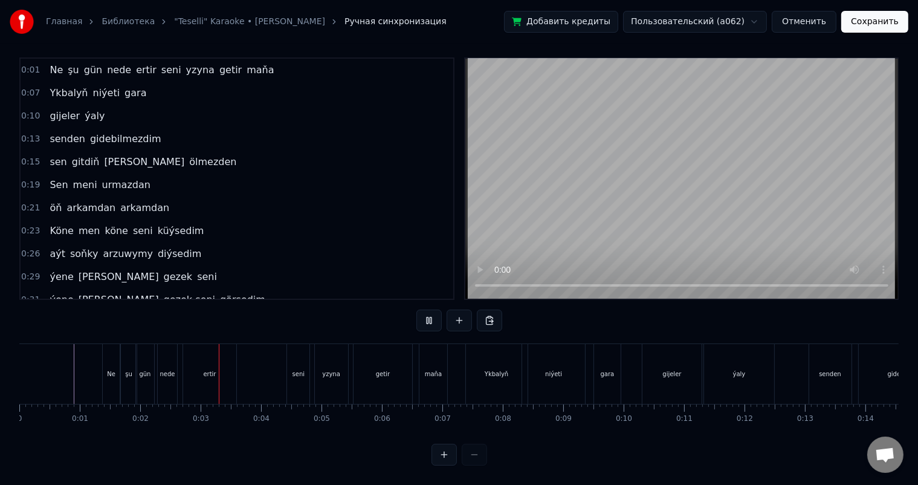
click at [114, 369] on div "Ne" at bounding box center [111, 373] width 8 height 9
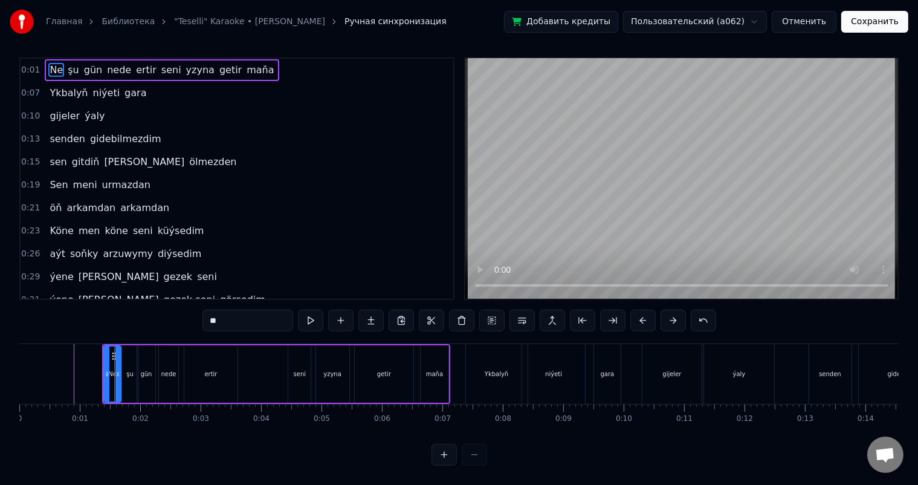
scroll to position [0, 0]
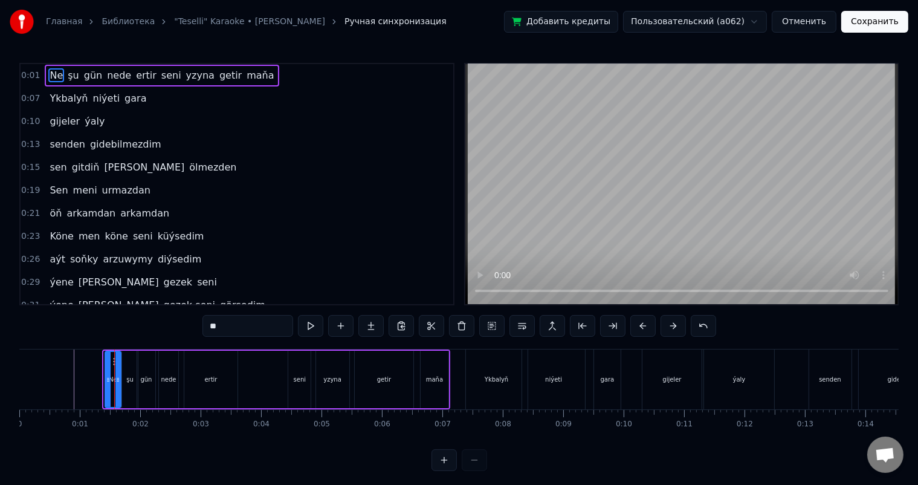
click at [106, 376] on icon at bounding box center [108, 380] width 5 height 10
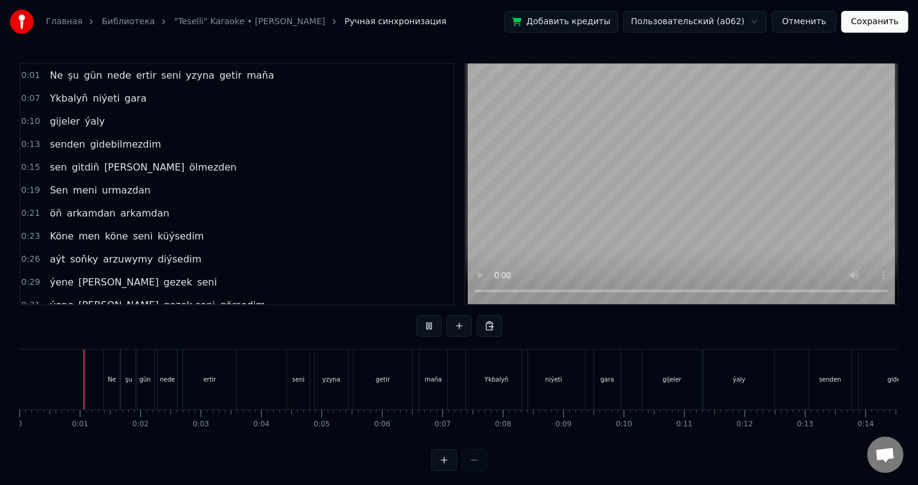
scroll to position [16, 0]
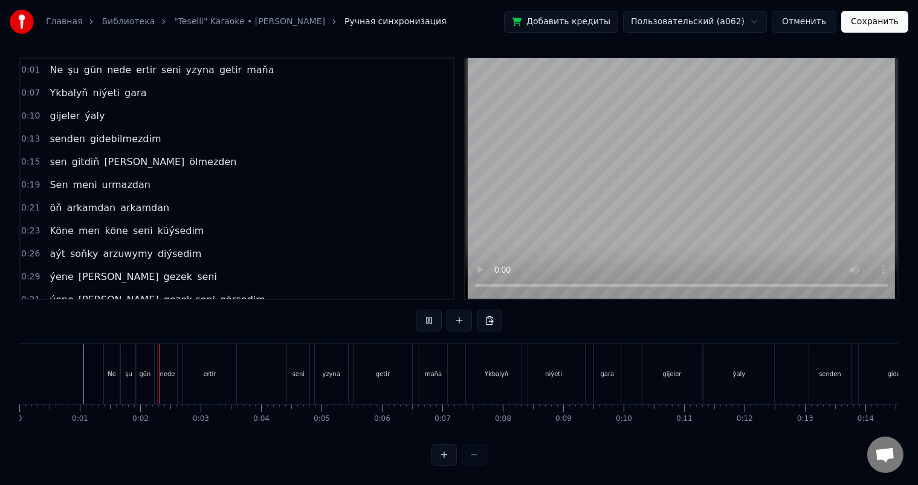
click at [295, 369] on div "seni" at bounding box center [298, 373] width 12 height 9
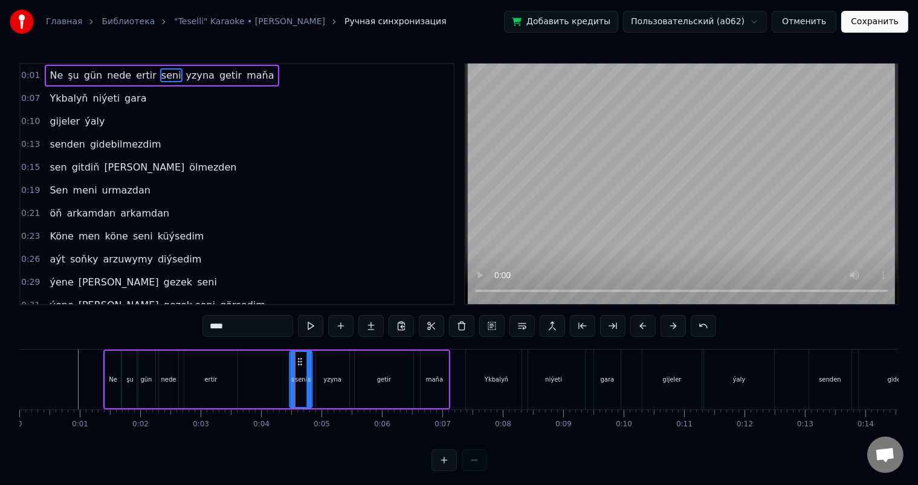
click at [299, 361] on circle at bounding box center [299, 361] width 1 height 1
click at [259, 368] on div "Ne şu gün nede ertir seni yzyna getir maňa" at bounding box center [276, 379] width 347 height 60
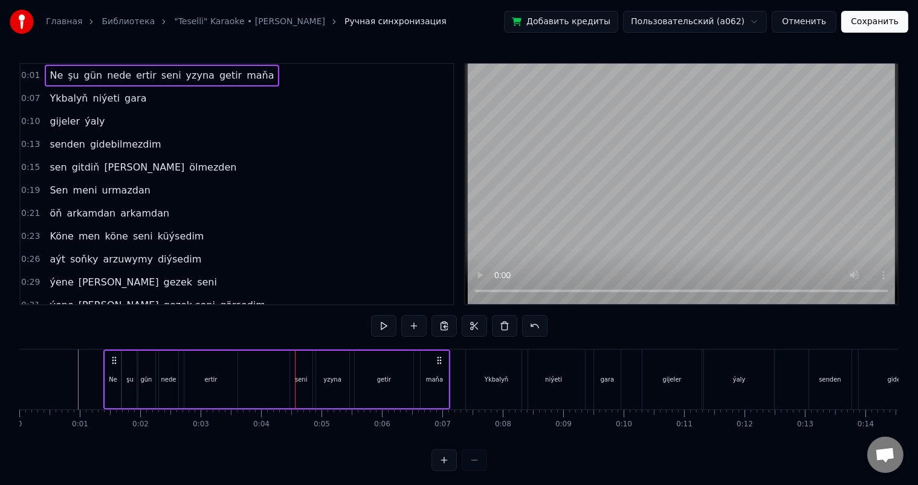
scroll to position [16, 0]
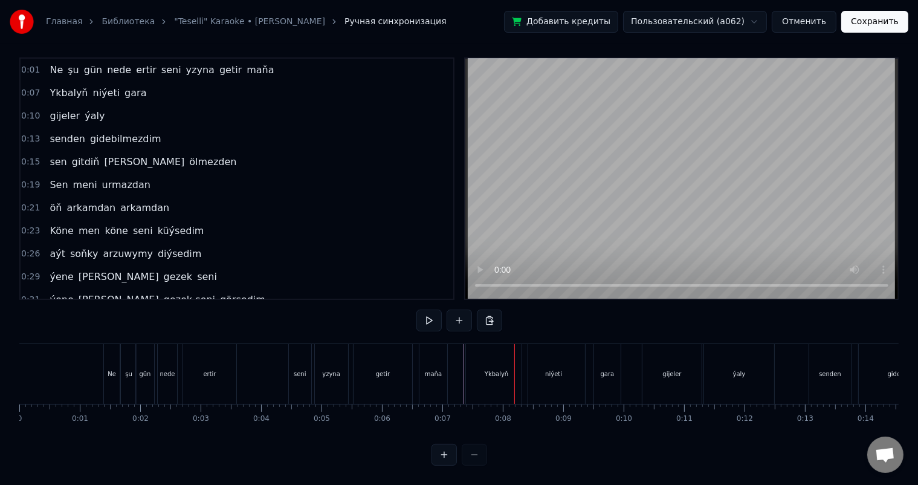
click at [480, 356] on div "Ykbalyň" at bounding box center [497, 374] width 62 height 60
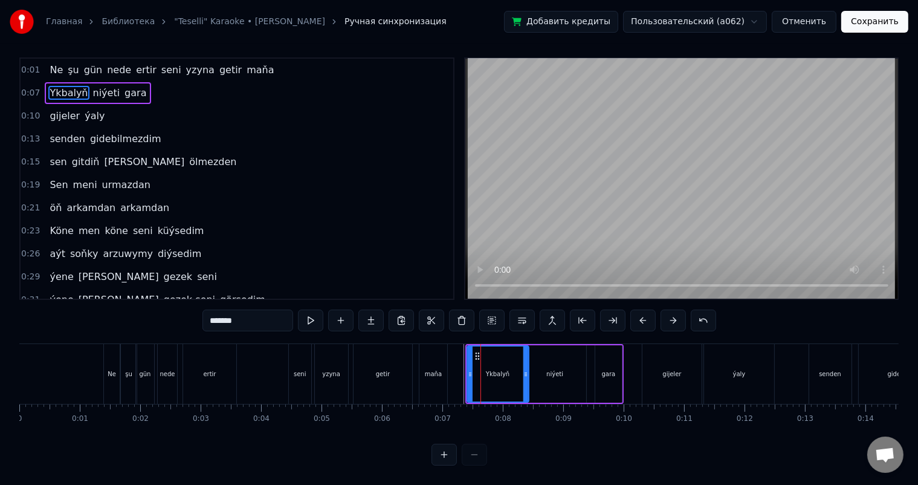
scroll to position [0, 0]
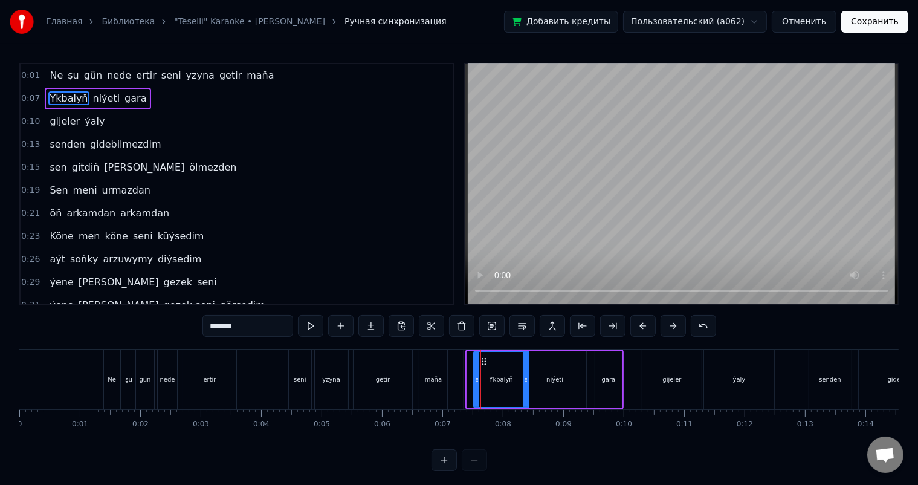
drag, startPoint x: 468, startPoint y: 376, endPoint x: 476, endPoint y: 377, distance: 7.9
click at [476, 377] on icon at bounding box center [476, 380] width 5 height 10
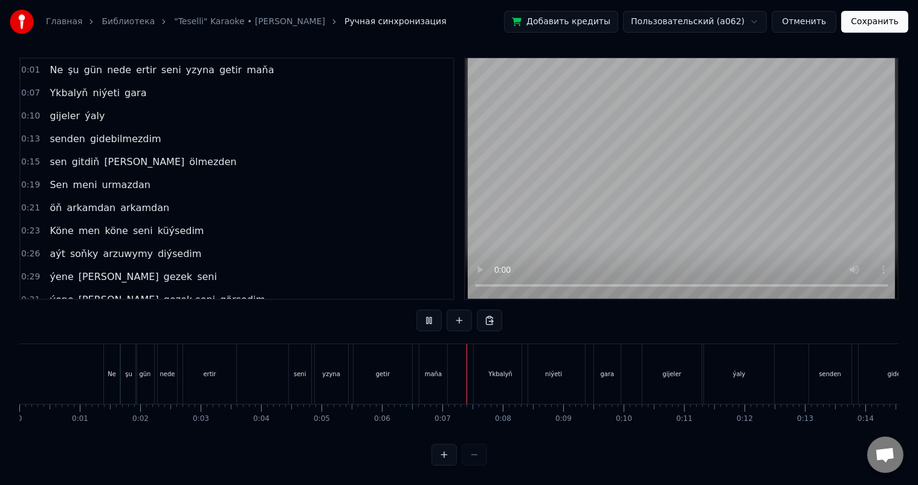
scroll to position [16, 0]
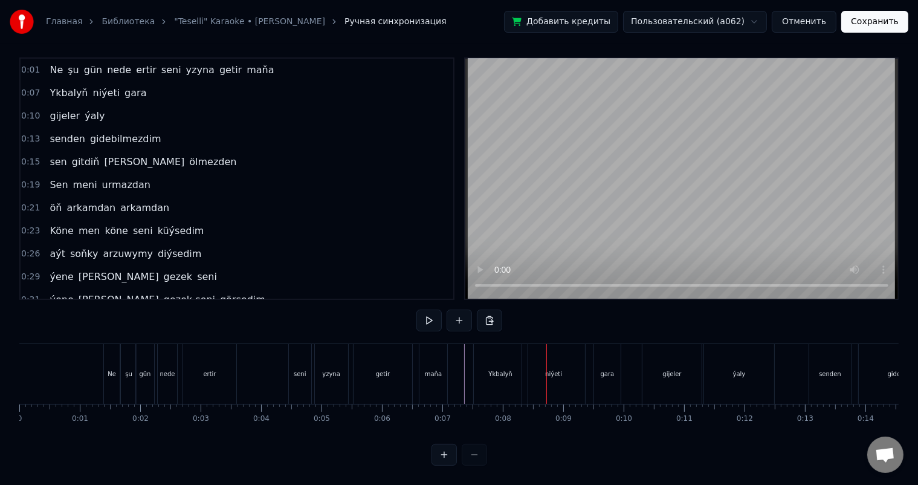
click at [487, 360] on div "Ykbalyň" at bounding box center [501, 374] width 54 height 60
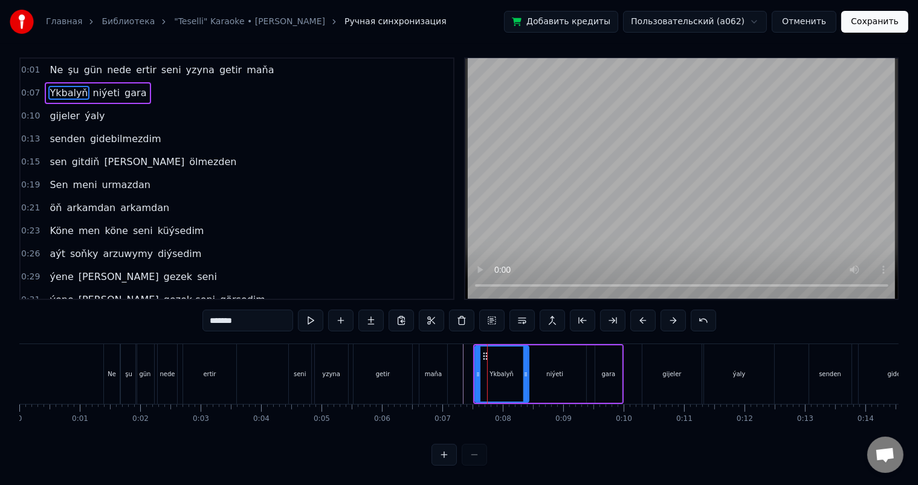
scroll to position [0, 0]
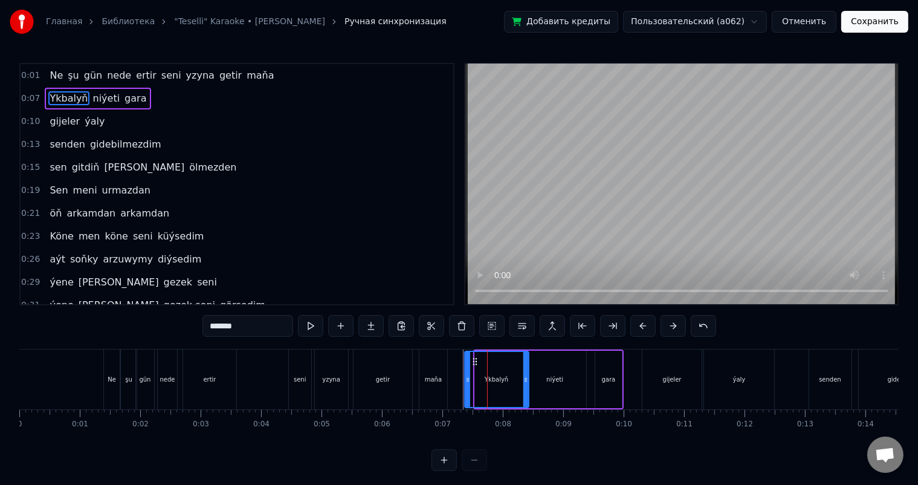
drag, startPoint x: 476, startPoint y: 375, endPoint x: 466, endPoint y: 375, distance: 10.3
click at [466, 375] on icon at bounding box center [467, 380] width 5 height 10
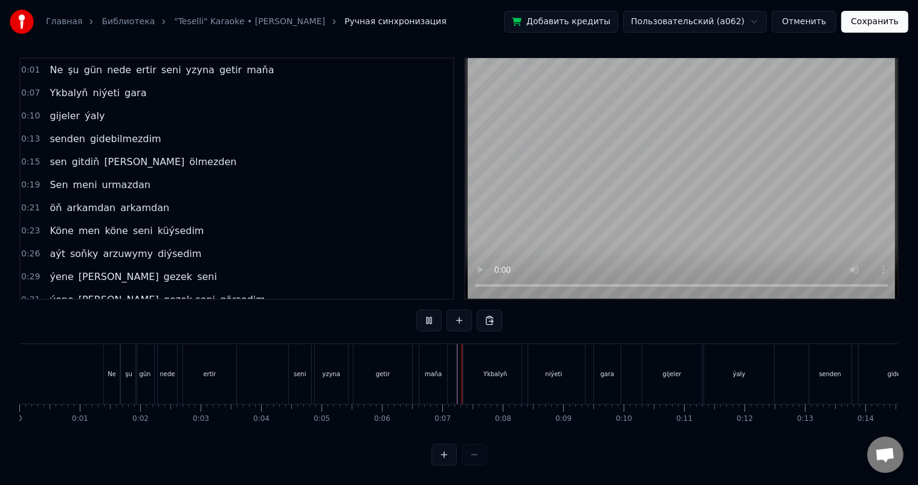
scroll to position [16, 0]
click at [469, 357] on div "Ykbalyň" at bounding box center [496, 374] width 64 height 60
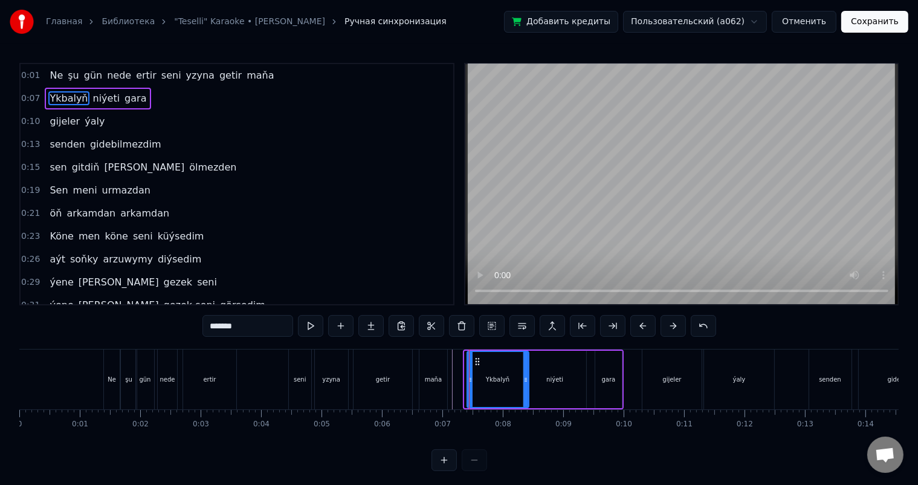
click at [467, 377] on div "Ykbalyň" at bounding box center [498, 379] width 63 height 57
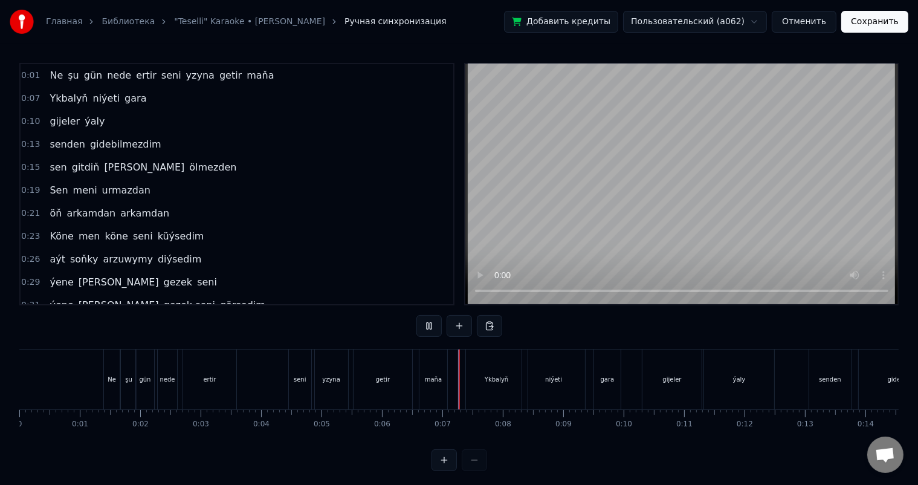
scroll to position [16, 0]
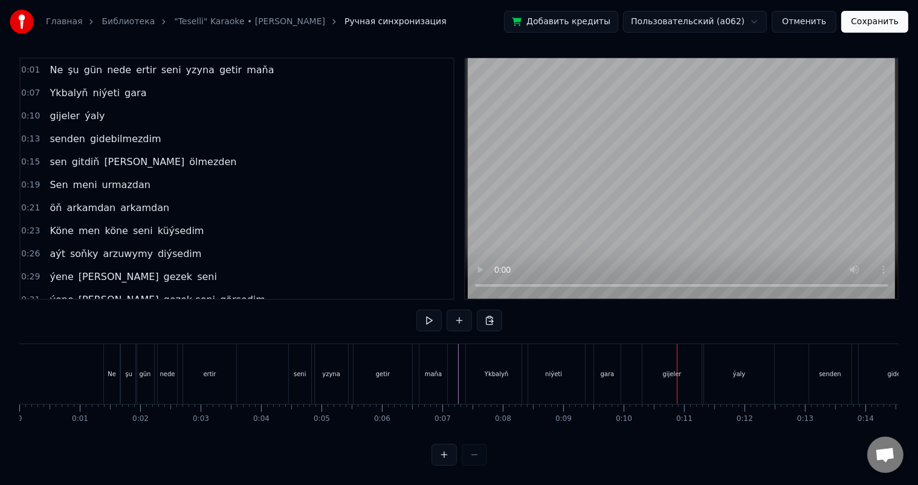
click at [612, 369] on div "gara" at bounding box center [608, 373] width 14 height 9
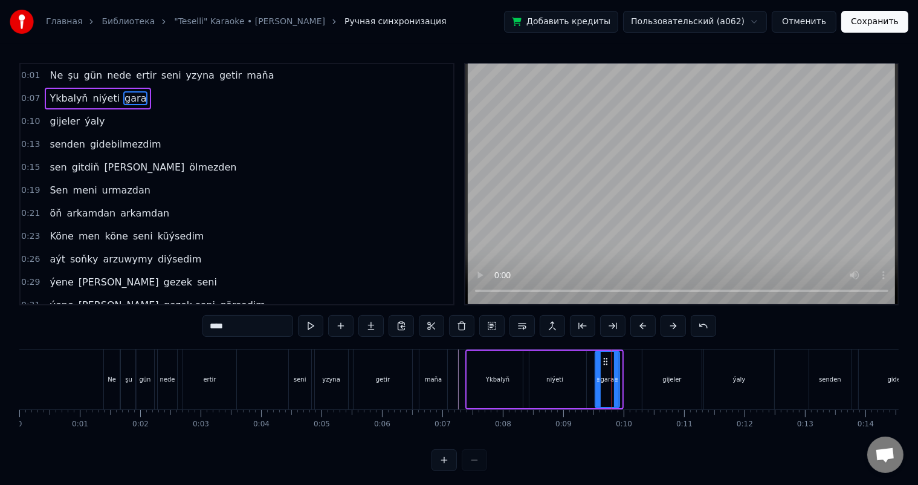
click at [616, 375] on icon at bounding box center [616, 380] width 5 height 10
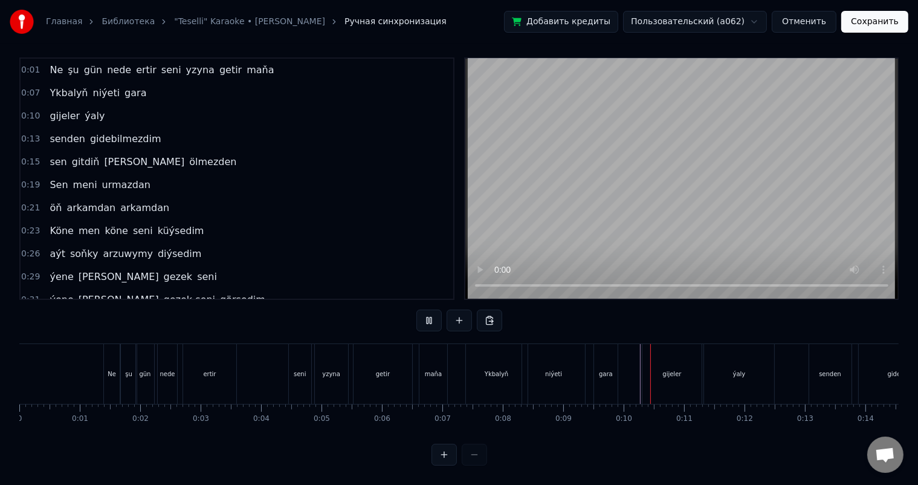
scroll to position [16, 0]
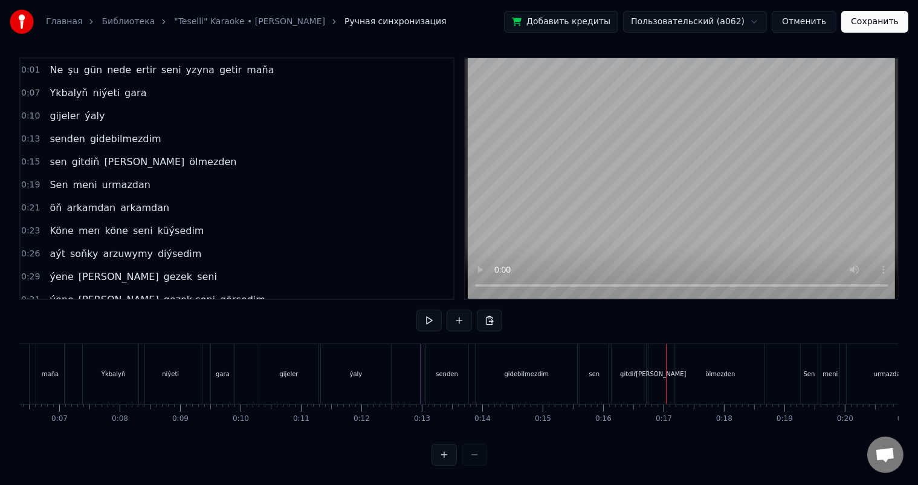
click at [585, 354] on div "sen" at bounding box center [594, 374] width 28 height 60
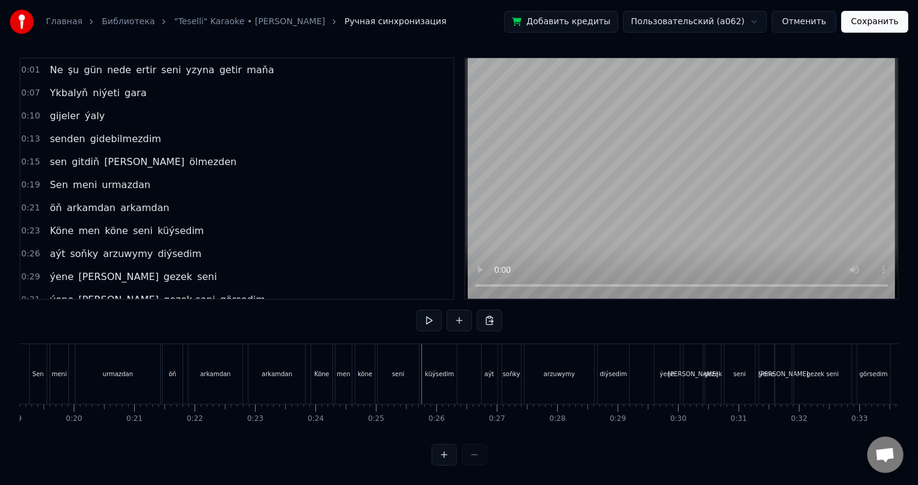
click at [306, 345] on div "öň arkamdan arkamdan" at bounding box center [235, 374] width 146 height 60
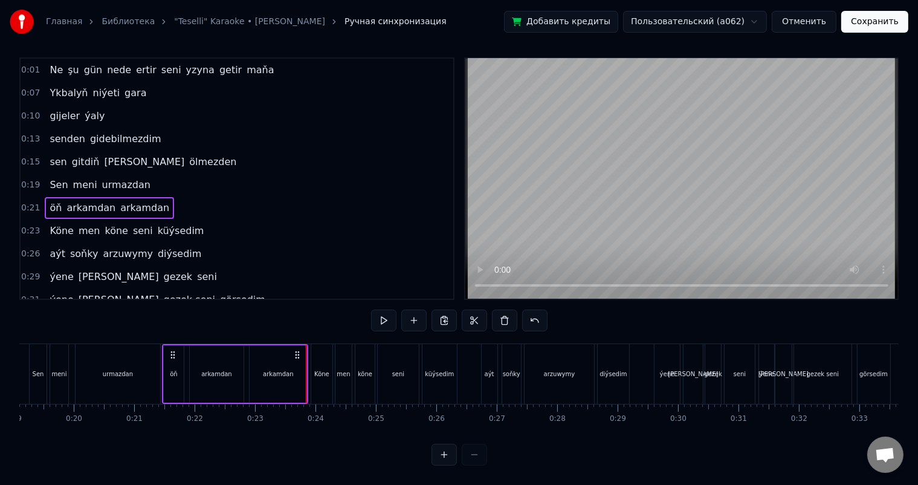
click at [314, 347] on div "Köne" at bounding box center [321, 374] width 21 height 60
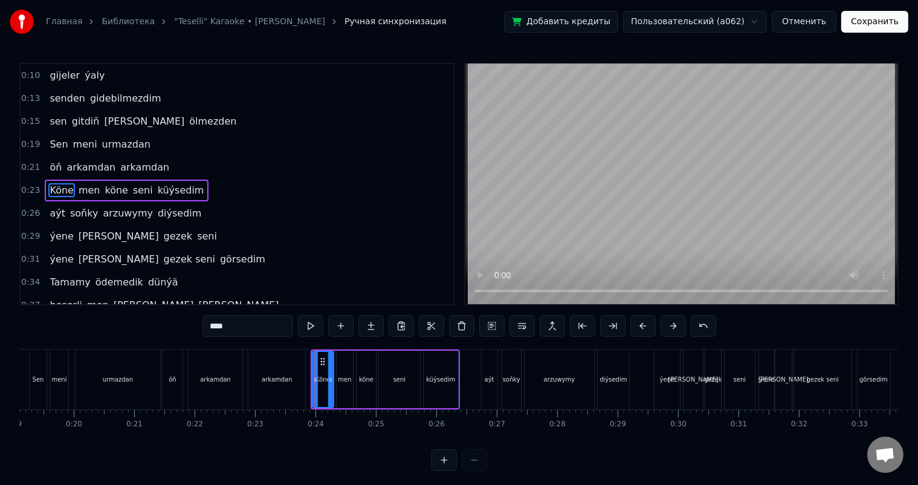
scroll to position [16, 0]
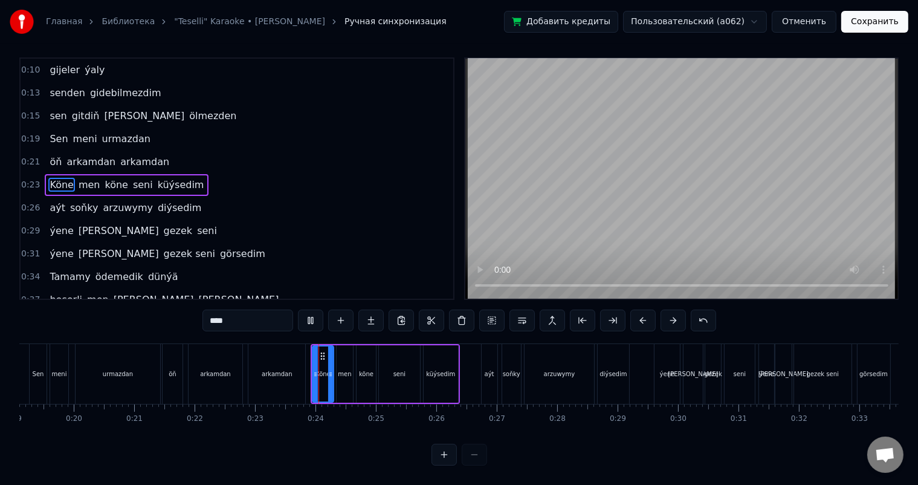
click at [343, 369] on div "men" at bounding box center [344, 373] width 13 height 9
type input "***"
click at [885, 24] on button "Сохранить" at bounding box center [874, 22] width 67 height 22
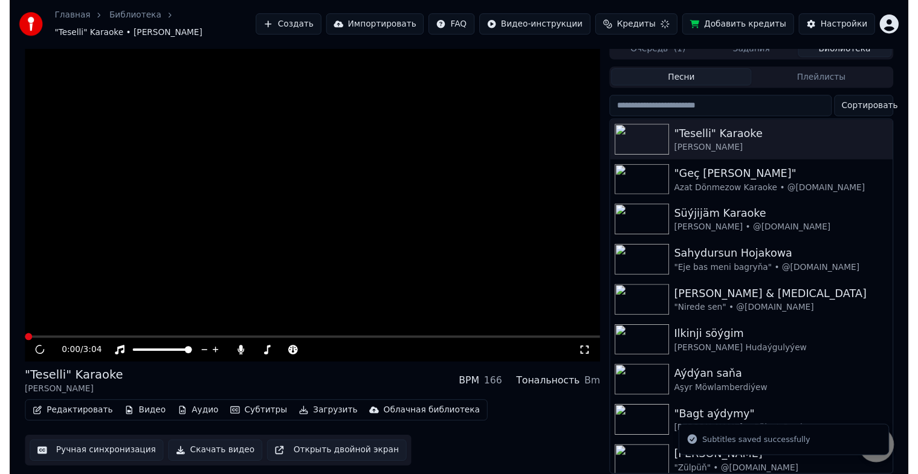
scroll to position [15, 0]
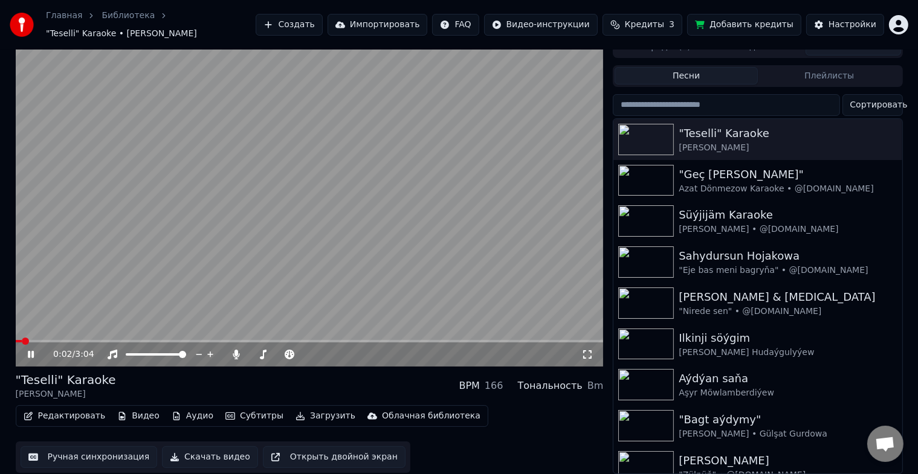
click at [21, 340] on span at bounding box center [19, 341] width 7 height 2
click at [16, 340] on span at bounding box center [16, 341] width 0 height 2
click at [74, 332] on div "Инструментальное Инструментальное" at bounding box center [118, 328] width 88 height 17
click at [73, 340] on span at bounding box center [61, 341] width 90 height 2
click at [36, 350] on icon at bounding box center [39, 355] width 28 height 10
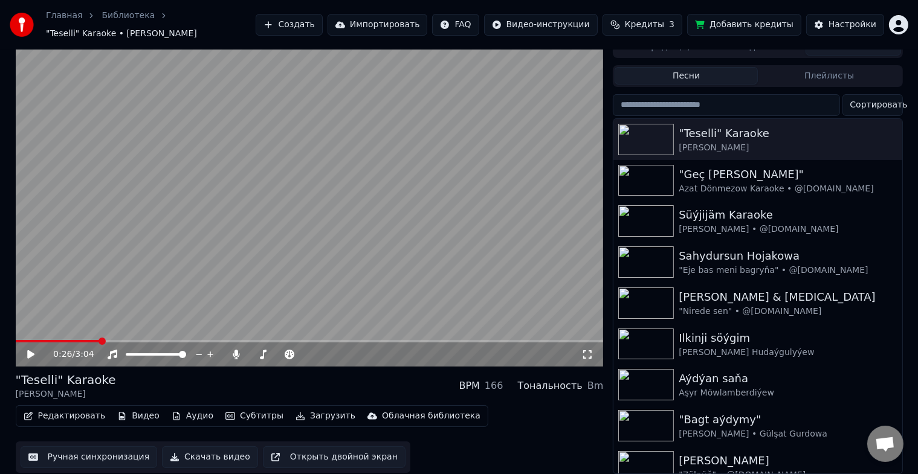
click at [89, 448] on button "Ручная синхронизация" at bounding box center [89, 458] width 137 height 22
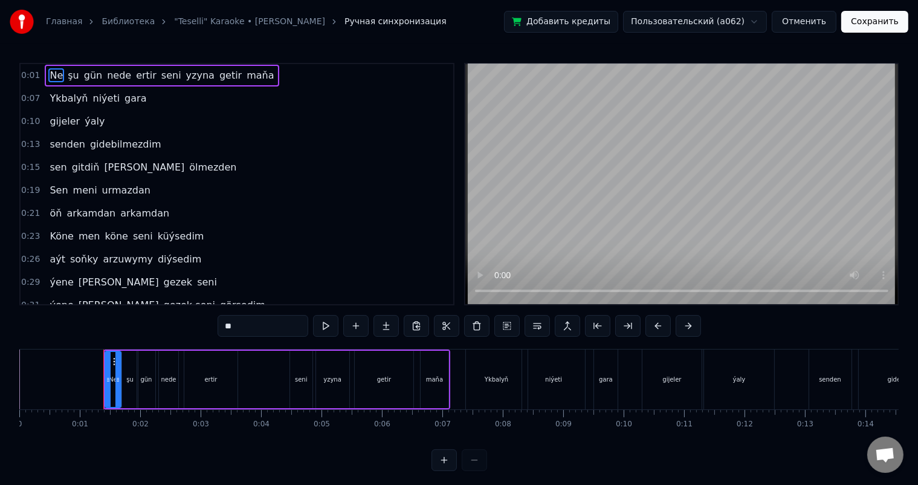
click at [54, 229] on span "Köne" at bounding box center [61, 236] width 26 height 14
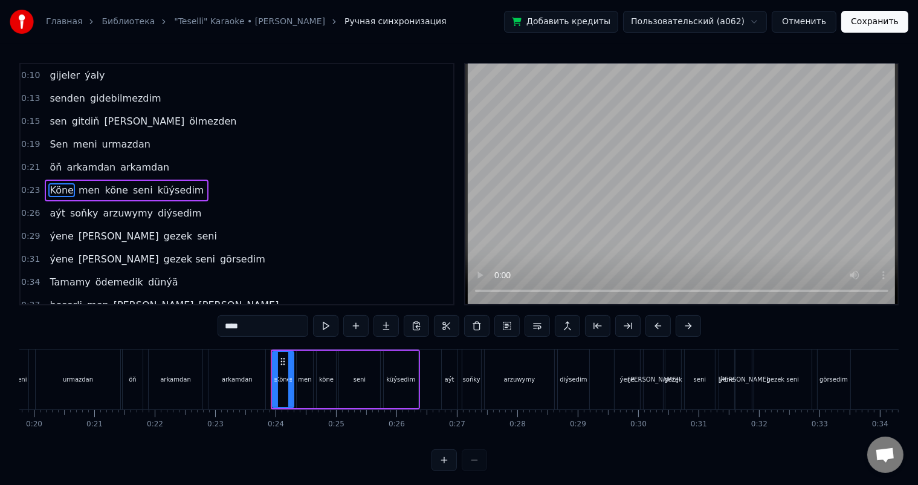
scroll to position [0, 1188]
click at [259, 371] on div "arkamdan" at bounding box center [243, 379] width 57 height 60
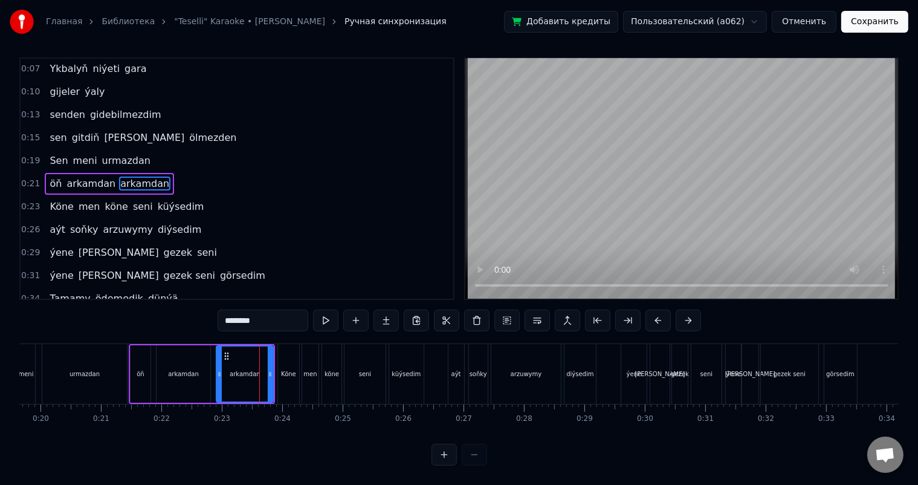
scroll to position [16, 0]
click at [267, 369] on icon at bounding box center [268, 374] width 5 height 10
click at [283, 369] on div "Köne" at bounding box center [288, 373] width 15 height 9
type input "****"
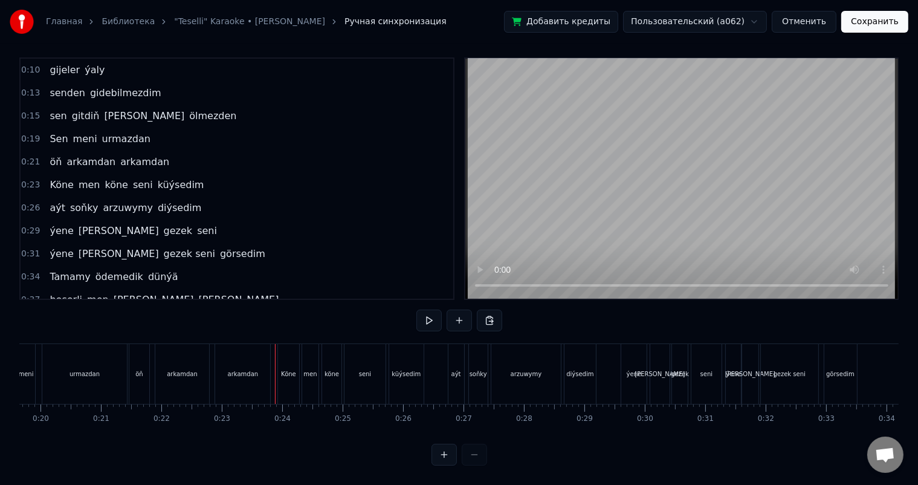
click at [281, 369] on div "Köne" at bounding box center [288, 373] width 15 height 9
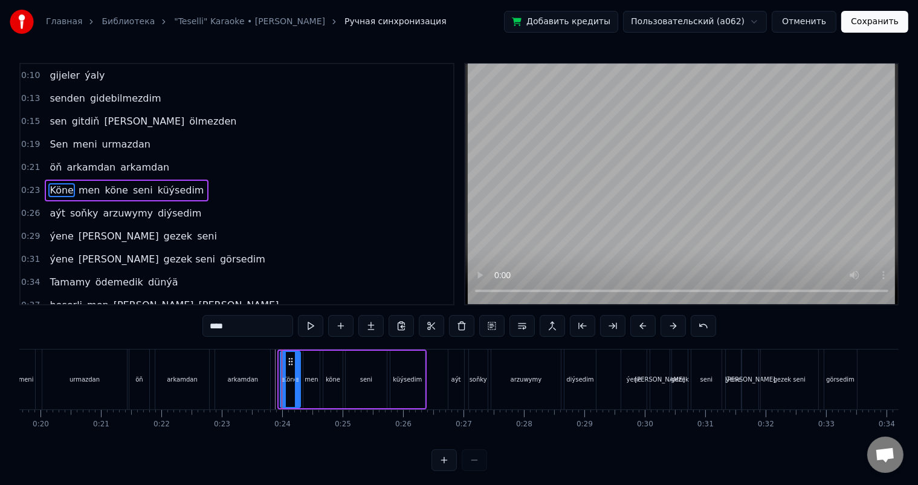
click at [281, 372] on div at bounding box center [283, 379] width 5 height 55
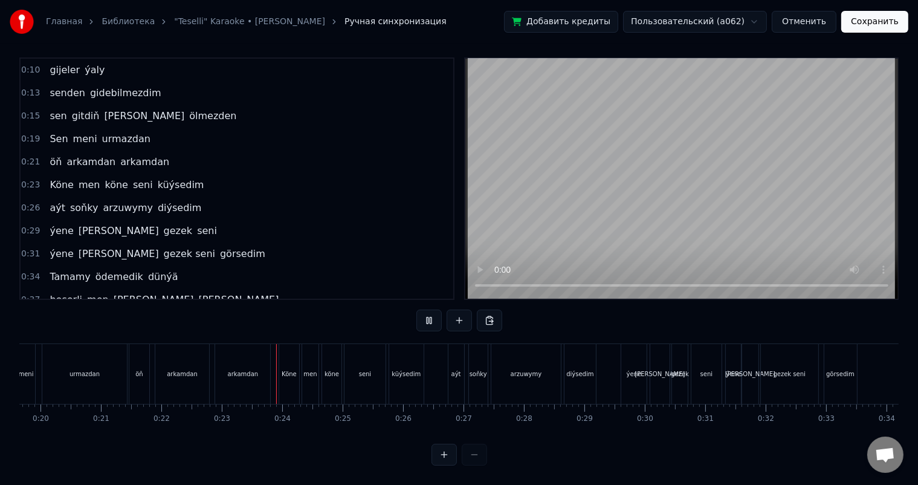
scroll to position [16, 0]
click at [283, 369] on div "Köne" at bounding box center [289, 373] width 15 height 9
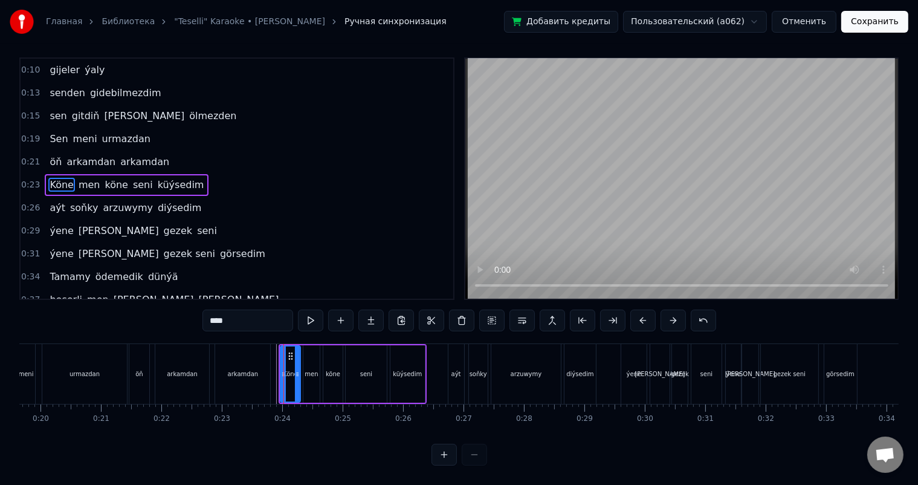
scroll to position [0, 0]
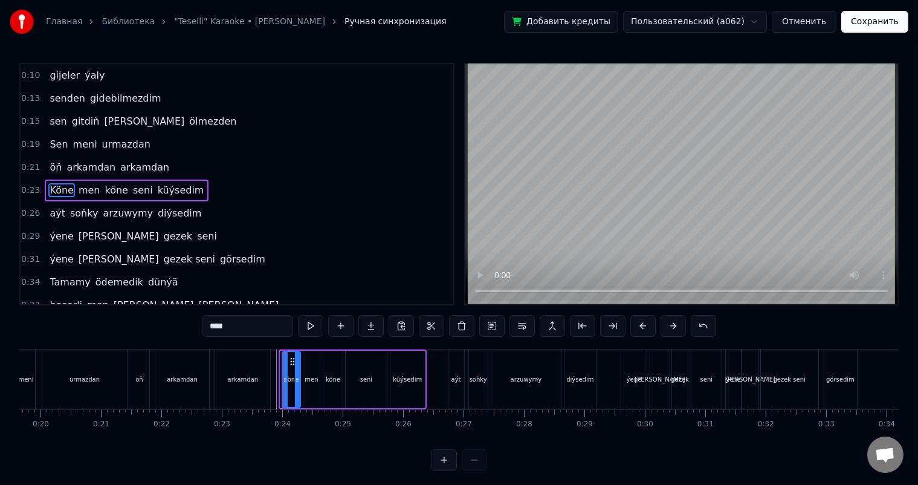
click at [283, 373] on div at bounding box center [285, 379] width 5 height 55
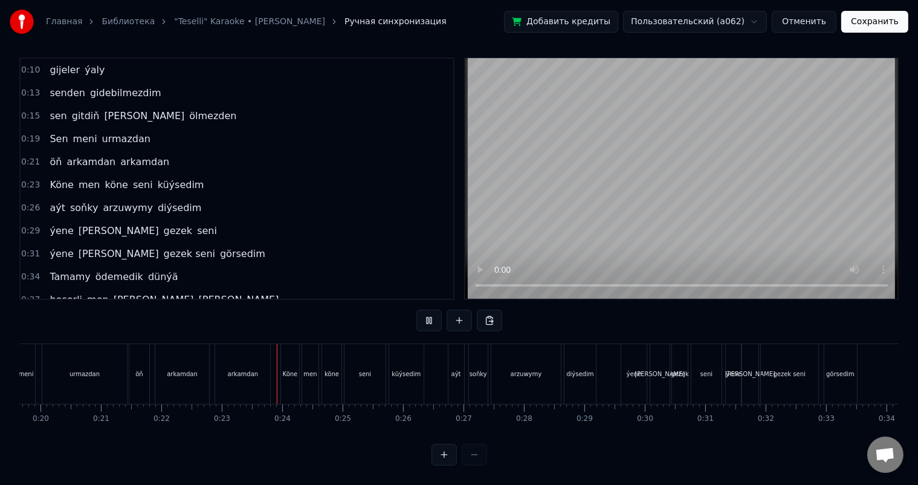
scroll to position [16, 0]
click at [455, 369] on div "aýt" at bounding box center [456, 373] width 10 height 9
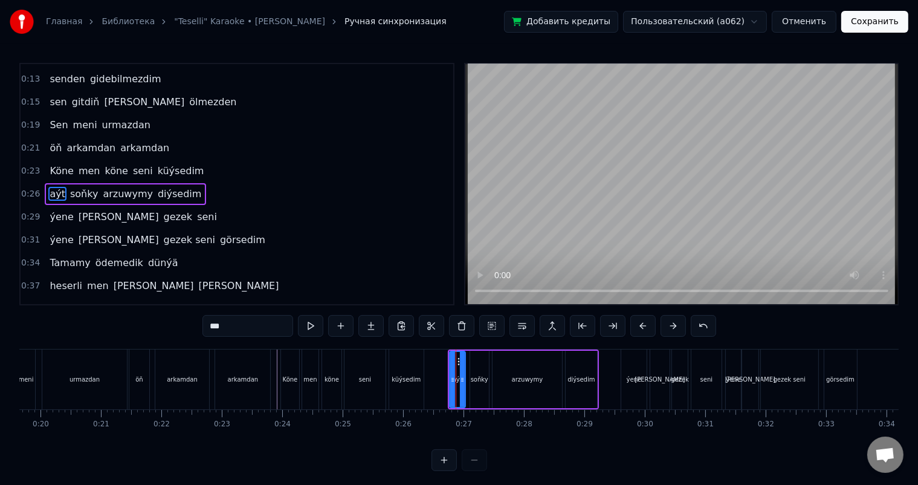
scroll to position [68, 0]
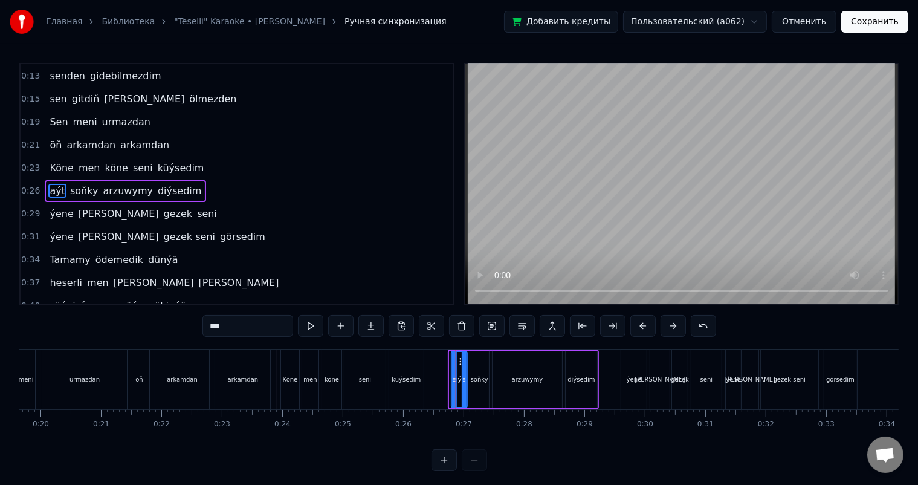
click at [460, 361] on circle at bounding box center [460, 361] width 1 height 1
click at [290, 368] on div "Köne" at bounding box center [290, 379] width 18 height 60
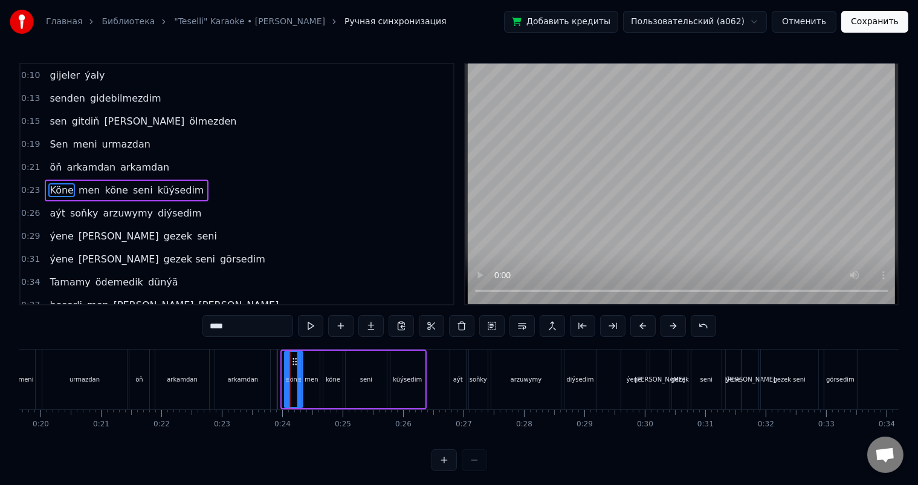
click at [296, 358] on circle at bounding box center [296, 358] width 1 height 1
click at [292, 358] on icon at bounding box center [294, 362] width 10 height 10
click at [305, 365] on div "men" at bounding box center [311, 379] width 16 height 57
click at [313, 358] on icon at bounding box center [315, 362] width 10 height 10
click at [331, 366] on div "köne" at bounding box center [332, 379] width 19 height 57
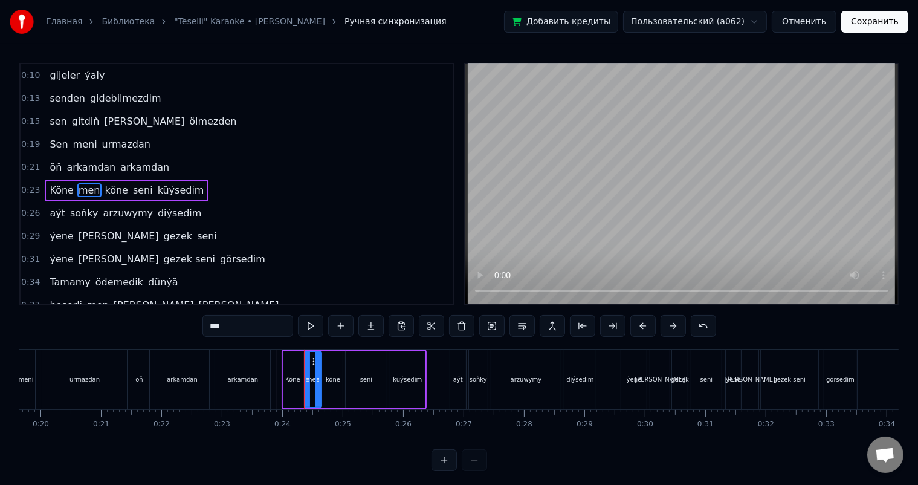
type input "****"
click at [334, 361] on circle at bounding box center [334, 361] width 1 height 1
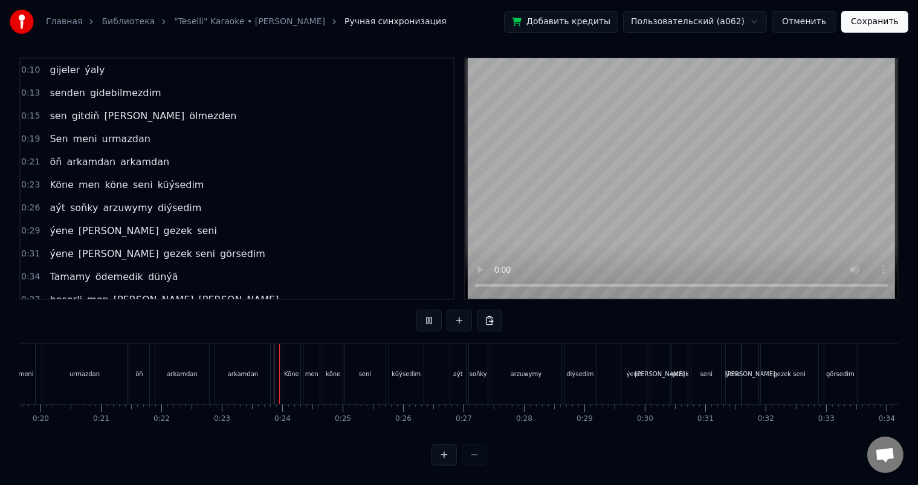
scroll to position [16, 0]
click at [285, 355] on div "Köne" at bounding box center [291, 374] width 18 height 60
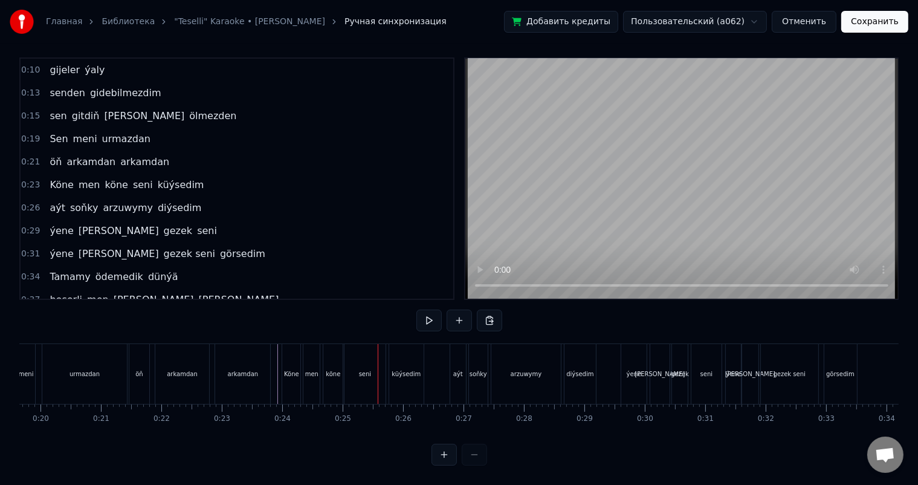
click at [285, 369] on div "Köne" at bounding box center [291, 373] width 15 height 9
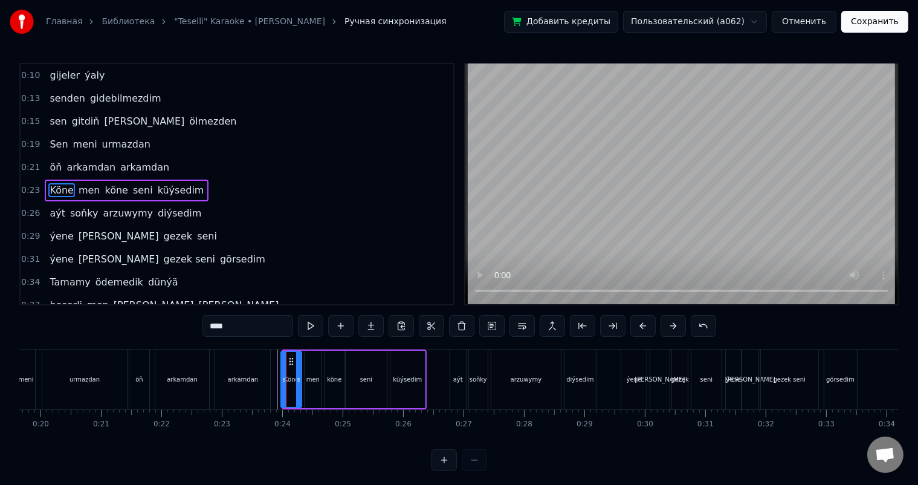
click at [282, 371] on div at bounding box center [284, 379] width 5 height 55
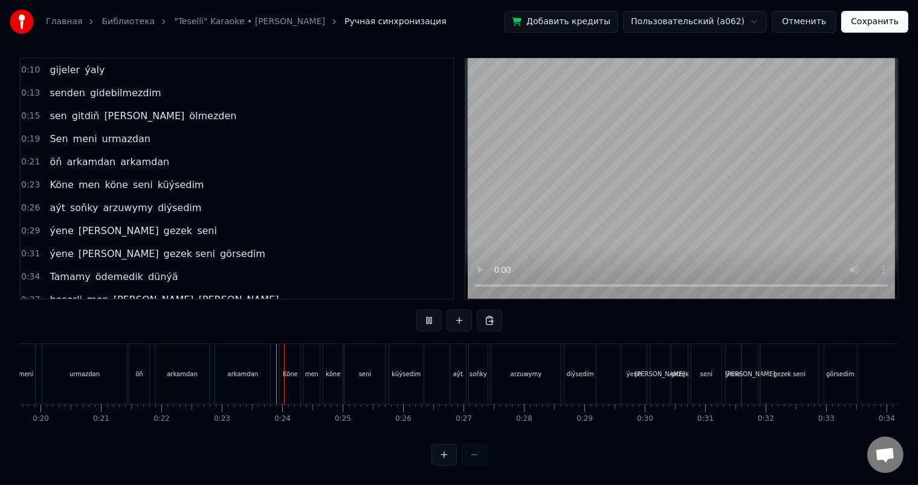
scroll to position [16, 0]
click at [478, 369] on div "soňky" at bounding box center [479, 373] width 18 height 9
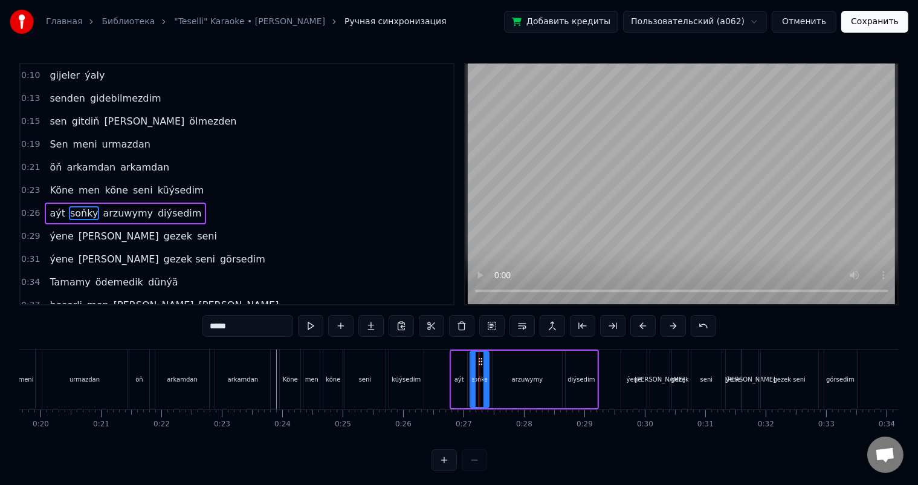
scroll to position [68, 0]
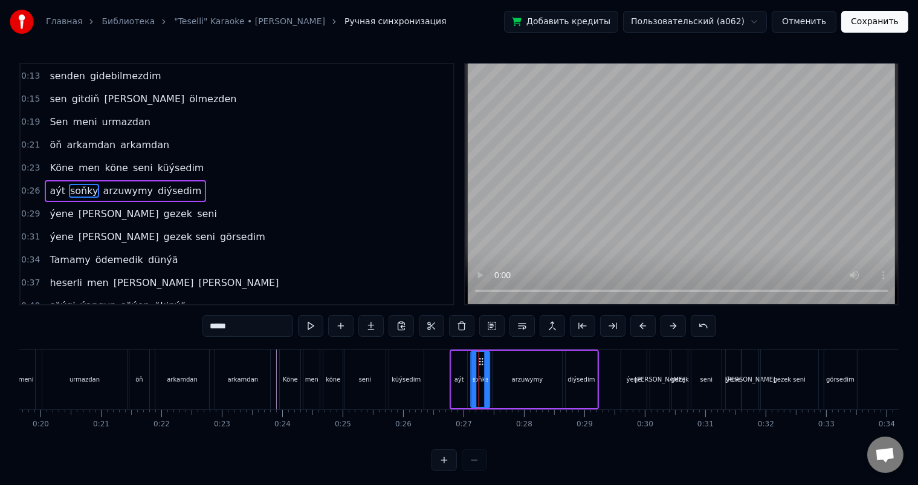
click at [479, 360] on icon at bounding box center [481, 362] width 10 height 10
click at [498, 367] on div "arzuwymy" at bounding box center [527, 379] width 69 height 57
type input "********"
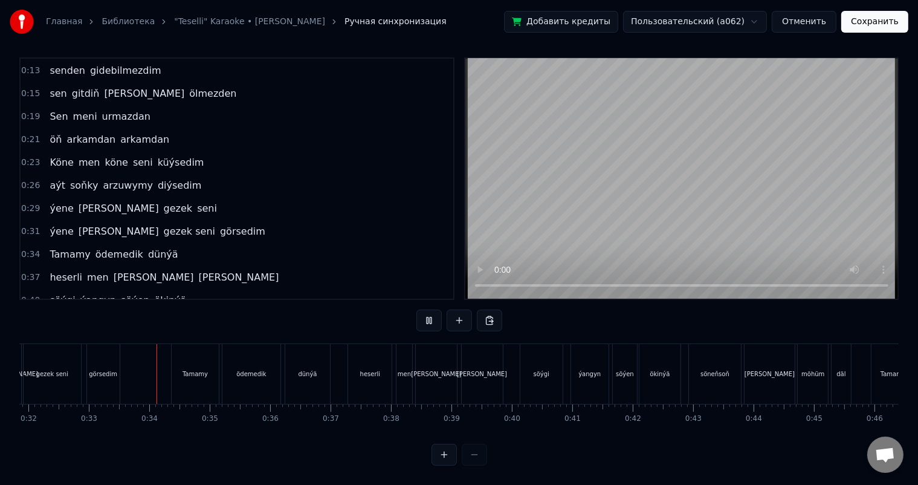
scroll to position [0, 1959]
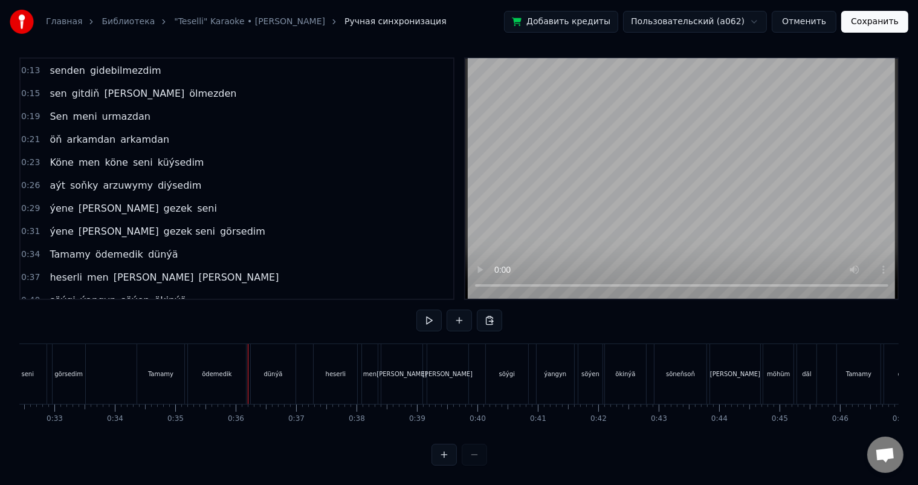
click at [157, 369] on div "Tamamy" at bounding box center [160, 373] width 25 height 9
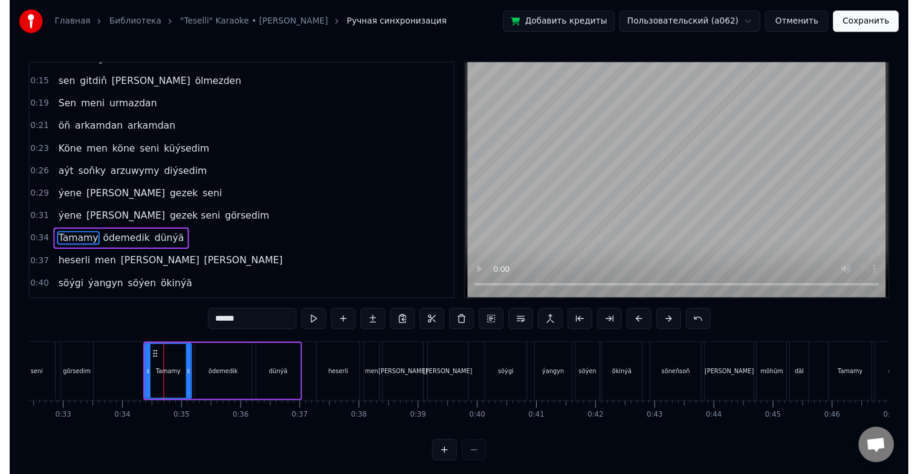
scroll to position [135, 0]
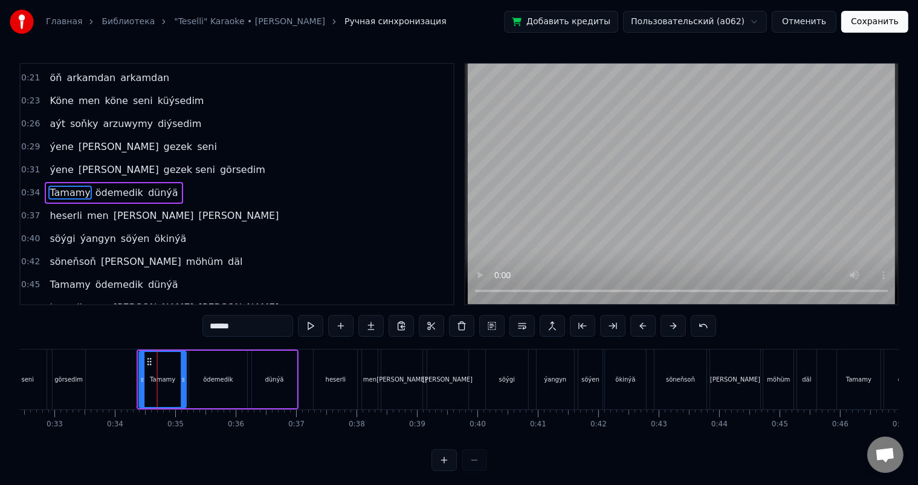
click at [148, 358] on circle at bounding box center [148, 358] width 1 height 1
click at [879, 28] on button "Сохранить" at bounding box center [874, 22] width 67 height 22
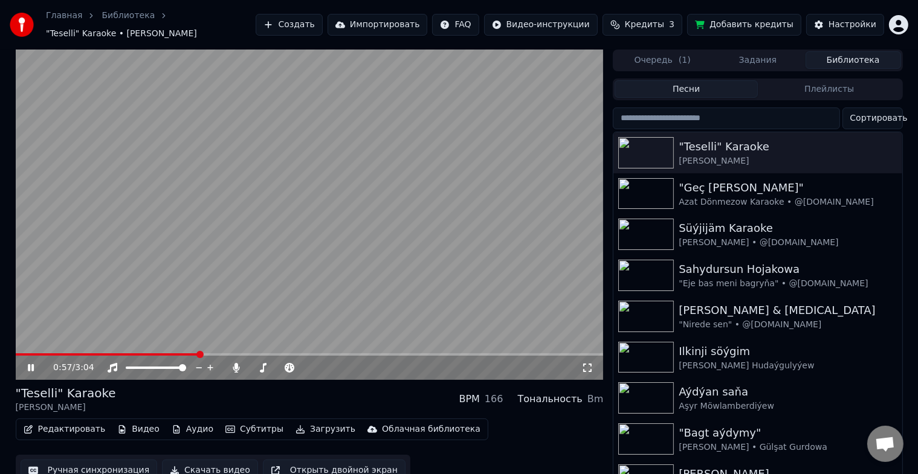
click at [31, 363] on icon at bounding box center [39, 368] width 28 height 10
click at [42, 347] on video at bounding box center [310, 215] width 588 height 331
click at [40, 354] on span at bounding box center [28, 355] width 25 height 2
click at [24, 354] on span at bounding box center [21, 355] width 10 height 2
click at [367, 121] on video at bounding box center [310, 215] width 588 height 331
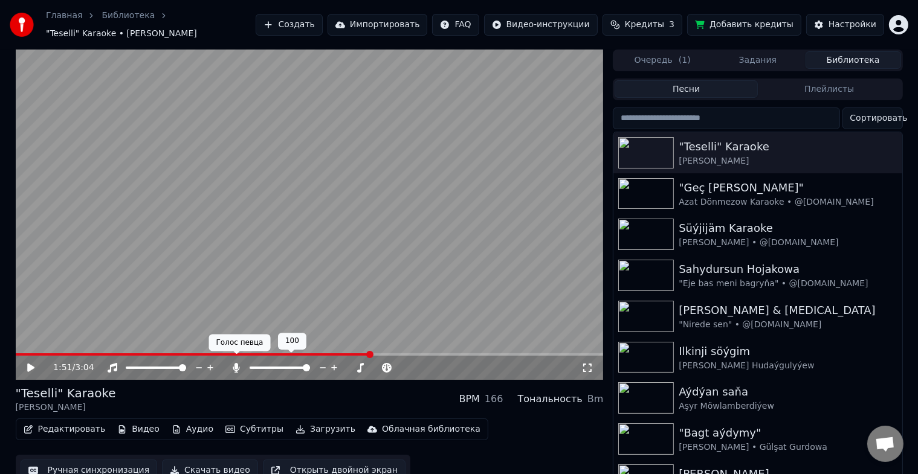
click at [239, 363] on icon at bounding box center [236, 368] width 12 height 10
click at [30, 363] on icon at bounding box center [39, 368] width 28 height 10
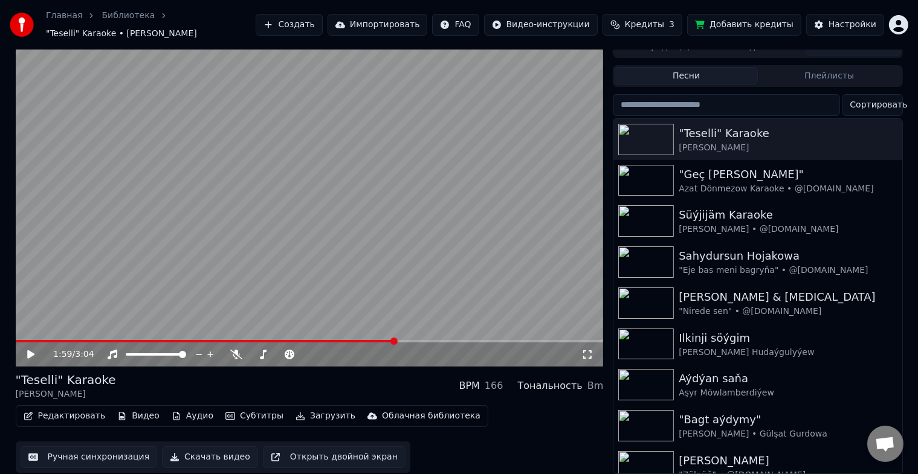
click at [210, 449] on button "Скачать видео" at bounding box center [210, 458] width 96 height 22
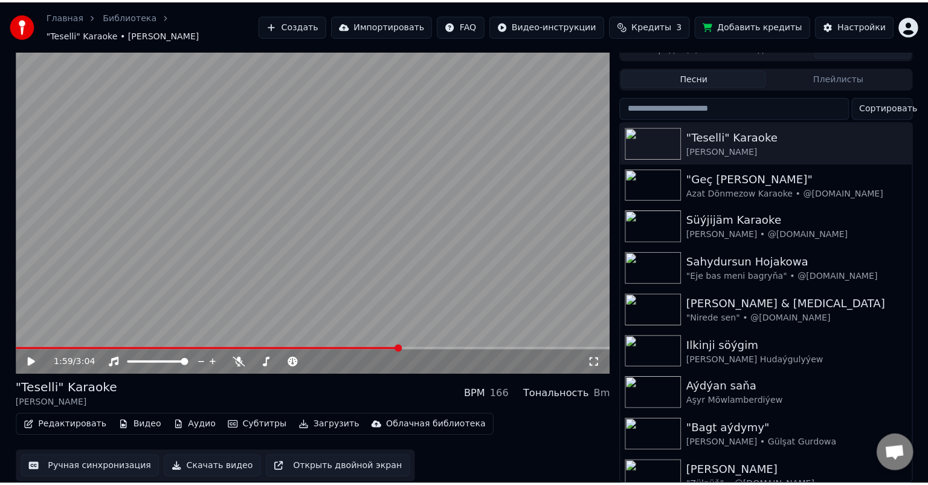
scroll to position [0, 0]
